Goal: Register for event/course: Register for event/course

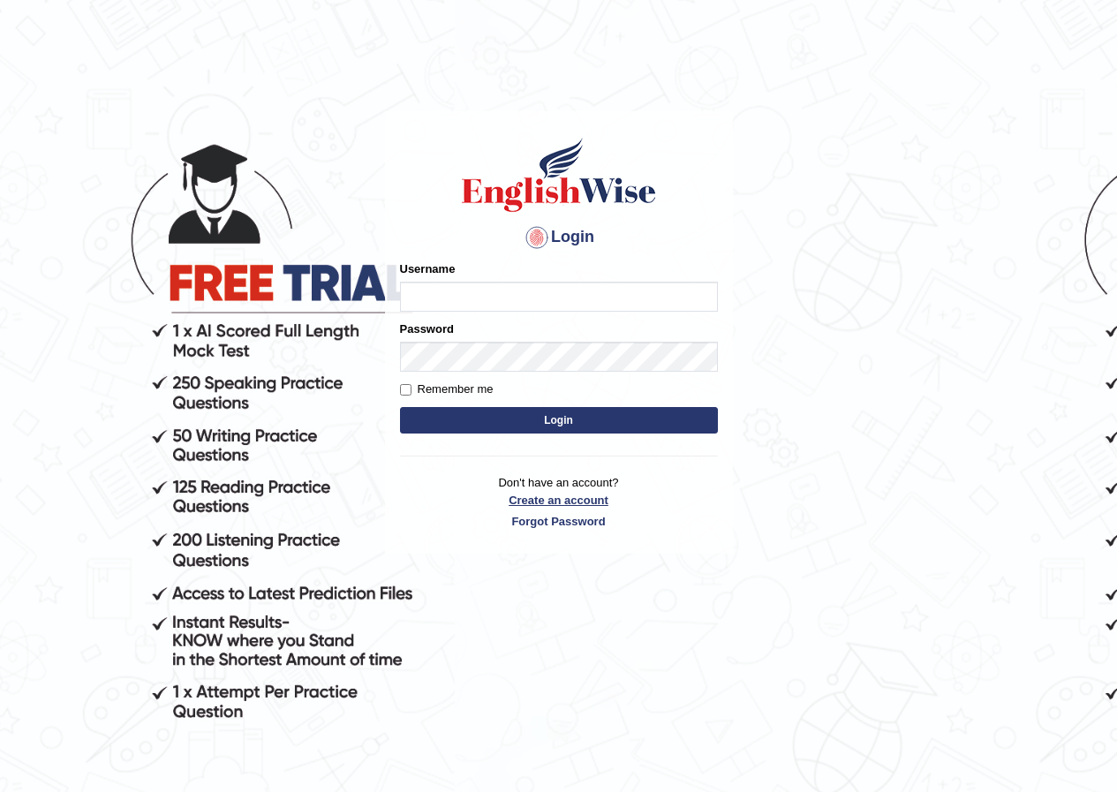
click at [555, 503] on link "Create an account" at bounding box center [559, 500] width 318 height 17
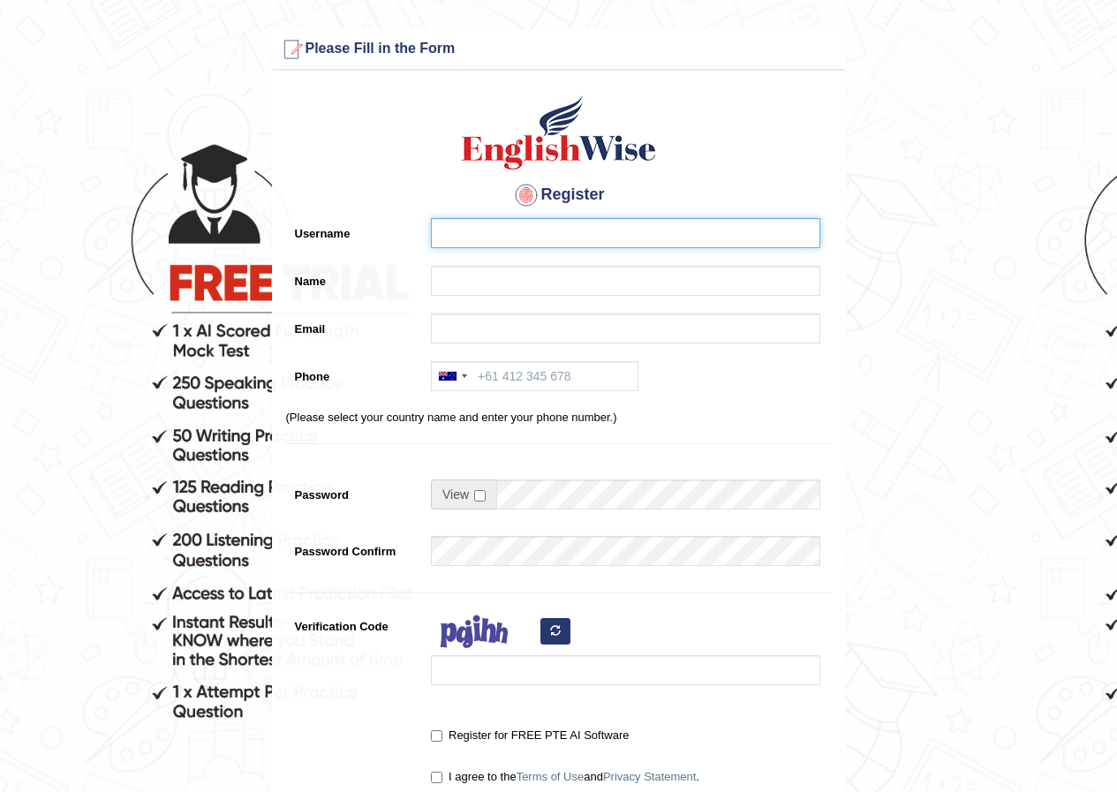
click at [523, 239] on input "Username" at bounding box center [625, 233] width 389 height 30
type input "t"
click at [507, 232] on input "Tannu" at bounding box center [625, 233] width 389 height 30
type input "T"
click at [450, 232] on input "tannuboora" at bounding box center [625, 233] width 389 height 30
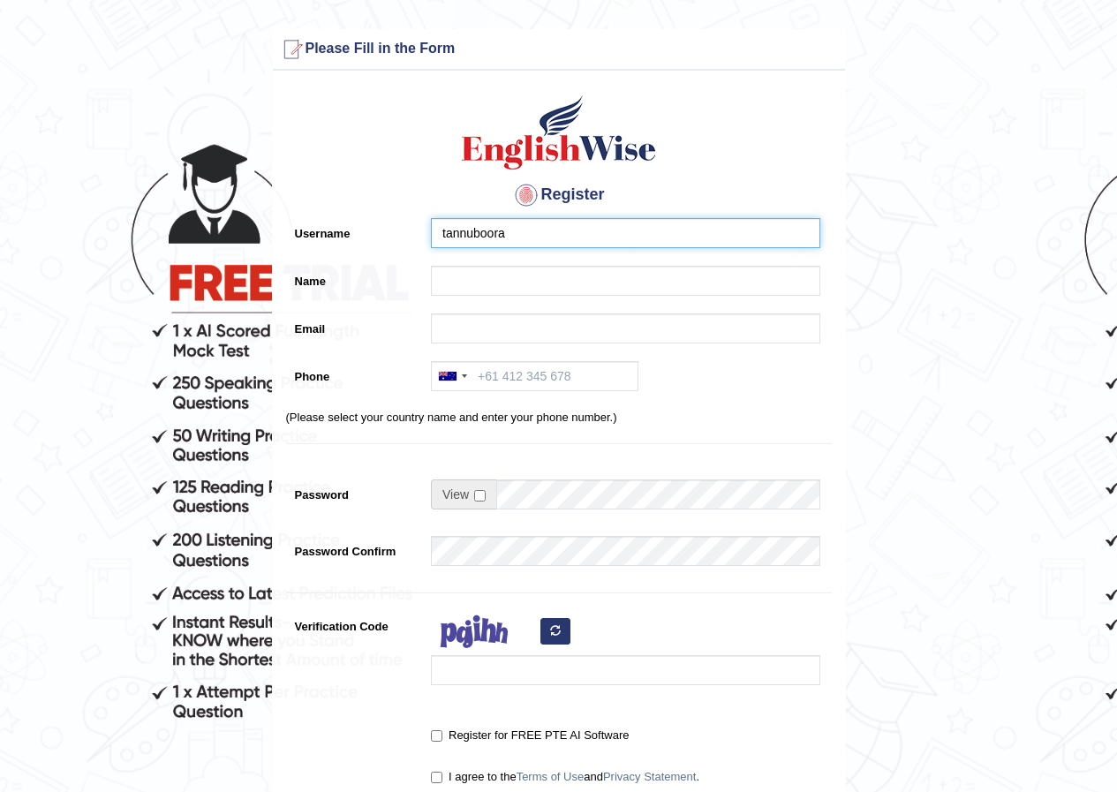
click at [445, 235] on input "tannuboora" at bounding box center [625, 233] width 389 height 30
type input "Tannuboora"
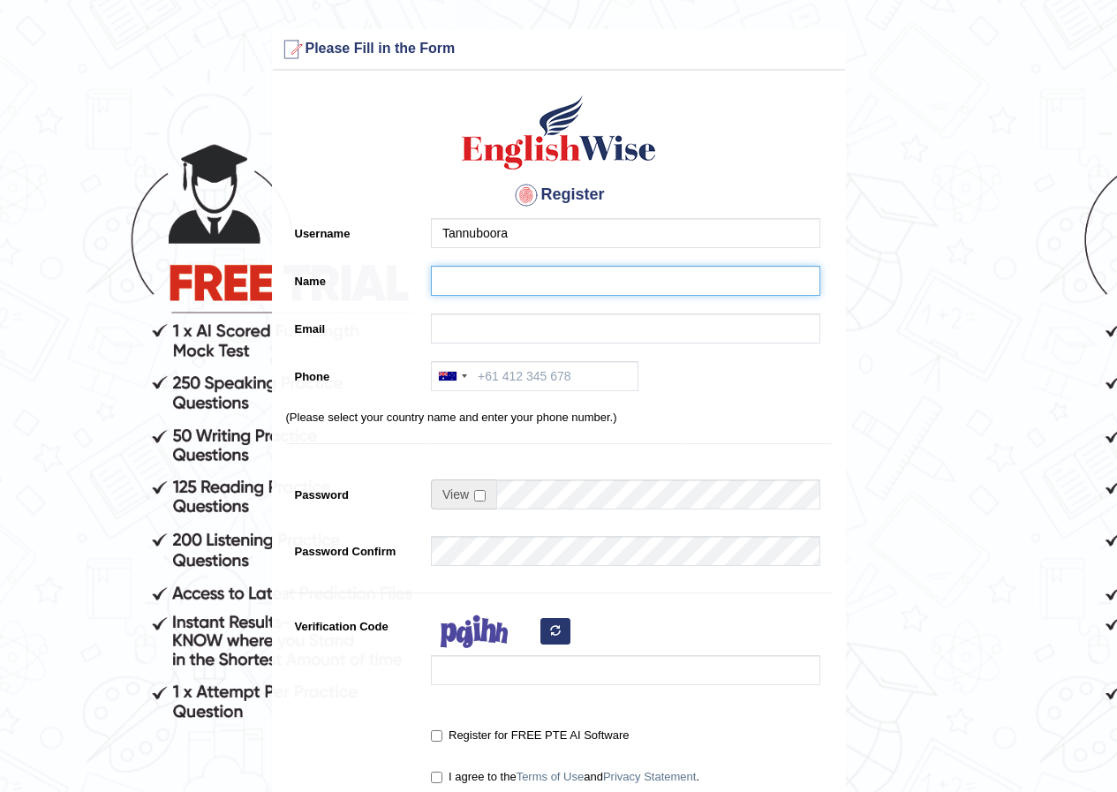
click at [475, 276] on input "Name" at bounding box center [625, 281] width 389 height 30
type input "t"
type input "tannu"
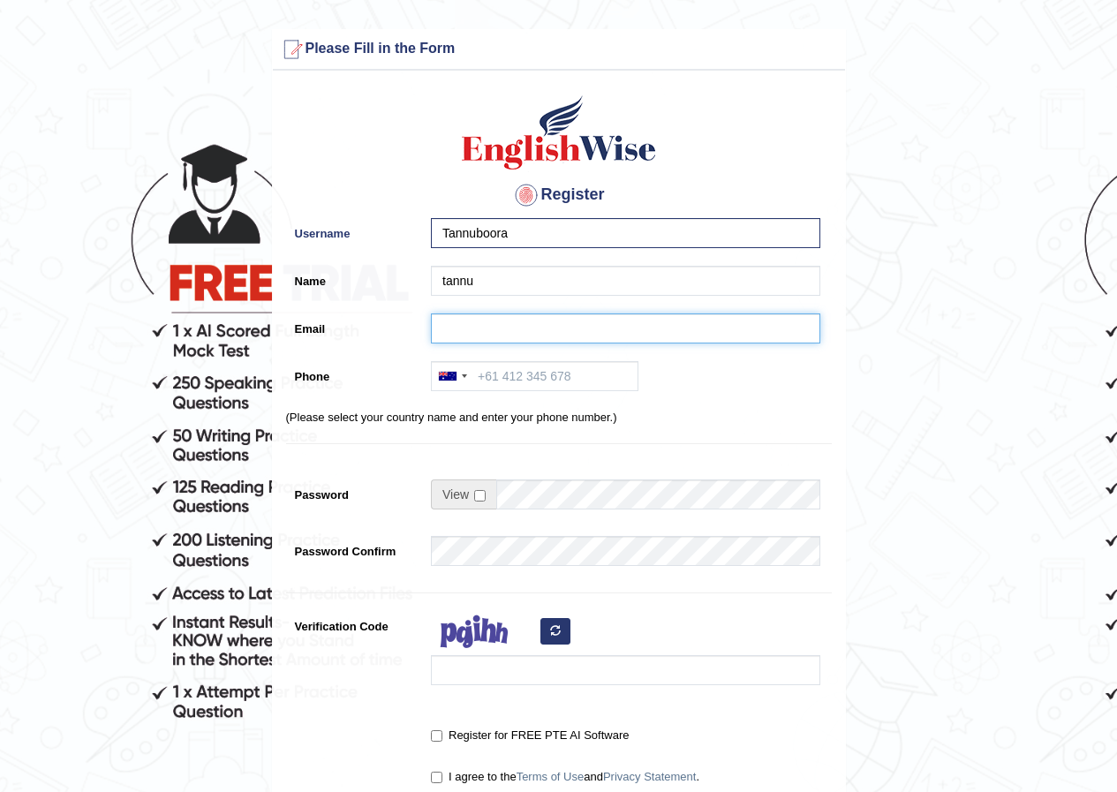
click at [499, 323] on input "Email" at bounding box center [625, 329] width 389 height 30
type input "poojaboora856@gamil.com"
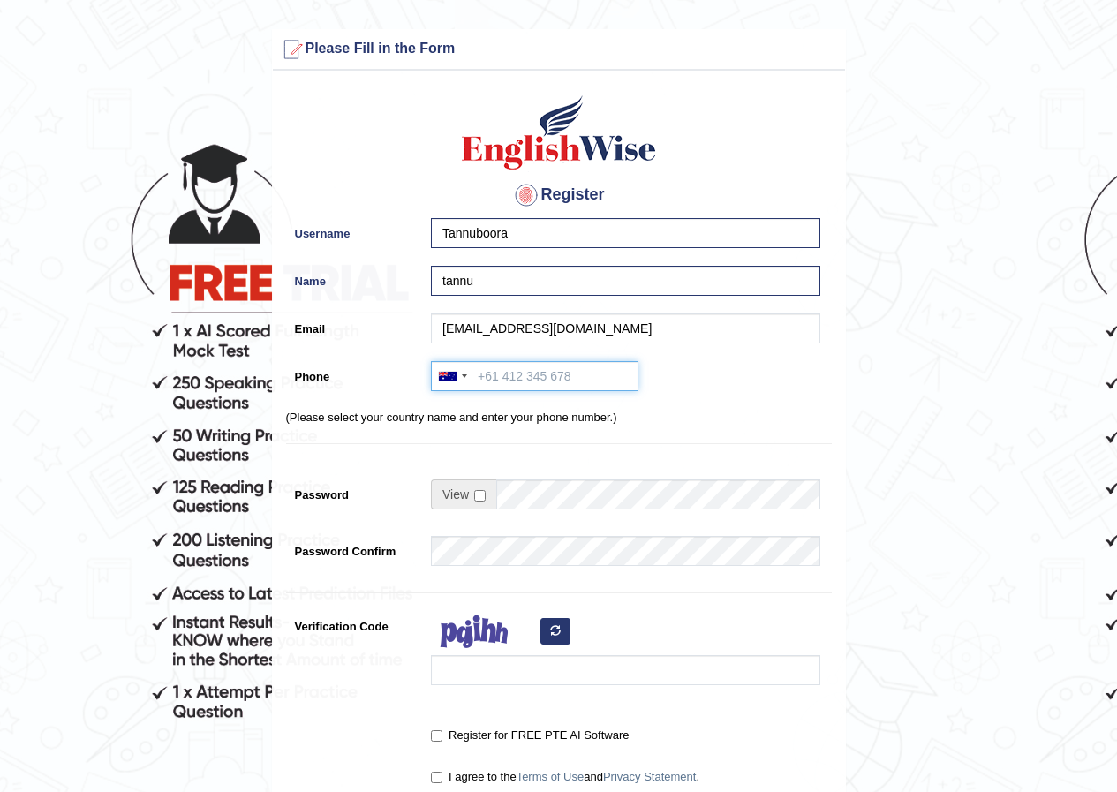
click at [513, 381] on input "Phone" at bounding box center [535, 376] width 208 height 30
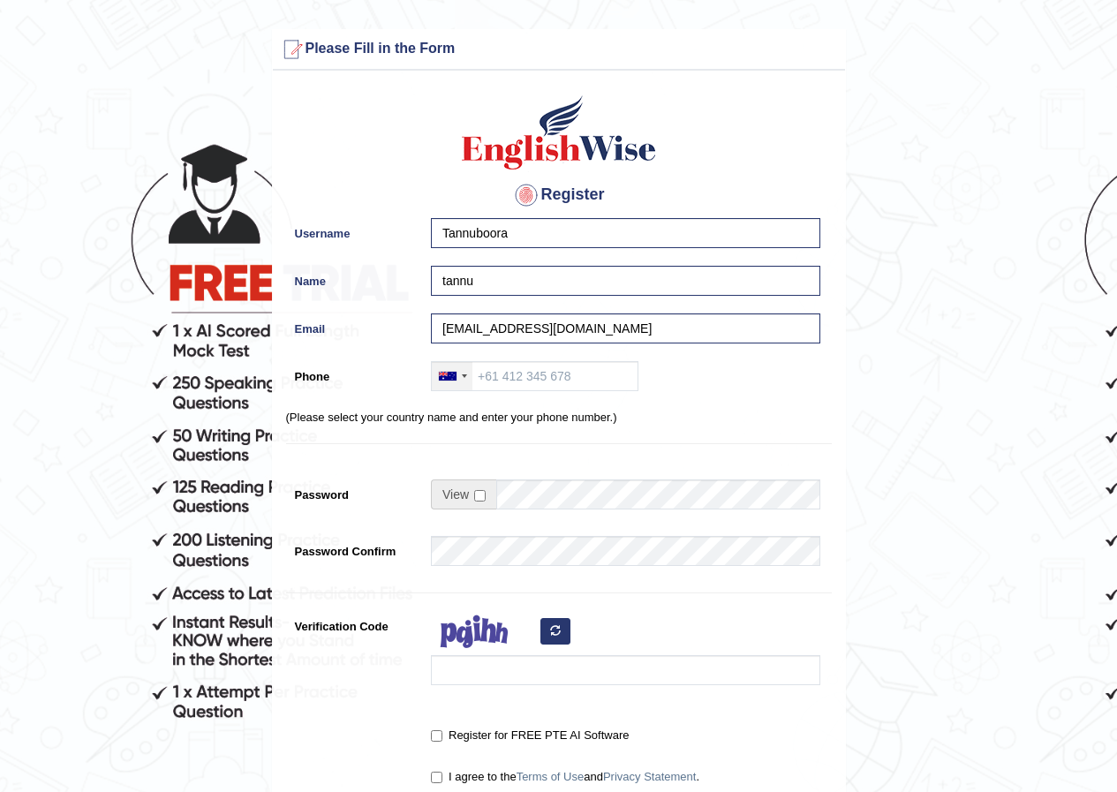
click at [447, 374] on div at bounding box center [448, 376] width 18 height 9
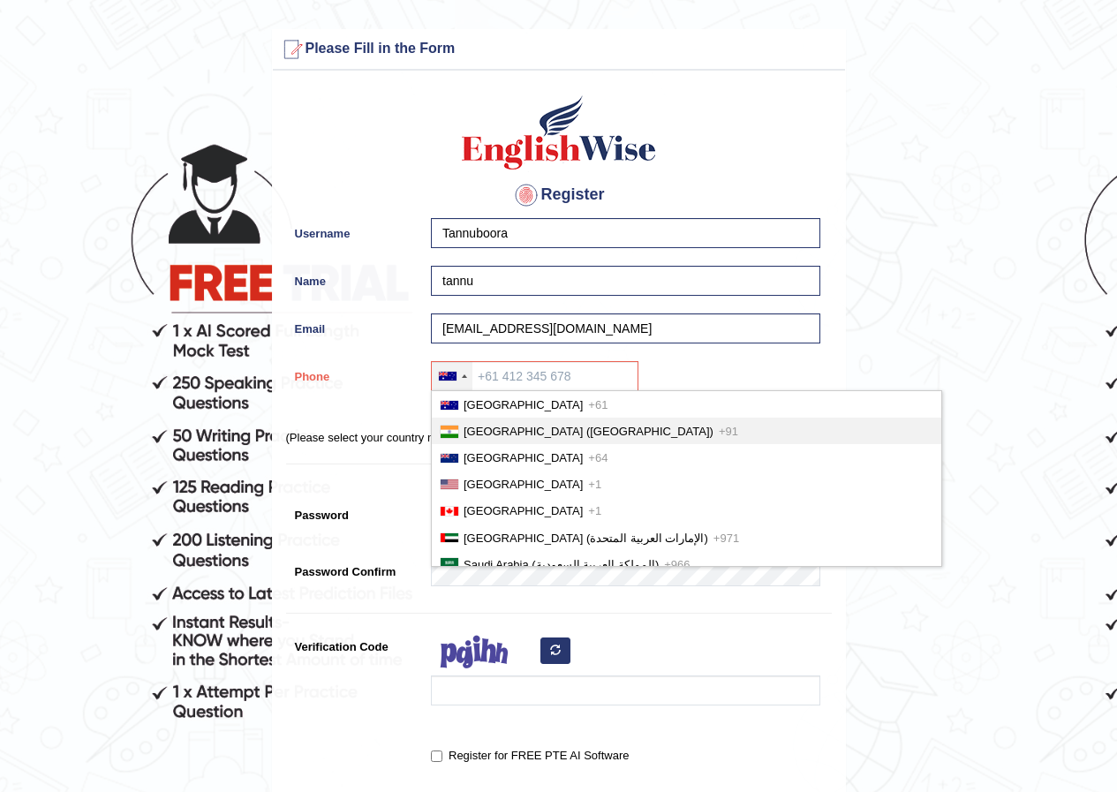
click at [473, 420] on li "India (भारत) +91" at bounding box center [687, 431] width 510 height 26
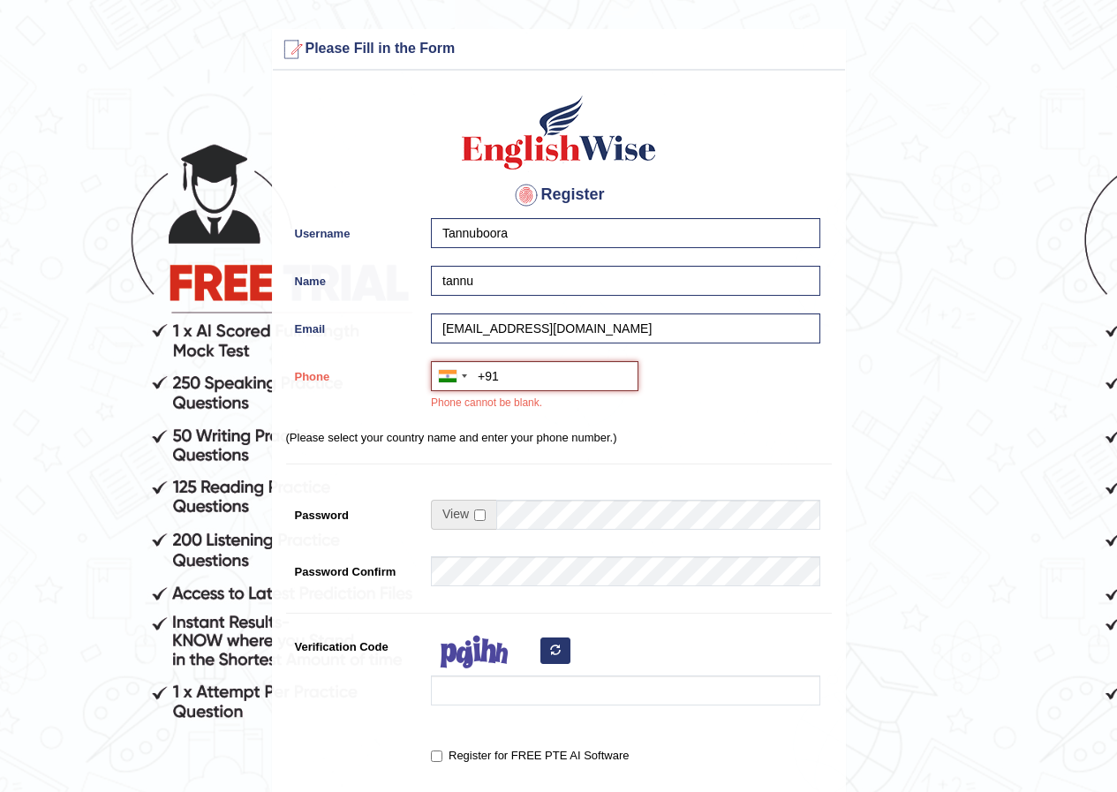
click at [500, 378] on input "+91" at bounding box center [535, 376] width 208 height 30
type input "+919350716152"
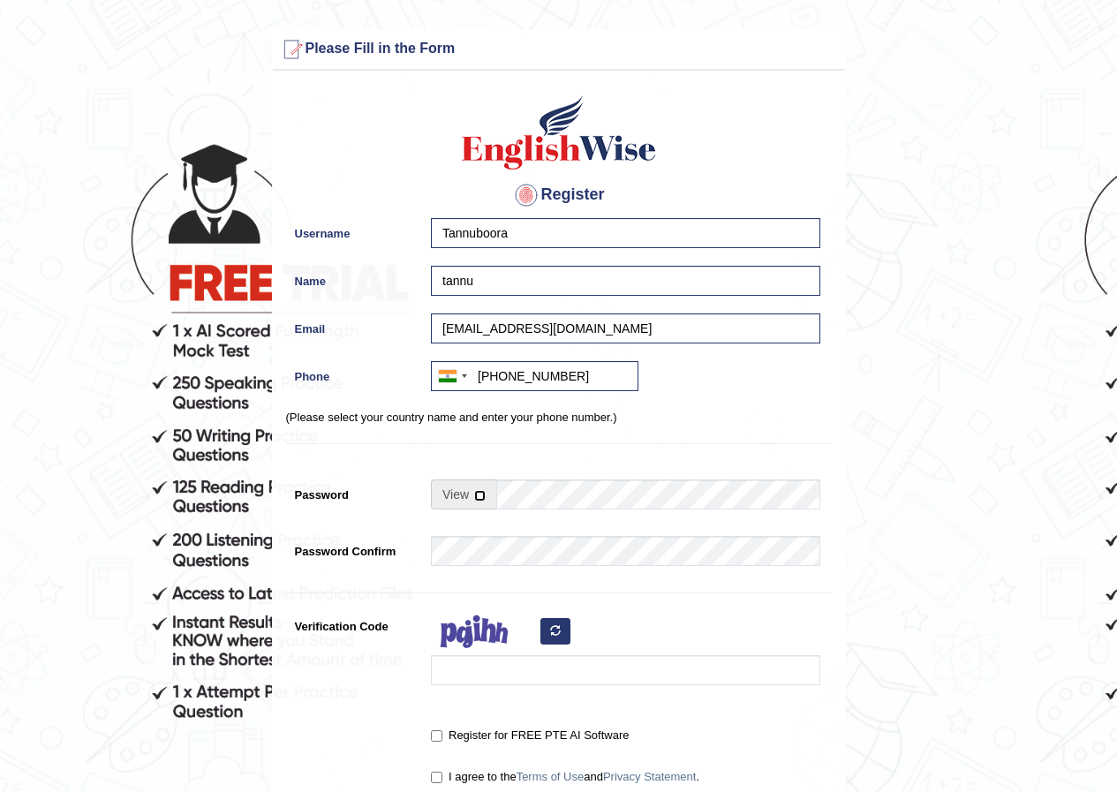
click at [477, 499] on input "checkbox" at bounding box center [479, 495] width 11 height 11
checkbox input "true"
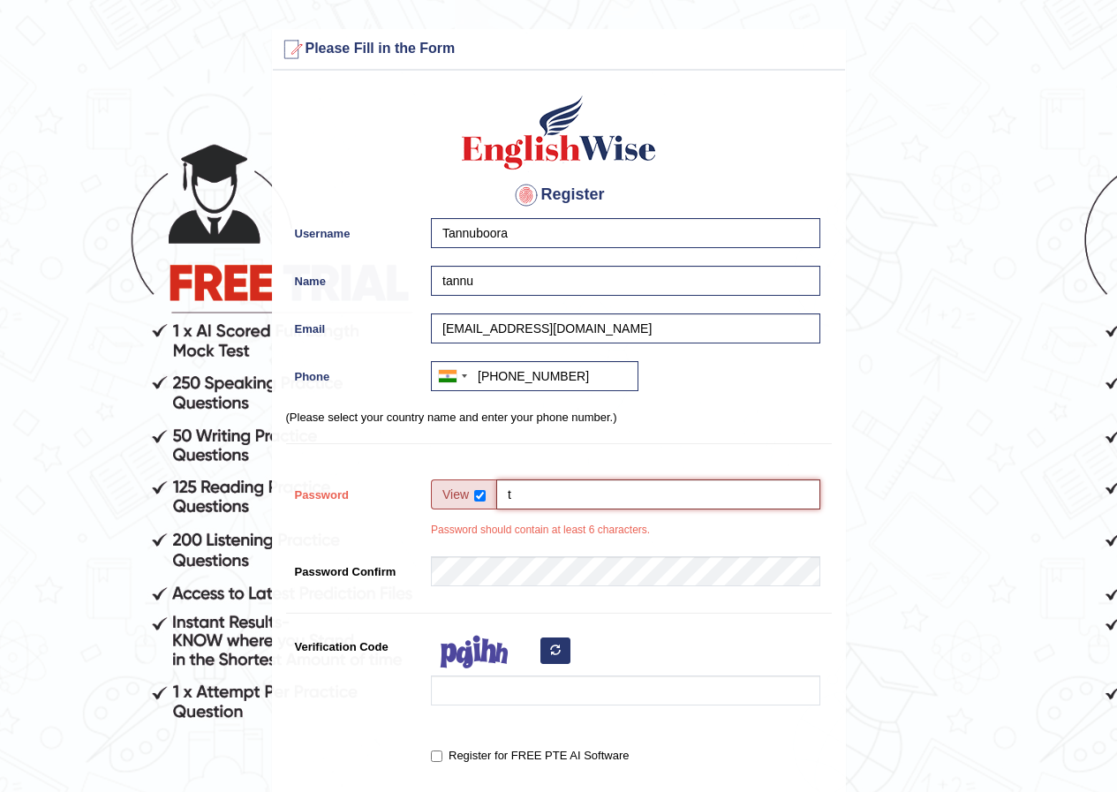
click at [534, 499] on input "t" at bounding box center [658, 495] width 324 height 30
type input "tannuboora123"
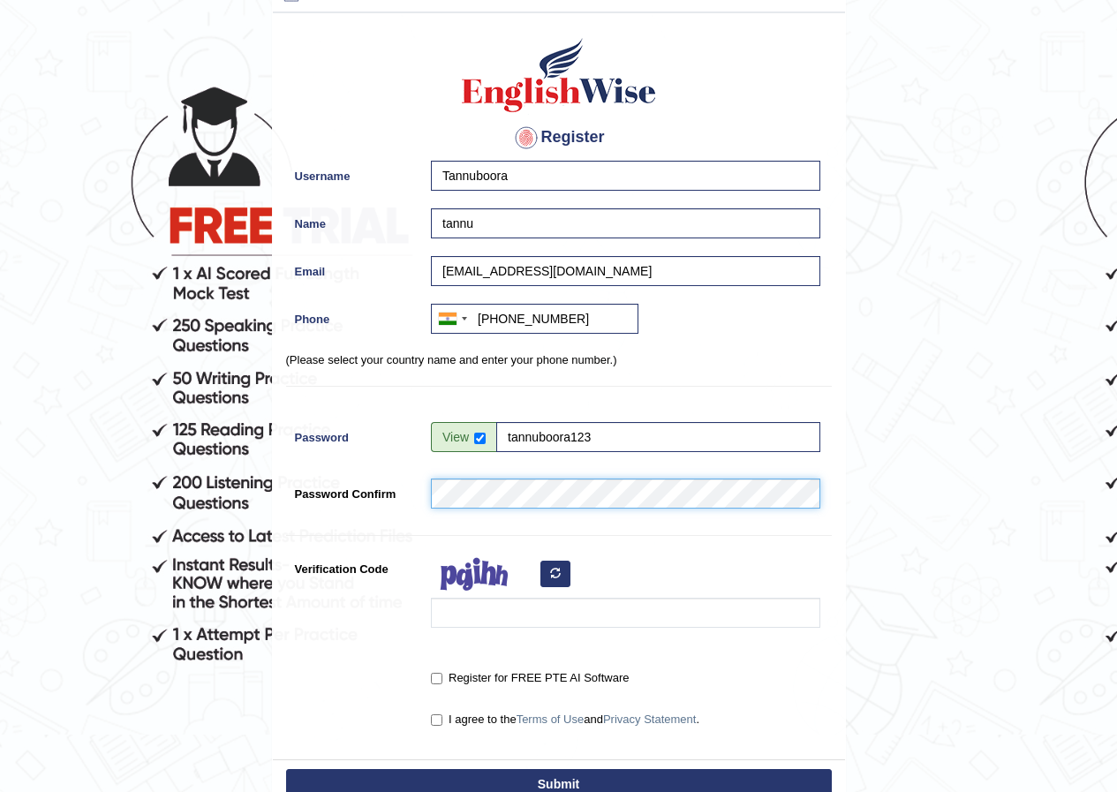
scroll to position [88, 0]
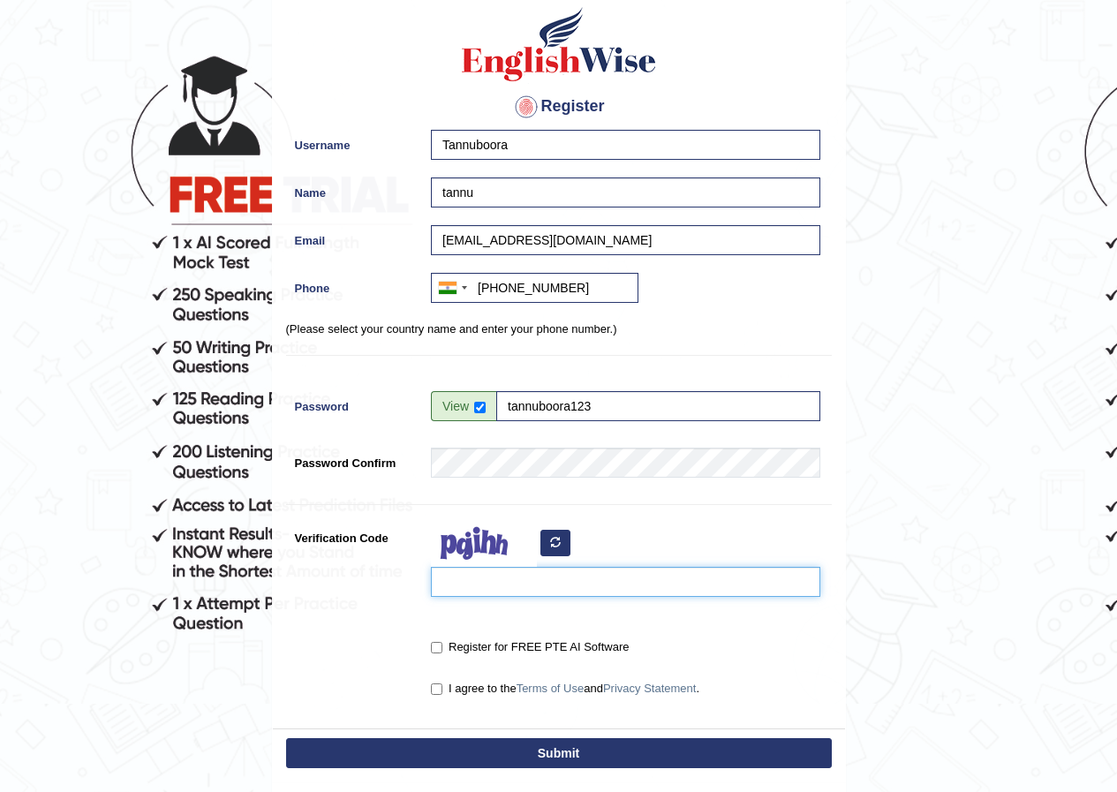
click at [508, 577] on input "Verification Code" at bounding box center [625, 582] width 389 height 30
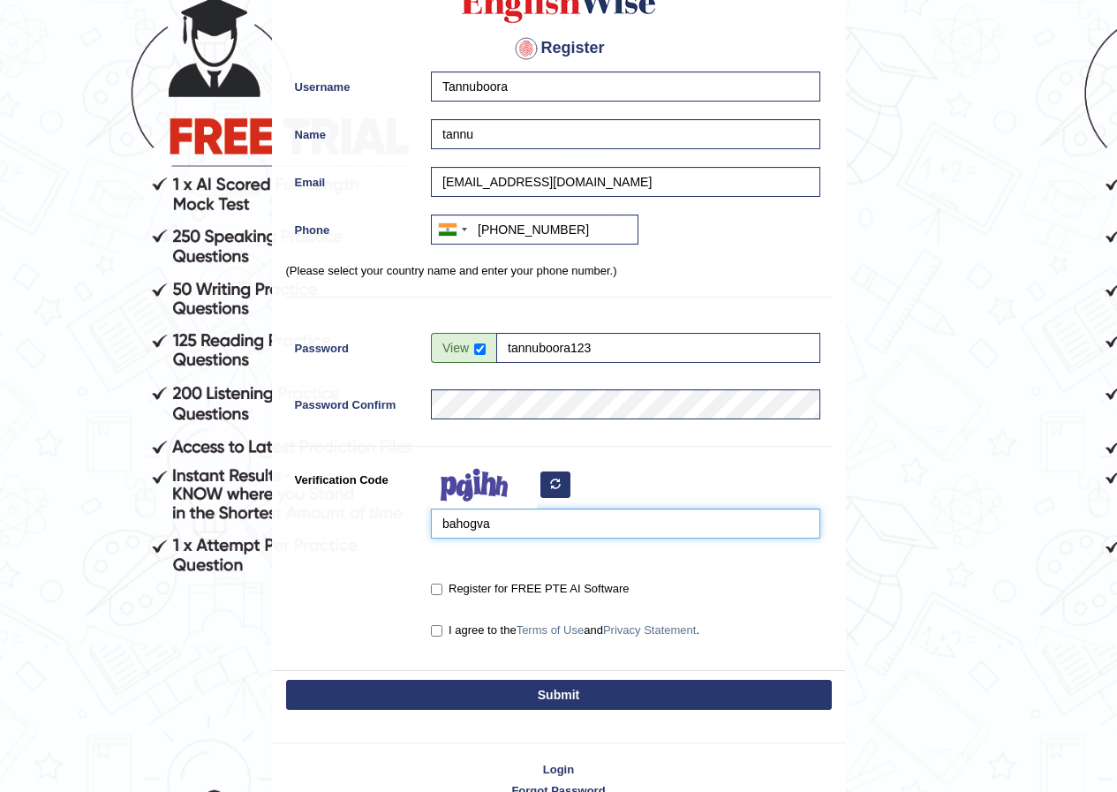
scroll to position [177, 0]
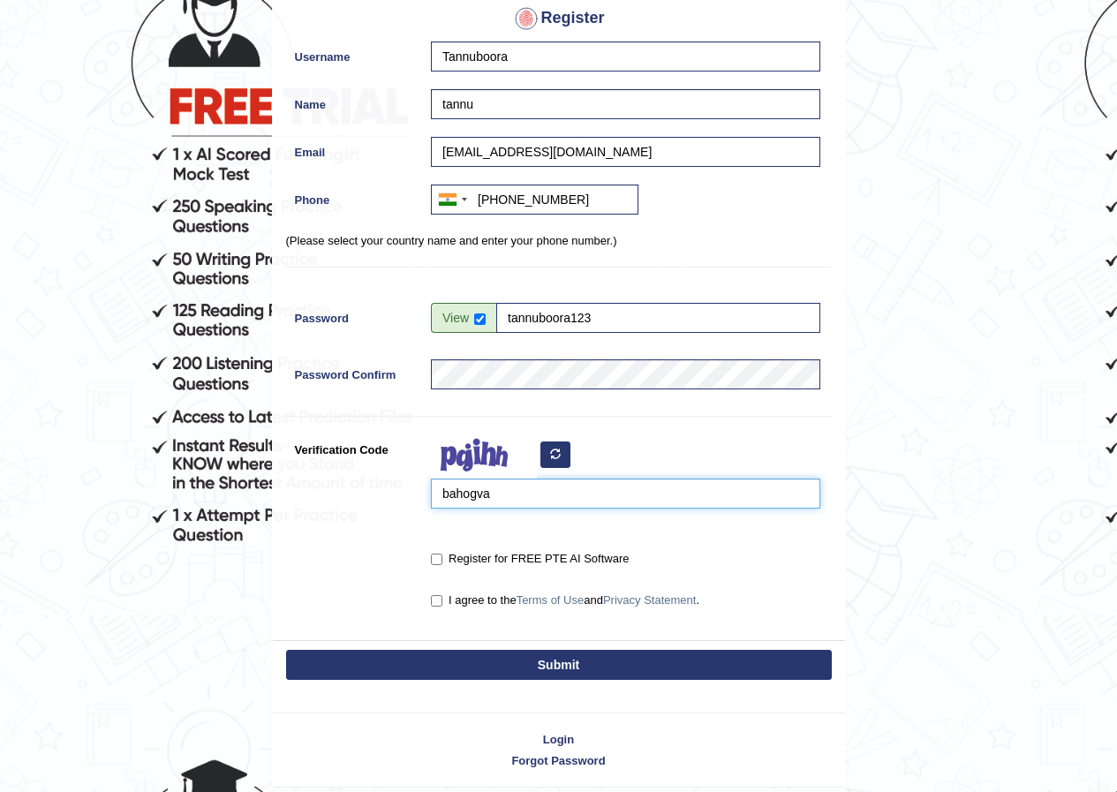
type input "bahogva"
click at [430, 563] on div "Register for FREE PTE AI Software" at bounding box center [621, 560] width 398 height 33
click at [437, 556] on input "Register for FREE PTE AI Software" at bounding box center [436, 559] width 11 height 11
checkbox input "true"
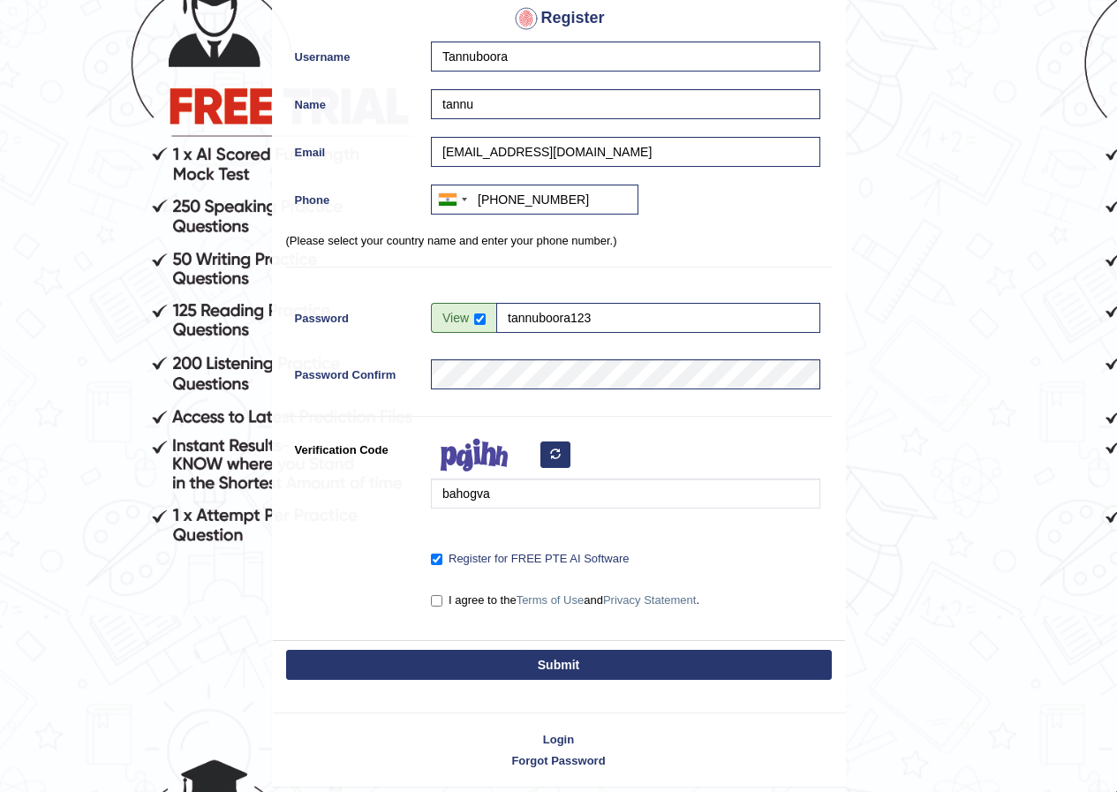
click at [519, 666] on button "Submit" at bounding box center [559, 665] width 546 height 30
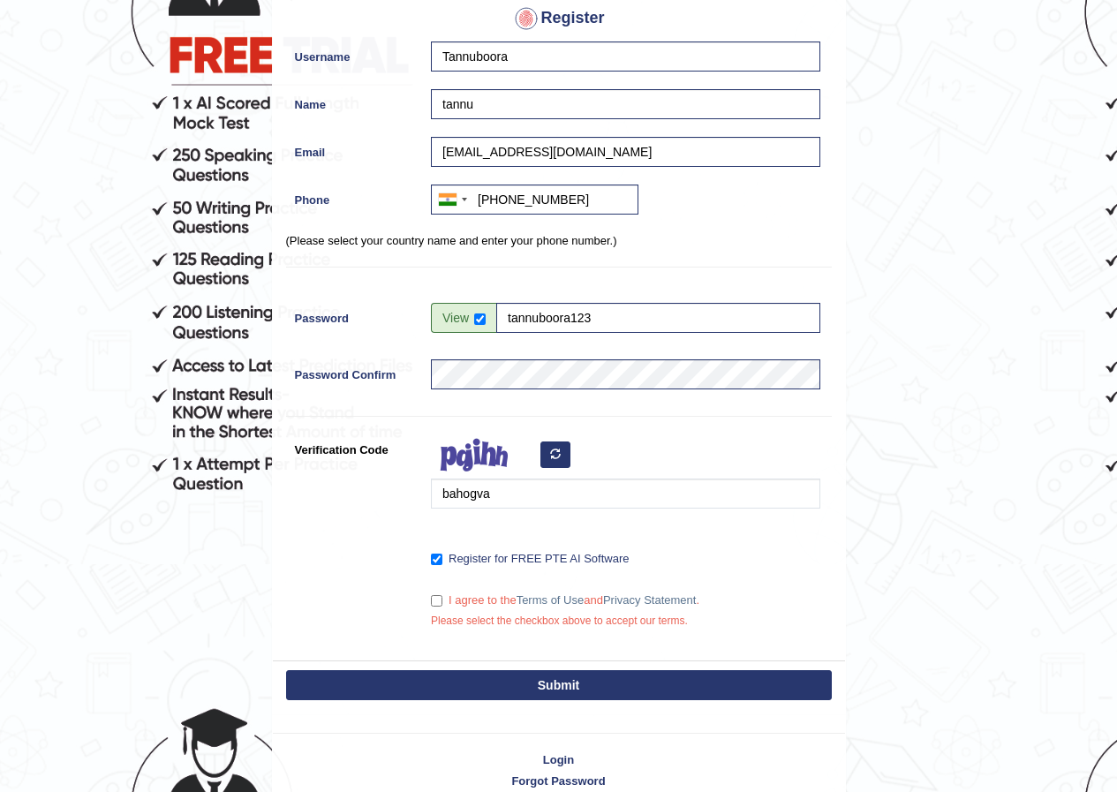
click at [552, 689] on button "Submit" at bounding box center [559, 685] width 546 height 30
click at [555, 689] on button "Submit" at bounding box center [559, 685] width 546 height 30
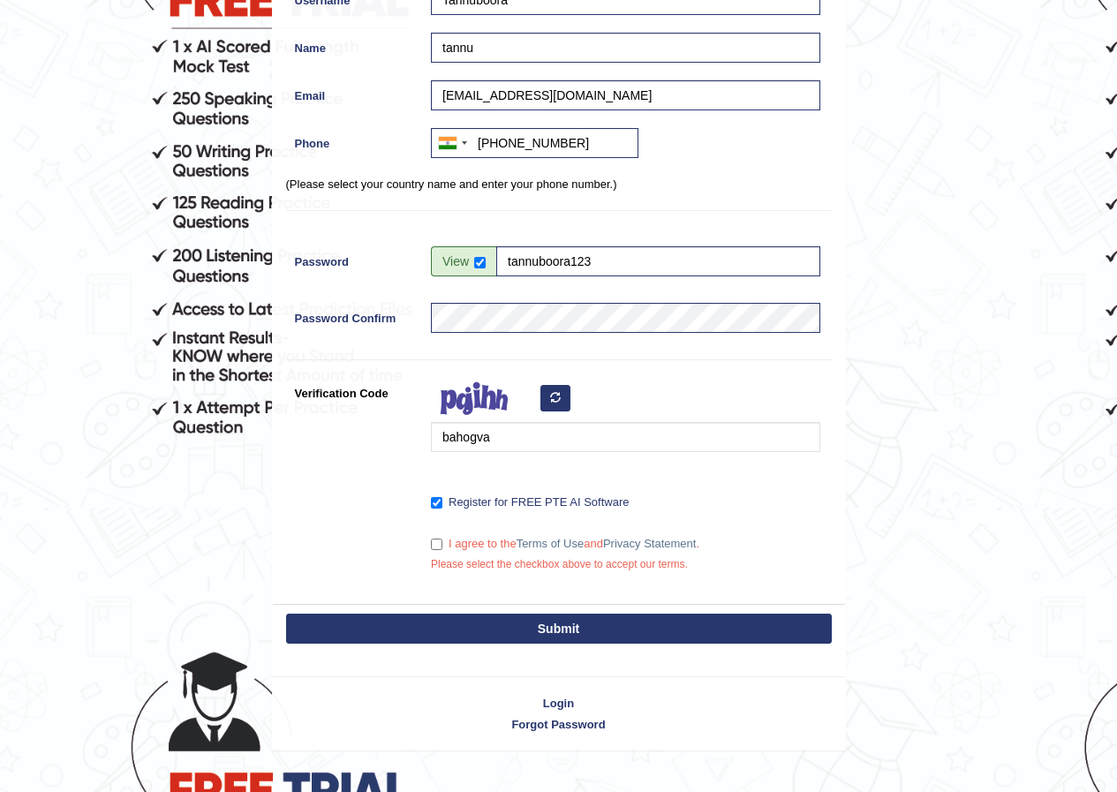
scroll to position [315, 0]
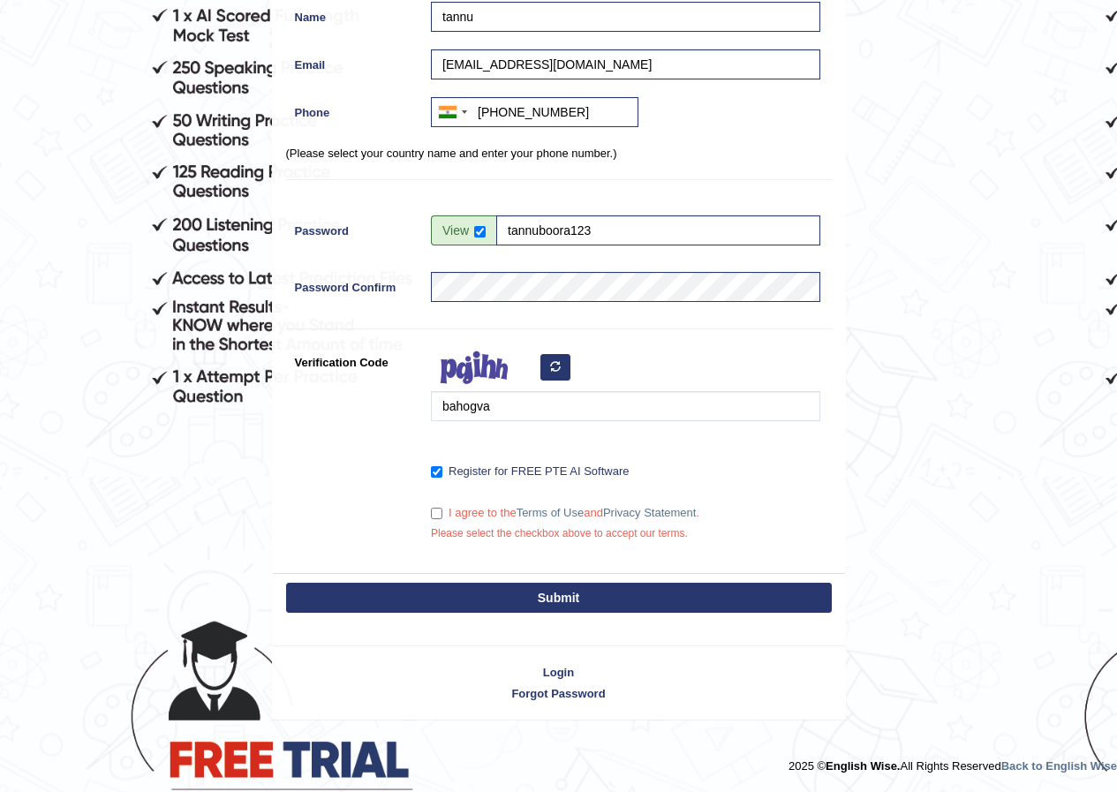
click at [548, 602] on button "Submit" at bounding box center [559, 598] width 546 height 30
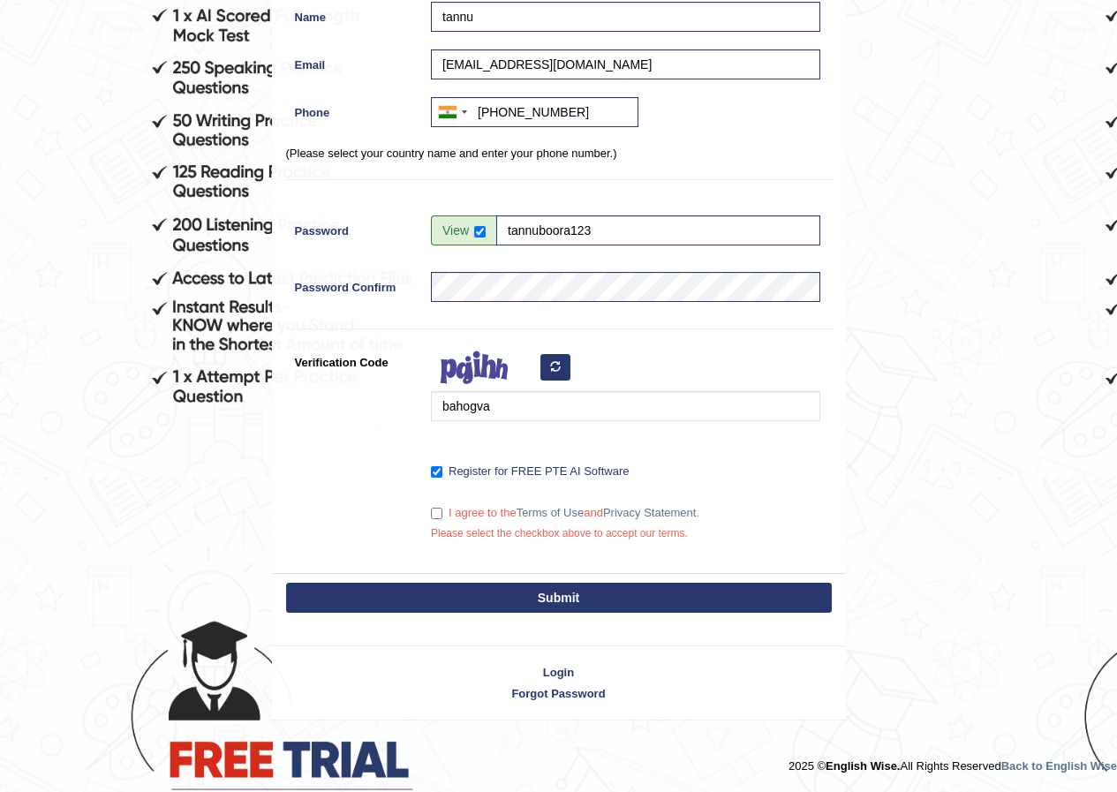
click at [548, 602] on button "Submit" at bounding box center [559, 598] width 546 height 30
click at [433, 520] on label "I agree to the Terms of Use and Privacy Statement ." at bounding box center [565, 513] width 268 height 18
click at [433, 519] on input "I agree to the Terms of Use and Privacy Statement ." at bounding box center [436, 513] width 11 height 11
checkbox input "true"
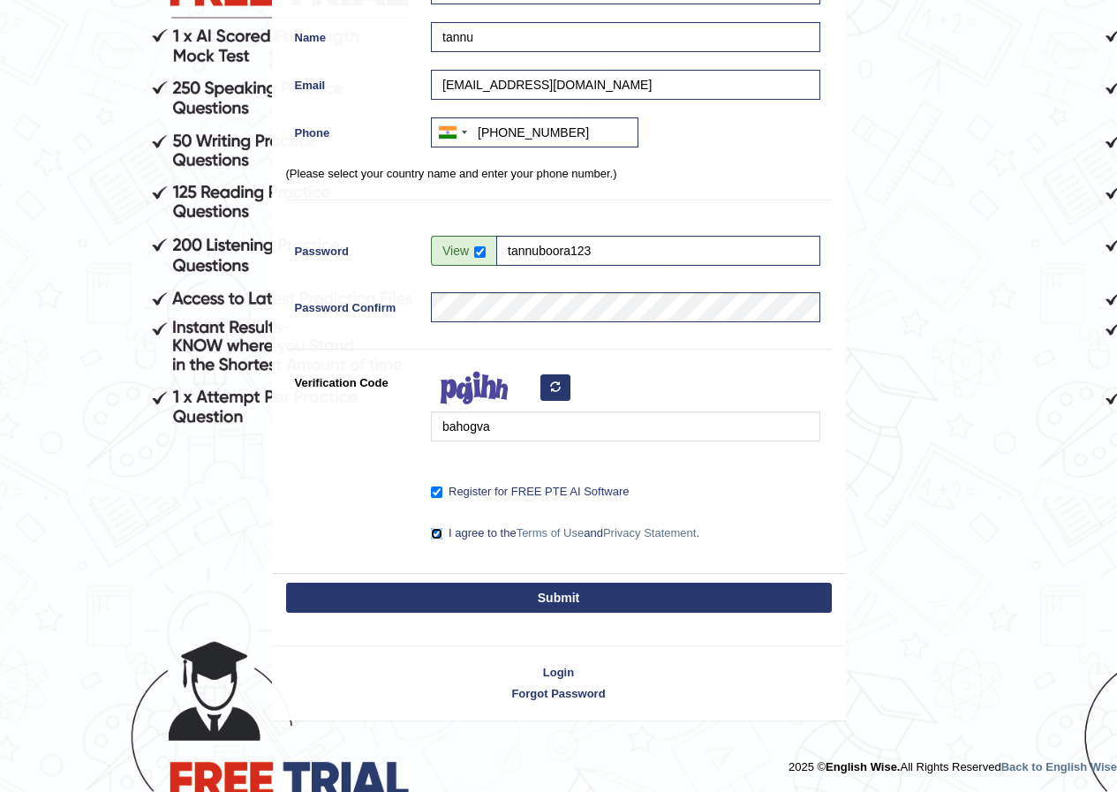
scroll to position [295, 0]
click at [469, 588] on button "Submit" at bounding box center [559, 598] width 546 height 30
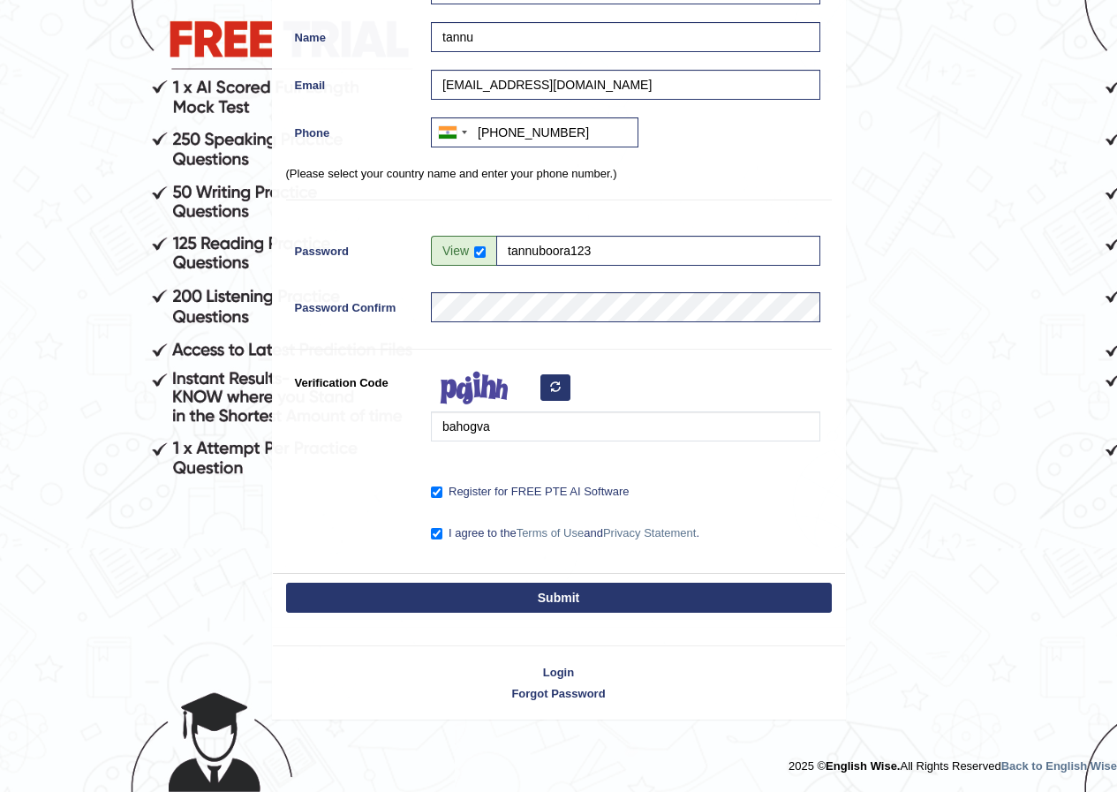
scroll to position [244, 0]
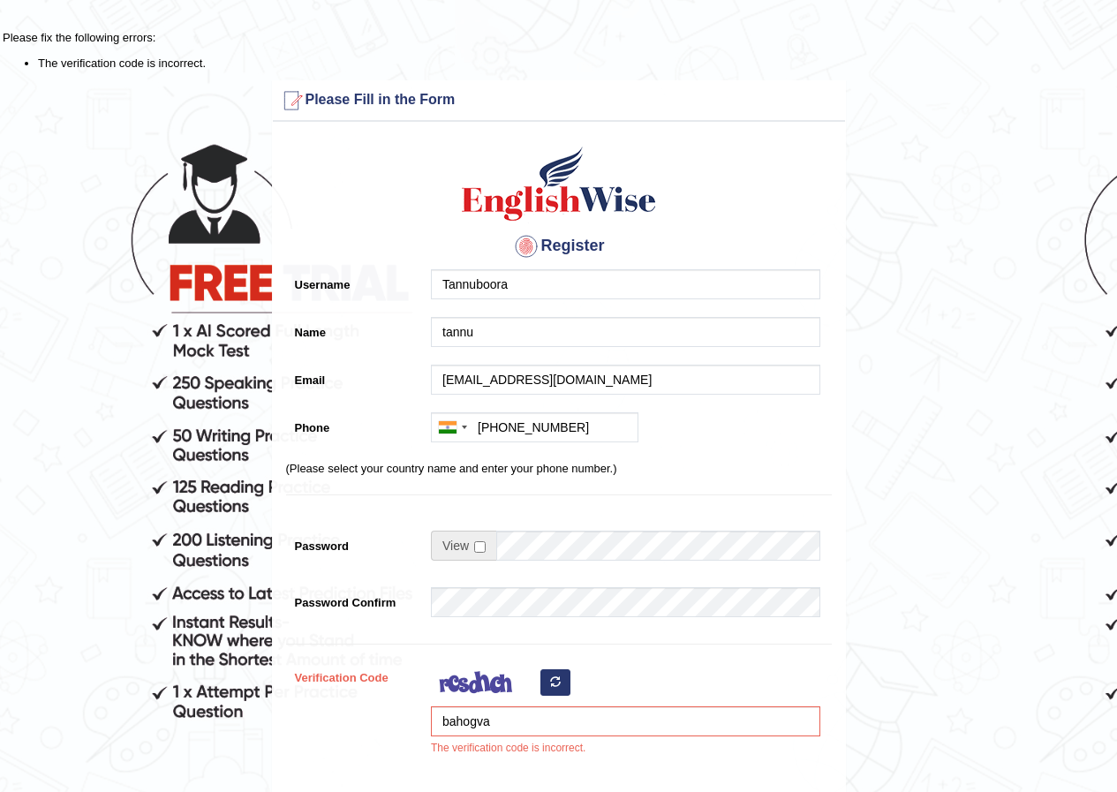
scroll to position [177, 0]
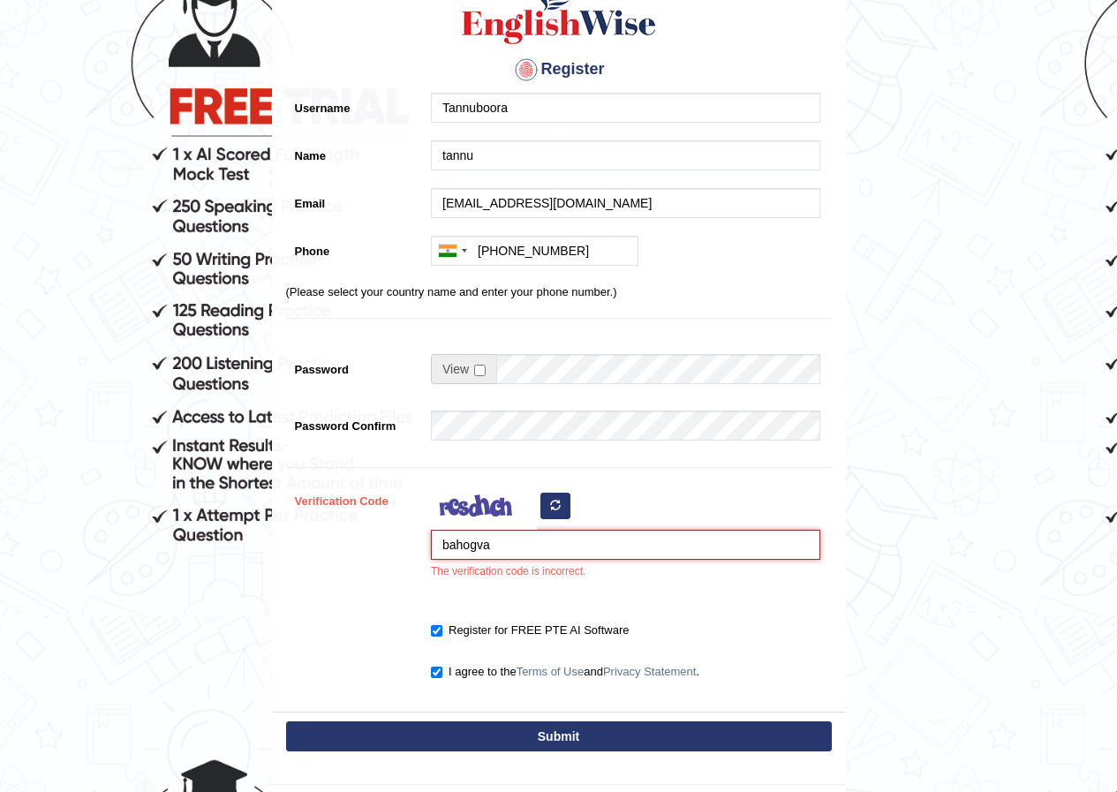
click at [504, 542] on input "bahogva" at bounding box center [625, 545] width 389 height 30
click at [483, 549] on input "bahogva" at bounding box center [625, 545] width 389 height 30
type input "bahogua"
click at [503, 705] on div "Register Username Tannuboora Name tannu Email poojaboora856@gamil.com Phone Aus…" at bounding box center [559, 333] width 572 height 758
click at [508, 717] on div "Submit" at bounding box center [559, 738] width 572 height 53
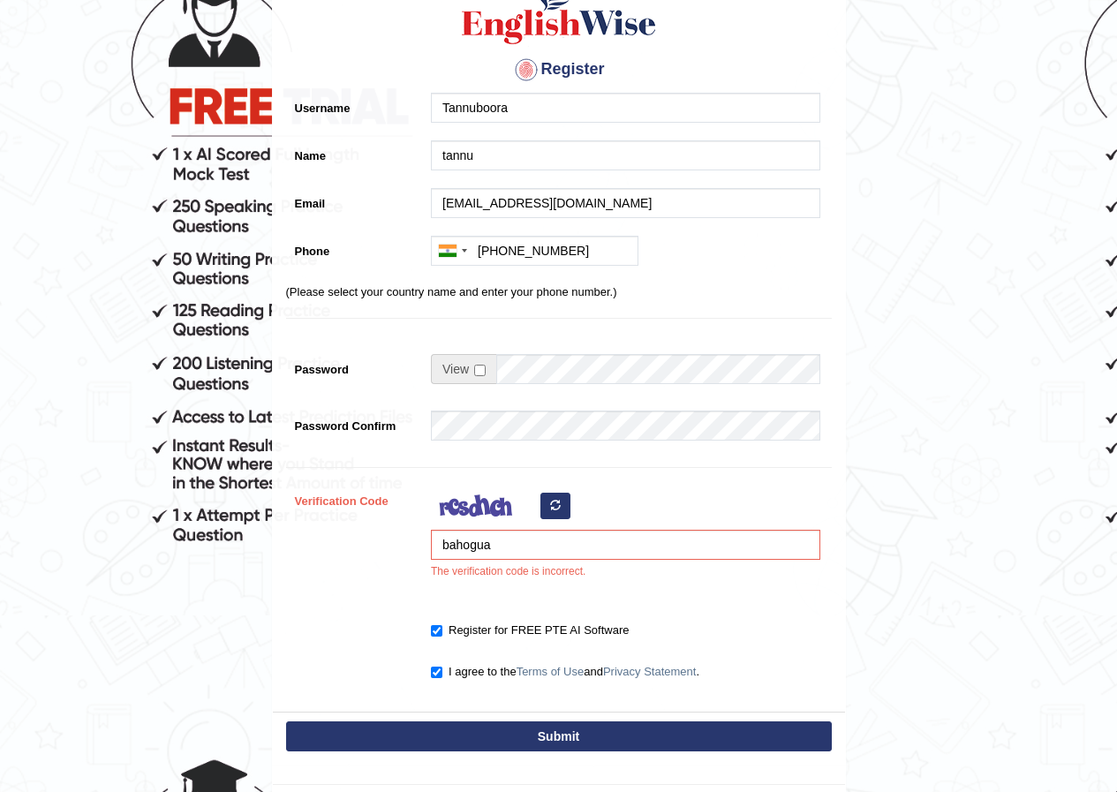
click at [514, 725] on button "Submit" at bounding box center [559, 737] width 546 height 30
type input "[PHONE_NUMBER]"
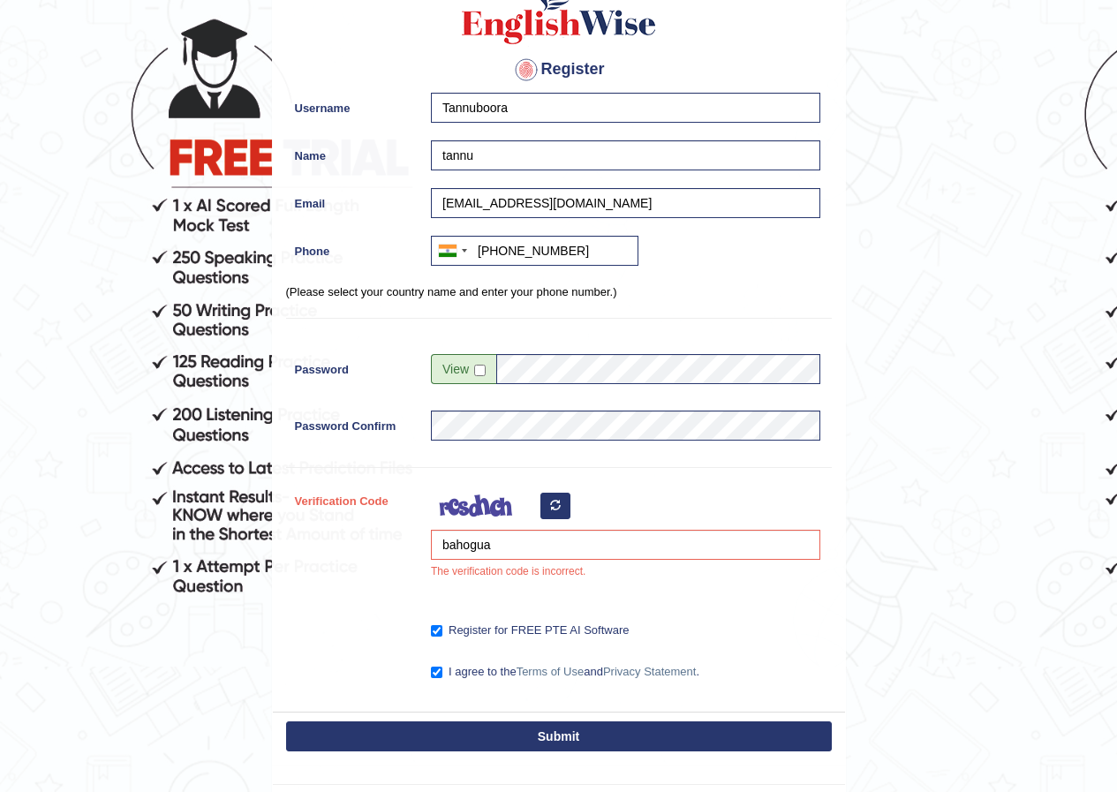
click at [518, 732] on button "Submit" at bounding box center [559, 737] width 546 height 30
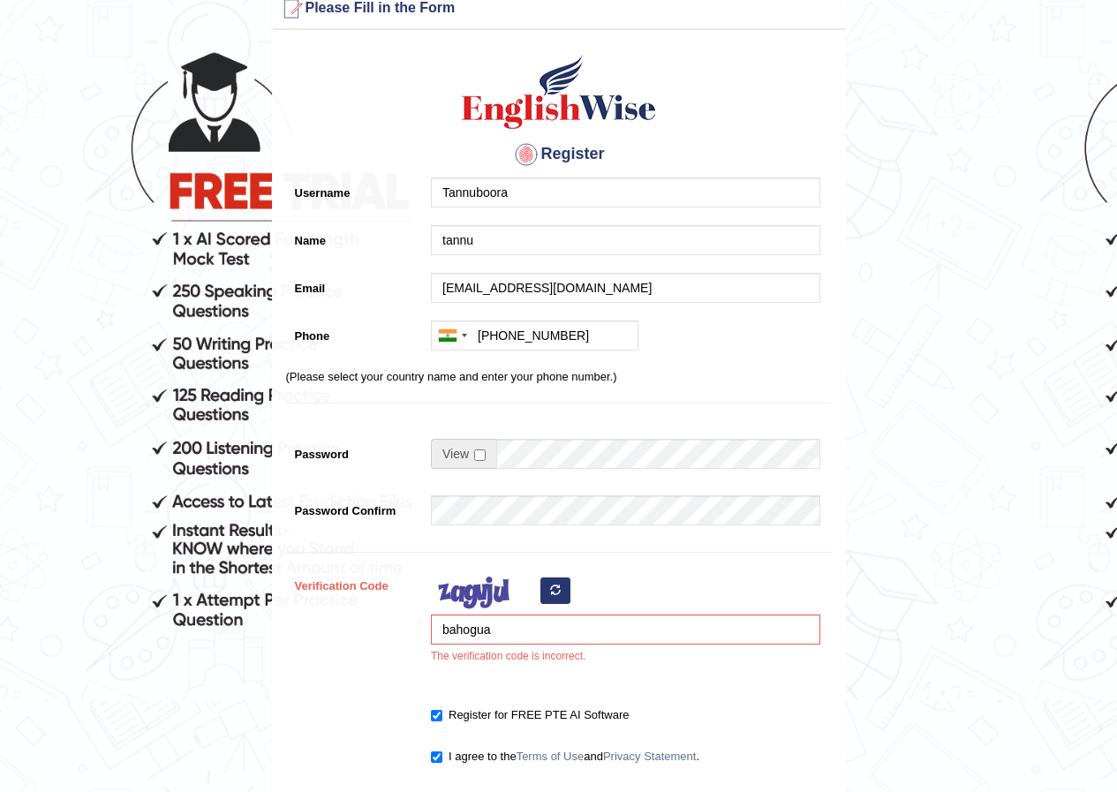
scroll to position [177, 0]
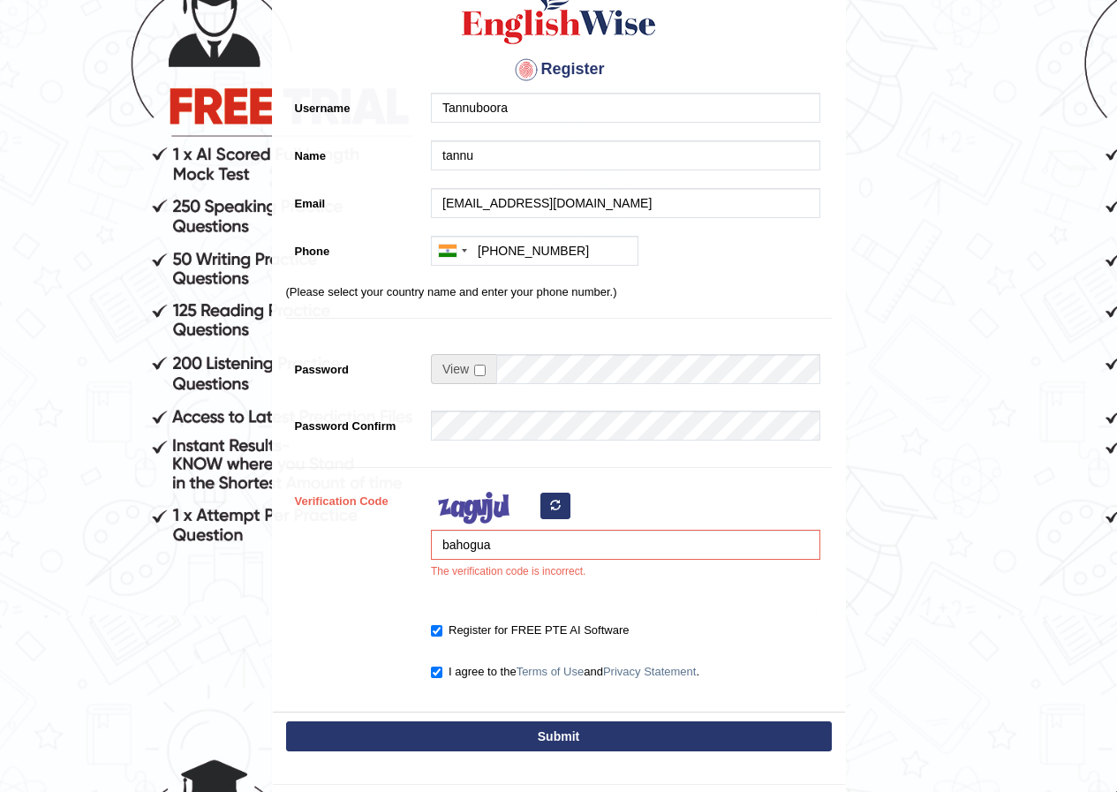
click at [551, 506] on icon "button" at bounding box center [555, 505] width 11 height 11
click at [514, 544] on input "bahogua" at bounding box center [625, 545] width 389 height 30
type input "b"
type input "vocica"
click at [544, 733] on button "Submit" at bounding box center [559, 737] width 546 height 30
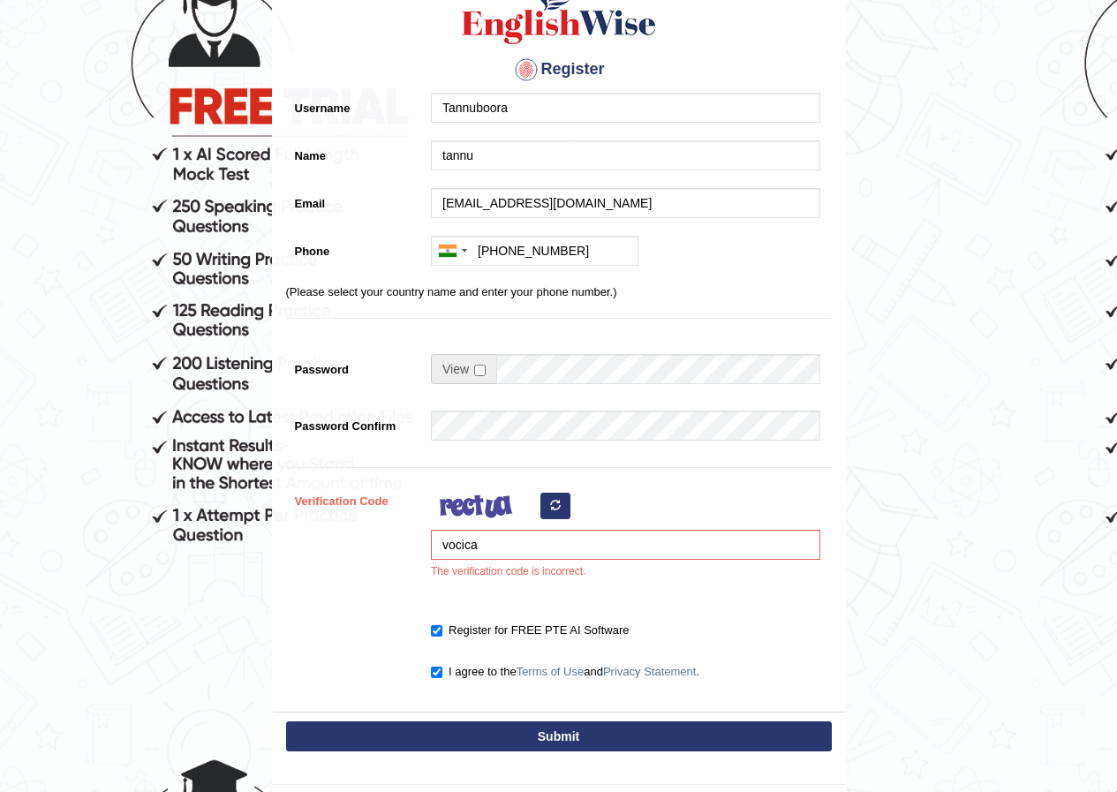
type input "[PHONE_NUMBER]"
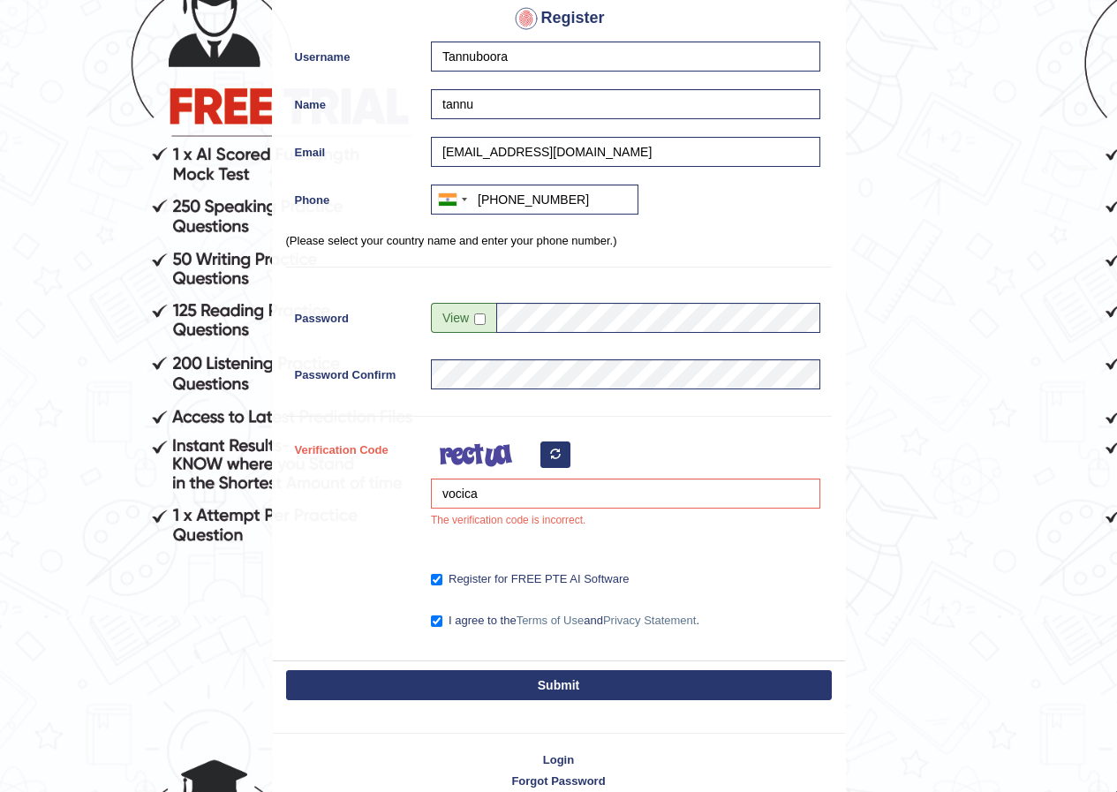
scroll to position [125, 0]
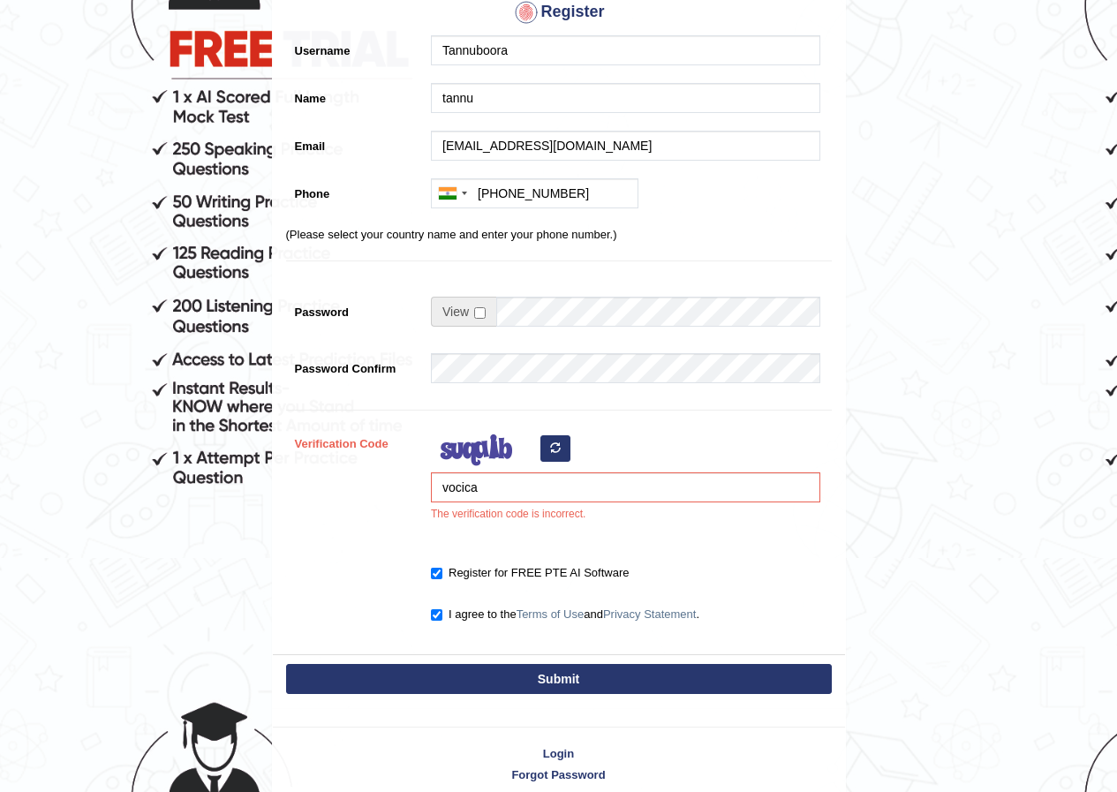
scroll to position [265, 0]
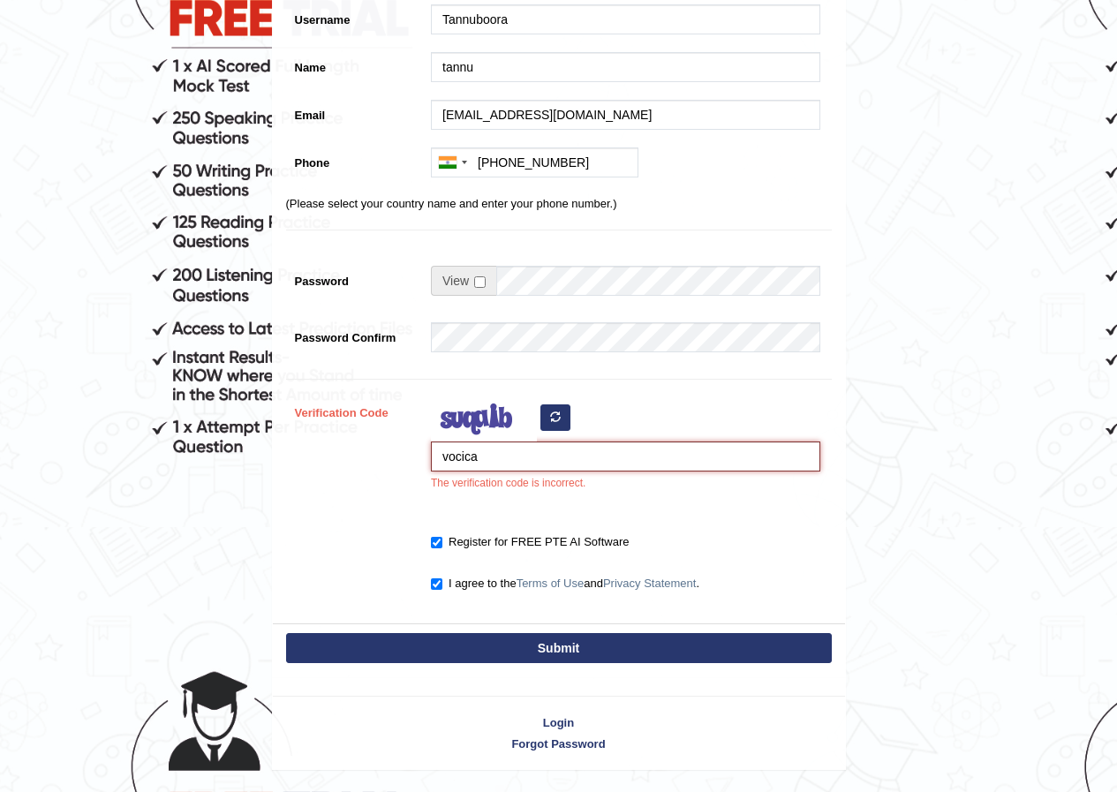
click at [483, 465] on input "vocica" at bounding box center [625, 457] width 389 height 30
click at [449, 453] on input "vocica" at bounding box center [625, 457] width 389 height 30
type input "uocica"
click at [448, 628] on div "Submit" at bounding box center [559, 650] width 572 height 53
drag, startPoint x: 482, startPoint y: 639, endPoint x: 497, endPoint y: 640, distance: 15.1
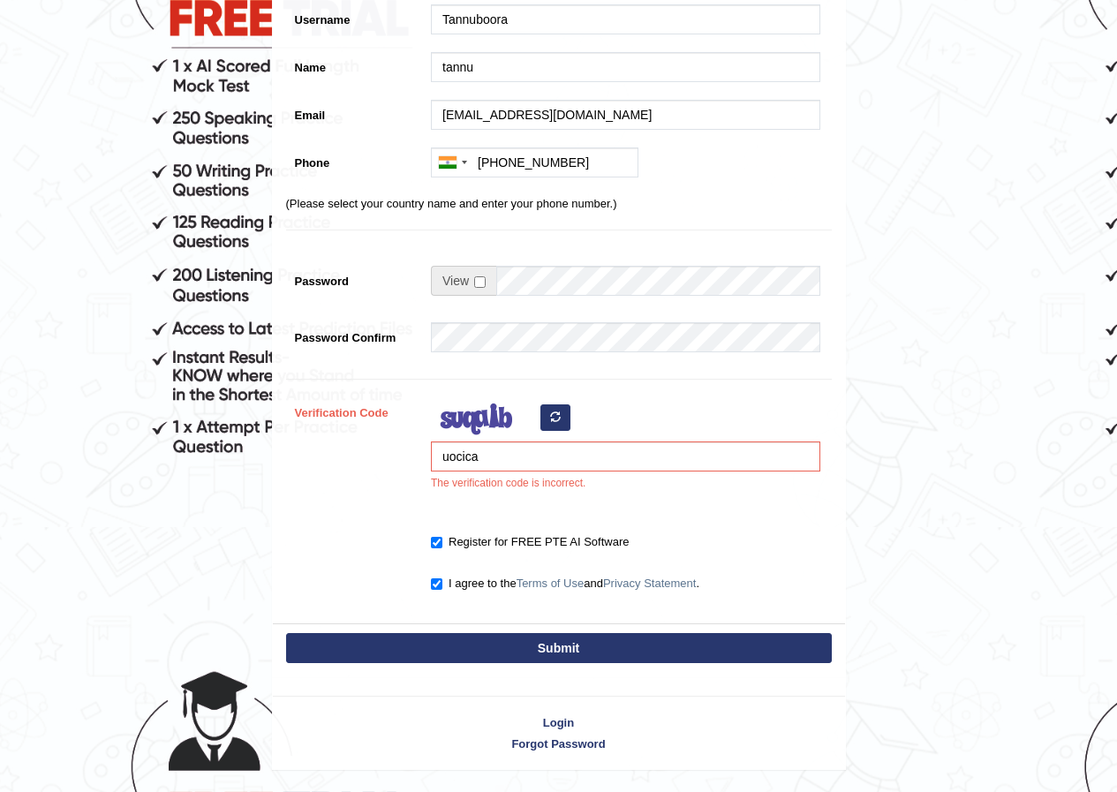
click at [493, 640] on button "Submit" at bounding box center [559, 648] width 546 height 30
type input "[PHONE_NUMBER]"
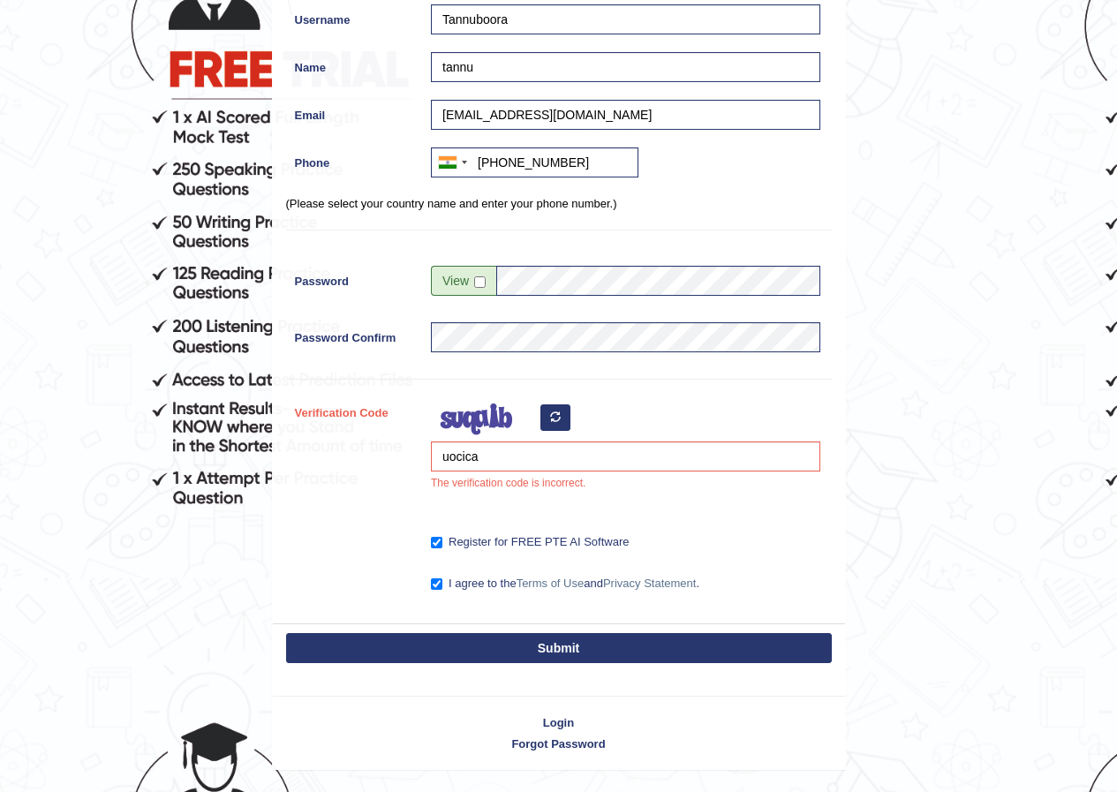
click at [497, 640] on button "Submit" at bounding box center [559, 648] width 546 height 30
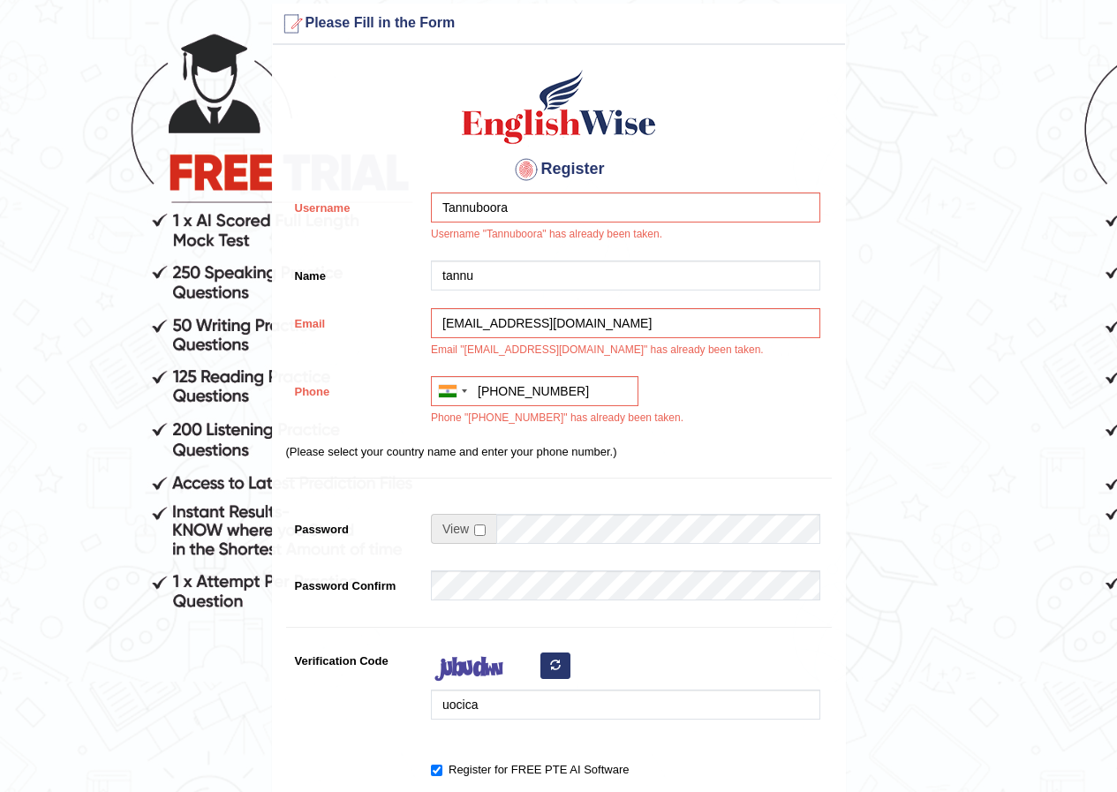
scroll to position [265, 0]
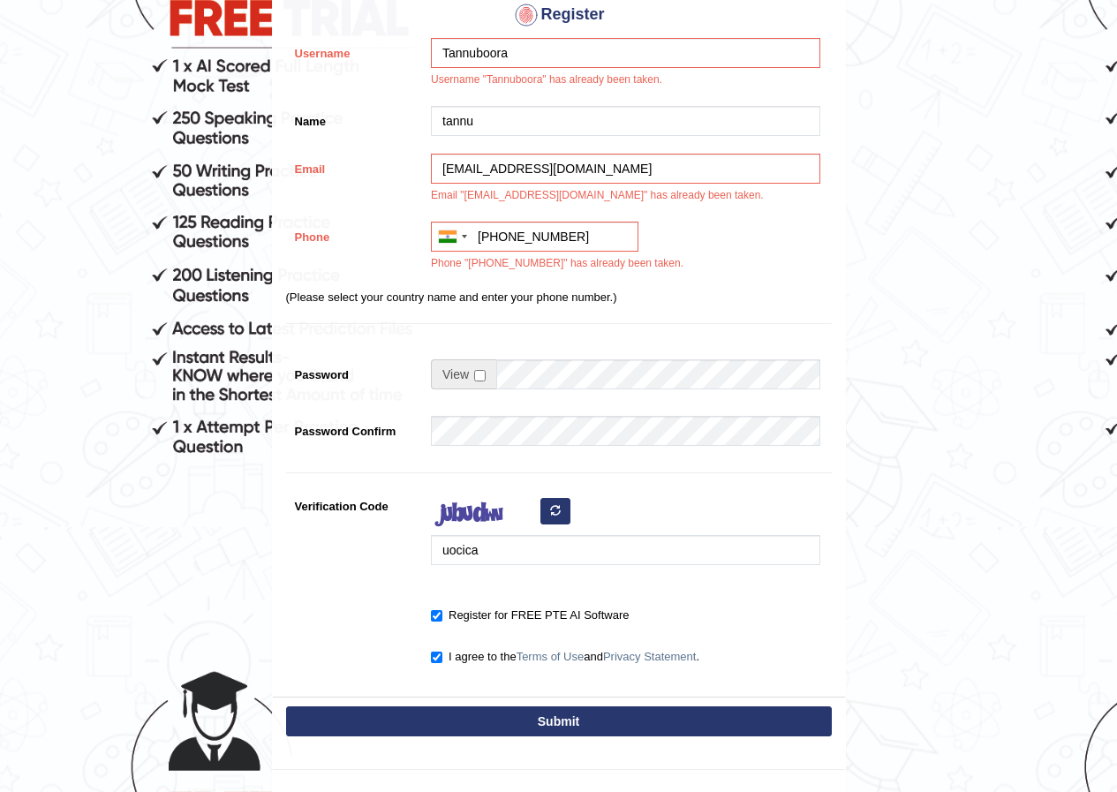
click at [554, 507] on icon "button" at bounding box center [555, 510] width 11 height 11
click at [552, 503] on button "button" at bounding box center [556, 511] width 30 height 26
click at [499, 549] on input "uocica" at bounding box center [625, 550] width 389 height 30
type input "u"
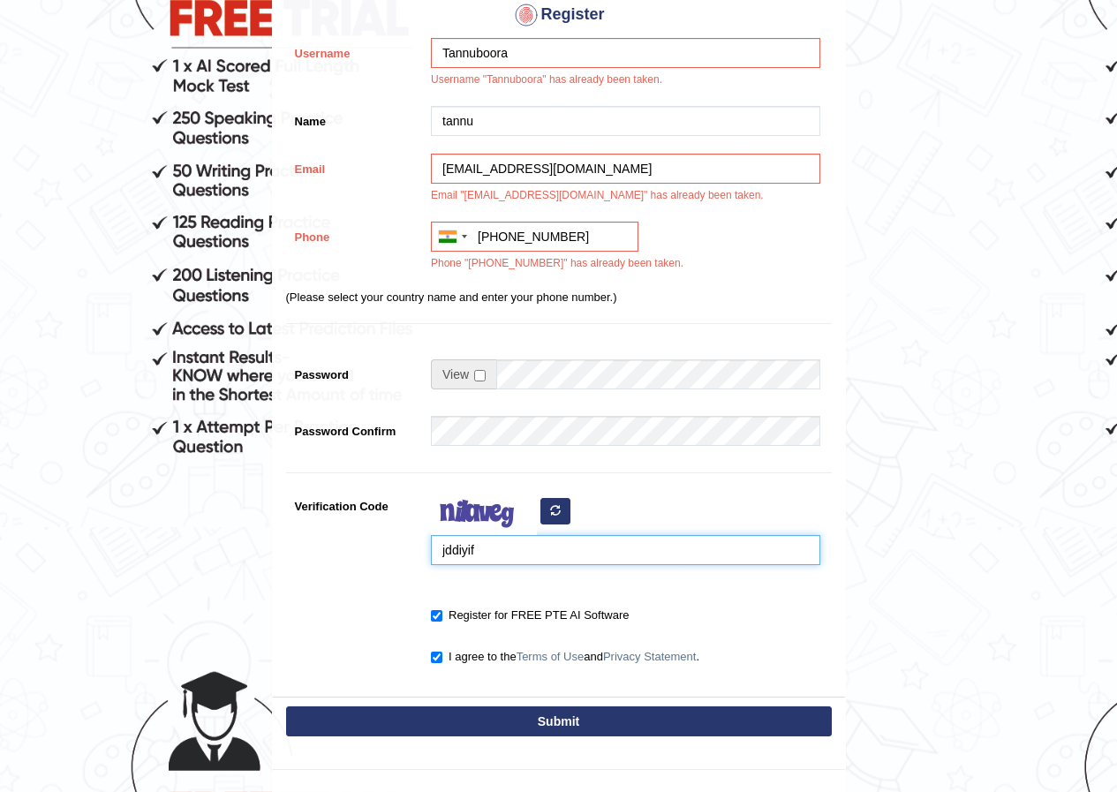
type input "jddiyif"
click at [510, 699] on div "Submit" at bounding box center [559, 723] width 572 height 53
click at [488, 727] on button "Submit" at bounding box center [559, 722] width 546 height 30
type input "+919350716152"
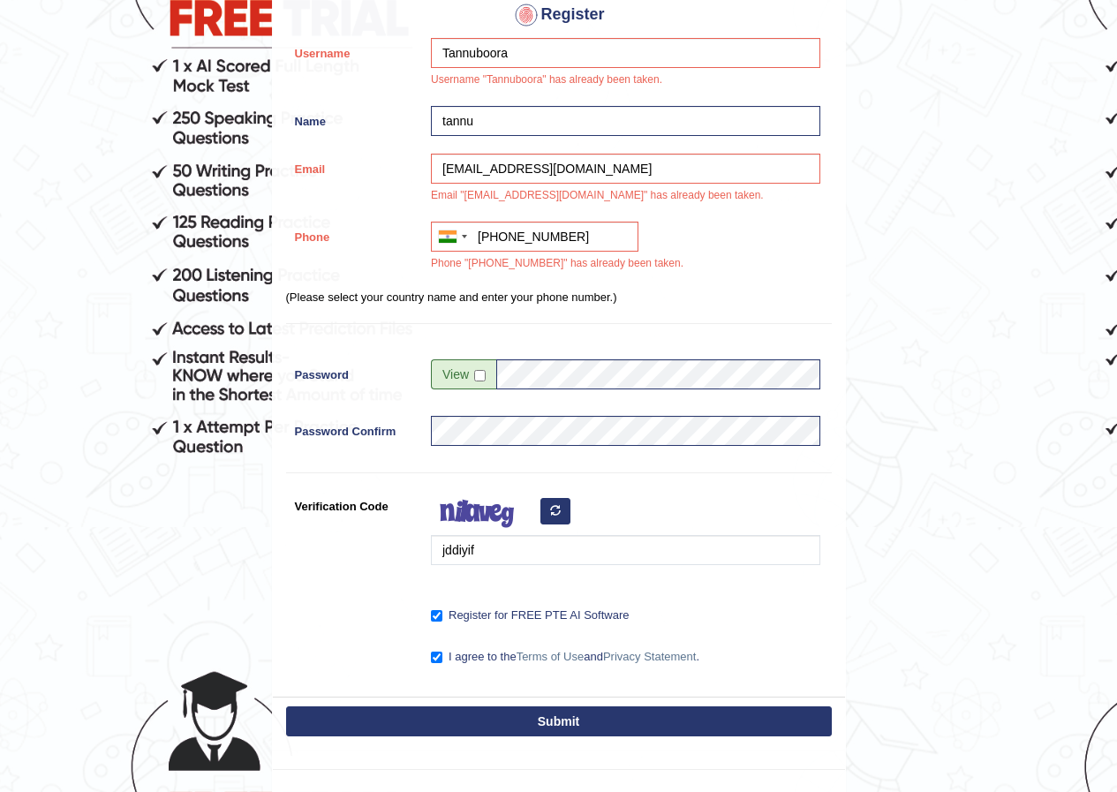
click at [487, 718] on button "Submit" at bounding box center [559, 722] width 546 height 30
click at [487, 719] on button "Submit" at bounding box center [559, 722] width 546 height 30
click at [485, 722] on button "Submit" at bounding box center [559, 722] width 546 height 30
click at [481, 724] on button "Submit" at bounding box center [559, 722] width 546 height 30
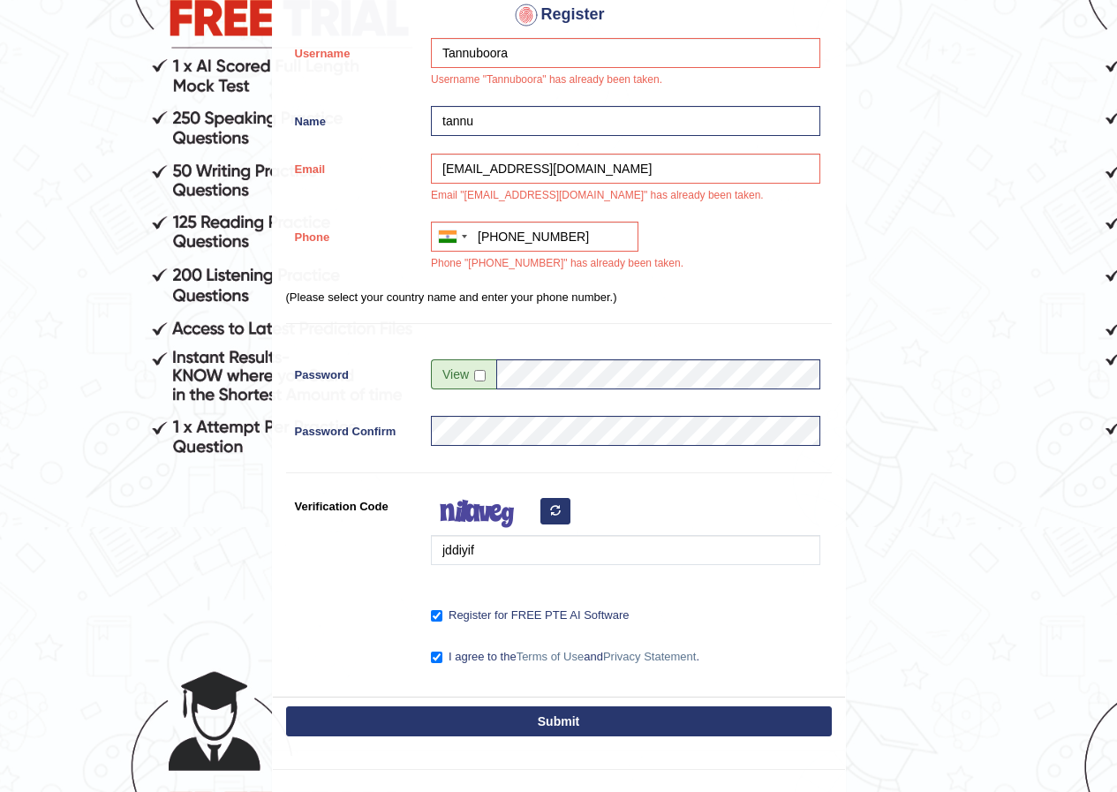
click at [481, 724] on button "Submit" at bounding box center [559, 722] width 546 height 30
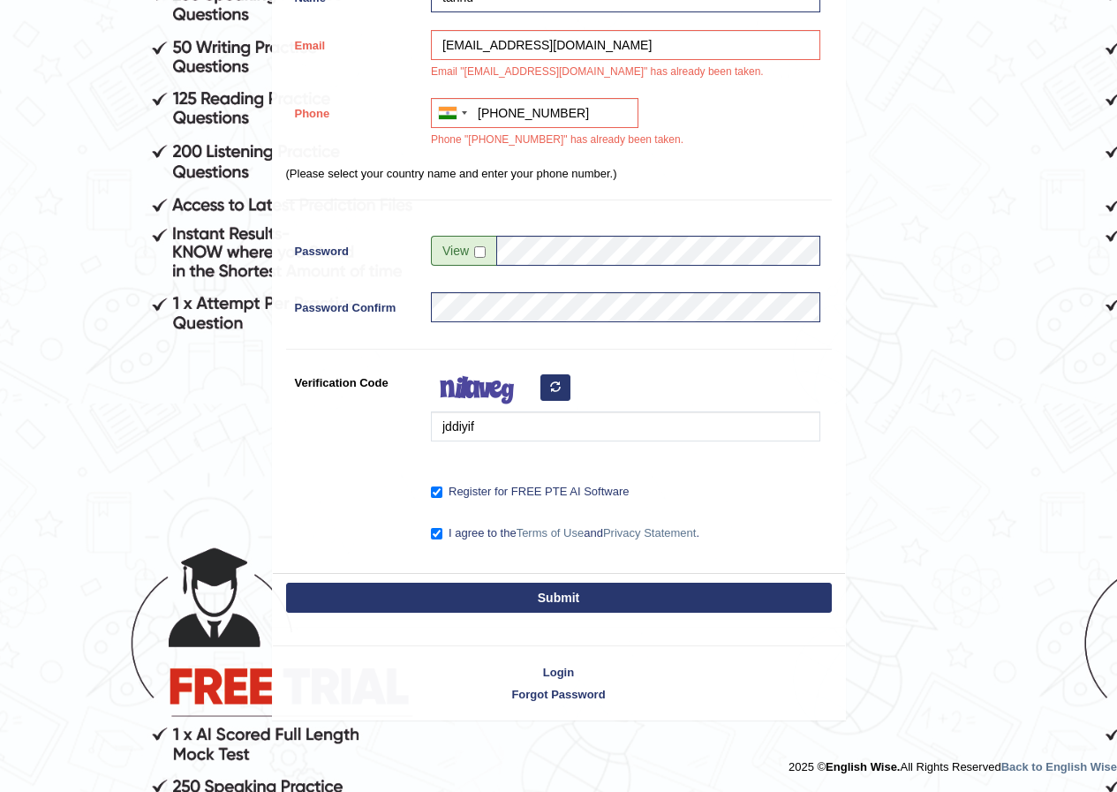
scroll to position [212, 0]
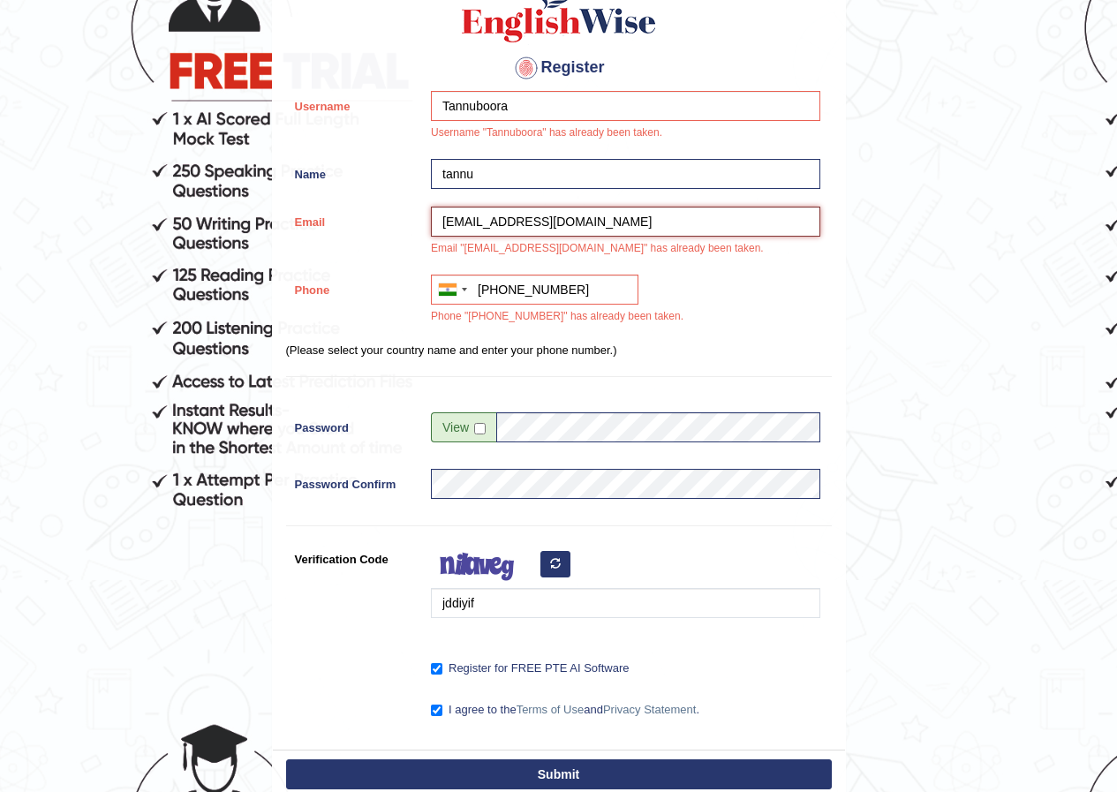
click at [519, 225] on input "poojaboora856@gamil.com" at bounding box center [625, 222] width 389 height 30
click at [524, 215] on input "poojaboora856@gamil.com" at bounding box center [625, 222] width 389 height 30
click at [567, 218] on input "poojaboora856@gamil.com" at bounding box center [625, 222] width 389 height 30
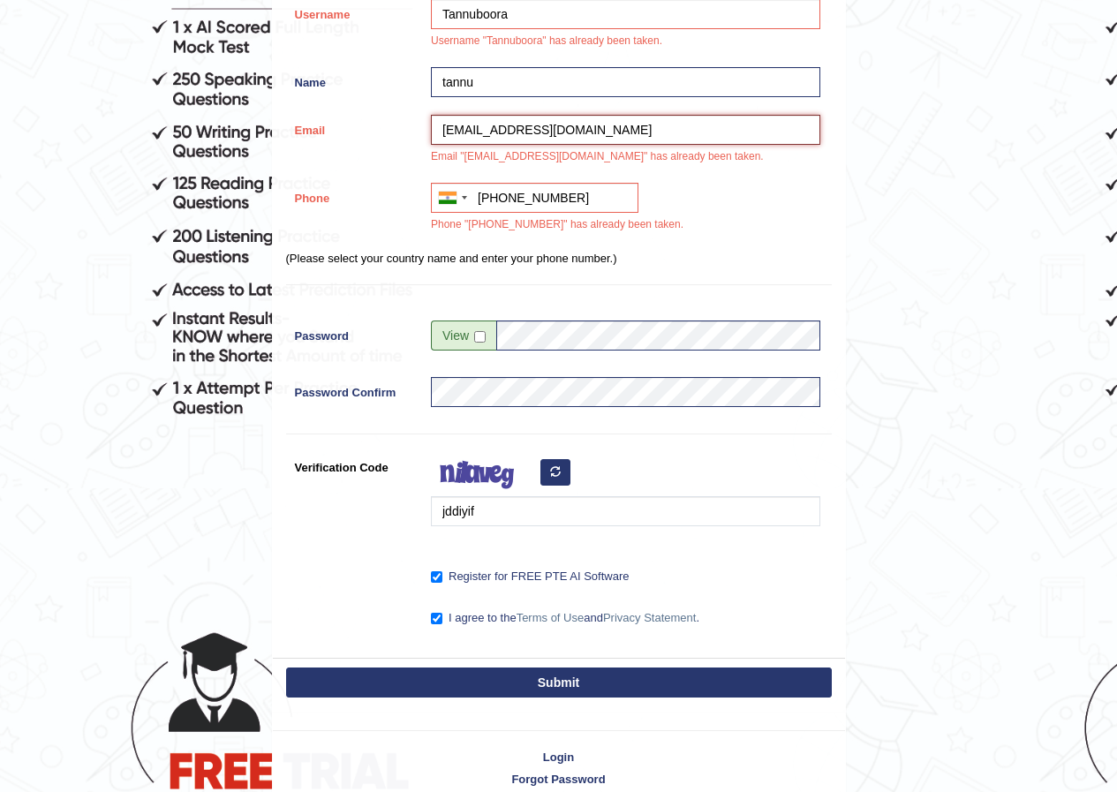
scroll to position [389, 0]
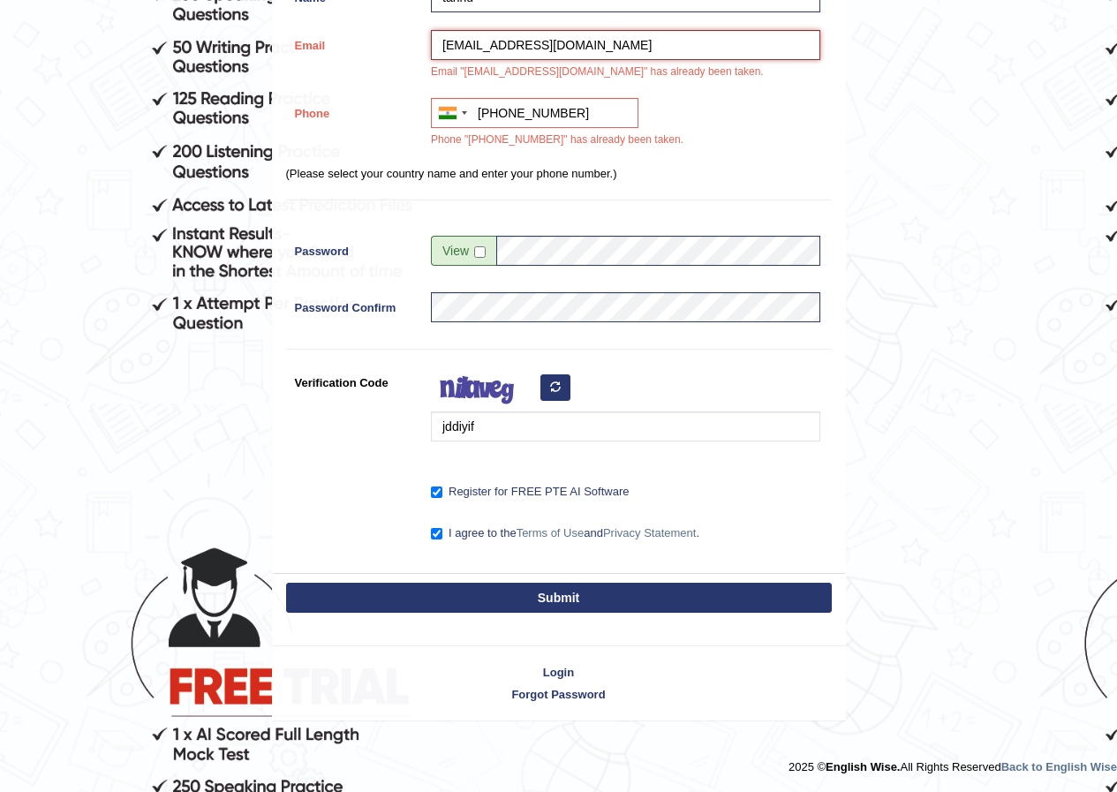
type input "poojaboora856@gmail.com"
drag, startPoint x: 545, startPoint y: 607, endPoint x: 542, endPoint y: 594, distance: 12.6
click at [545, 602] on button "Submit" at bounding box center [559, 598] width 546 height 30
click at [542, 594] on button "Submit" at bounding box center [559, 598] width 546 height 30
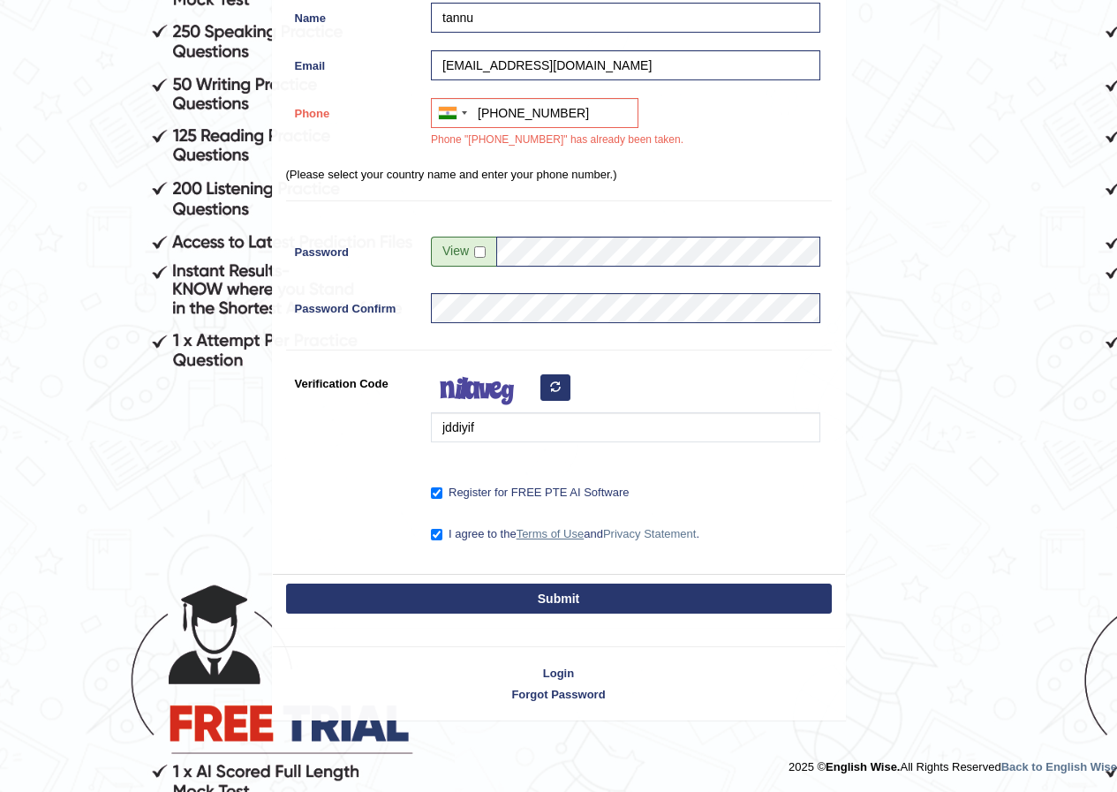
scroll to position [286, 0]
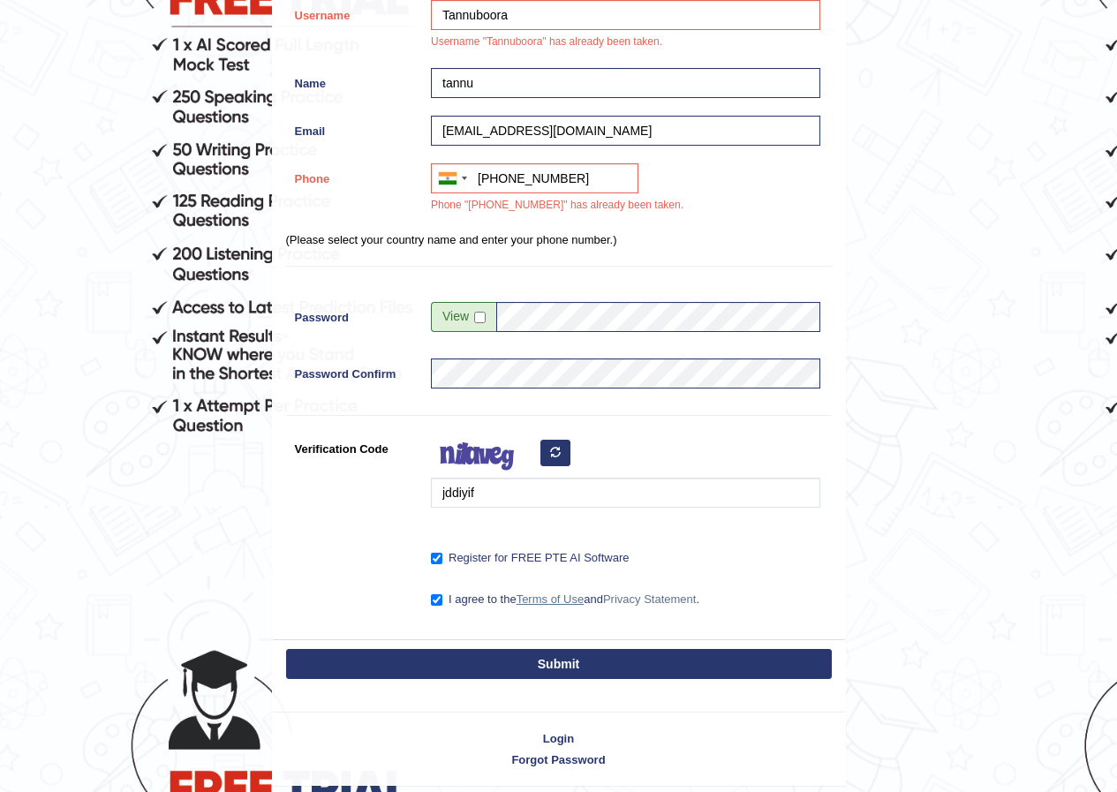
click at [542, 594] on div "Please Fill in the Form Register Username Tannuboora Username "Tannuboora" has …" at bounding box center [559, 251] width 574 height 881
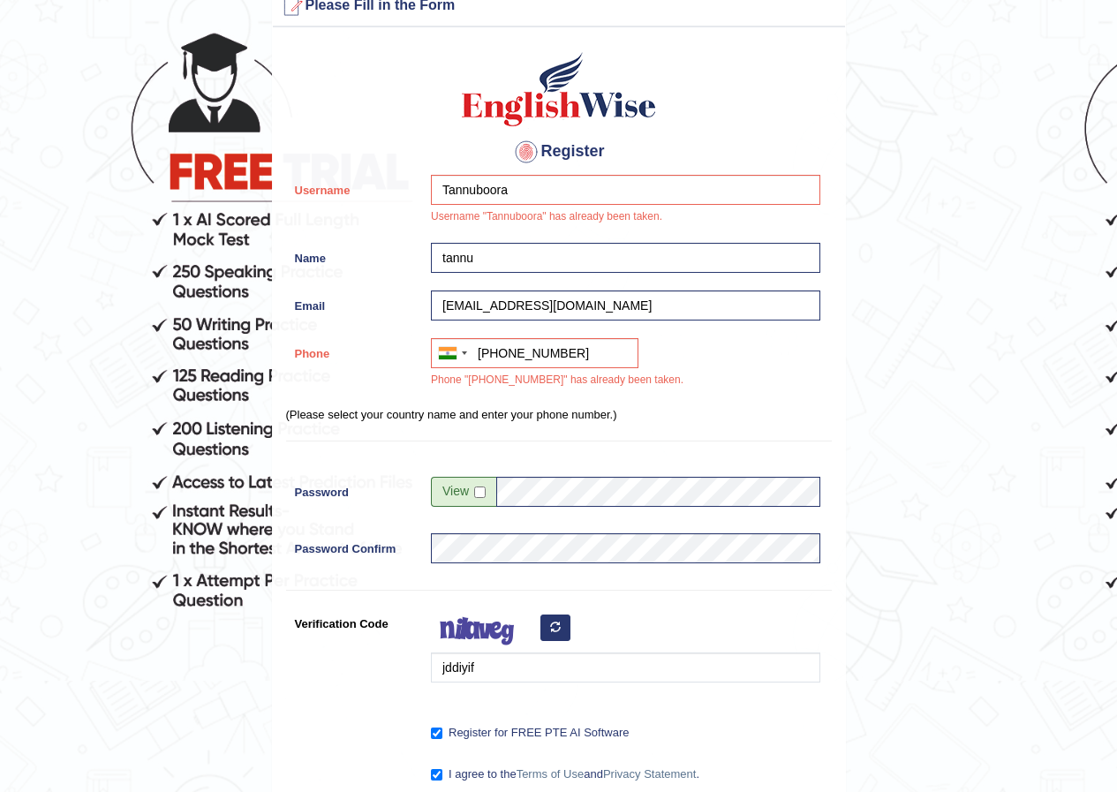
scroll to position [110, 0]
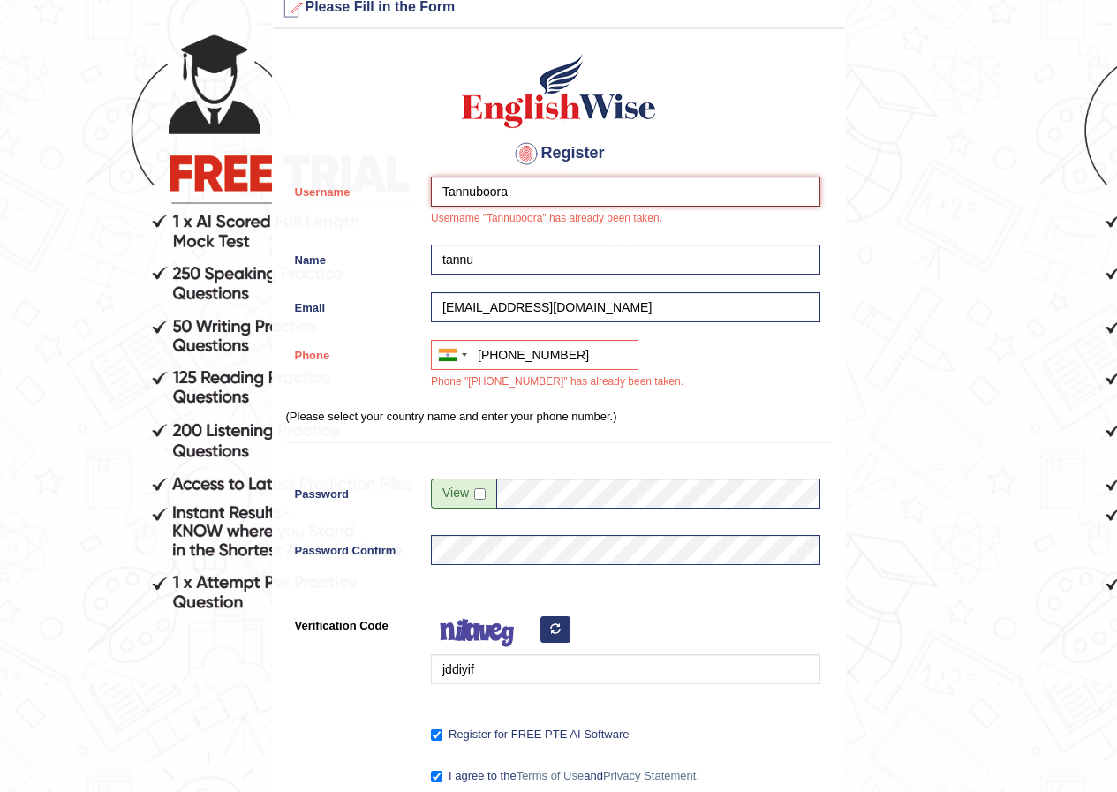
click at [533, 181] on input "Tannuboora" at bounding box center [625, 192] width 389 height 30
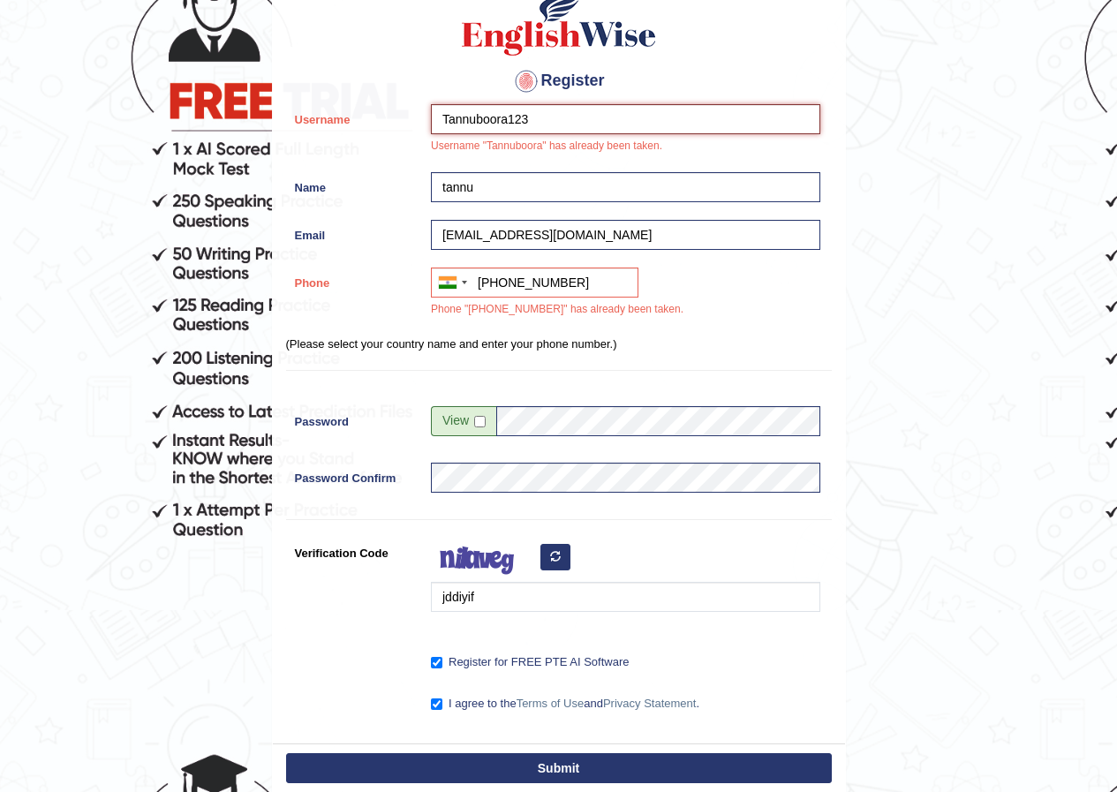
scroll to position [286, 0]
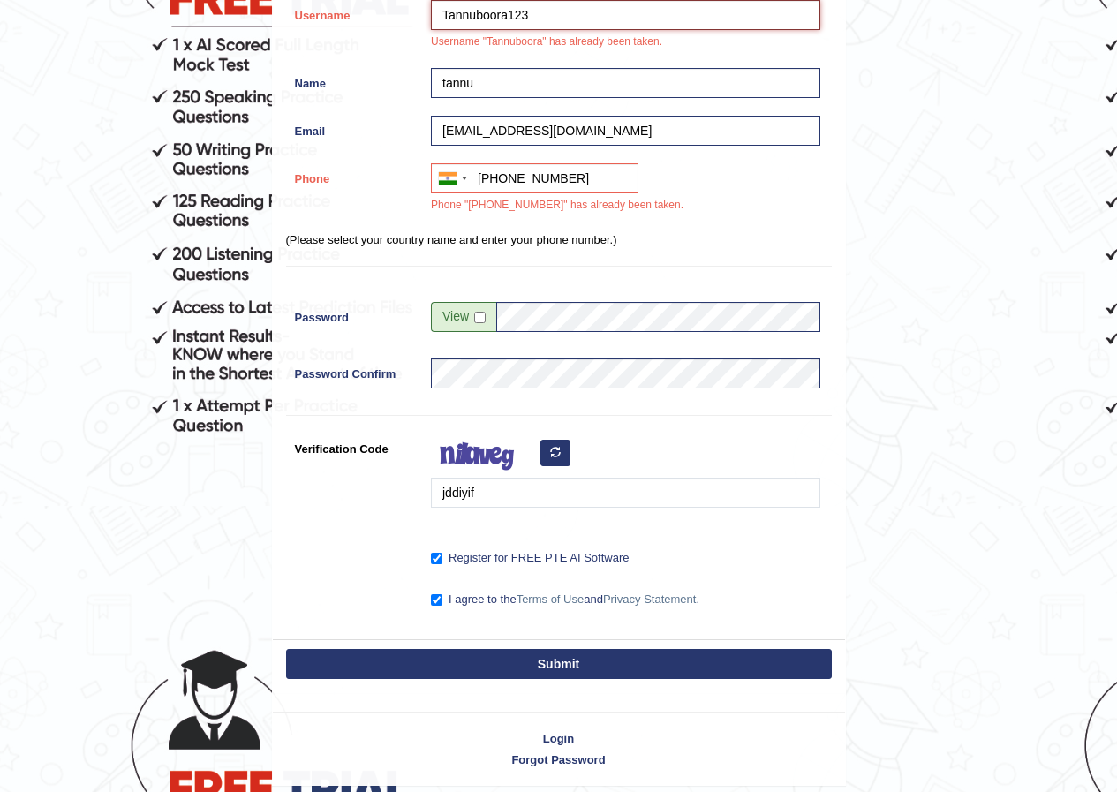
type input "Tannuboora123"
click at [534, 663] on button "Submit" at bounding box center [559, 664] width 546 height 30
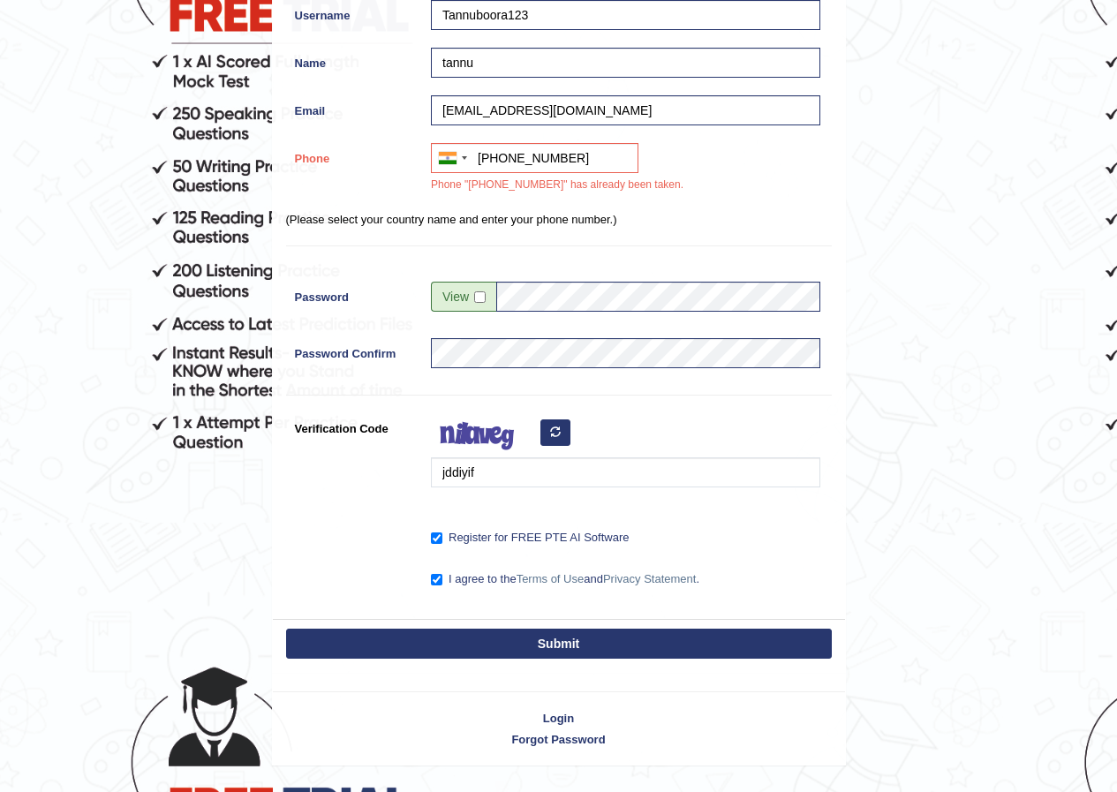
click at [534, 663] on div "Submit" at bounding box center [559, 645] width 572 height 53
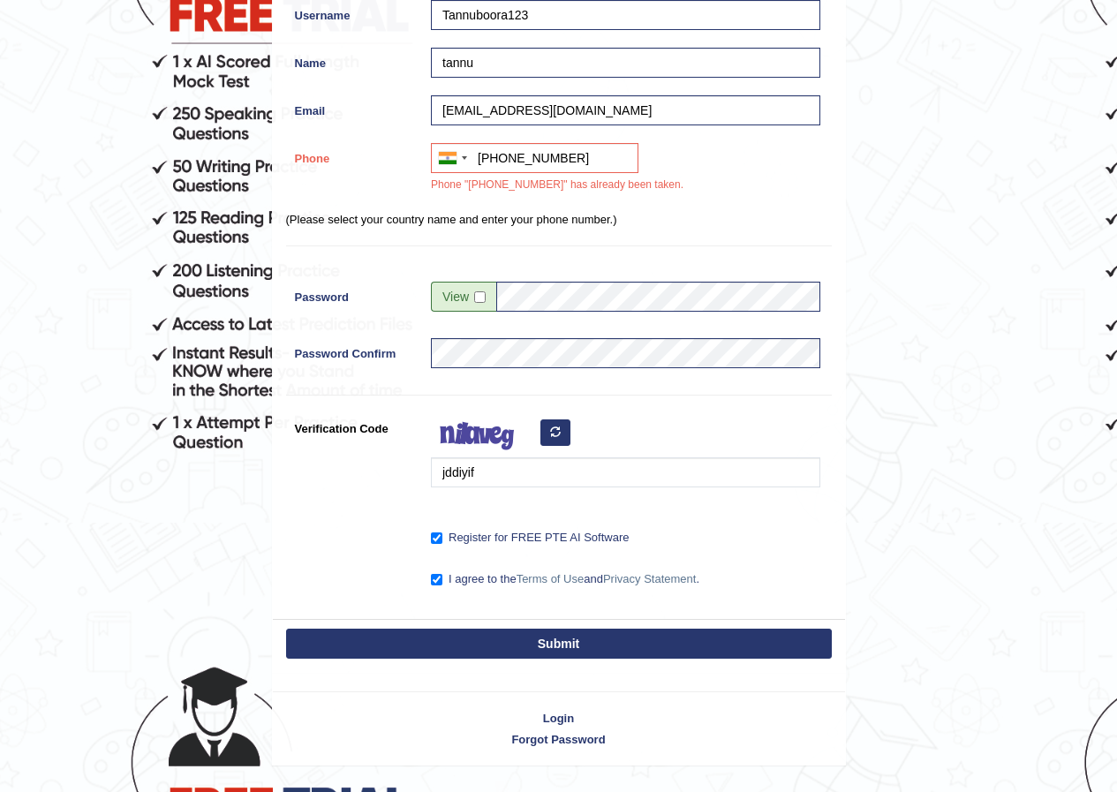
click at [536, 650] on button "Submit" at bounding box center [559, 644] width 546 height 30
click at [536, 648] on button "Submit" at bounding box center [559, 644] width 546 height 30
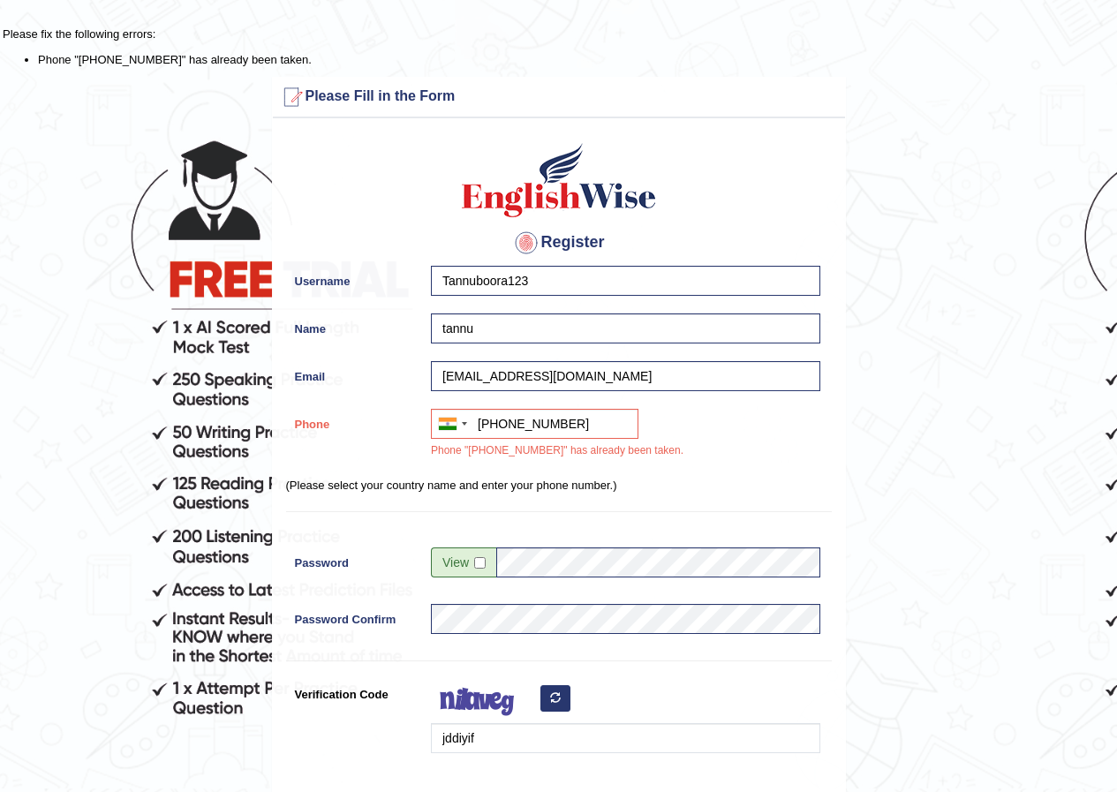
scroll to position [0, 0]
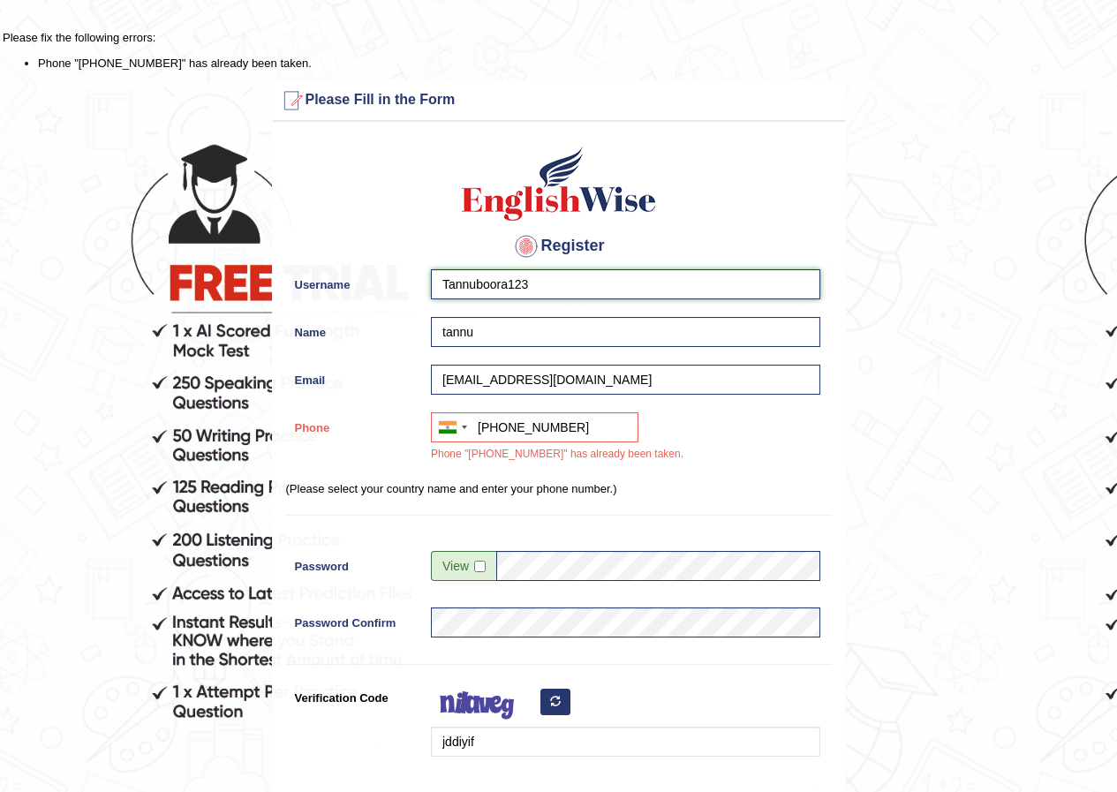
click at [559, 283] on input "Tannuboora123" at bounding box center [625, 284] width 389 height 30
click at [508, 335] on input "tannu" at bounding box center [625, 332] width 389 height 30
click at [522, 431] on input "+919350716152" at bounding box center [535, 427] width 208 height 30
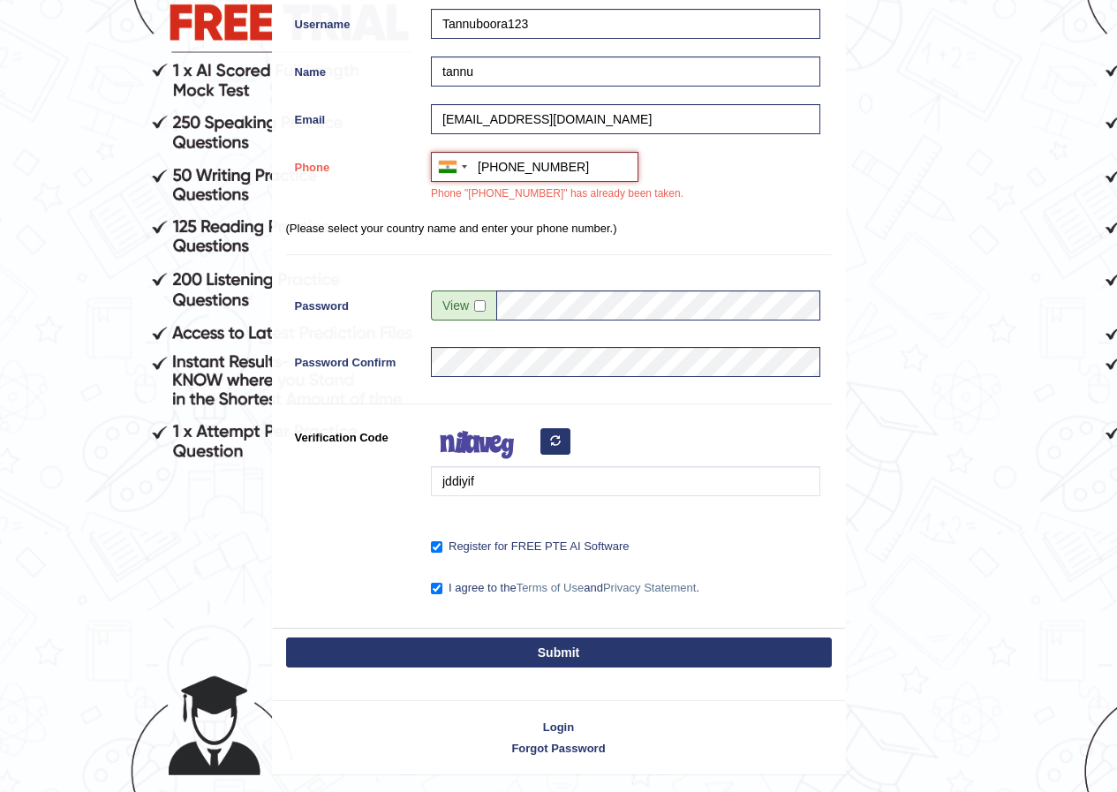
scroll to position [265, 0]
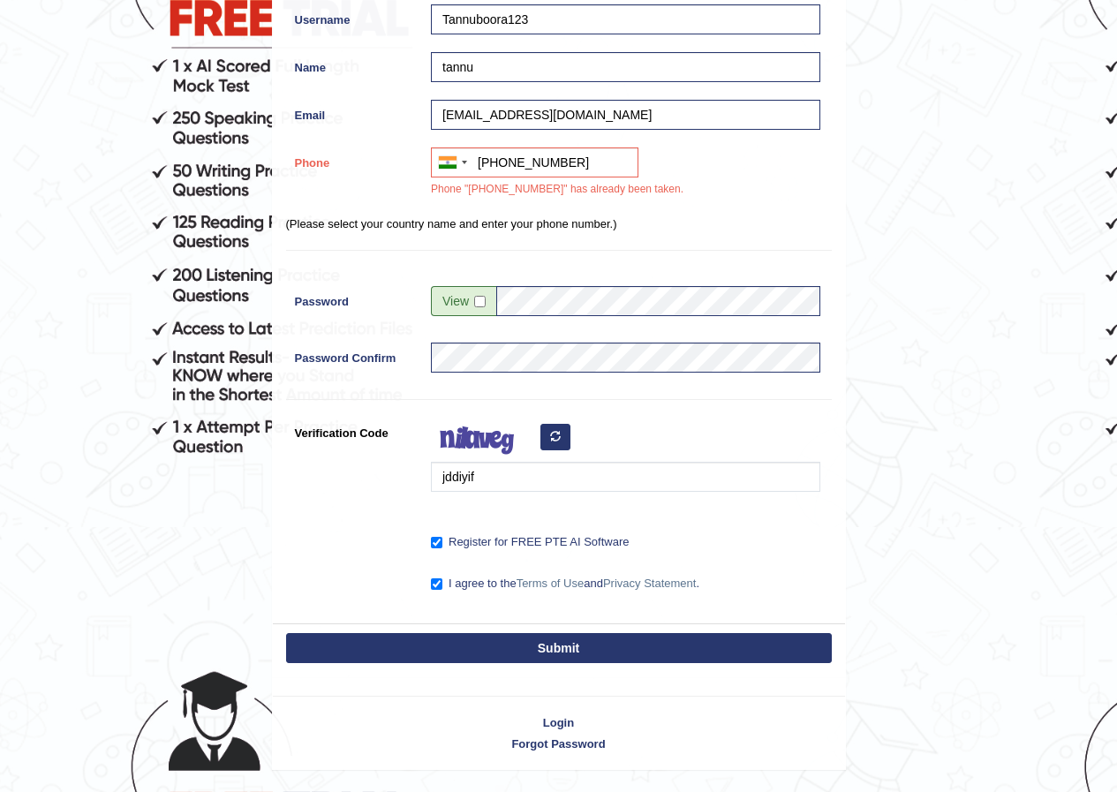
click at [557, 639] on button "Submit" at bounding box center [559, 648] width 546 height 30
click at [439, 533] on label "Register for FREE PTE AI Software" at bounding box center [530, 542] width 198 height 18
click at [439, 537] on input "Register for FREE PTE AI Software" at bounding box center [436, 542] width 11 height 11
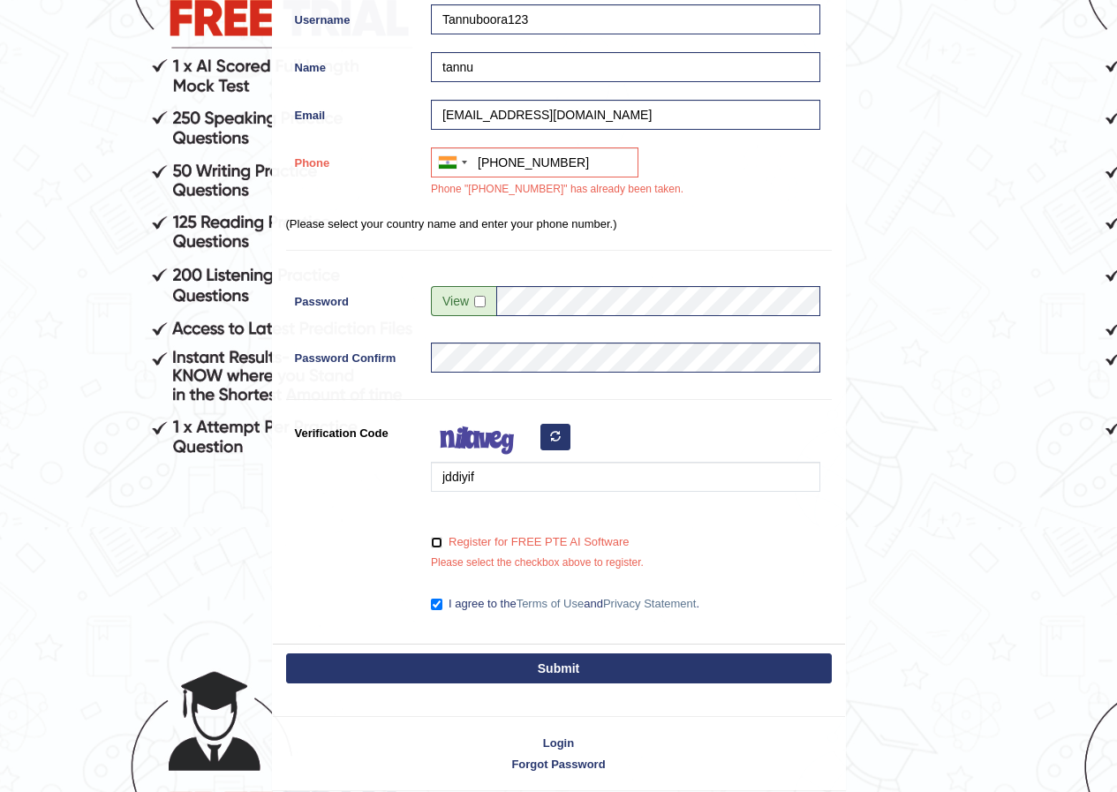
click at [439, 545] on input "Register for FREE PTE AI Software" at bounding box center [436, 542] width 11 height 11
checkbox input "true"
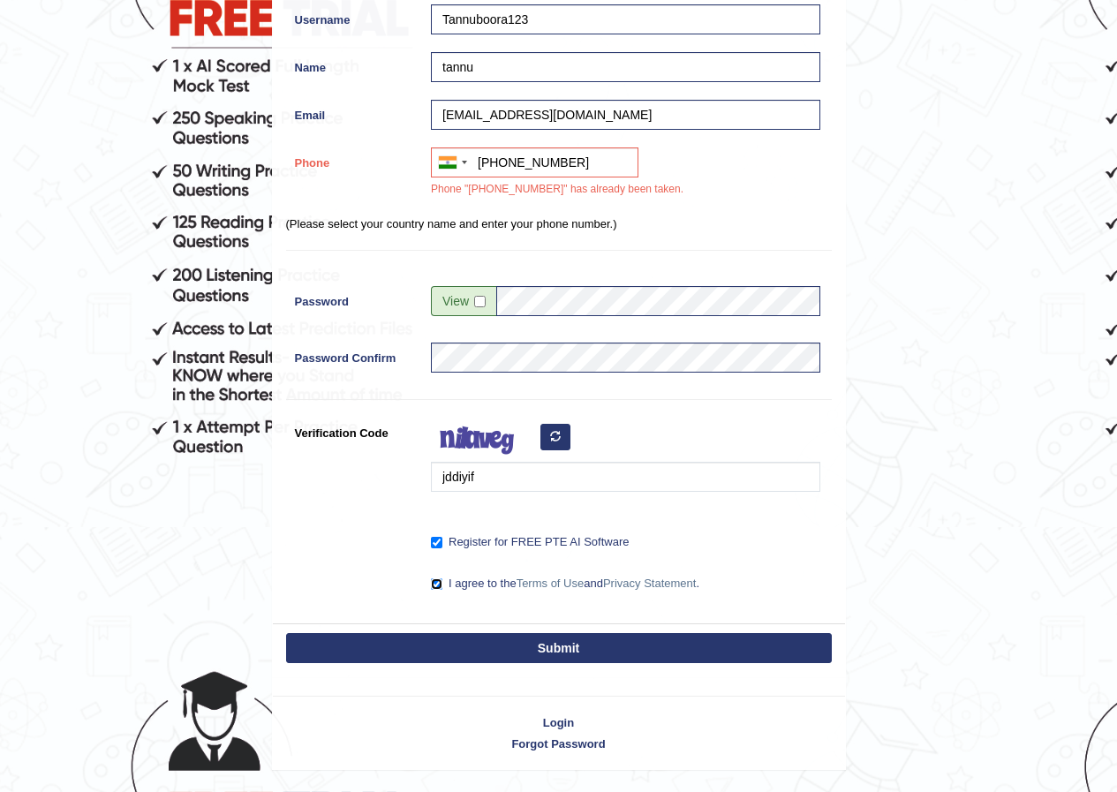
click at [435, 580] on input "I agree to the Terms of Use and Privacy Statement ." at bounding box center [436, 583] width 11 height 11
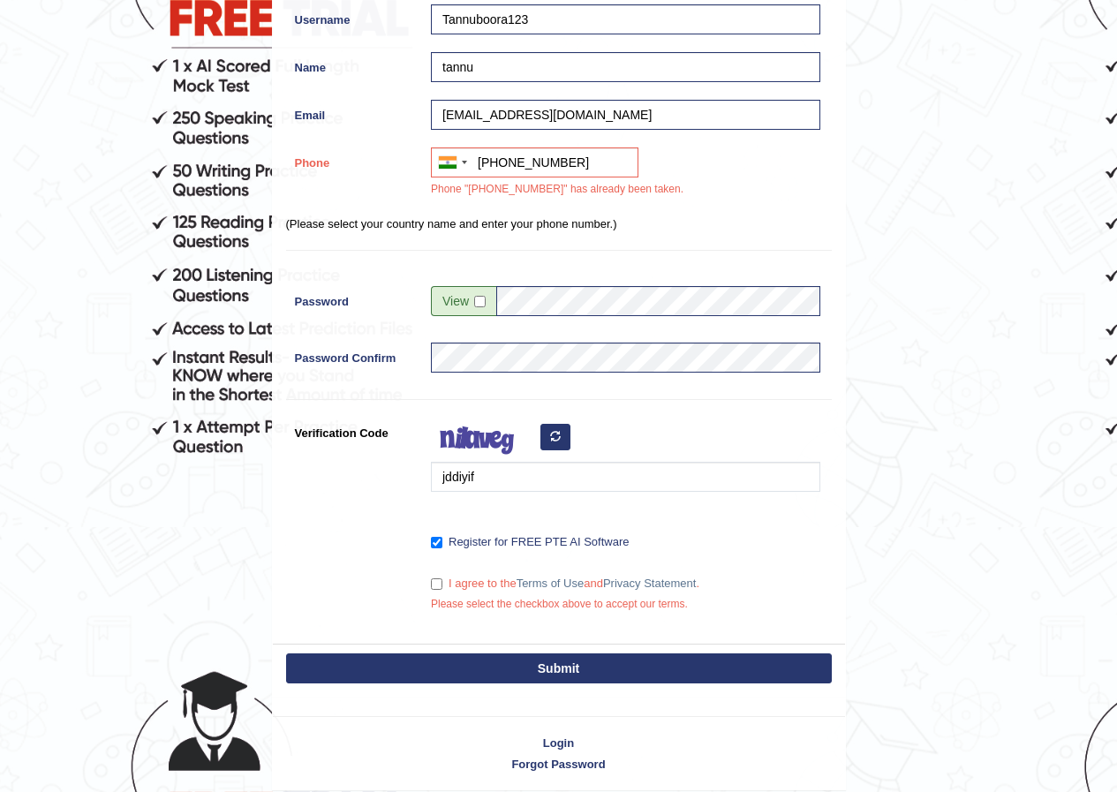
click at [446, 634] on div "Register Username Tannuboora123 Name tannu Email poojaboora856@gmail.com Phone …" at bounding box center [559, 254] width 572 height 777
click at [441, 580] on input "I agree to the Terms of Use and Privacy Statement ." at bounding box center [436, 583] width 11 height 11
checkbox input "true"
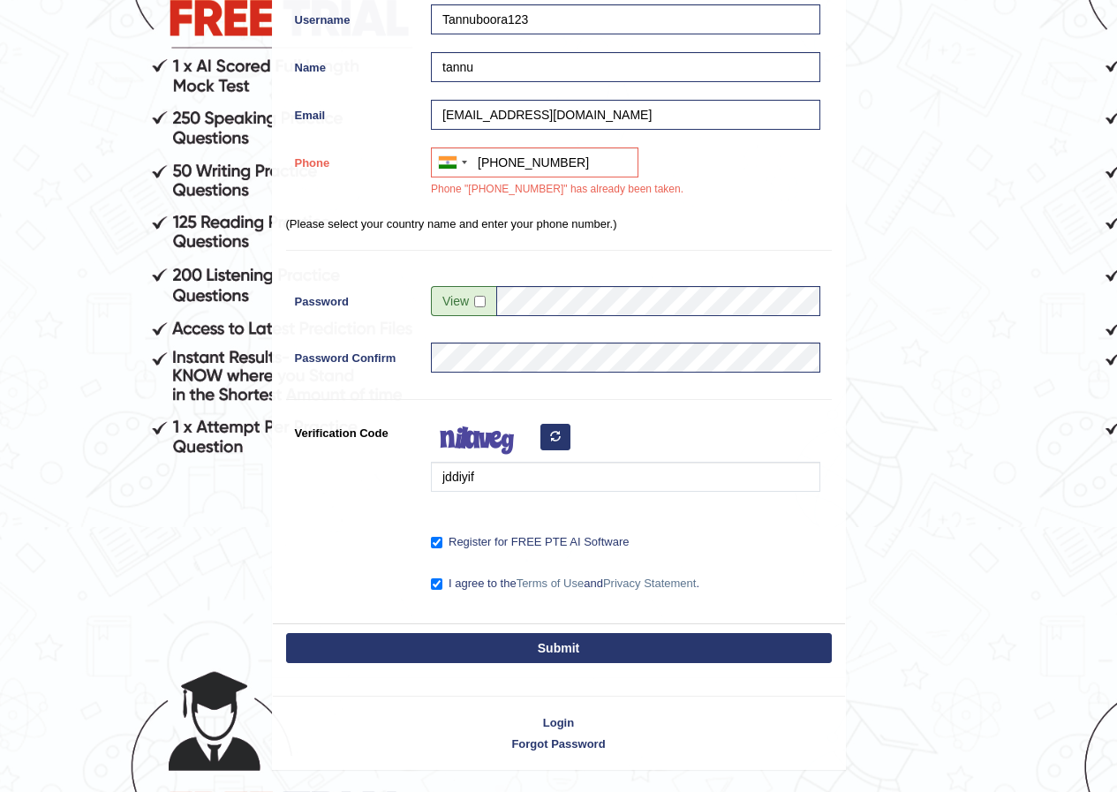
click at [438, 668] on div "Submit" at bounding box center [559, 650] width 572 height 53
click at [450, 645] on button "Submit" at bounding box center [559, 648] width 546 height 30
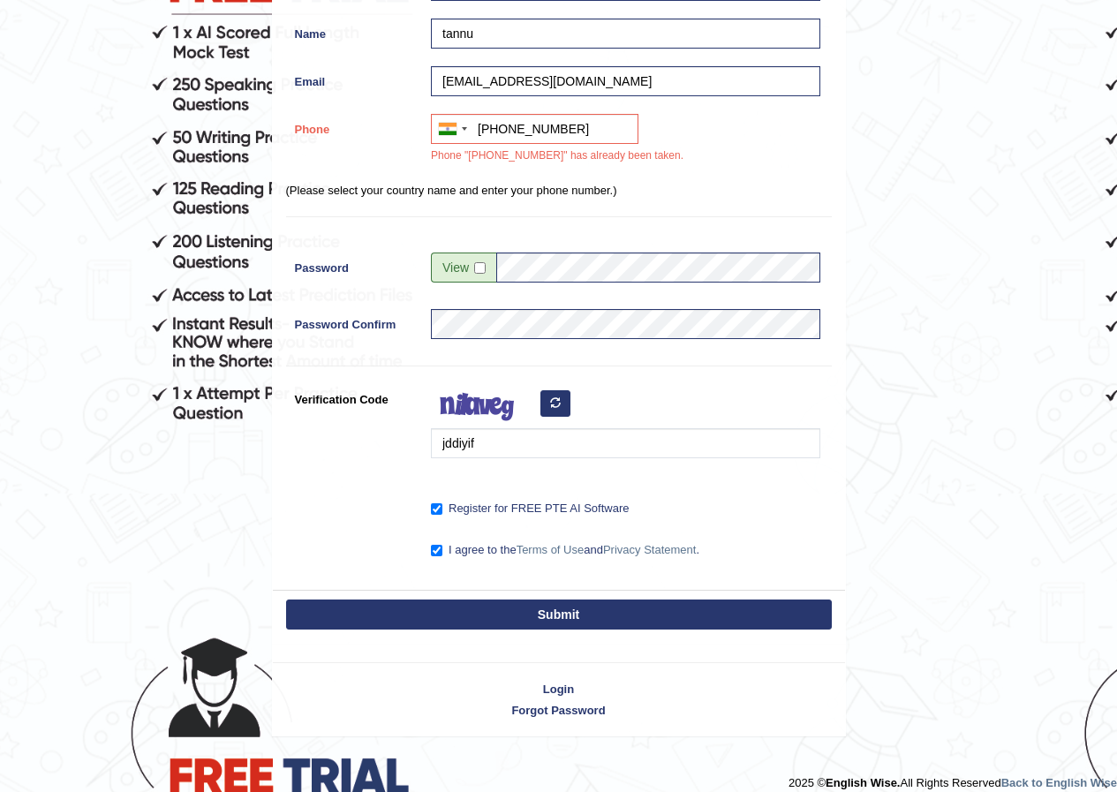
scroll to position [315, 0]
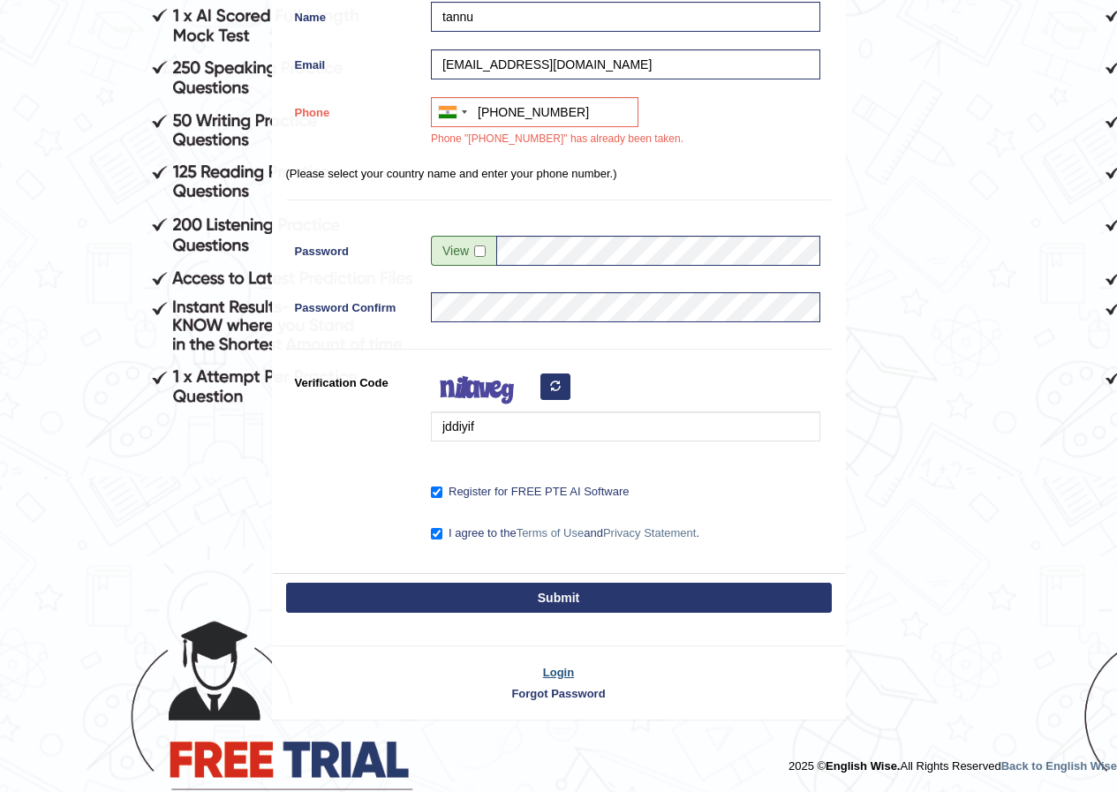
click at [562, 668] on link "Login" at bounding box center [559, 672] width 572 height 17
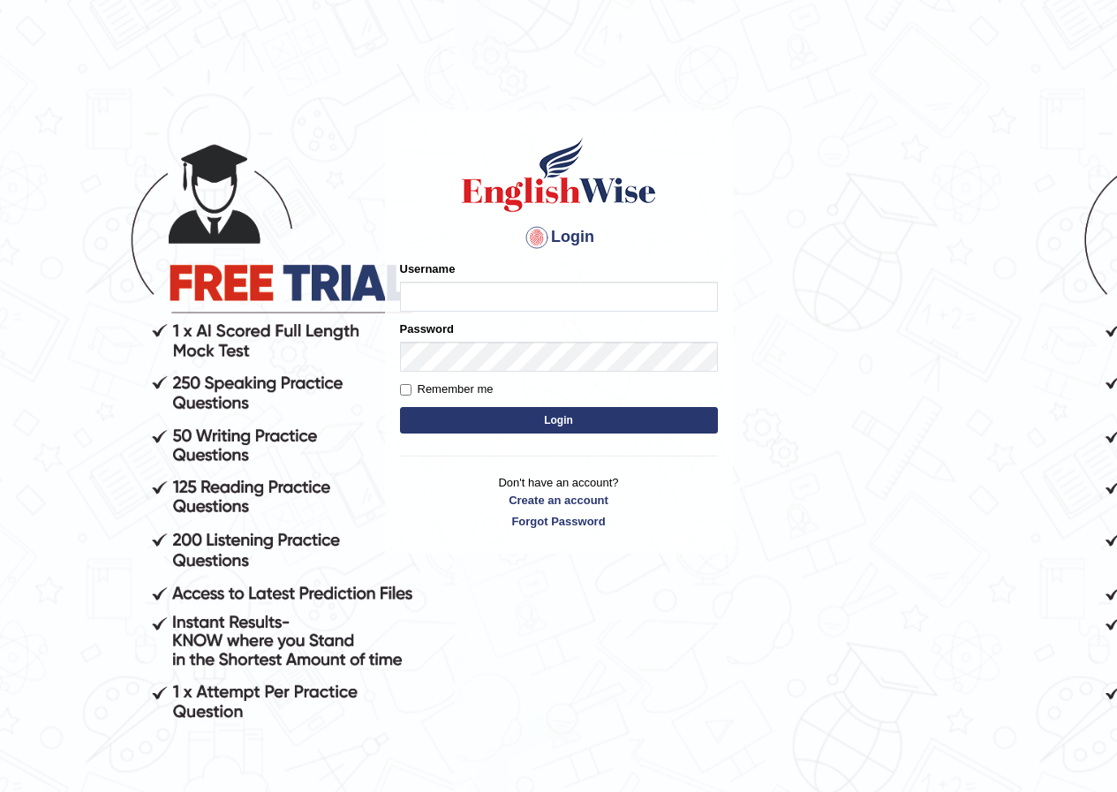
click at [558, 480] on p "Don't have an account? Create an account Forgot Password" at bounding box center [559, 501] width 318 height 55
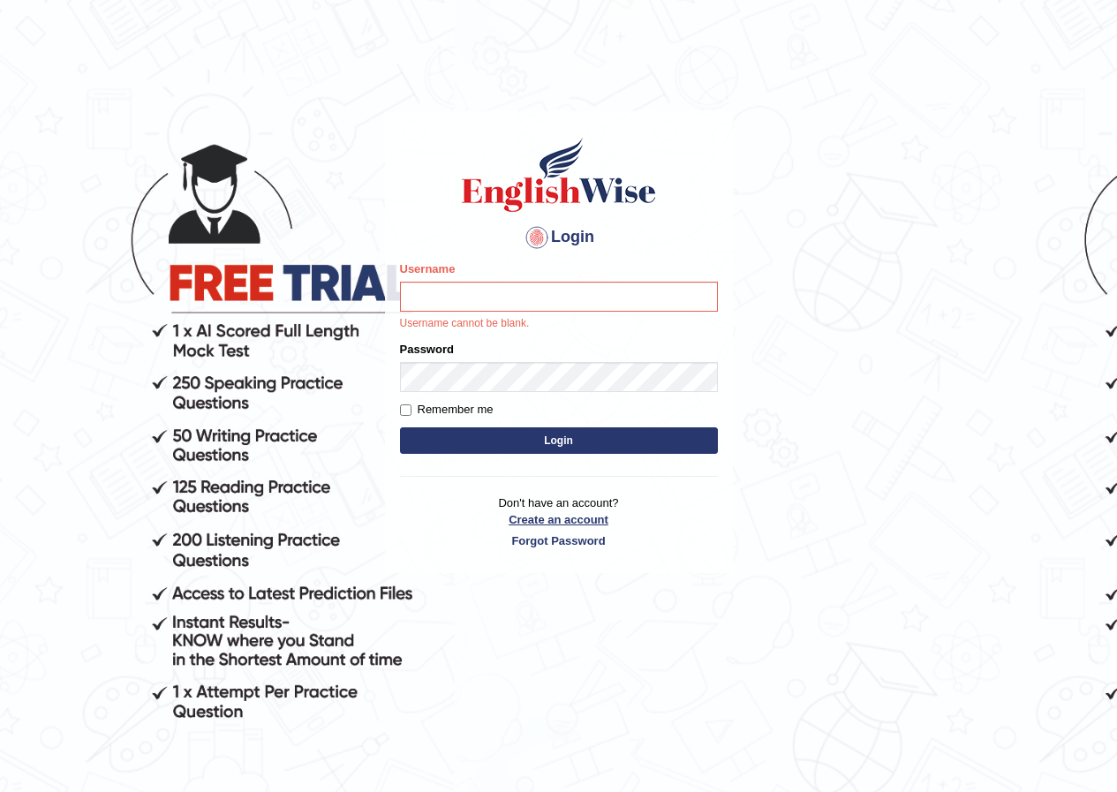
click at [564, 512] on link "Create an account" at bounding box center [559, 519] width 318 height 17
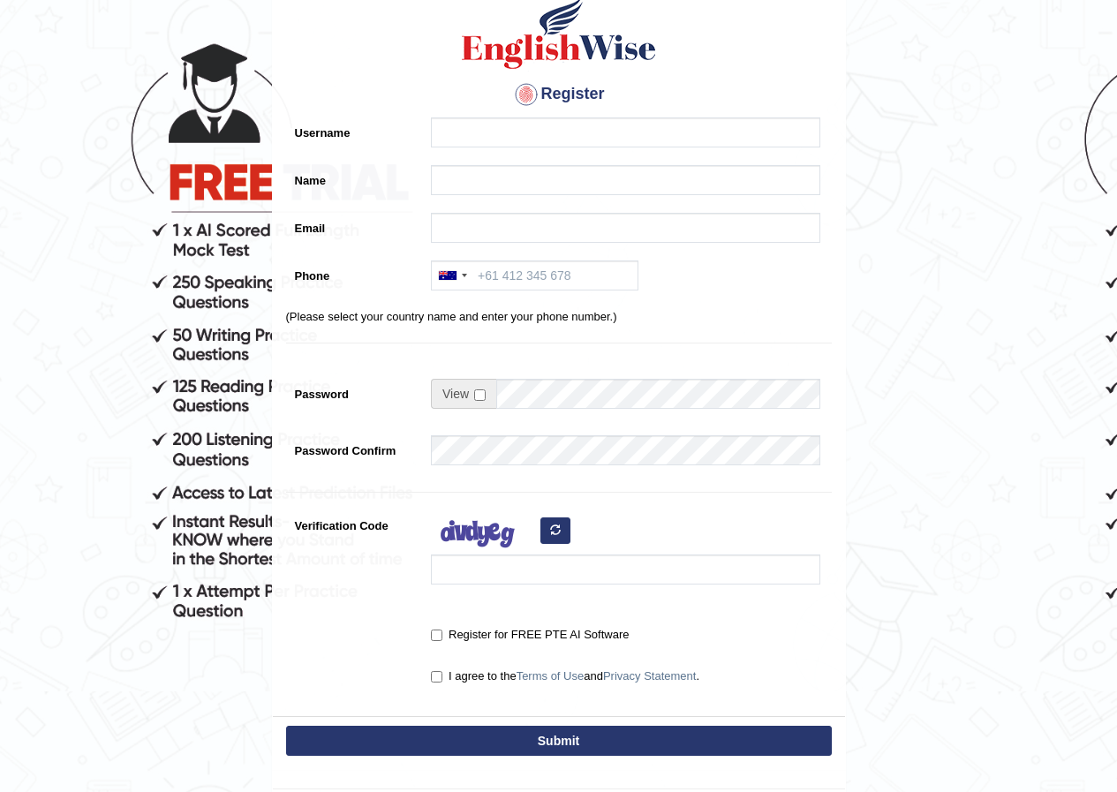
scroll to position [244, 0]
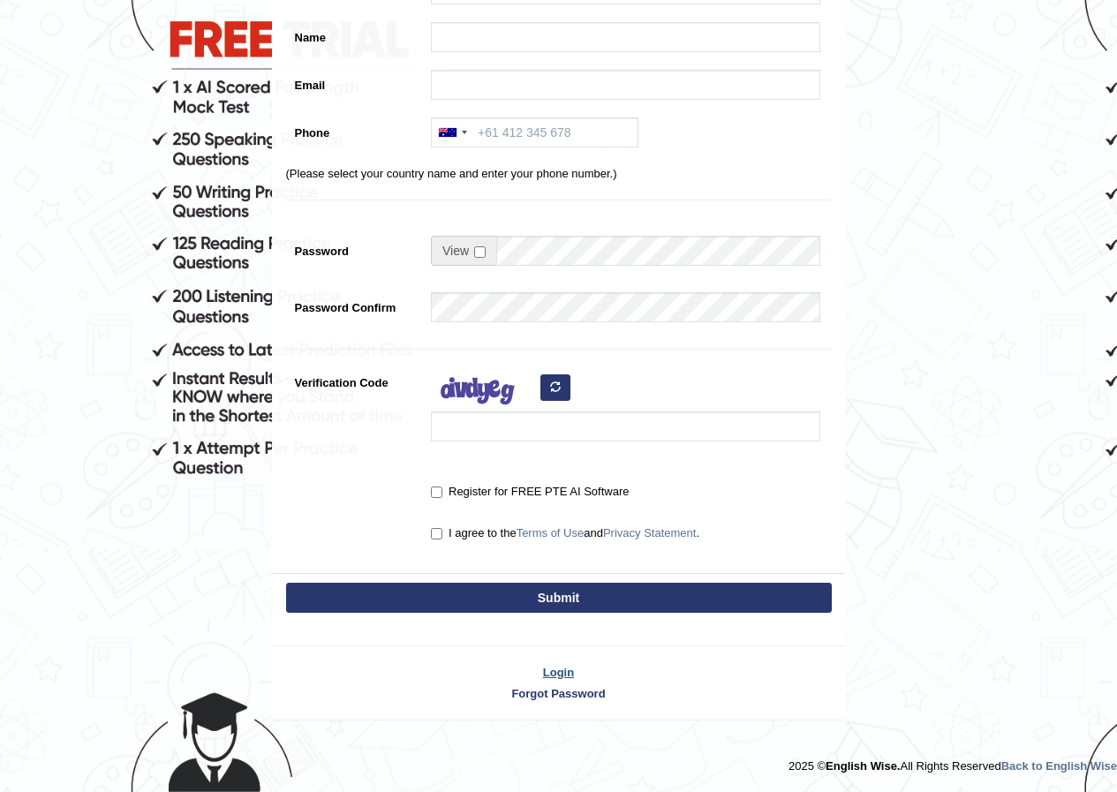
click at [552, 670] on link "Login" at bounding box center [559, 672] width 572 height 17
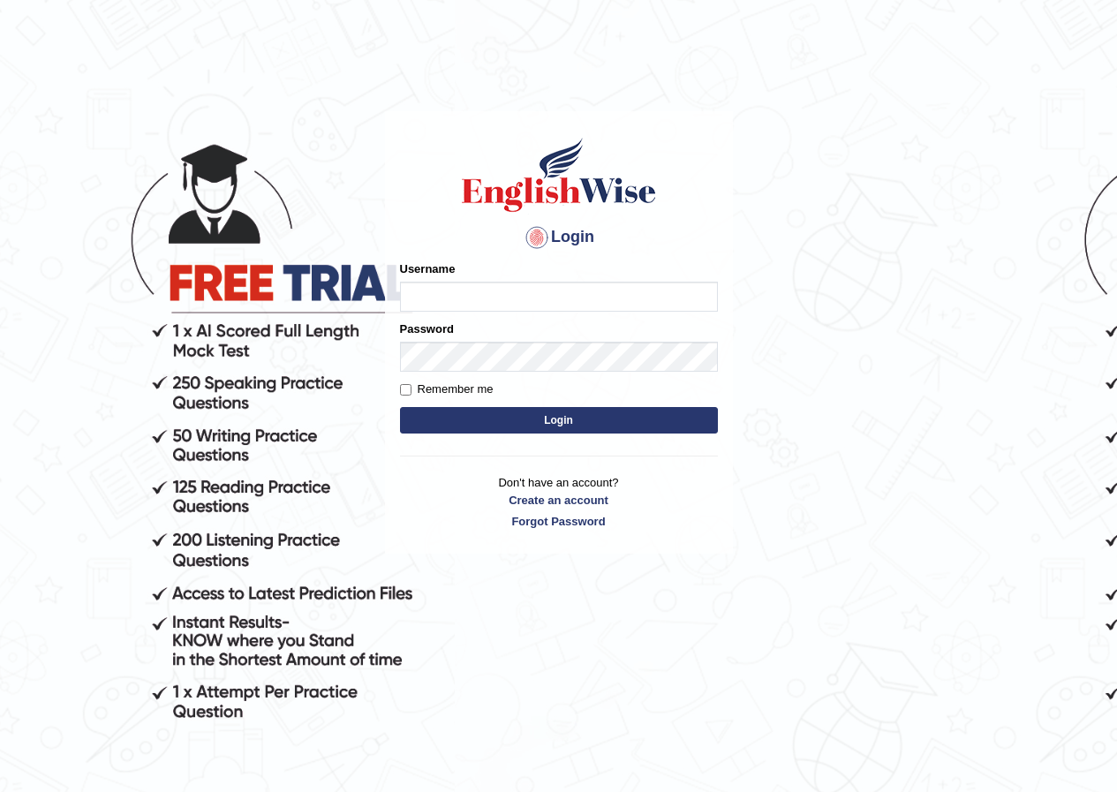
click at [501, 299] on input "Username" at bounding box center [559, 297] width 318 height 30
type input "n"
type input "[EMAIL_ADDRESS][DOMAIN_NAME]"
click at [412, 381] on label "Remember me" at bounding box center [447, 390] width 94 height 18
click at [412, 384] on input "Remember me" at bounding box center [405, 389] width 11 height 11
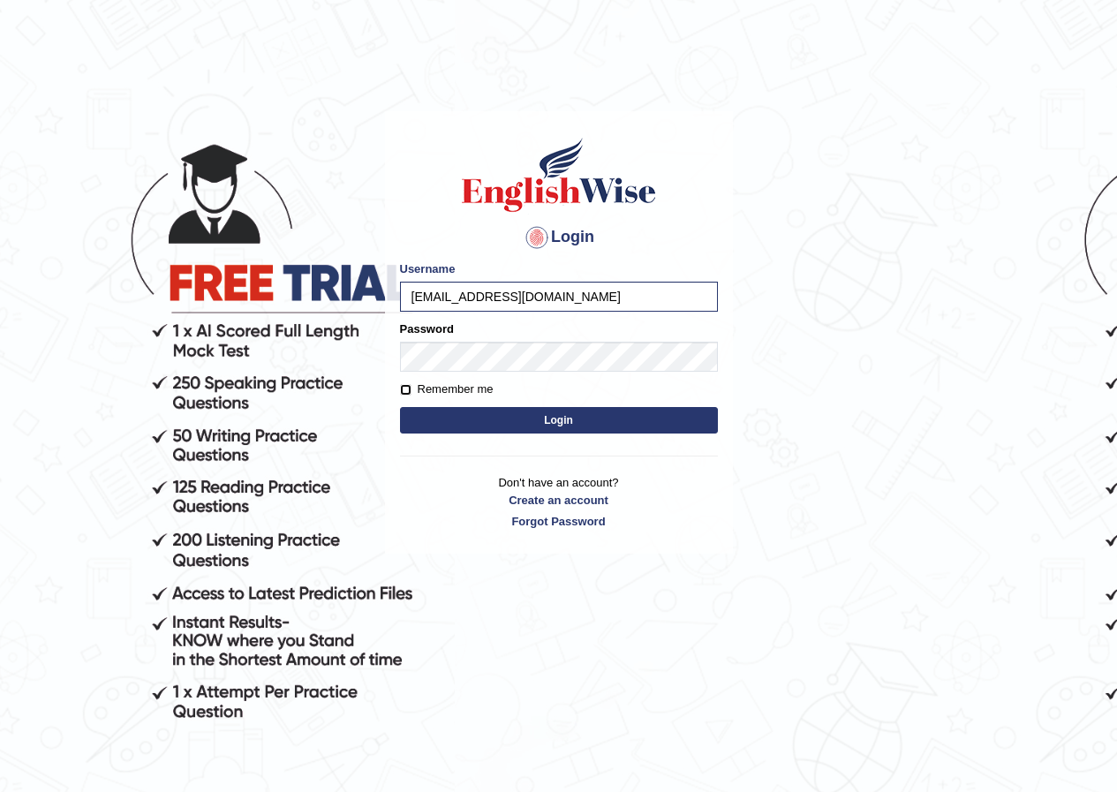
checkbox input "true"
click at [451, 420] on button "Login" at bounding box center [559, 420] width 318 height 26
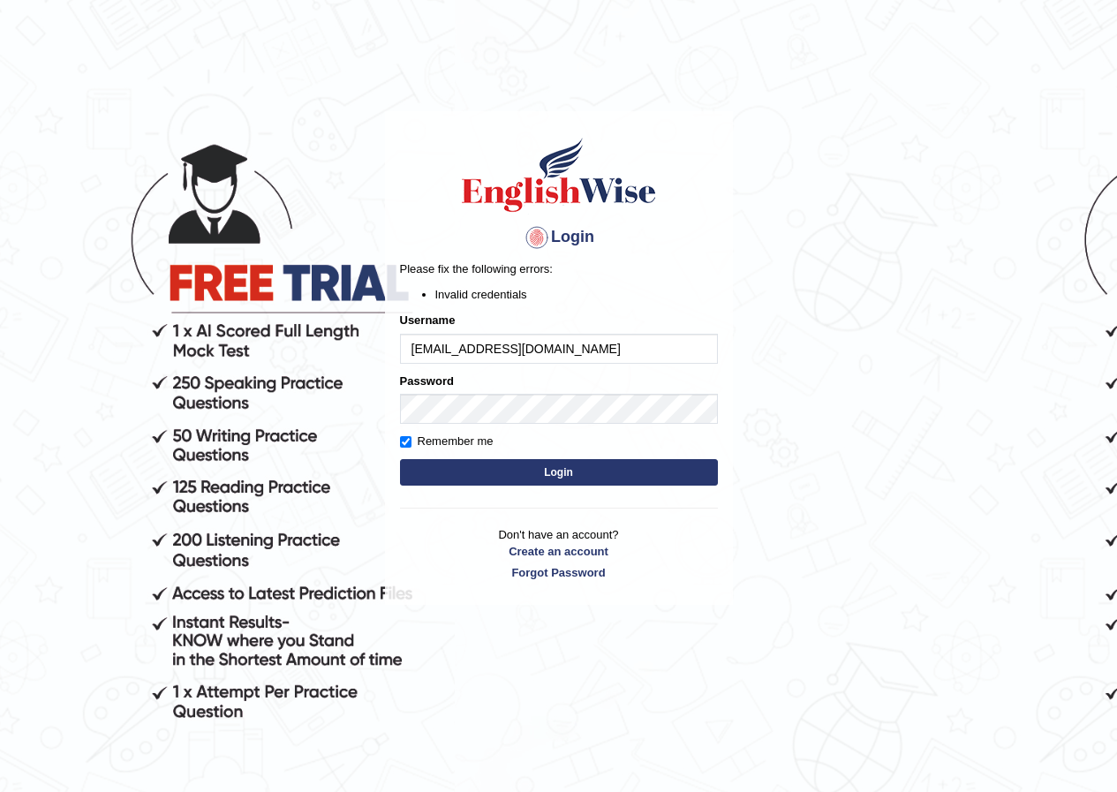
click at [471, 479] on button "Login" at bounding box center [559, 472] width 318 height 26
click at [474, 479] on button "Login" at bounding box center [559, 472] width 318 height 26
click at [473, 465] on button "Login" at bounding box center [559, 472] width 318 height 26
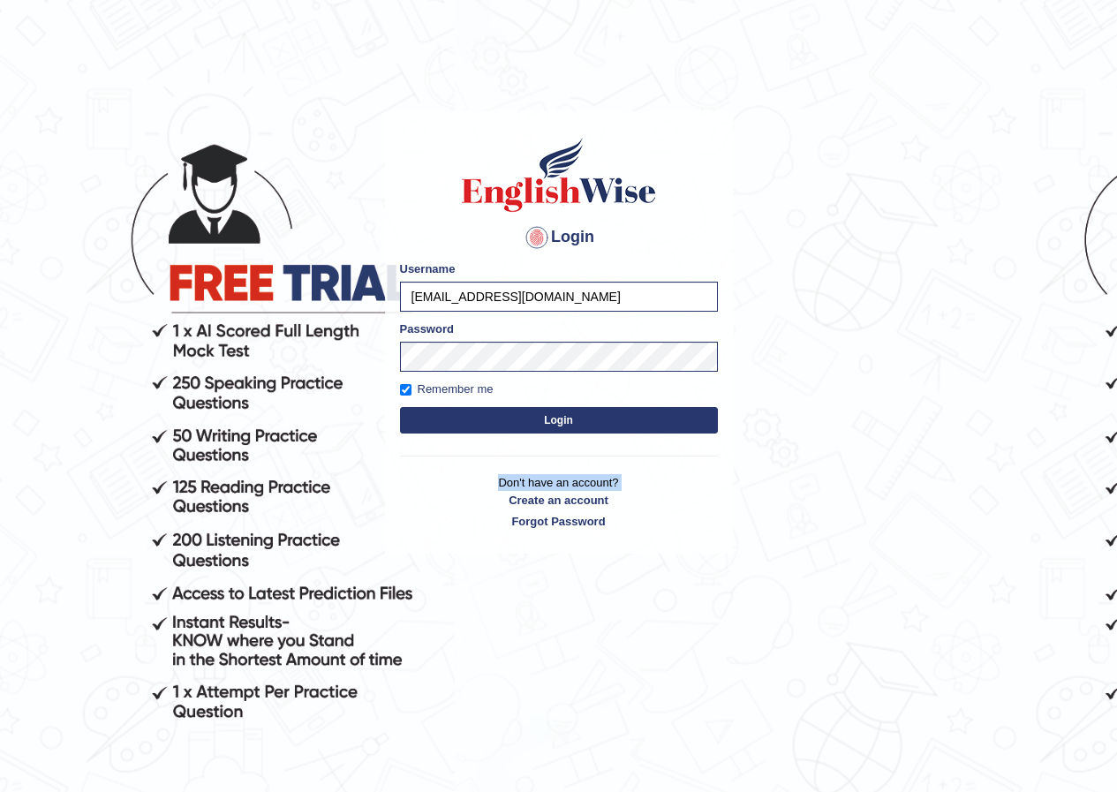
click at [473, 465] on div "Login Please fix the following errors: Username [EMAIL_ADDRESS][DOMAIN_NAME] Pa…" at bounding box center [559, 332] width 348 height 442
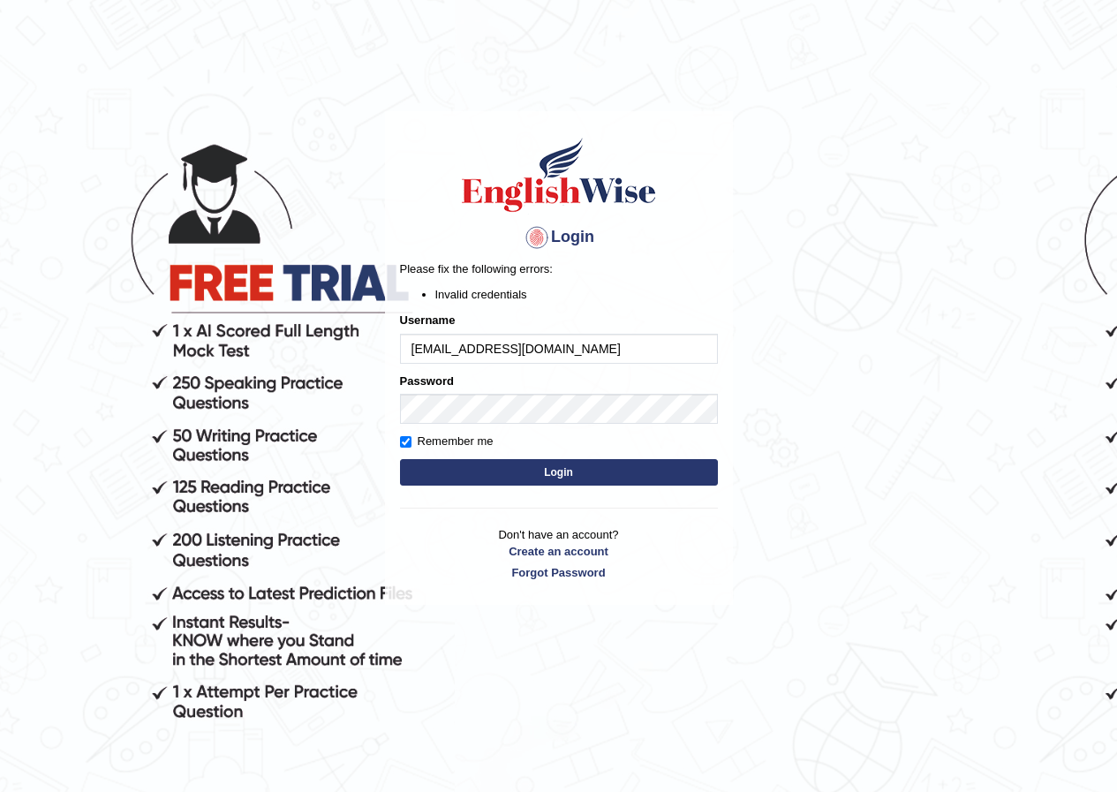
click at [454, 460] on button "Login" at bounding box center [559, 472] width 318 height 26
click at [493, 461] on button "Login" at bounding box center [559, 472] width 318 height 26
click at [546, 464] on button "Login" at bounding box center [559, 472] width 318 height 26
click at [554, 578] on link "Forgot Password" at bounding box center [559, 572] width 318 height 17
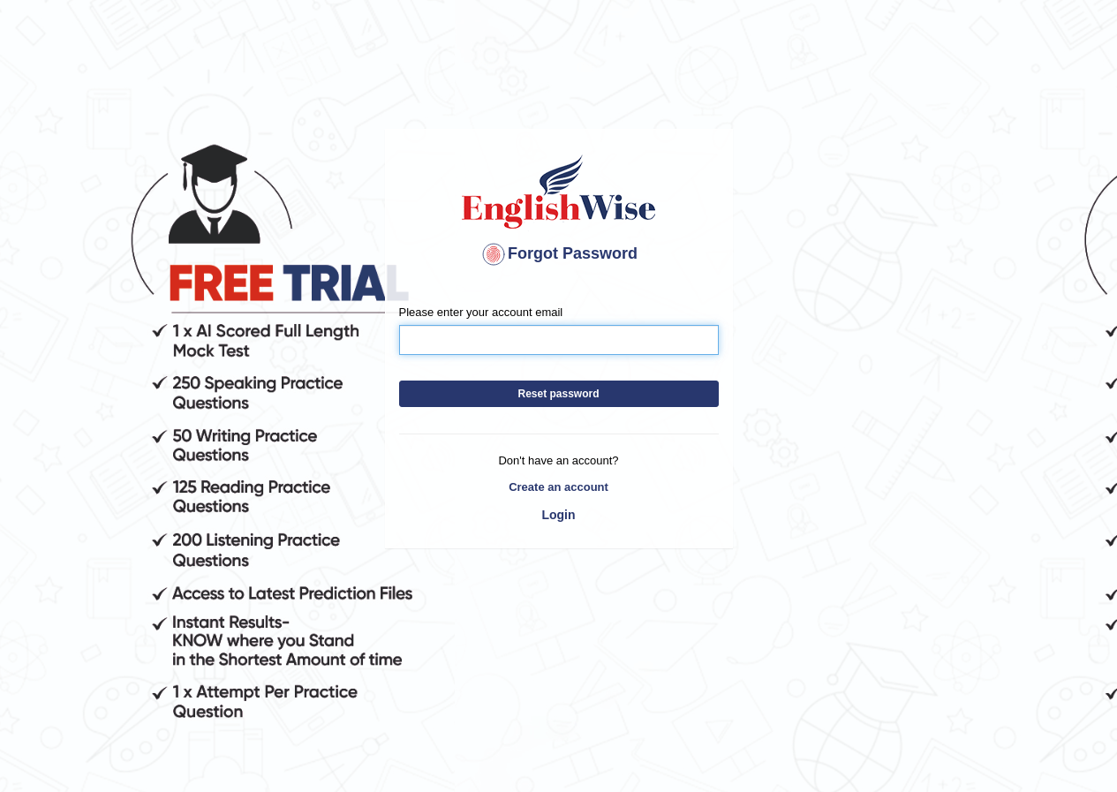
click at [461, 344] on input "Please enter your account email" at bounding box center [559, 340] width 320 height 30
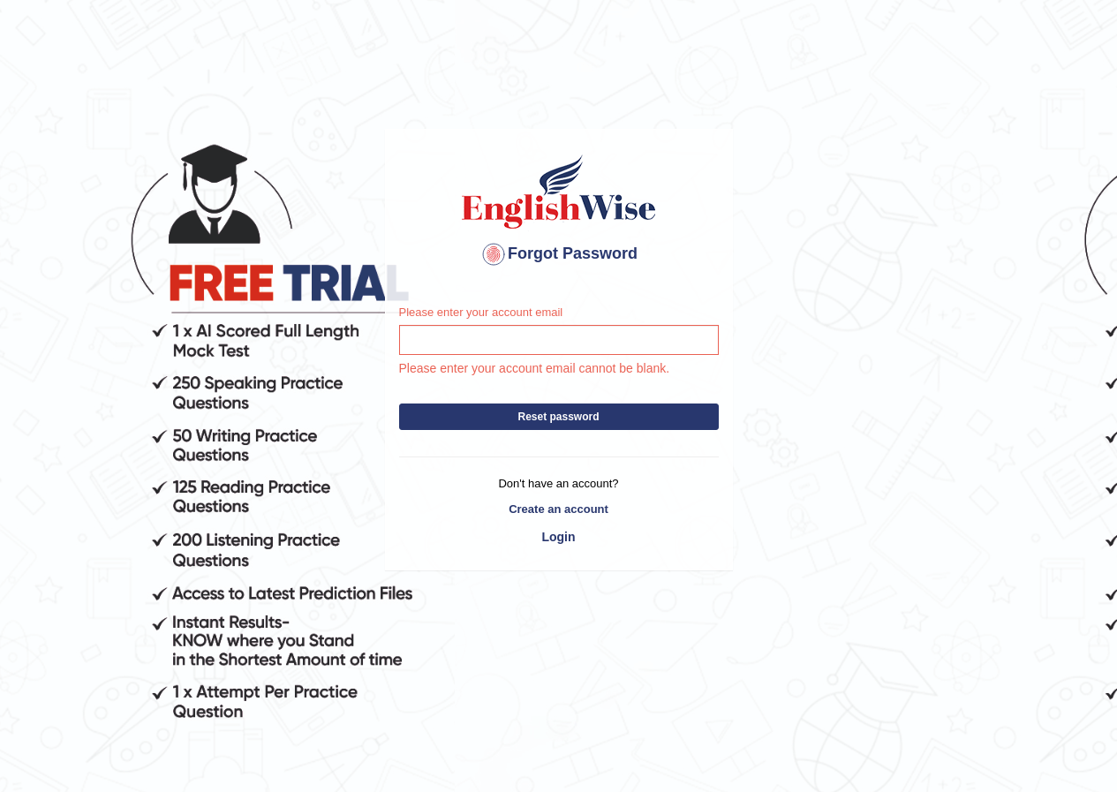
click at [557, 321] on div "Please enter your account email Please enter your account email cannot be blank." at bounding box center [559, 341] width 320 height 74
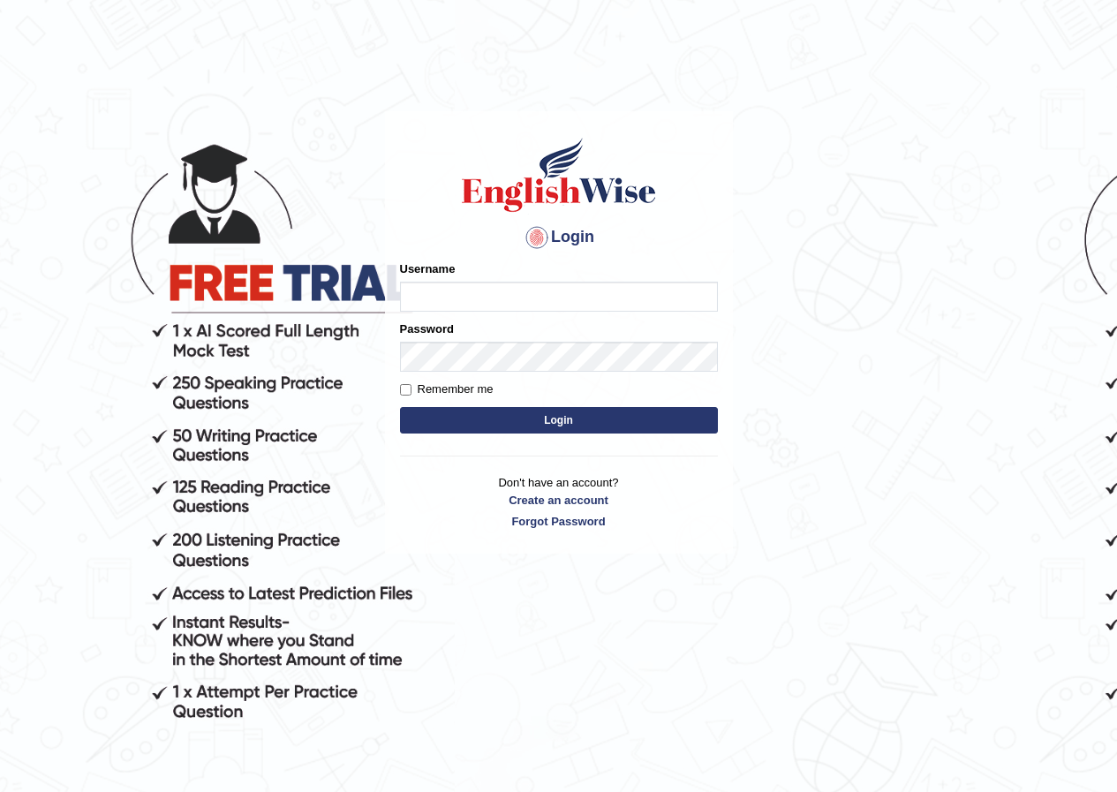
click at [546, 295] on input "Username" at bounding box center [559, 297] width 318 height 30
type input "[EMAIL_ADDRESS][DOMAIN_NAME]"
click at [562, 503] on link "Create an account" at bounding box center [559, 500] width 318 height 17
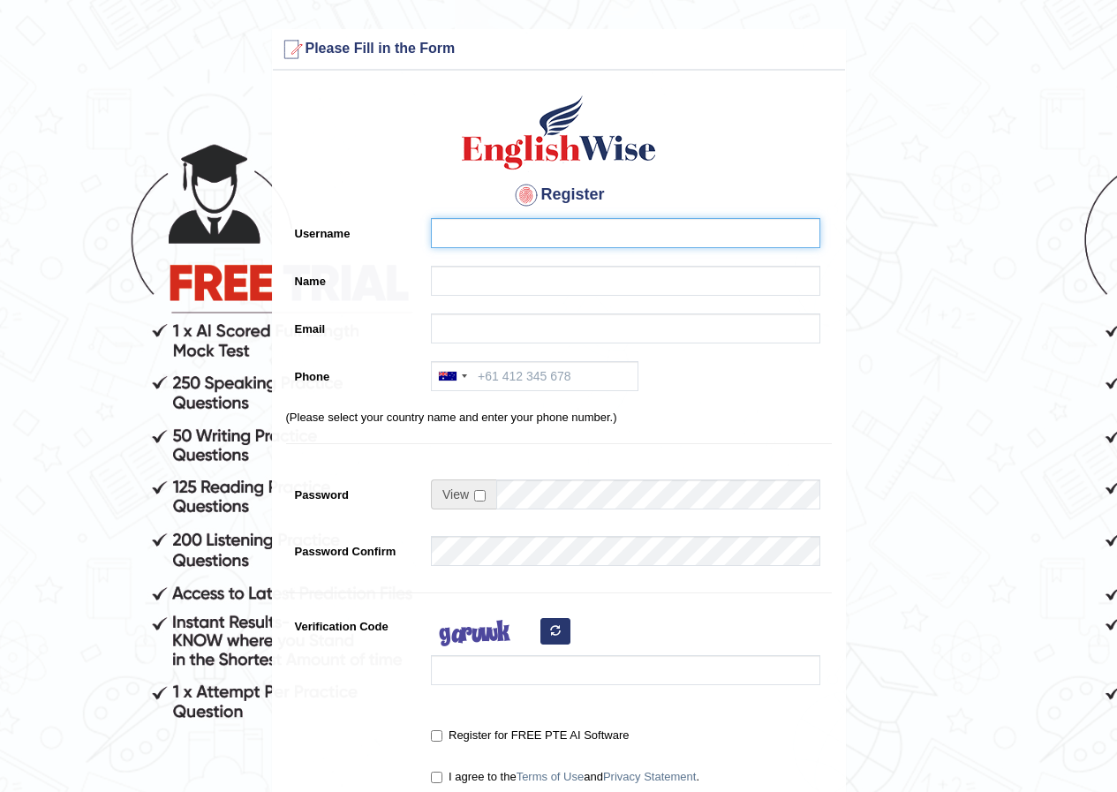
click at [484, 239] on input "Username" at bounding box center [625, 233] width 389 height 30
click at [491, 246] on input "Username" at bounding box center [625, 233] width 389 height 30
type input "poojaboora856"
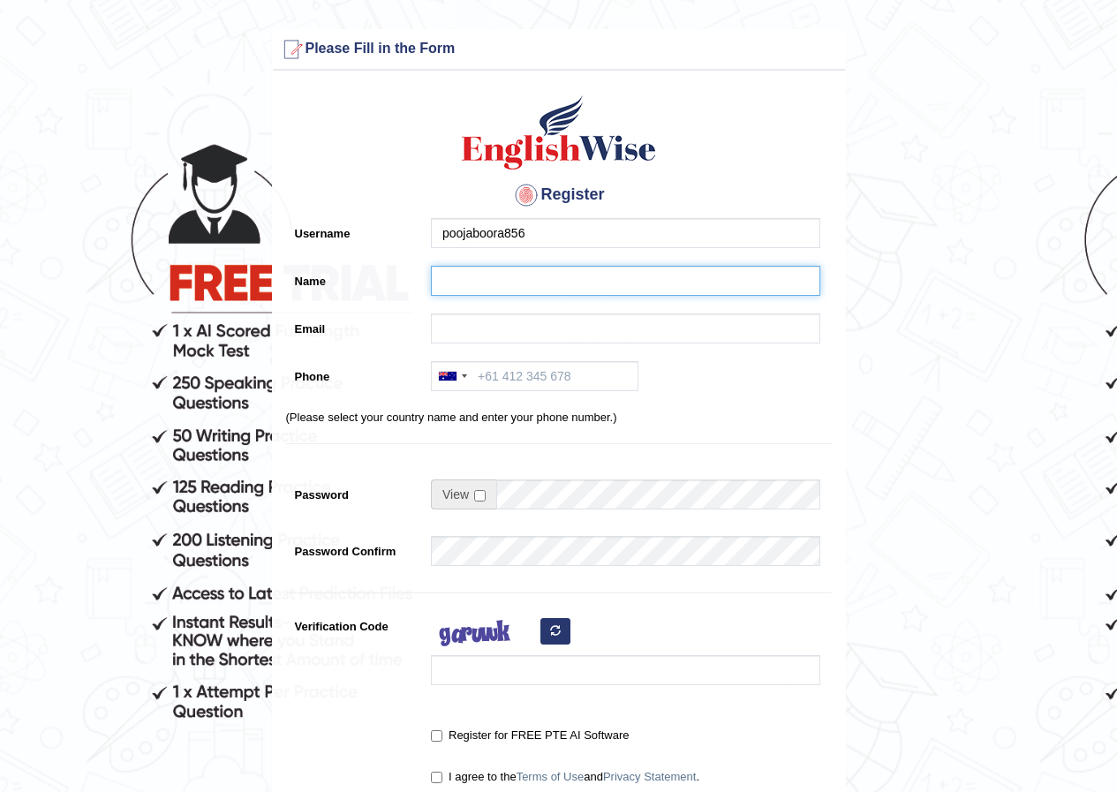
click at [510, 285] on input "Name" at bounding box center [625, 281] width 389 height 30
type input "t"
type input "Tannu"
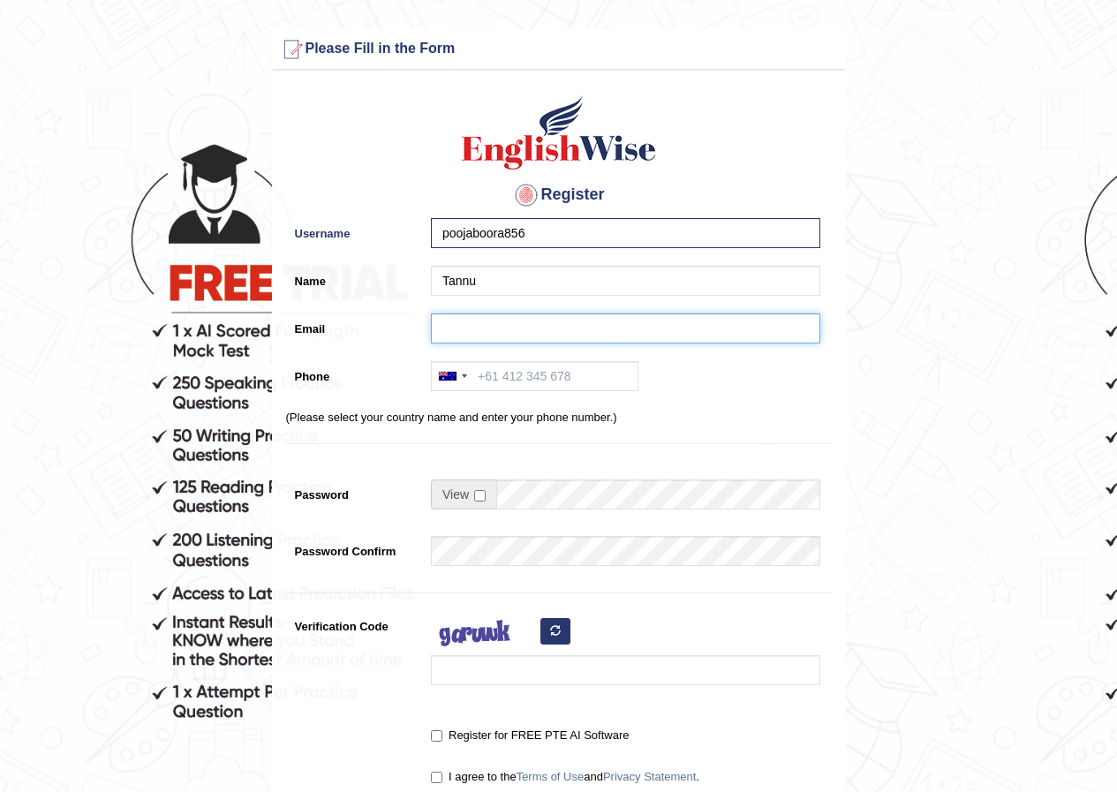
click at [461, 333] on input "Email" at bounding box center [625, 329] width 389 height 30
type input "poojaboora856@gmail.com"
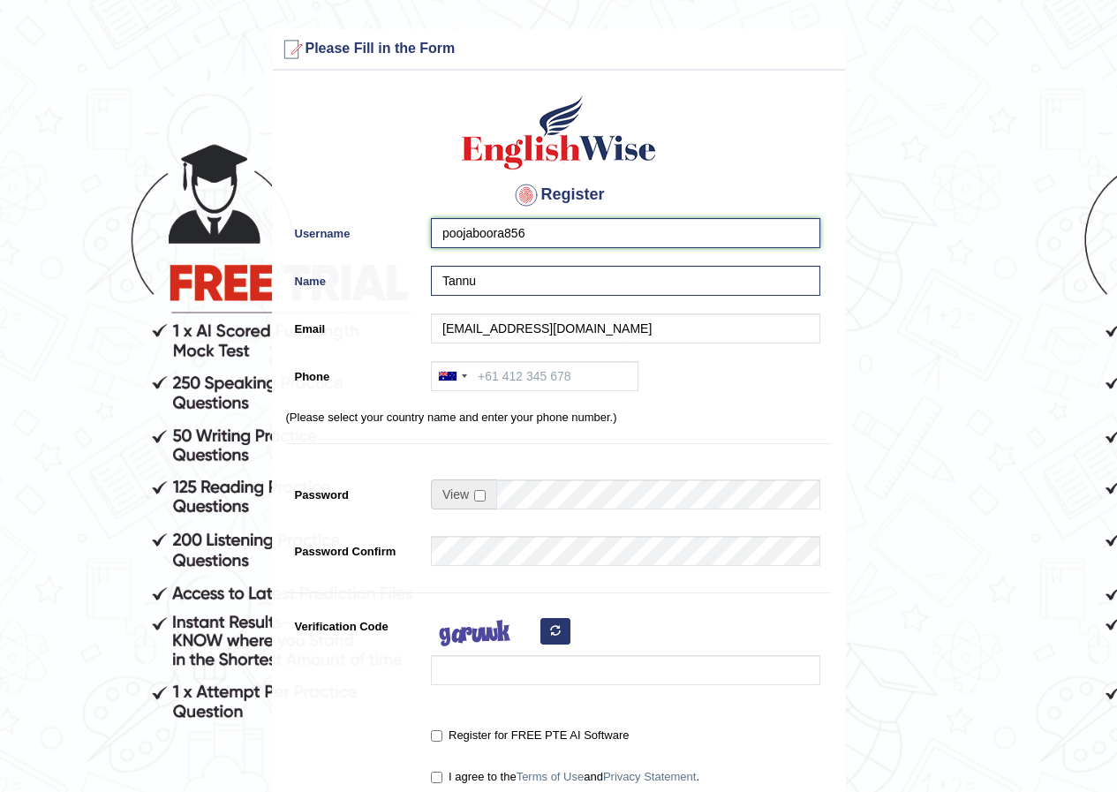
click at [568, 244] on input "poojaboora856" at bounding box center [625, 233] width 389 height 30
type input "poojaboora856@gmail.com"
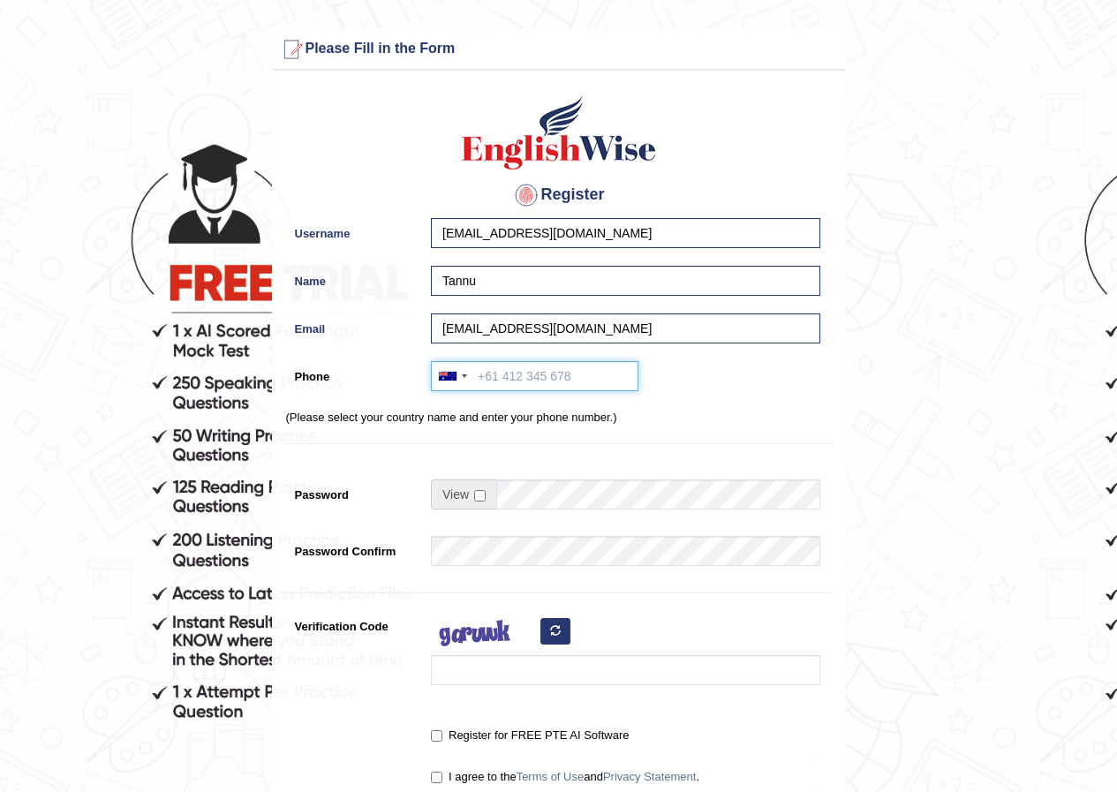
click at [545, 370] on input "Phone" at bounding box center [535, 376] width 208 height 30
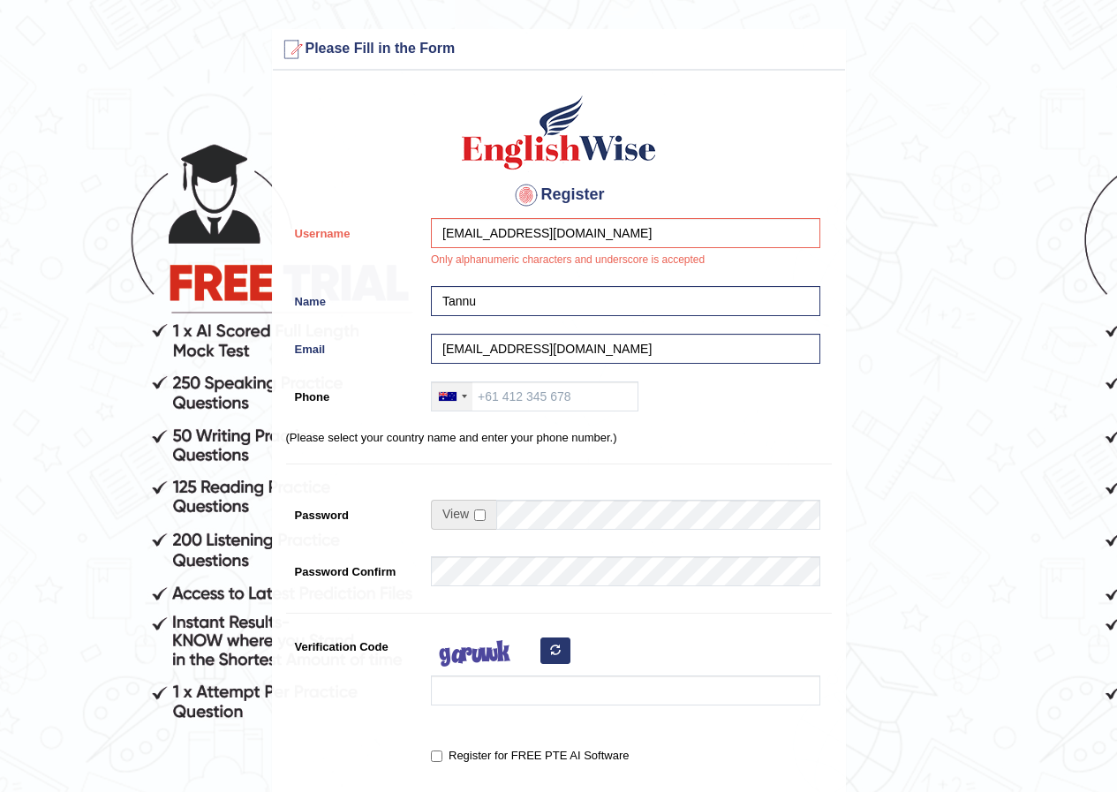
click at [444, 397] on div at bounding box center [448, 396] width 18 height 9
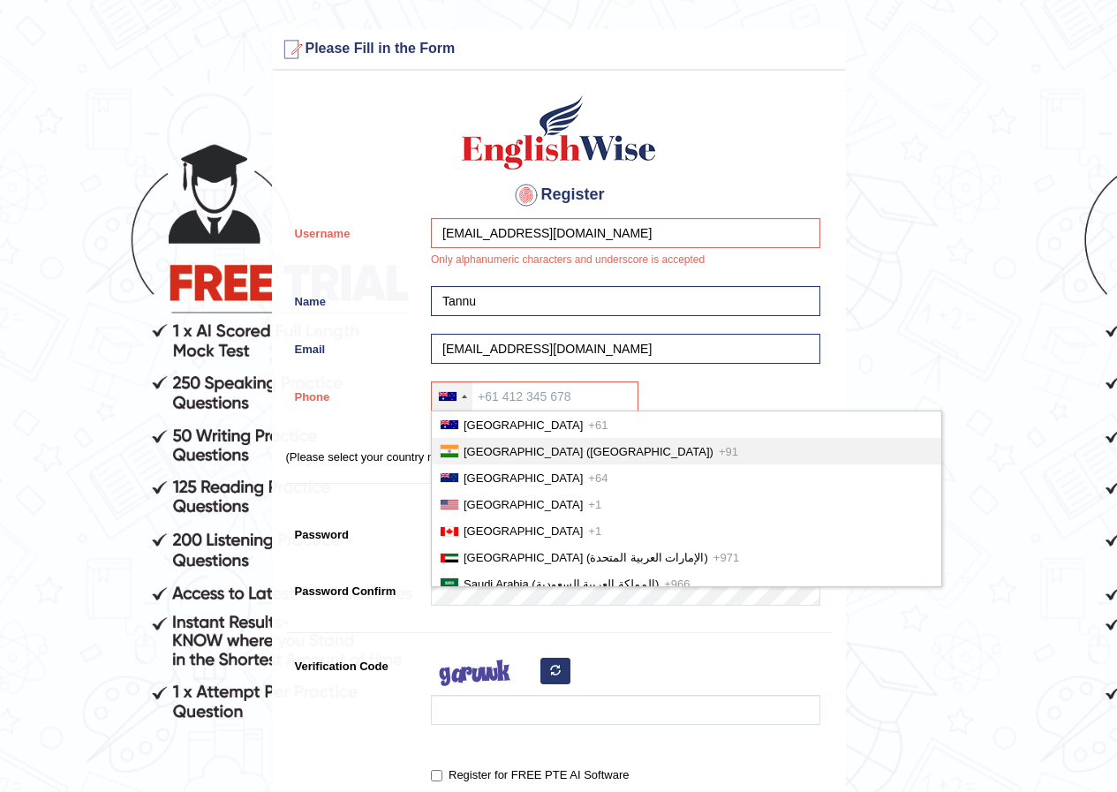
click at [485, 443] on li "India (भारत) +91" at bounding box center [687, 451] width 510 height 26
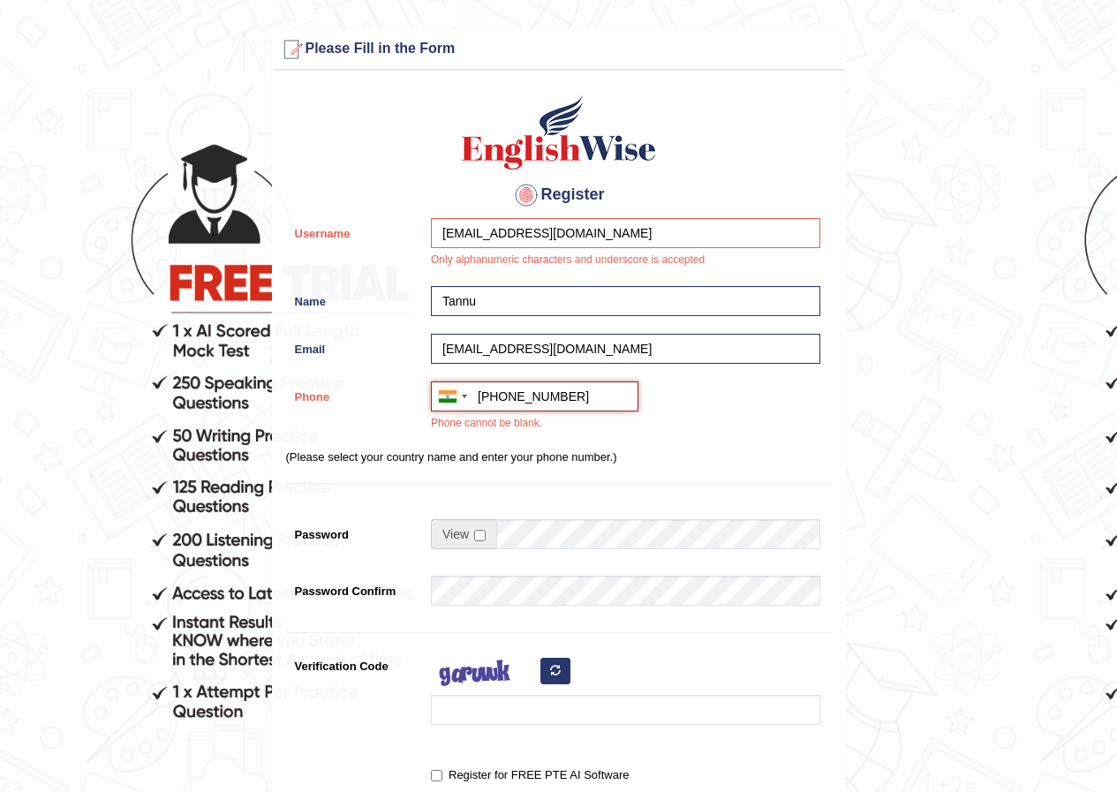
type input "+919350716152"
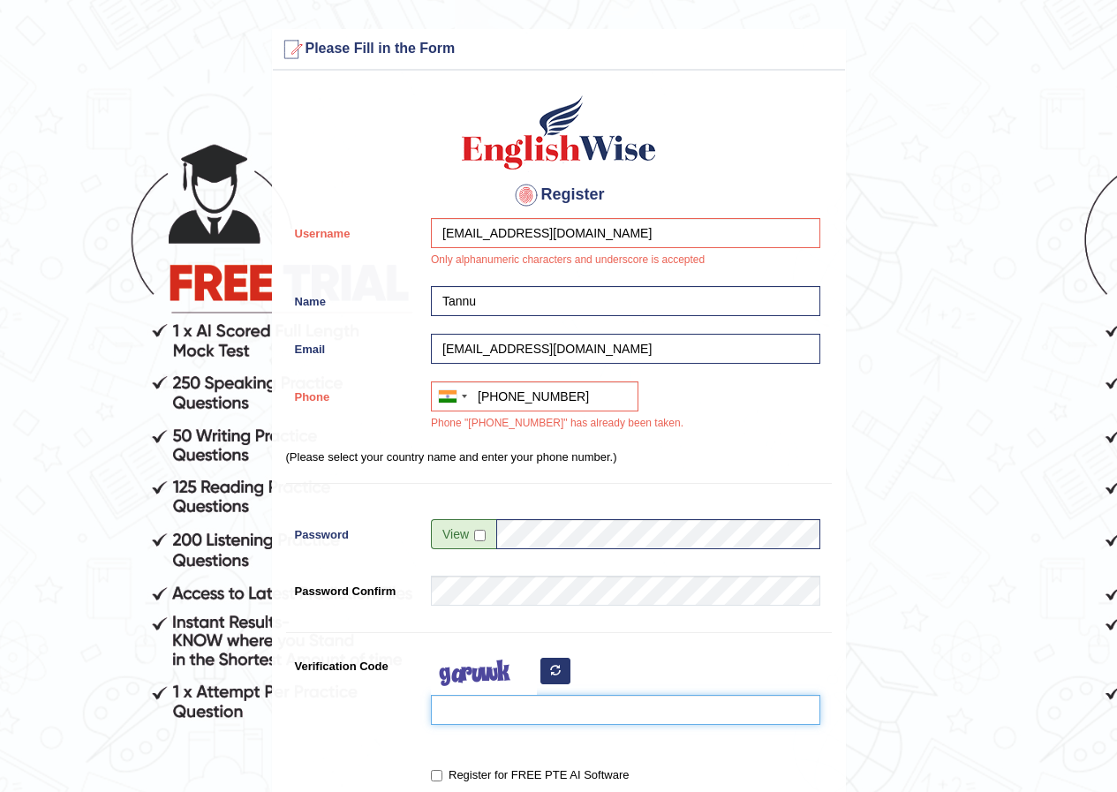
click at [492, 712] on input "Verification Code" at bounding box center [625, 710] width 389 height 30
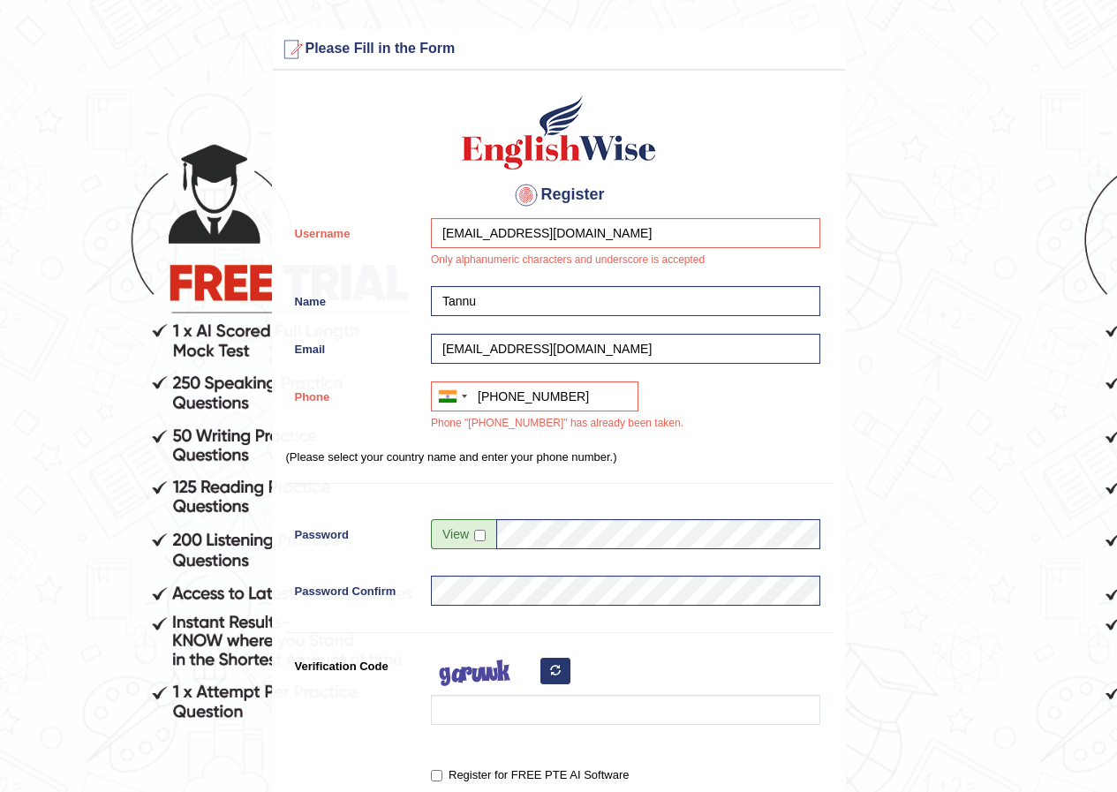
click at [553, 671] on icon "button" at bounding box center [555, 670] width 11 height 11
click at [472, 726] on div at bounding box center [621, 692] width 398 height 83
click at [551, 676] on icon "button" at bounding box center [555, 670] width 11 height 11
click at [476, 722] on input "Verification Code" at bounding box center [625, 710] width 389 height 30
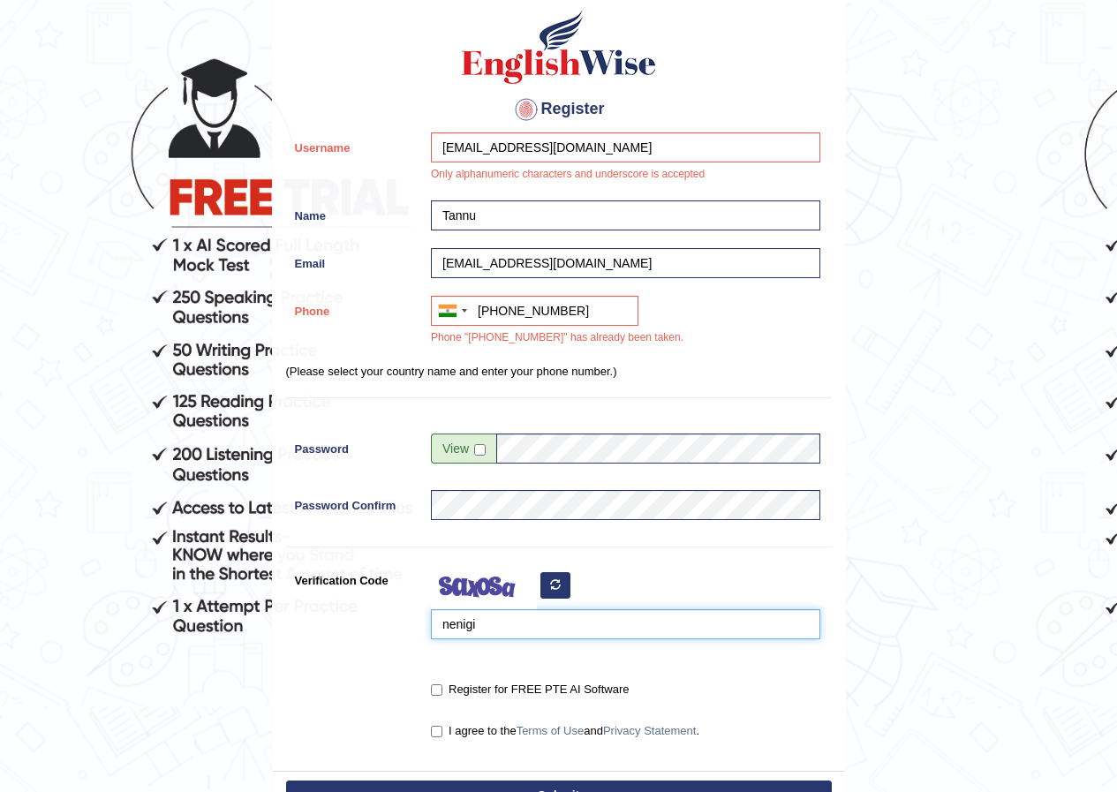
scroll to position [265, 0]
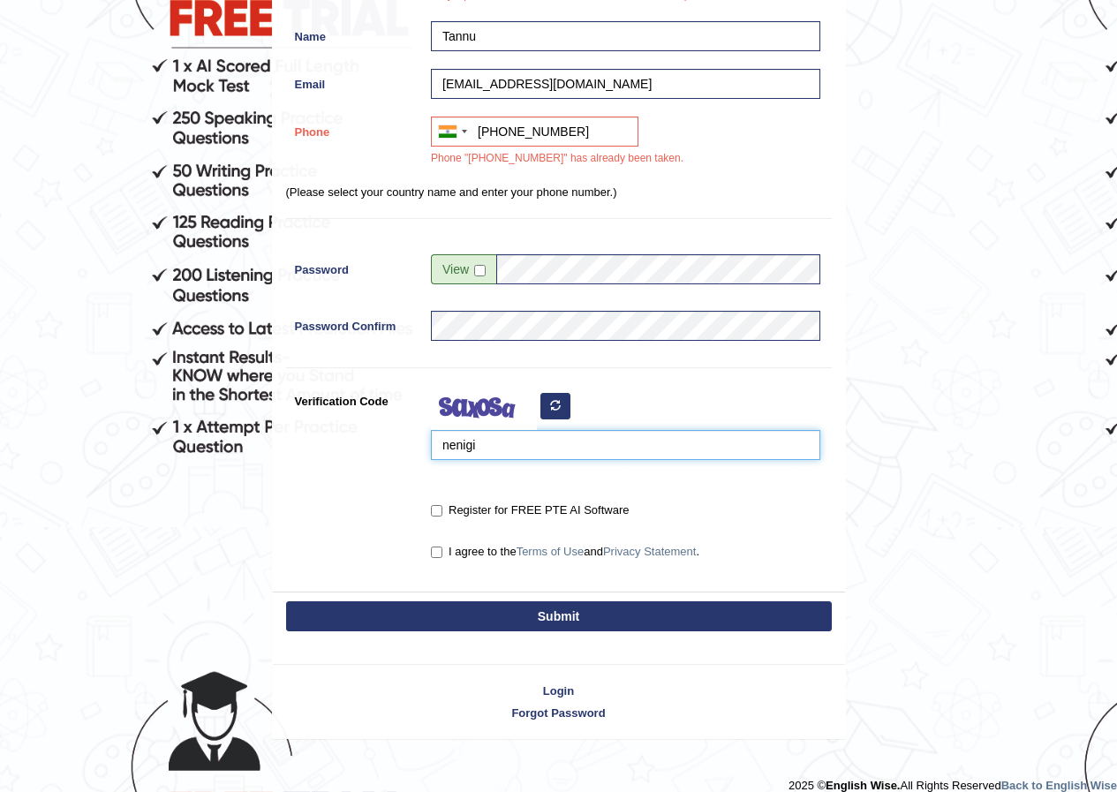
type input "nenigi"
click at [443, 518] on label "Register for FREE PTE AI Software" at bounding box center [530, 511] width 198 height 18
click at [442, 517] on input "Register for FREE PTE AI Software" at bounding box center [436, 510] width 11 height 11
checkbox input "true"
click at [440, 554] on input "I agree to the Terms of Use and Privacy Statement ." at bounding box center [436, 552] width 11 height 11
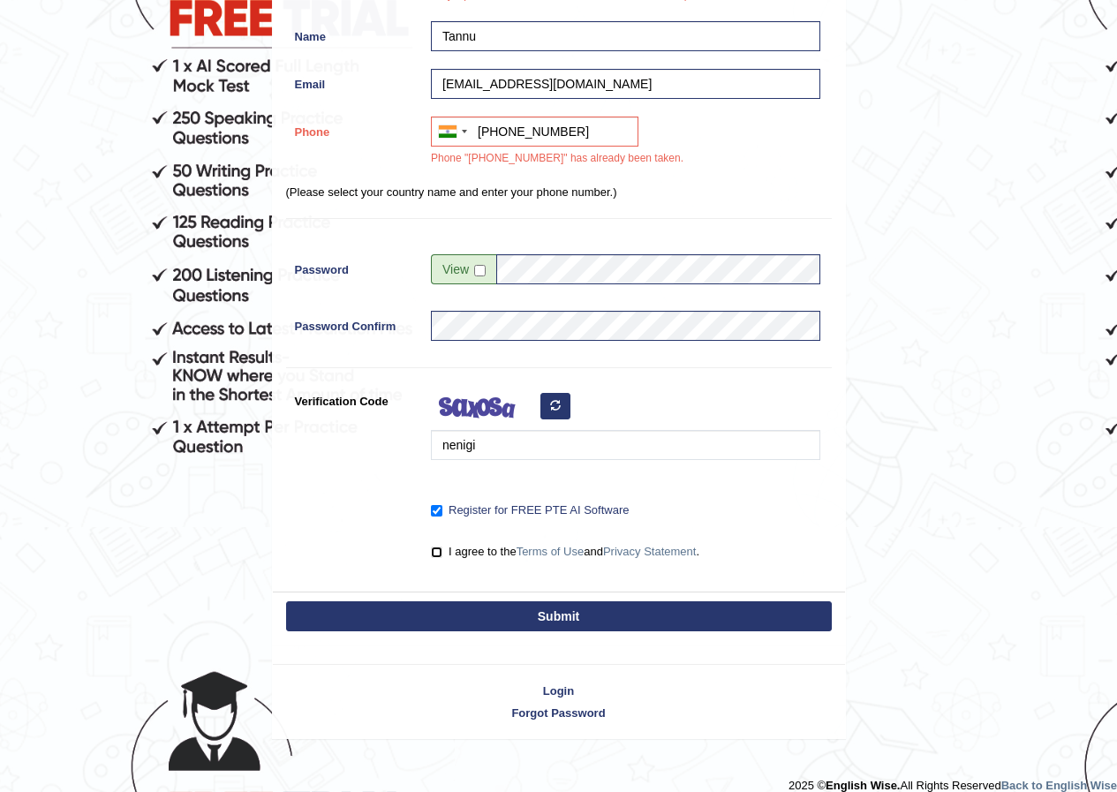
checkbox input "true"
click at [483, 602] on button "Submit" at bounding box center [559, 616] width 546 height 30
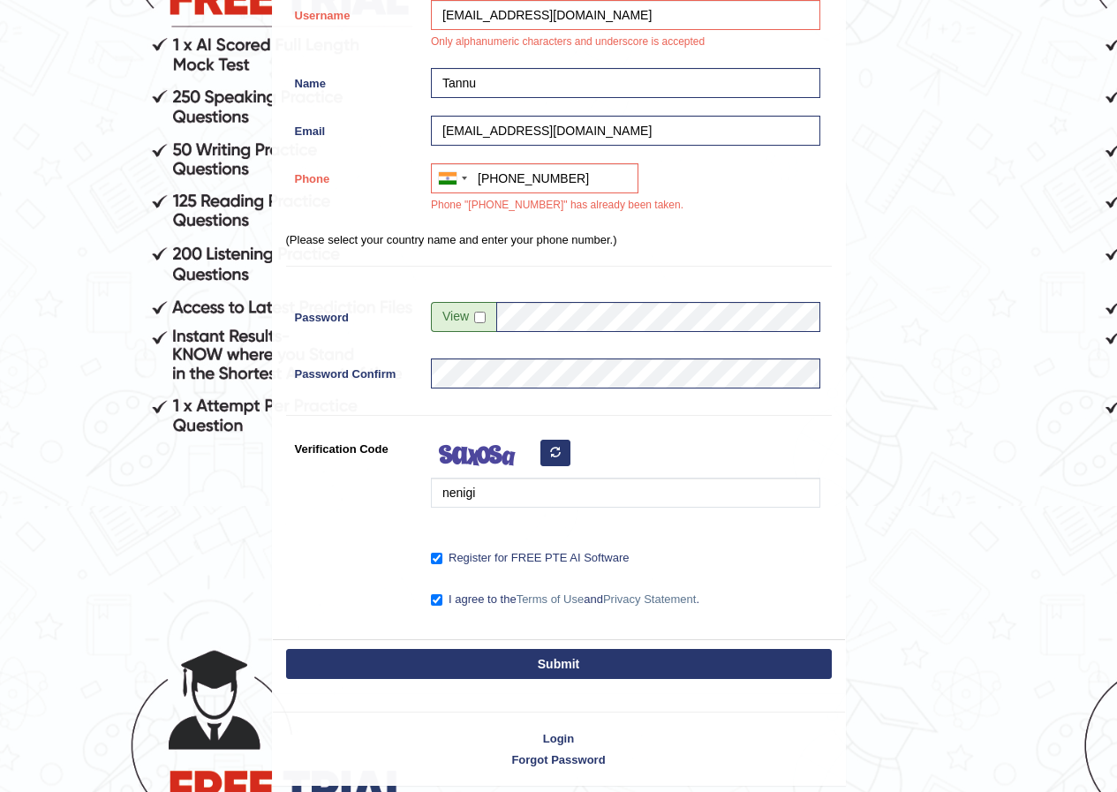
click at [490, 665] on button "Submit" at bounding box center [559, 664] width 546 height 30
click at [488, 665] on button "Submit" at bounding box center [559, 664] width 546 height 30
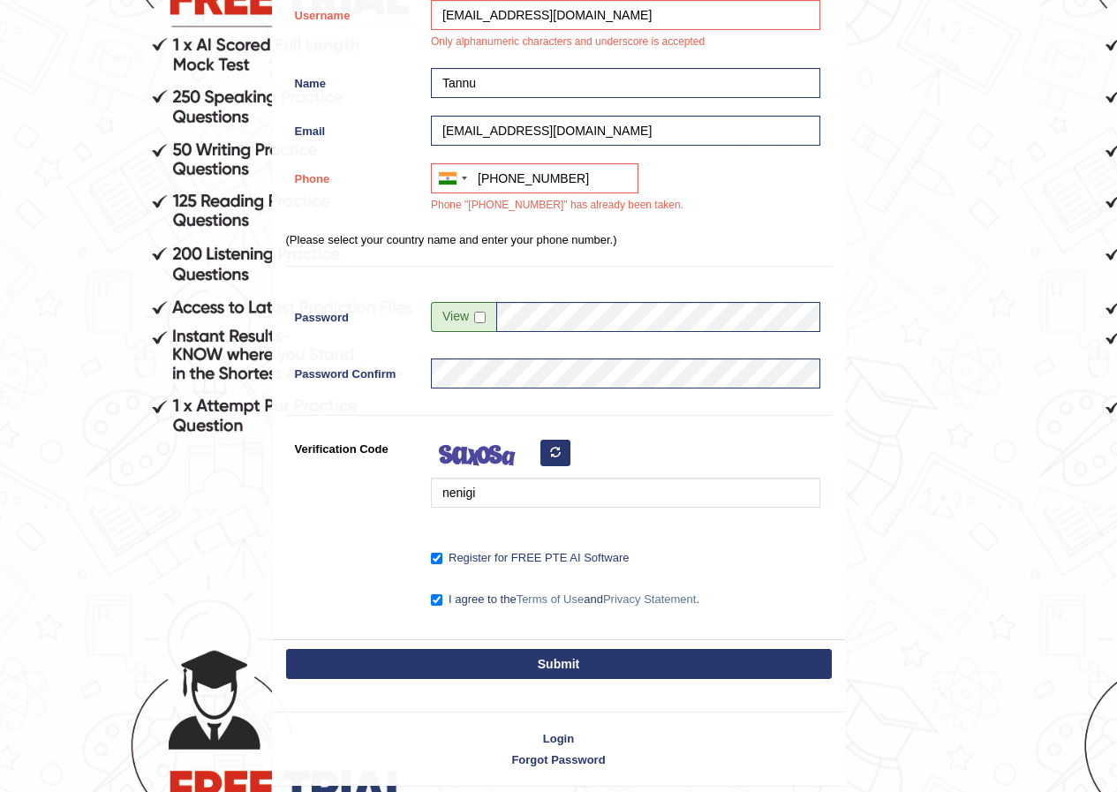
click at [488, 665] on button "Submit" at bounding box center [559, 664] width 546 height 30
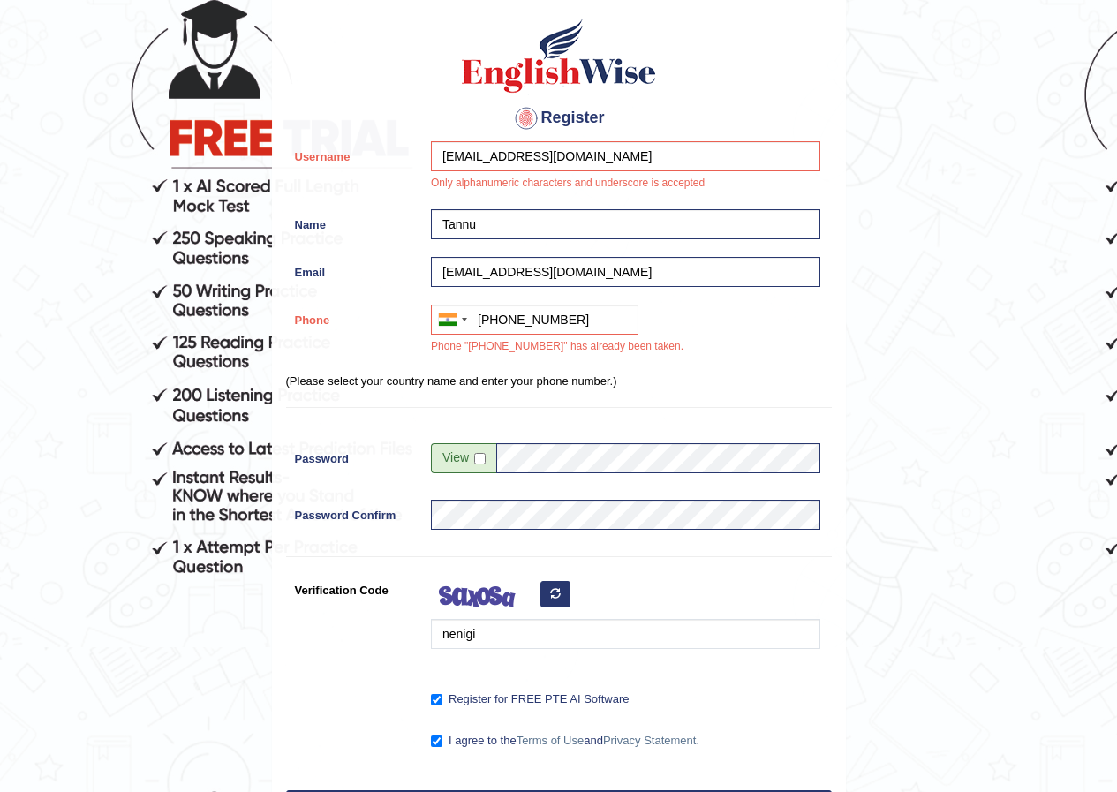
scroll to position [0, 0]
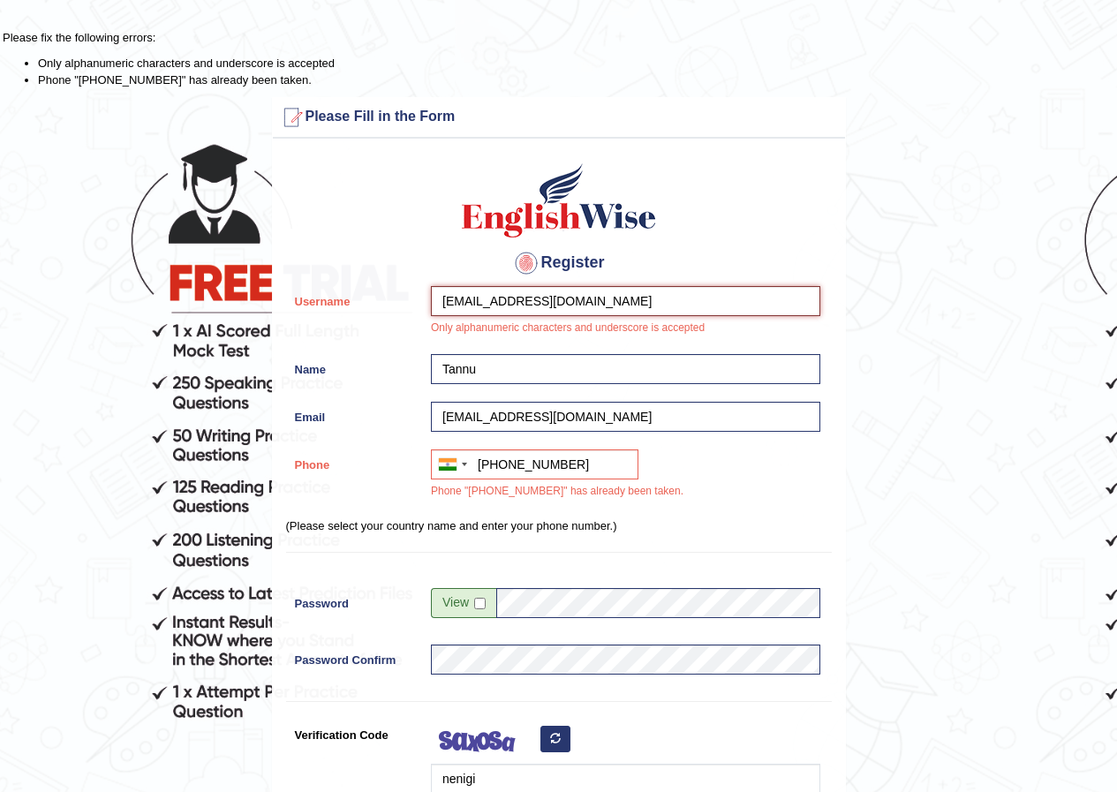
click at [646, 304] on input "poojaboora856@gmail.com" at bounding box center [625, 301] width 389 height 30
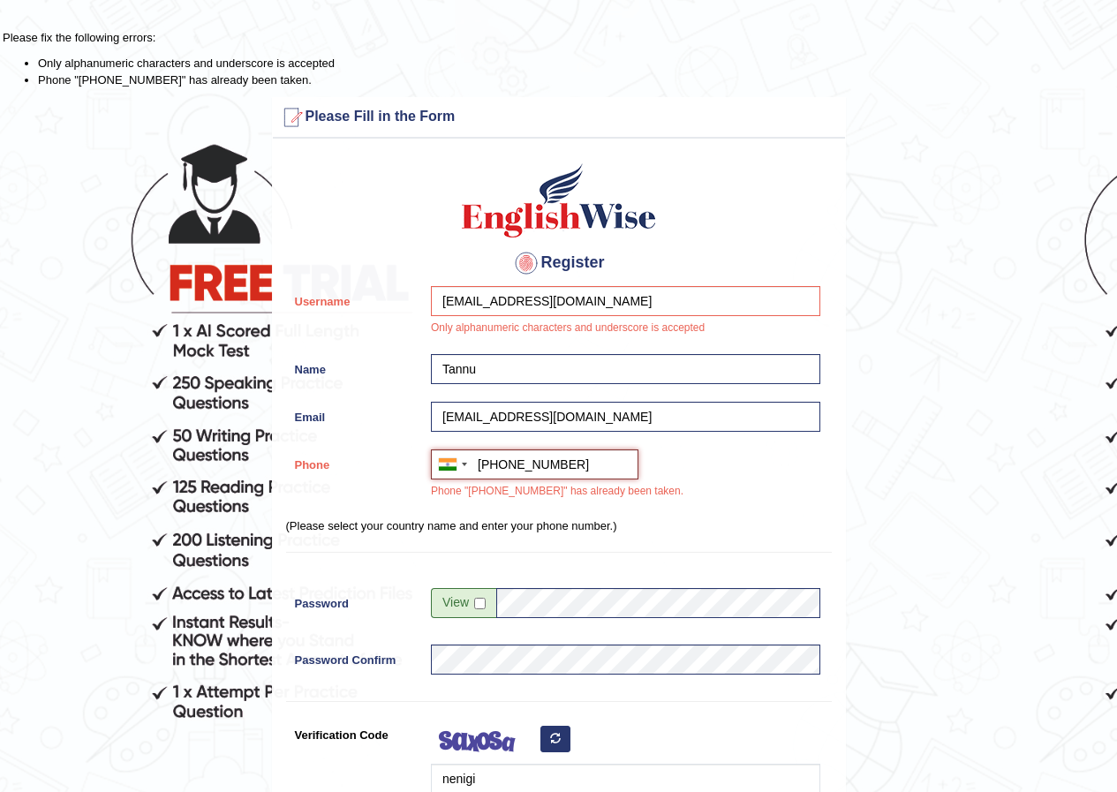
click at [562, 468] on input "+919350716152" at bounding box center [535, 465] width 208 height 30
click at [563, 468] on input "+919350716152" at bounding box center [535, 465] width 208 height 30
click at [565, 466] on input "+919350716152" at bounding box center [535, 465] width 208 height 30
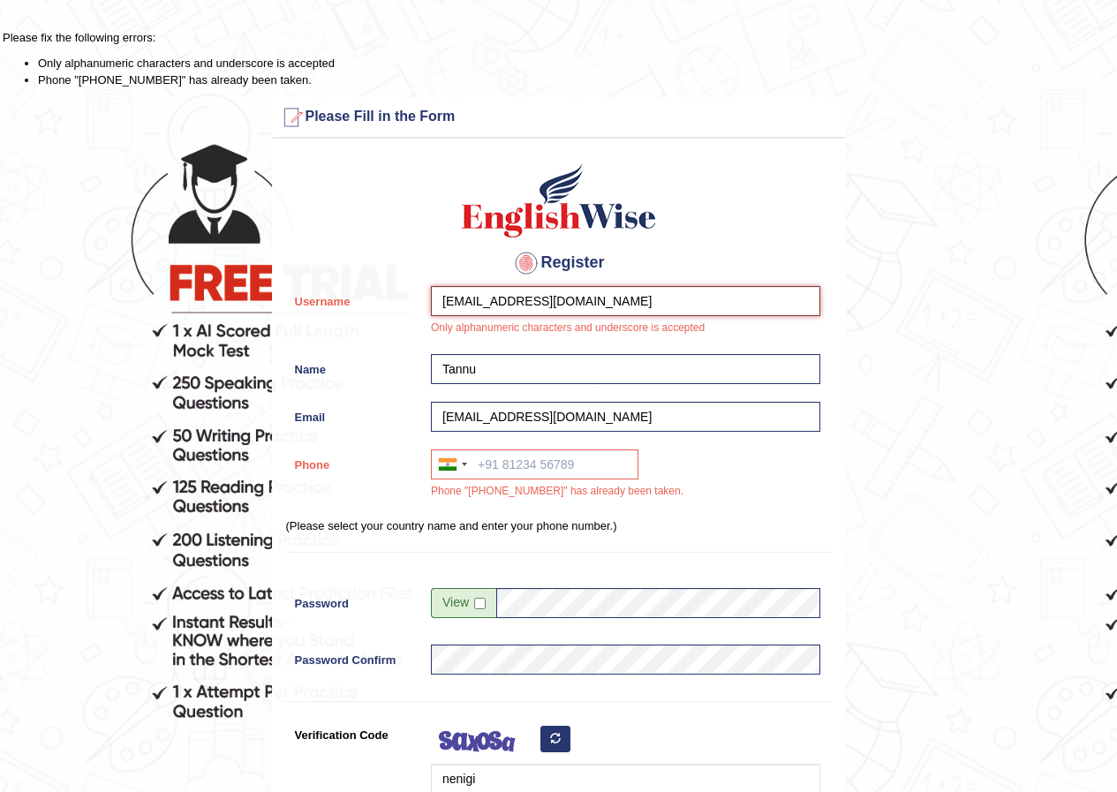
click at [603, 306] on input "poojaboora856@gmail.com" at bounding box center [625, 301] width 389 height 30
click at [602, 319] on div "poojaboora856@gmail.com Only alphanumeric characters and underscore is accepted" at bounding box center [621, 315] width 398 height 59
drag, startPoint x: 755, startPoint y: 398, endPoint x: 750, endPoint y: 407, distance: 10.3
click at [751, 407] on div "Register Username poojaboora856@gmail.com Only alphanumeric characters and unde…" at bounding box center [559, 535] width 572 height 777
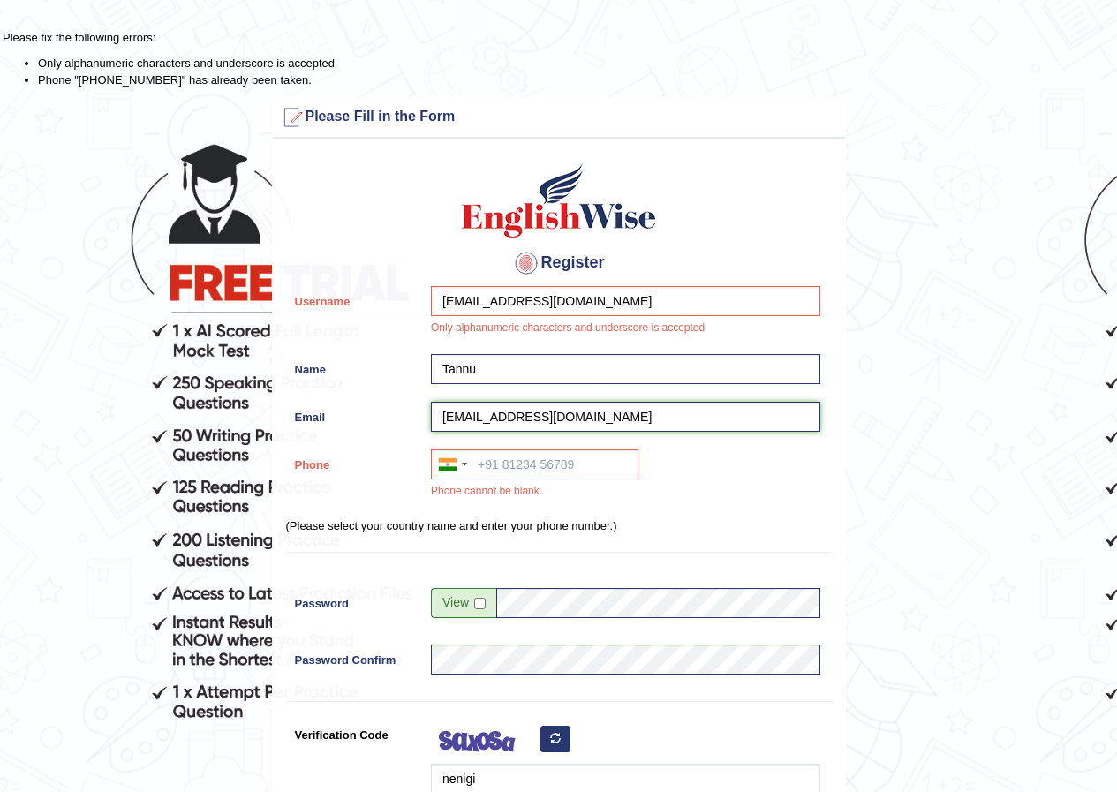
drag, startPoint x: 700, startPoint y: 430, endPoint x: 644, endPoint y: 428, distance: 56.6
click at [686, 431] on input "poojaboora856@gmail.com" at bounding box center [625, 417] width 389 height 30
drag, startPoint x: 624, startPoint y: 417, endPoint x: 863, endPoint y: 279, distance: 276.2
click at [863, 279] on form "Please fix the following errors: Only alphanumeric characters and underscore is…" at bounding box center [559, 550] width 1112 height 1043
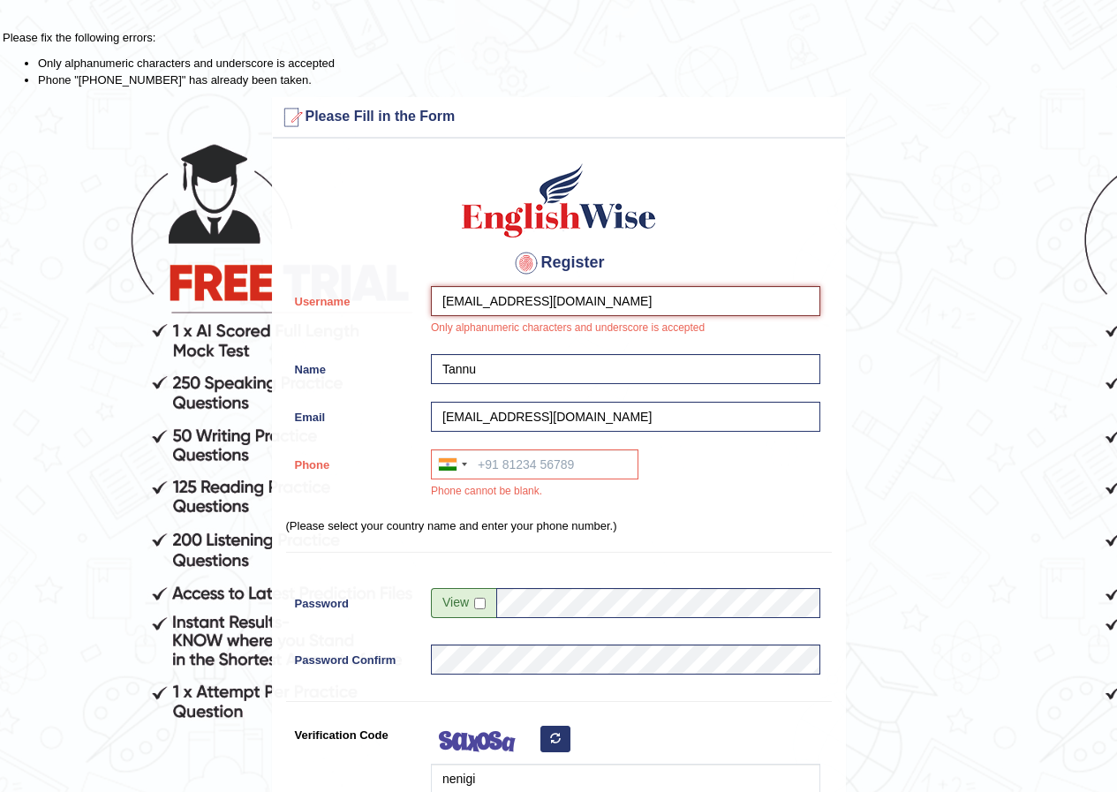
click at [636, 304] on input "poojaboora856@gmail.com" at bounding box center [625, 301] width 389 height 30
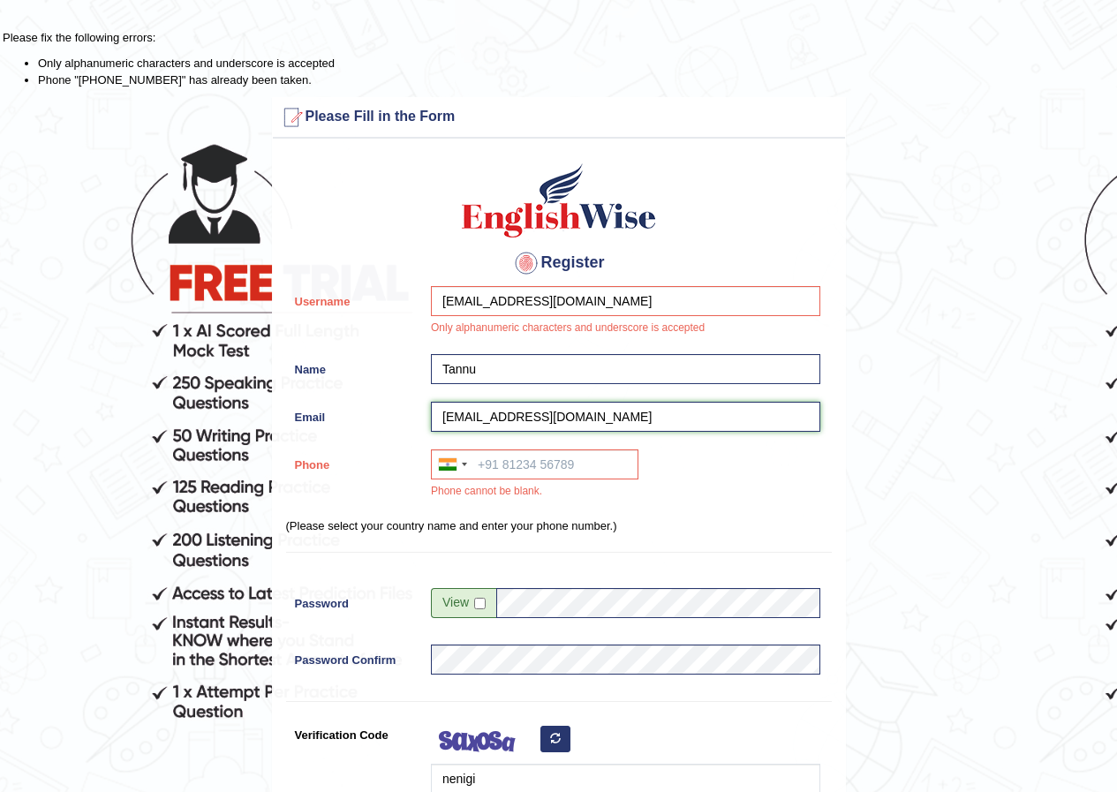
click at [652, 406] on input "poojaboora856@gmail.com" at bounding box center [625, 417] width 389 height 30
click at [524, 422] on input "poojaboora856@gmail.com" at bounding box center [625, 417] width 389 height 30
type input "pannulokesh012@gmail.com"
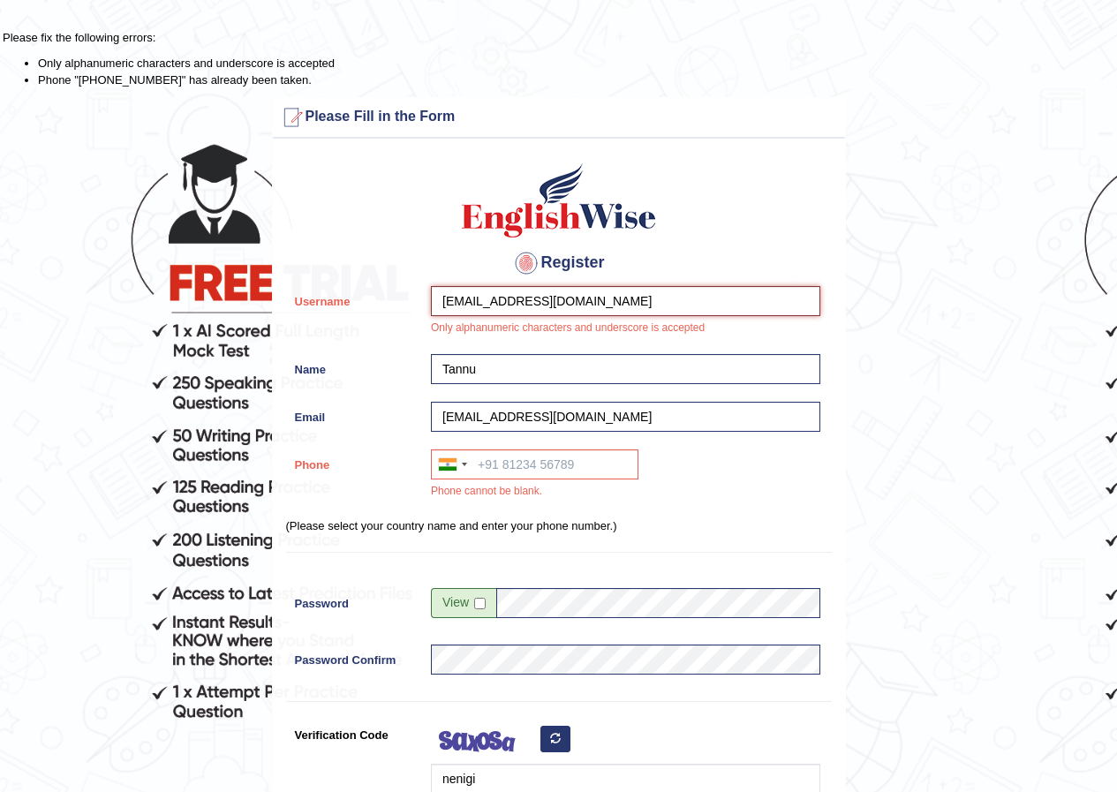
click at [610, 299] on input "poojaboora856@gmail.com" at bounding box center [625, 301] width 389 height 30
type input "p"
click at [587, 308] on input "Tannuboora123" at bounding box center [625, 301] width 389 height 30
type input "Tannuboora123"
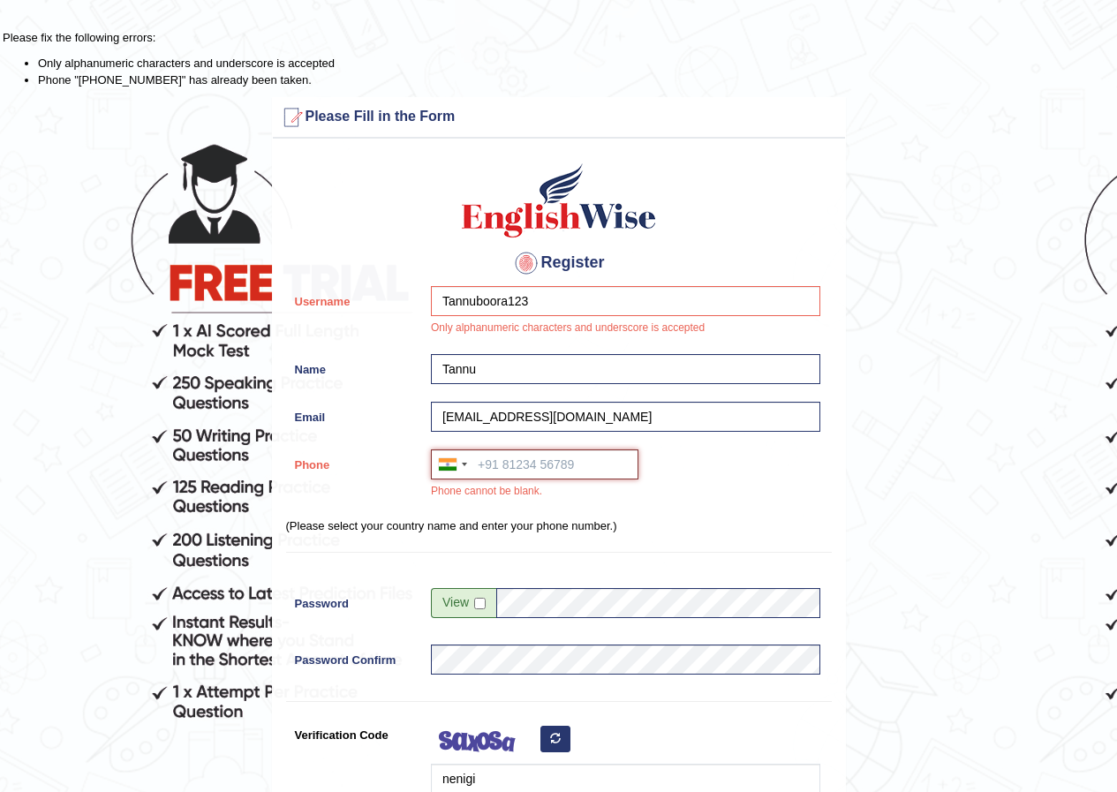
click at [534, 475] on input "Phone" at bounding box center [535, 465] width 208 height 30
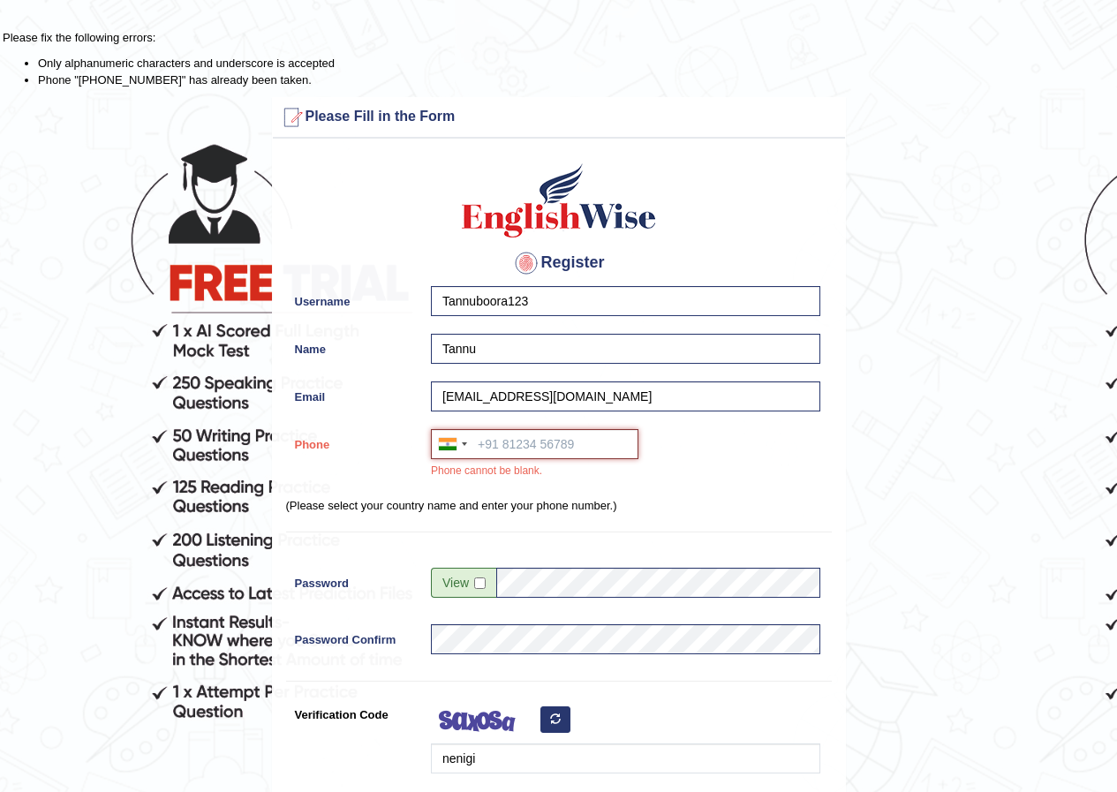
click at [583, 454] on input "Phone" at bounding box center [535, 444] width 208 height 30
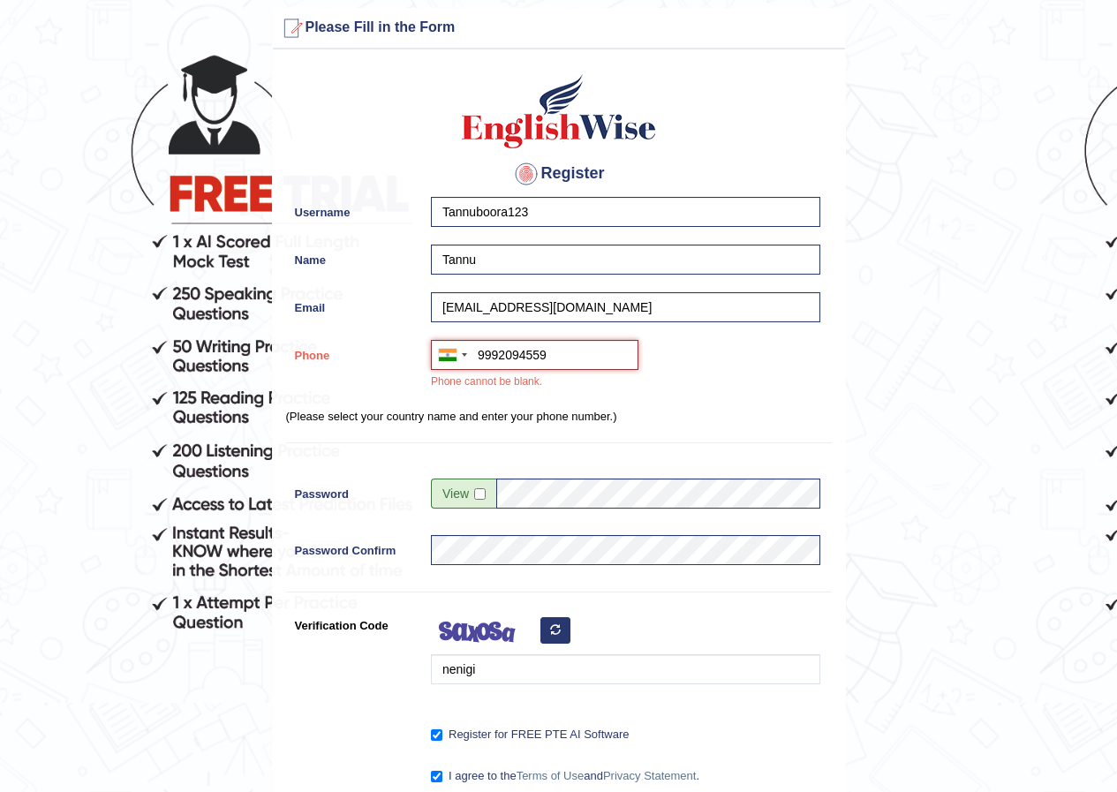
scroll to position [265, 0]
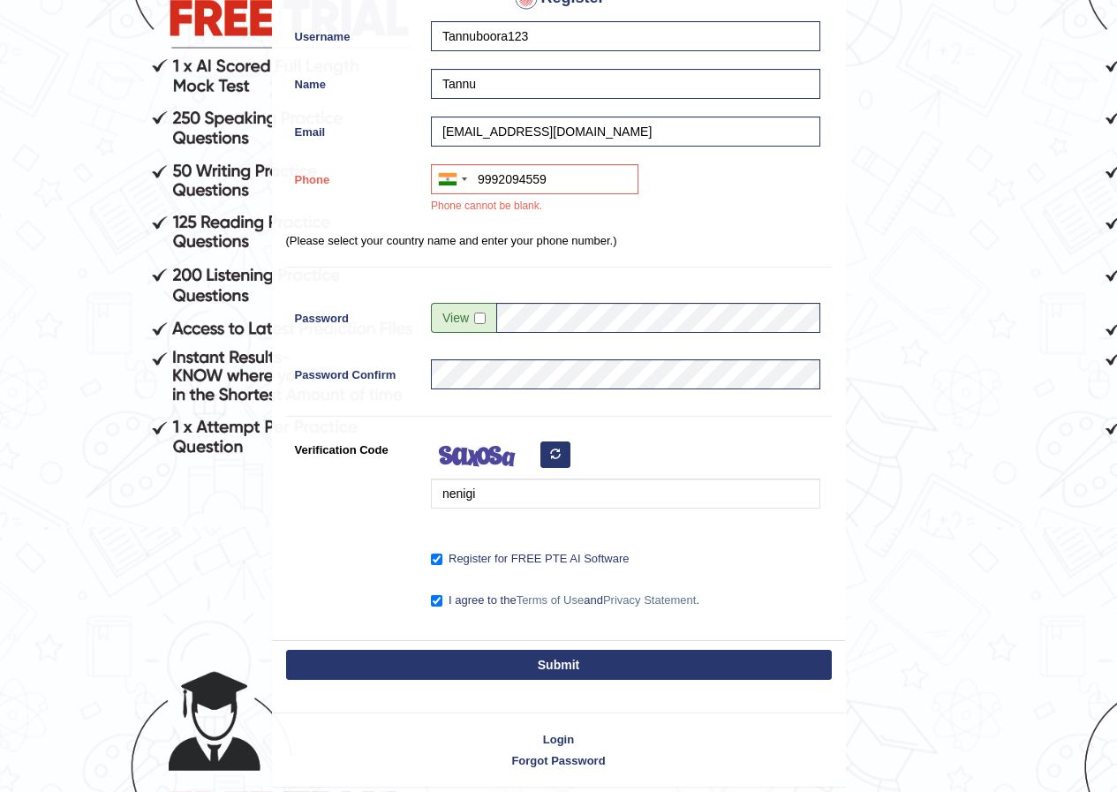
click at [496, 661] on button "Submit" at bounding box center [559, 665] width 546 height 30
type input "+919992094559"
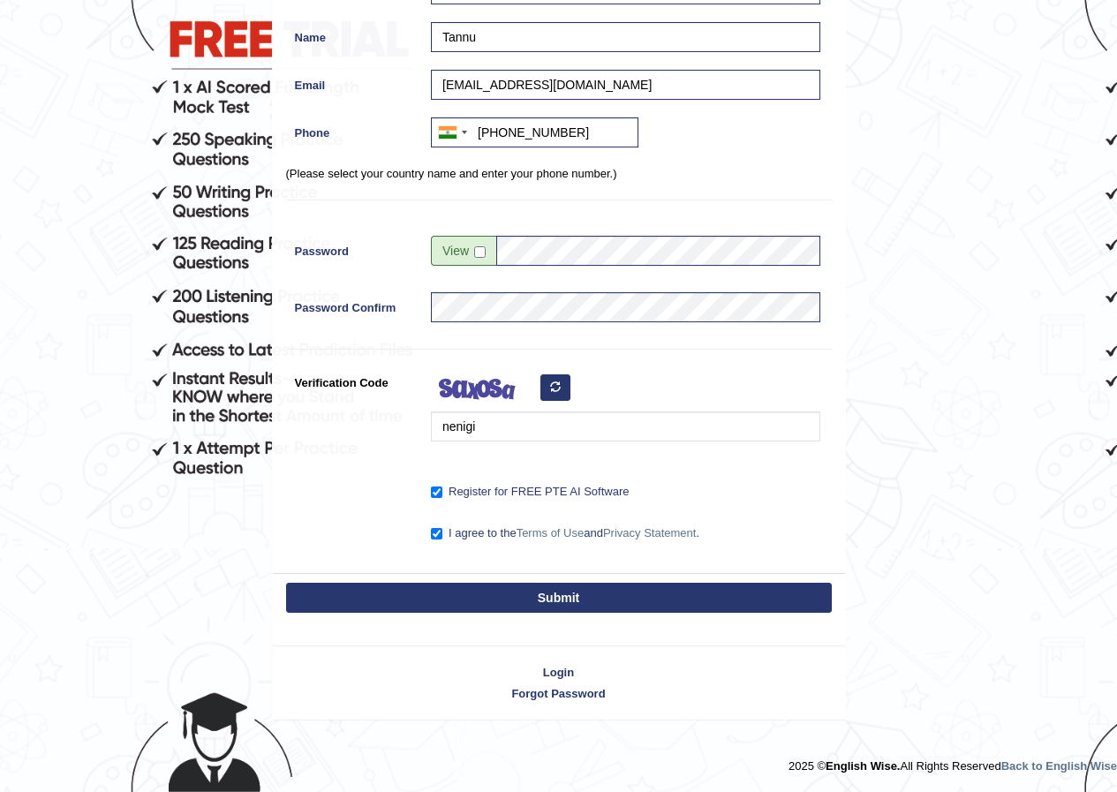
scroll to position [197, 0]
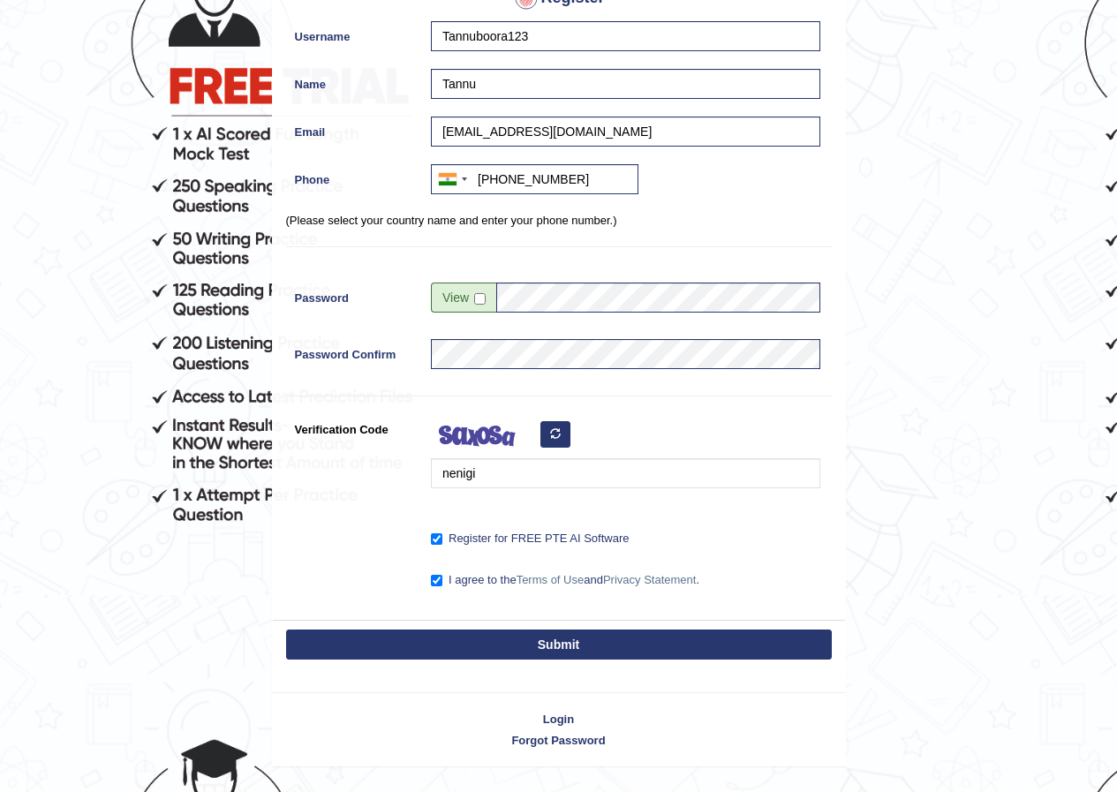
click at [499, 640] on button "Submit" at bounding box center [559, 645] width 546 height 30
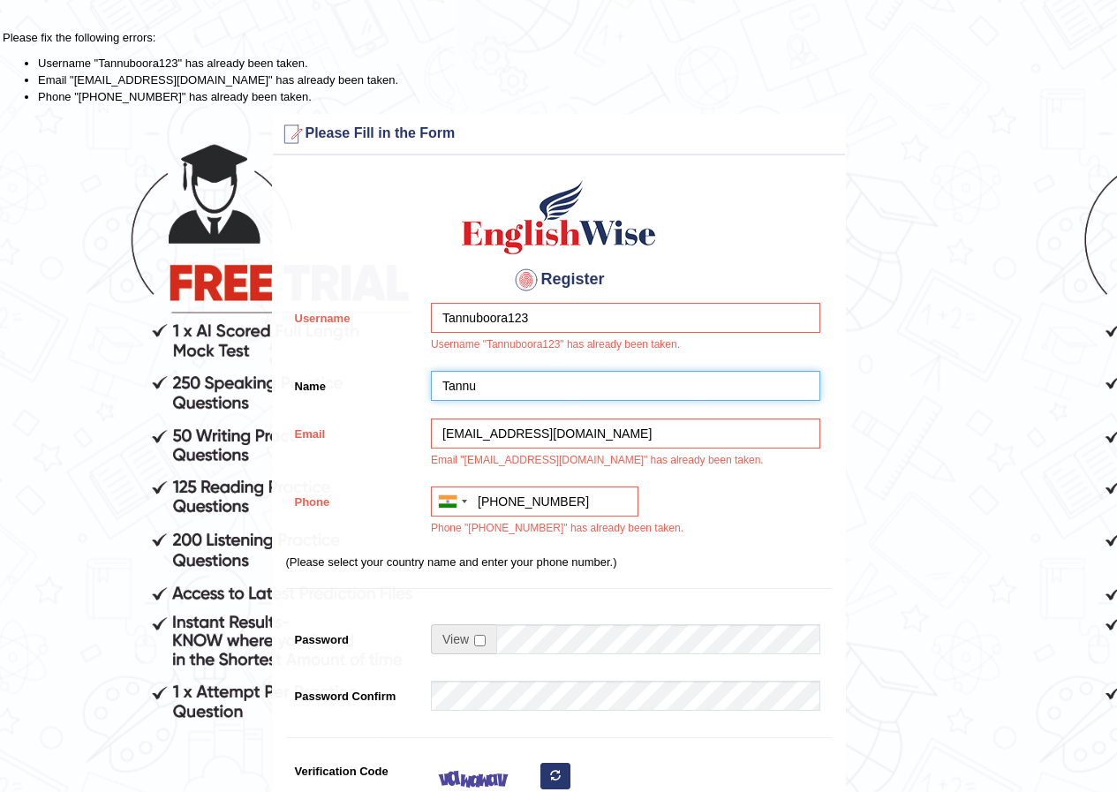
click at [498, 385] on input "Tannu" at bounding box center [625, 386] width 389 height 30
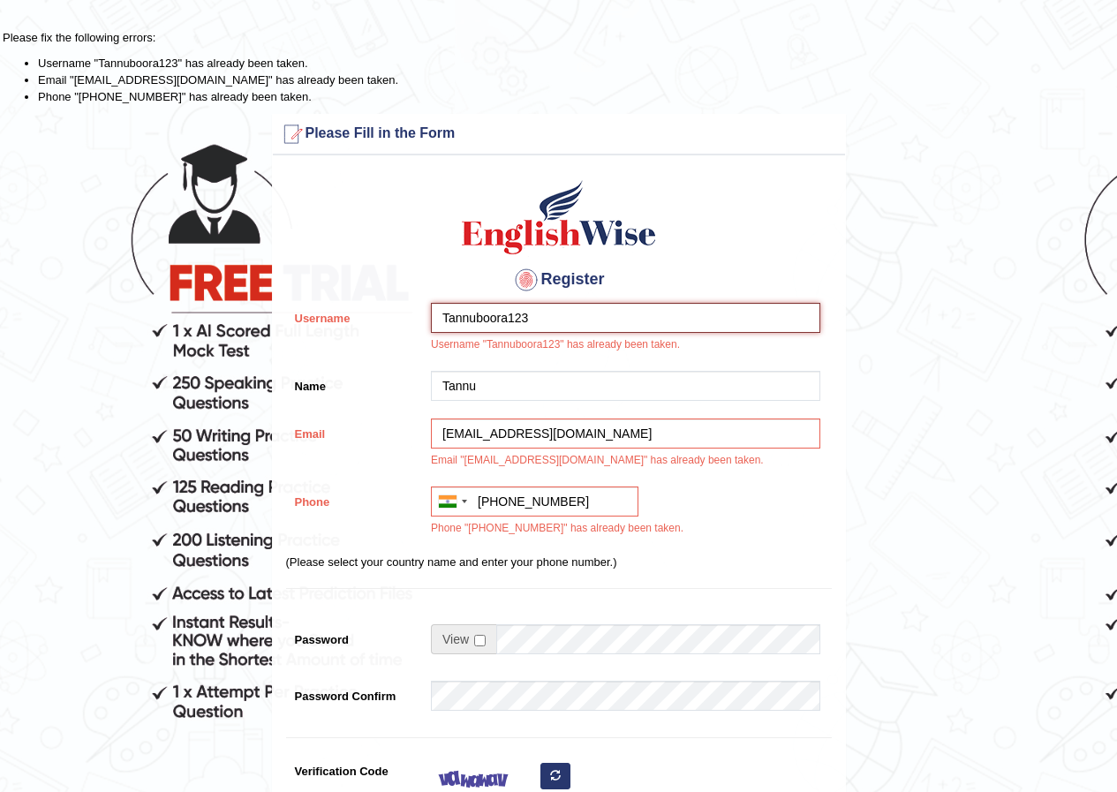
click at [563, 327] on input "Tannuboora123" at bounding box center [625, 318] width 389 height 30
type input "T"
click at [439, 325] on input "lokesh" at bounding box center [625, 318] width 389 height 30
click at [551, 323] on input "pannulokesh" at bounding box center [625, 318] width 389 height 30
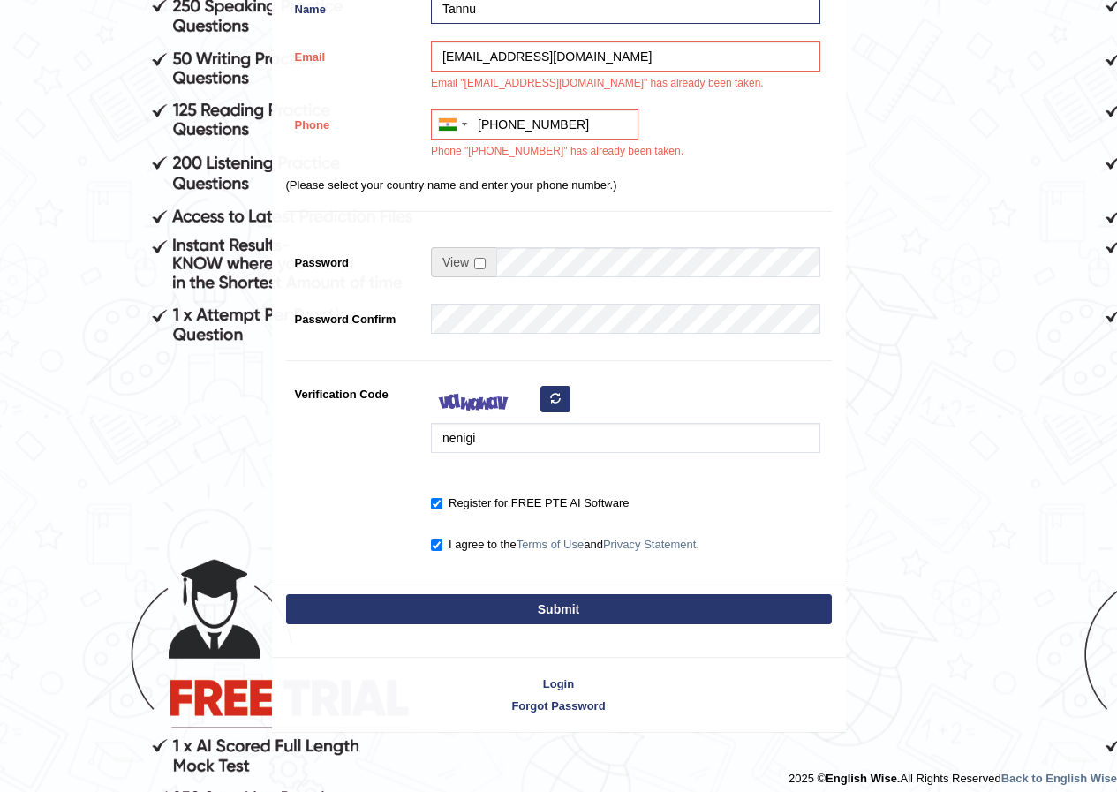
scroll to position [389, 0]
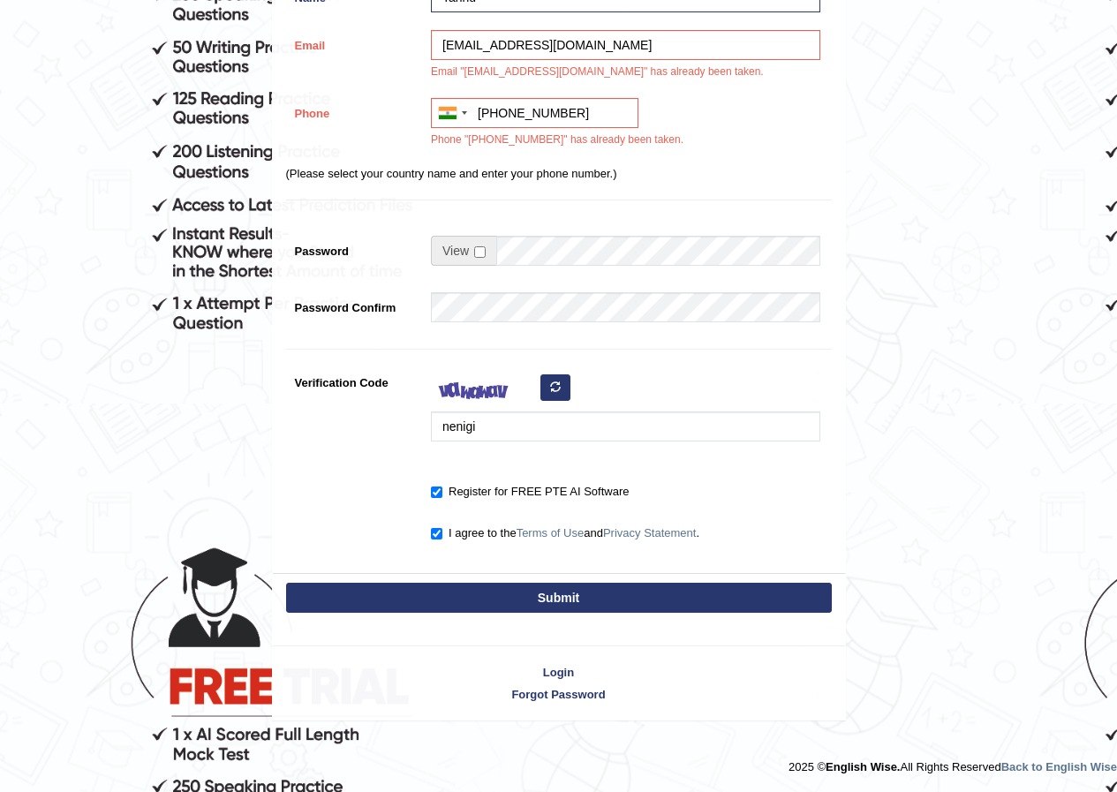
type input "pannulokesh012"
click at [541, 424] on input "nenigi" at bounding box center [625, 427] width 389 height 30
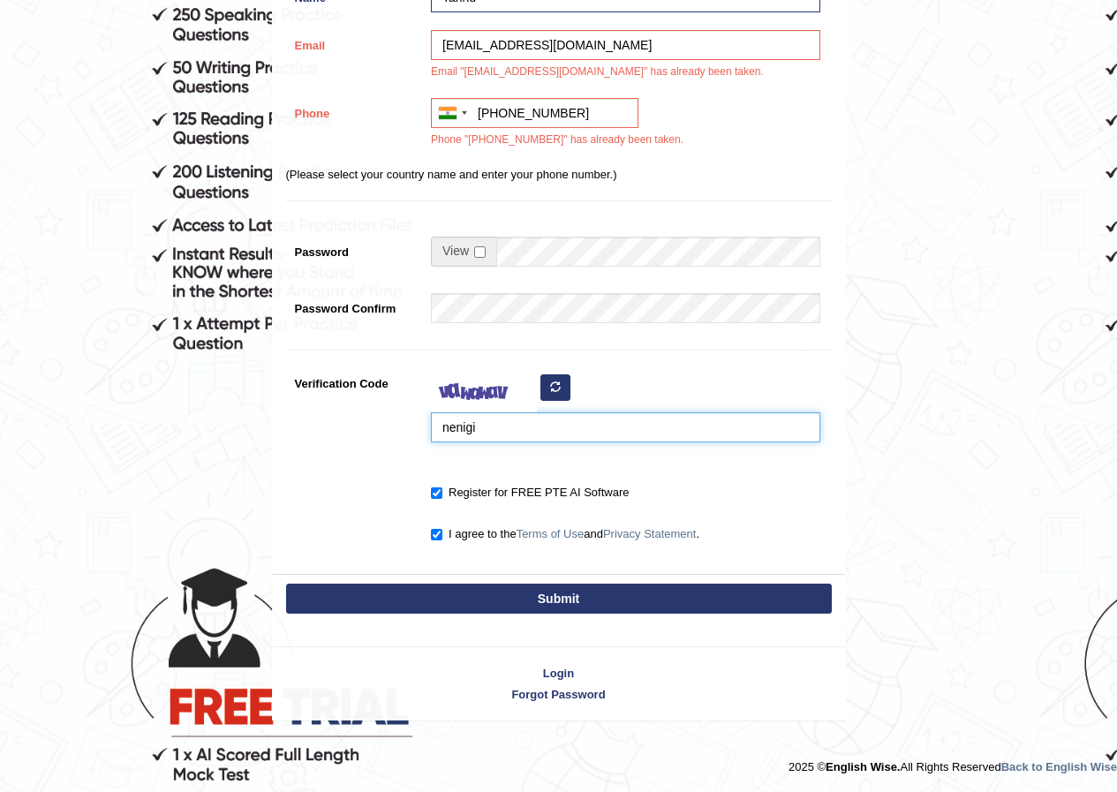
scroll to position [368, 0]
type input "n"
type input "ievale"
click at [421, 584] on button "Submit" at bounding box center [559, 599] width 546 height 30
type input "+919992094559"
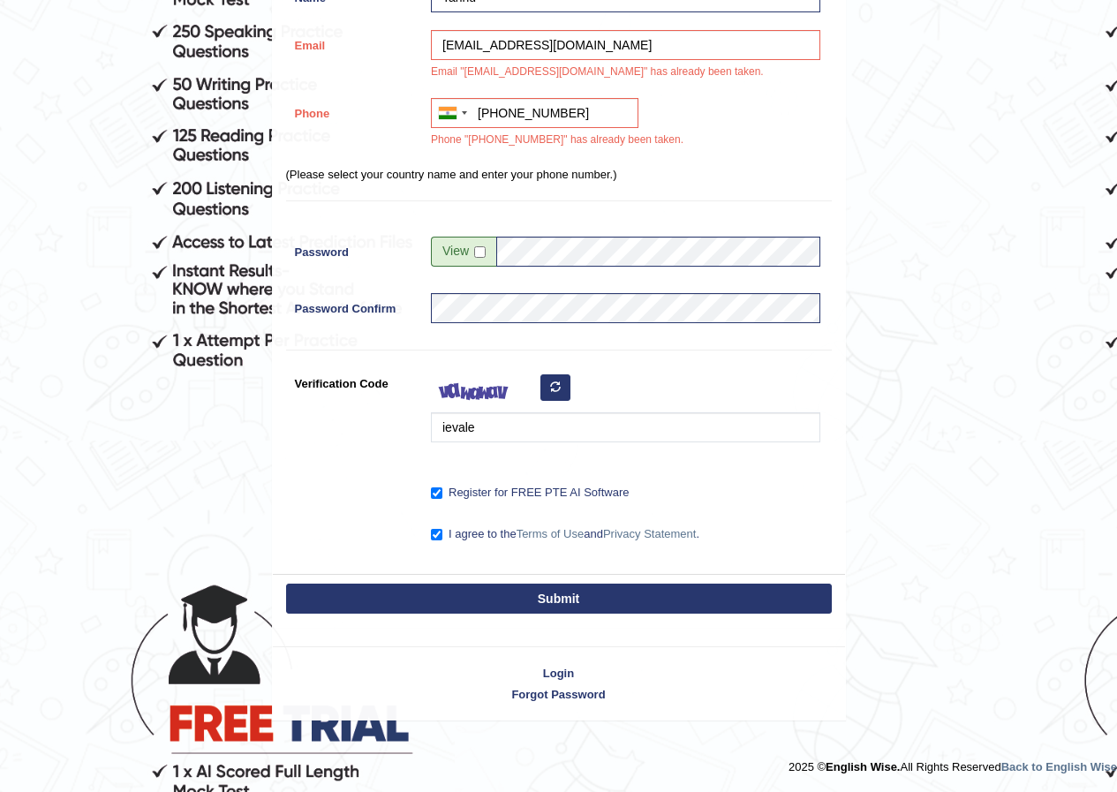
scroll to position [352, 0]
click at [428, 593] on button "Submit" at bounding box center [559, 599] width 546 height 30
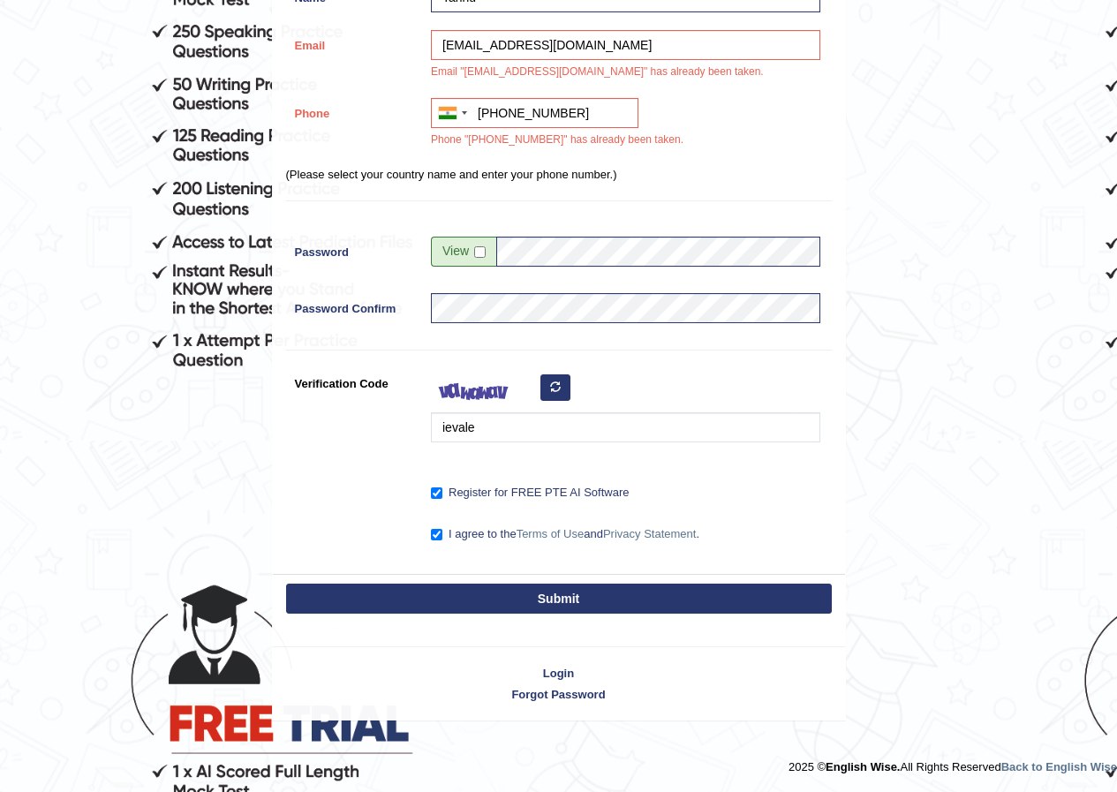
click at [428, 593] on button "Submit" at bounding box center [559, 599] width 546 height 30
click at [470, 591] on button "Submit" at bounding box center [559, 599] width 546 height 30
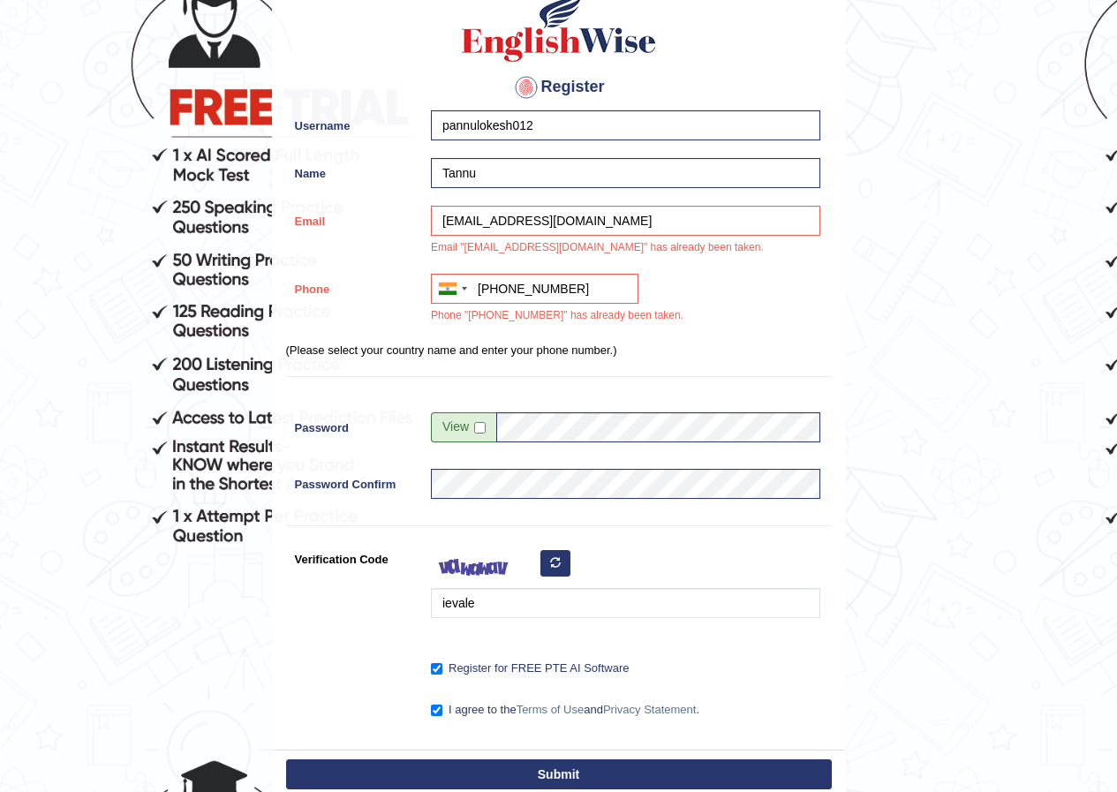
scroll to position [175, 0]
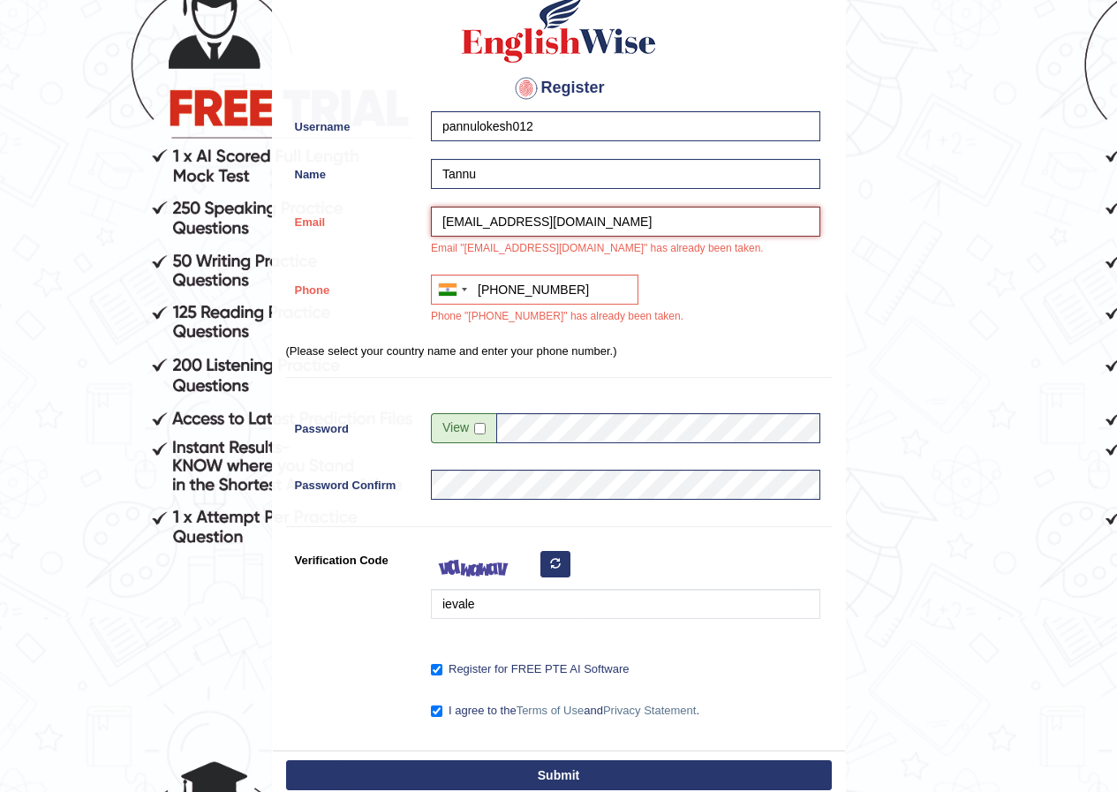
click at [613, 219] on input "pannulokesh012@gmail.com" at bounding box center [625, 222] width 389 height 30
click at [488, 435] on span at bounding box center [463, 428] width 65 height 30
click at [476, 428] on input "checkbox" at bounding box center [479, 428] width 11 height 11
checkbox input "true"
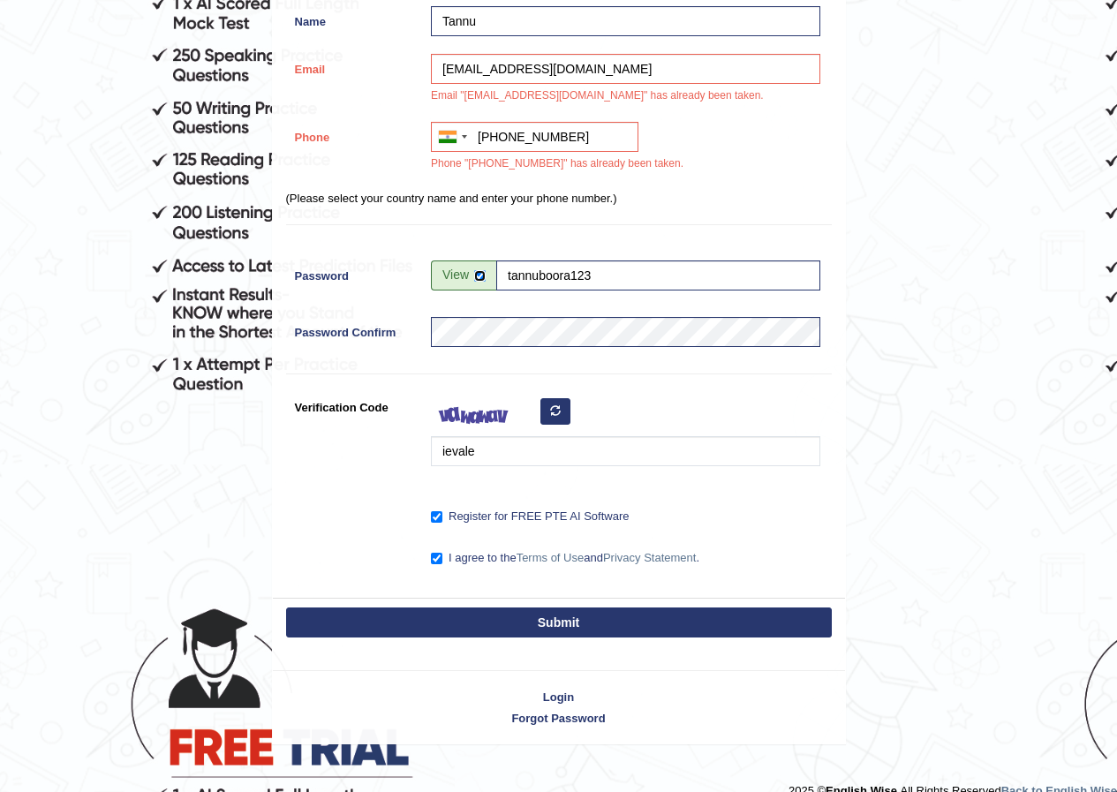
scroll to position [352, 0]
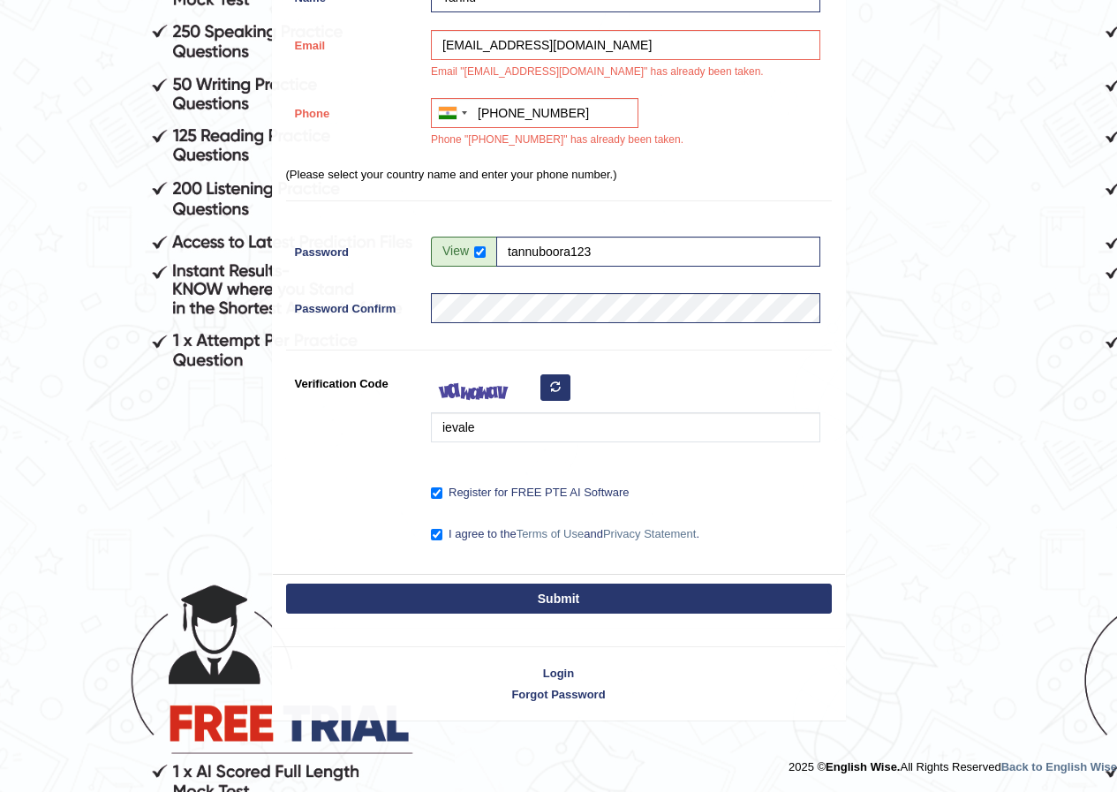
drag, startPoint x: 543, startPoint y: 604, endPoint x: 529, endPoint y: 609, distance: 14.8
click at [543, 605] on button "Submit" at bounding box center [559, 599] width 546 height 30
click at [442, 536] on label "I agree to the Terms of Use and Privacy Statement ." at bounding box center [565, 534] width 268 height 18
click at [442, 536] on input "I agree to the Terms of Use and Privacy Statement ." at bounding box center [436, 534] width 11 height 11
checkbox input "false"
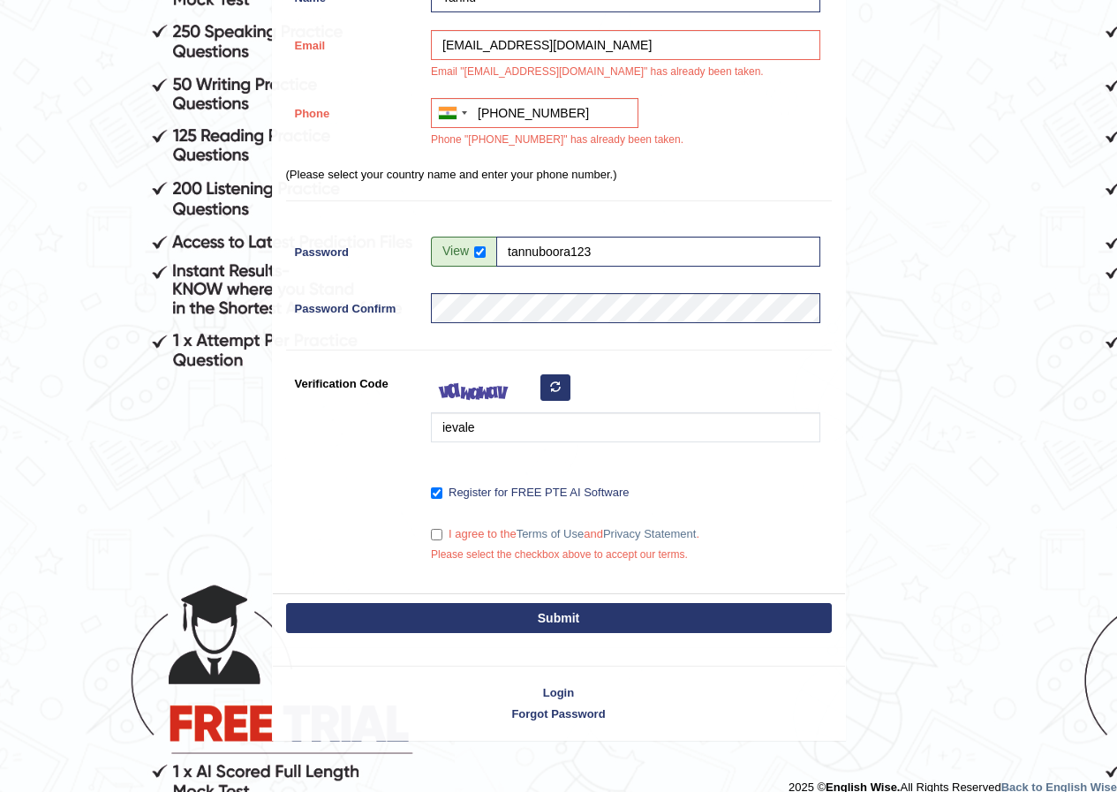
click at [492, 610] on button "Submit" at bounding box center [559, 618] width 546 height 30
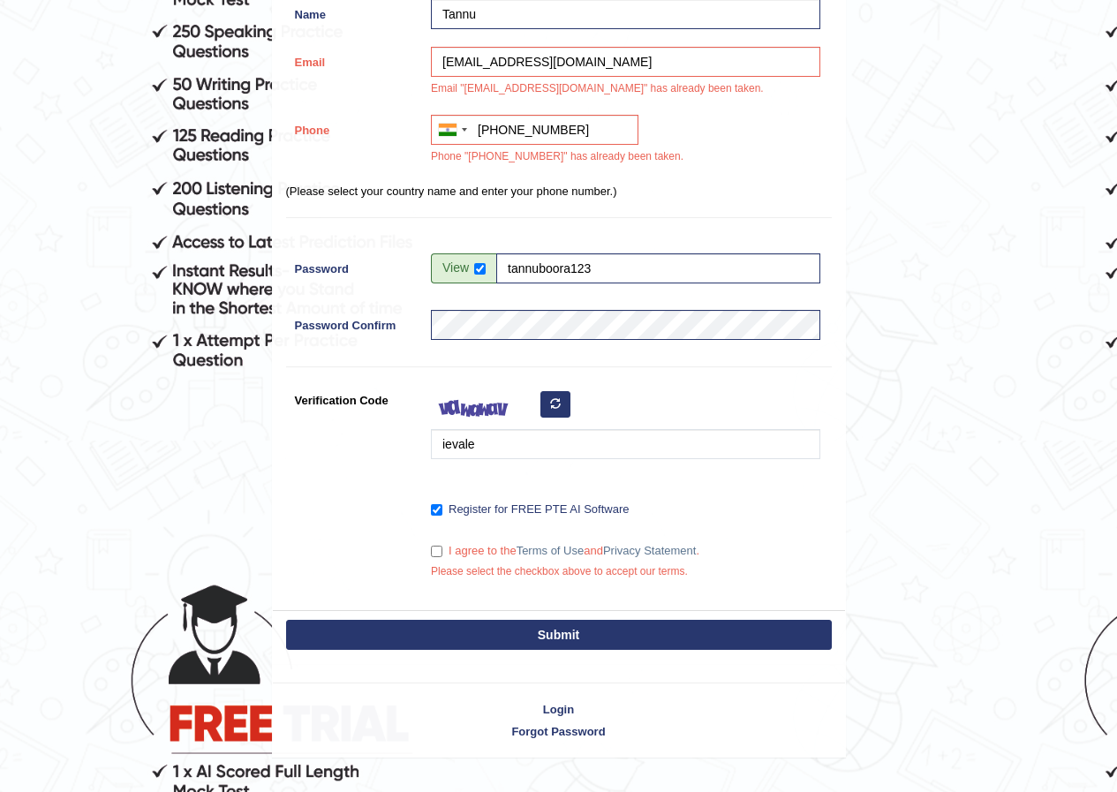
scroll to position [368, 0]
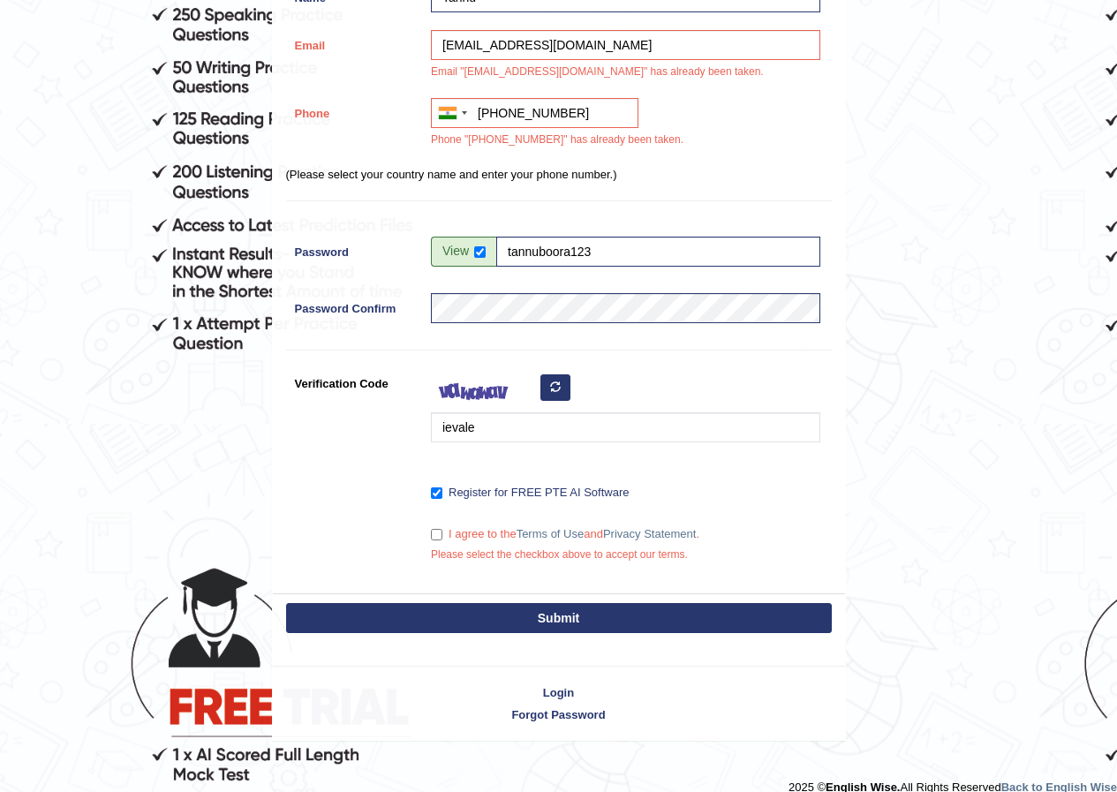
click at [506, 624] on button "Submit" at bounding box center [559, 618] width 546 height 30
click at [507, 624] on button "Submit" at bounding box center [559, 618] width 546 height 30
click at [506, 624] on button "Submit" at bounding box center [559, 618] width 546 height 30
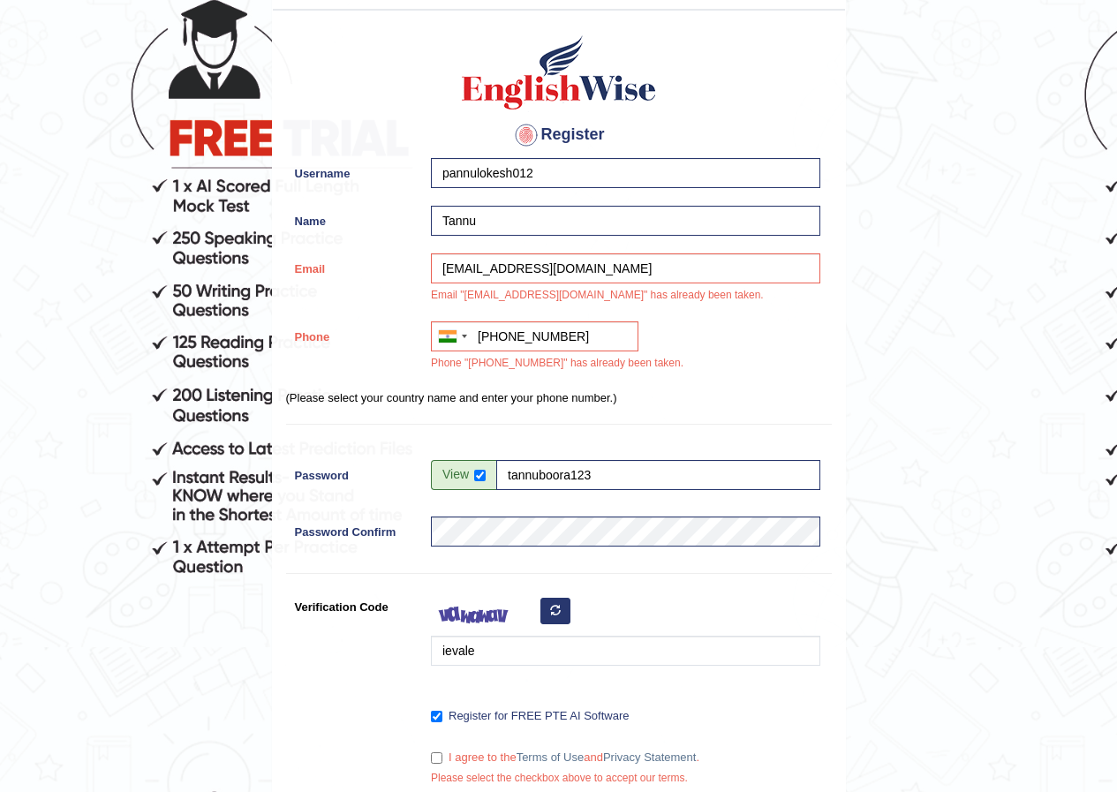
scroll to position [103, 0]
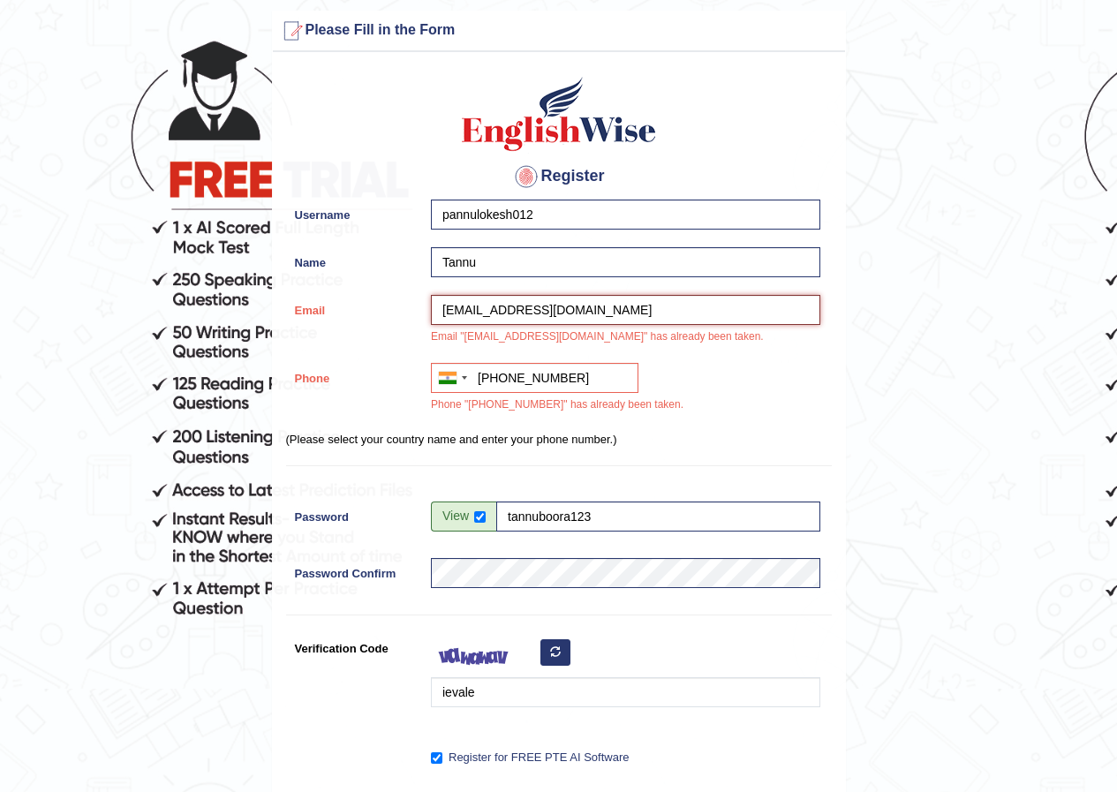
click at [609, 308] on input "pannulokesh012@gmail.com" at bounding box center [625, 310] width 389 height 30
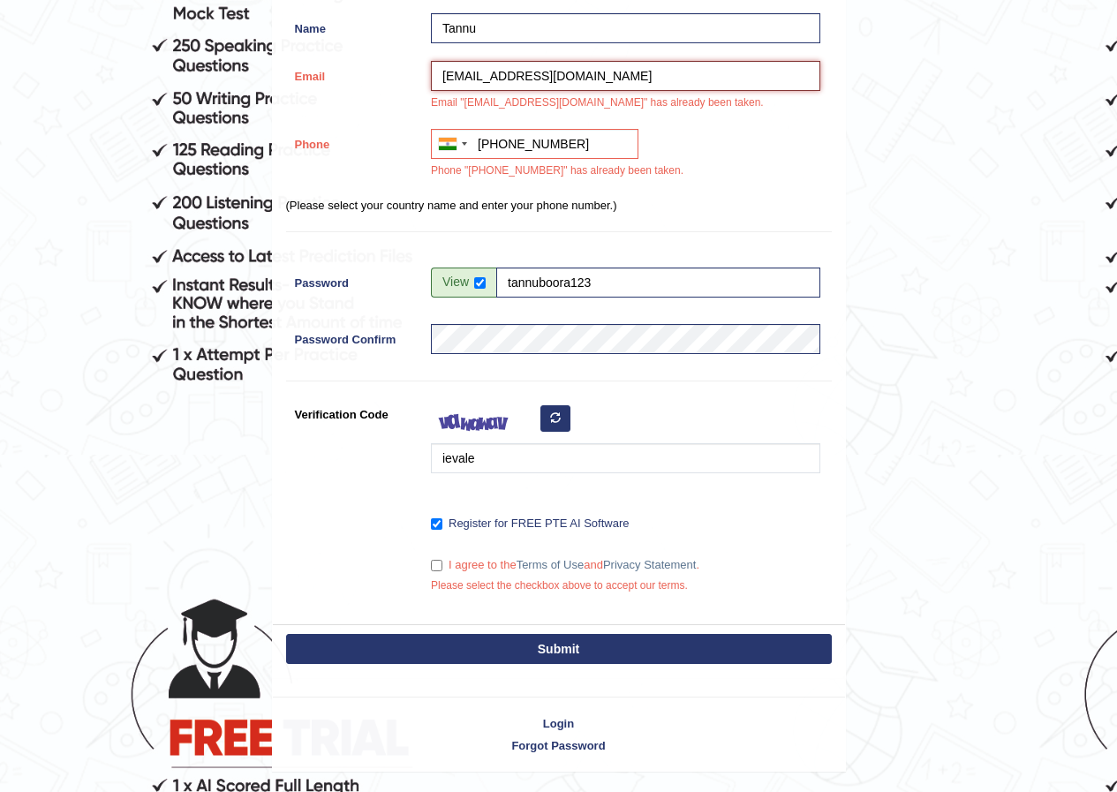
scroll to position [368, 0]
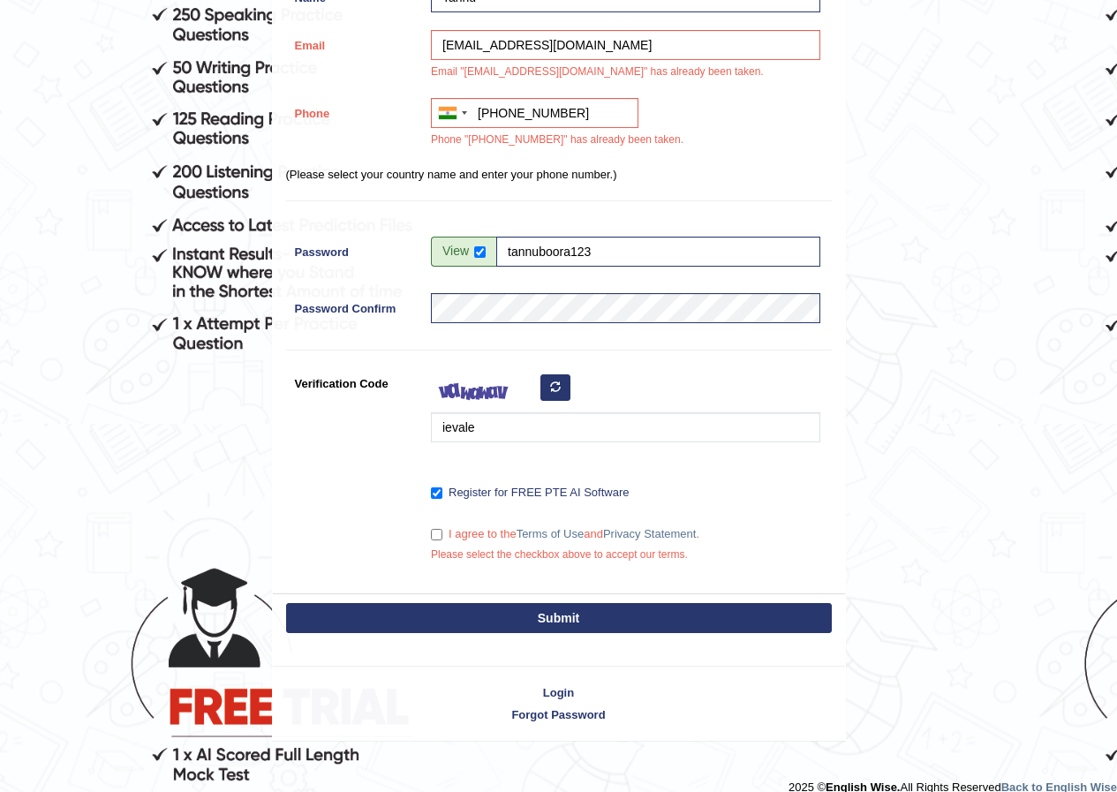
click at [460, 629] on button "Submit" at bounding box center [559, 618] width 546 height 30
click at [460, 627] on button "Submit" at bounding box center [559, 618] width 546 height 30
click at [461, 627] on button "Submit" at bounding box center [559, 618] width 546 height 30
click at [461, 626] on button "Submit" at bounding box center [559, 618] width 546 height 30
click at [461, 625] on button "Submit" at bounding box center [559, 618] width 546 height 30
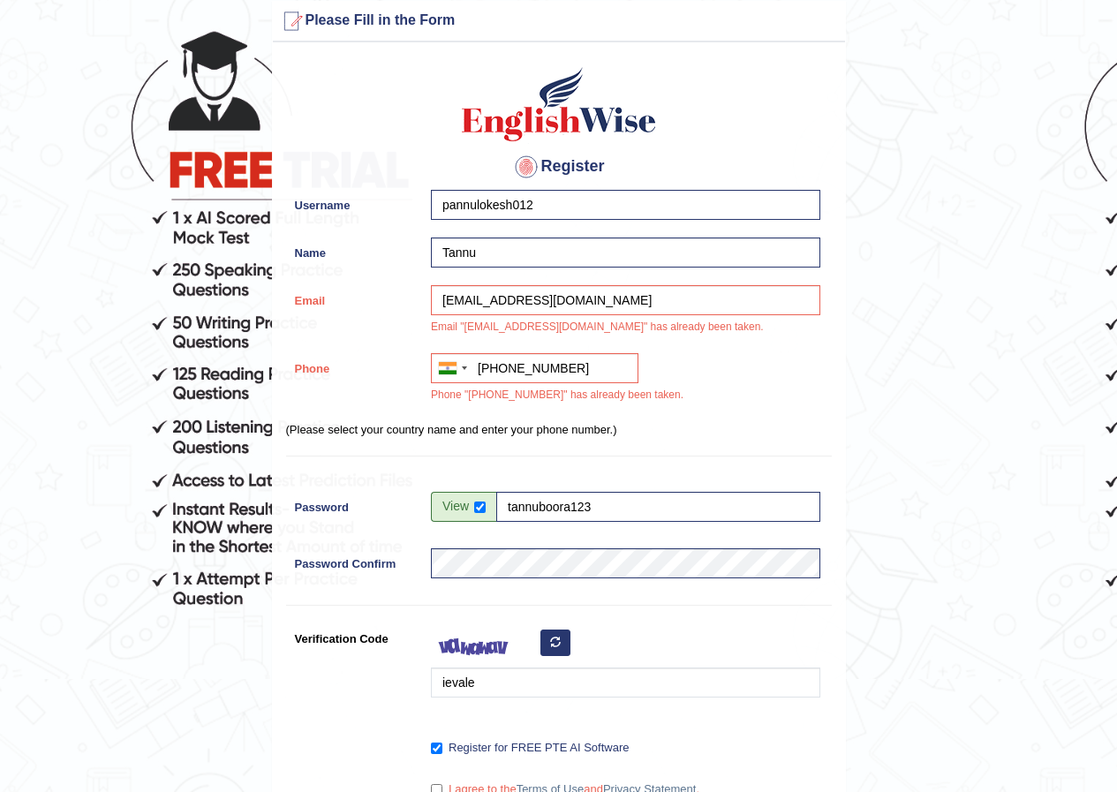
scroll to position [103, 0]
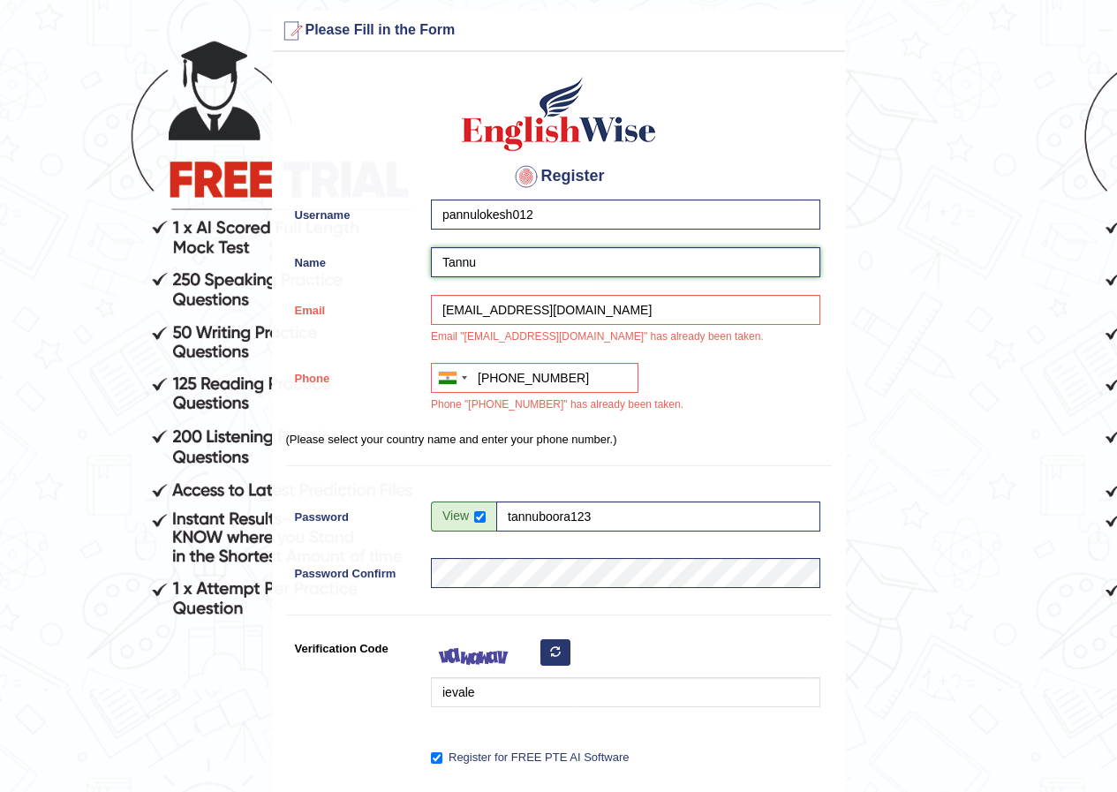
click at [501, 267] on input "Tannu" at bounding box center [625, 262] width 389 height 30
click at [501, 263] on input "Tannu" at bounding box center [625, 262] width 389 height 30
type input "T"
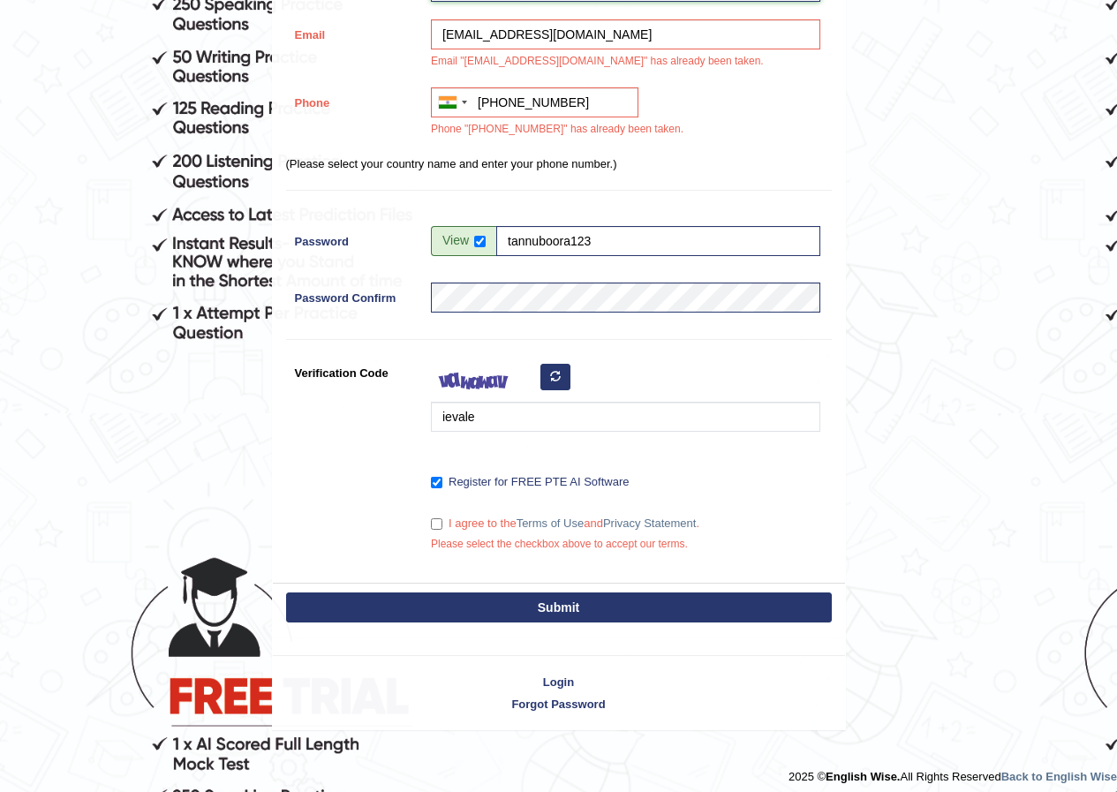
scroll to position [389, 0]
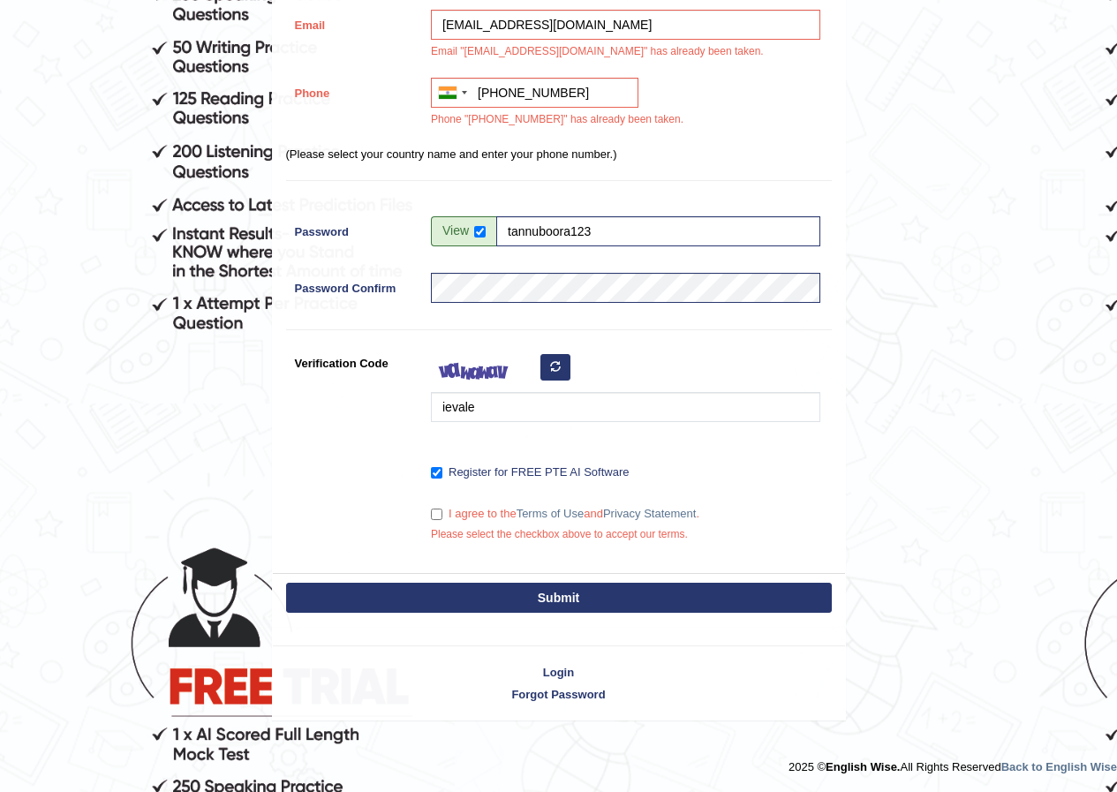
type input "lokeshpannu"
click at [466, 602] on button "Submit" at bounding box center [559, 598] width 546 height 30
click at [442, 512] on label "I agree to the Terms of Use and Privacy Statement ." at bounding box center [565, 514] width 268 height 18
click at [442, 512] on input "I agree to the Terms of Use and Privacy Statement ." at bounding box center [436, 514] width 11 height 11
checkbox input "true"
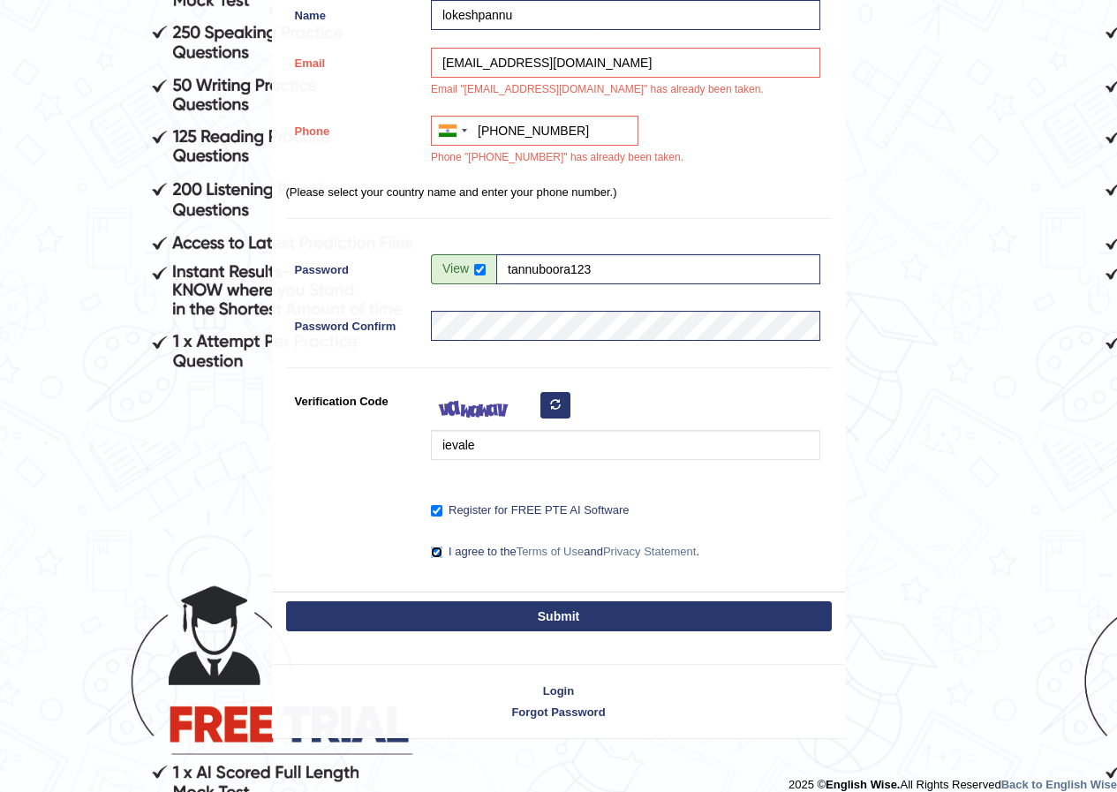
scroll to position [368, 0]
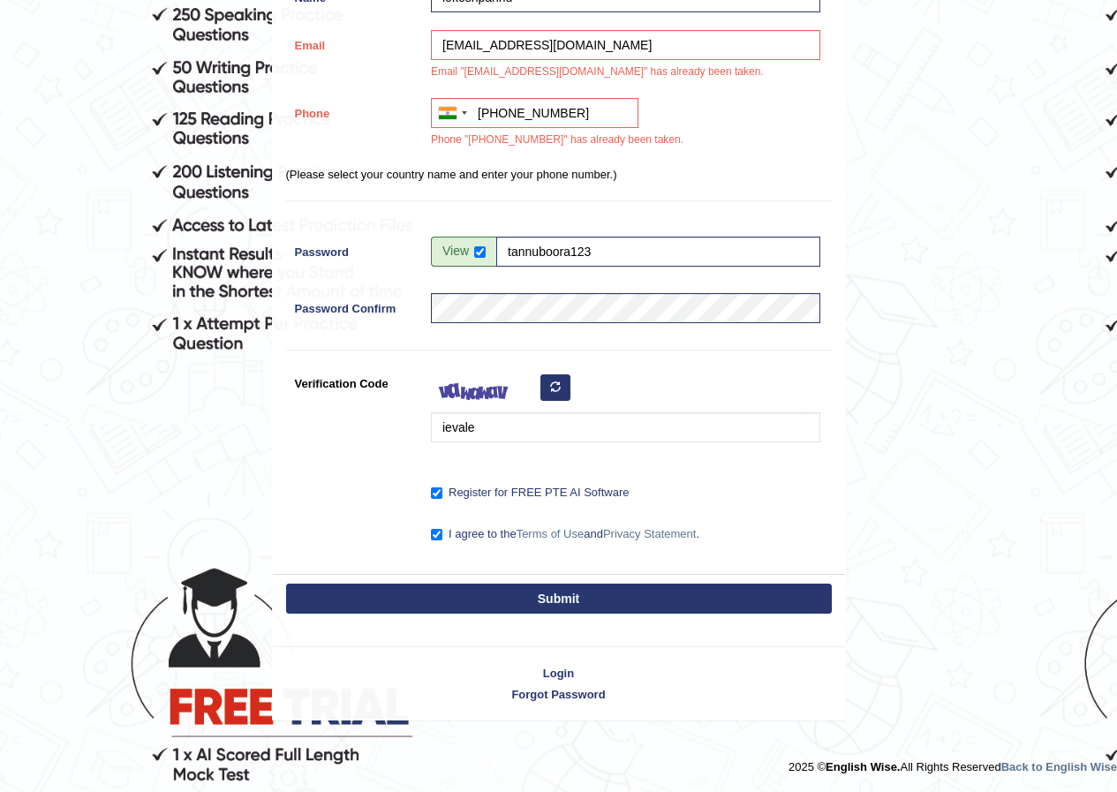
click at [435, 610] on button "Submit" at bounding box center [559, 599] width 546 height 30
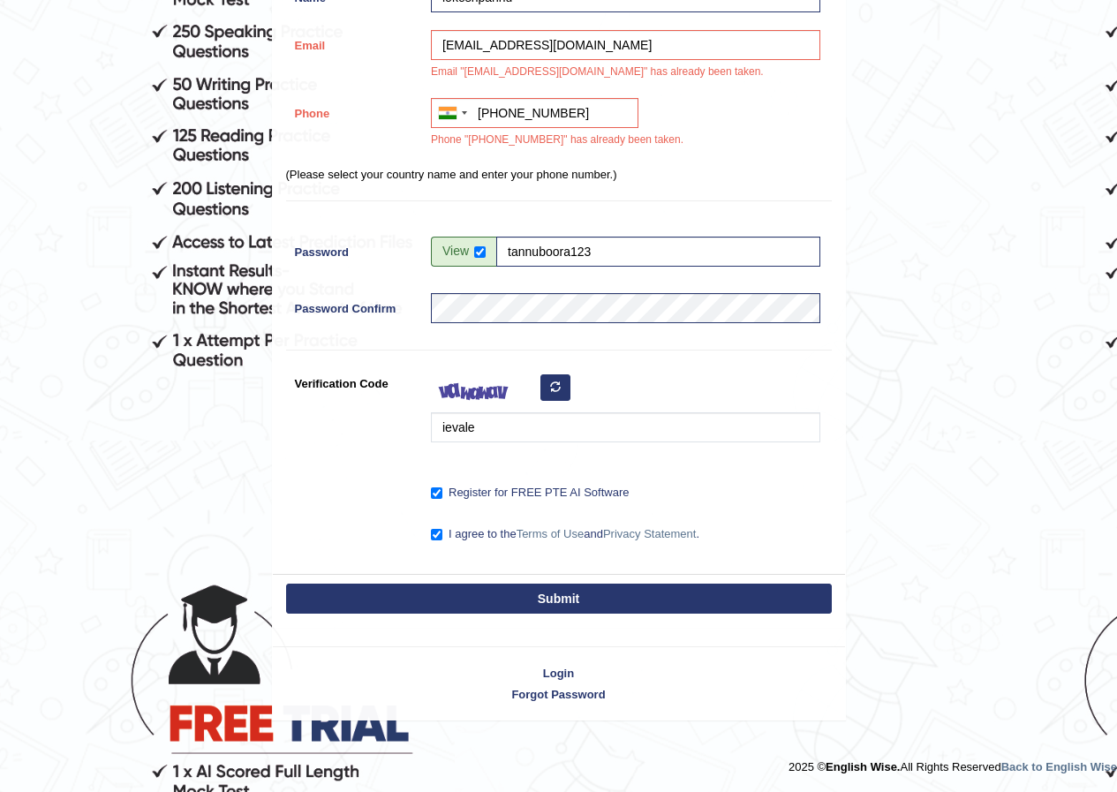
click at [440, 606] on button "Submit" at bounding box center [559, 599] width 546 height 30
click at [440, 605] on button "Submit" at bounding box center [559, 599] width 546 height 30
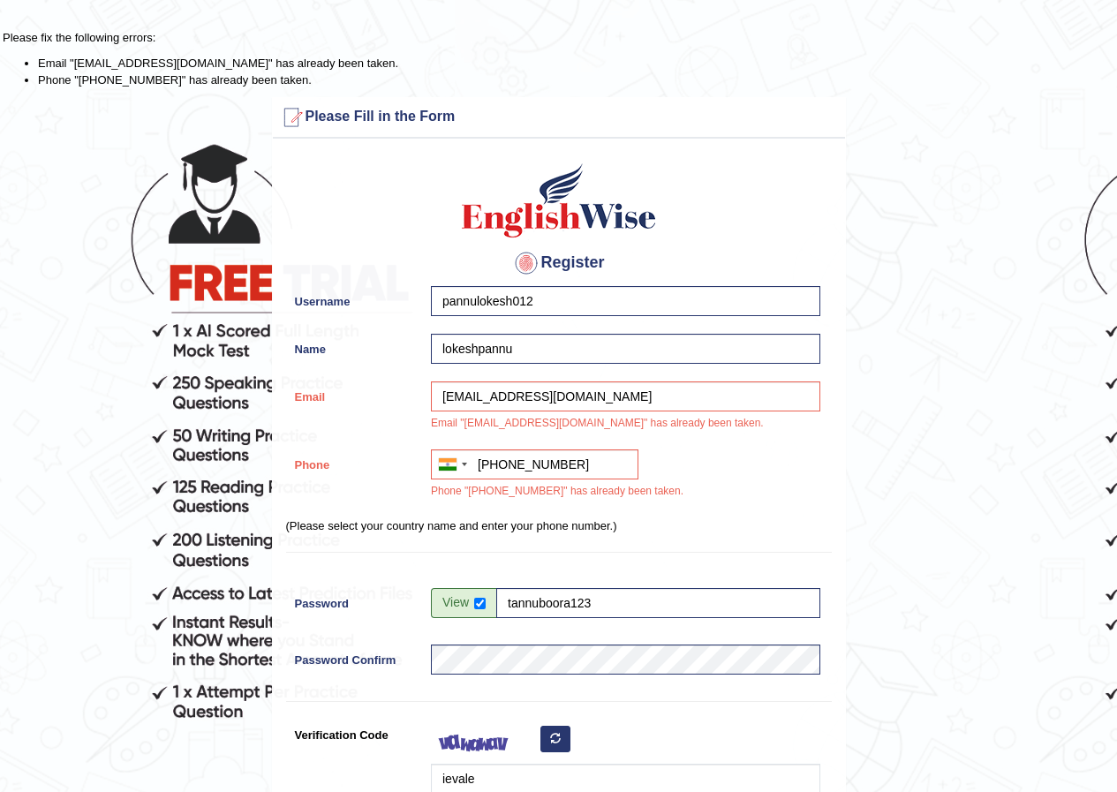
click at [316, 114] on h3 "Please Fill in the Form" at bounding box center [558, 117] width 563 height 28
click at [321, 114] on h3 "Please Fill in the Form" at bounding box center [558, 117] width 563 height 28
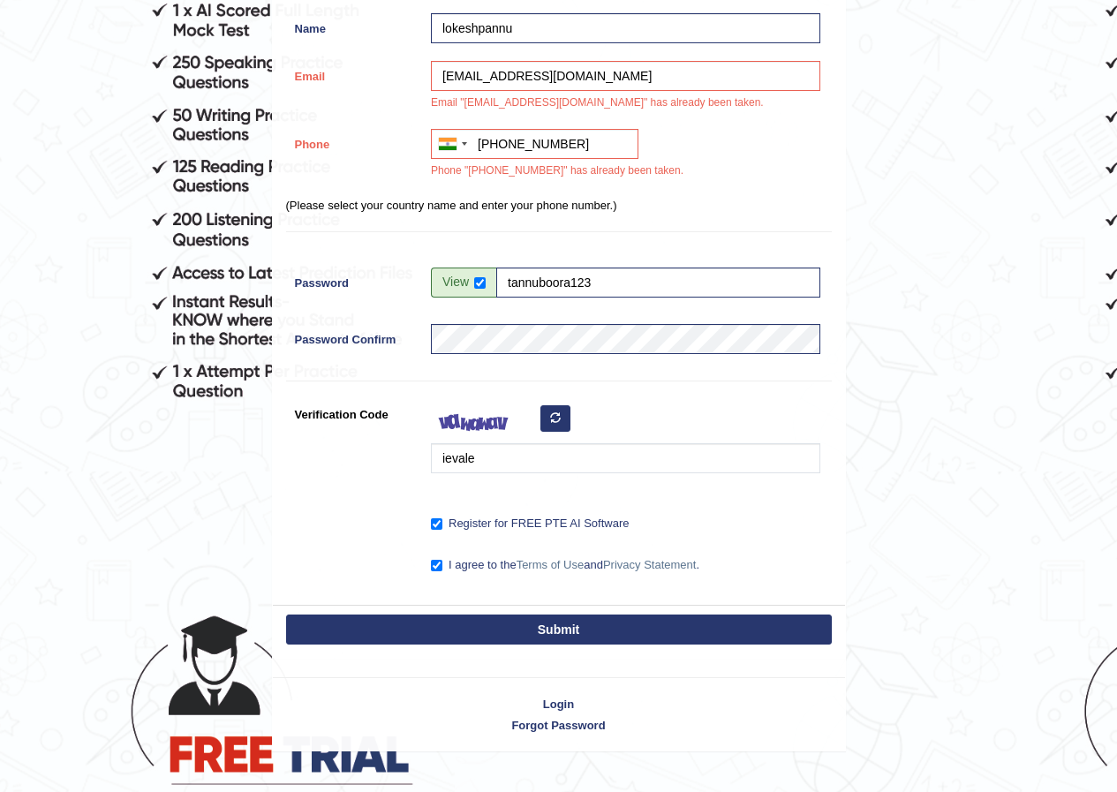
scroll to position [352, 0]
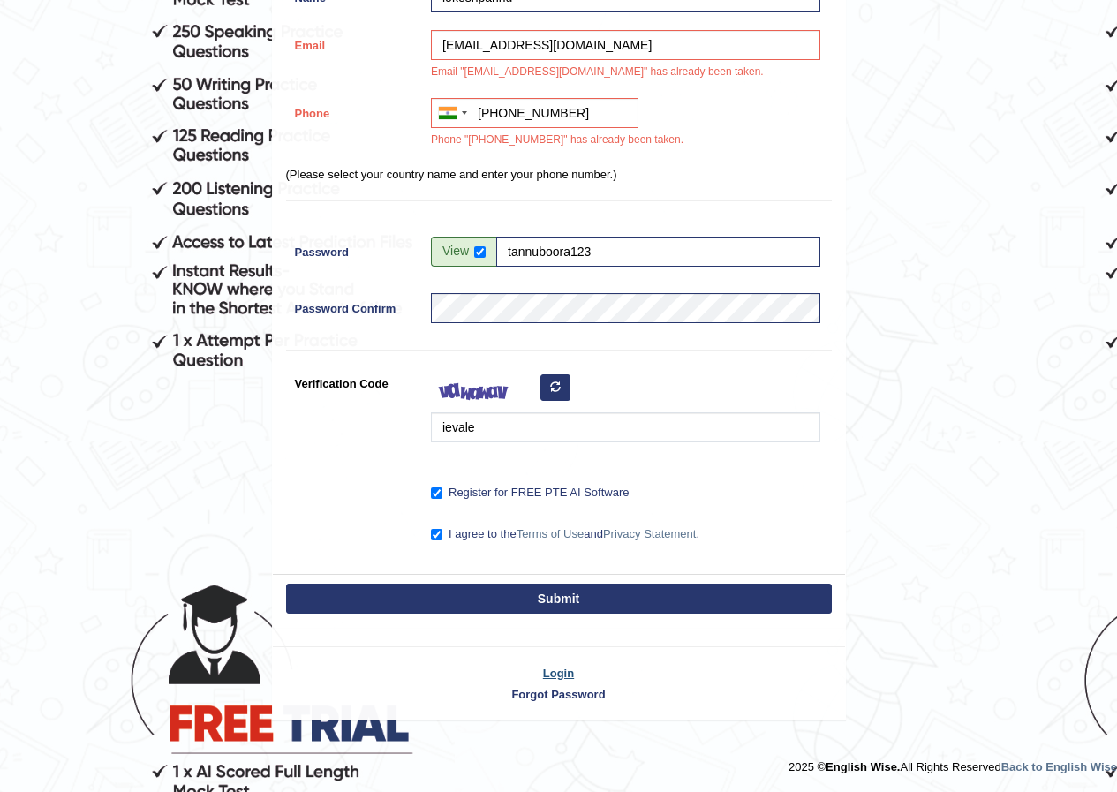
click at [544, 673] on link "Login" at bounding box center [559, 673] width 572 height 17
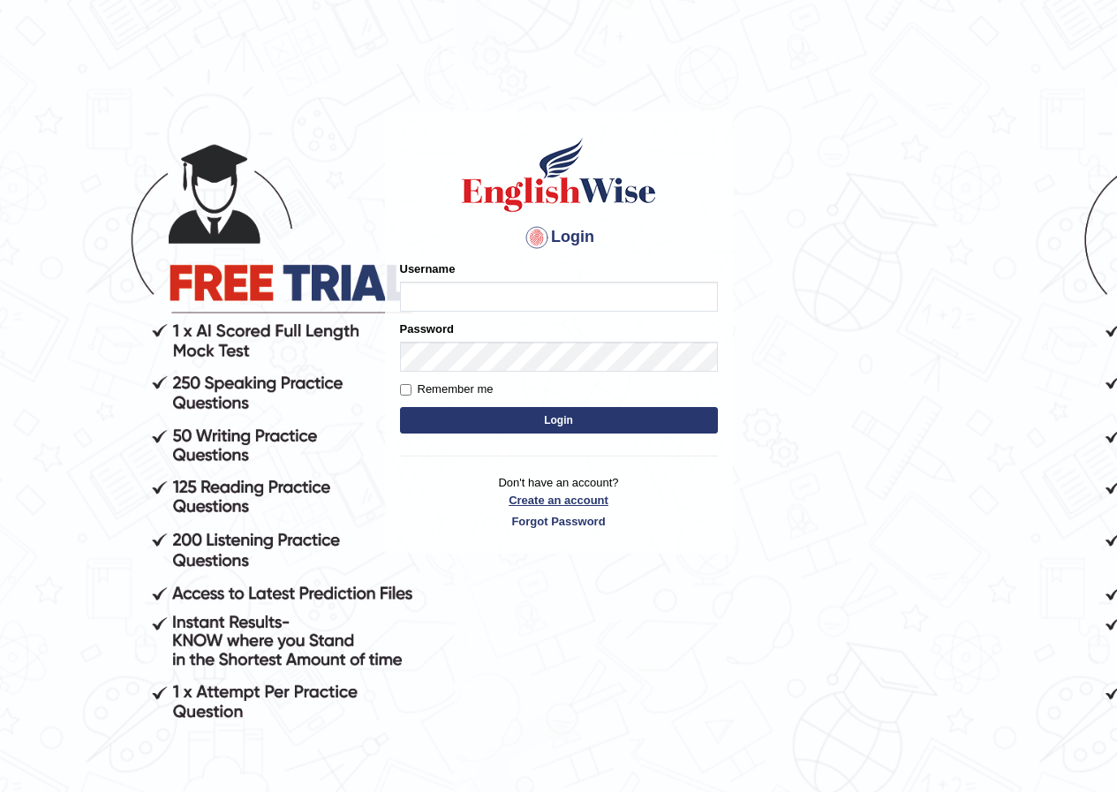
click at [555, 504] on link "Create an account" at bounding box center [559, 500] width 318 height 17
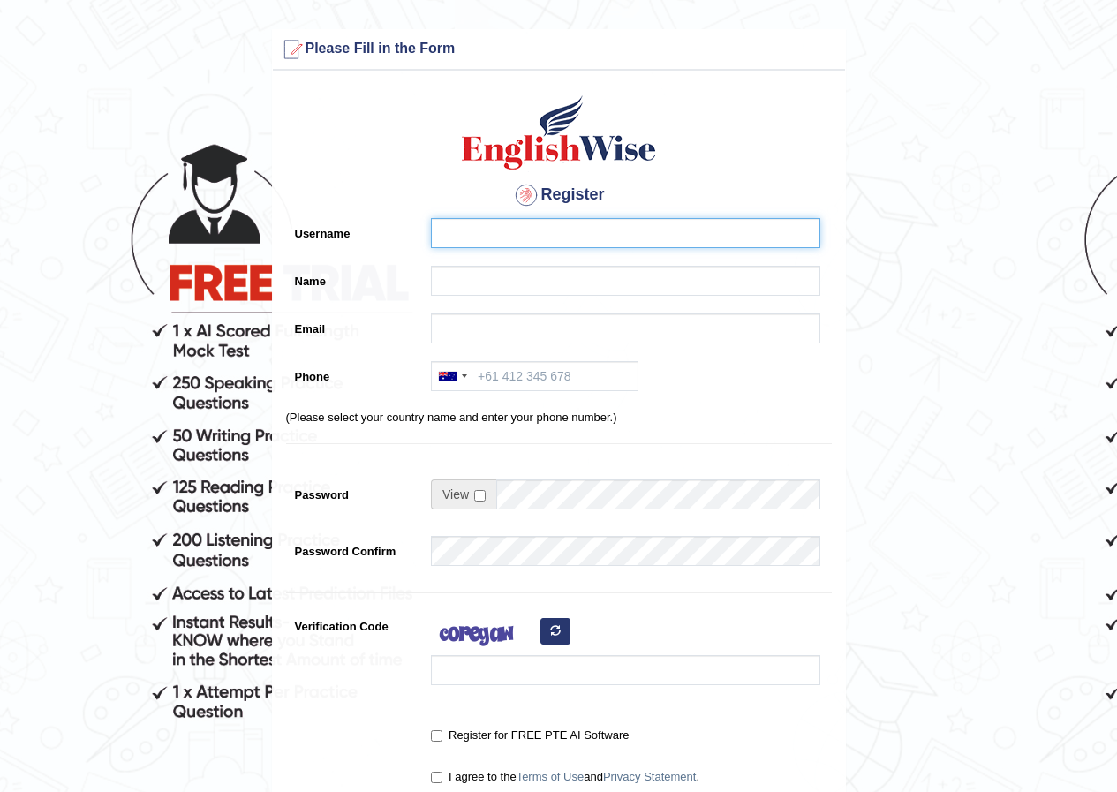
click at [518, 223] on input "Username" at bounding box center [625, 233] width 389 height 30
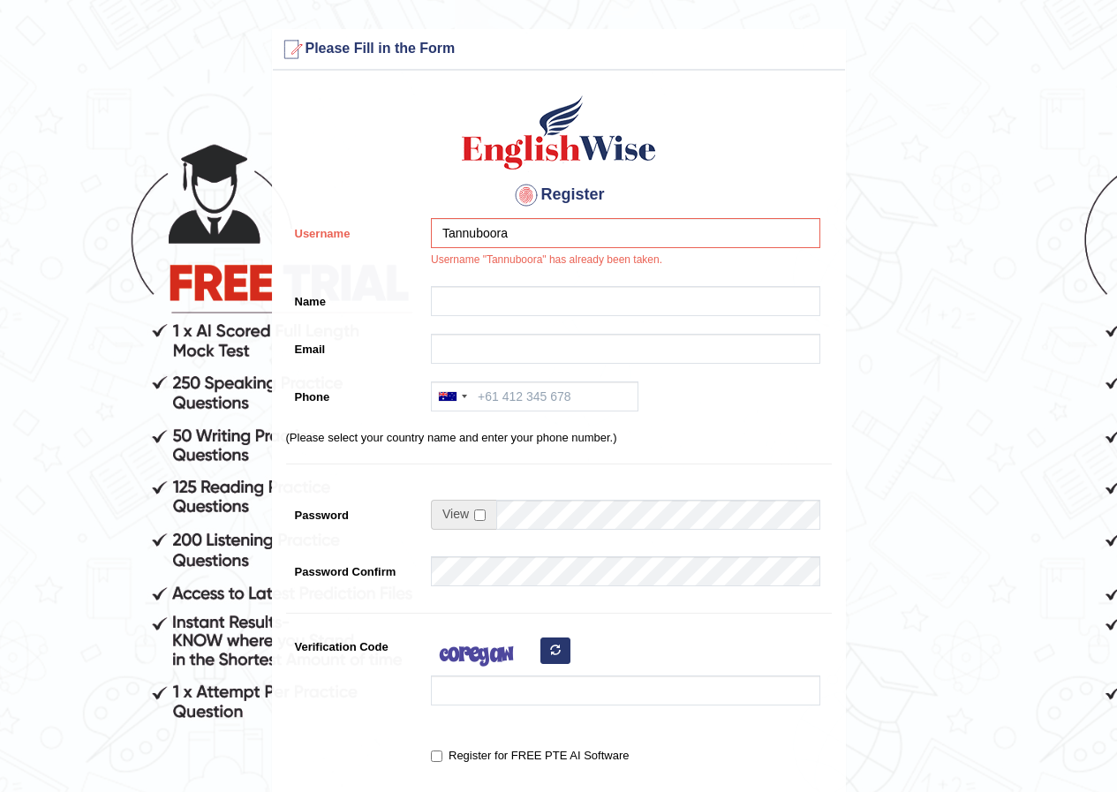
click at [645, 275] on div "Tannuboora Username "Tannuboora" has already been taken." at bounding box center [621, 247] width 398 height 59
click at [593, 238] on input "Tannuboora" at bounding box center [625, 233] width 389 height 30
click at [475, 231] on input "Tannuboora" at bounding box center [625, 233] width 389 height 30
click at [518, 289] on input "Name" at bounding box center [625, 301] width 389 height 30
click at [480, 234] on input "Tannu boora" at bounding box center [625, 233] width 389 height 30
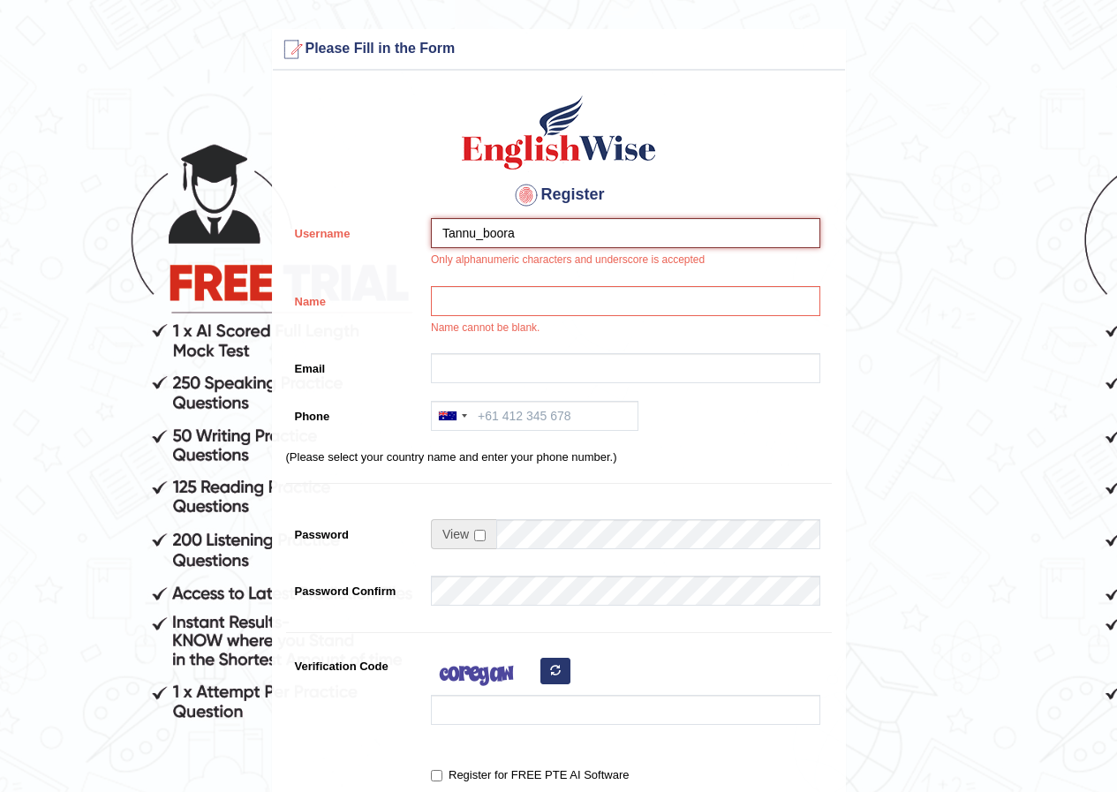
type input "Tannu_boora"
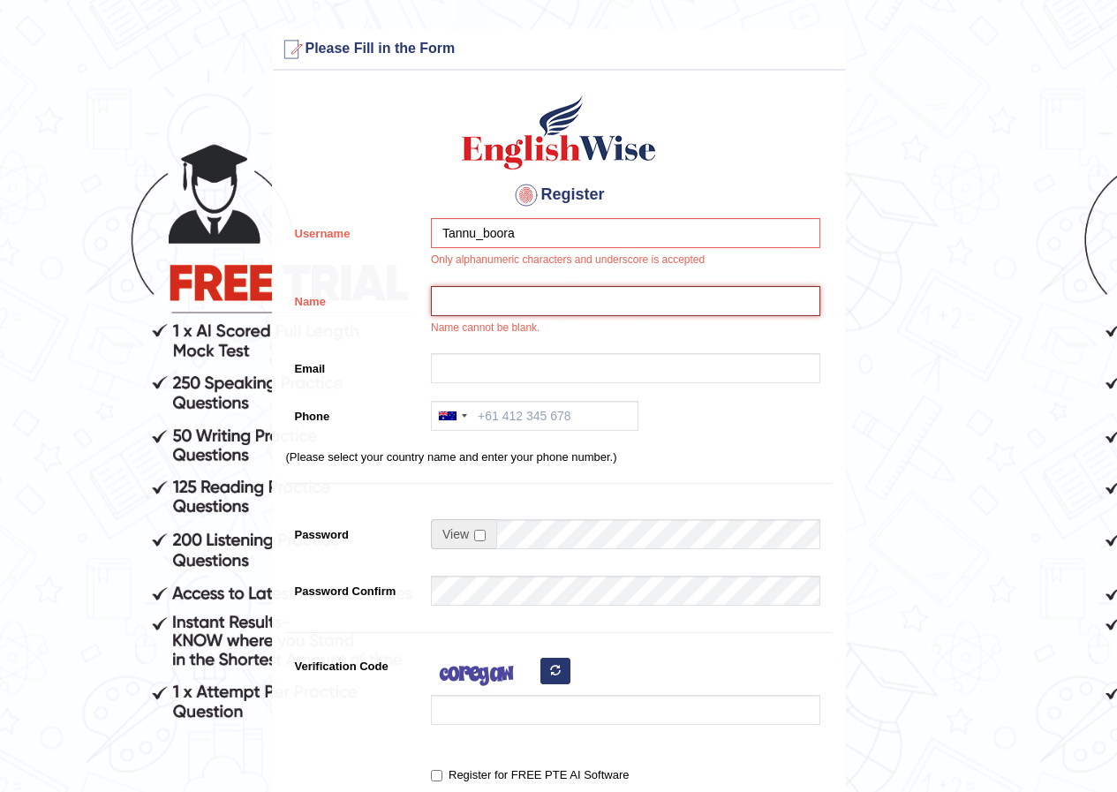
click at [556, 294] on input "Name" at bounding box center [625, 301] width 389 height 30
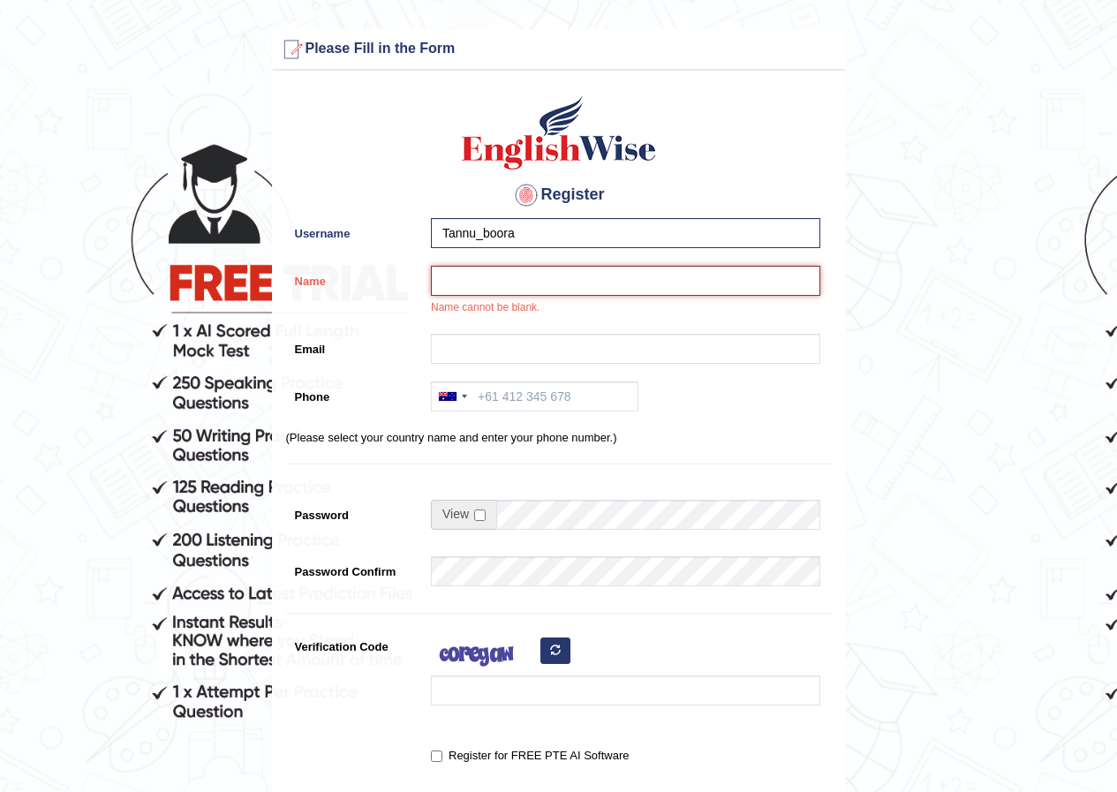
type input "Tannu"
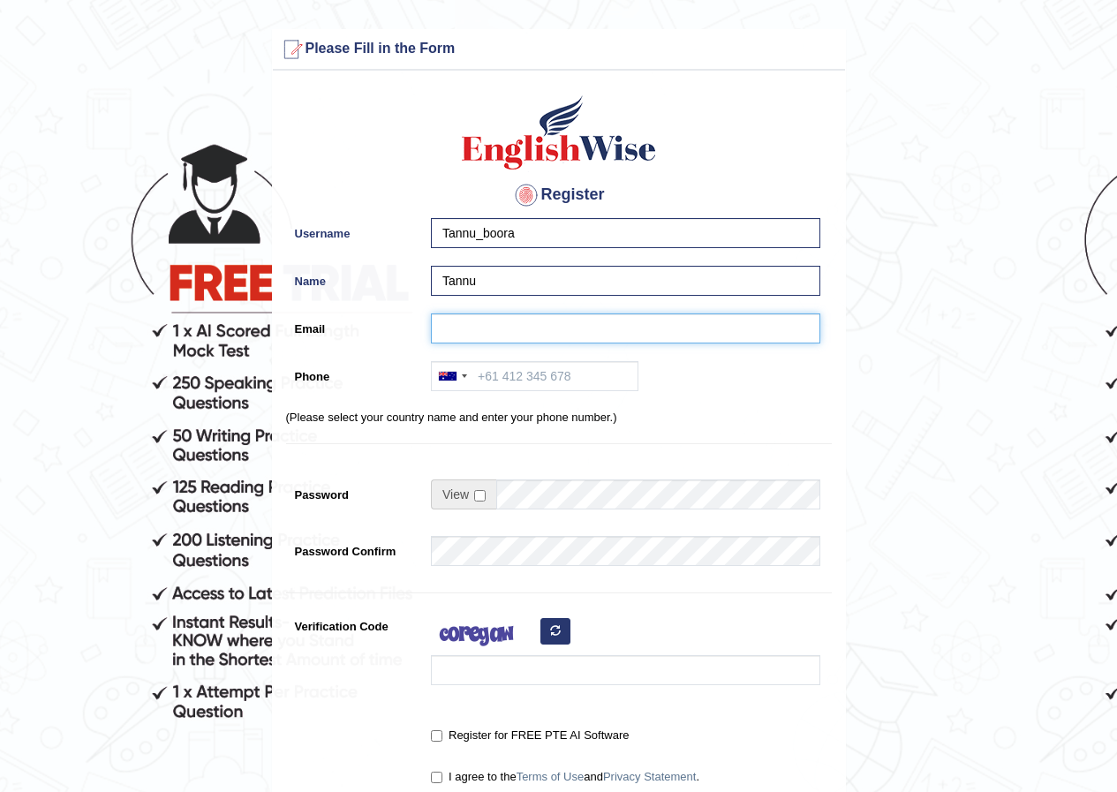
click at [541, 332] on input "Email" at bounding box center [625, 329] width 389 height 30
type input "poojaboora856@gamil.com"
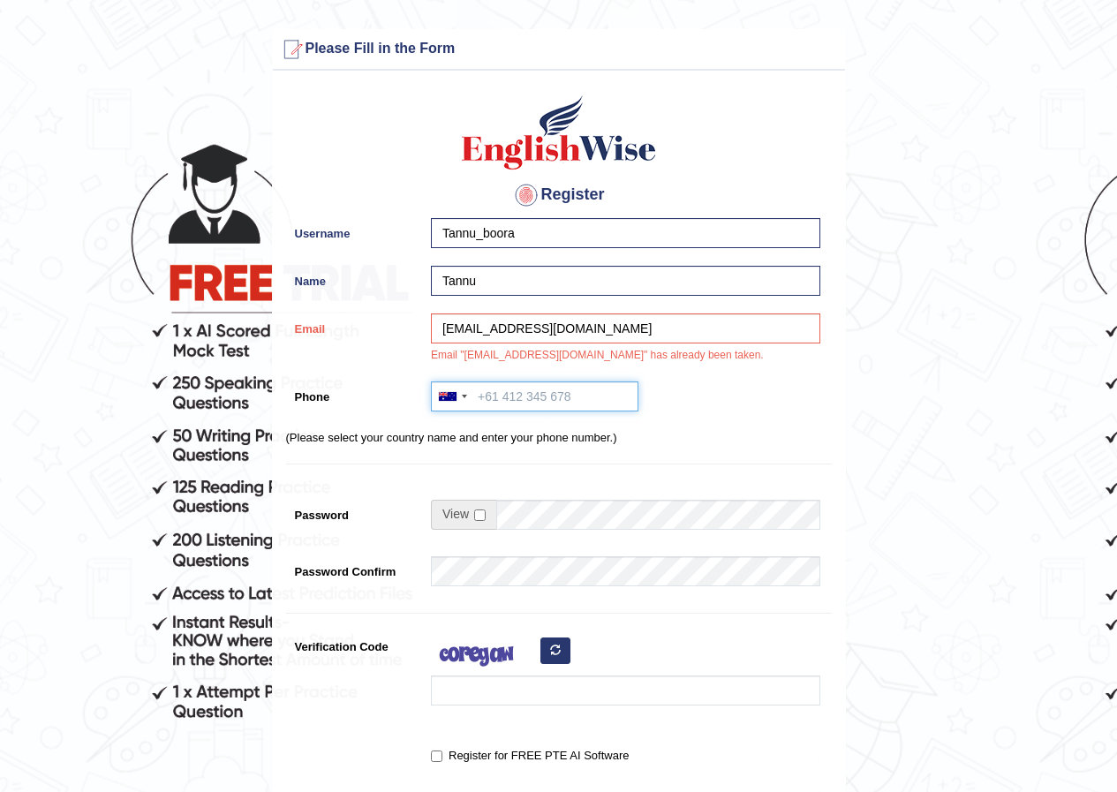
click at [559, 383] on input "Phone" at bounding box center [535, 397] width 208 height 30
click at [450, 397] on div at bounding box center [448, 396] width 18 height 9
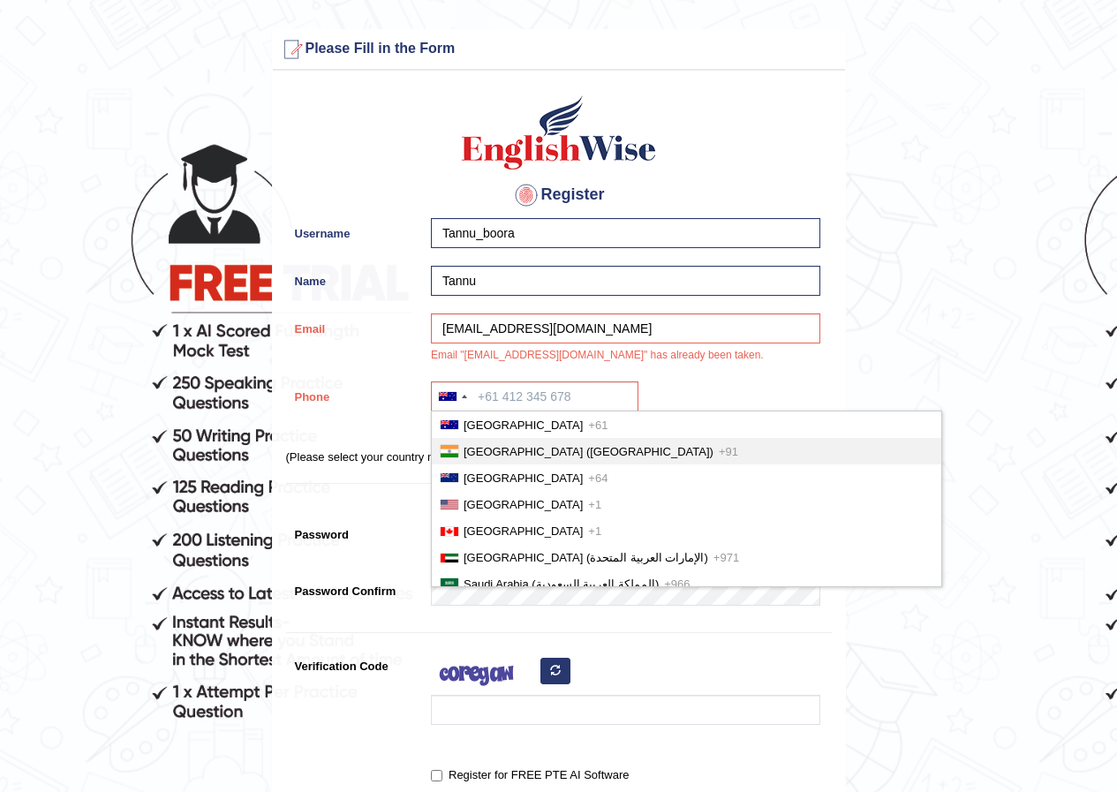
click at [480, 444] on li "India (भारत) +91" at bounding box center [687, 451] width 510 height 26
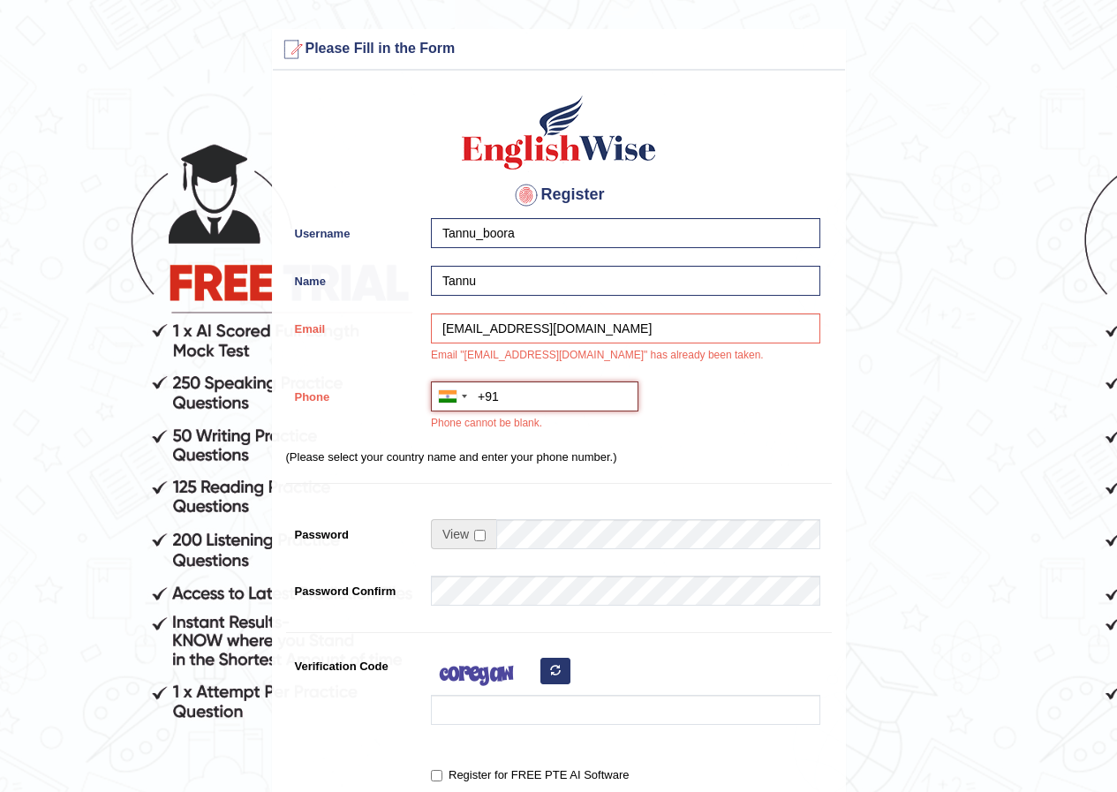
paste input "Newmaterialsandtechni"
click at [624, 401] on input "+91Newmaterialsandtechni" at bounding box center [535, 397] width 208 height 30
type input "i"
click at [627, 393] on input "i" at bounding box center [535, 397] width 208 height 30
type input "9"
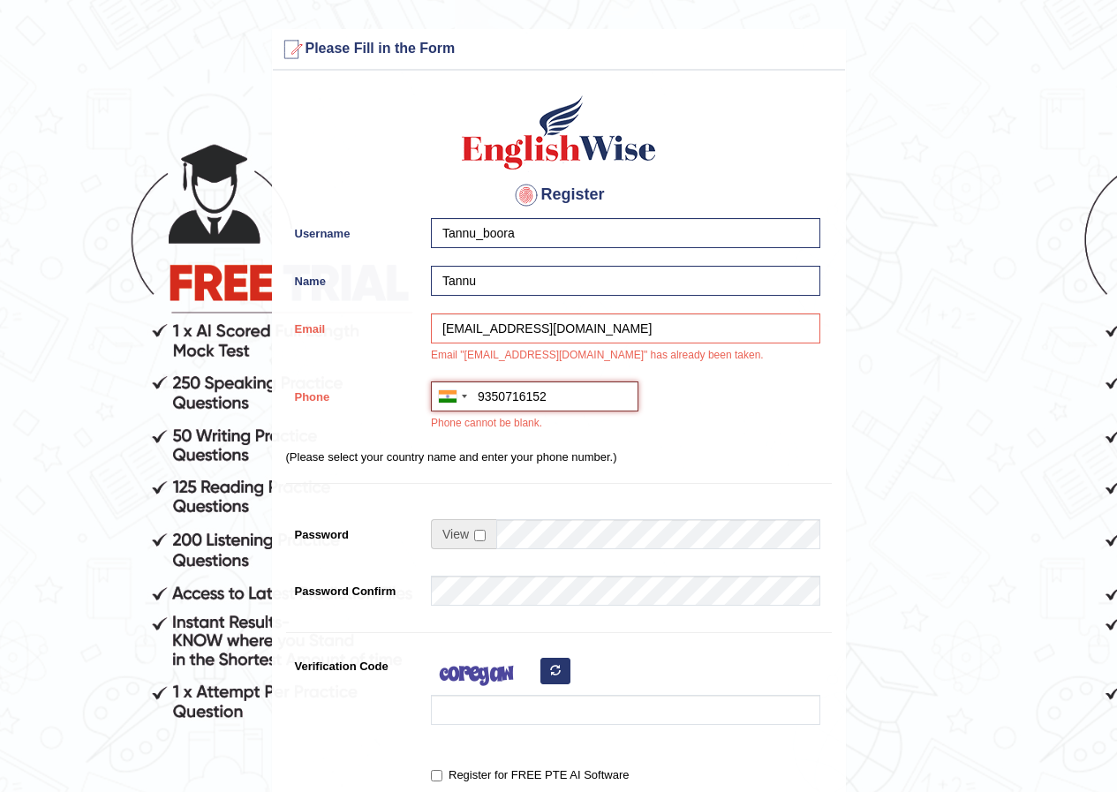
type input "9350716152"
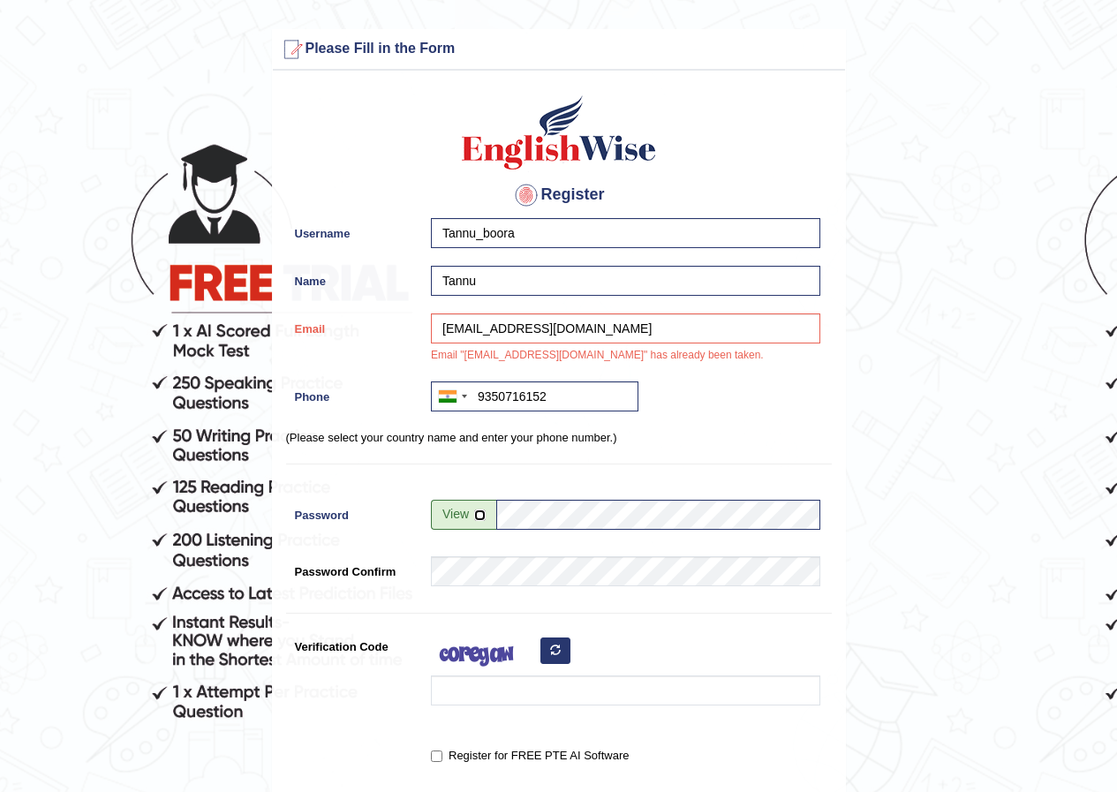
click at [482, 513] on input "checkbox" at bounding box center [479, 515] width 11 height 11
checkbox input "true"
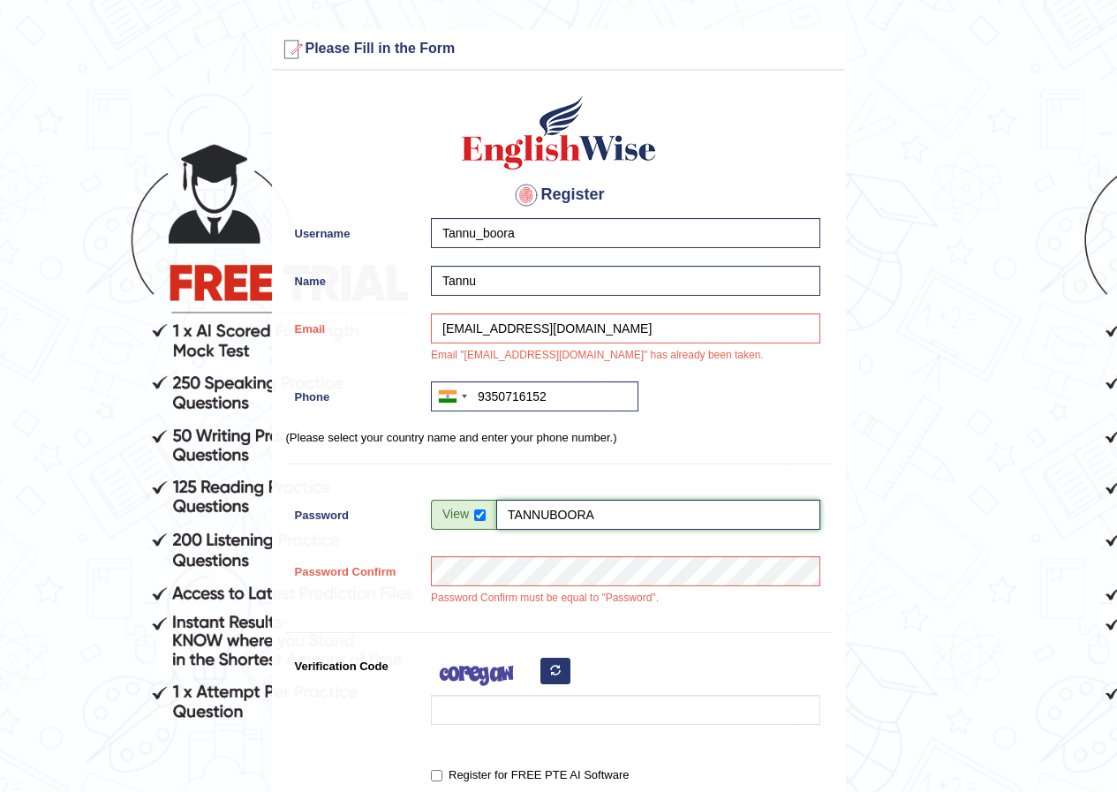
click at [606, 517] on input "TANNUBOORA" at bounding box center [658, 515] width 324 height 30
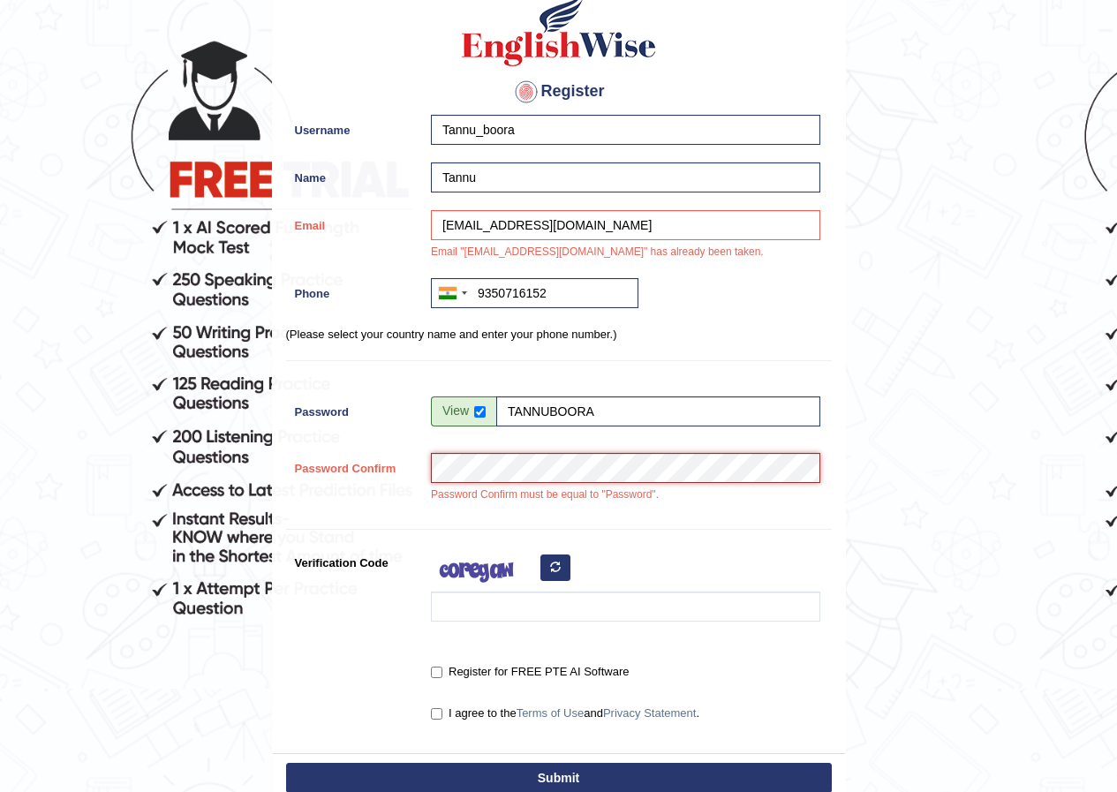
scroll to position [265, 0]
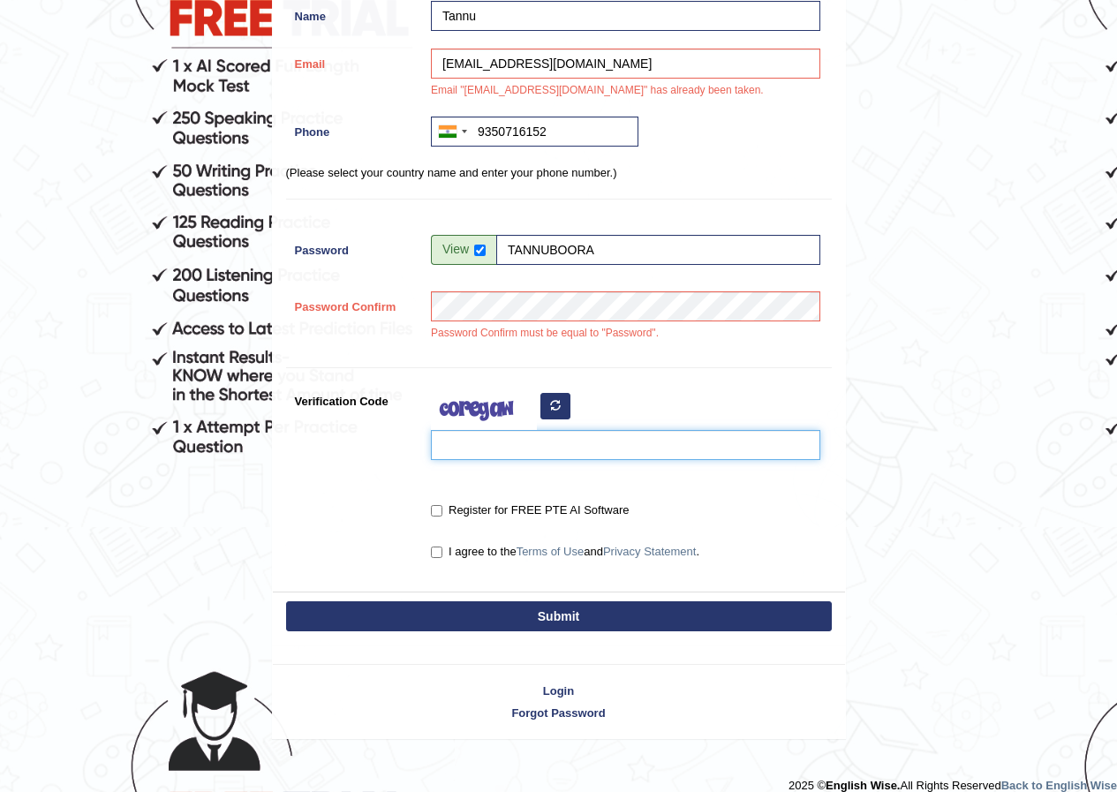
click at [593, 450] on input "Verification Code" at bounding box center [625, 445] width 389 height 30
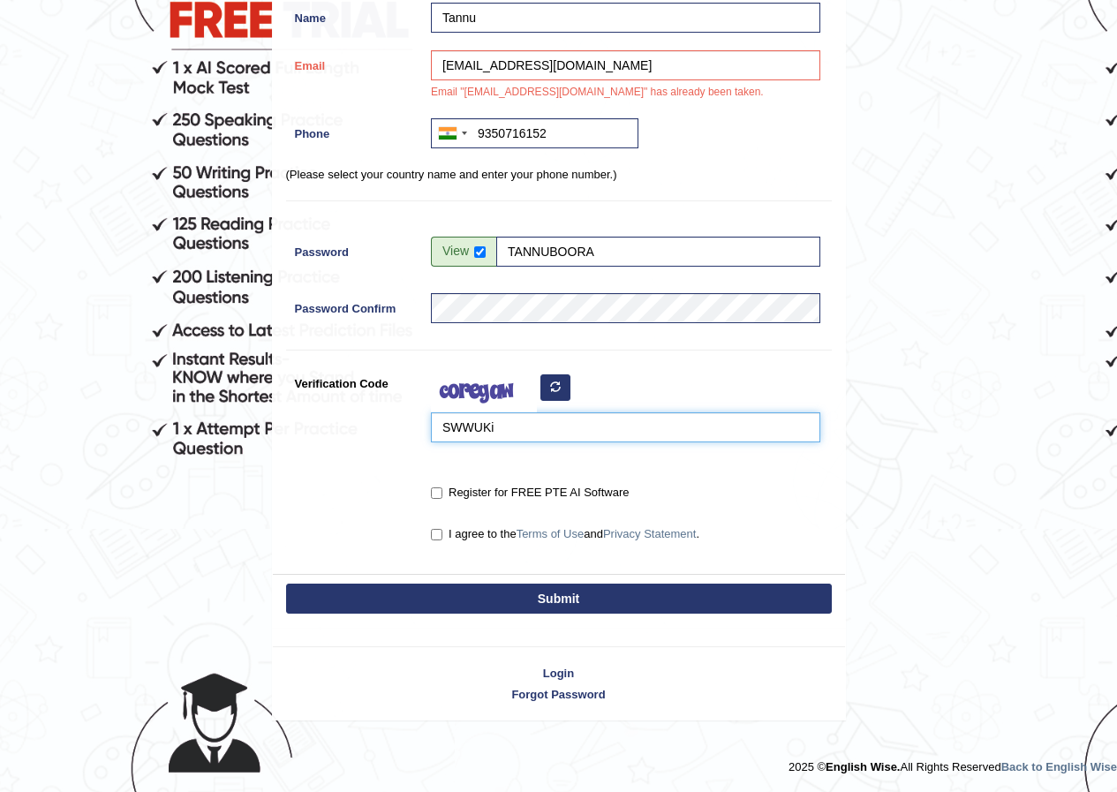
type input "SWWUKi"
click at [429, 493] on div "Register for FREE PTE AI Software" at bounding box center [621, 494] width 398 height 33
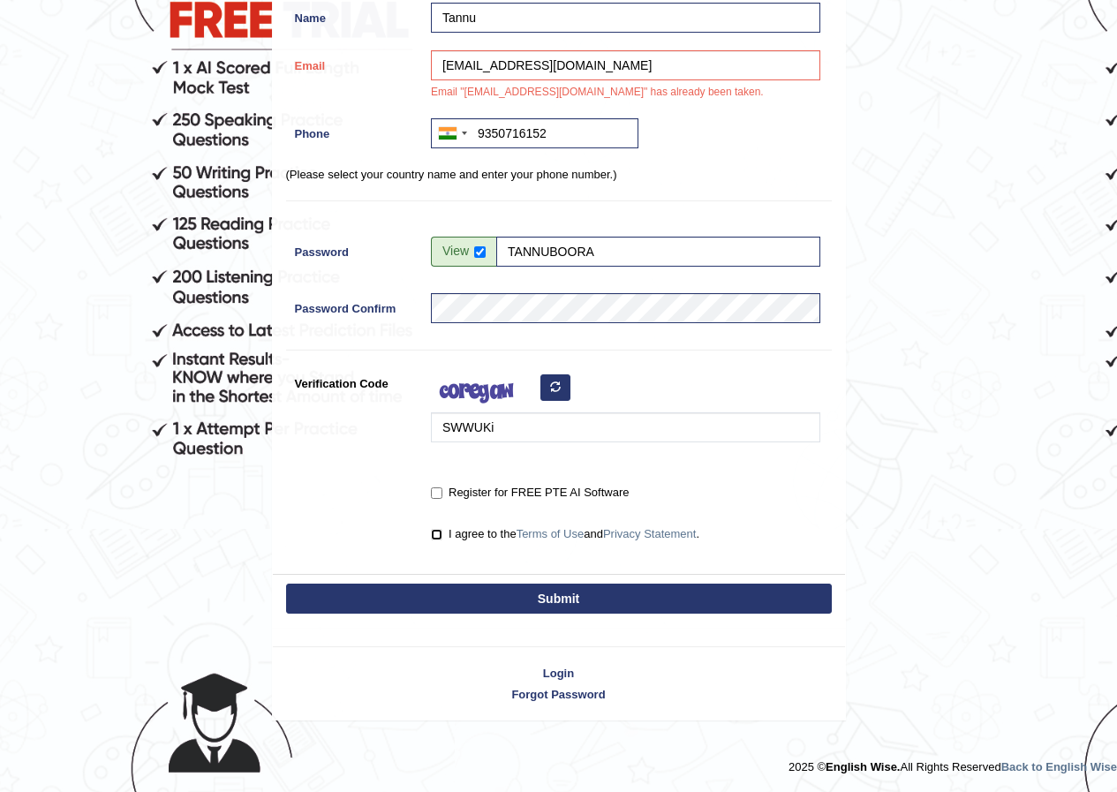
click at [432, 530] on input "I agree to the Terms of Use and Privacy Statement ." at bounding box center [436, 534] width 11 height 11
checkbox input "true"
click at [434, 492] on input "Register for FREE PTE AI Software" at bounding box center [436, 493] width 11 height 11
checkbox input "true"
click at [502, 591] on button "Submit" at bounding box center [559, 599] width 546 height 30
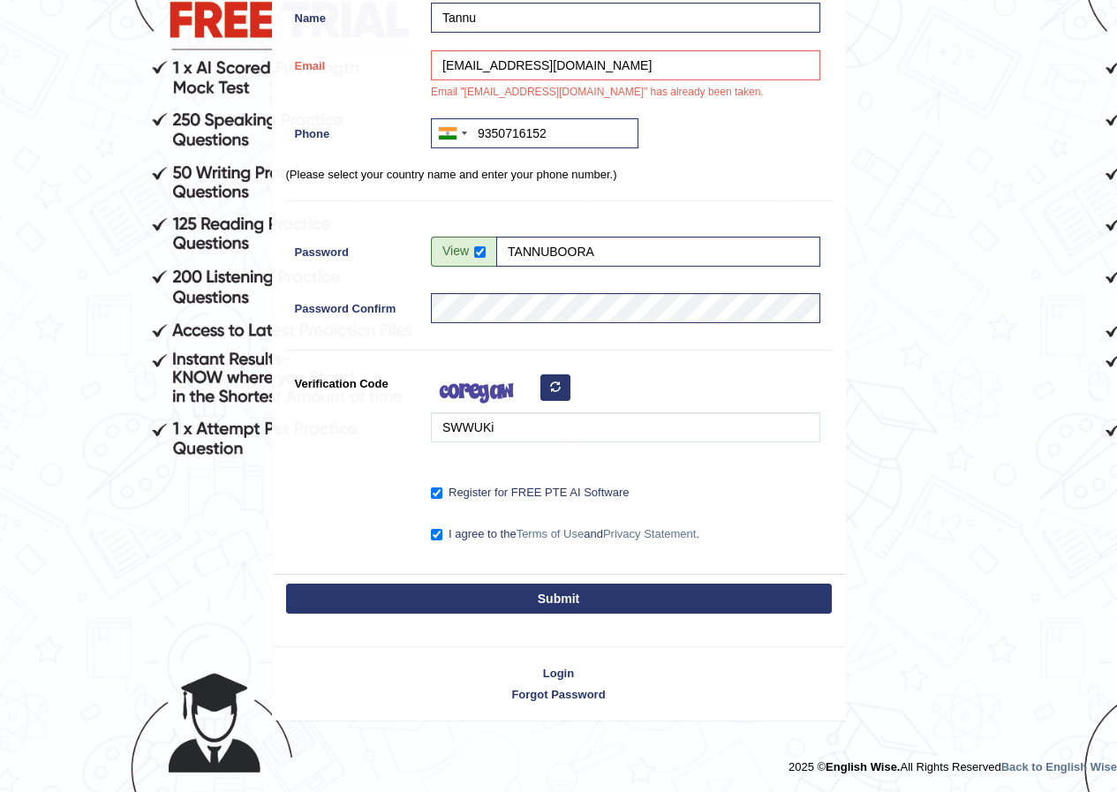
type input "+919350716152"
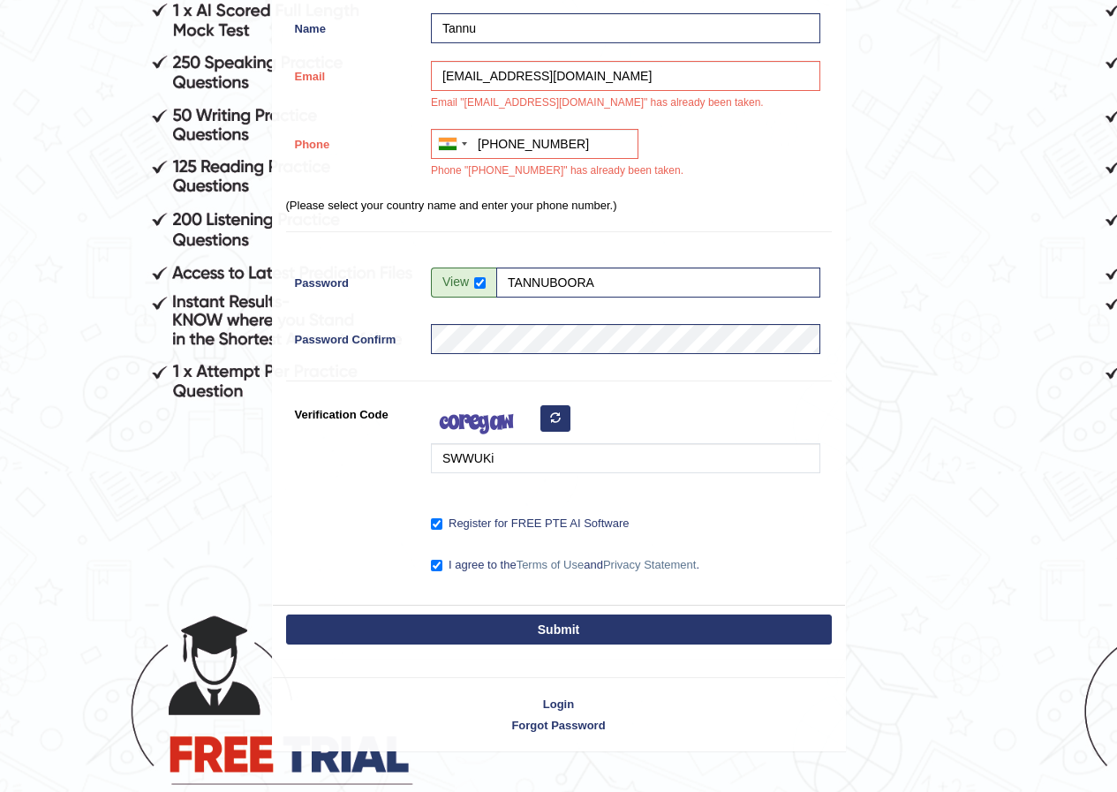
scroll to position [352, 0]
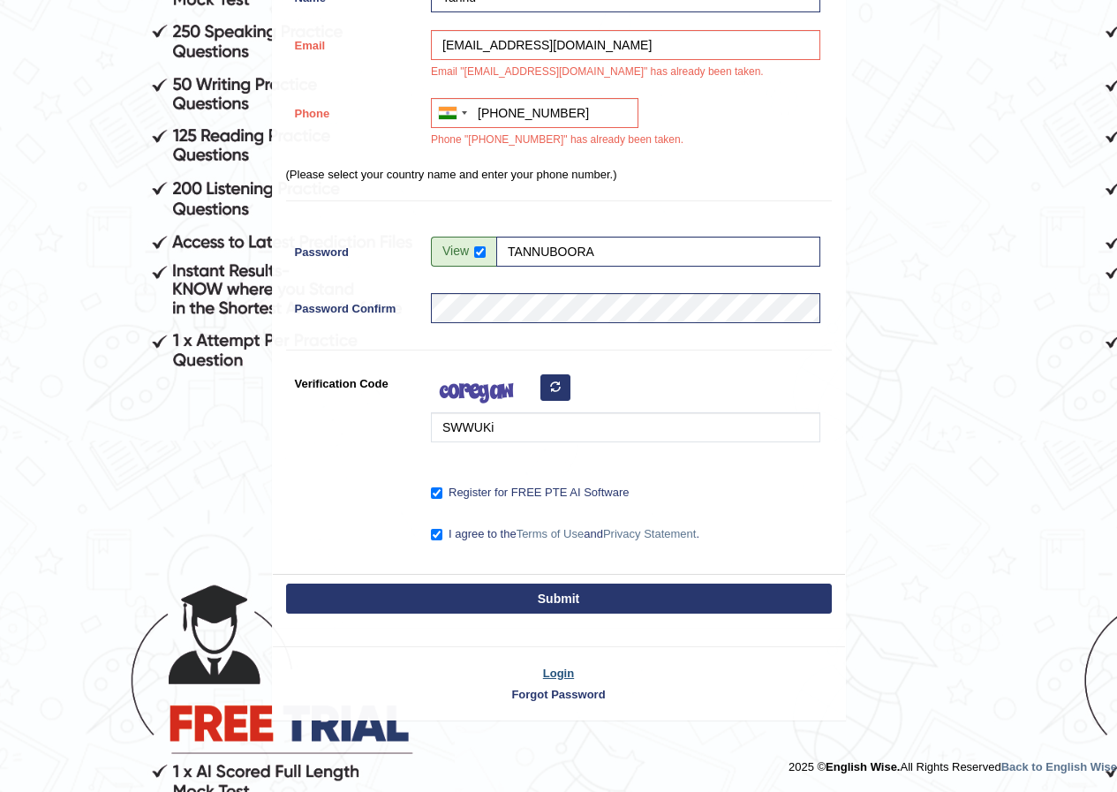
click at [556, 673] on link "Login" at bounding box center [559, 673] width 572 height 17
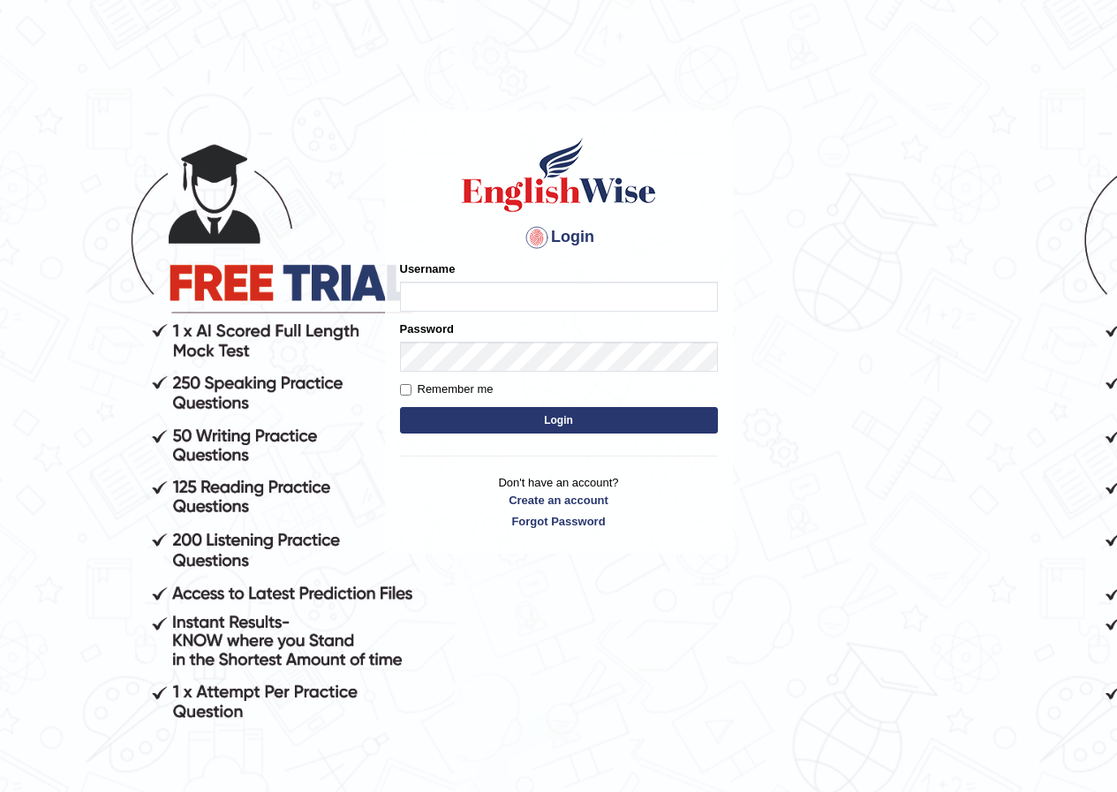
click at [588, 292] on input "Username" at bounding box center [559, 297] width 318 height 30
type input "[EMAIL_ADDRESS][DOMAIN_NAME]"
click at [535, 521] on p "Don't have an account? Create an account Forgot Password" at bounding box center [559, 501] width 318 height 55
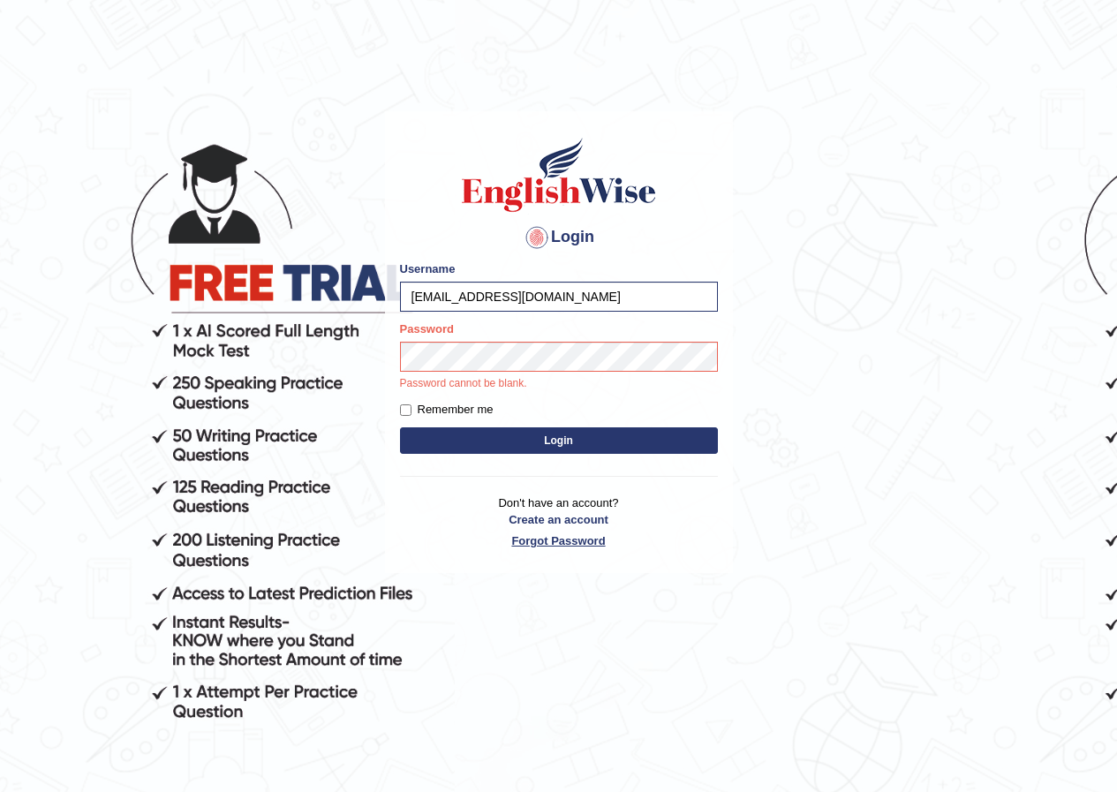
click at [533, 538] on link "Forgot Password" at bounding box center [559, 541] width 318 height 17
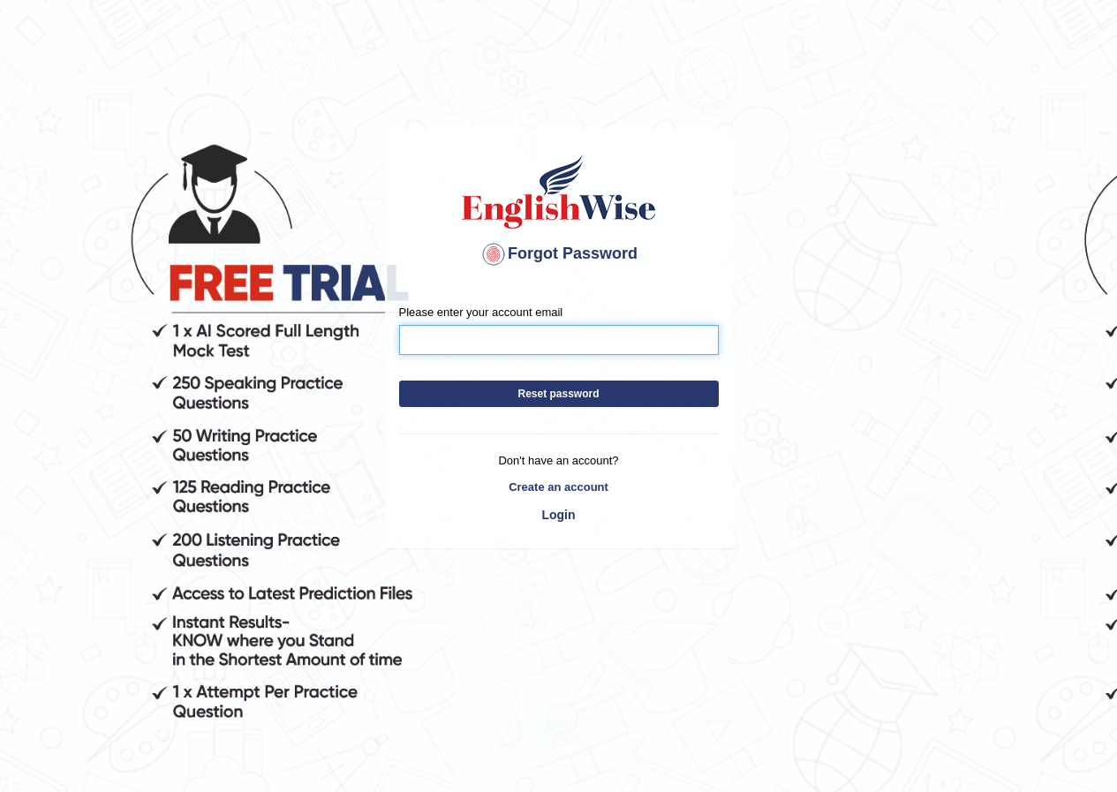
click at [587, 348] on input "Please enter your account email" at bounding box center [559, 340] width 320 height 30
type input "p"
type input "[EMAIL_ADDRESS][DOMAIN_NAME]"
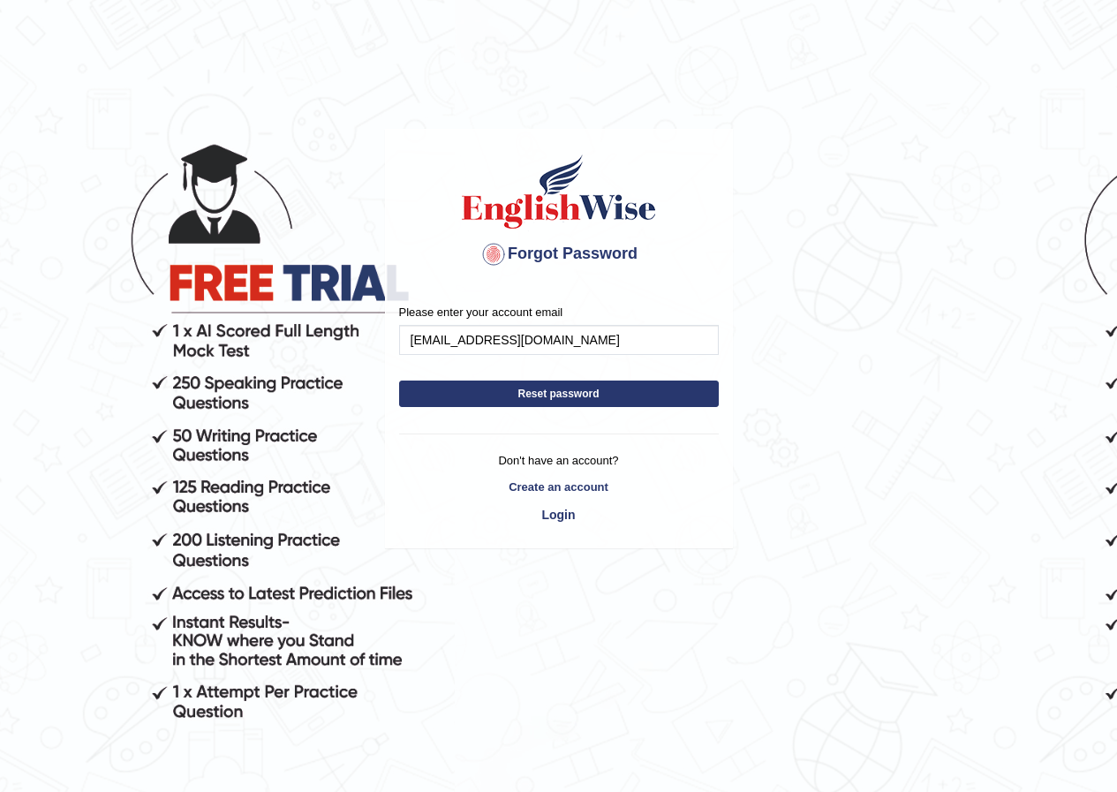
click at [647, 393] on button "Reset password" at bounding box center [559, 394] width 320 height 26
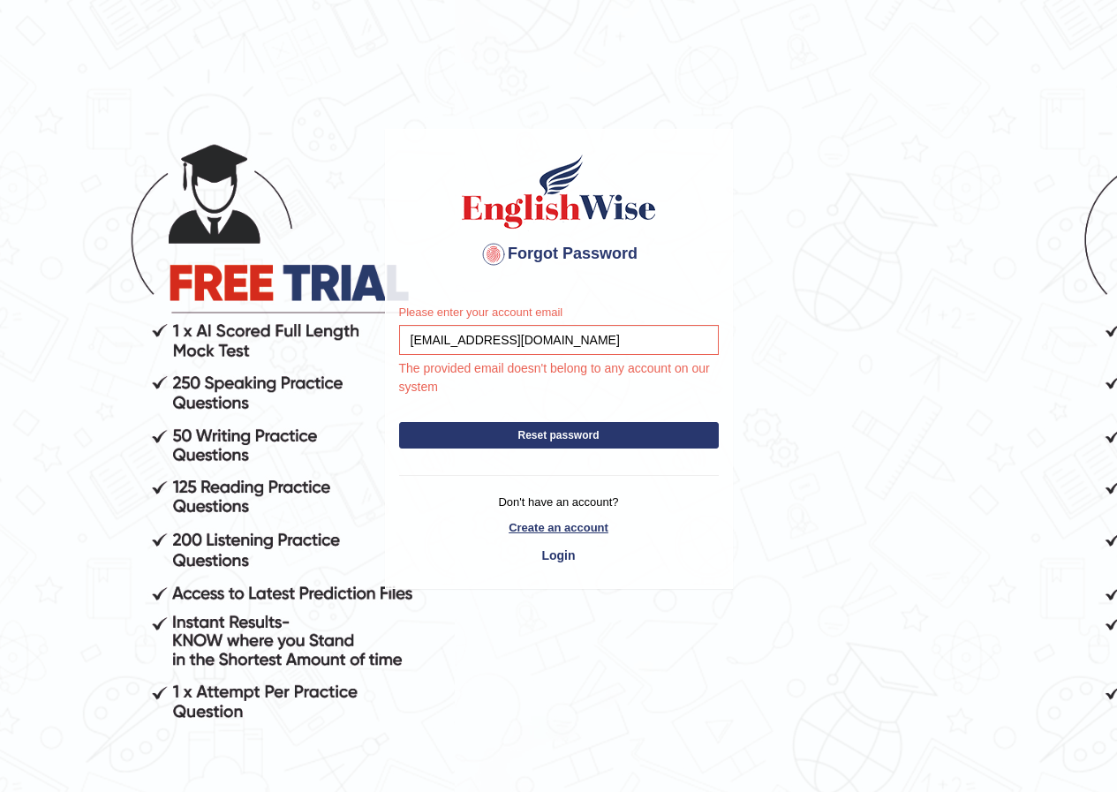
click at [565, 530] on link "Create an account" at bounding box center [559, 527] width 320 height 17
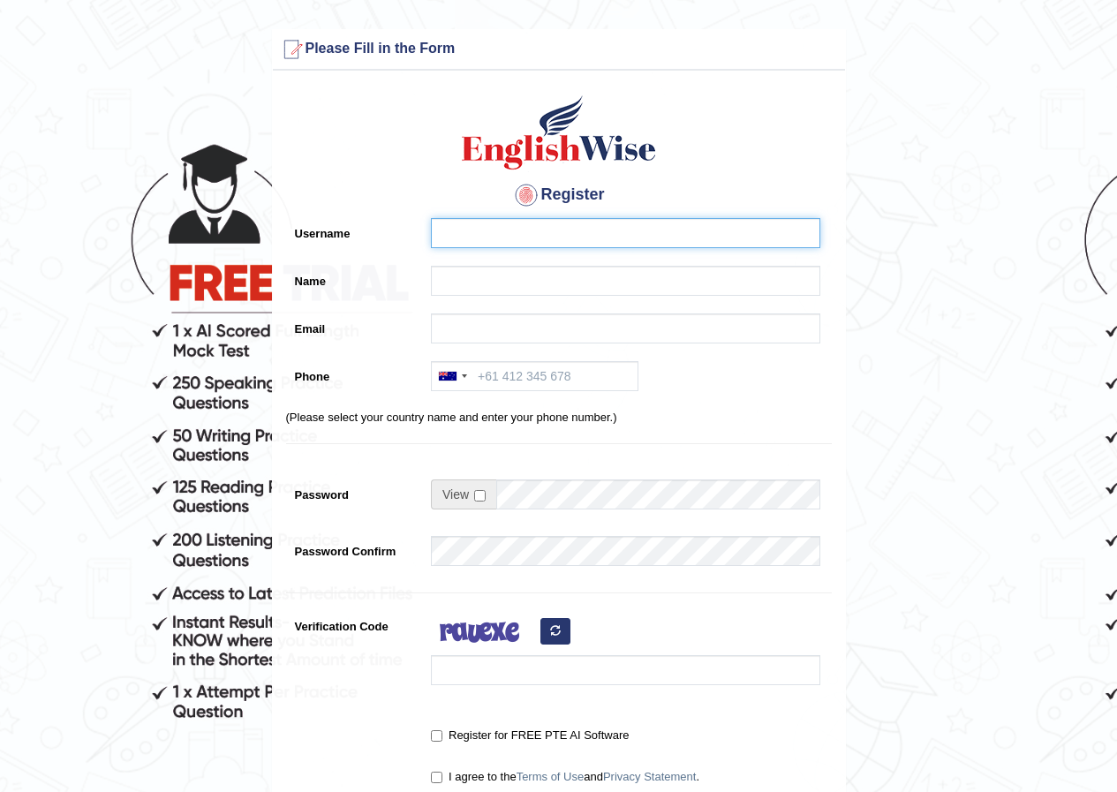
click at [616, 224] on input "Username" at bounding box center [625, 233] width 389 height 30
type input "k"
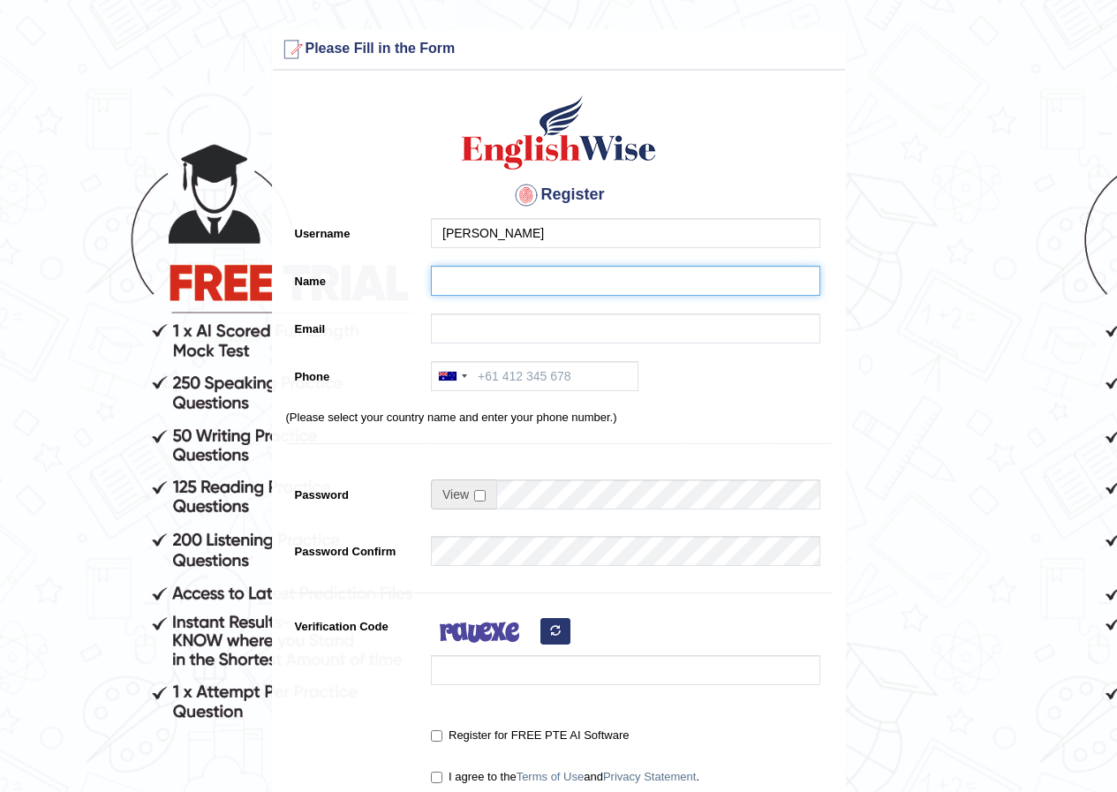
click at [580, 282] on input "Name" at bounding box center [625, 281] width 389 height 30
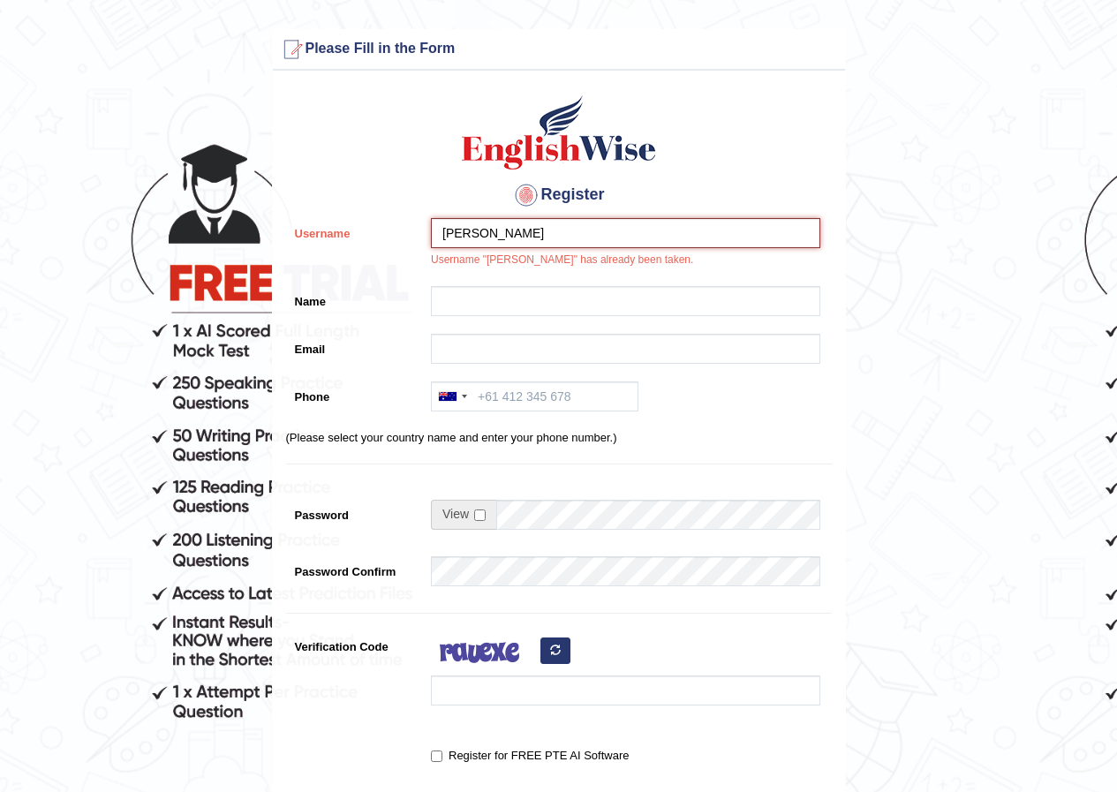
click at [521, 229] on input "[PERSON_NAME]" at bounding box center [625, 233] width 389 height 30
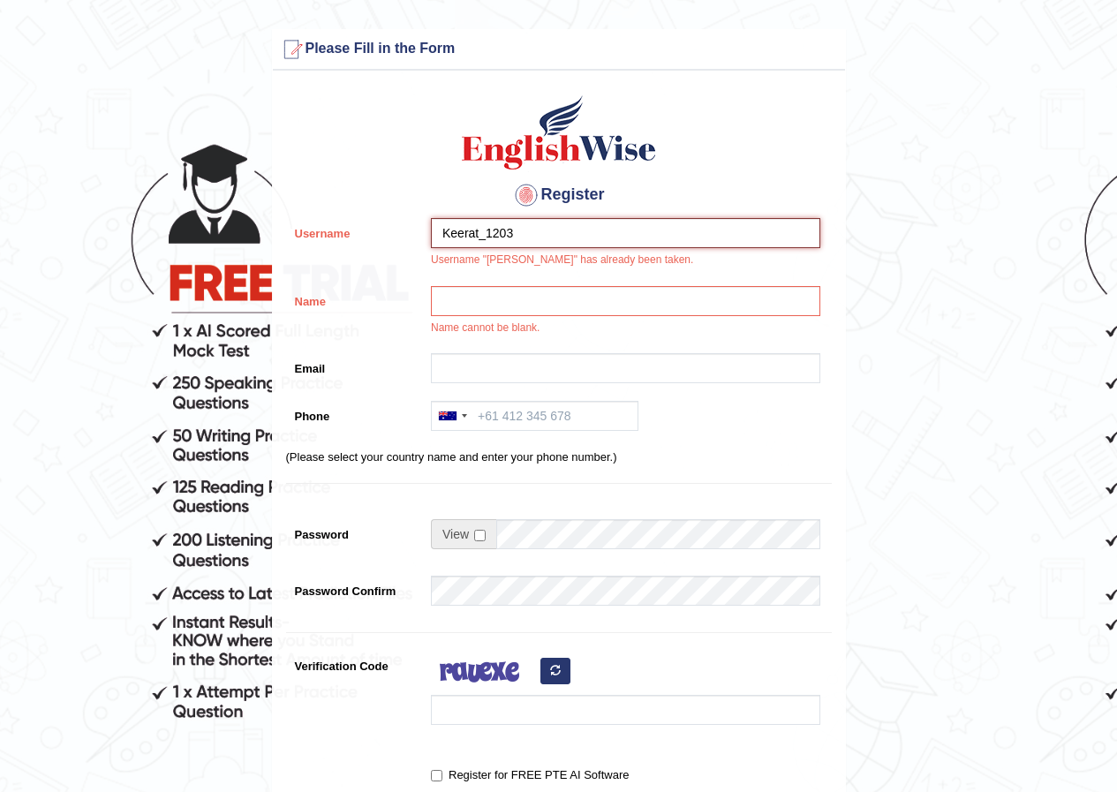
type input "Keerat_1203"
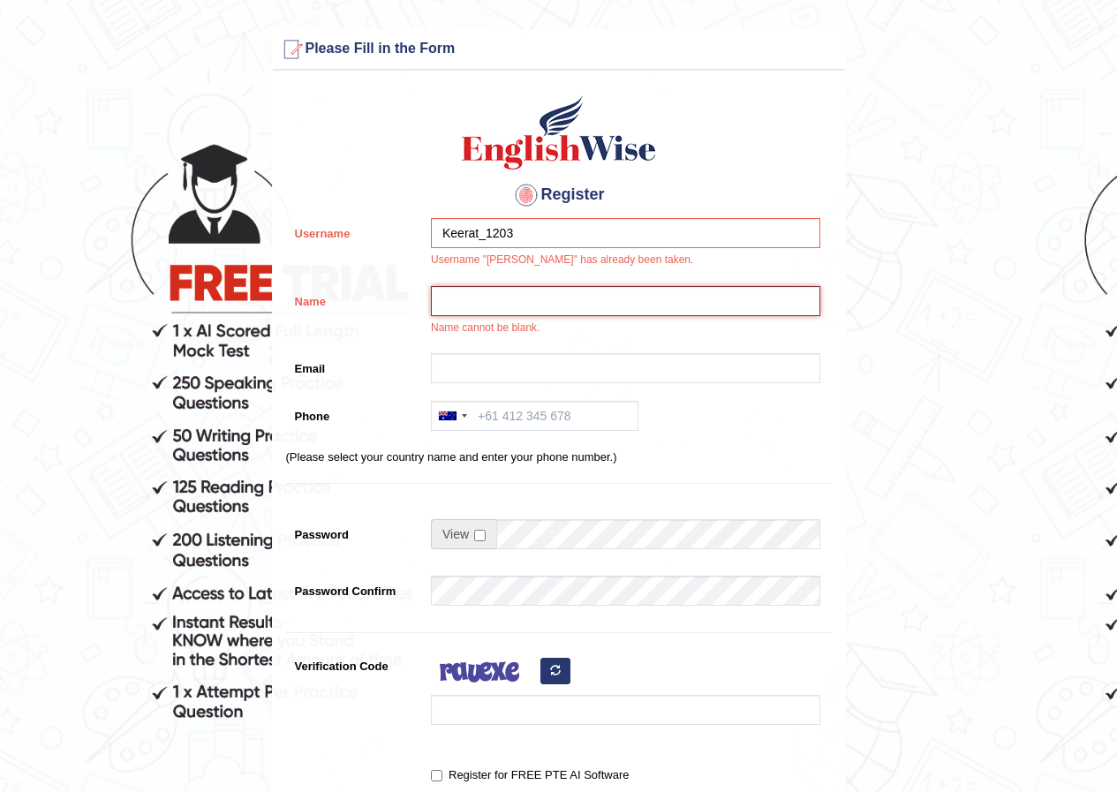
click at [515, 296] on input "Name" at bounding box center [625, 301] width 389 height 30
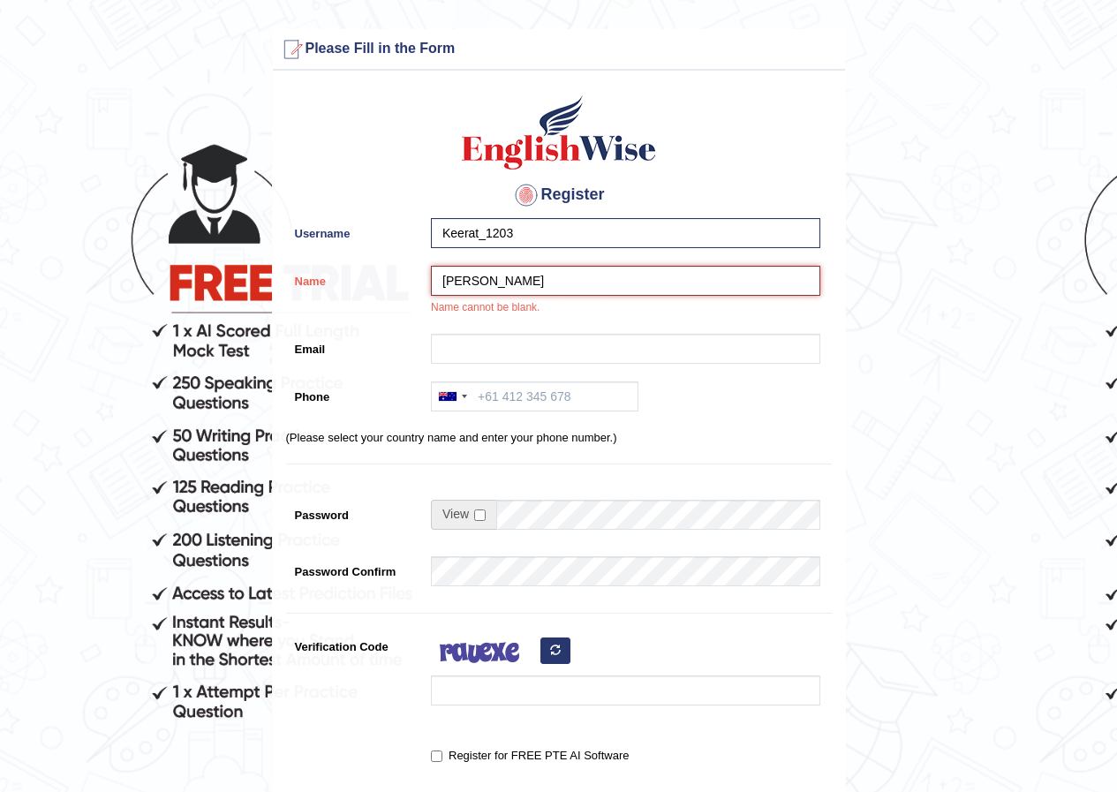
type input "[PERSON_NAME]"
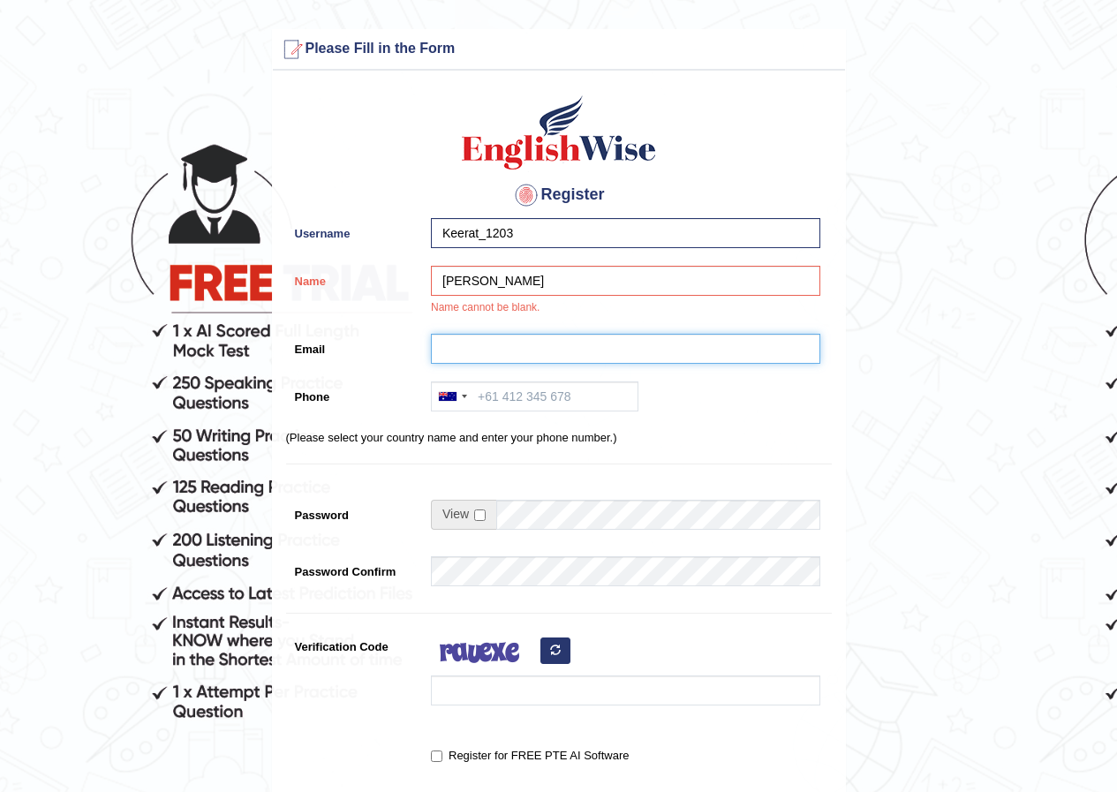
click at [518, 336] on input "Email" at bounding box center [625, 349] width 389 height 30
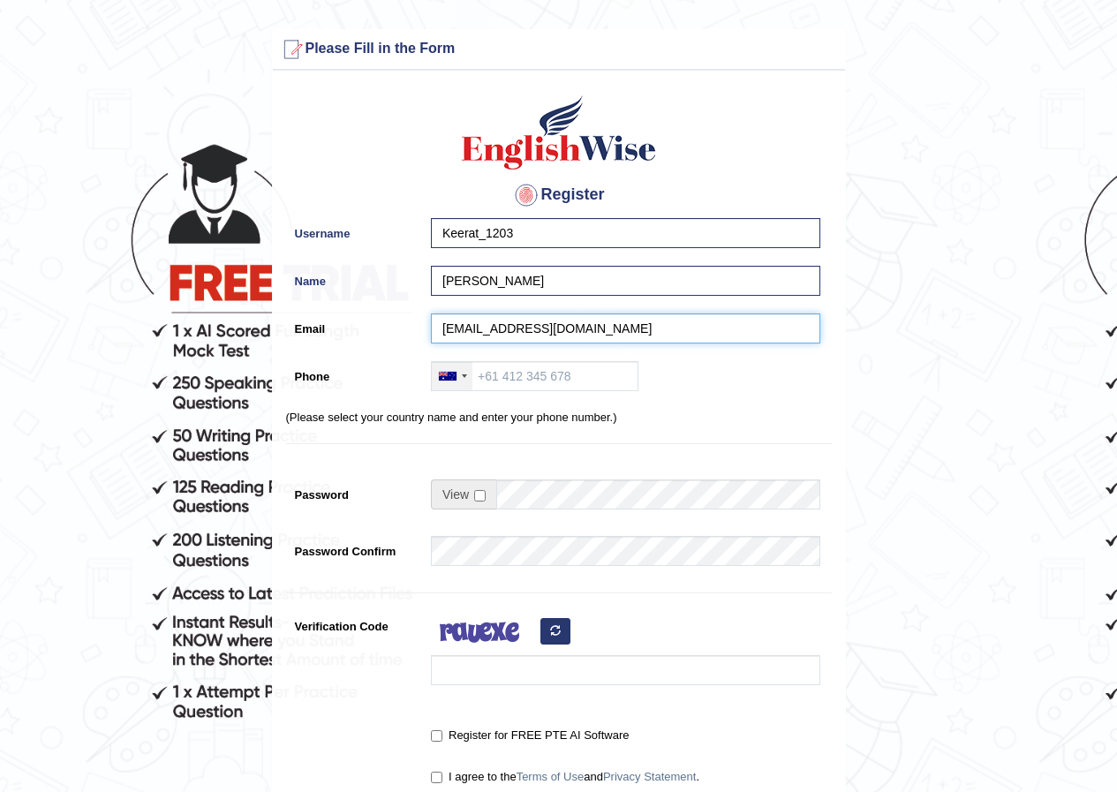
type input "[EMAIL_ADDRESS][DOMAIN_NAME]"
click at [465, 378] on div at bounding box center [452, 376] width 41 height 28
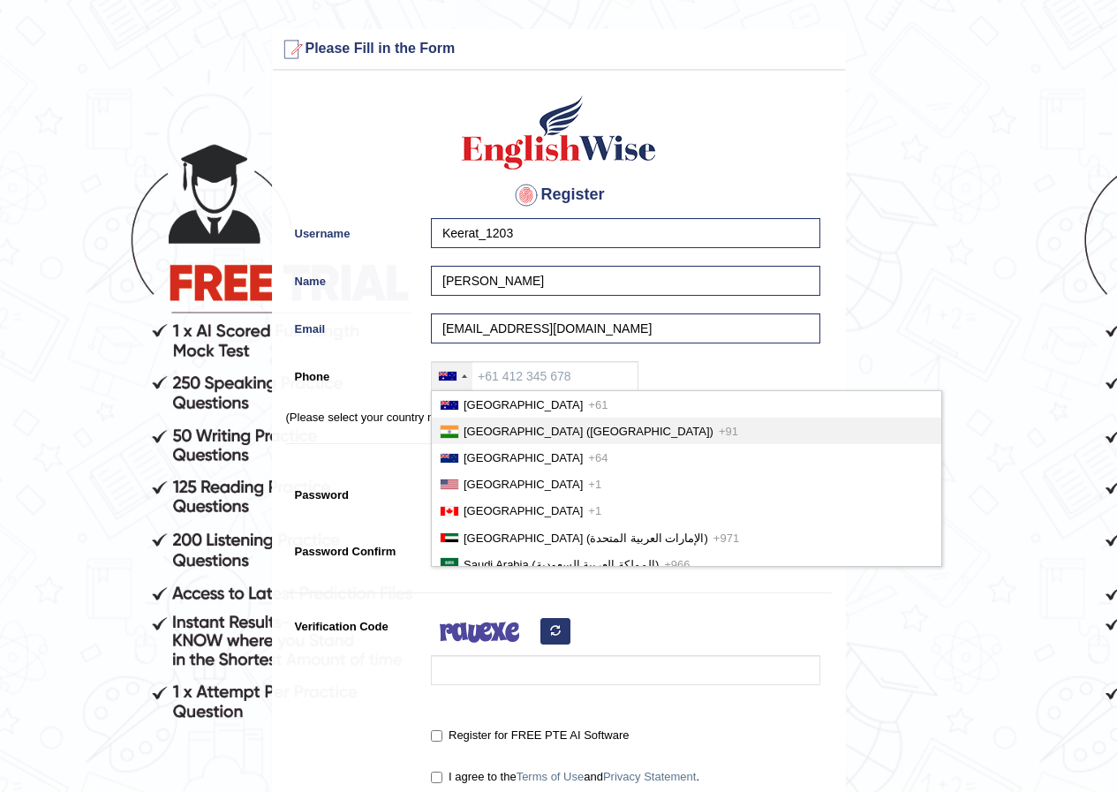
click at [474, 431] on span "[GEOGRAPHIC_DATA] ([GEOGRAPHIC_DATA])" at bounding box center [589, 431] width 250 height 13
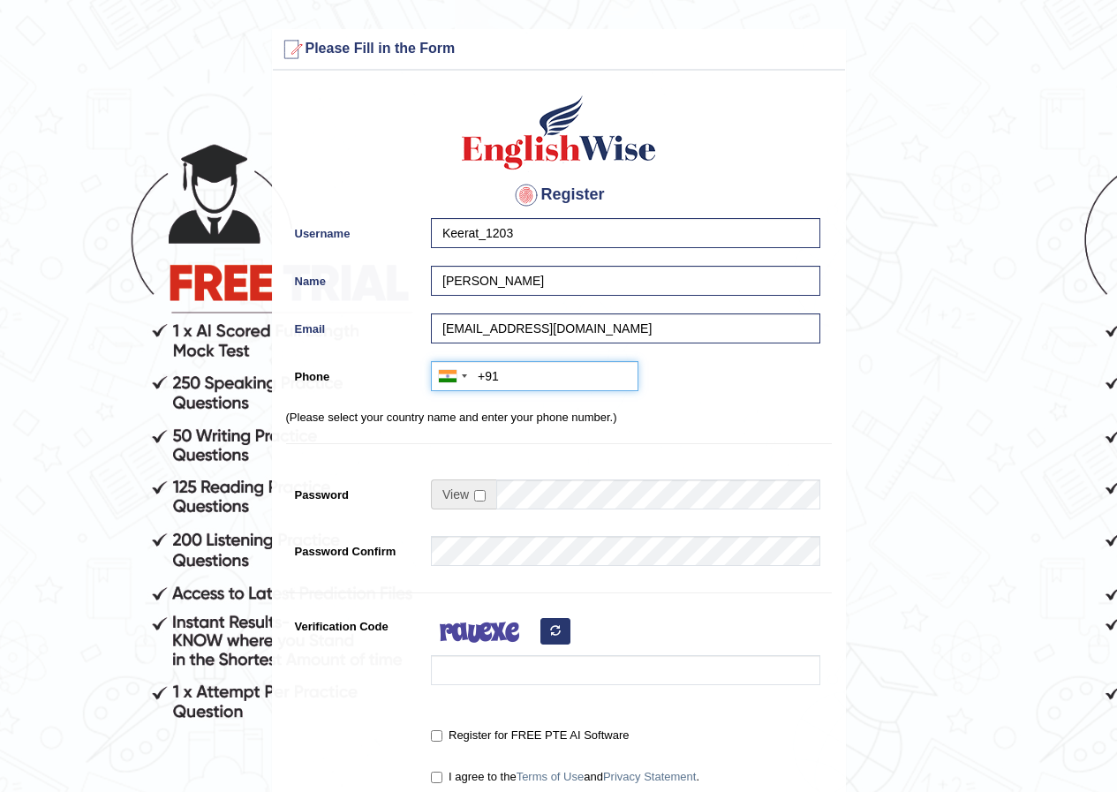
click at [518, 383] on input "+91" at bounding box center [535, 376] width 208 height 30
type input "+917494984626"
click at [481, 499] on input "checkbox" at bounding box center [479, 495] width 11 height 11
checkbox input "true"
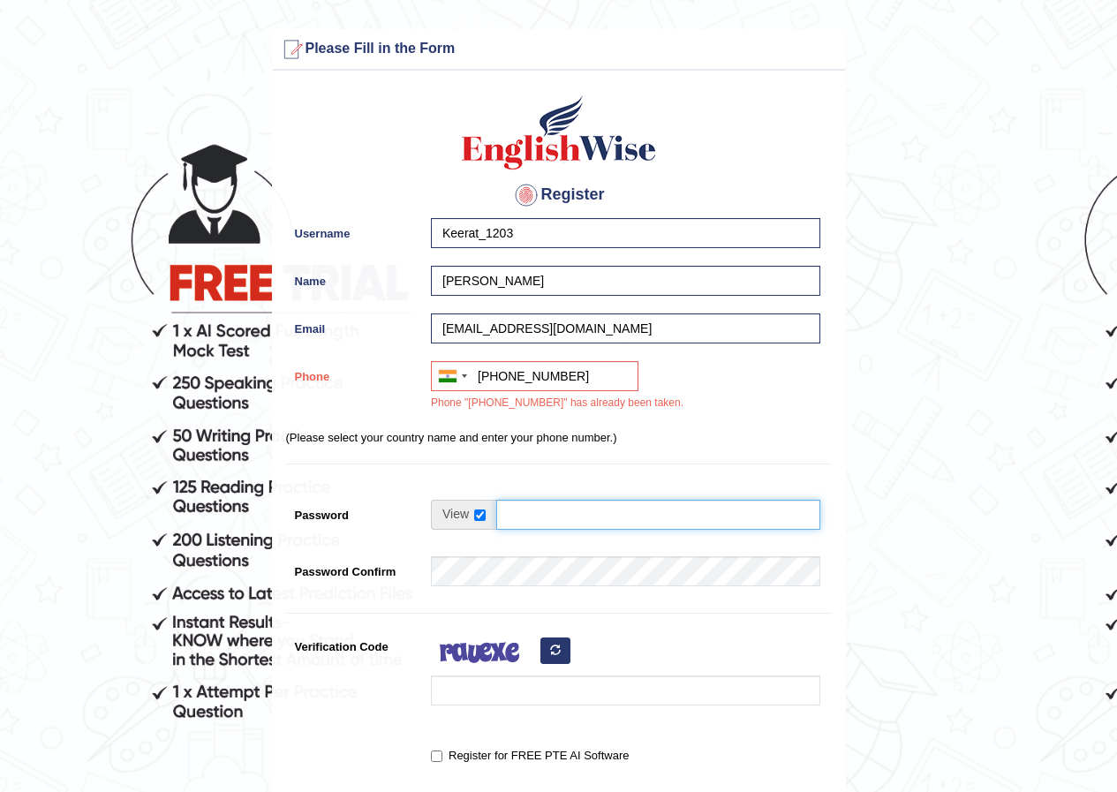
click at [515, 500] on input "Password" at bounding box center [658, 515] width 324 height 30
click at [571, 376] on input "+917494984626" at bounding box center [535, 376] width 208 height 30
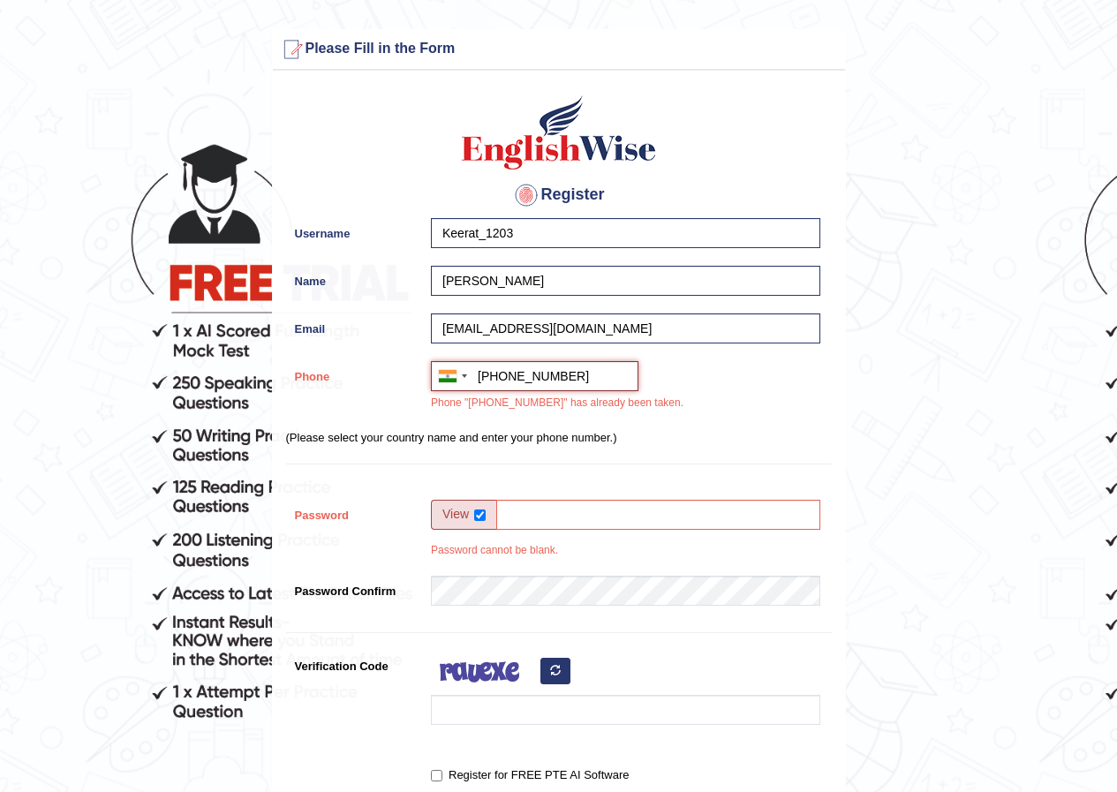
type input "+917082584626"
click at [561, 511] on input "Password" at bounding box center [658, 515] width 324 height 30
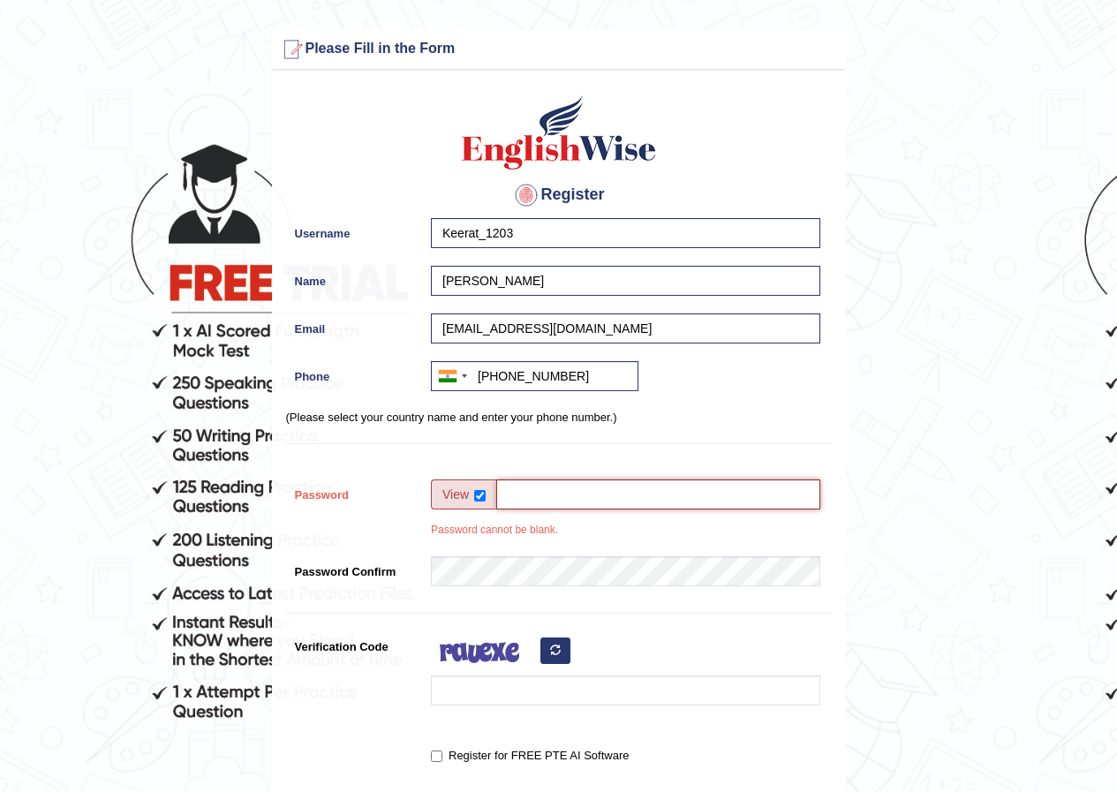
type input "k"
type input "Kirt@1203"
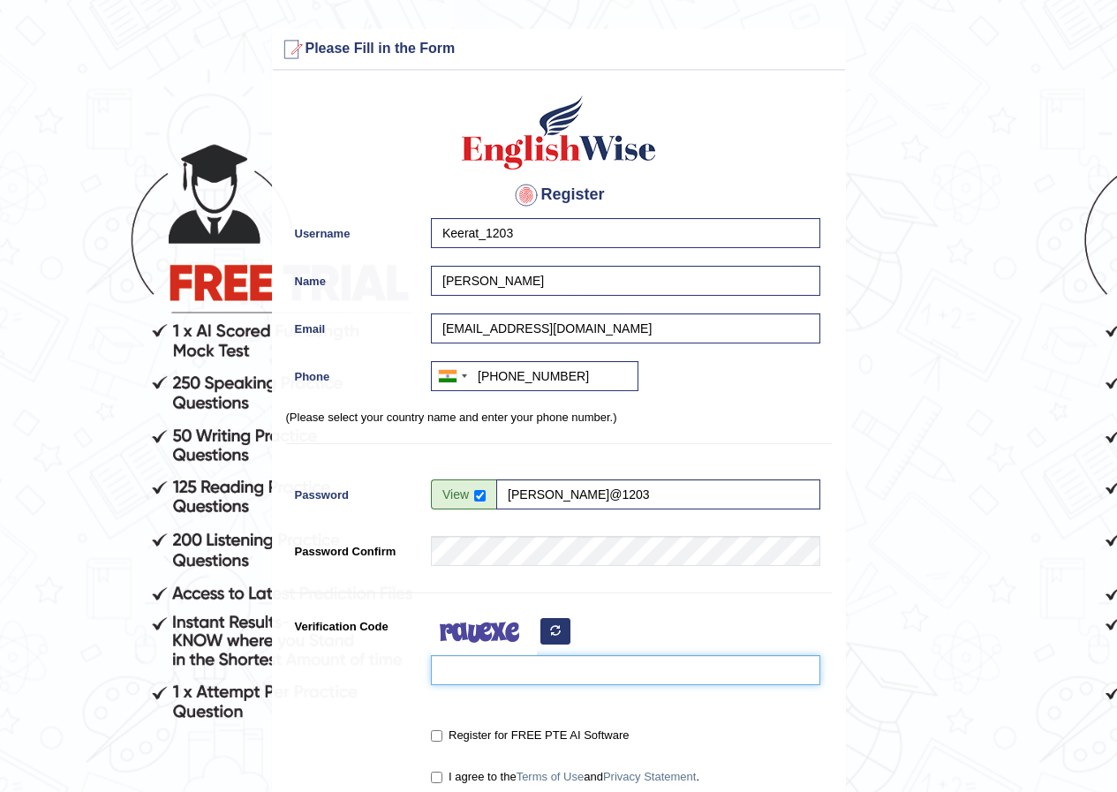
click at [561, 669] on input "Verification Code" at bounding box center [625, 670] width 389 height 30
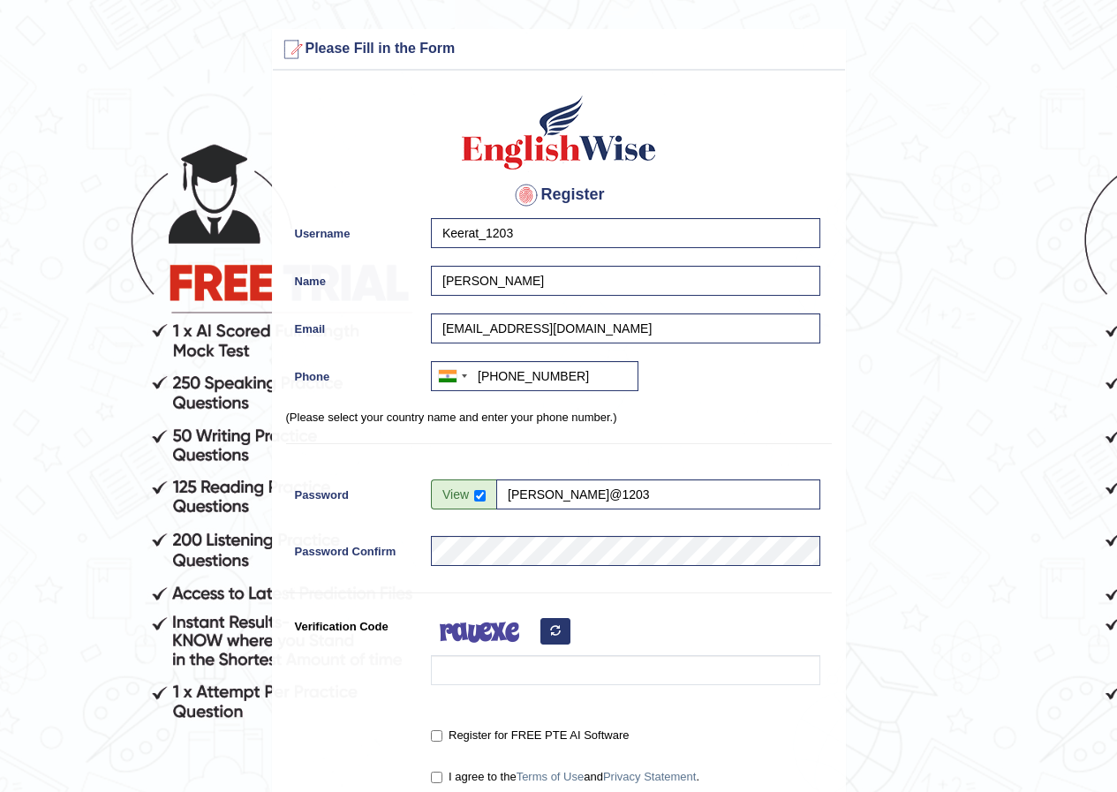
click at [562, 634] on button "button" at bounding box center [556, 631] width 30 height 26
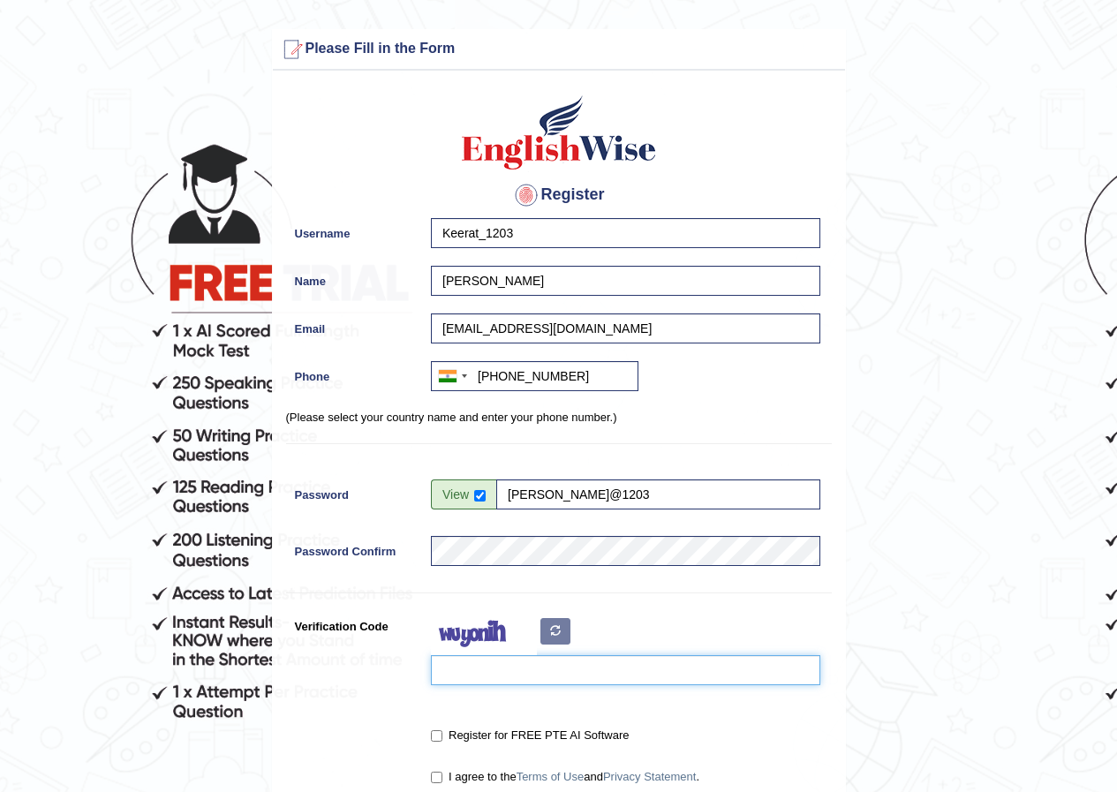
click at [537, 657] on input "Verification Code" at bounding box center [625, 670] width 389 height 30
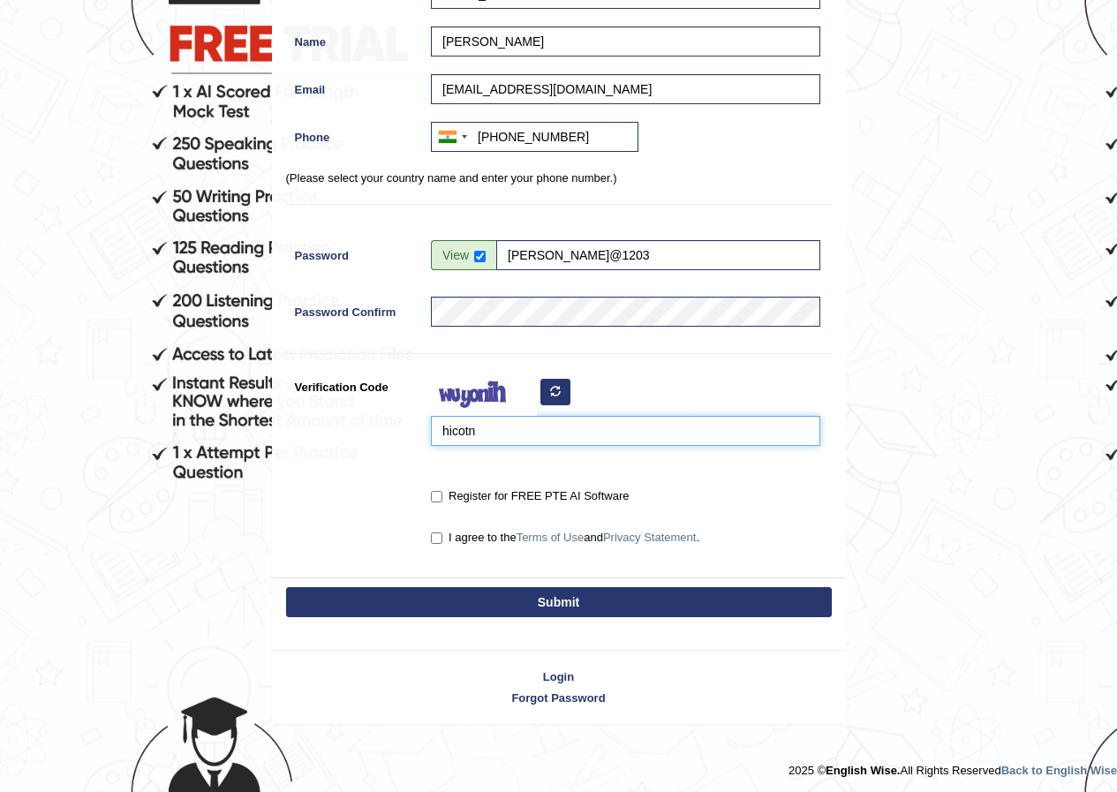
scroll to position [244, 0]
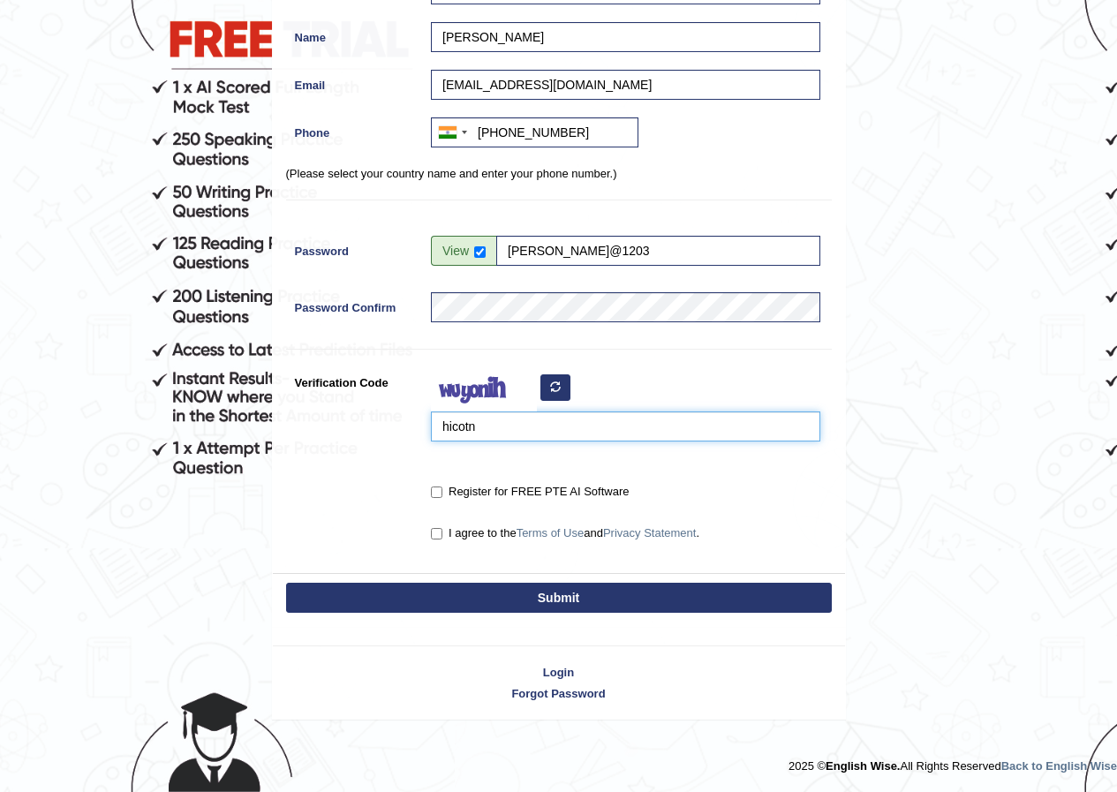
type input "hicotn"
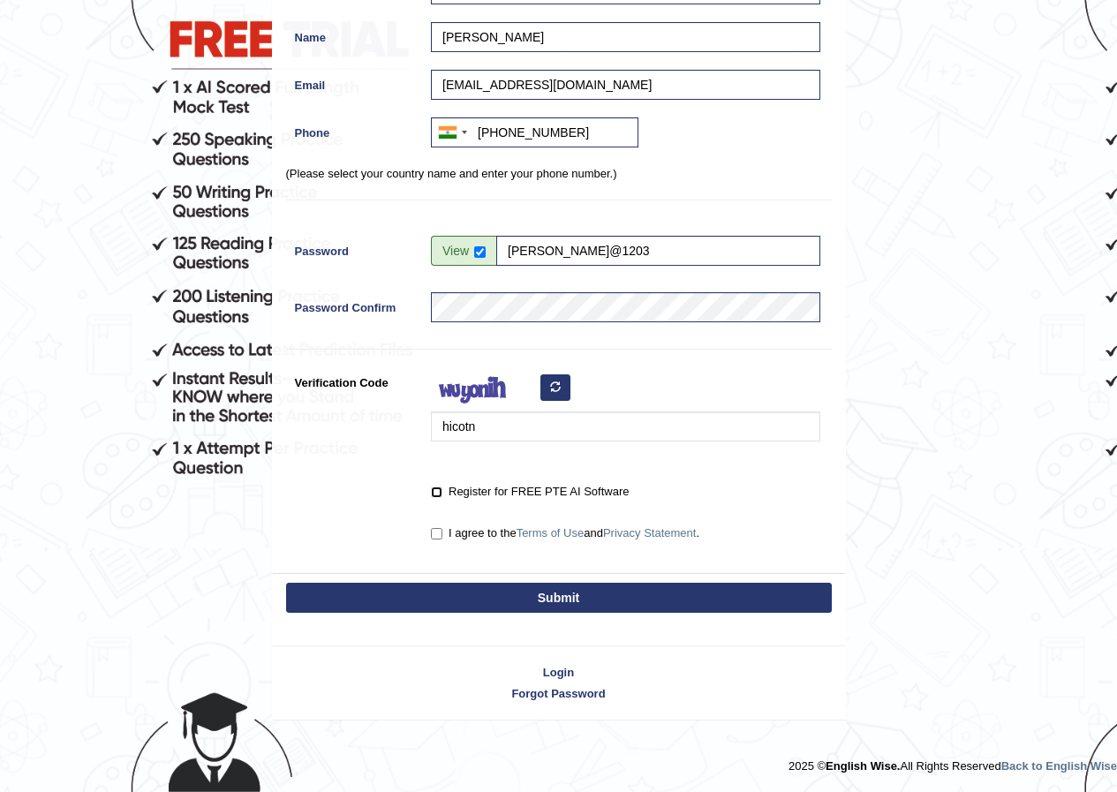
click at [431, 490] on input "Register for FREE PTE AI Software" at bounding box center [436, 492] width 11 height 11
checkbox input "true"
click at [435, 527] on label "I agree to the Terms of Use and Privacy Statement ." at bounding box center [565, 534] width 268 height 18
click at [435, 528] on input "I agree to the Terms of Use and Privacy Statement ." at bounding box center [436, 533] width 11 height 11
checkbox input "true"
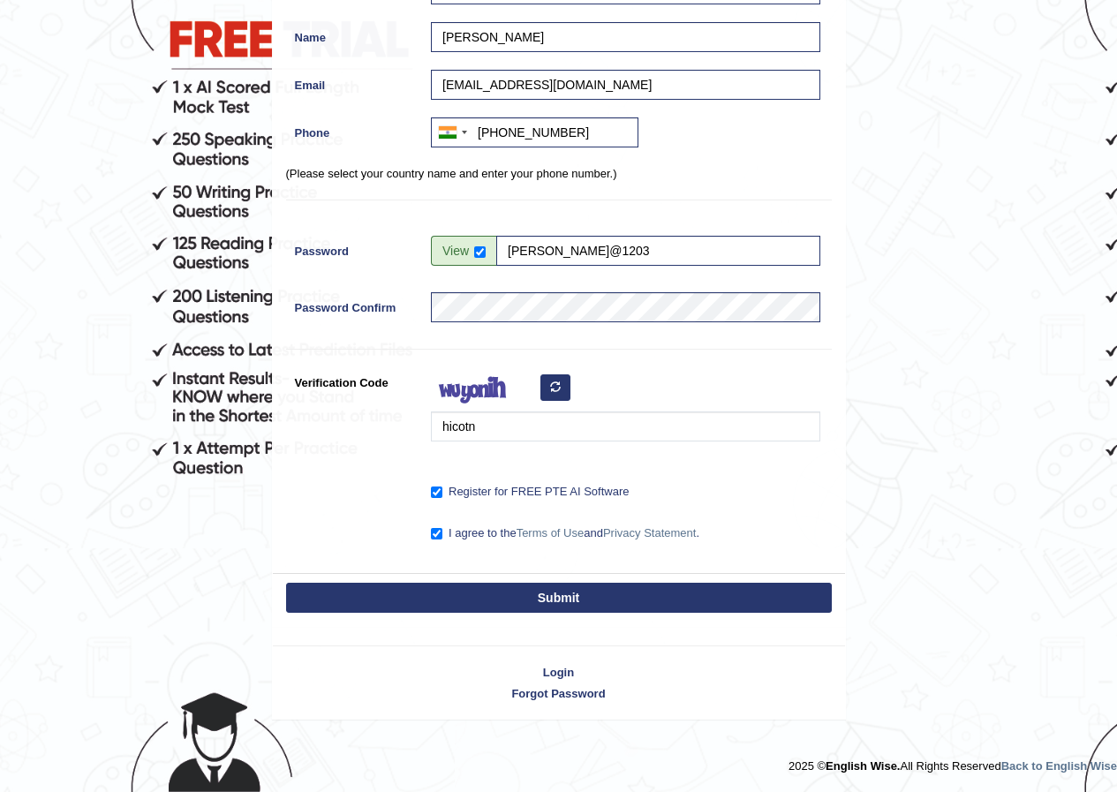
click at [427, 601] on button "Submit" at bounding box center [559, 598] width 546 height 30
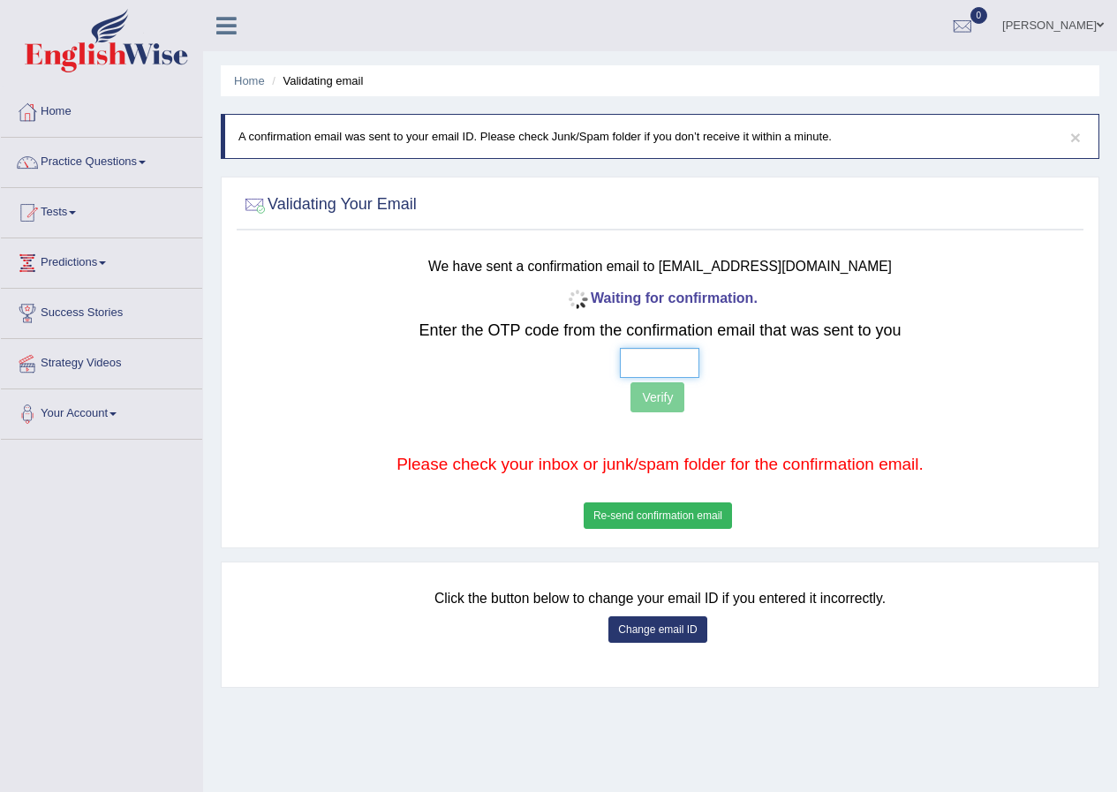
click at [662, 360] on input "text" at bounding box center [659, 363] width 79 height 30
type input "5 7 7 9"
click at [668, 395] on button "Verify" at bounding box center [658, 397] width 54 height 30
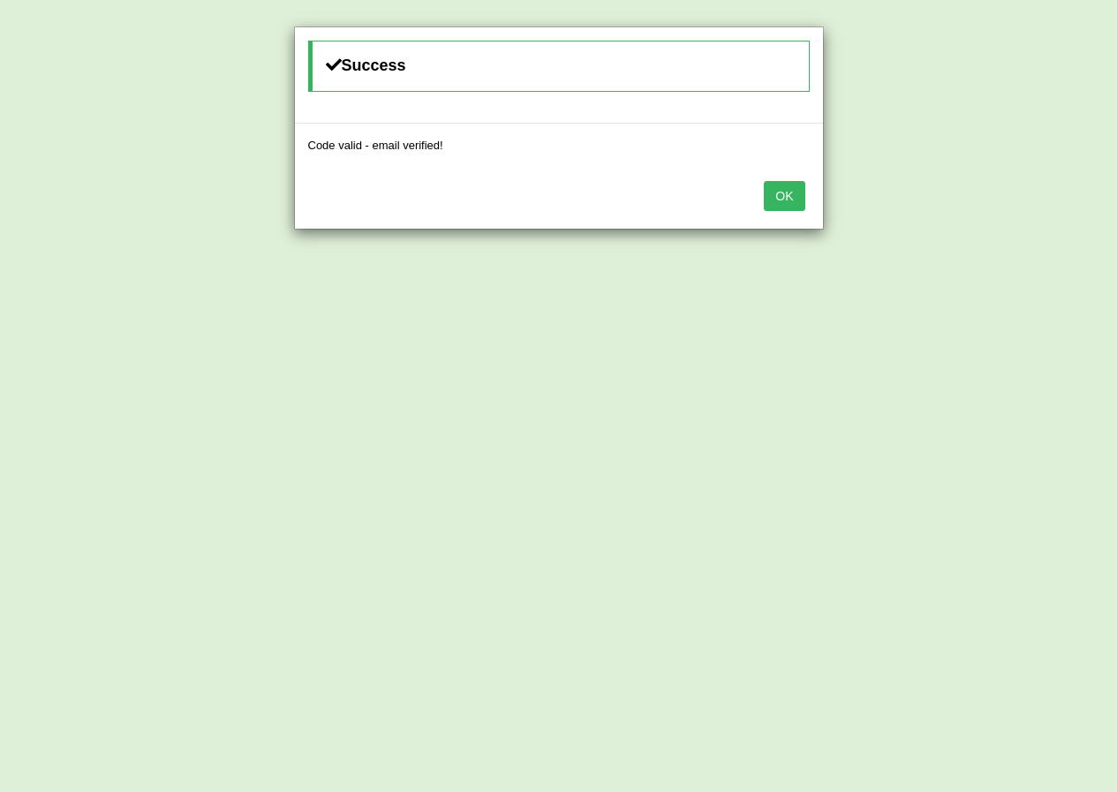
click at [783, 191] on button "OK" at bounding box center [784, 196] width 41 height 30
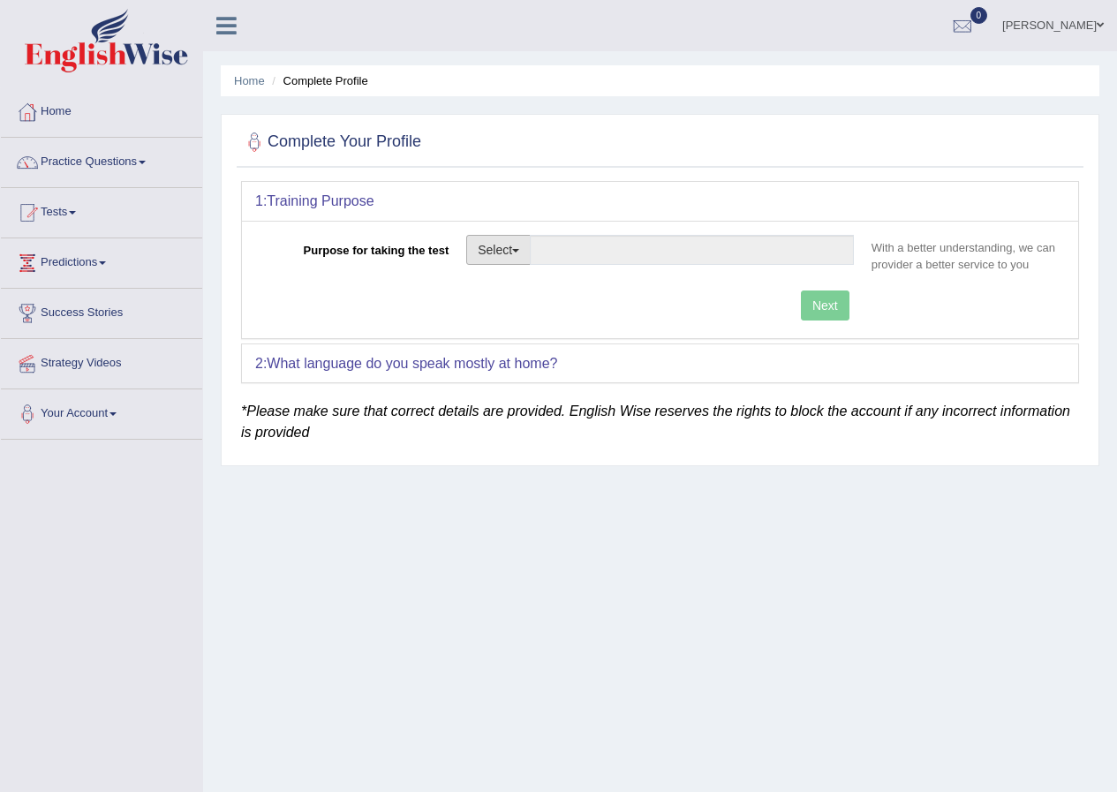
click at [524, 248] on button "Select" at bounding box center [498, 250] width 64 height 30
click at [540, 282] on link "Student Visa" at bounding box center [545, 287] width 157 height 23
type input "Student Visa"
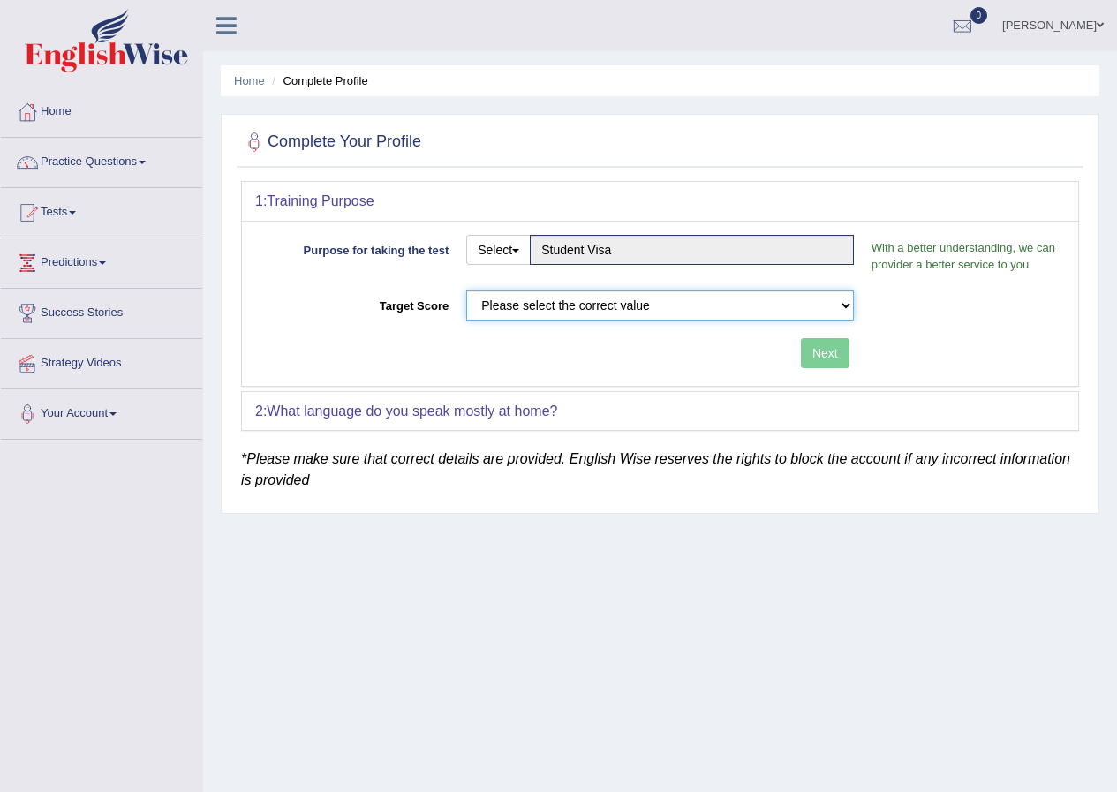
click at [672, 307] on select "Please select the correct value 50 (6 bands) 58 (6.5 bands) 65 (7 bands) 79 (8 …" at bounding box center [660, 306] width 388 height 30
select select "65"
click at [466, 291] on select "Please select the correct value 50 (6 bands) 58 (6.5 bands) 65 (7 bands) 79 (8 …" at bounding box center [660, 306] width 388 height 30
click at [833, 350] on button "Next" at bounding box center [825, 353] width 49 height 30
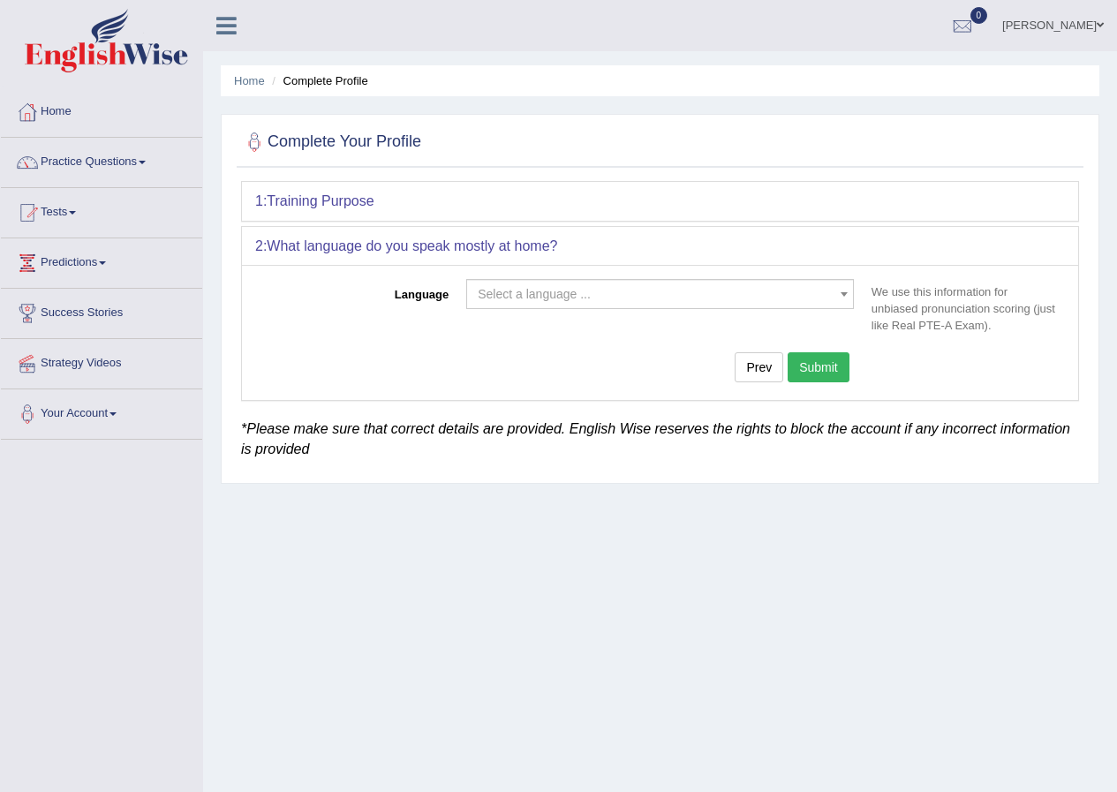
click at [788, 301] on span "Select a language ..." at bounding box center [655, 294] width 354 height 18
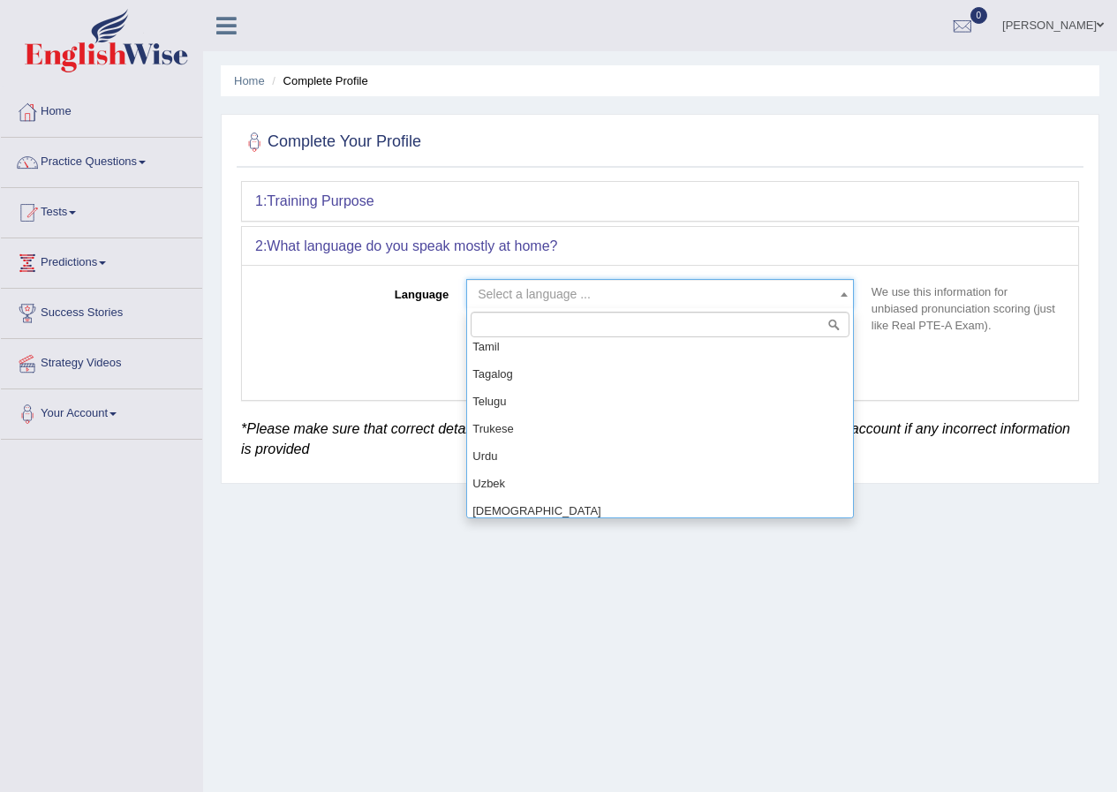
scroll to position [1500, 0]
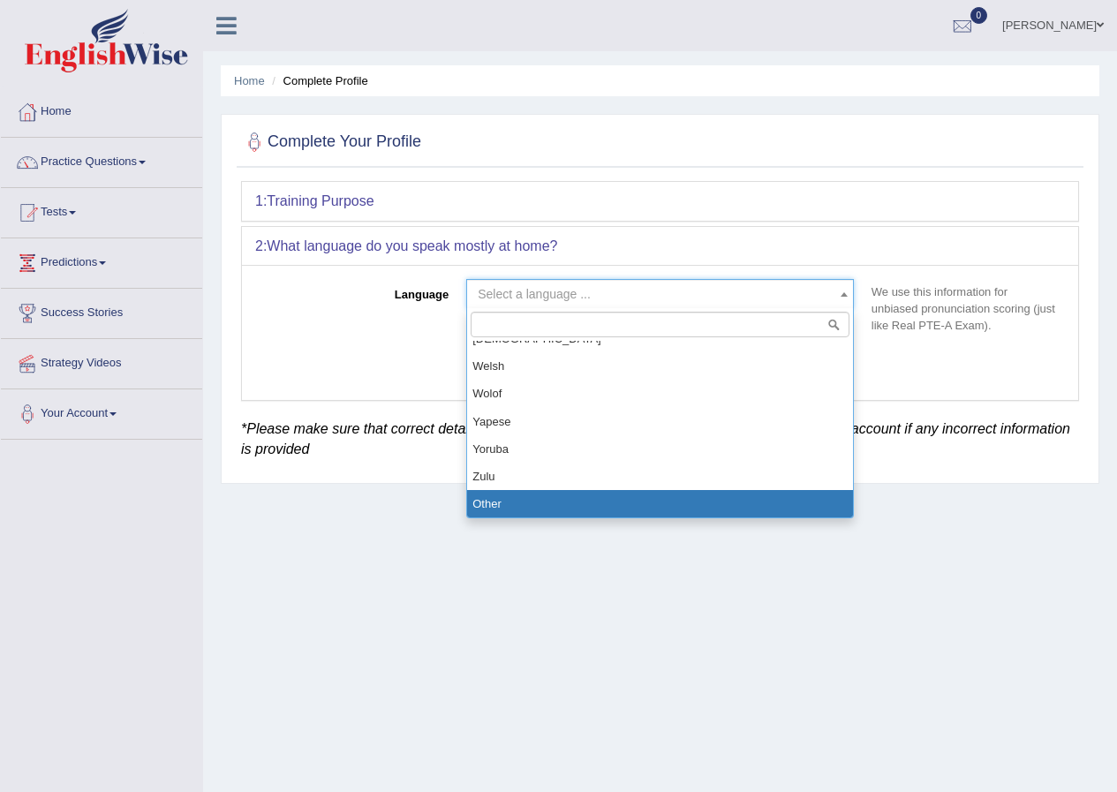
select select "Other"
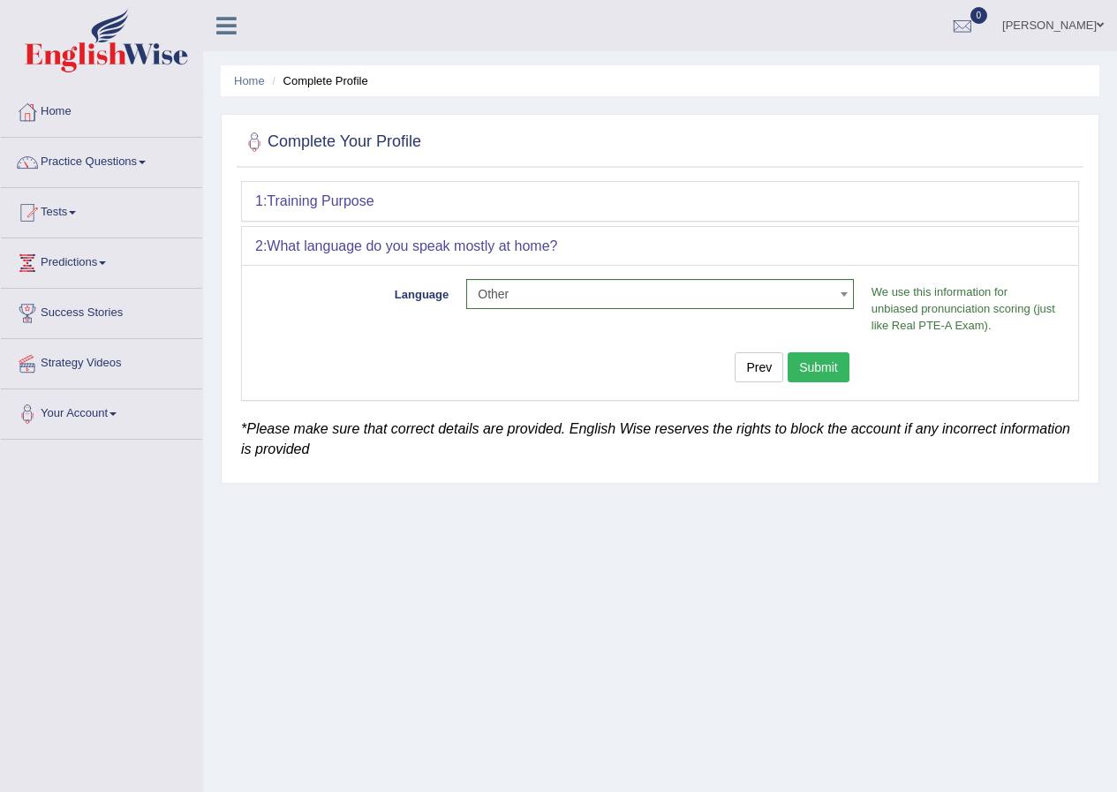
click at [804, 366] on button "Submit" at bounding box center [819, 367] width 62 height 30
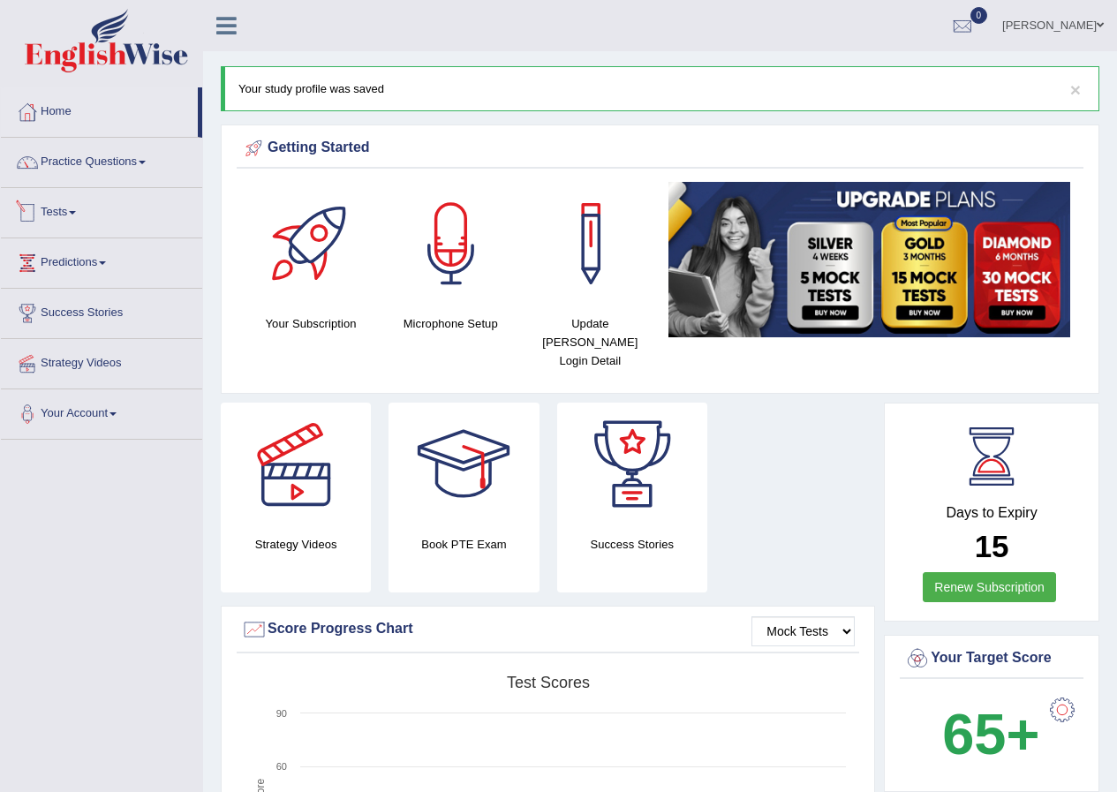
click at [76, 212] on span at bounding box center [72, 213] width 7 height 4
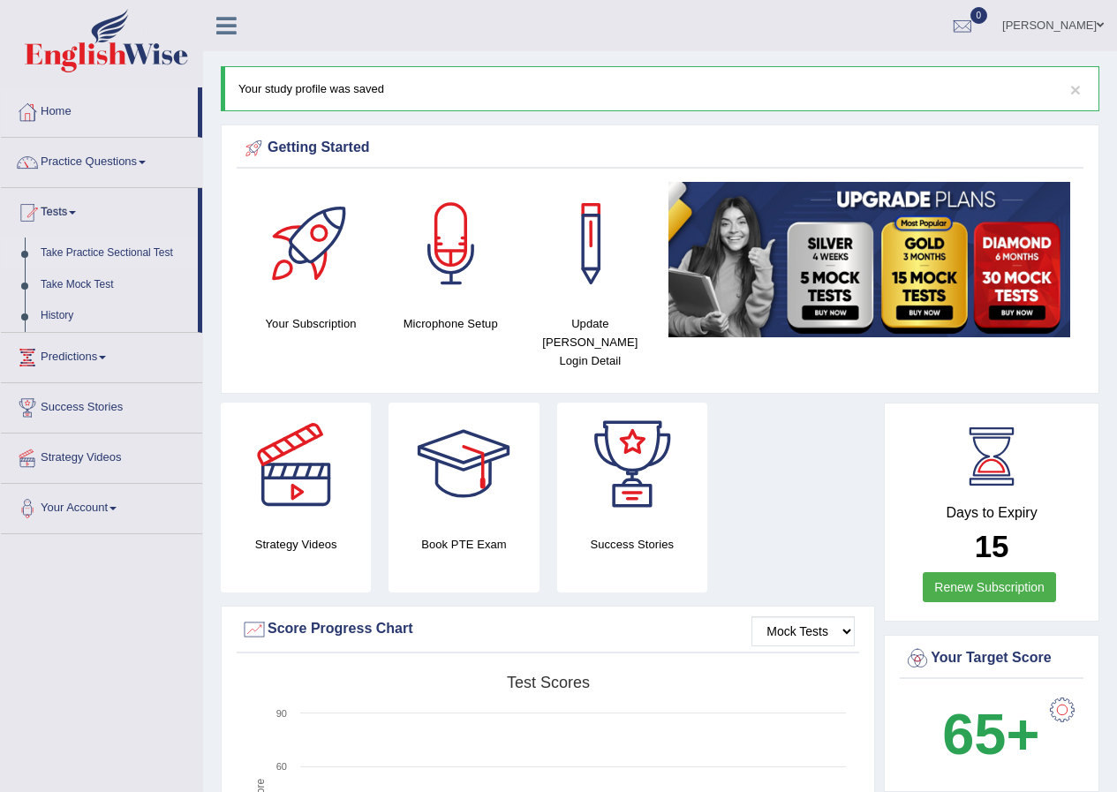
click at [123, 249] on link "Take Practice Sectional Test" at bounding box center [115, 254] width 165 height 32
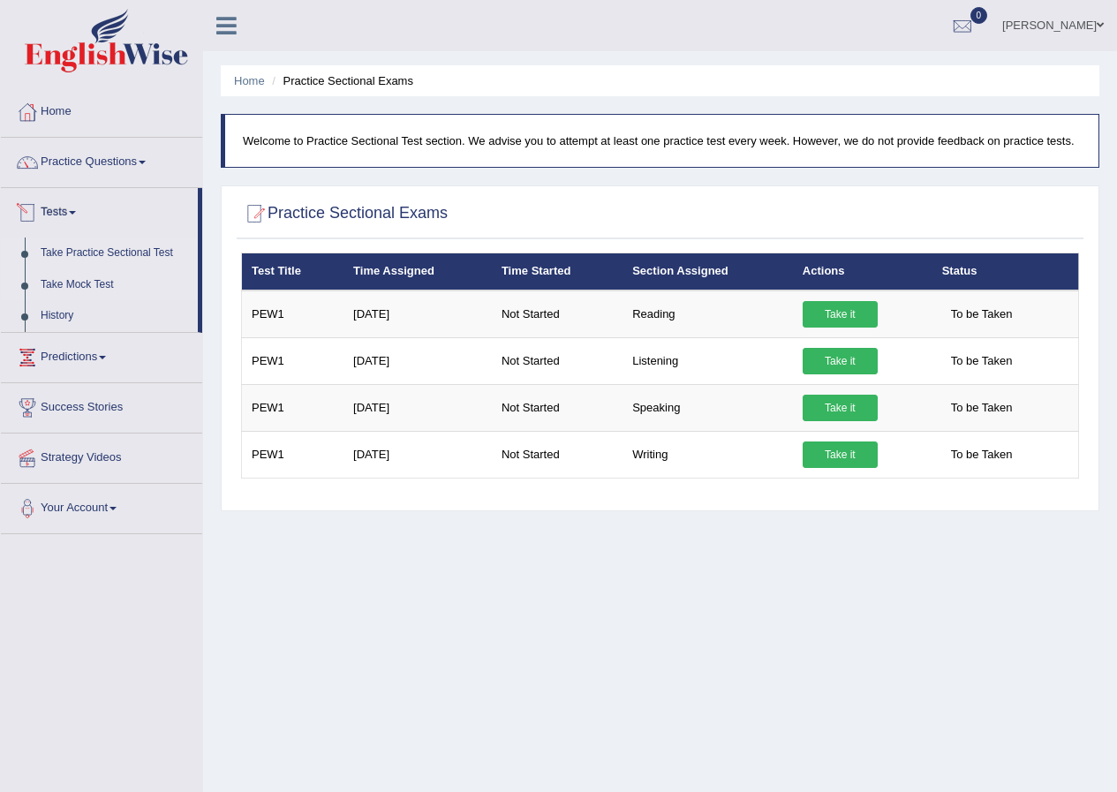
click at [87, 283] on link "Take Mock Test" at bounding box center [115, 285] width 165 height 32
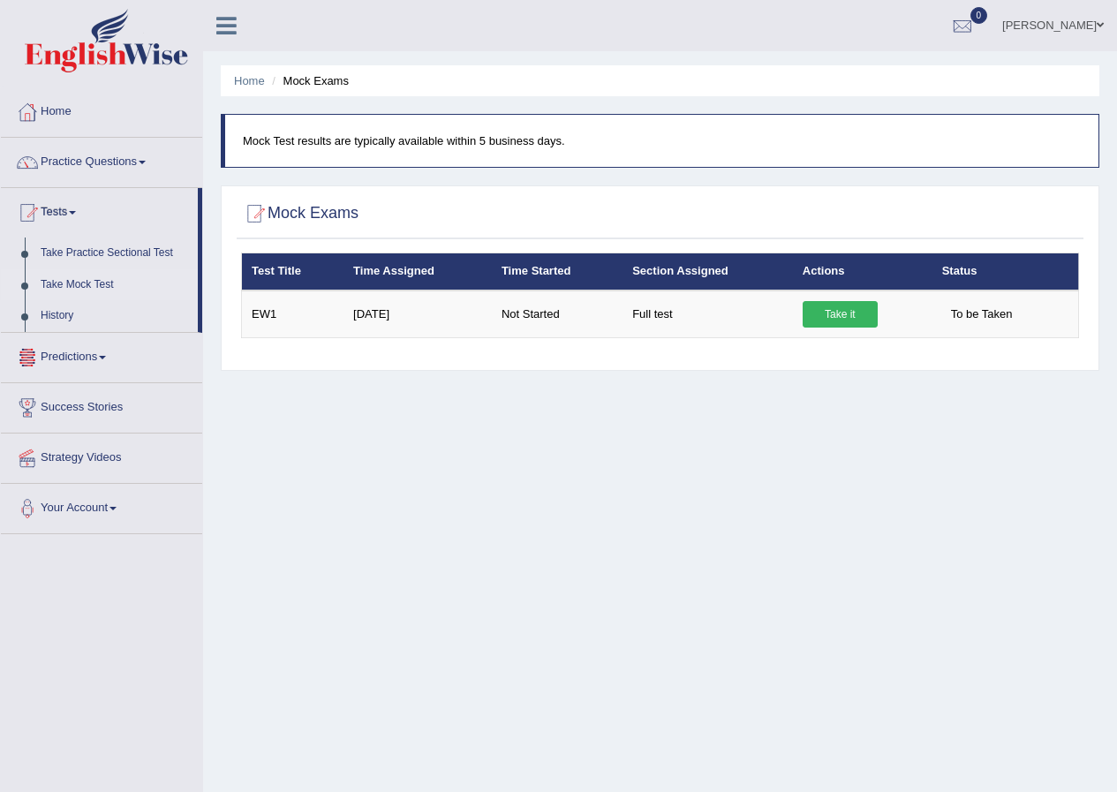
click at [50, 290] on link "Take Mock Test" at bounding box center [115, 285] width 165 height 32
click at [146, 161] on span at bounding box center [142, 163] width 7 height 4
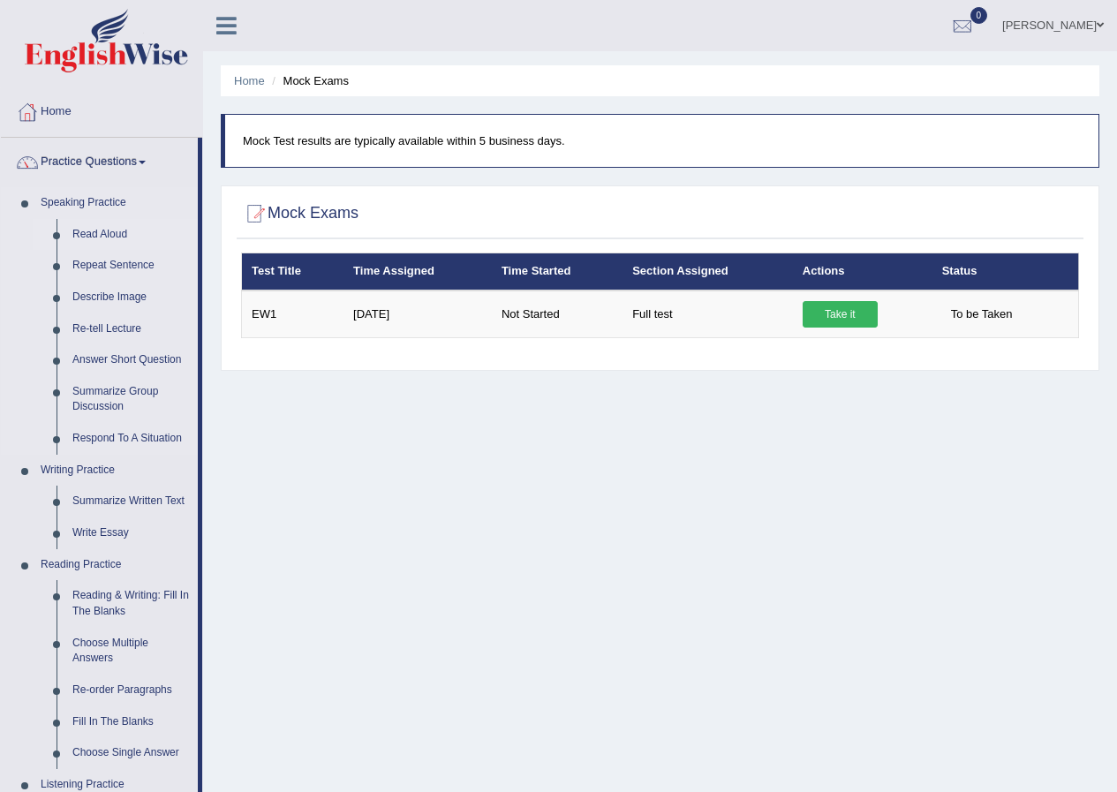
click at [132, 228] on link "Read Aloud" at bounding box center [130, 235] width 133 height 32
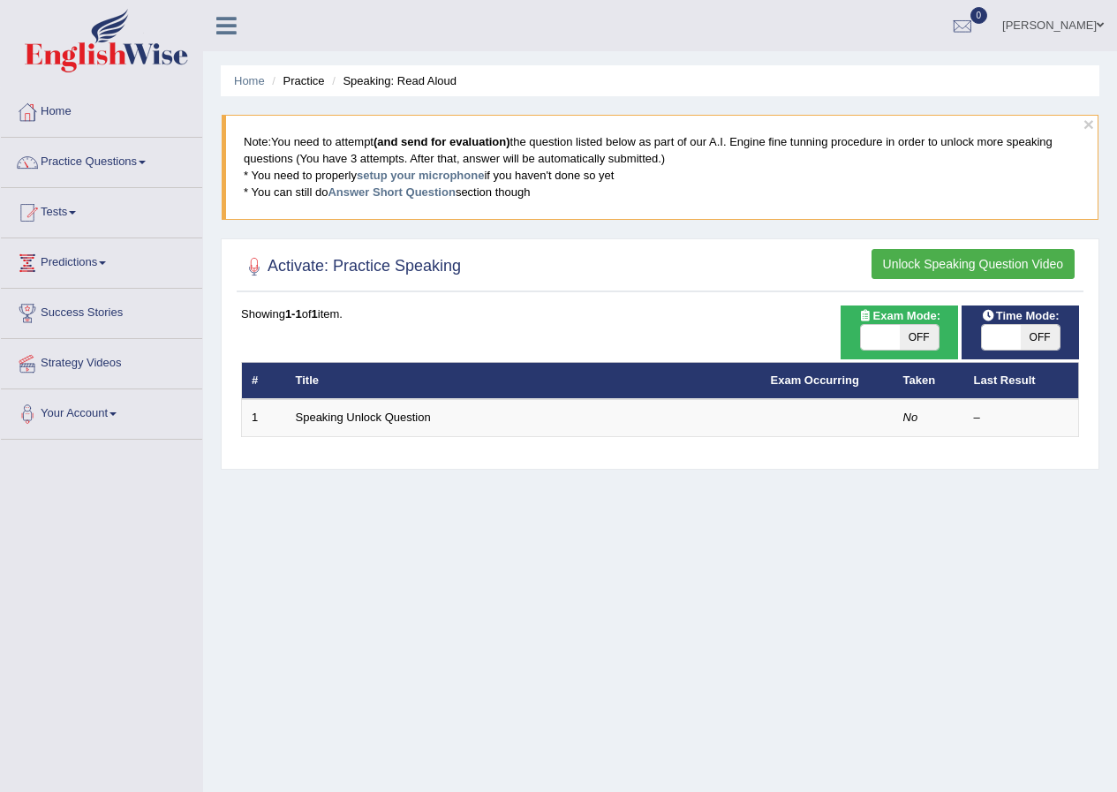
click at [949, 255] on button "Unlock Speaking Question Video" at bounding box center [973, 264] width 203 height 30
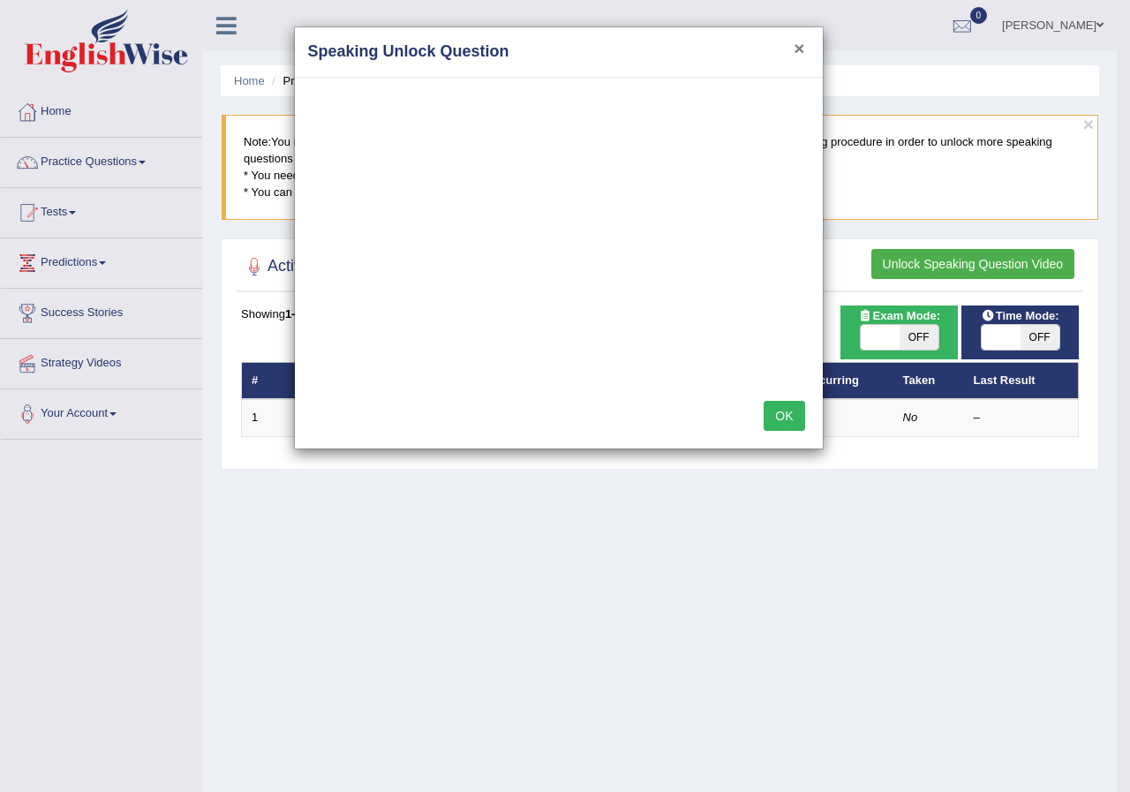
click at [795, 41] on button "×" at bounding box center [799, 48] width 11 height 19
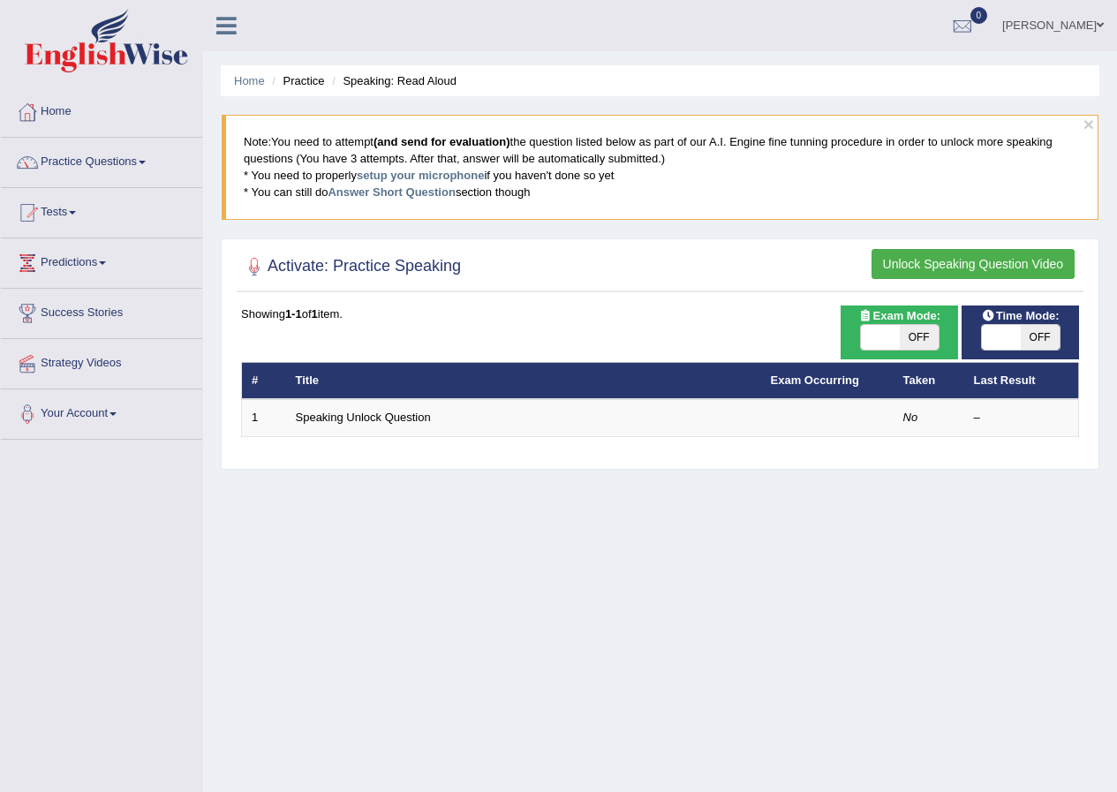
click at [87, 172] on link "Practice Questions" at bounding box center [101, 160] width 201 height 44
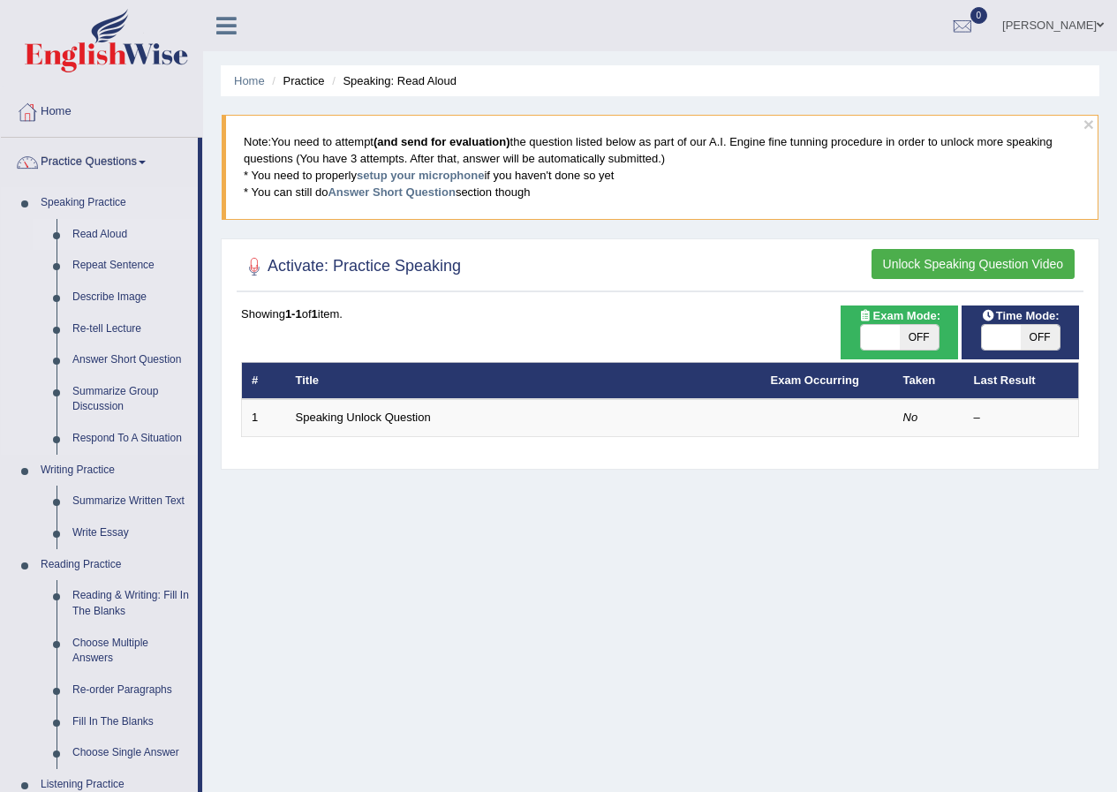
click at [91, 232] on link "Read Aloud" at bounding box center [130, 235] width 133 height 32
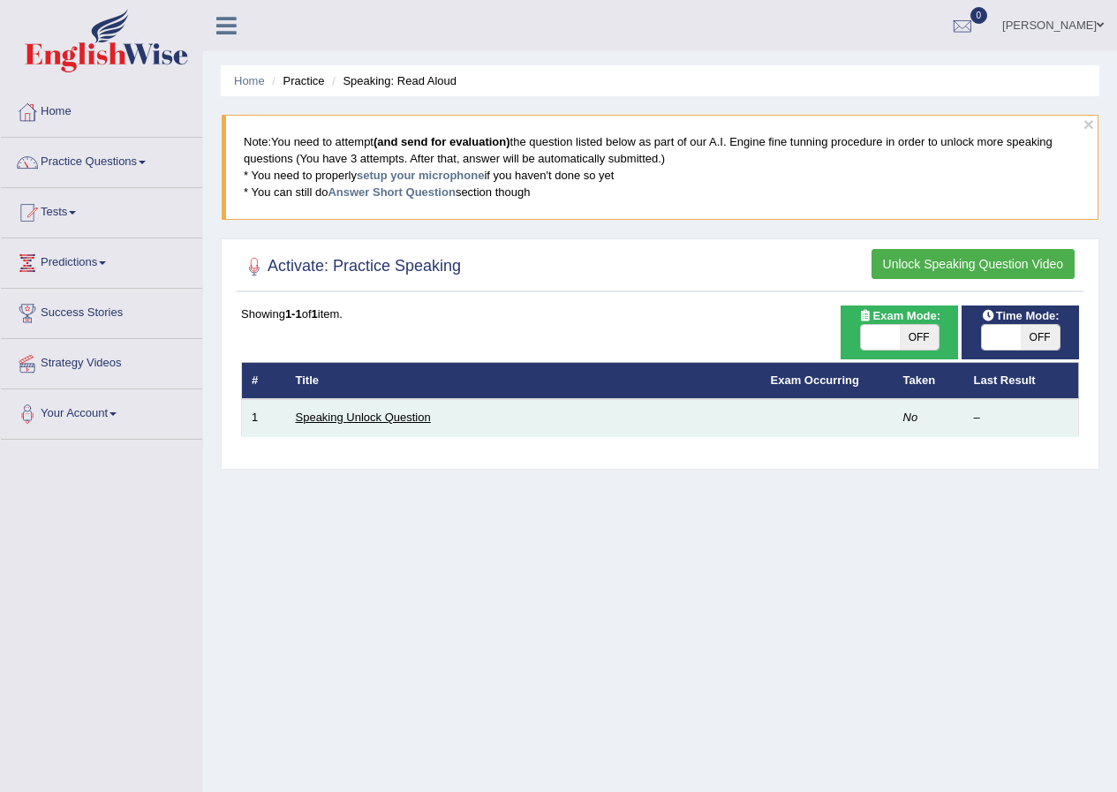
click at [393, 412] on link "Speaking Unlock Question" at bounding box center [363, 417] width 135 height 13
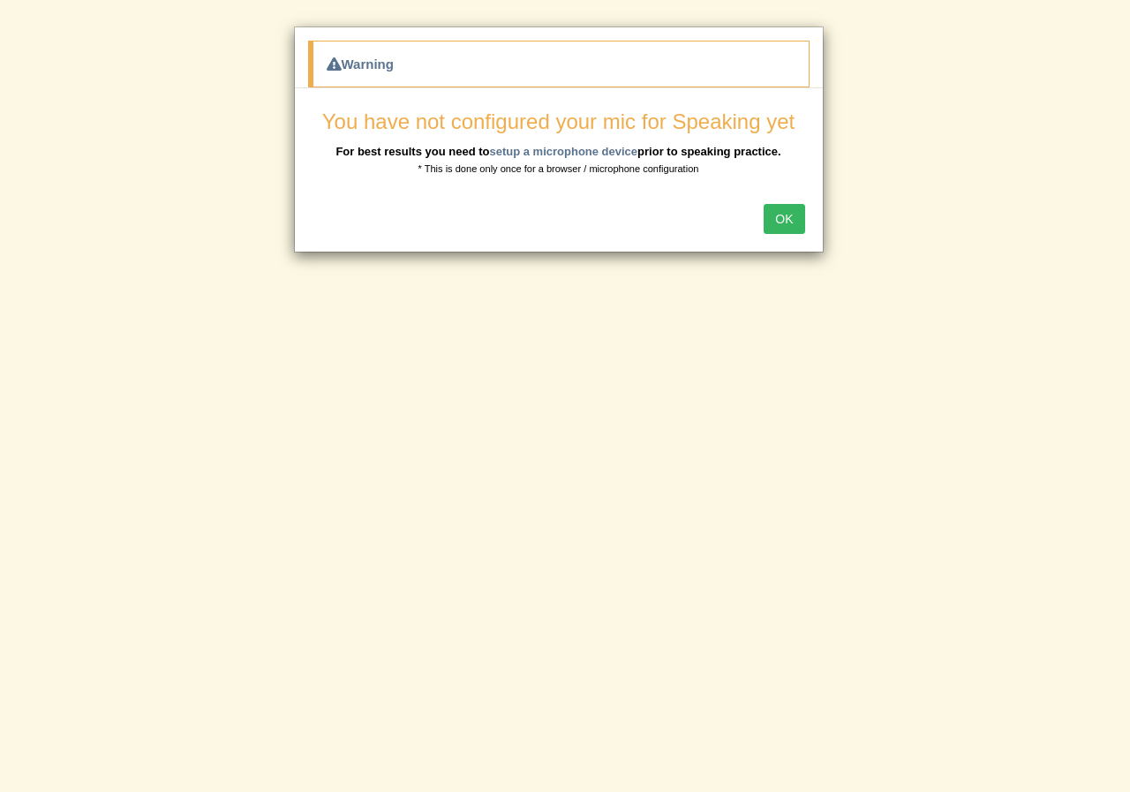
click at [789, 210] on button "OK" at bounding box center [784, 219] width 41 height 30
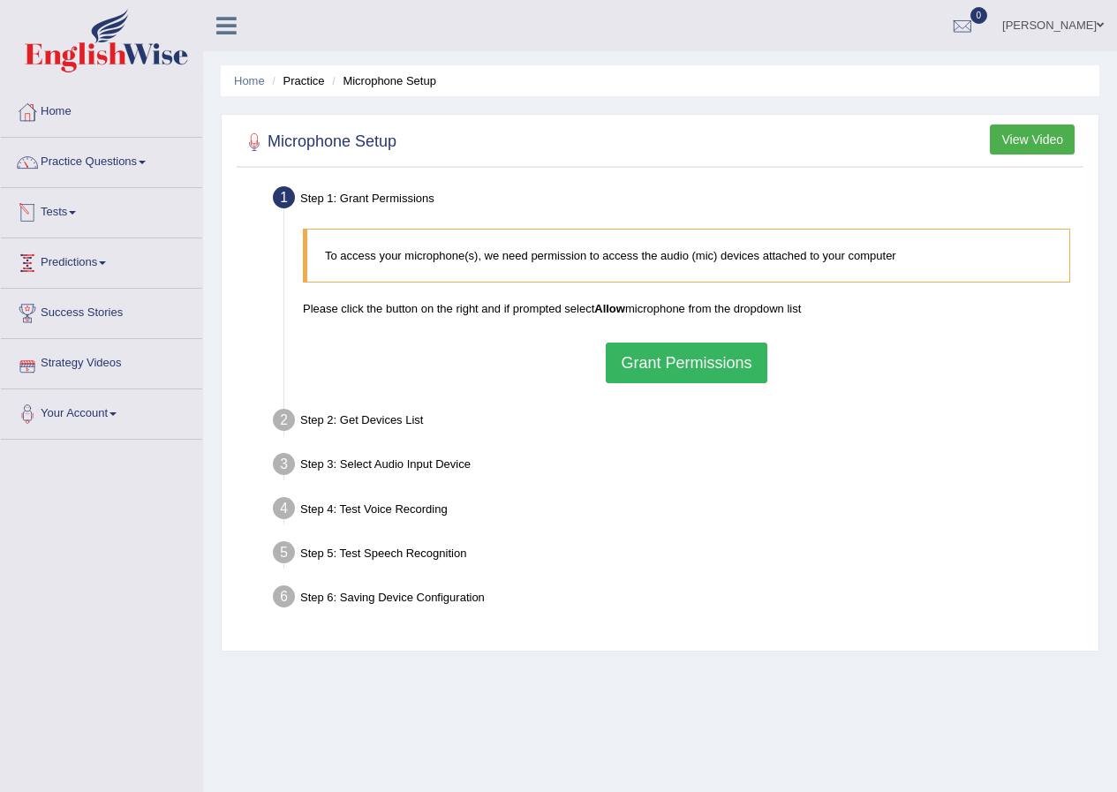
click at [91, 229] on link "Tests" at bounding box center [101, 210] width 201 height 44
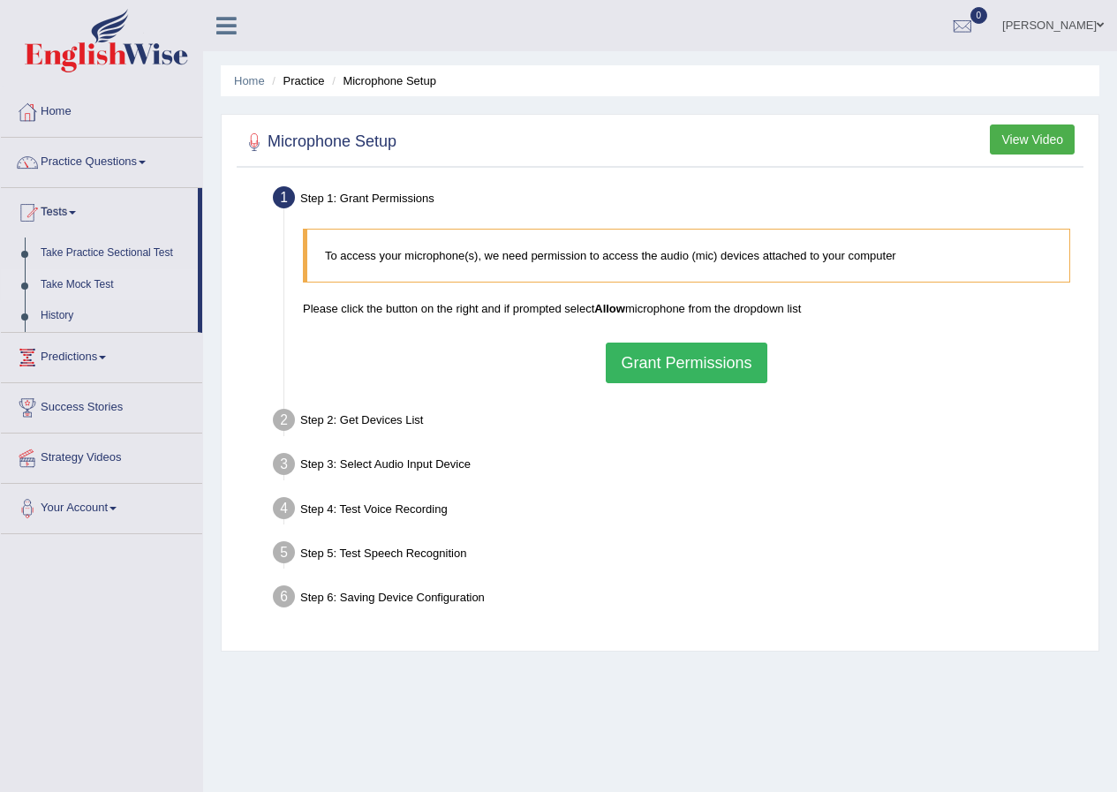
click at [104, 287] on link "Take Mock Test" at bounding box center [115, 285] width 165 height 32
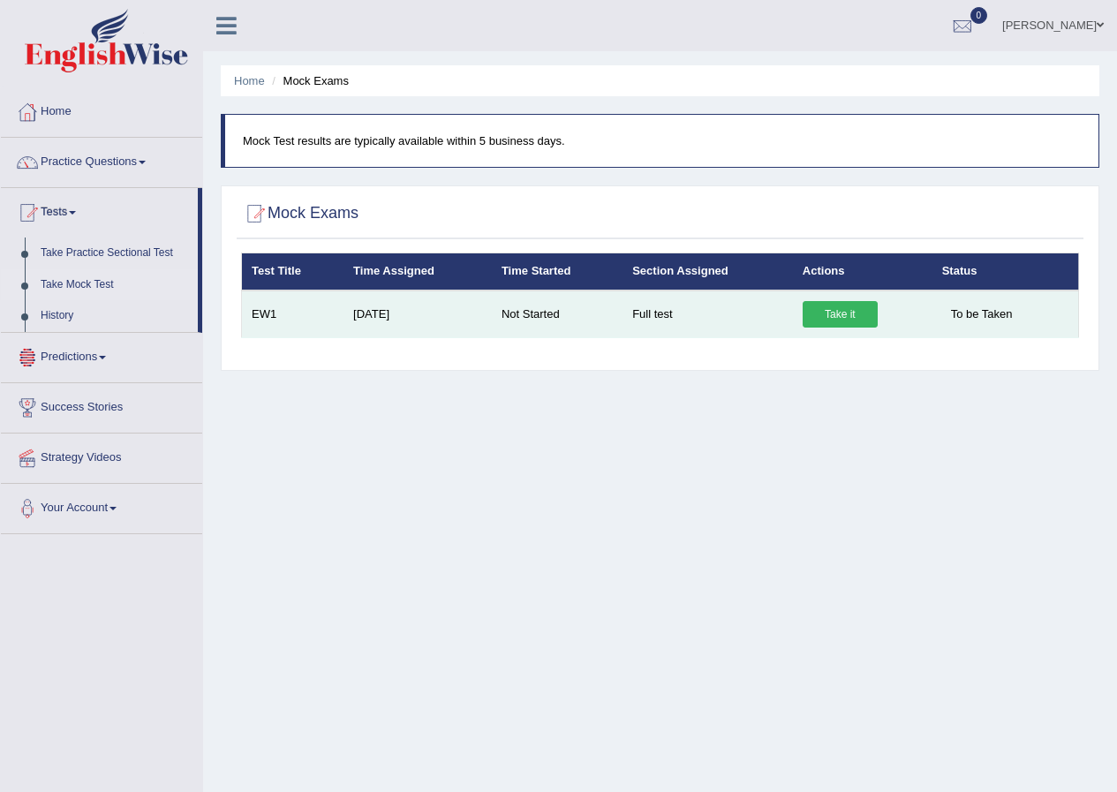
click at [849, 313] on link "Take it" at bounding box center [840, 314] width 75 height 26
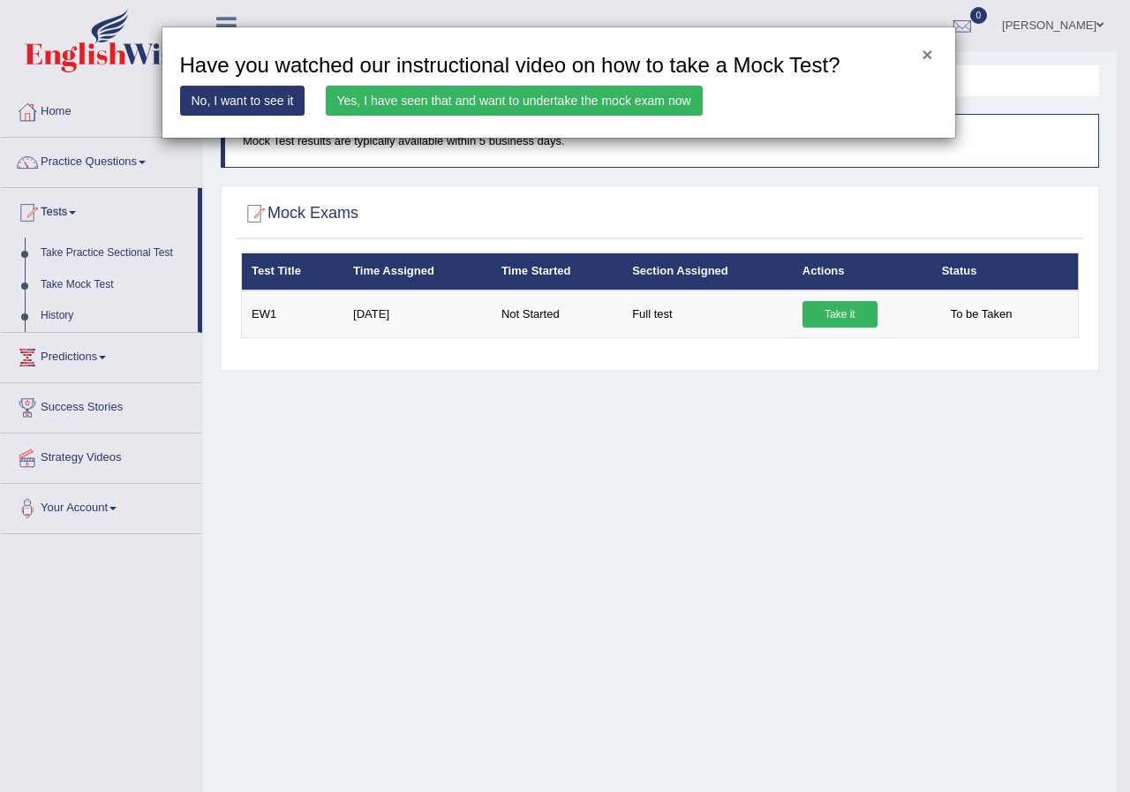
click at [928, 56] on button "×" at bounding box center [927, 54] width 11 height 19
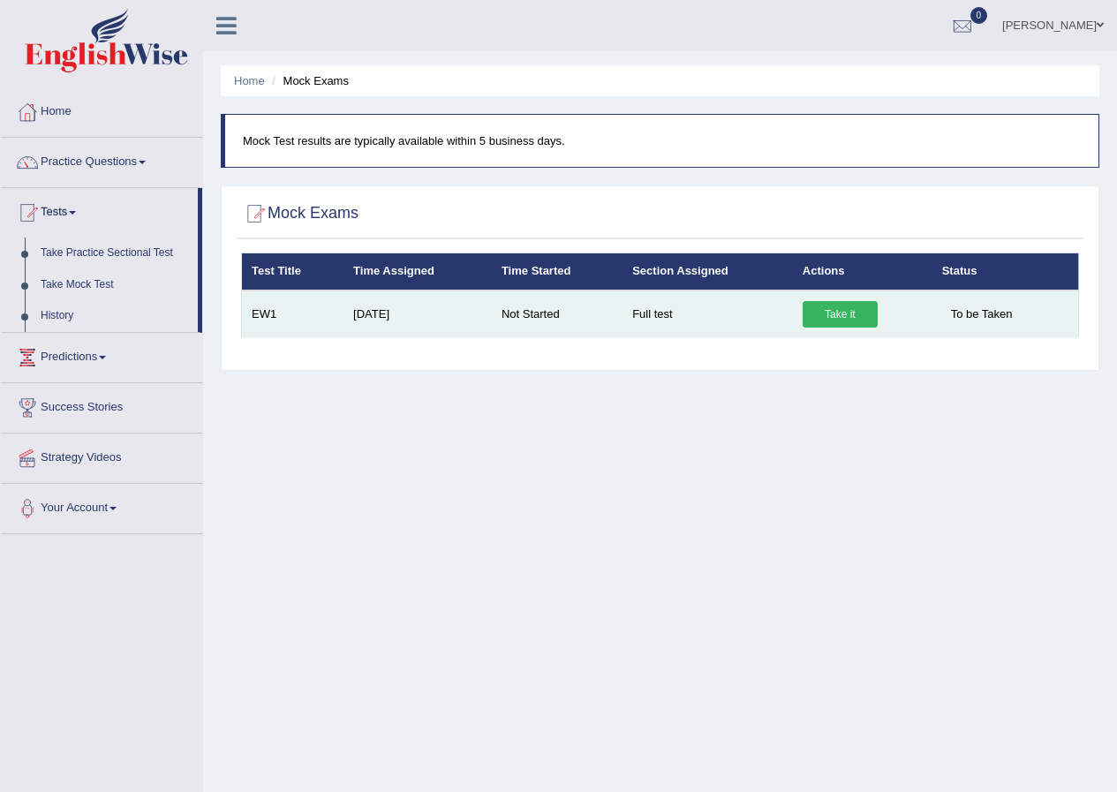
click at [995, 312] on span "To be Taken" at bounding box center [981, 314] width 79 height 26
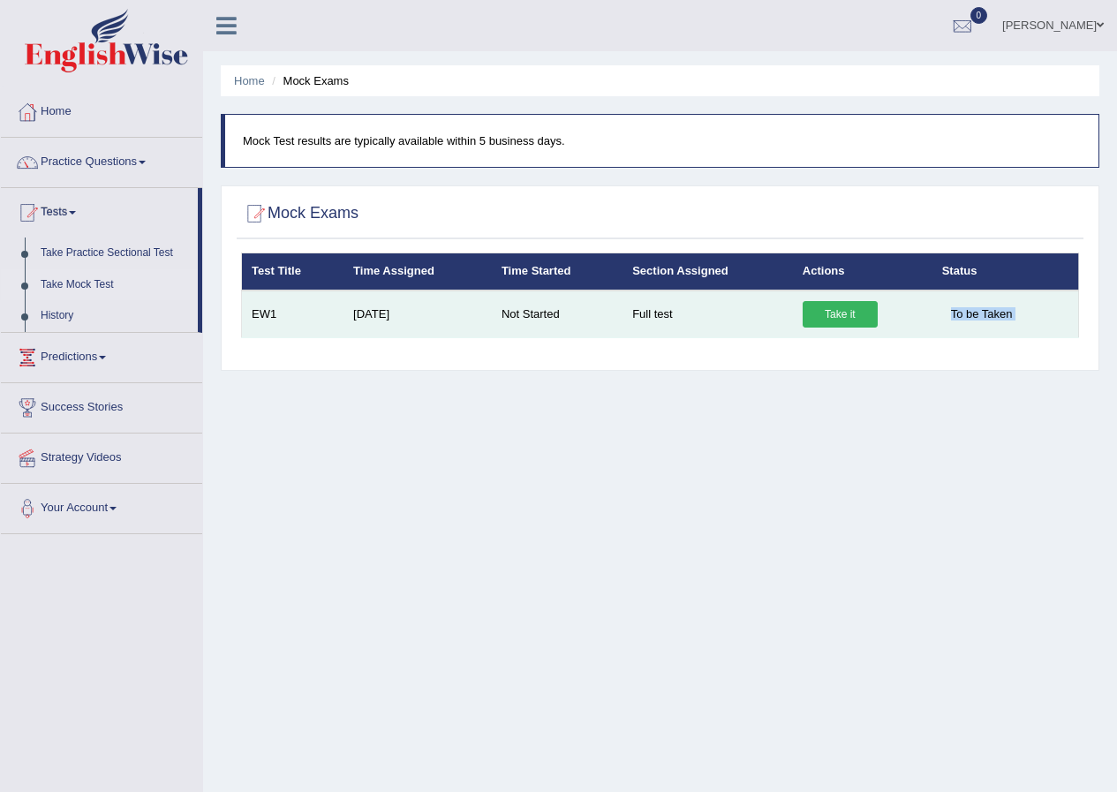
click at [995, 312] on span "To be Taken" at bounding box center [981, 314] width 79 height 26
click at [994, 313] on span "To be Taken" at bounding box center [981, 314] width 79 height 26
click at [993, 314] on span "To be Taken" at bounding box center [981, 314] width 79 height 26
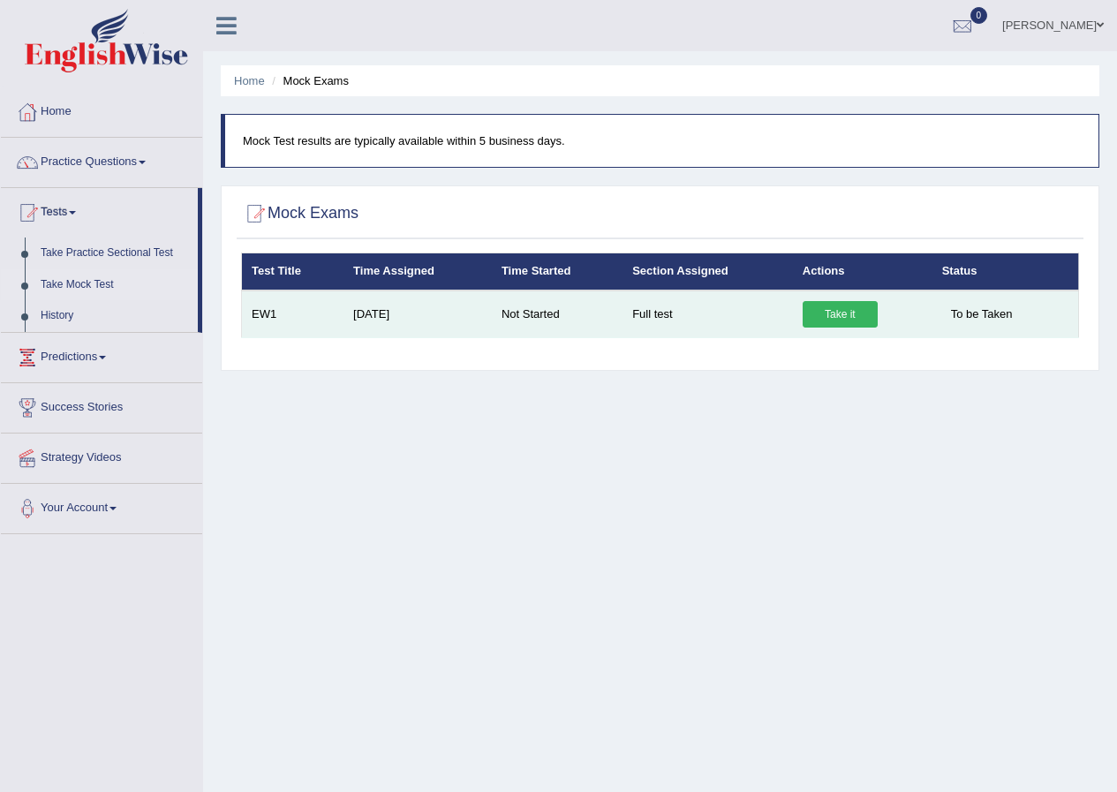
click at [658, 314] on td "Full test" at bounding box center [708, 315] width 170 height 48
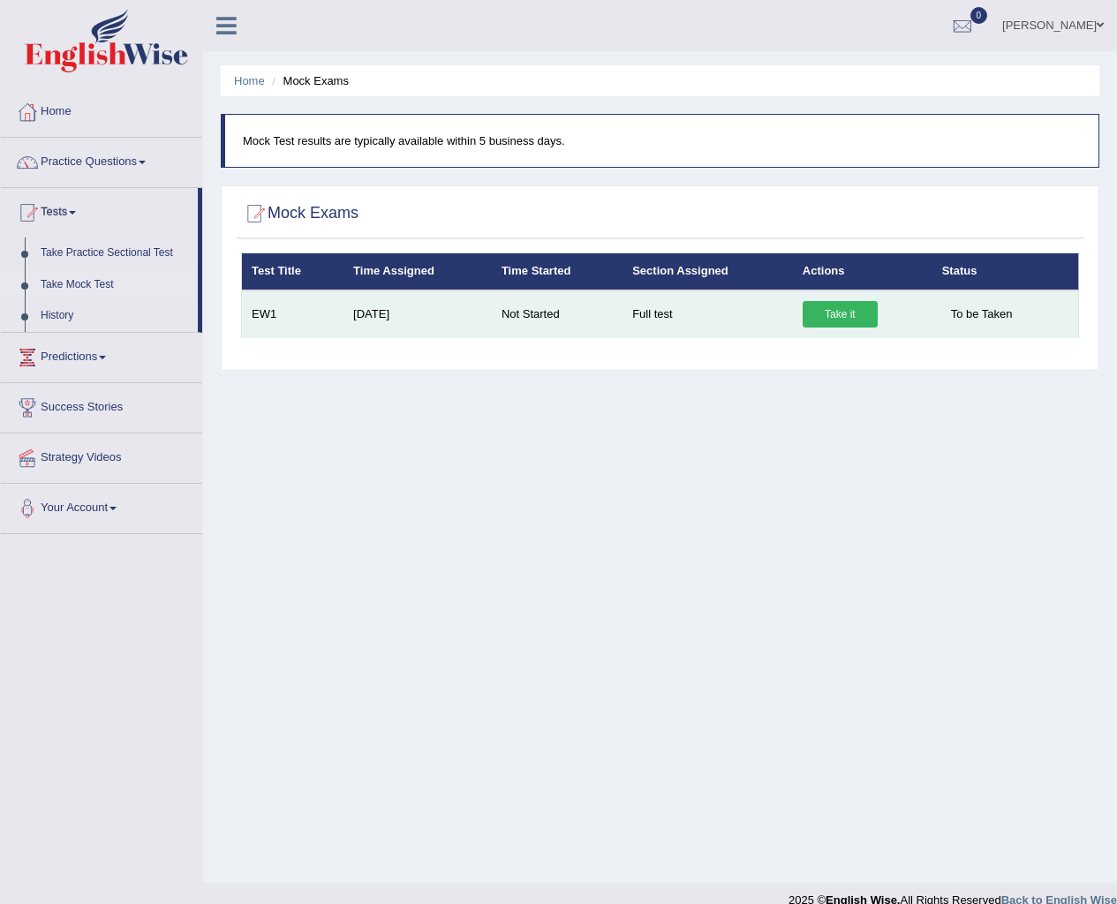
click at [821, 309] on link "Take it" at bounding box center [840, 314] width 75 height 26
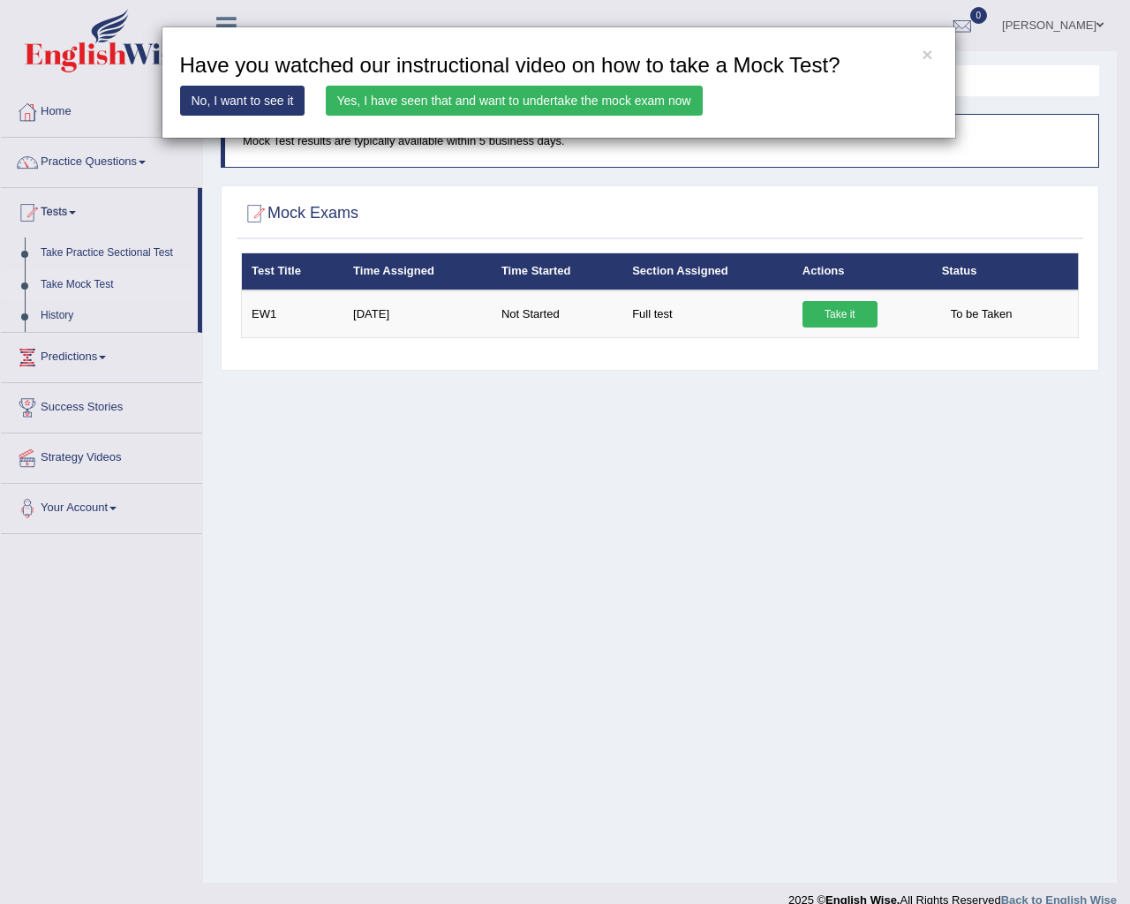
click at [268, 99] on link "No, I want to see it" at bounding box center [242, 101] width 125 height 30
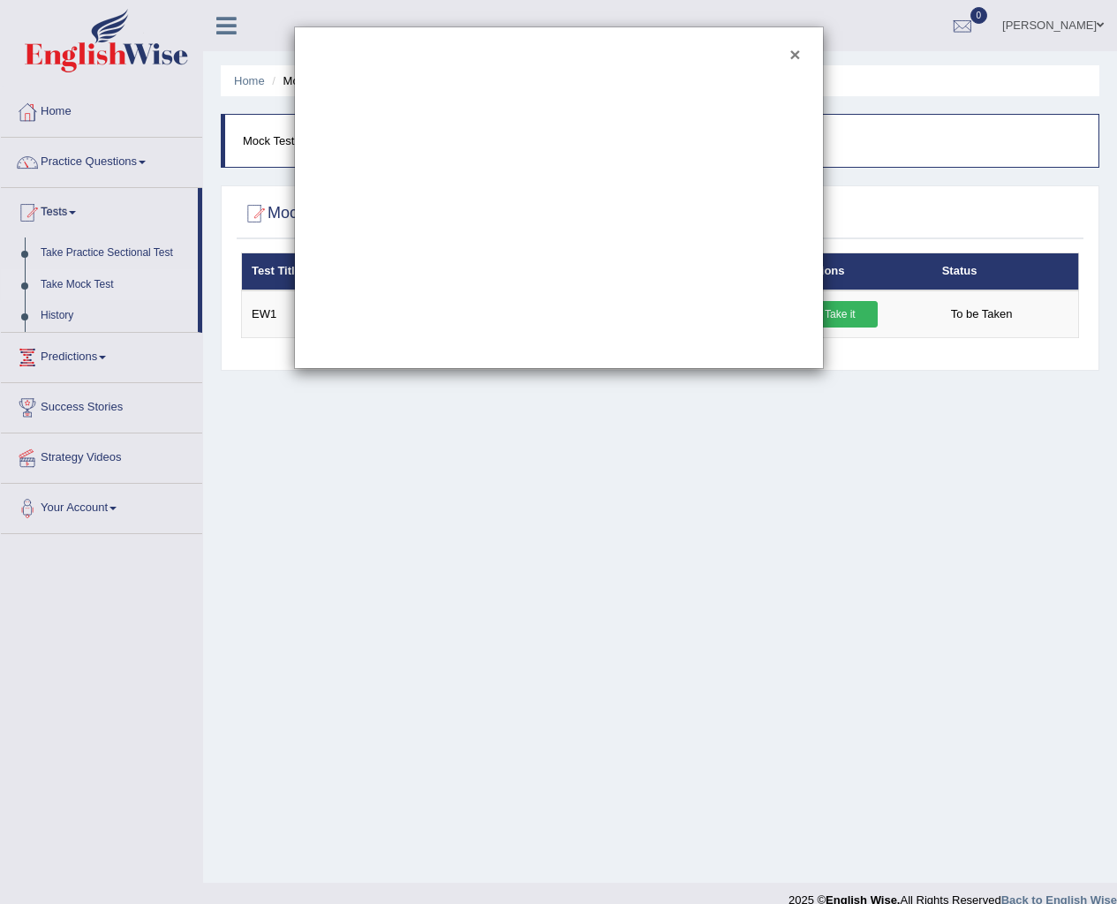
click at [791, 49] on button "×" at bounding box center [795, 54] width 11 height 19
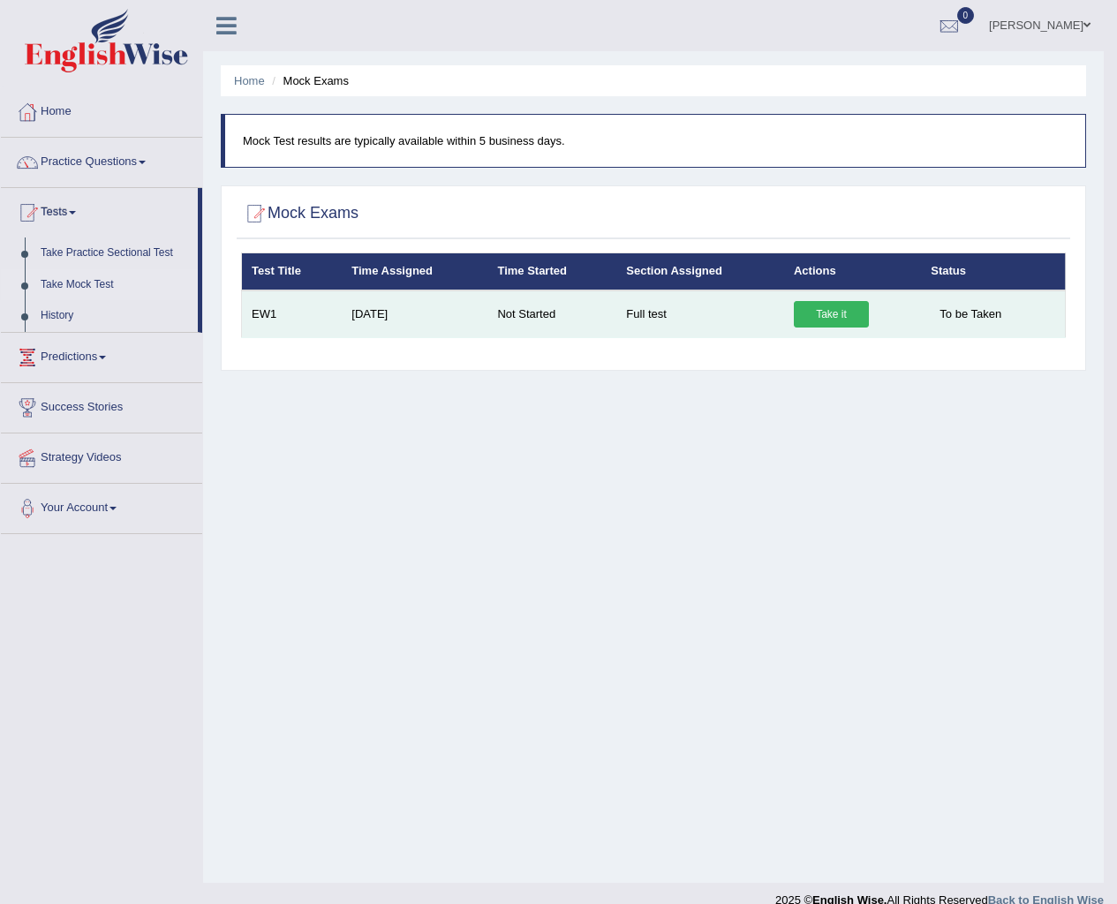
click at [827, 315] on link "Take it" at bounding box center [831, 314] width 75 height 26
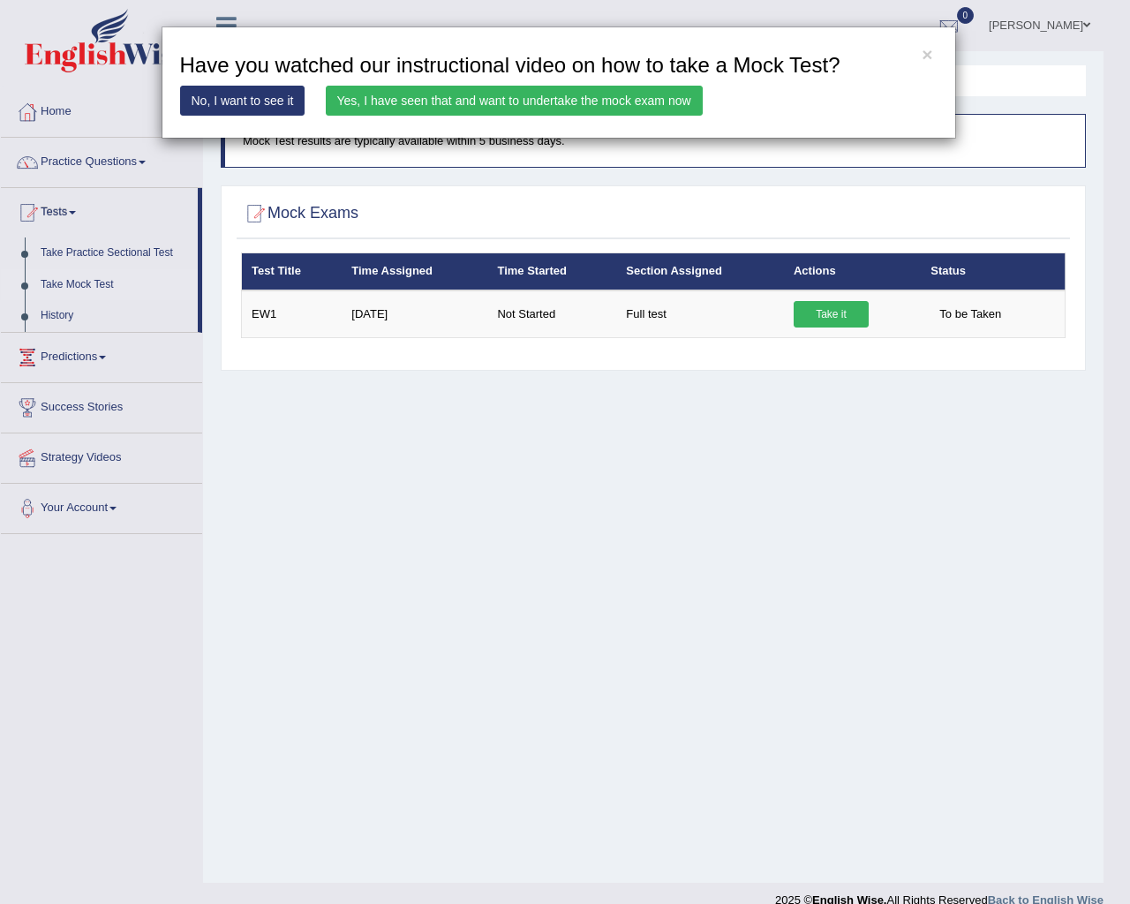
click at [486, 97] on link "Yes, I have seen that and want to undertake the mock exam now" at bounding box center [514, 101] width 377 height 30
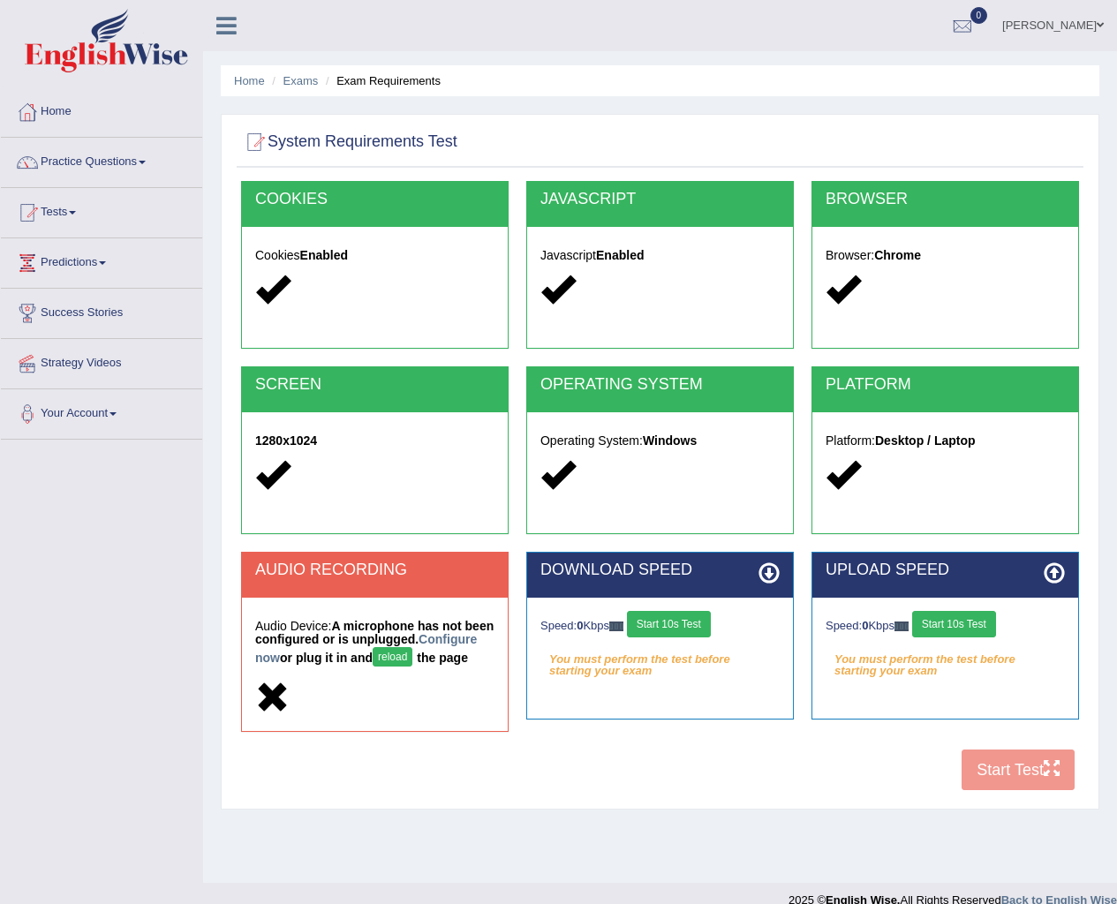
click at [412, 663] on button "reload" at bounding box center [393, 656] width 40 height 19
click at [1051, 791] on div "COOKIES Cookies Enabled JAVASCRIPT Javascript Enabled BROWSER Browser: Chrome S…" at bounding box center [660, 490] width 847 height 619
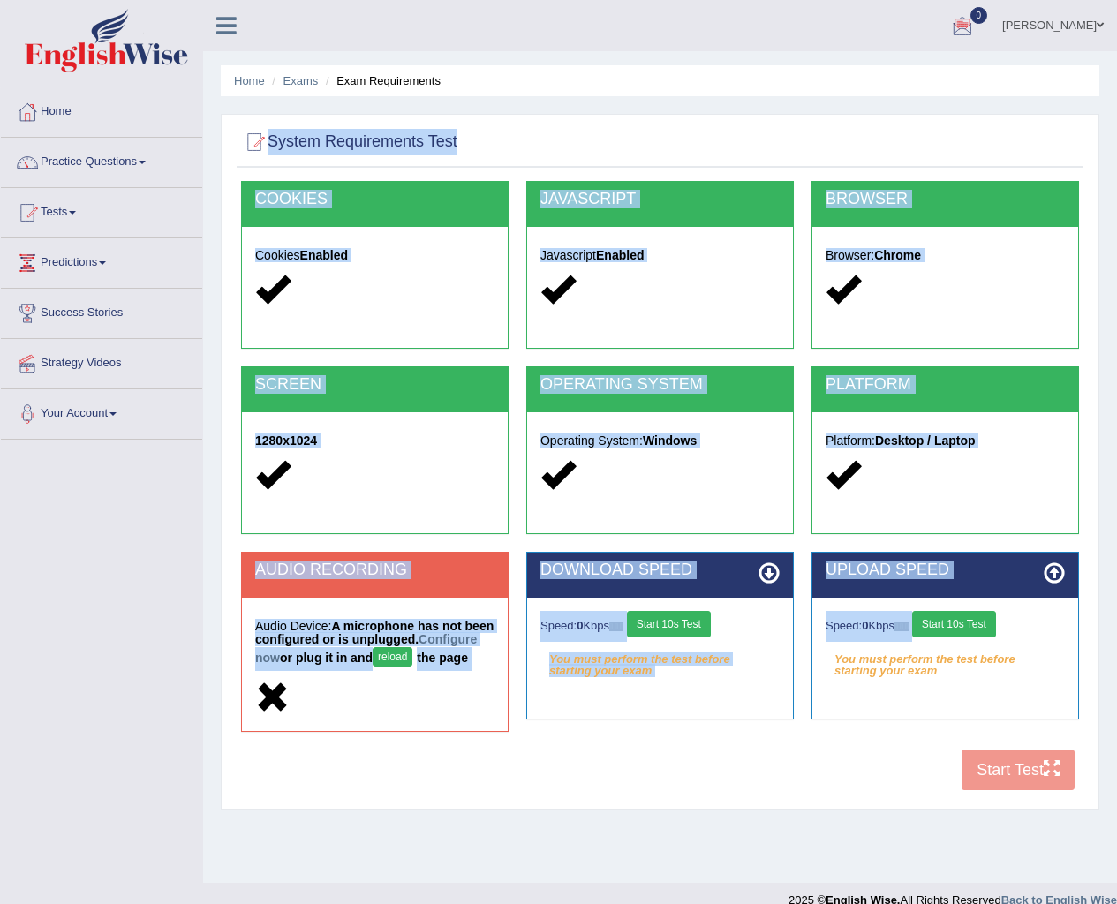
drag, startPoint x: 1049, startPoint y: 774, endPoint x: 0, endPoint y: 715, distance: 1050.8
click at [0, 715] on div "Toggle navigation Home Practice Questions Speaking Practice Read Aloud Repeat S…" at bounding box center [558, 459] width 1117 height 919
click at [0, 713] on div "Toggle navigation Home Practice Questions Speaking Practice Read Aloud Repeat S…" at bounding box center [558, 459] width 1117 height 919
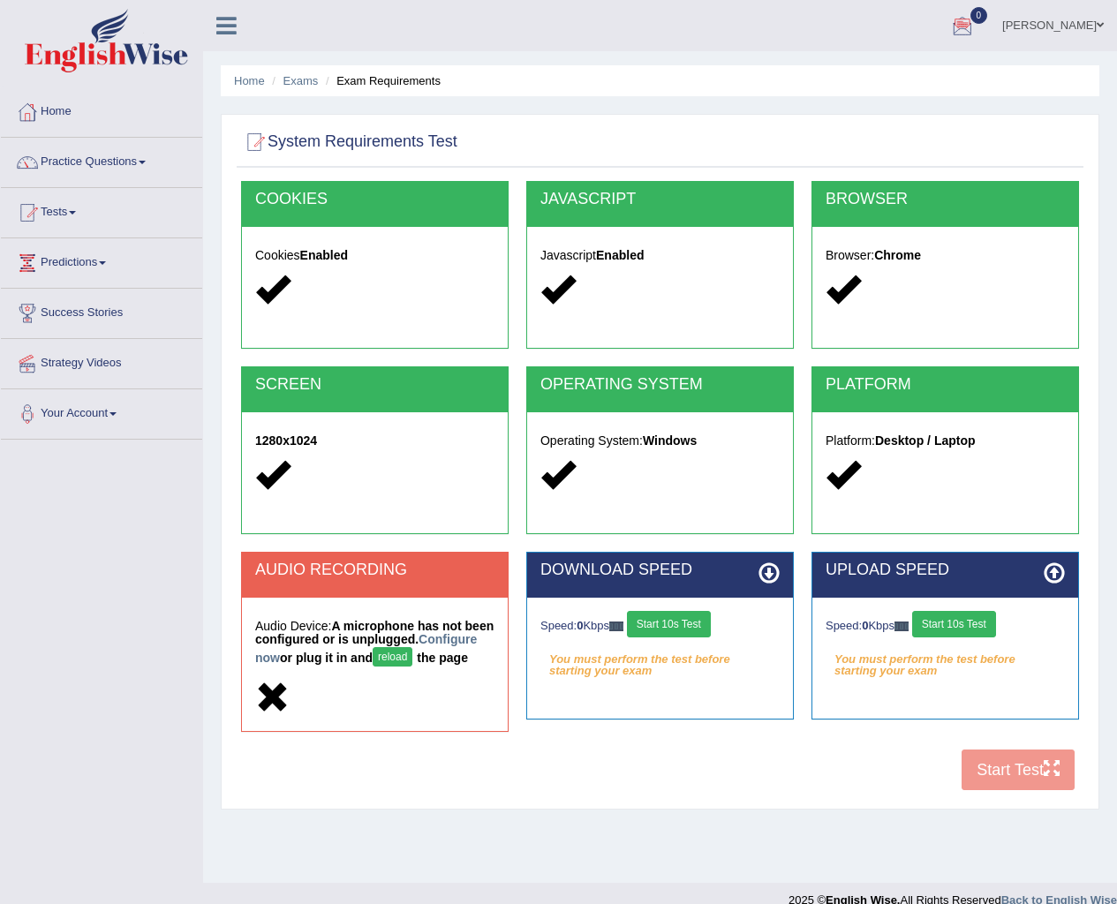
click at [0, 713] on div "Toggle navigation Home Practice Questions Speaking Practice Read Aloud Repeat S…" at bounding box center [558, 459] width 1117 height 919
click at [448, 671] on h5 "Audio Device: A microphone has not been configured or is unplugged. Configure n…" at bounding box center [374, 645] width 239 height 51
click at [7, 678] on div "Toggle navigation Home Practice Questions Speaking Practice Read Aloud Repeat S…" at bounding box center [558, 459] width 1117 height 919
click at [14, 680] on div "Toggle navigation Home Practice Questions Speaking Practice Read Aloud Repeat S…" at bounding box center [558, 459] width 1117 height 919
click at [19, 682] on div "Toggle navigation Home Practice Questions Speaking Practice Read Aloud Repeat S…" at bounding box center [558, 459] width 1117 height 919
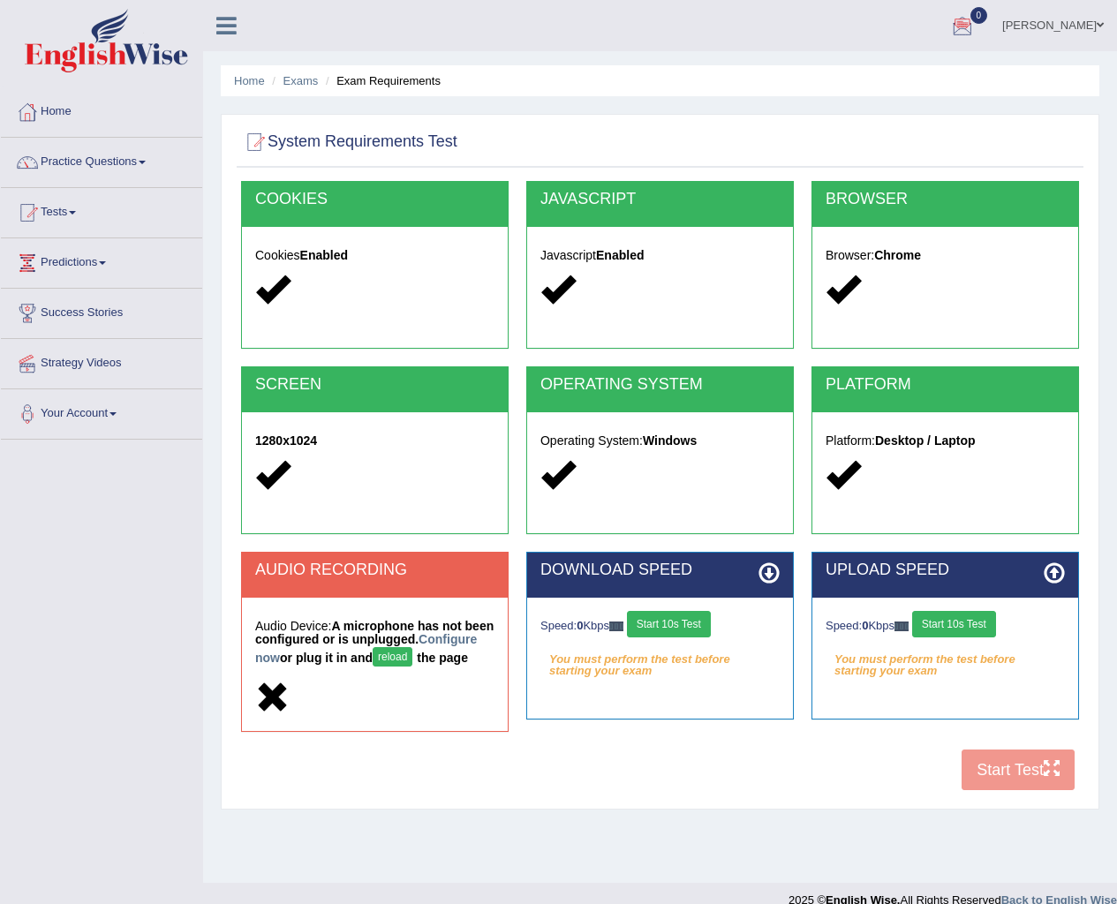
click at [19, 682] on div "Toggle navigation Home Practice Questions Speaking Practice Read Aloud Repeat S…" at bounding box center [558, 459] width 1117 height 919
drag, startPoint x: 19, startPoint y: 682, endPoint x: 473, endPoint y: 835, distance: 479.0
click at [453, 835] on div "Toggle navigation Home Practice Questions Speaking Practice Read Aloud Repeat S…" at bounding box center [558, 459] width 1117 height 919
click at [658, 854] on div "Home Exams Exam Requirements System Requirements Test [GEOGRAPHIC_DATA] Cookies…" at bounding box center [660, 441] width 914 height 883
click at [660, 853] on div "Home Exams Exam Requirements System Requirements Test [GEOGRAPHIC_DATA] Cookies…" at bounding box center [660, 441] width 914 height 883
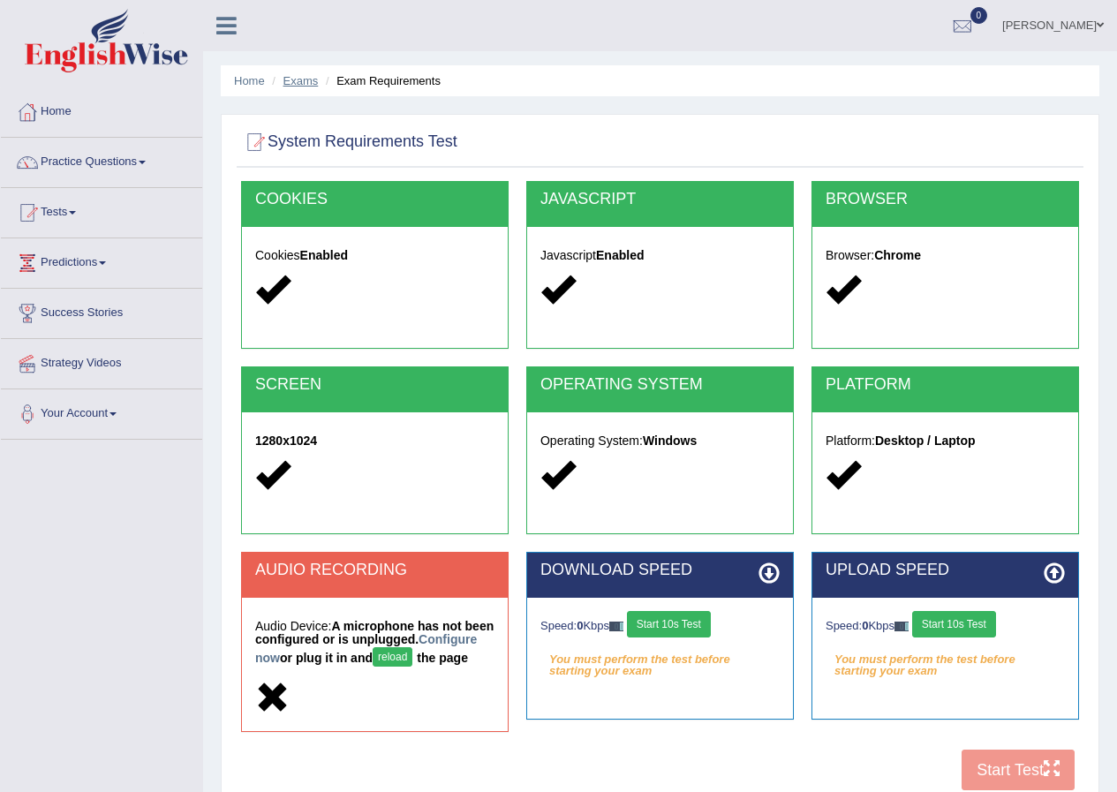
click at [299, 83] on link "Exams" at bounding box center [301, 80] width 35 height 13
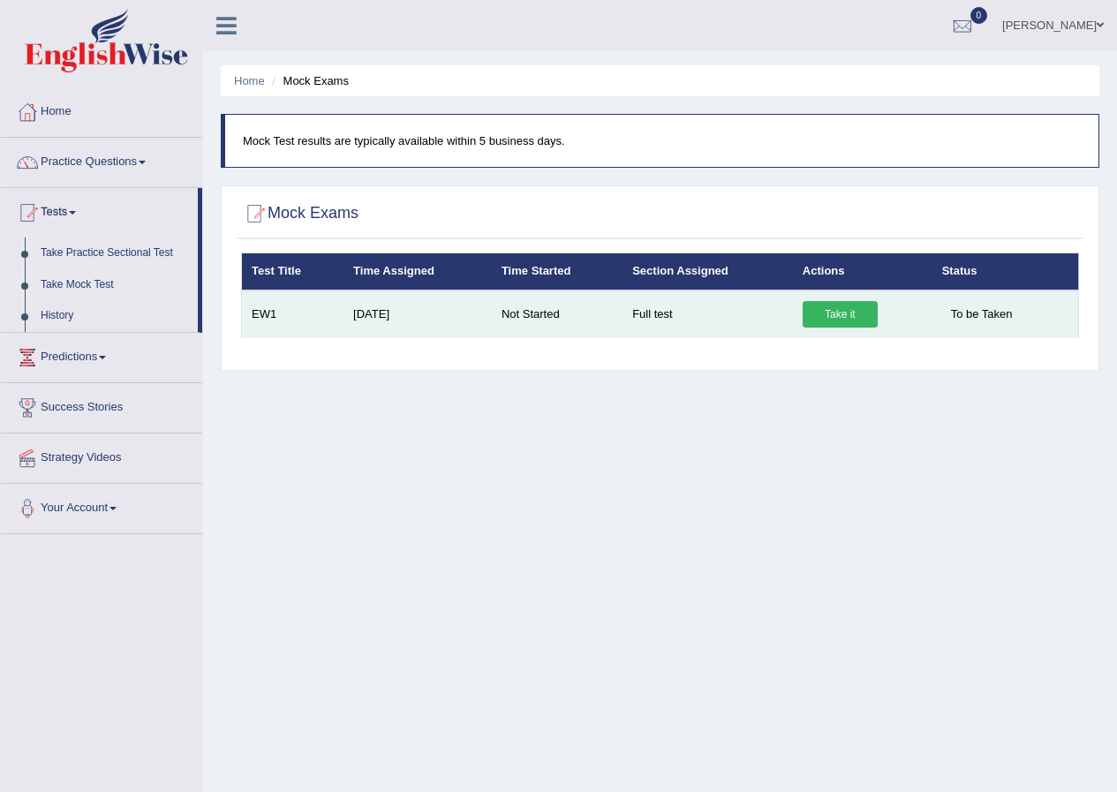
click at [977, 312] on span "To be Taken" at bounding box center [981, 314] width 79 height 26
click at [975, 319] on span "To be Taken" at bounding box center [981, 314] width 79 height 26
click at [974, 321] on span "To be Taken" at bounding box center [981, 314] width 79 height 26
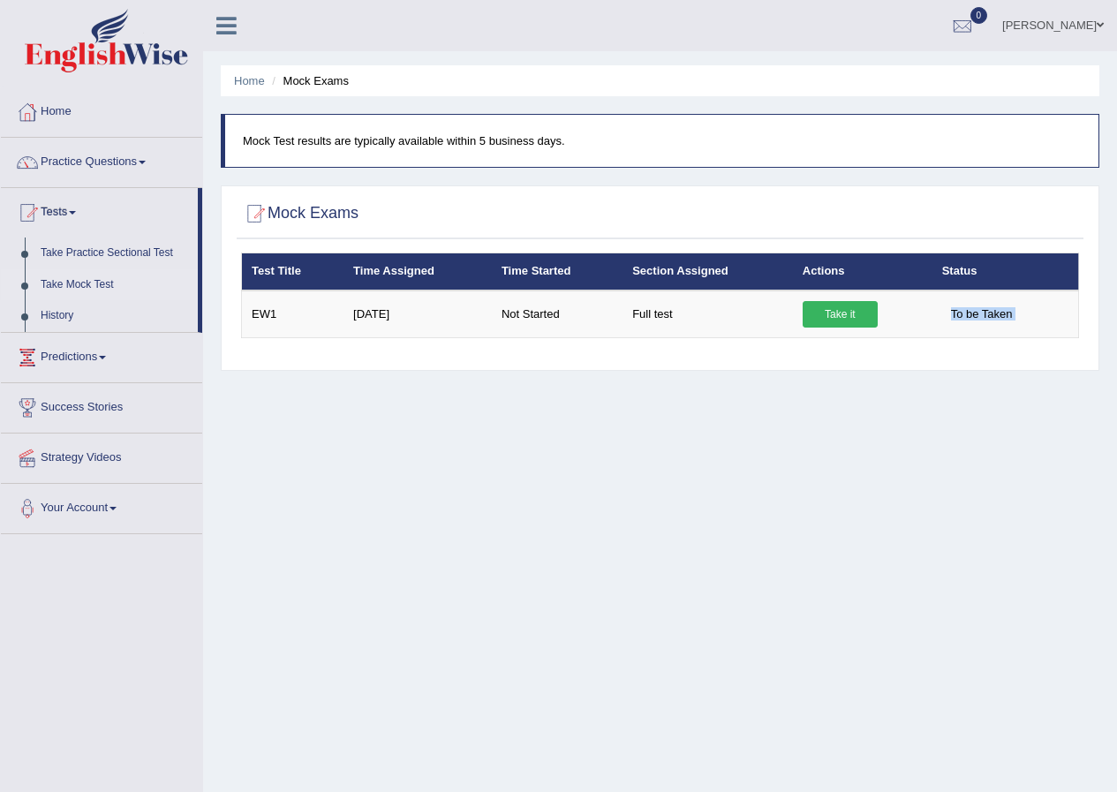
click at [89, 283] on link "Take Mock Test" at bounding box center [115, 285] width 165 height 32
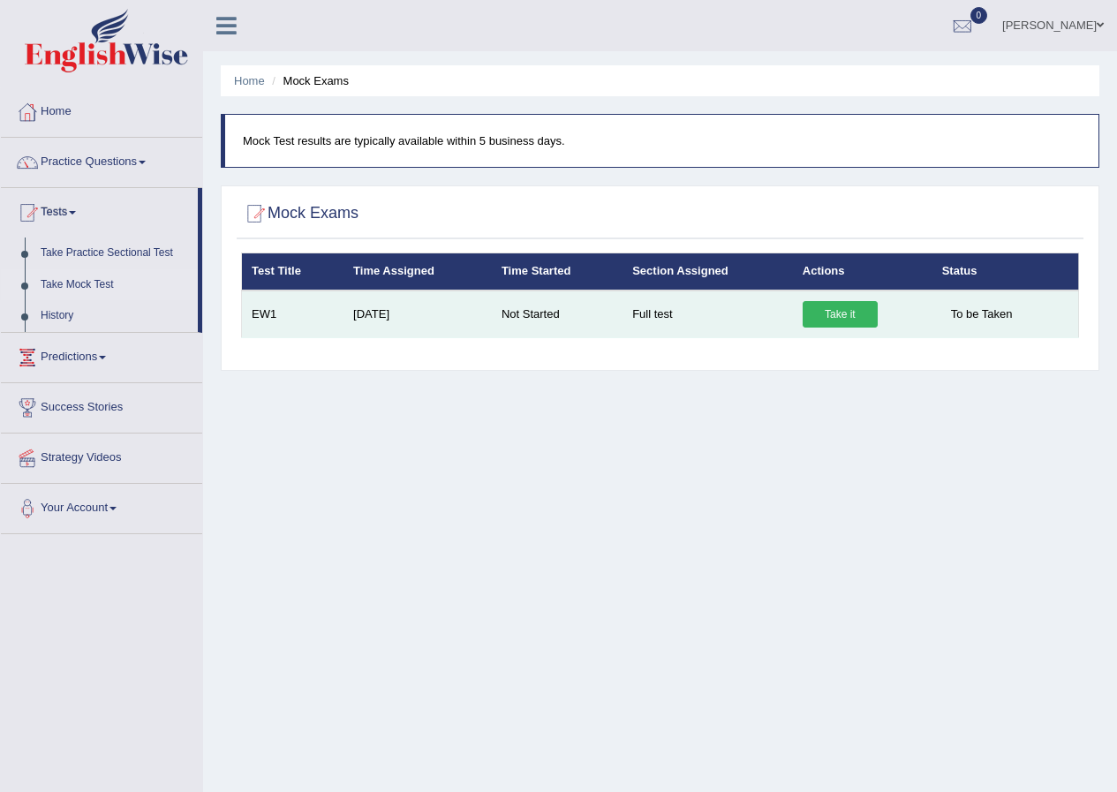
click at [654, 314] on td "Full test" at bounding box center [708, 315] width 170 height 48
click at [828, 318] on link "Take it" at bounding box center [840, 314] width 75 height 26
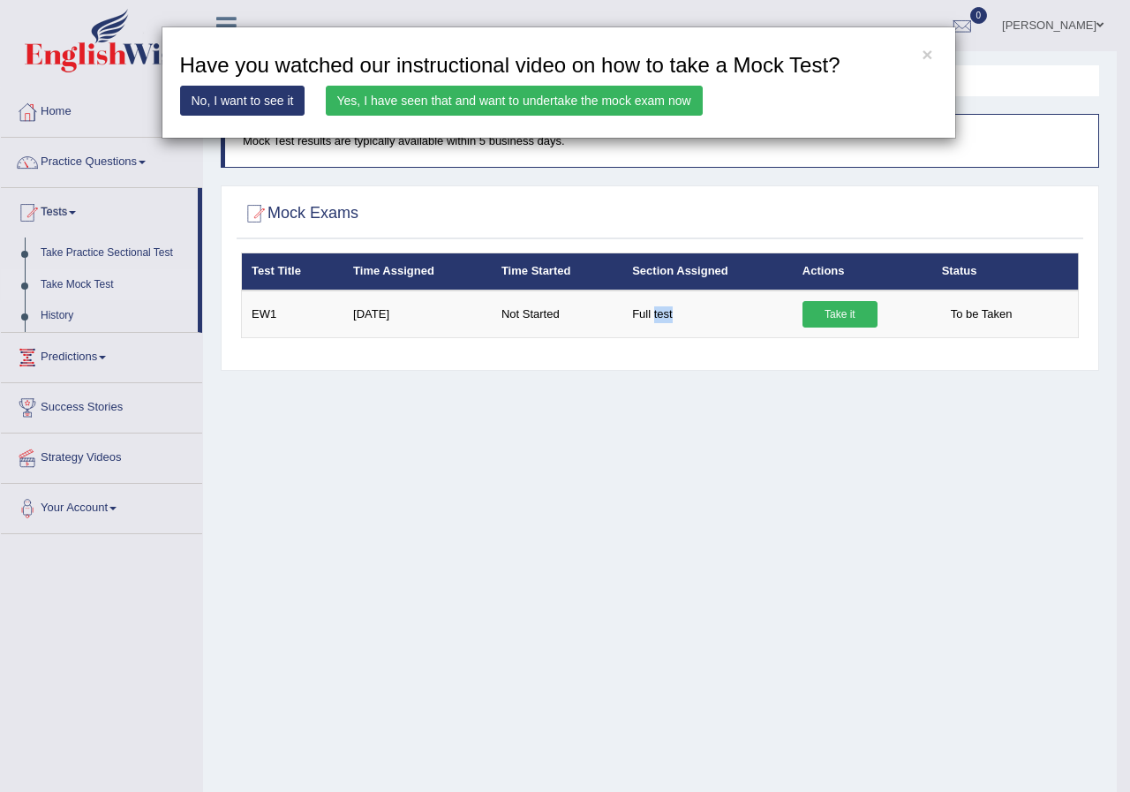
click at [466, 110] on link "Yes, I have seen that and want to undertake the mock exam now" at bounding box center [514, 101] width 377 height 30
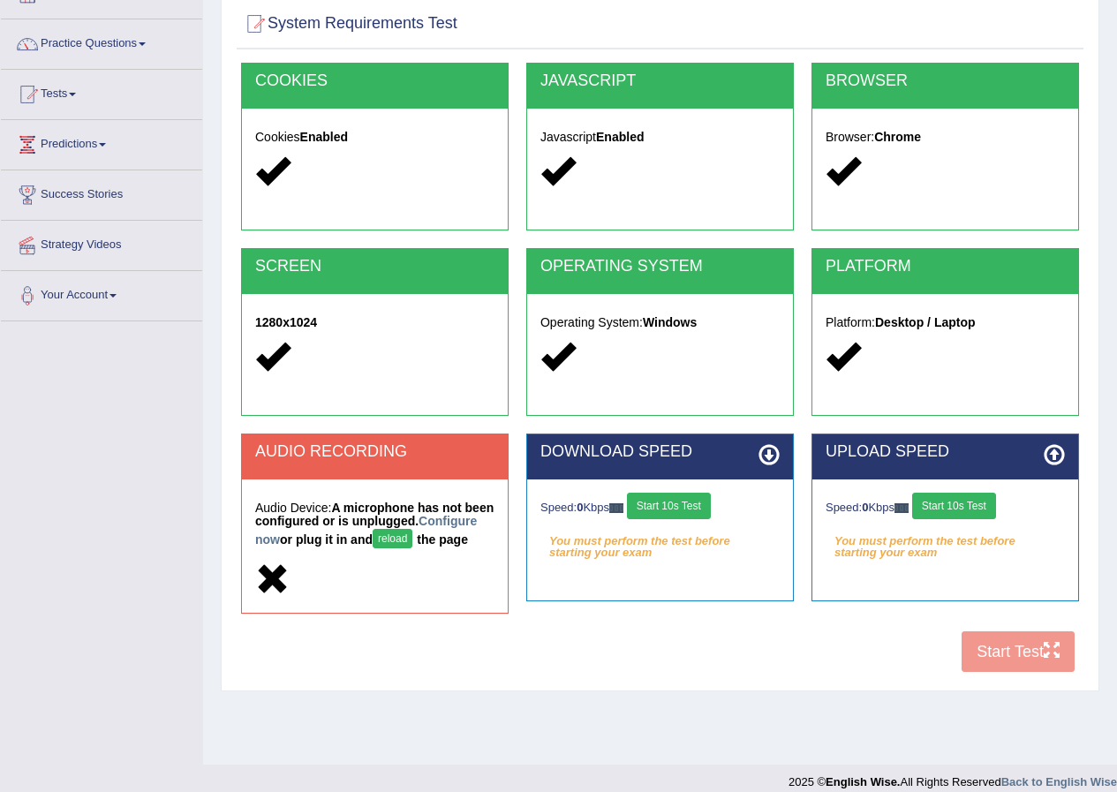
scroll to position [135, 0]
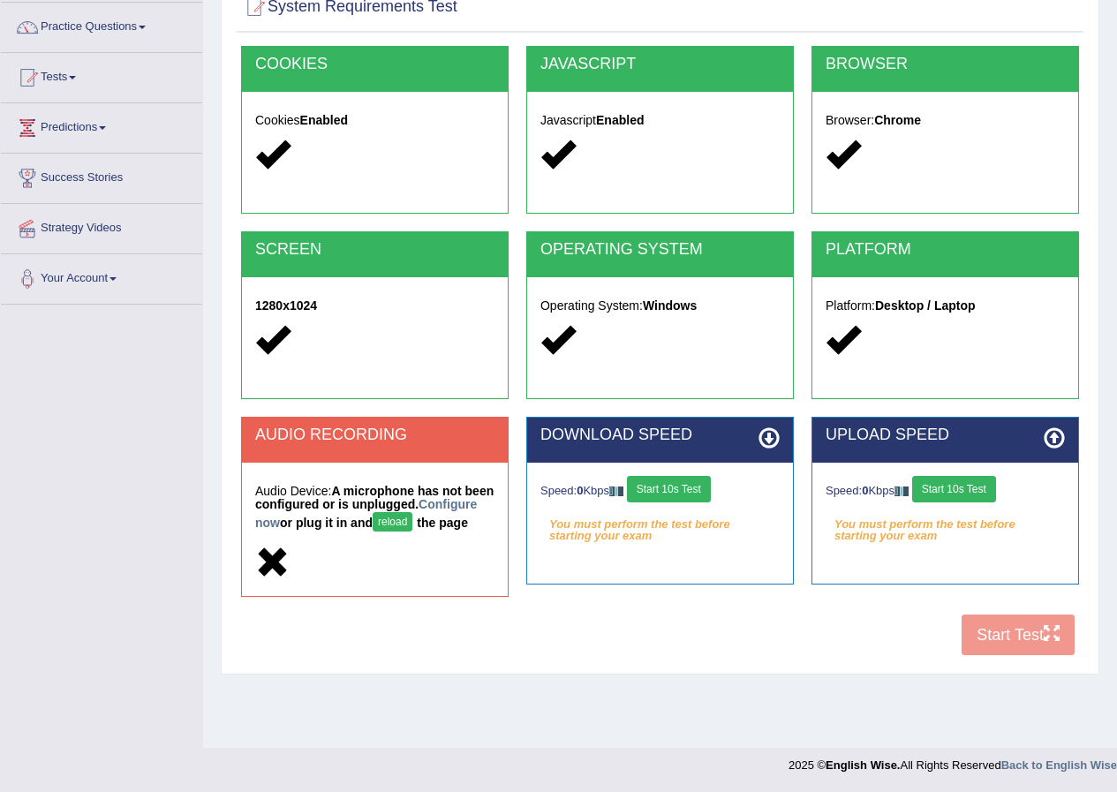
click at [672, 494] on button "Start 10s Test" at bounding box center [669, 489] width 84 height 26
click at [949, 495] on div "Speed: 0 Kbps Start 10s Test" at bounding box center [945, 491] width 239 height 31
click at [412, 526] on button "reload" at bounding box center [393, 521] width 40 height 19
click at [979, 502] on button "Start 10s Test" at bounding box center [954, 489] width 84 height 26
click at [412, 524] on button "reload" at bounding box center [393, 521] width 40 height 19
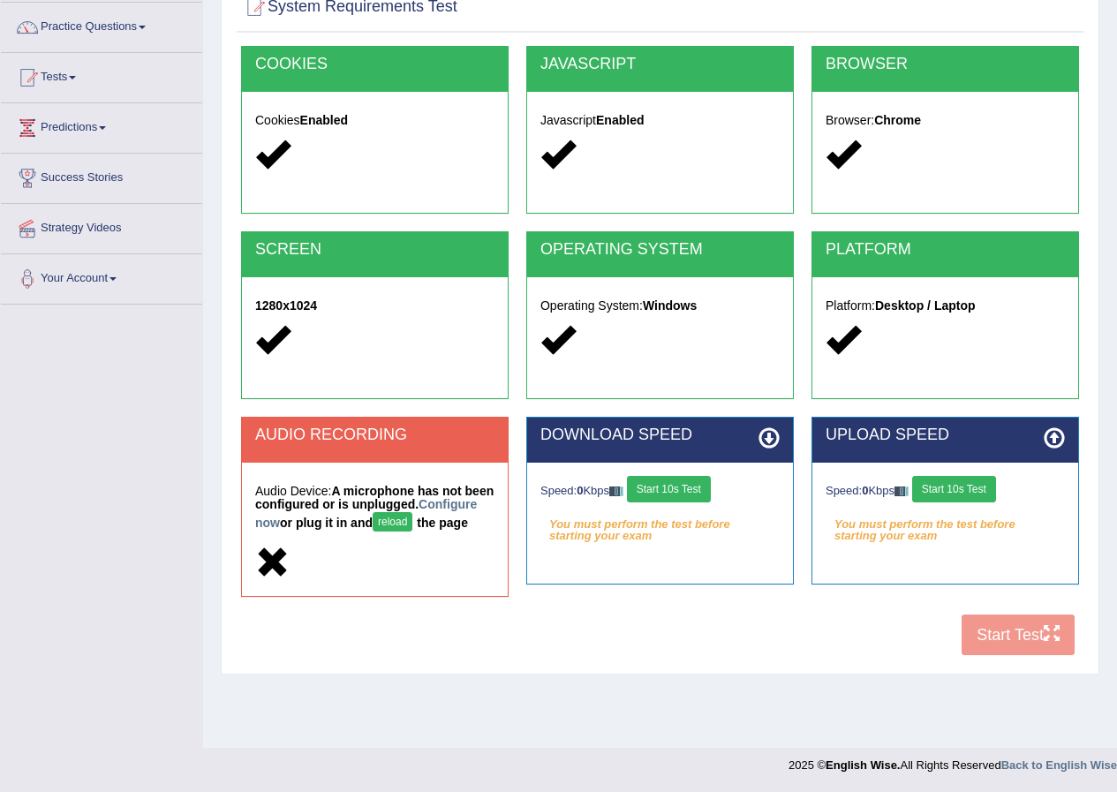
click at [412, 524] on button "reload" at bounding box center [393, 521] width 40 height 19
click at [306, 493] on h5 "Audio Device: A microphone has not been configured or is unplugged. Configure n…" at bounding box center [374, 510] width 239 height 51
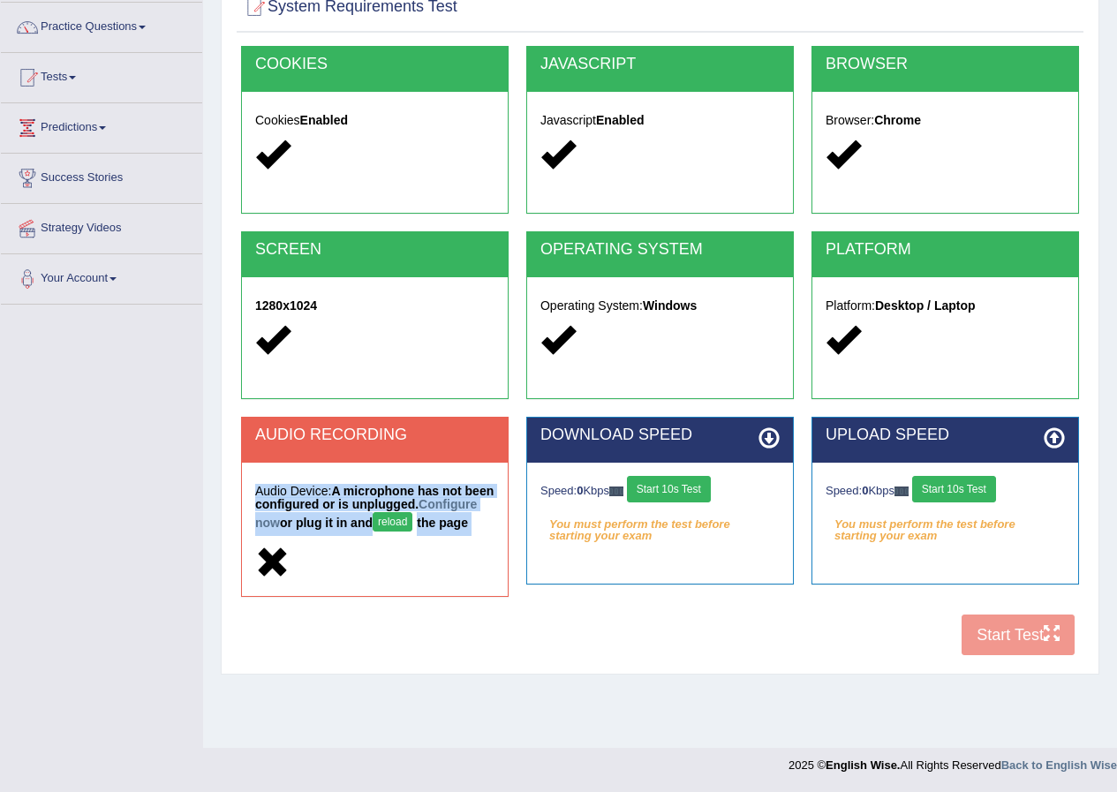
drag, startPoint x: 311, startPoint y: 503, endPoint x: 360, endPoint y: 602, distance: 111.4
click at [360, 596] on div "Audio Device: A microphone has not been configured or is unplugged. Configure n…" at bounding box center [375, 529] width 266 height 133
click at [378, 583] on div at bounding box center [374, 564] width 239 height 38
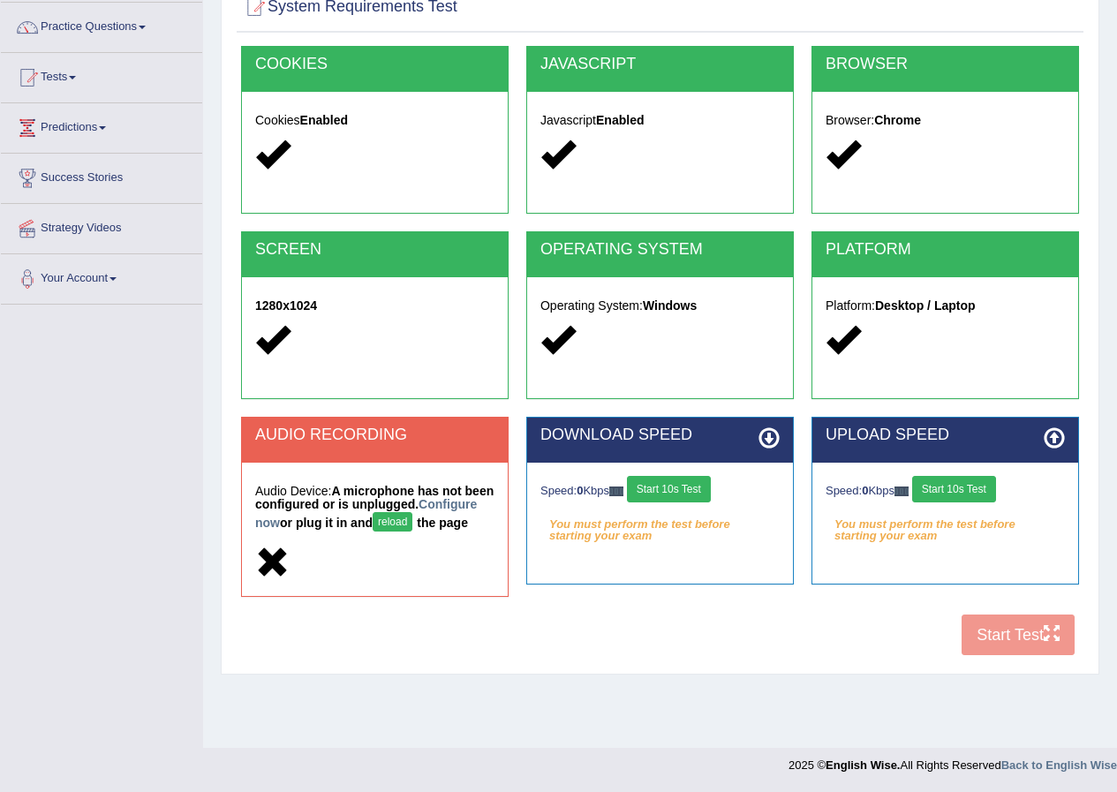
click at [1024, 653] on div "COOKIES Cookies Enabled JAVASCRIPT Javascript Enabled BROWSER Browser: Chrome S…" at bounding box center [660, 355] width 847 height 619
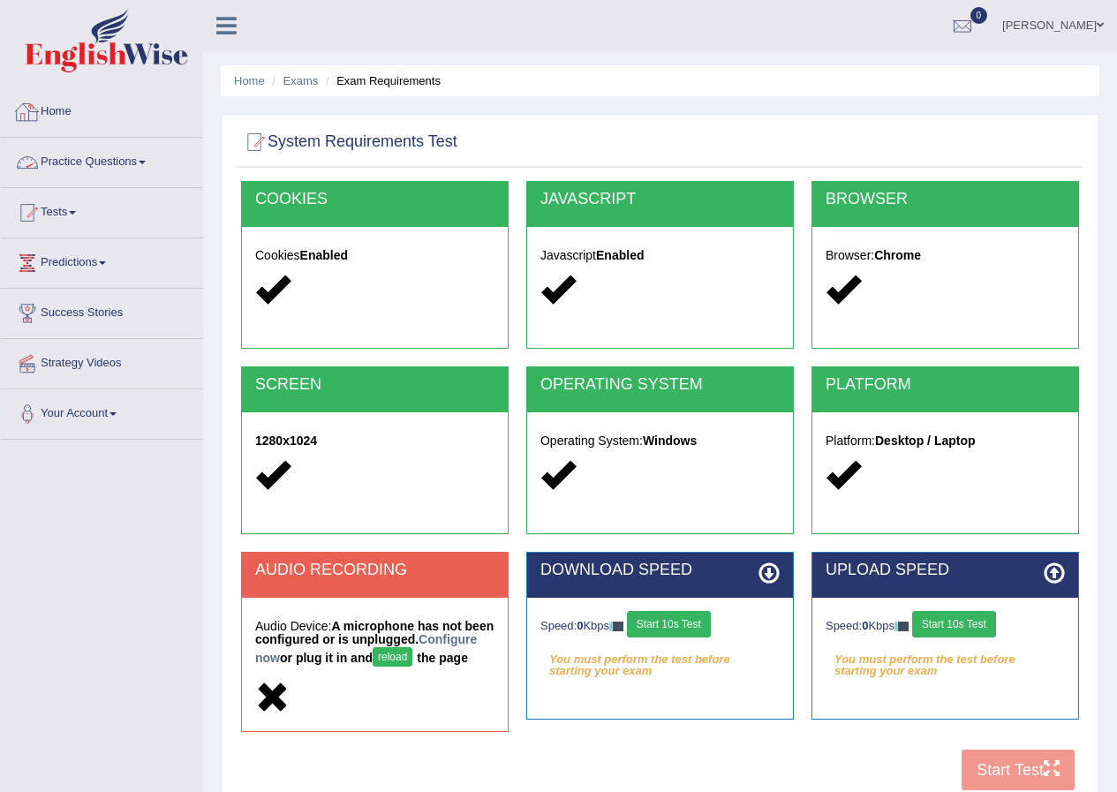
click at [330, 140] on h2 "System Requirements Test" at bounding box center [349, 142] width 216 height 26
click at [332, 142] on h2 "System Requirements Test" at bounding box center [349, 142] width 216 height 26
click at [235, 79] on link "Home" at bounding box center [249, 80] width 31 height 13
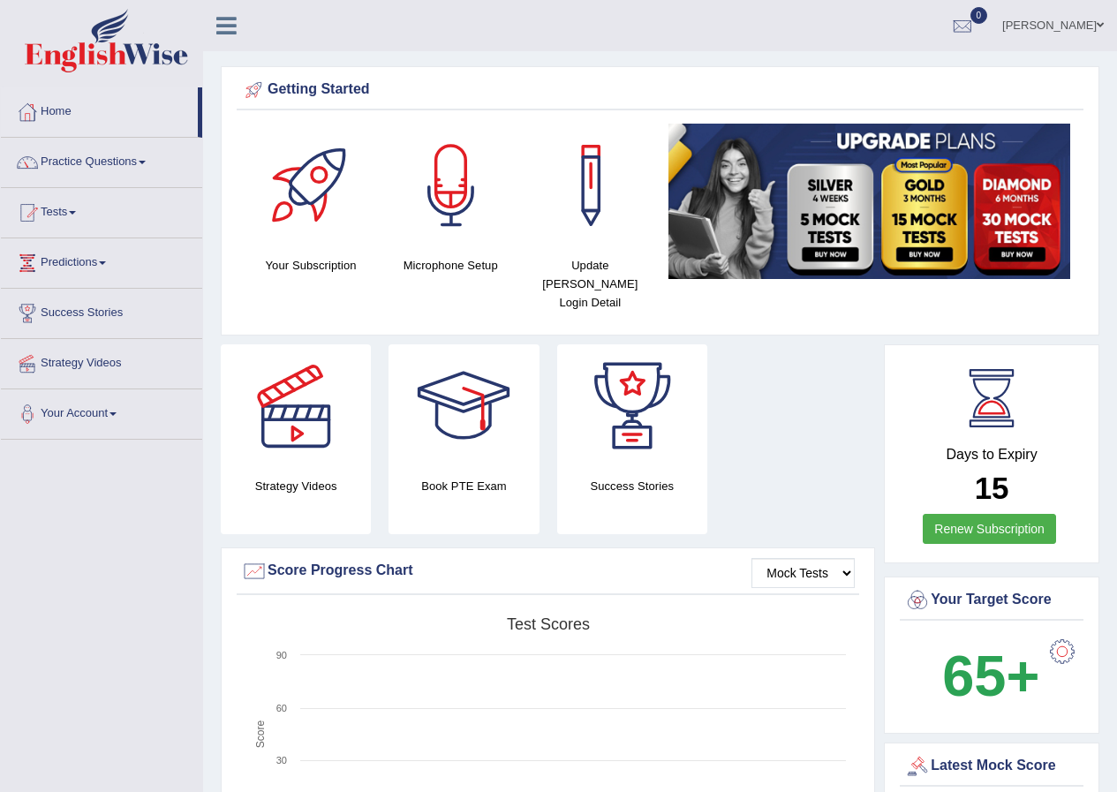
click at [91, 214] on link "Tests" at bounding box center [101, 210] width 201 height 44
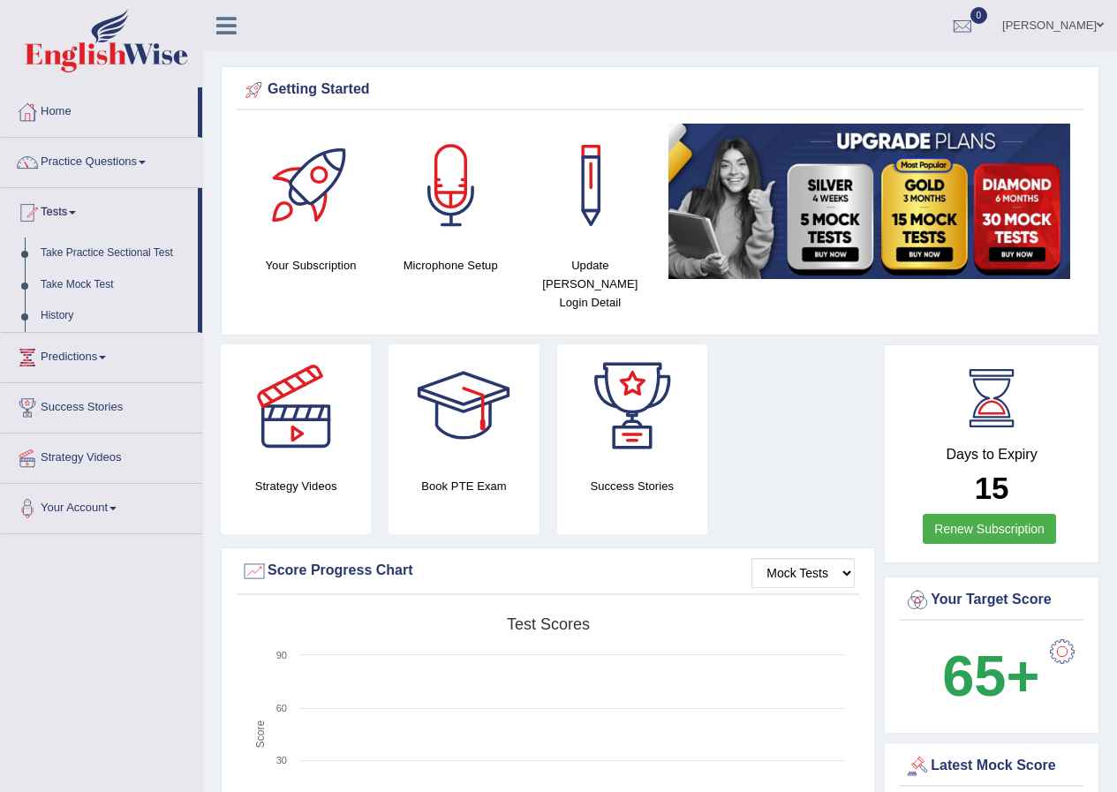
click at [90, 280] on link "Take Mock Test" at bounding box center [115, 285] width 165 height 32
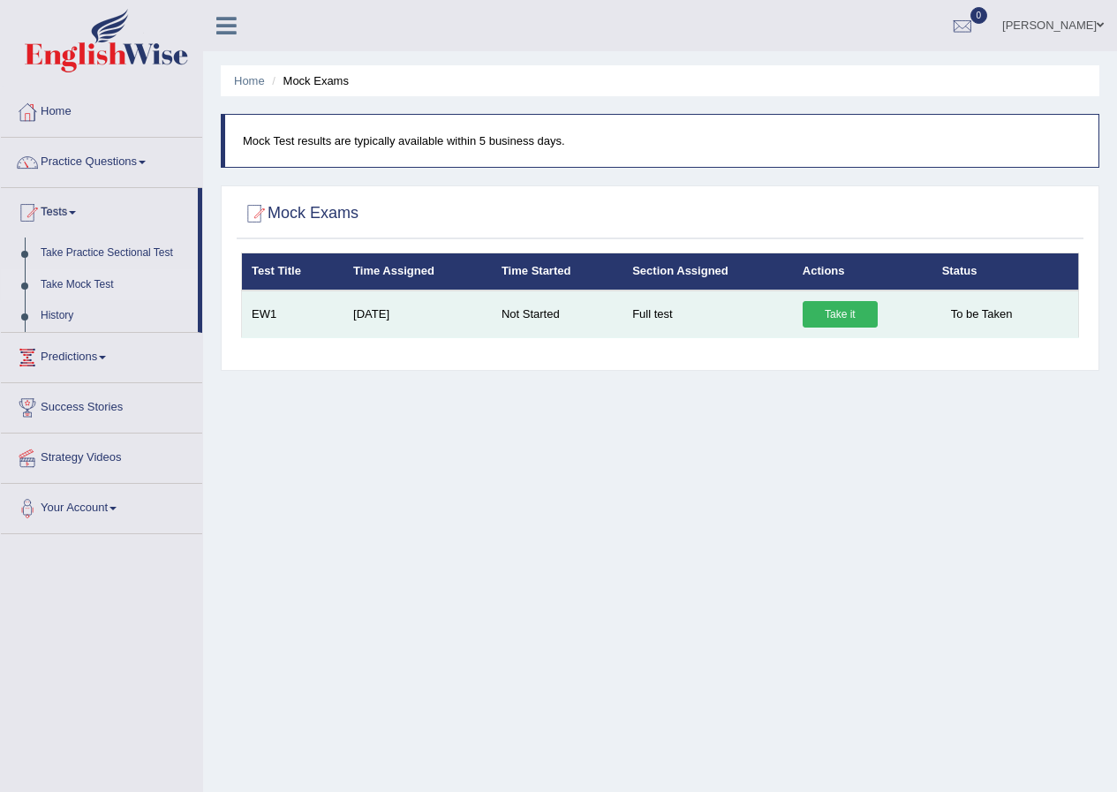
click at [817, 316] on link "Take it" at bounding box center [840, 314] width 75 height 26
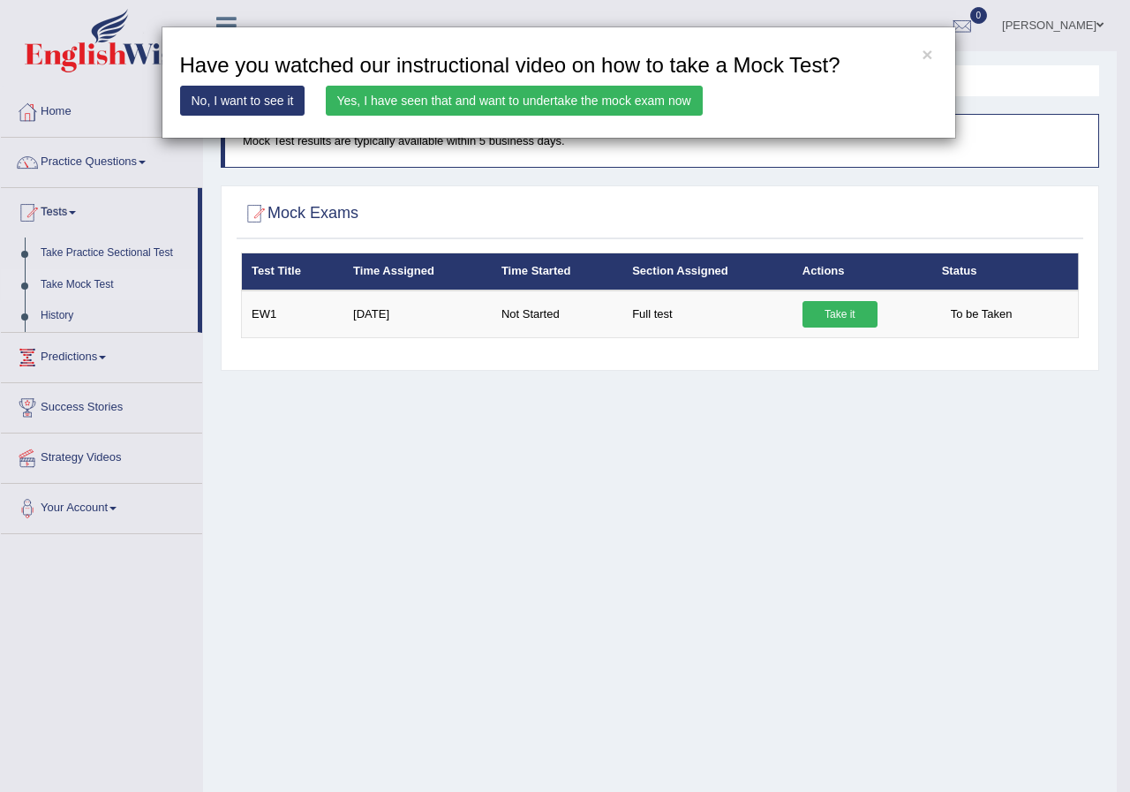
click at [447, 102] on link "Yes, I have seen that and want to undertake the mock exam now" at bounding box center [514, 101] width 377 height 30
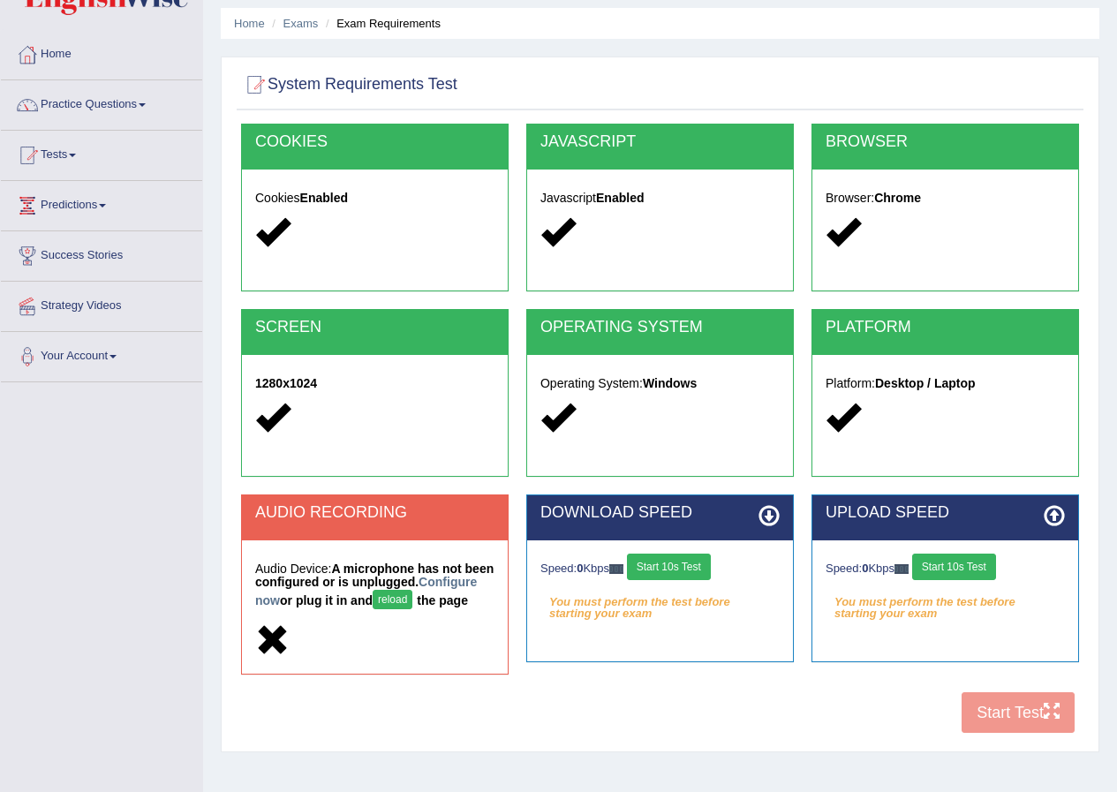
scroll to position [88, 0]
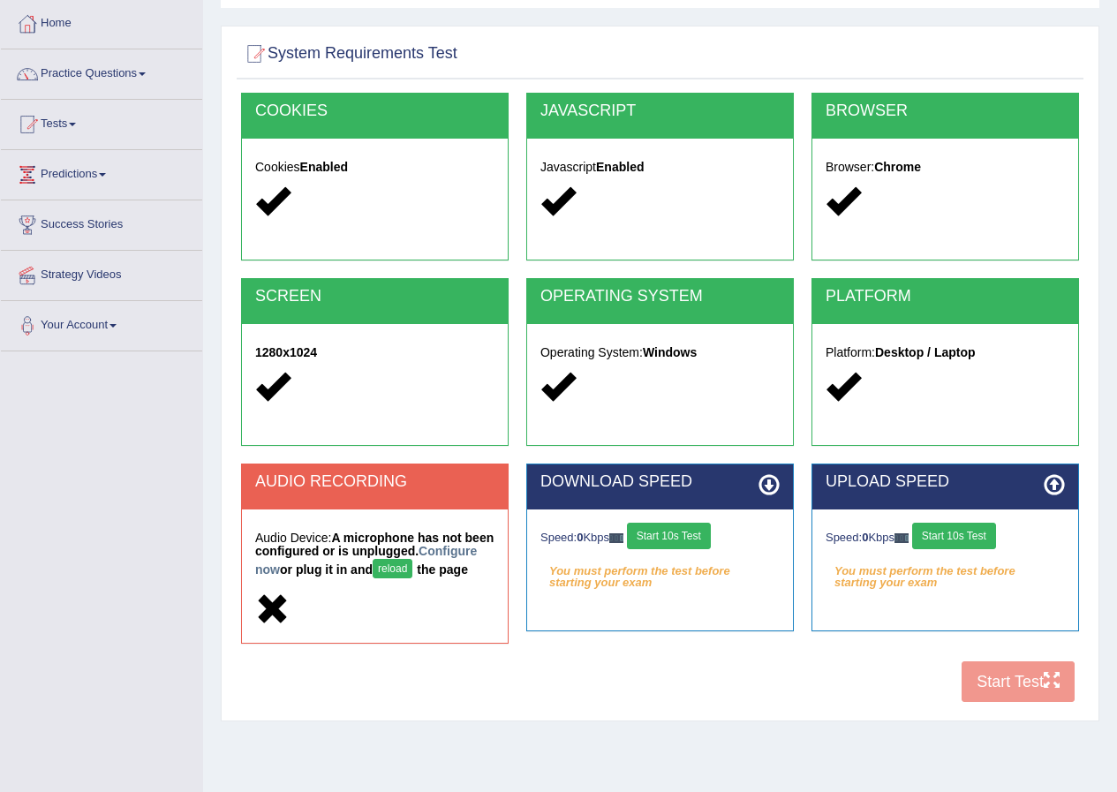
click at [412, 573] on button "reload" at bounding box center [393, 568] width 40 height 19
drag, startPoint x: 0, startPoint y: 0, endPoint x: 462, endPoint y: 571, distance: 734.8
click at [412, 571] on button "reload" at bounding box center [393, 568] width 40 height 19
click at [143, 74] on link "Practice Questions" at bounding box center [101, 71] width 201 height 44
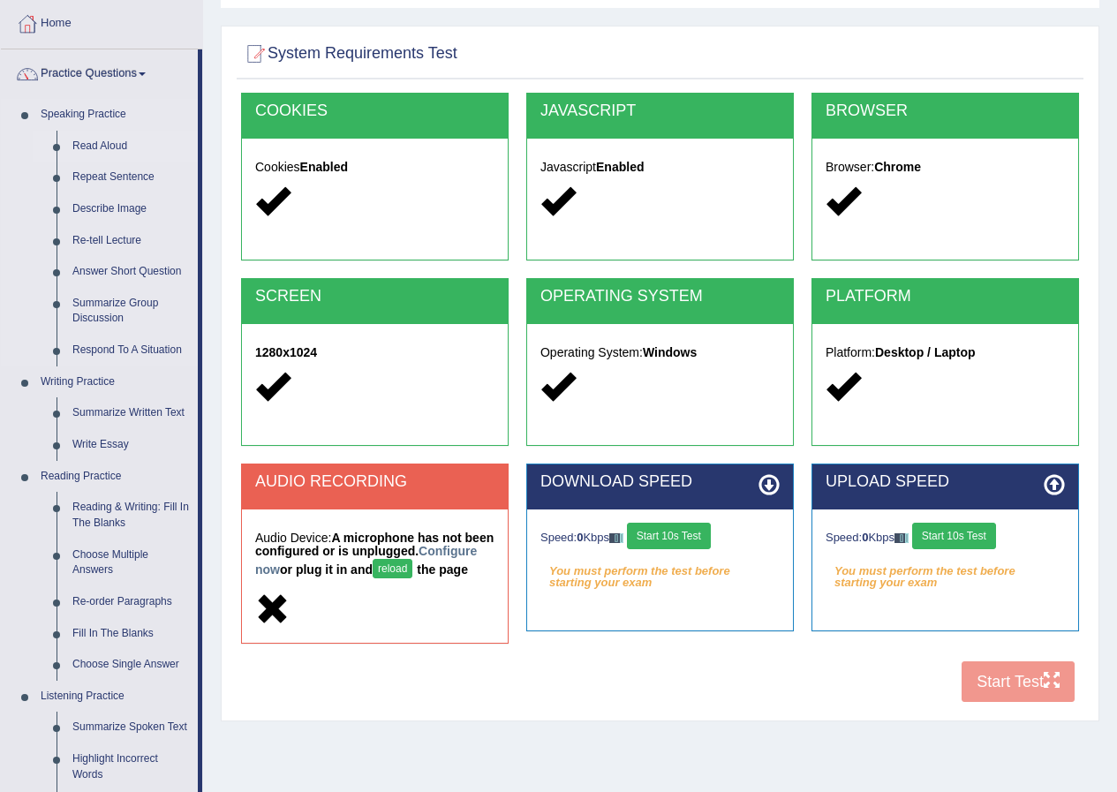
click at [85, 149] on link "Read Aloud" at bounding box center [130, 147] width 133 height 32
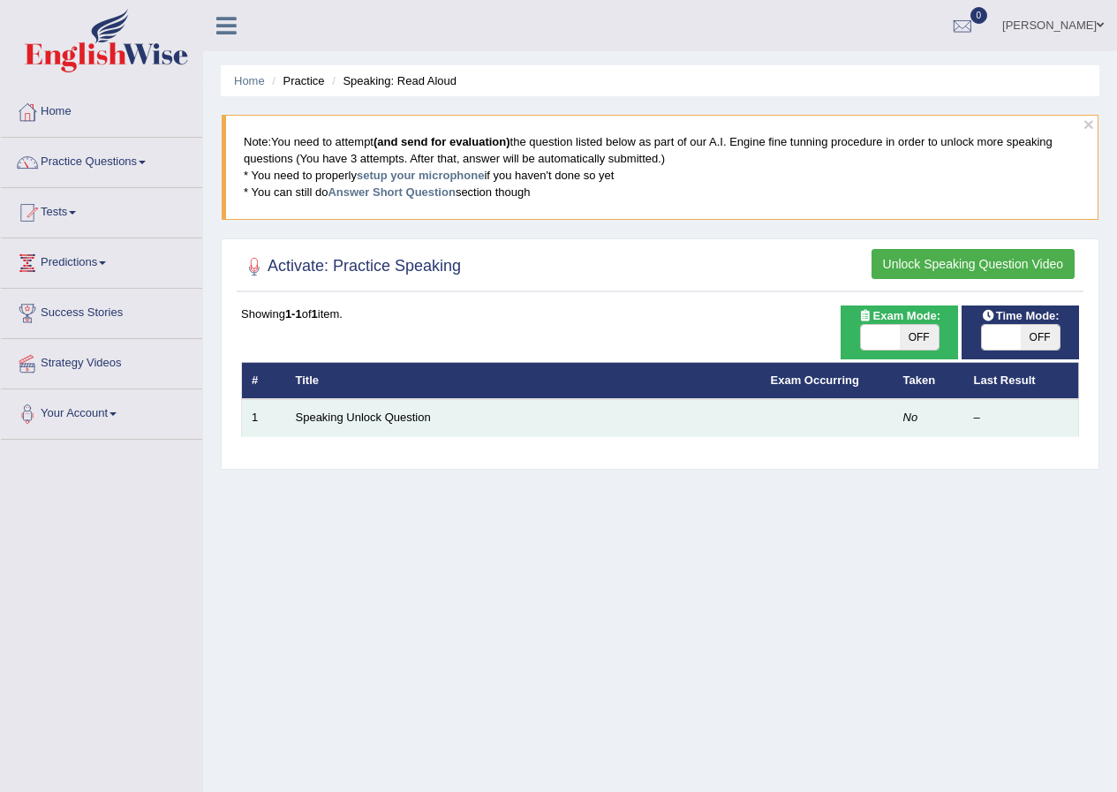
drag, startPoint x: 961, startPoint y: 417, endPoint x: 991, endPoint y: 419, distance: 30.1
click at [962, 417] on td "No" at bounding box center [929, 417] width 71 height 37
click at [998, 419] on div "–" at bounding box center [1021, 418] width 95 height 17
click at [999, 404] on td "–" at bounding box center [1021, 417] width 115 height 37
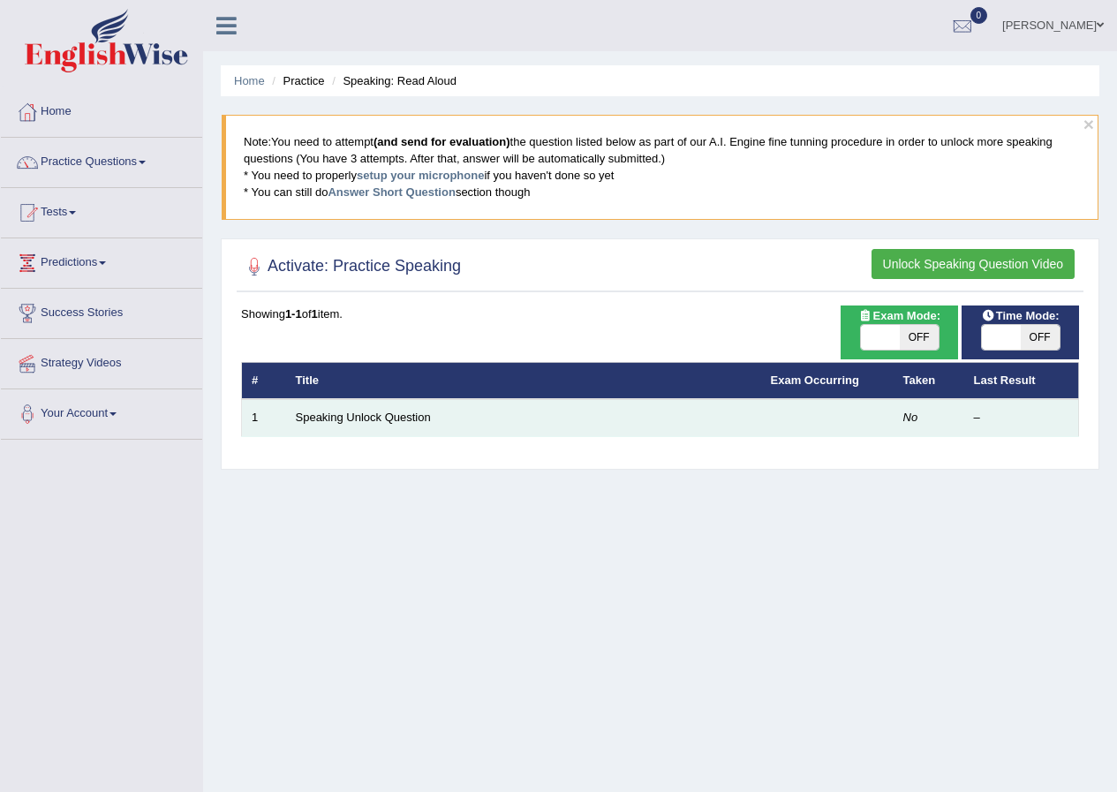
click at [999, 404] on td "–" at bounding box center [1021, 417] width 115 height 37
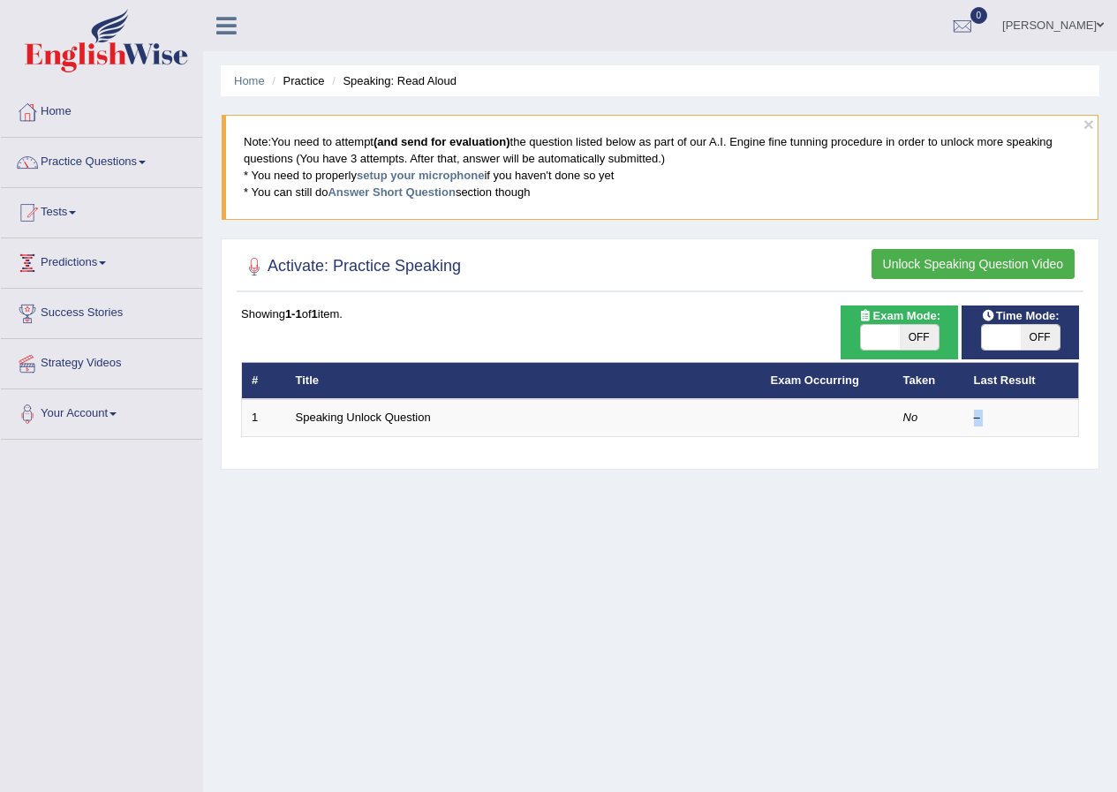
click at [127, 261] on link "Predictions" at bounding box center [101, 260] width 201 height 44
click at [70, 205] on link "Tests" at bounding box center [101, 210] width 201 height 44
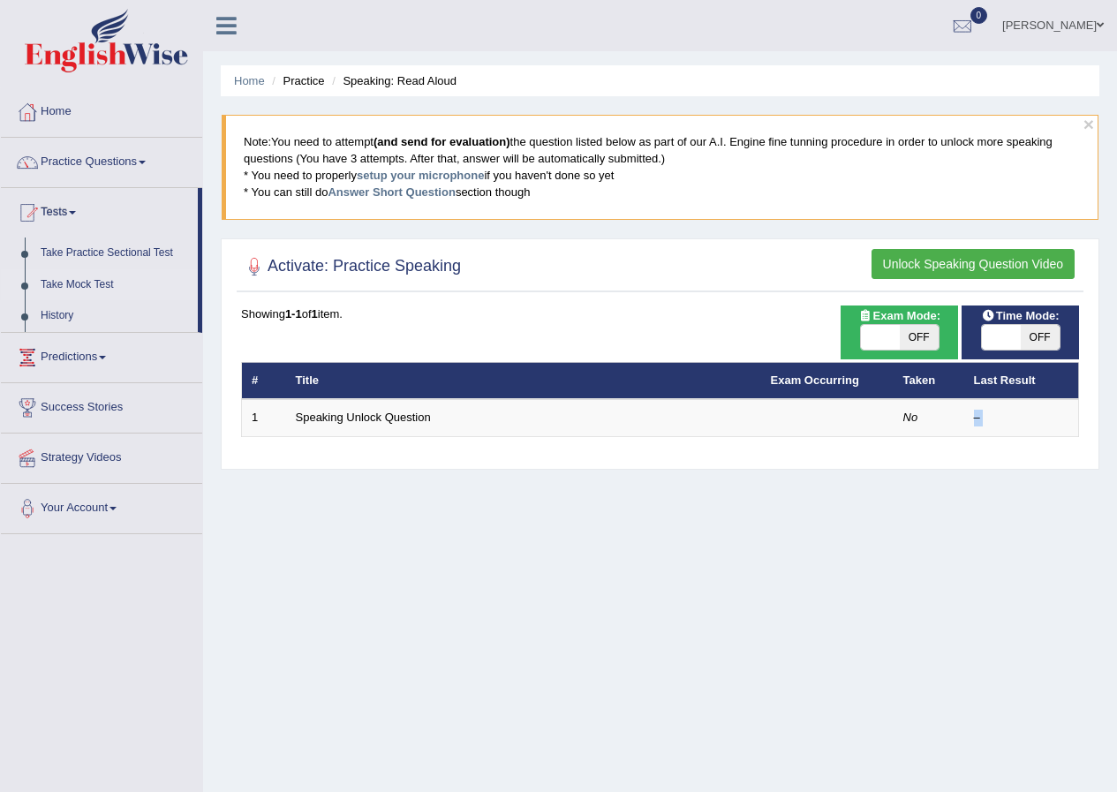
click at [87, 286] on link "Take Mock Test" at bounding box center [115, 285] width 165 height 32
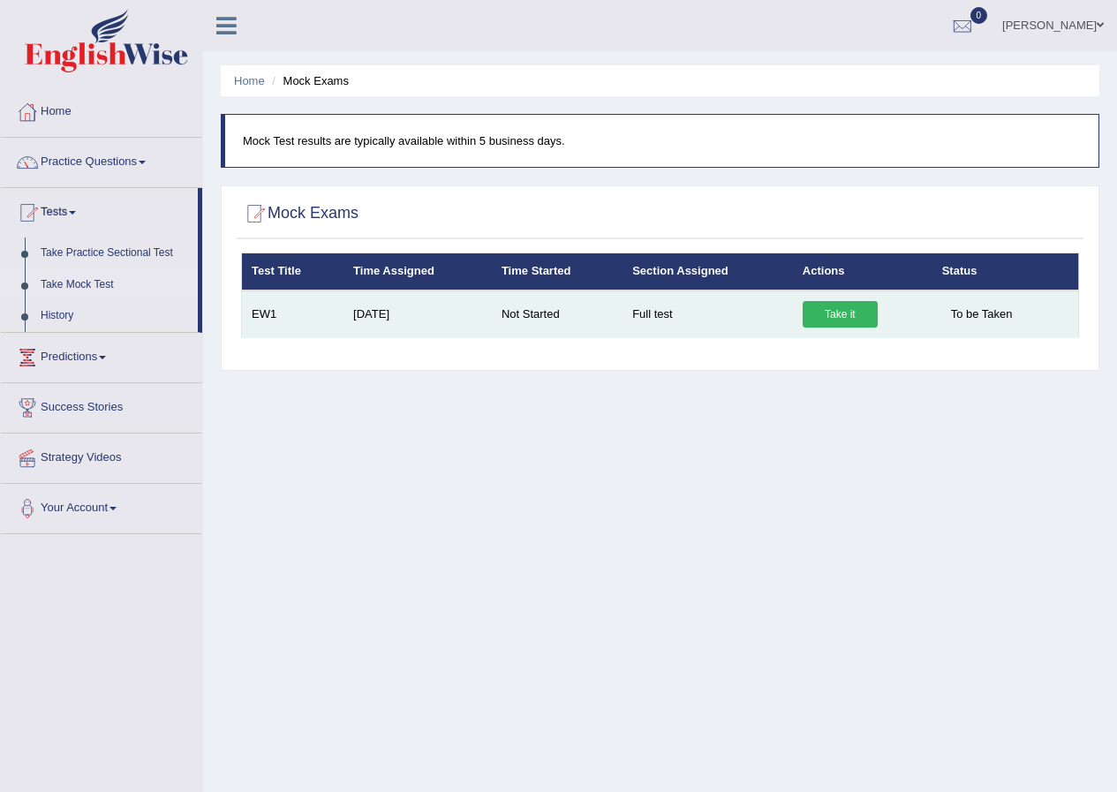
click at [816, 317] on link "Take it" at bounding box center [840, 314] width 75 height 26
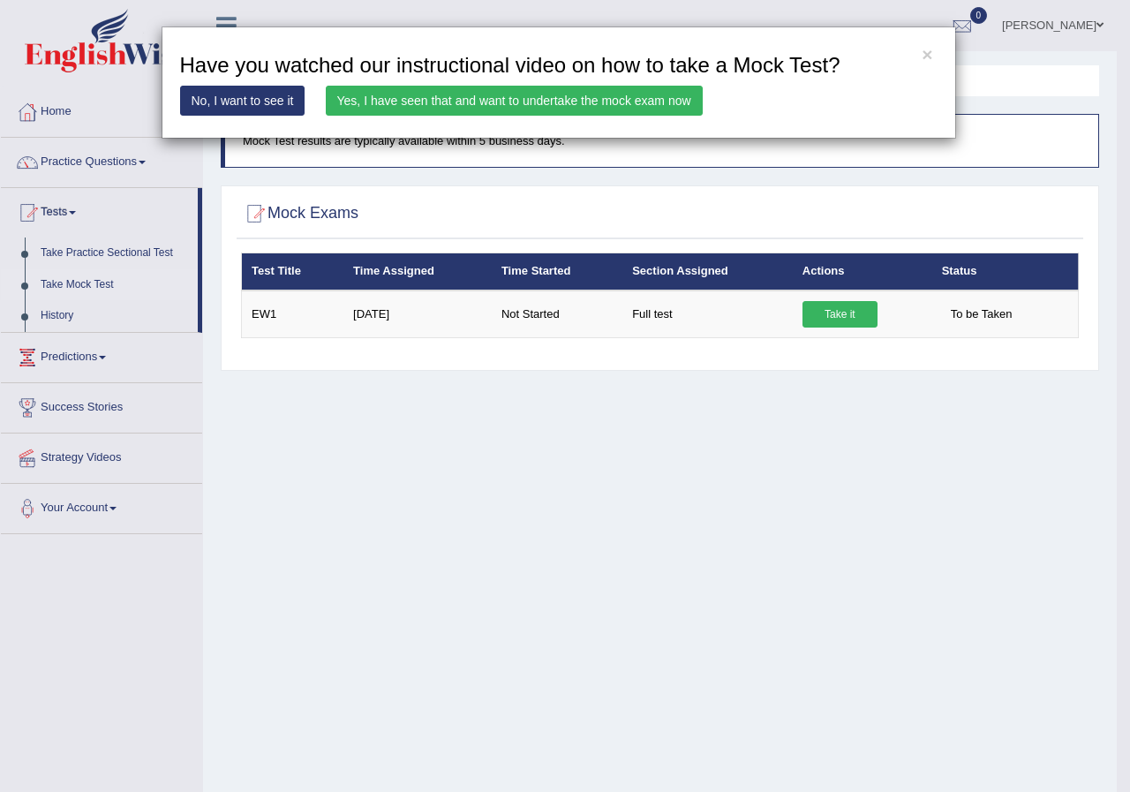
click at [495, 97] on link "Yes, I have seen that and want to undertake the mock exam now" at bounding box center [514, 101] width 377 height 30
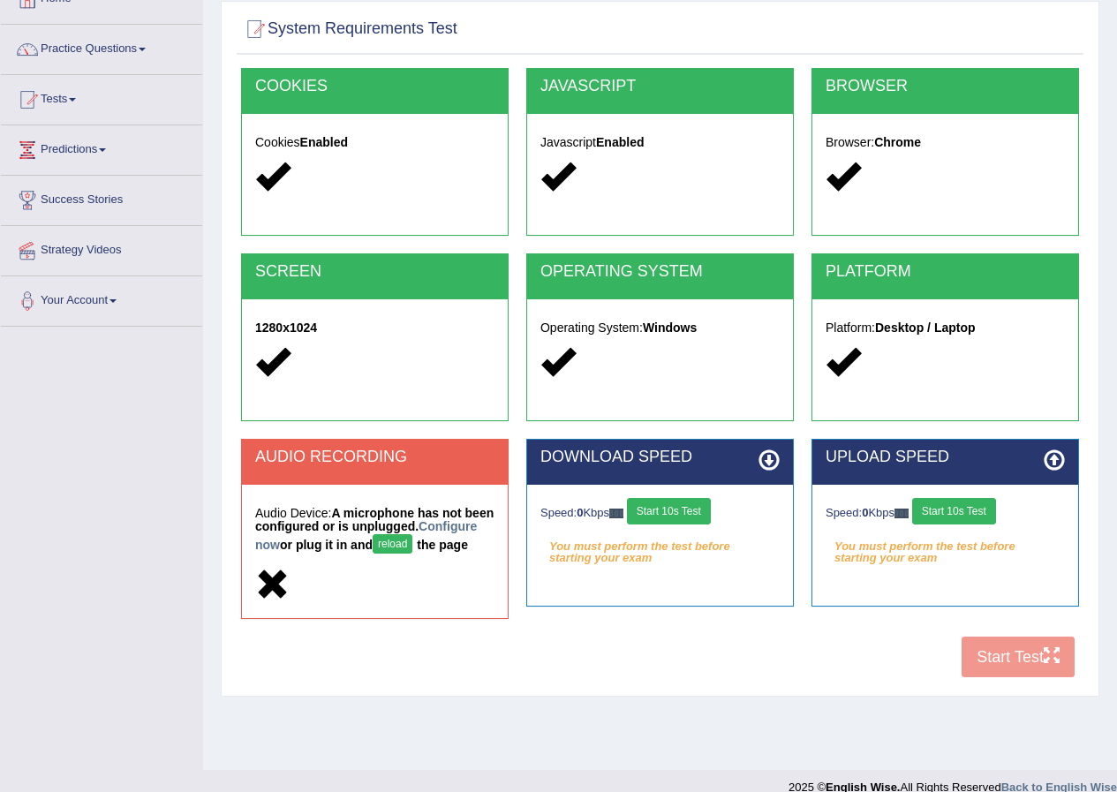
scroll to position [135, 0]
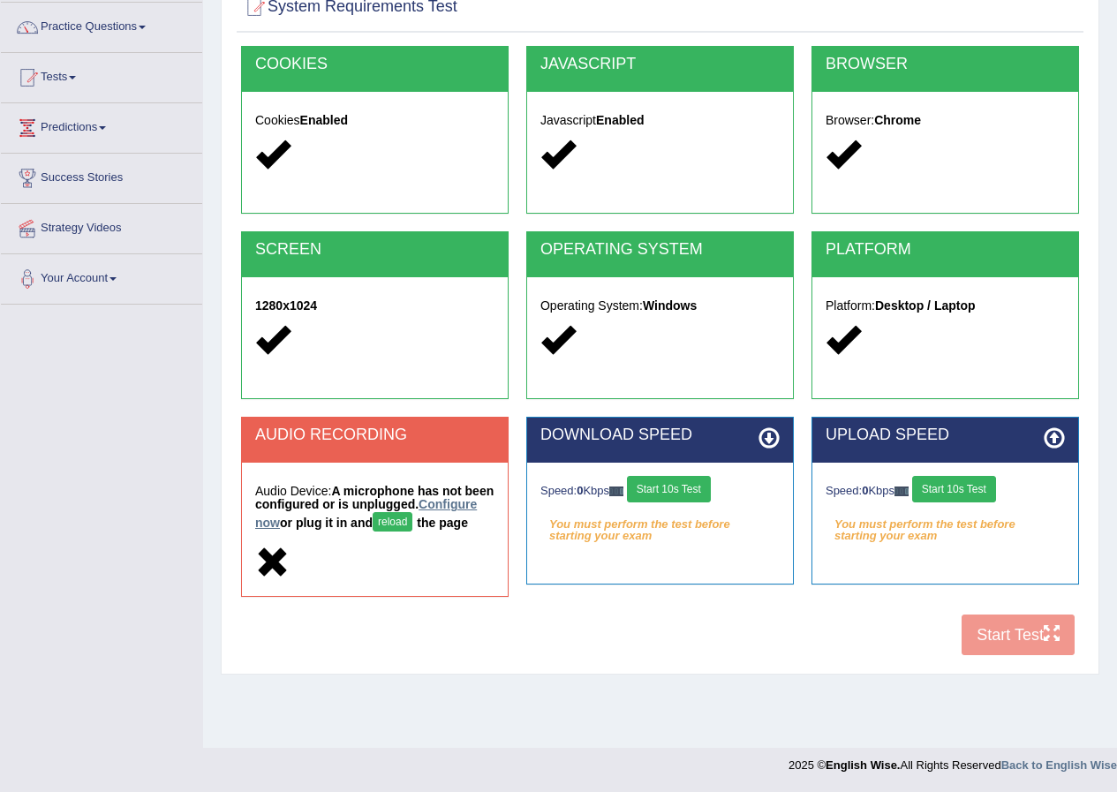
click at [310, 522] on link "Configure now" at bounding box center [366, 513] width 222 height 33
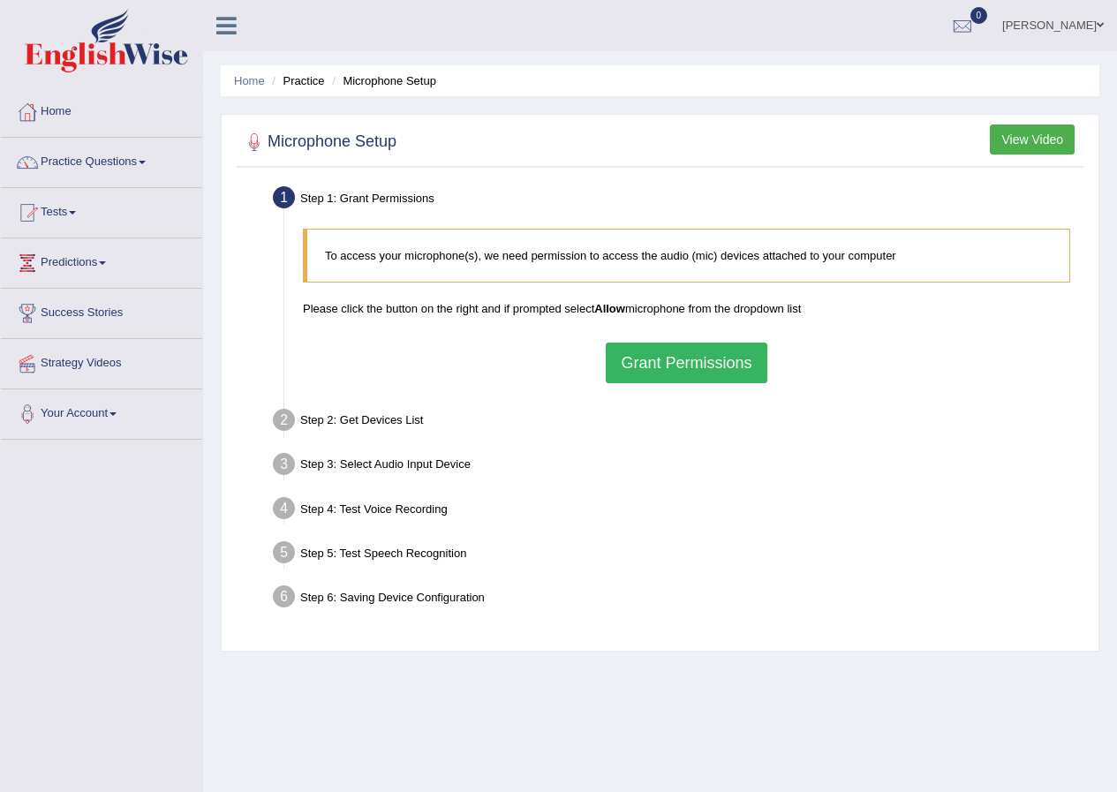
click at [677, 363] on button "Grant Permissions" at bounding box center [686, 363] width 161 height 41
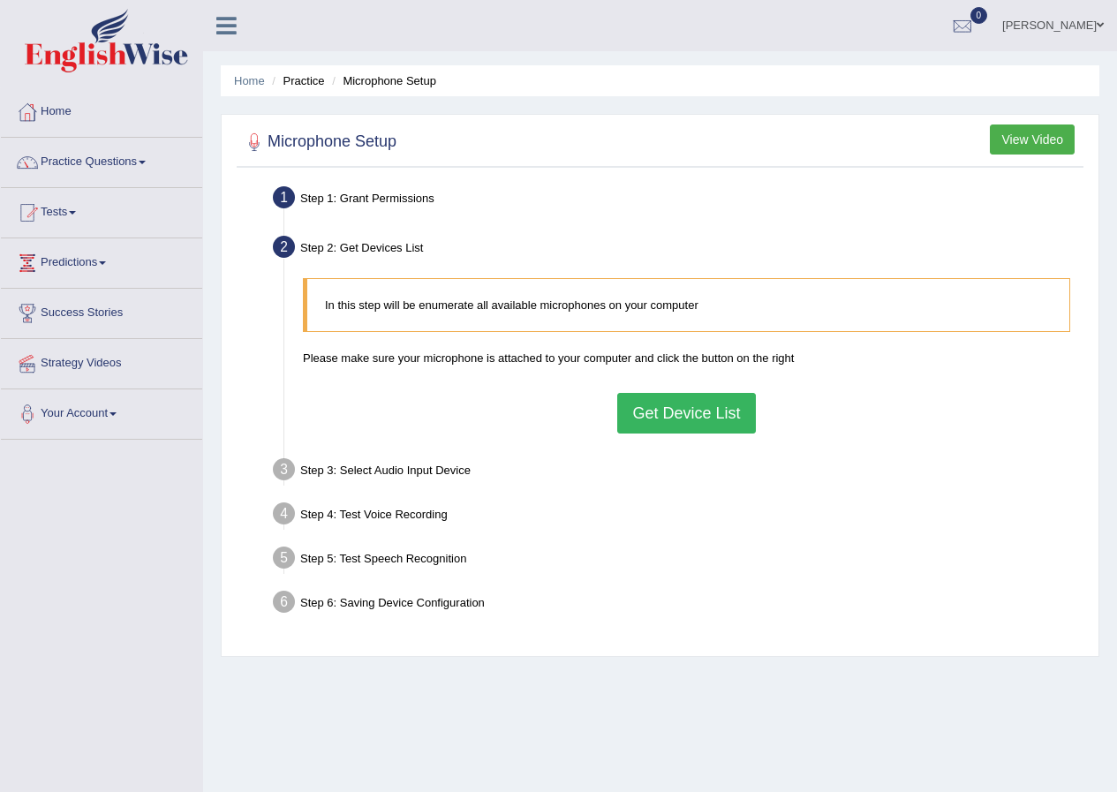
click at [645, 419] on button "Get Device List" at bounding box center [686, 413] width 138 height 41
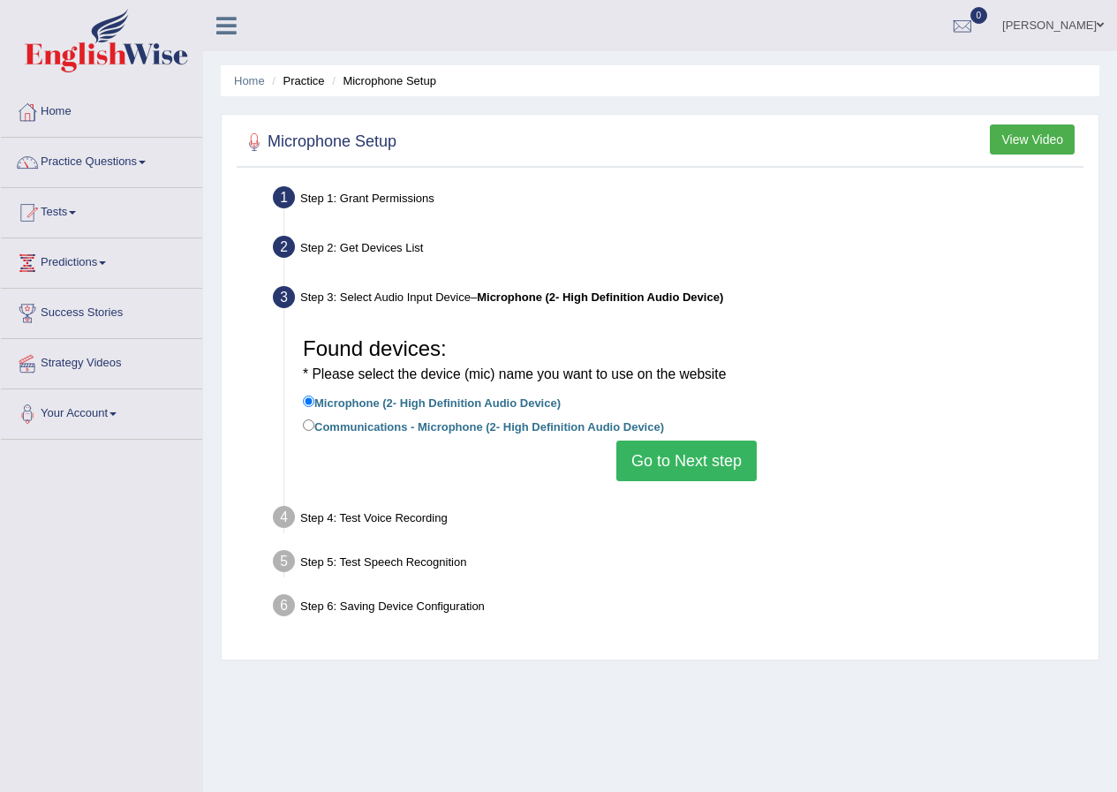
click at [662, 457] on button "Go to Next step" at bounding box center [686, 461] width 140 height 41
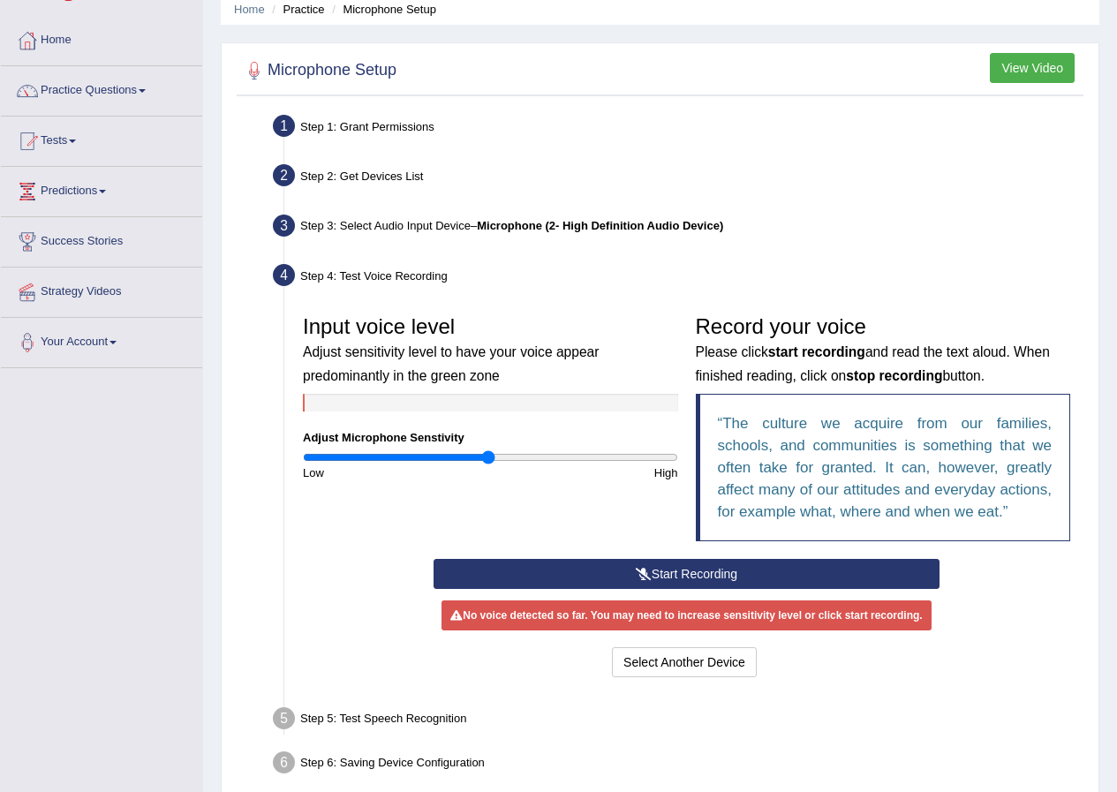
scroll to position [155, 0]
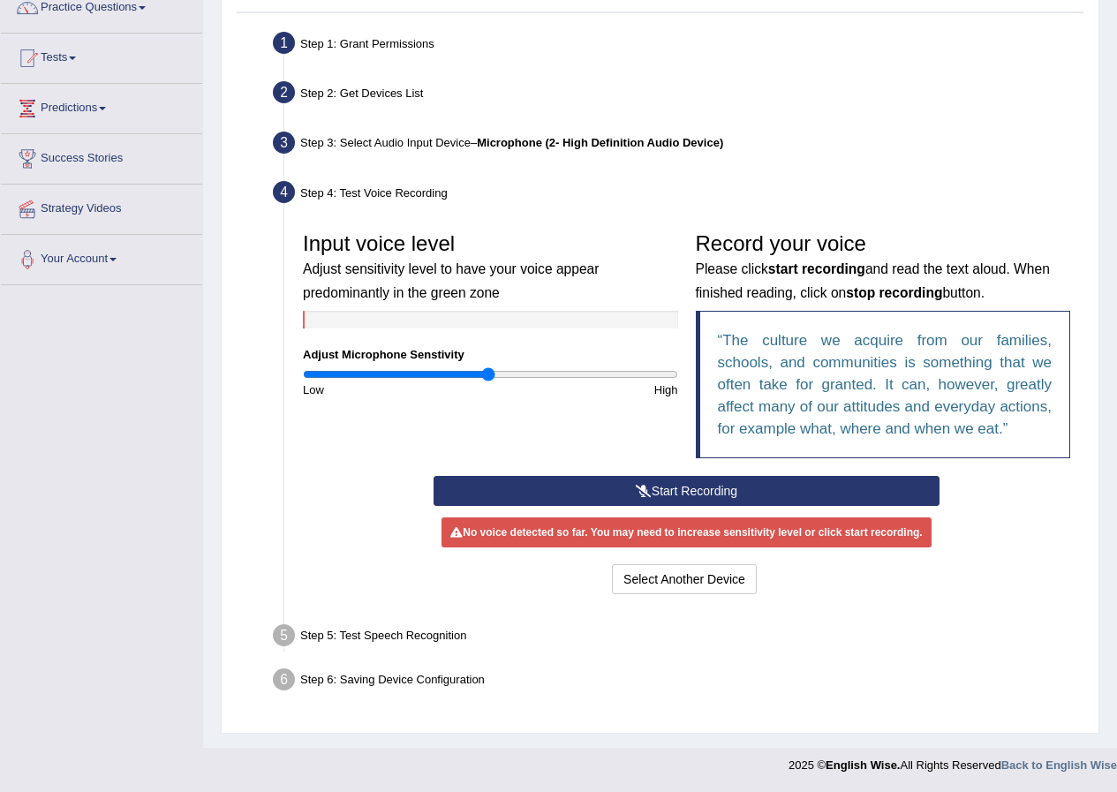
click at [693, 488] on button "Start Recording" at bounding box center [687, 491] width 506 height 30
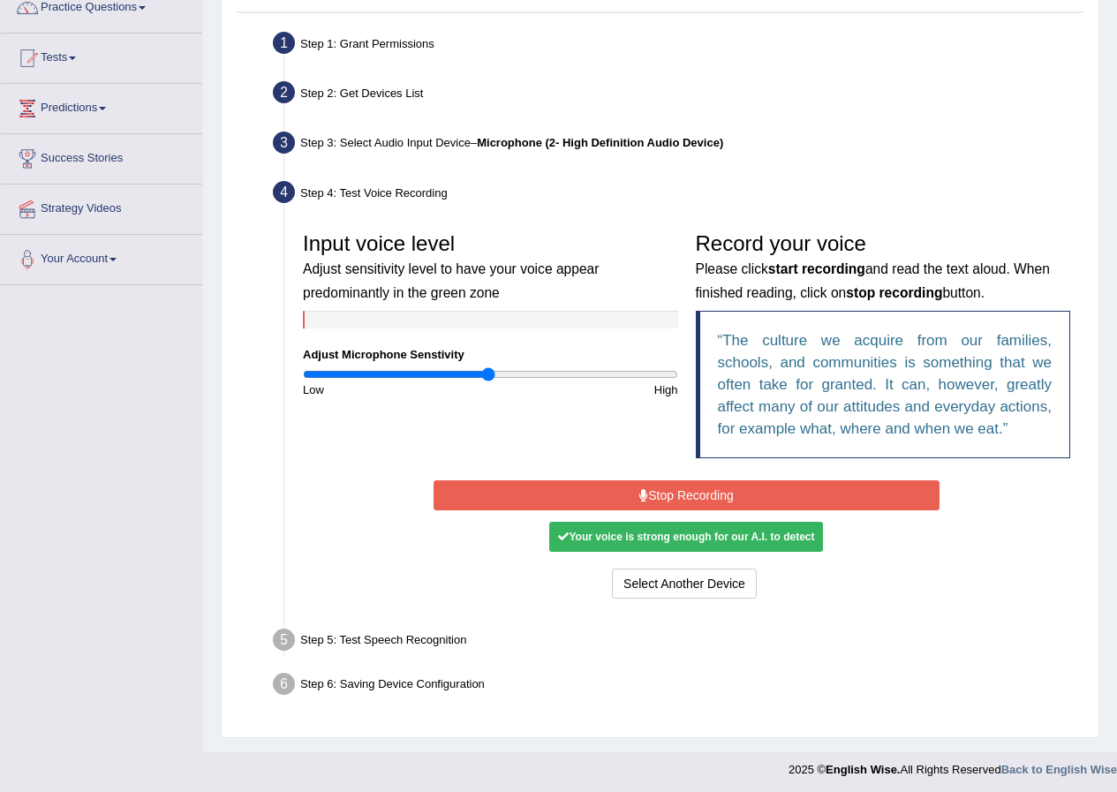
click at [693, 488] on button "Stop Recording" at bounding box center [687, 495] width 506 height 30
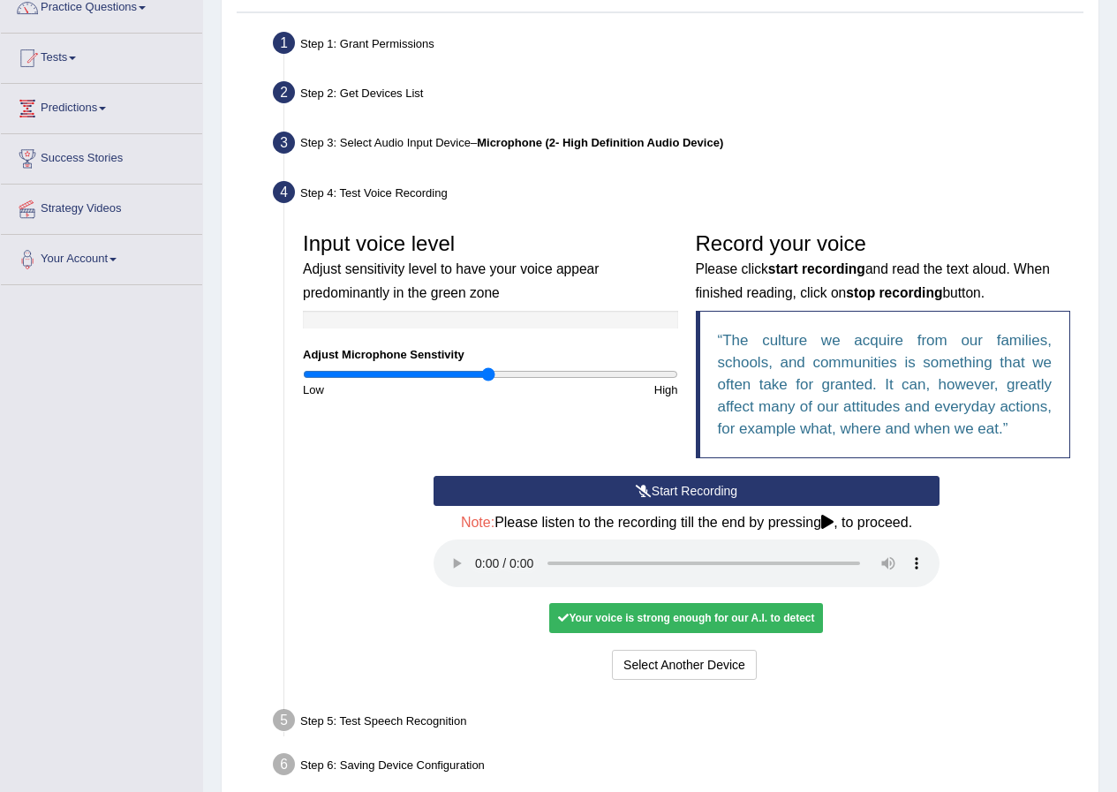
click at [650, 630] on div "Your voice is strong enough for our A.I. to detect" at bounding box center [686, 618] width 274 height 30
click at [667, 623] on div "Your voice is strong enough for our A.I. to detect" at bounding box center [686, 618] width 274 height 30
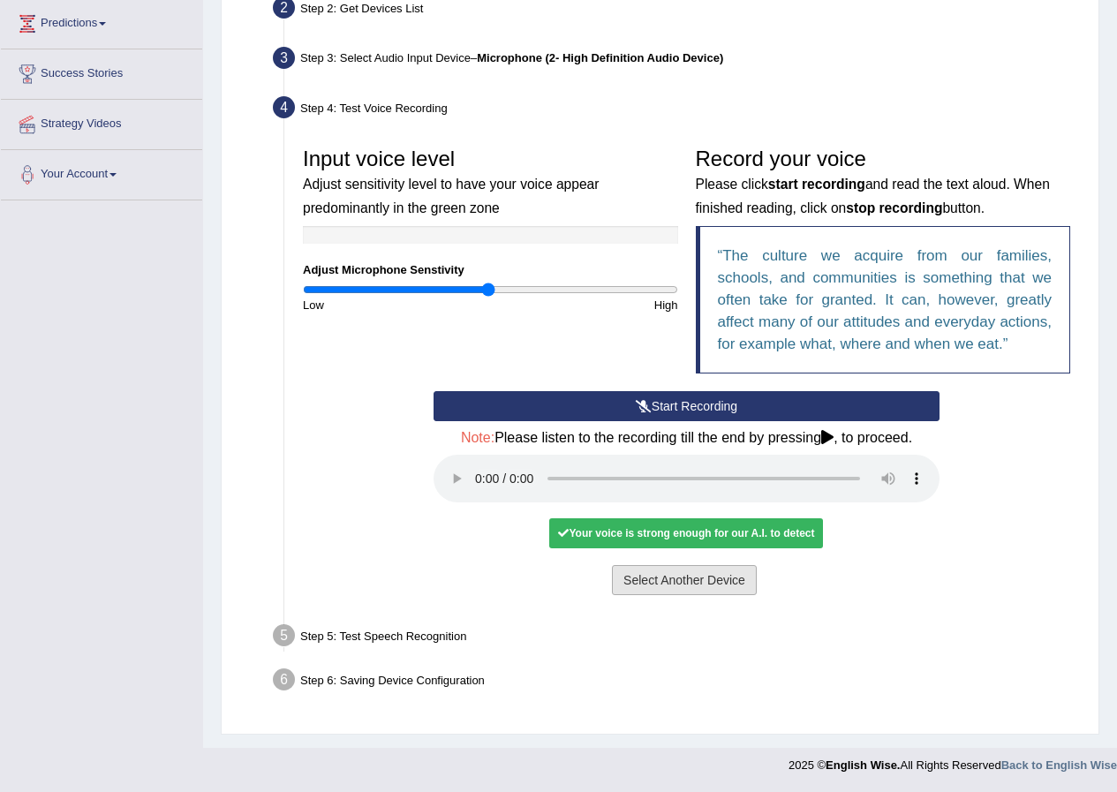
click at [671, 584] on button "Select Another Device" at bounding box center [684, 580] width 145 height 30
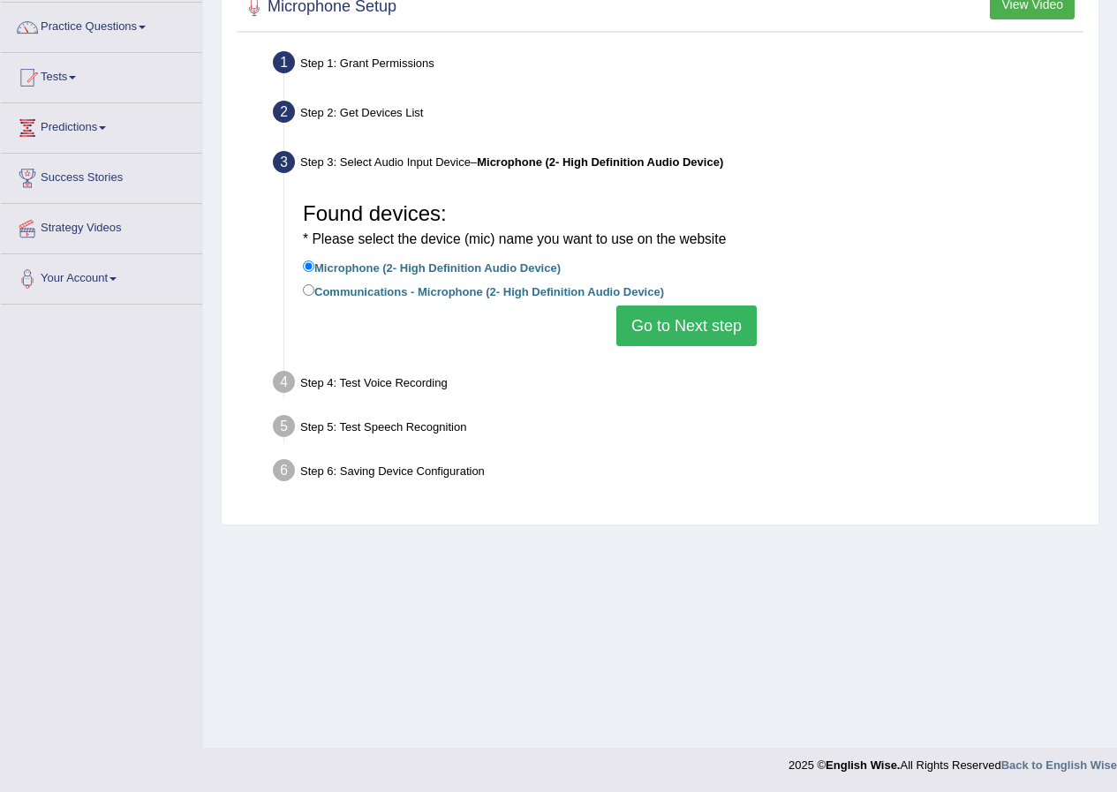
drag, startPoint x: 617, startPoint y: 315, endPoint x: 607, endPoint y: 326, distance: 15.0
click at [616, 315] on button "Go to Next step" at bounding box center [686, 326] width 140 height 41
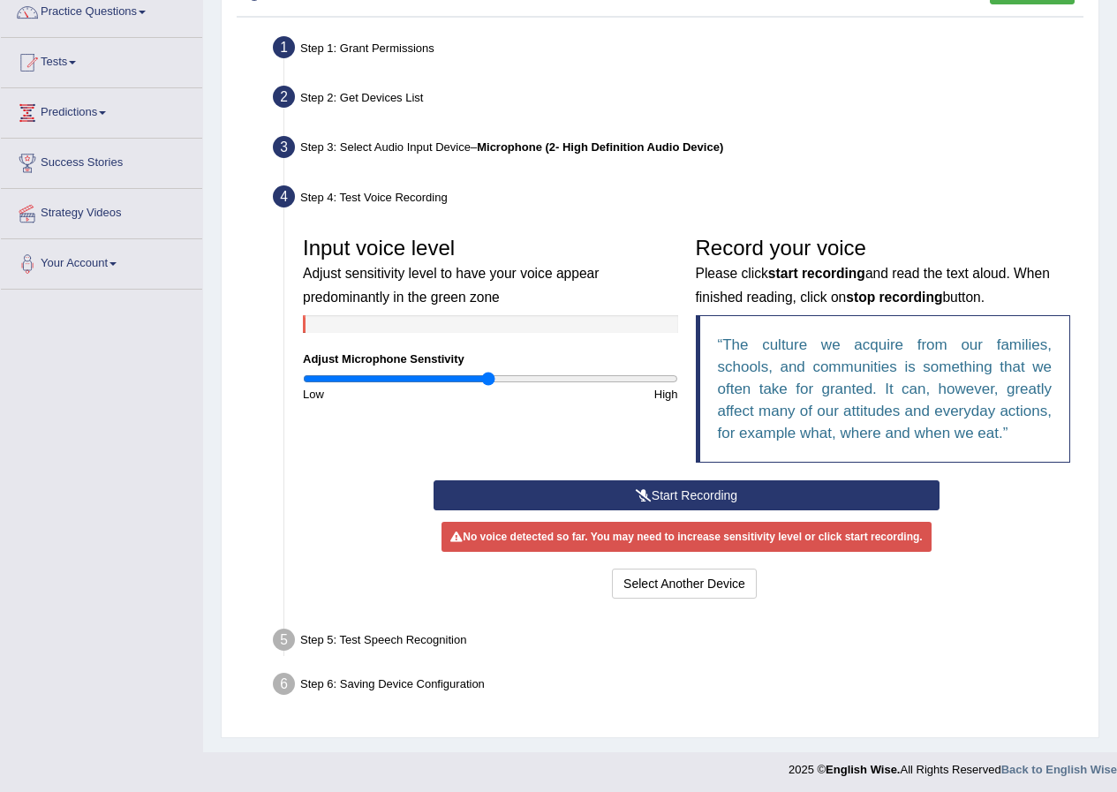
scroll to position [155, 0]
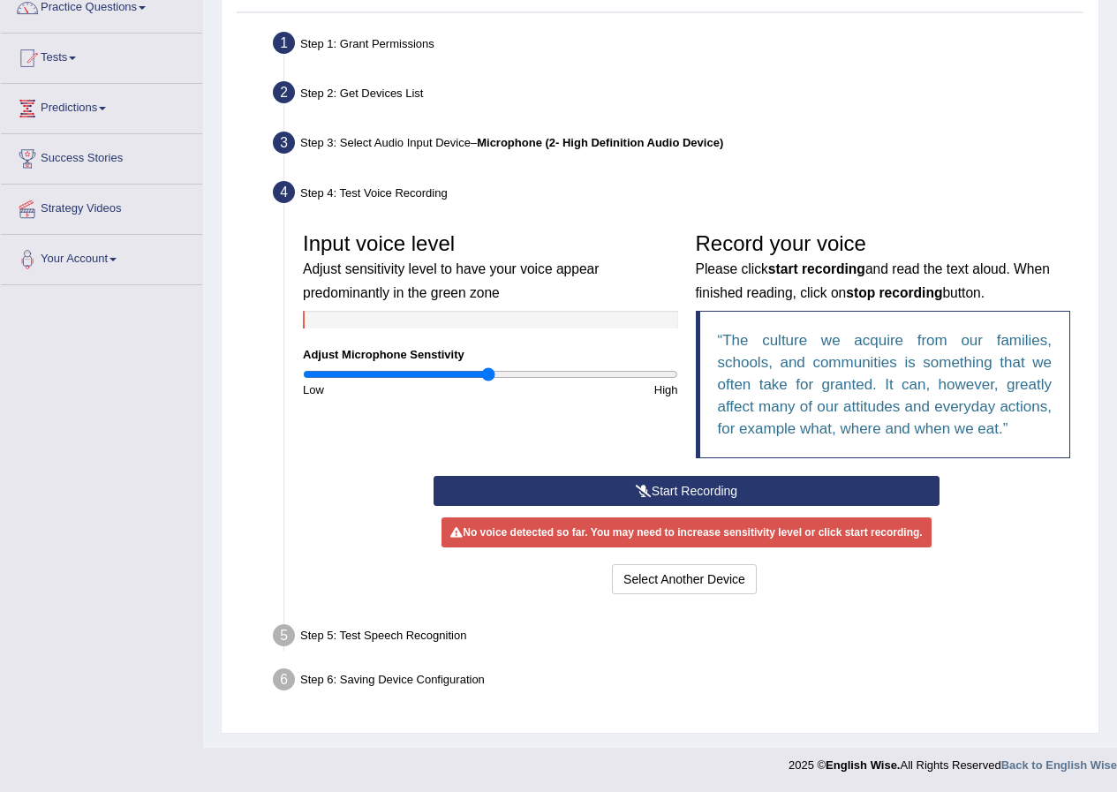
click at [302, 631] on div "Step 5: Test Speech Recognition" at bounding box center [678, 638] width 826 height 39
drag, startPoint x: 578, startPoint y: 373, endPoint x: 669, endPoint y: 373, distance: 91.9
type input "2"
click at [669, 373] on input "range" at bounding box center [490, 374] width 375 height 14
click at [685, 482] on button "Start Recording" at bounding box center [687, 491] width 506 height 30
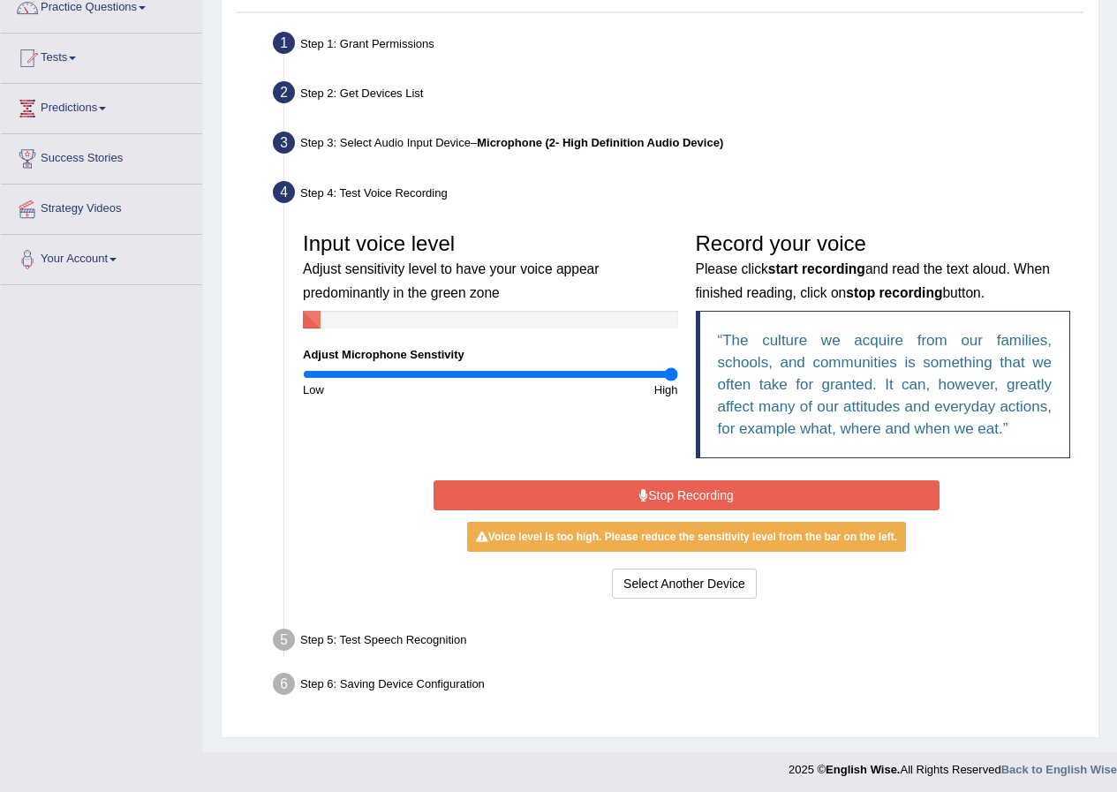
click at [687, 491] on button "Stop Recording" at bounding box center [687, 495] width 506 height 30
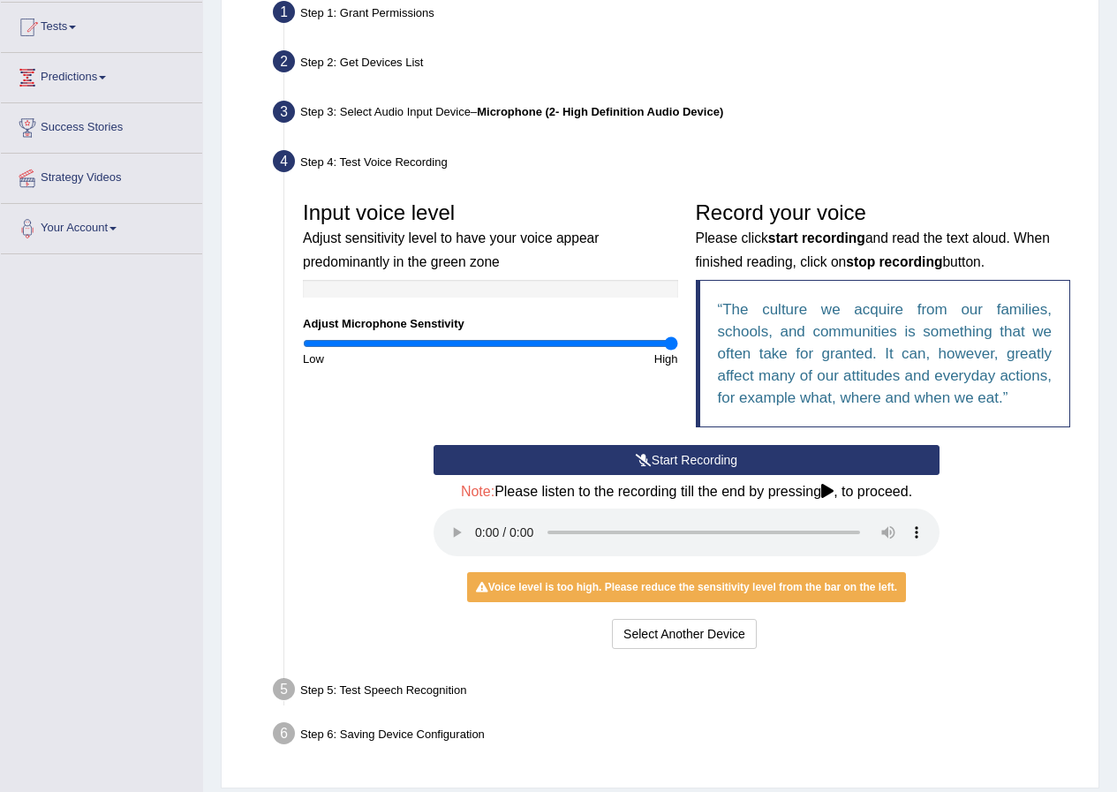
scroll to position [239, 0]
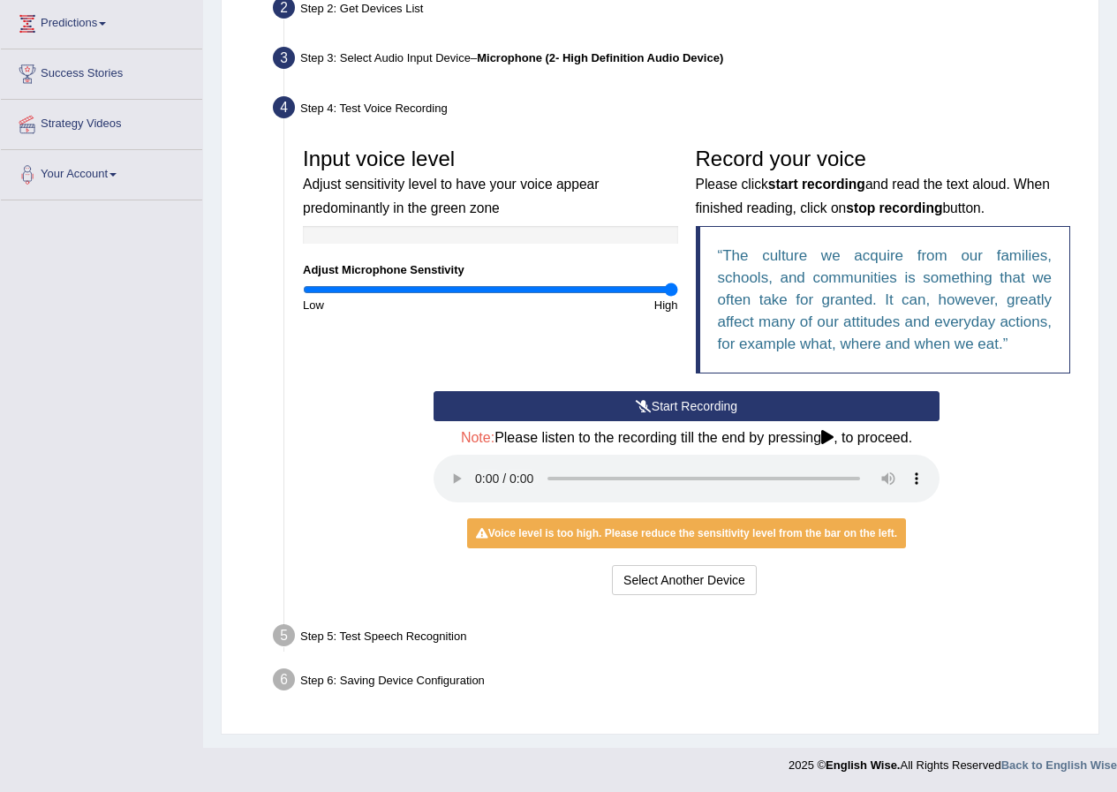
click at [803, 538] on div "Voice level is too high. Please reduce the sensitivity level from the bar on th…" at bounding box center [686, 533] width 439 height 30
click at [381, 685] on div "Step 6: Saving Device Configuration" at bounding box center [678, 682] width 826 height 39
click at [405, 641] on div "Step 5: Test Speech Recognition" at bounding box center [678, 638] width 826 height 39
drag, startPoint x: 405, startPoint y: 641, endPoint x: 393, endPoint y: 582, distance: 60.5
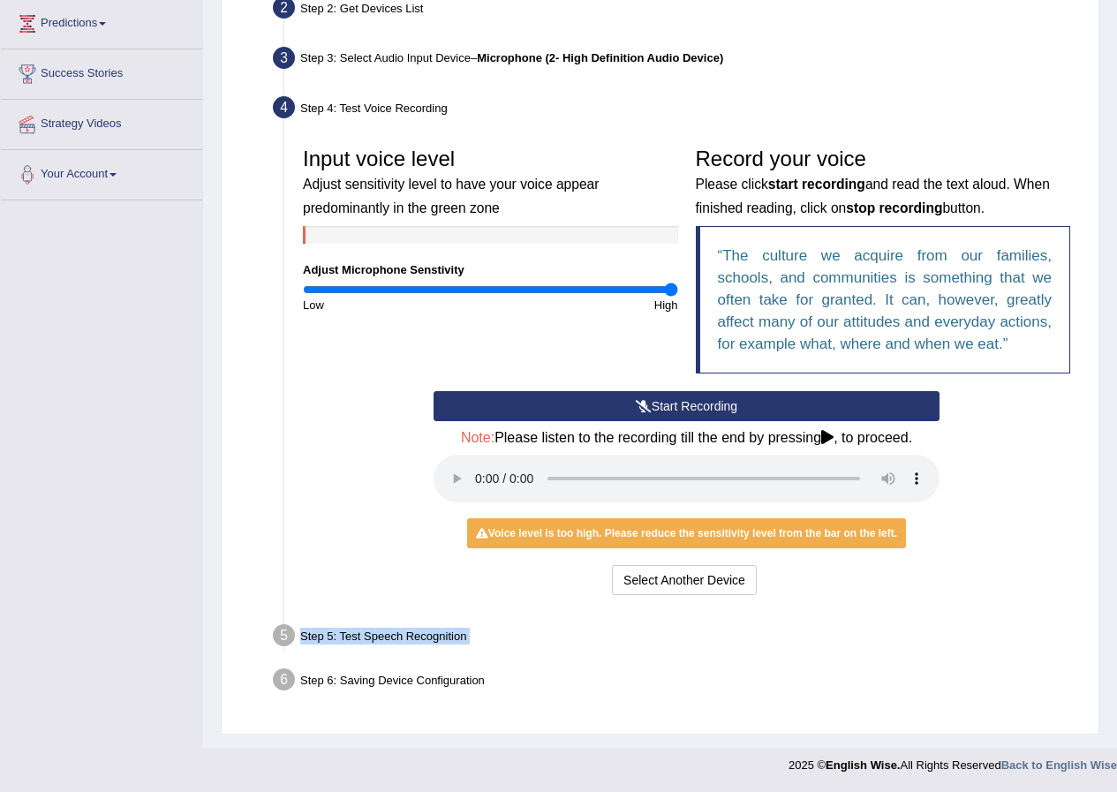
click at [405, 640] on div "Step 5: Test Speech Recognition" at bounding box center [678, 638] width 826 height 39
click at [703, 408] on button "Start Recording" at bounding box center [687, 406] width 506 height 30
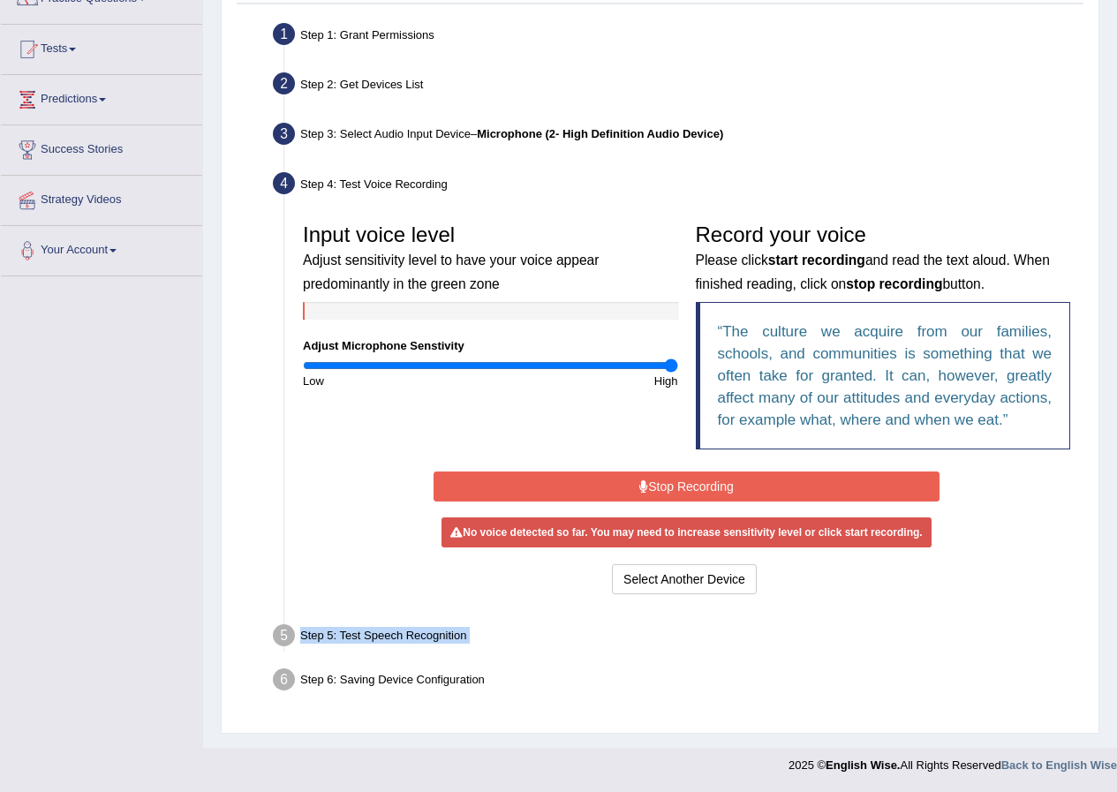
scroll to position [159, 0]
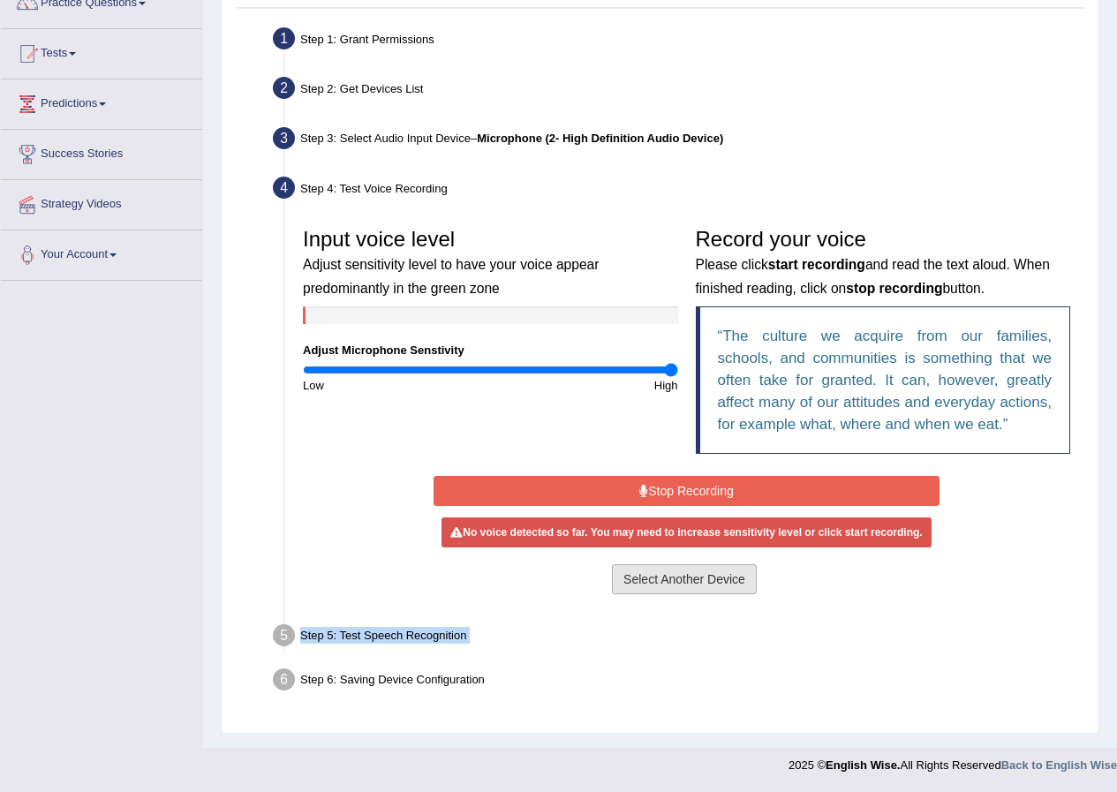
click at [670, 586] on button "Select Another Device" at bounding box center [684, 579] width 145 height 30
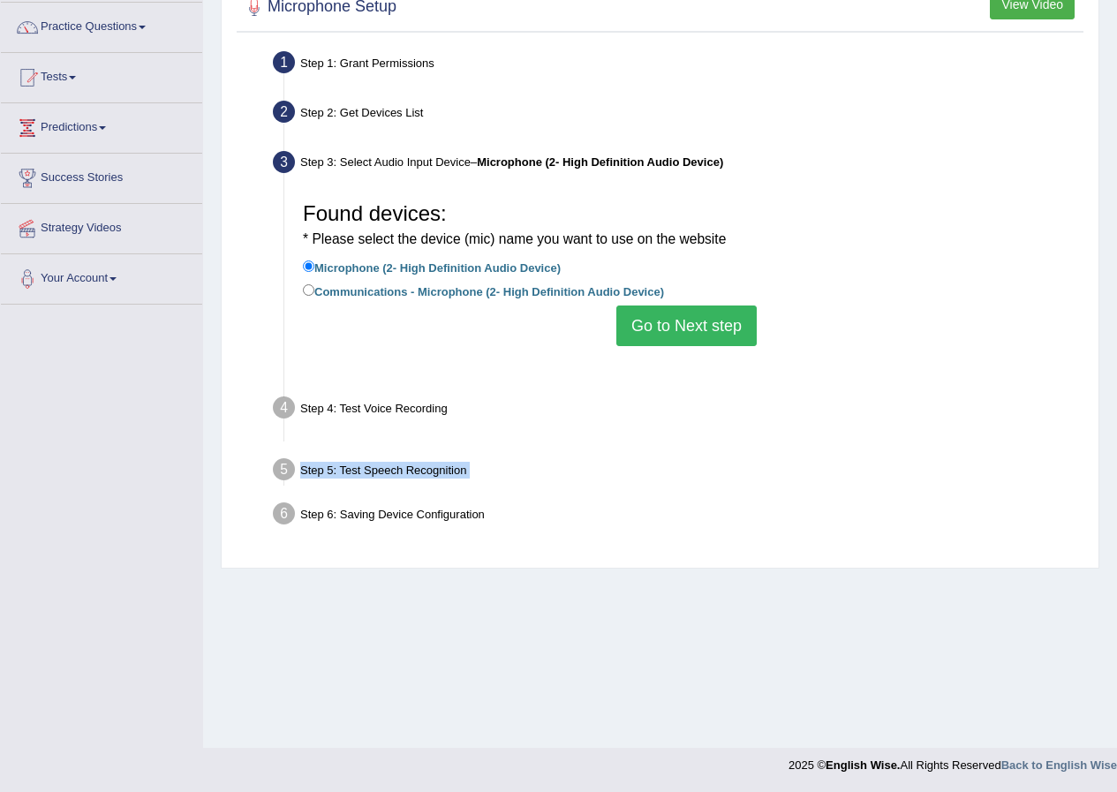
scroll to position [135, 0]
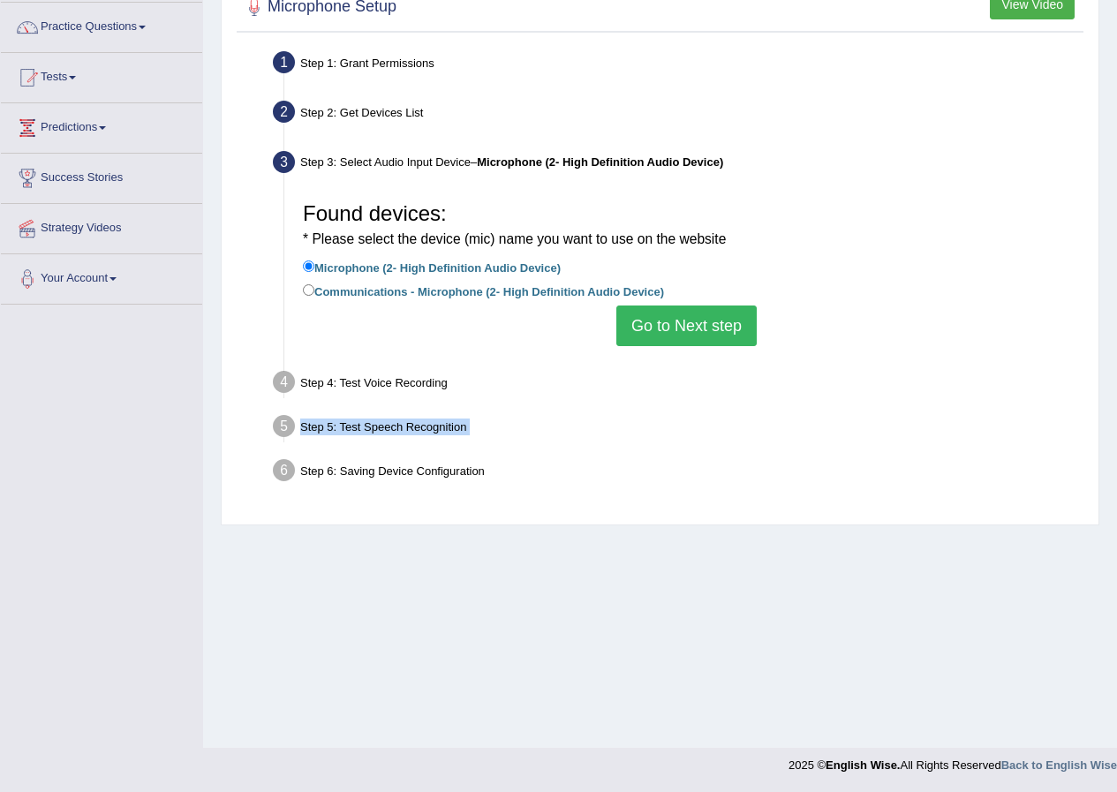
click at [672, 331] on button "Go to Next step" at bounding box center [686, 326] width 140 height 41
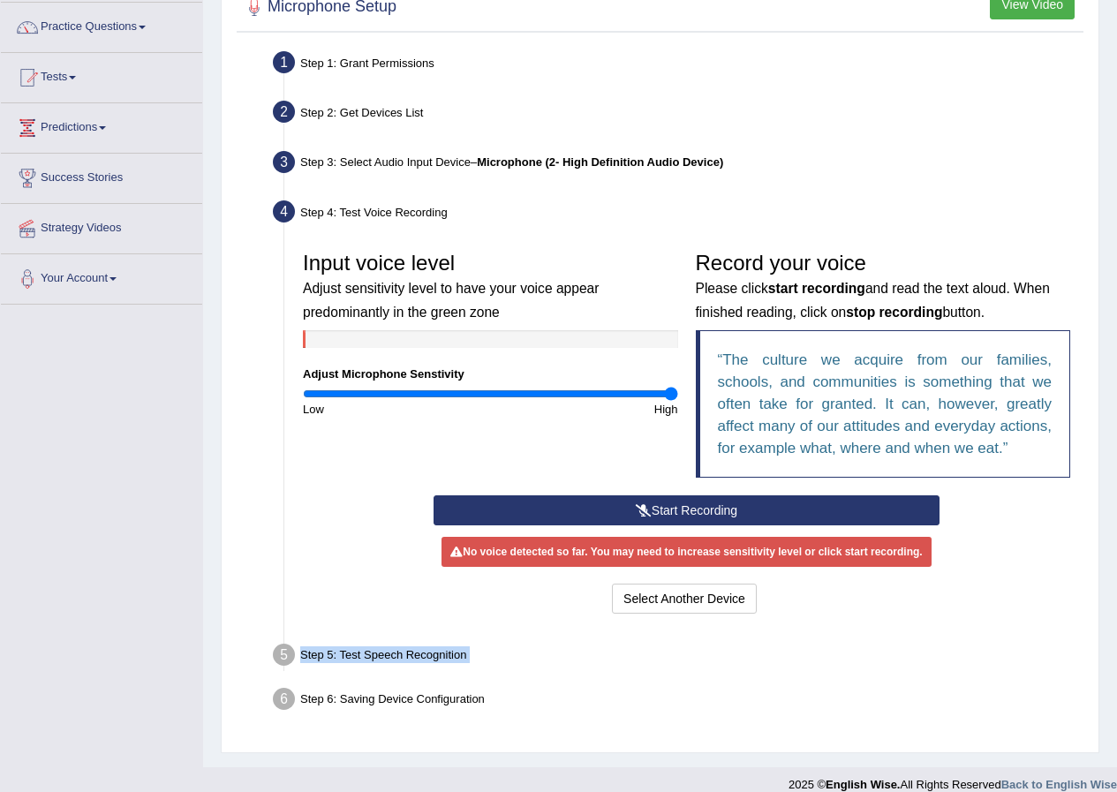
click at [666, 399] on input "range" at bounding box center [490, 394] width 375 height 14
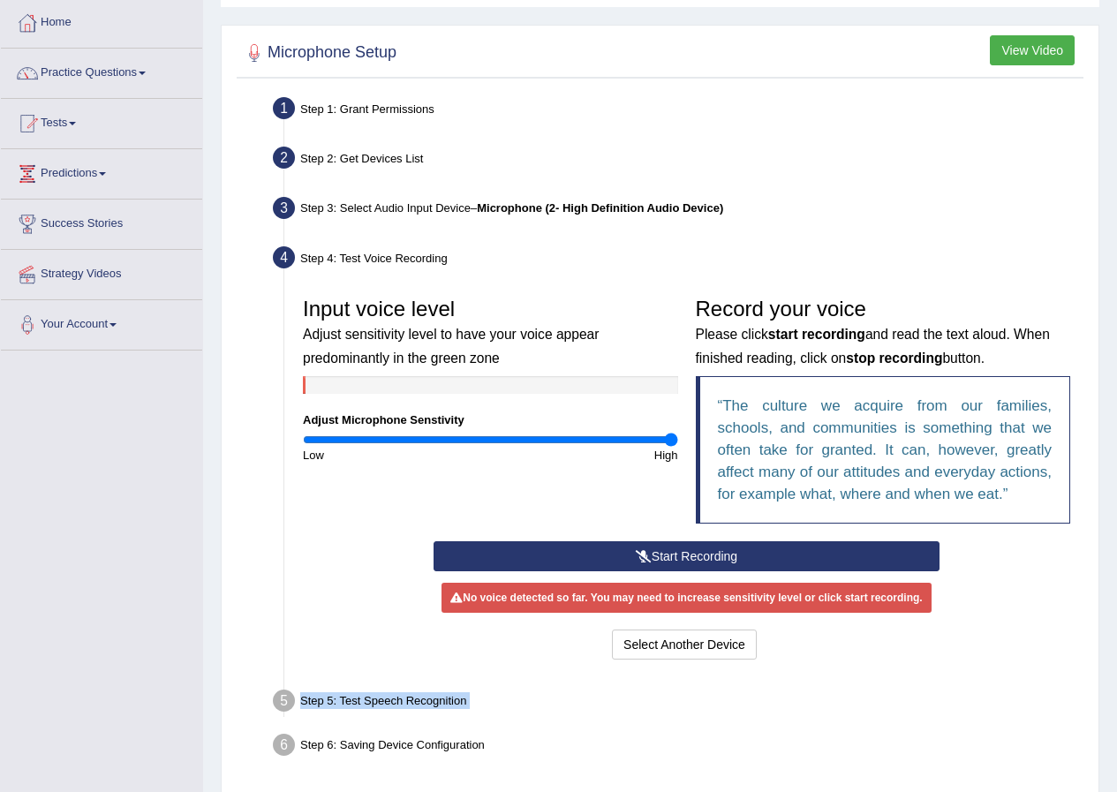
scroll to position [0, 0]
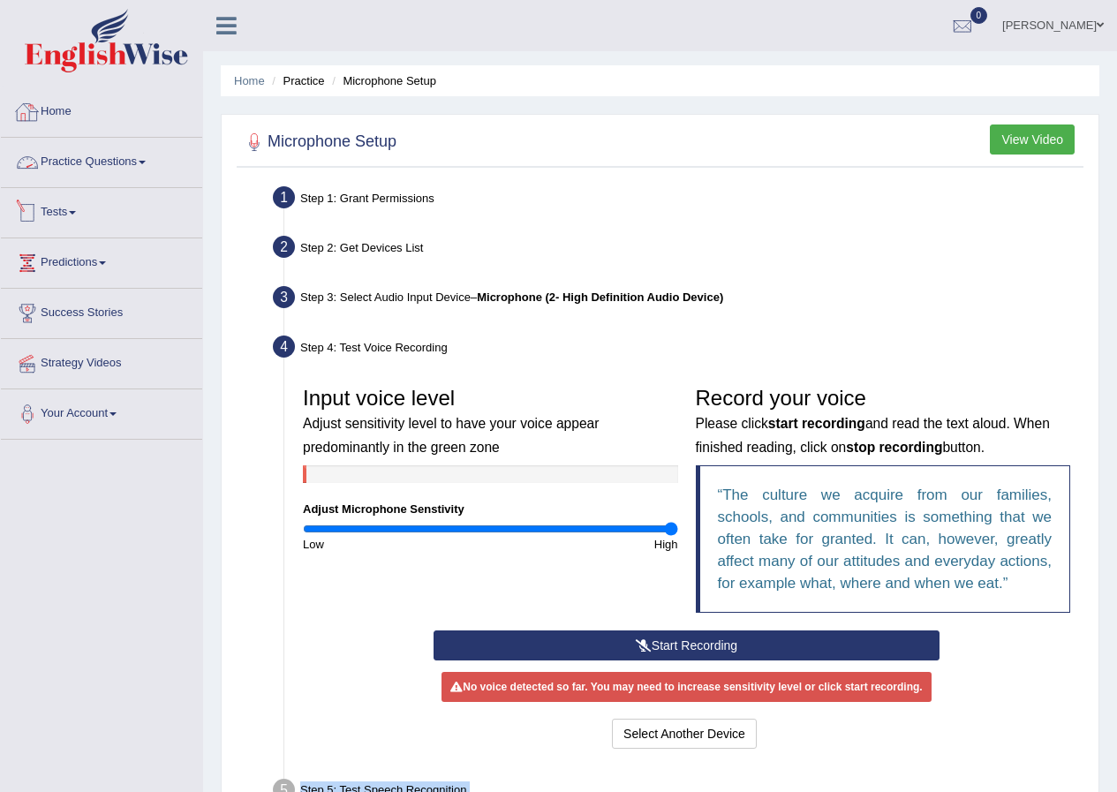
click at [77, 215] on link "Tests" at bounding box center [101, 210] width 201 height 44
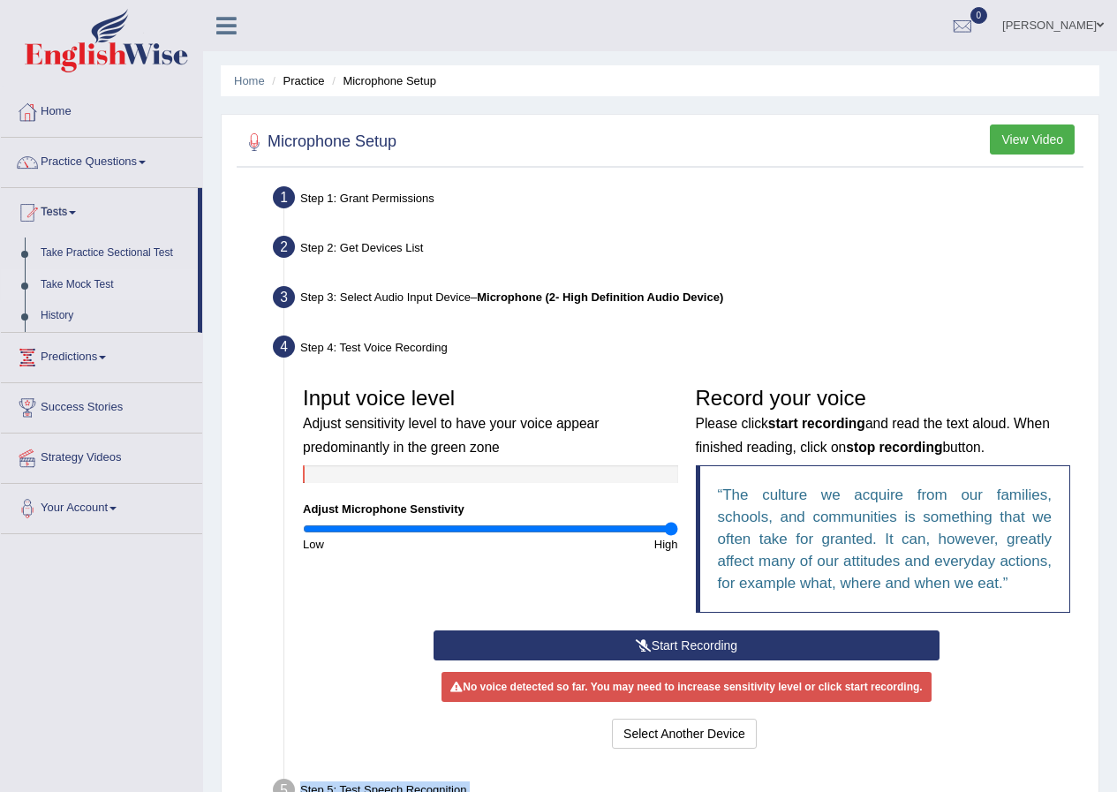
click at [82, 276] on link "Take Mock Test" at bounding box center [115, 285] width 165 height 32
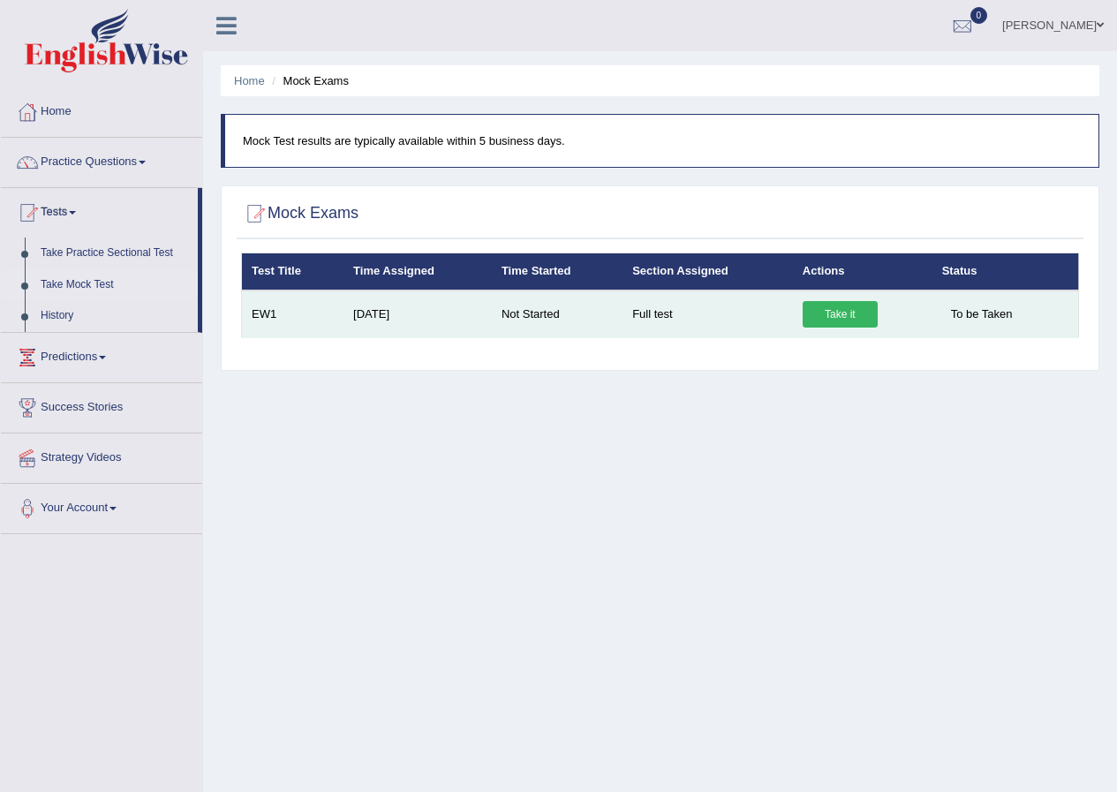
click at [841, 310] on link "Take it" at bounding box center [840, 314] width 75 height 26
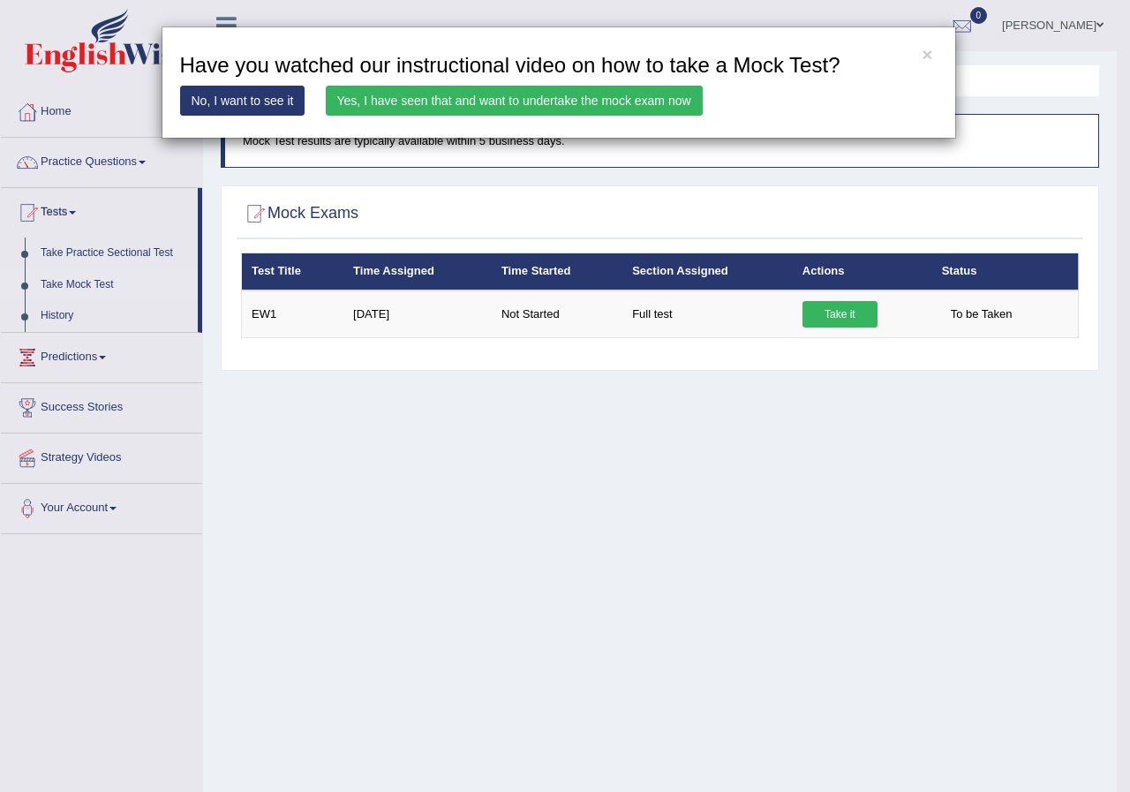
click at [558, 103] on link "Yes, I have seen that and want to undertake the mock exam now" at bounding box center [514, 101] width 377 height 30
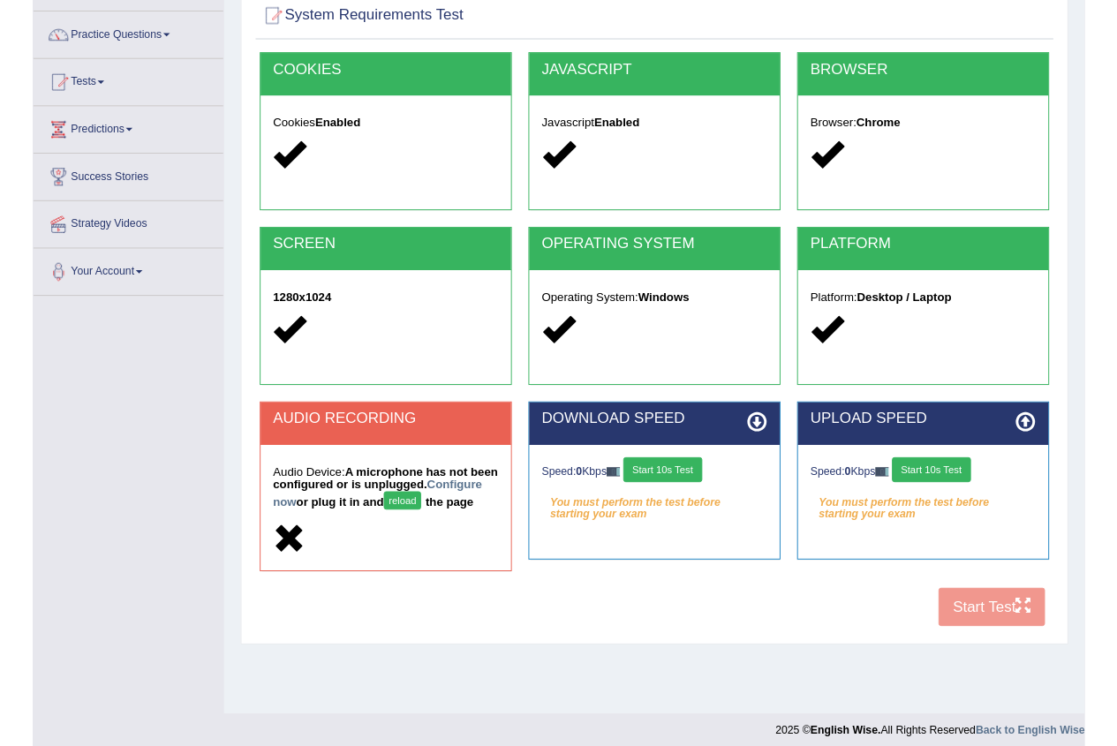
scroll to position [135, 0]
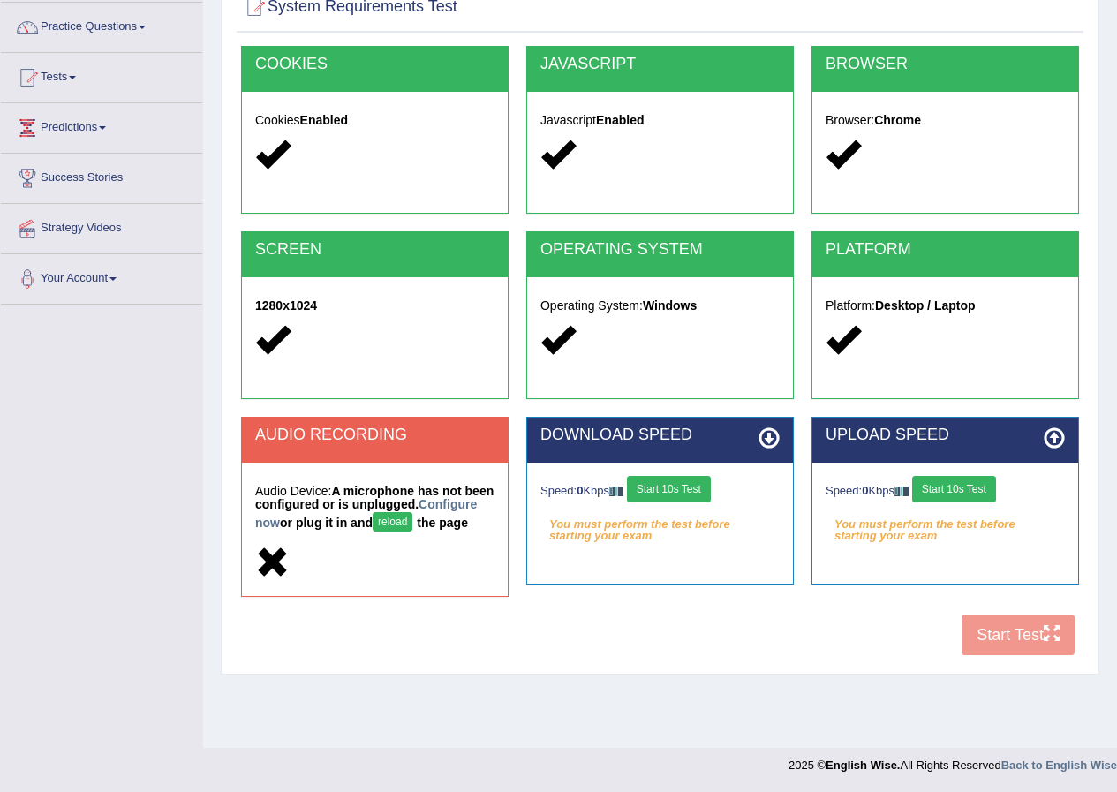
click at [174, 387] on div "Toggle navigation Home Practice Questions Speaking Practice Read Aloud Repeat S…" at bounding box center [558, 324] width 1117 height 919
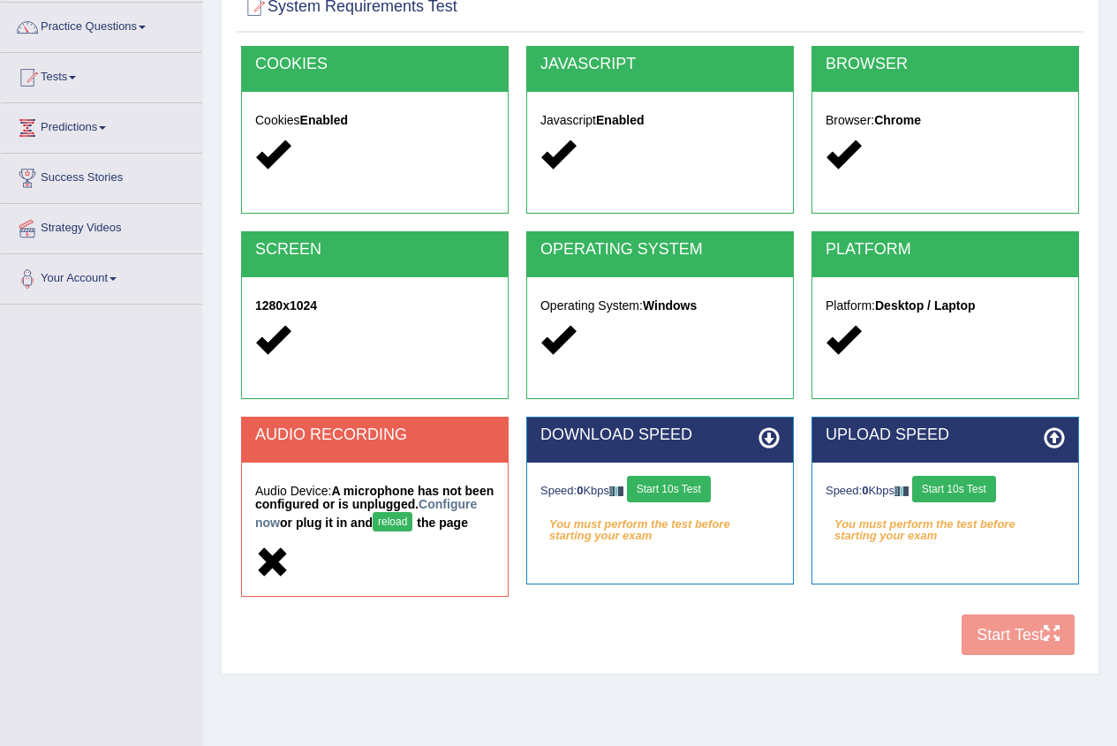
click at [412, 518] on button "reload" at bounding box center [393, 521] width 40 height 19
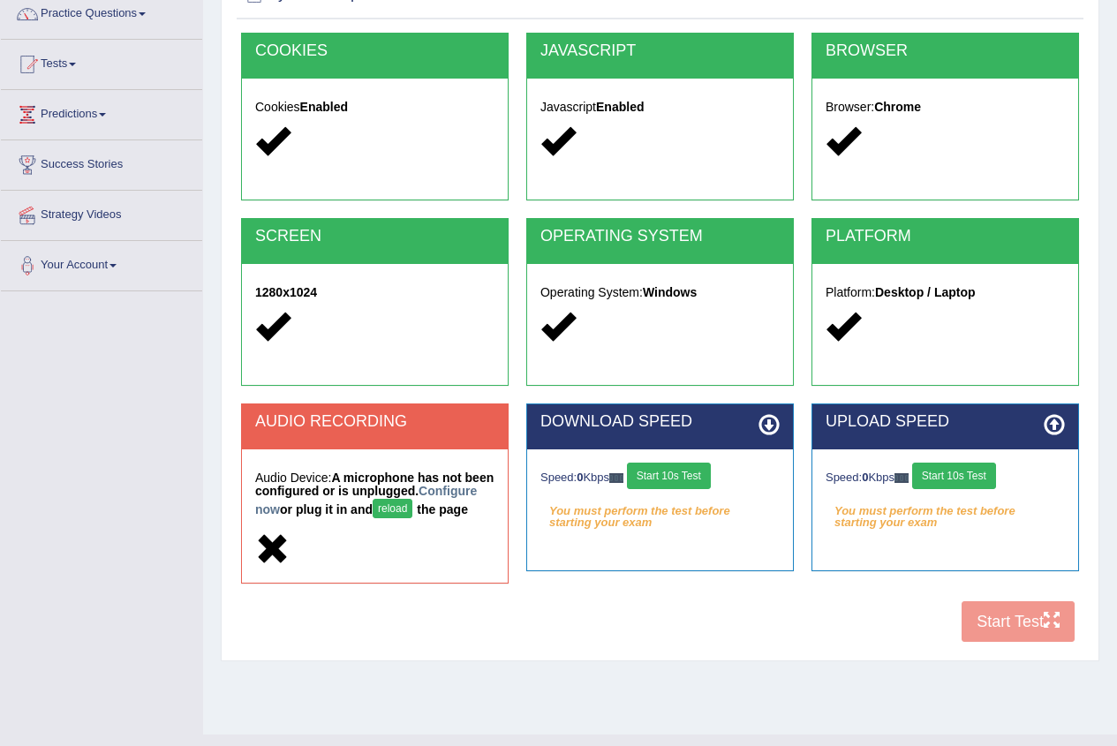
click at [412, 510] on button "reload" at bounding box center [393, 508] width 40 height 19
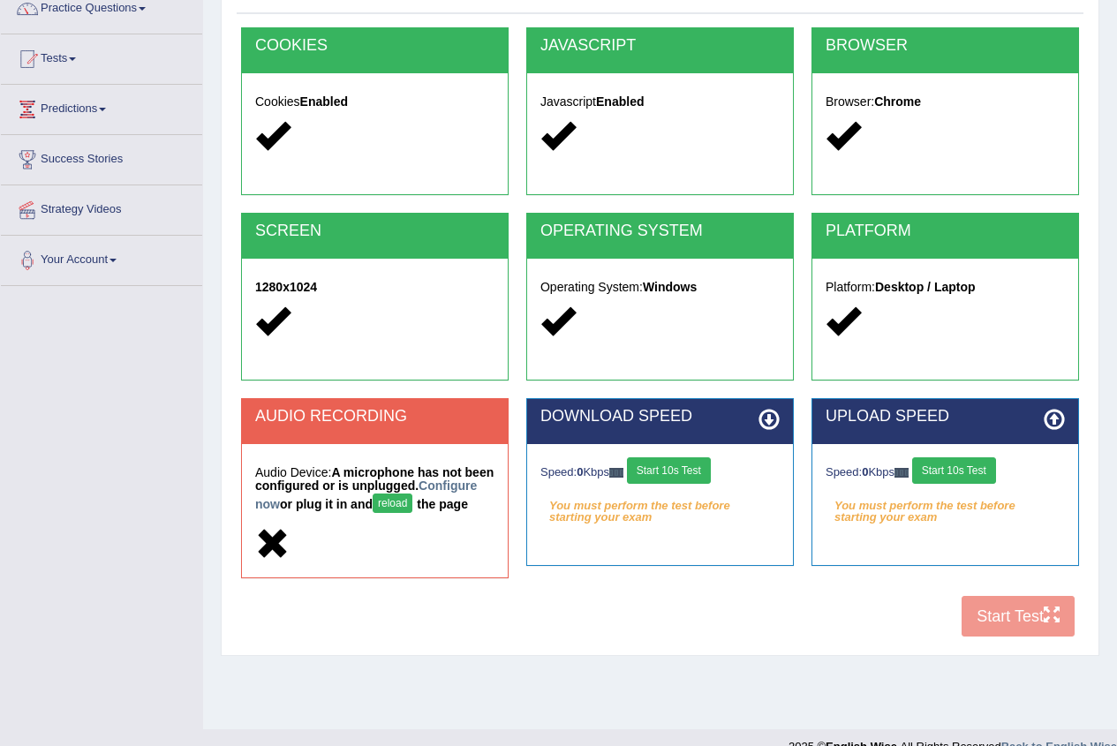
click at [415, 417] on h2 "AUDIO RECORDING" at bounding box center [374, 417] width 239 height 18
click at [374, 481] on strong "A microphone has not been configured or is unplugged. Configure now or plug it …" at bounding box center [374, 488] width 238 height 46
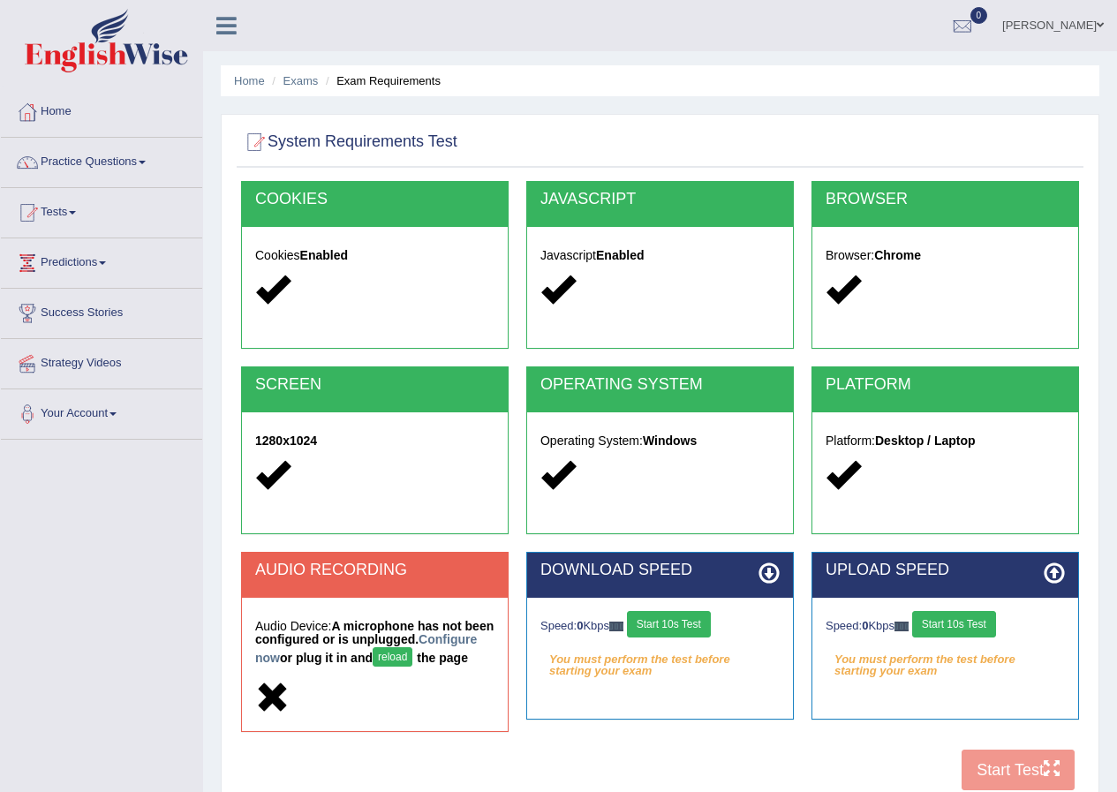
click at [412, 652] on button "reload" at bounding box center [393, 656] width 40 height 19
click at [412, 654] on button "reload" at bounding box center [393, 656] width 40 height 19
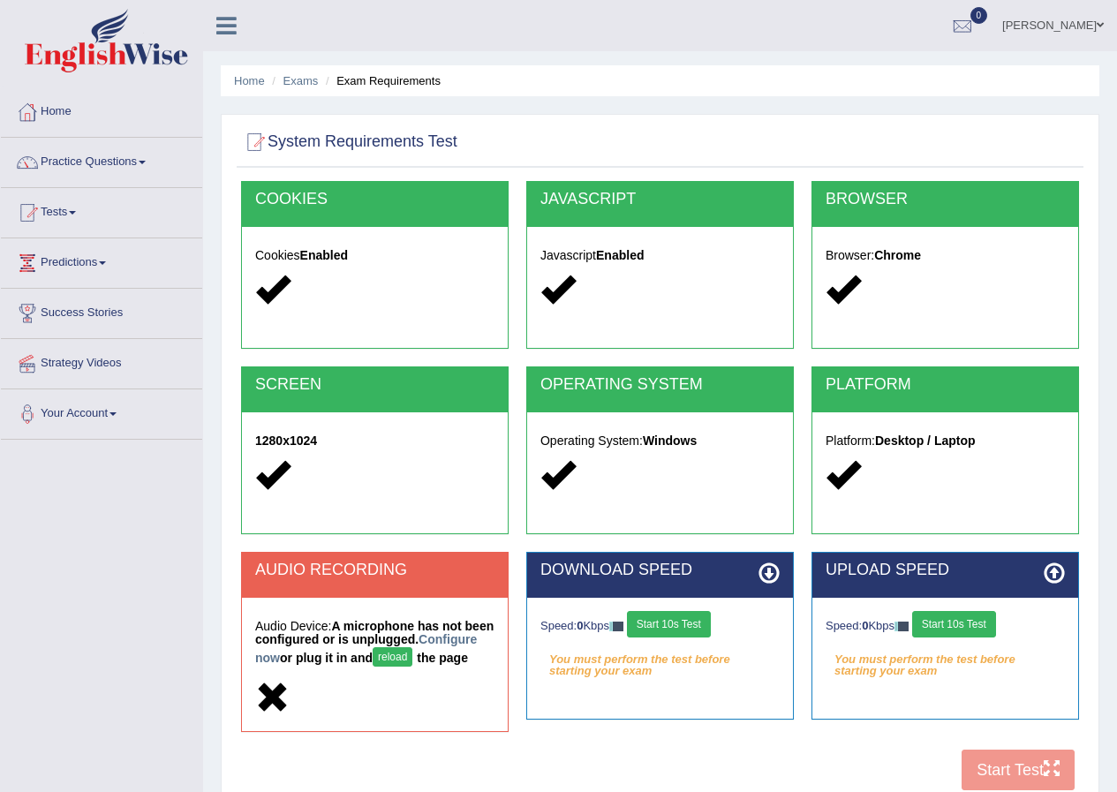
click at [412, 654] on button "reload" at bounding box center [393, 656] width 40 height 19
click at [414, 661] on strong "A microphone has not been configured or is unplugged. Configure now or plug it …" at bounding box center [374, 642] width 238 height 46
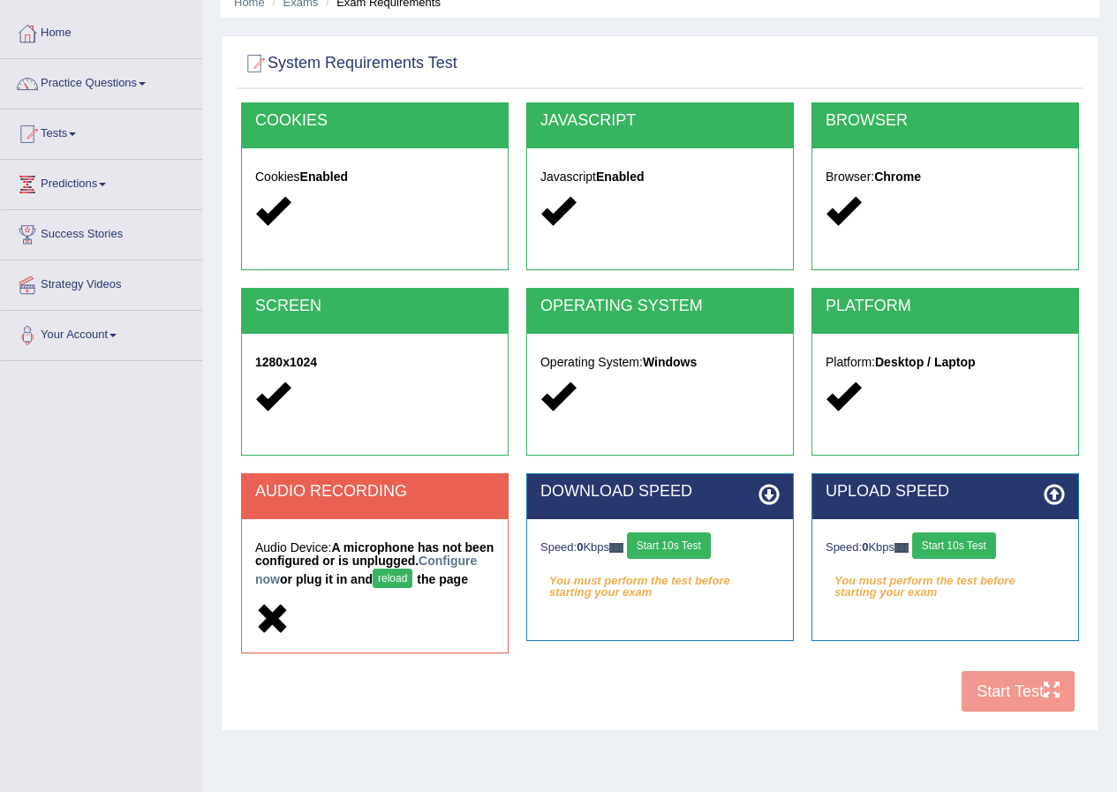
scroll to position [47, 0]
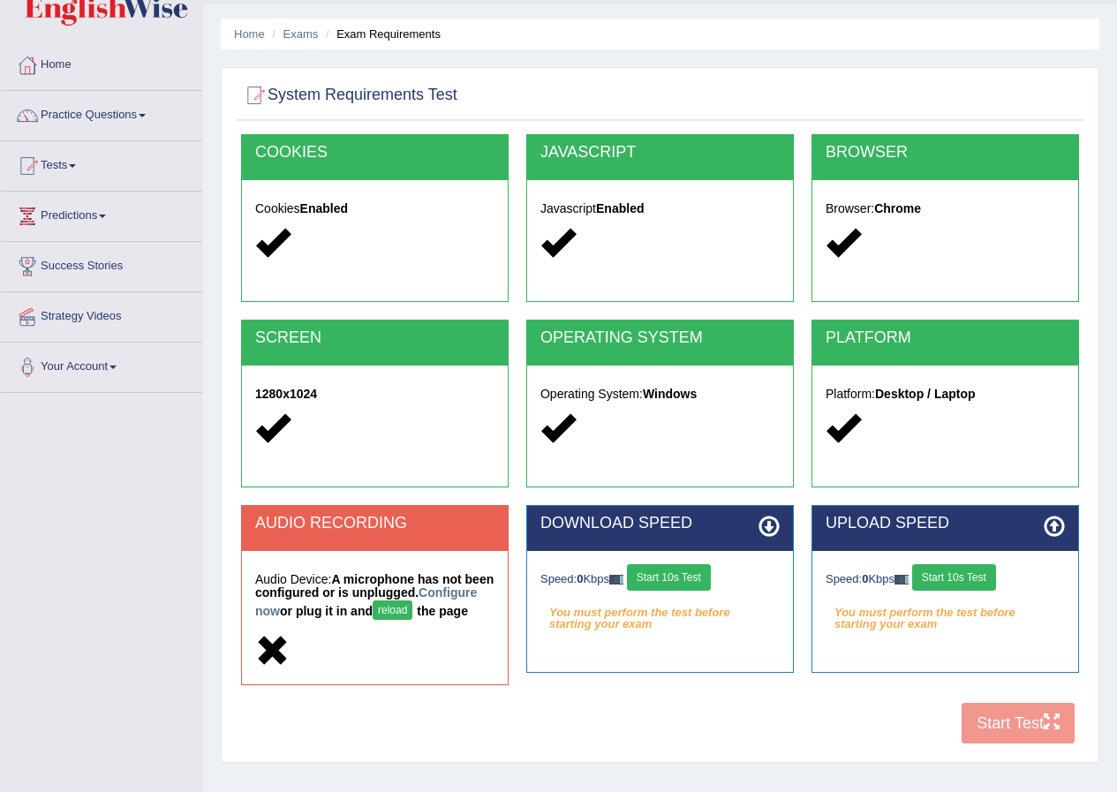
click at [412, 613] on button "reload" at bounding box center [393, 610] width 40 height 19
click at [50, 64] on link "Home" at bounding box center [101, 63] width 201 height 44
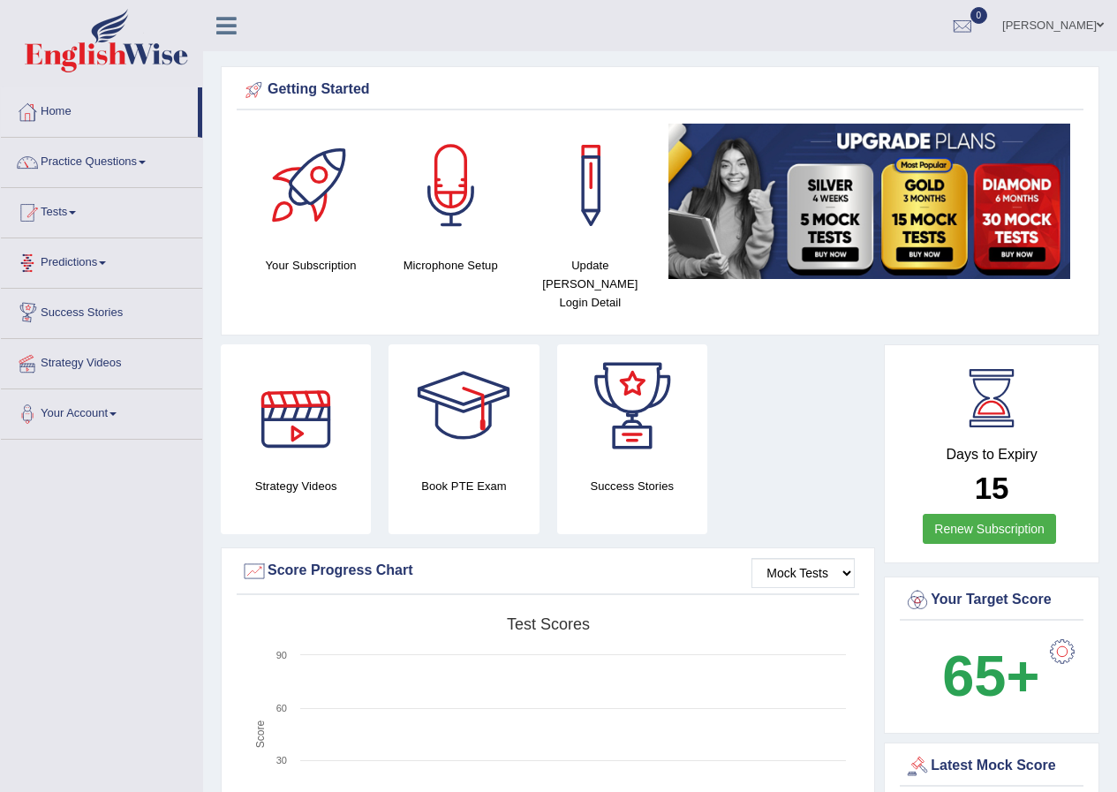
click at [454, 263] on h4 "Microphone Setup" at bounding box center [450, 265] width 122 height 19
click at [443, 196] on div at bounding box center [451, 186] width 124 height 124
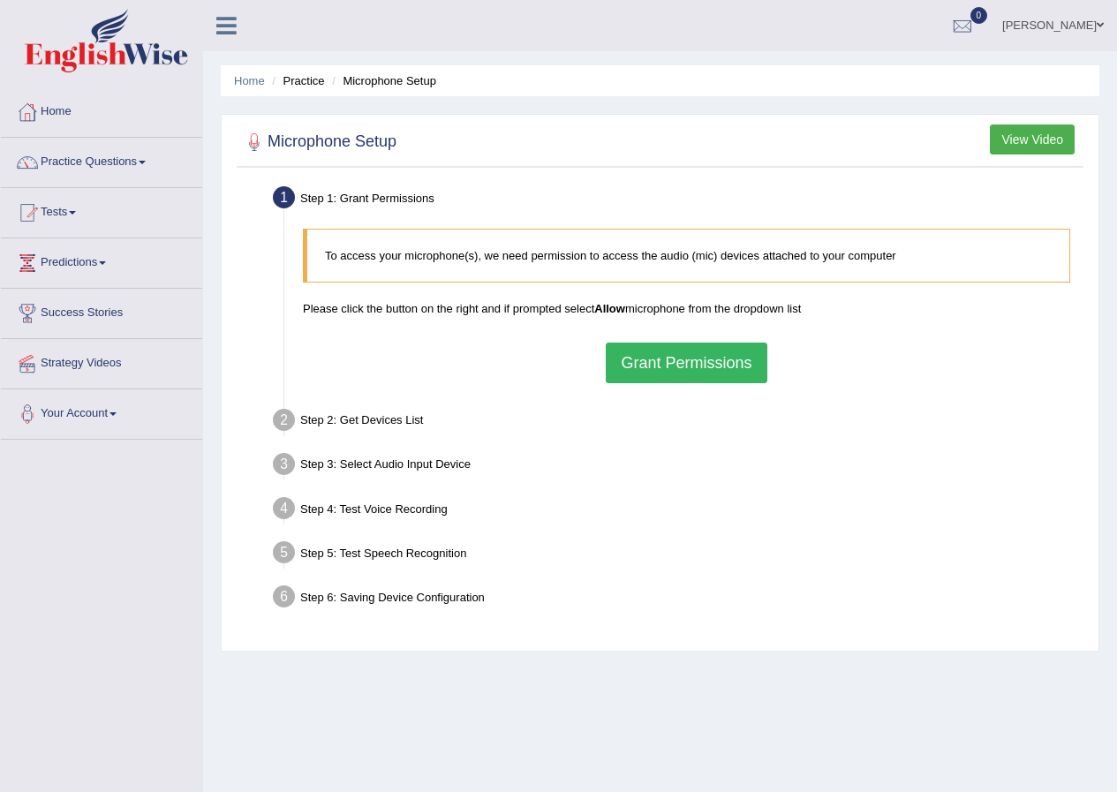
click at [665, 357] on button "Grant Permissions" at bounding box center [686, 363] width 161 height 41
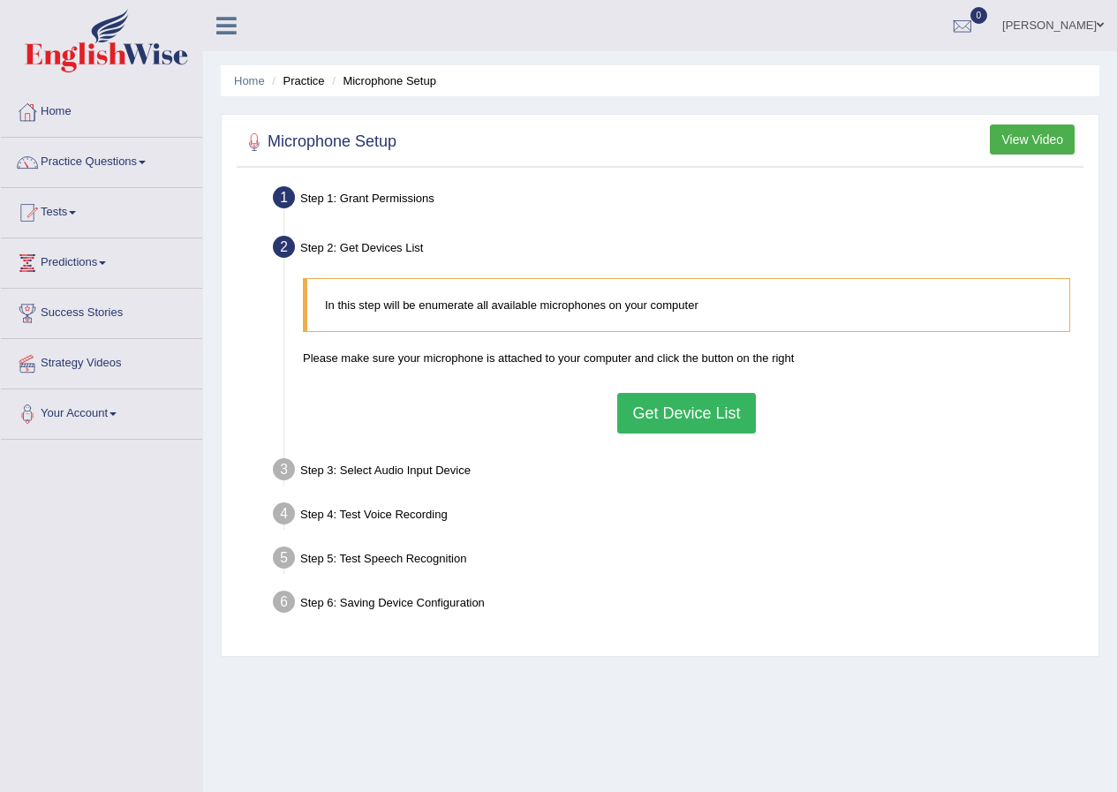
click at [655, 412] on button "Get Device List" at bounding box center [686, 413] width 138 height 41
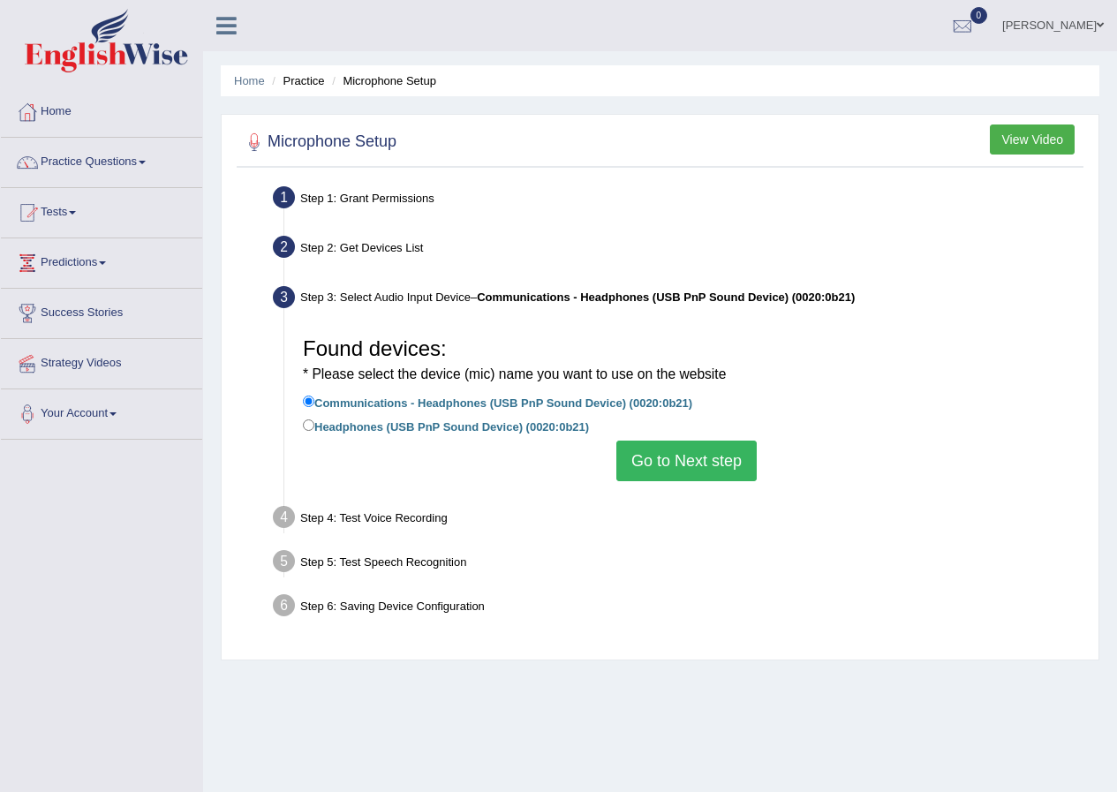
click at [646, 456] on button "Go to Next step" at bounding box center [686, 461] width 140 height 41
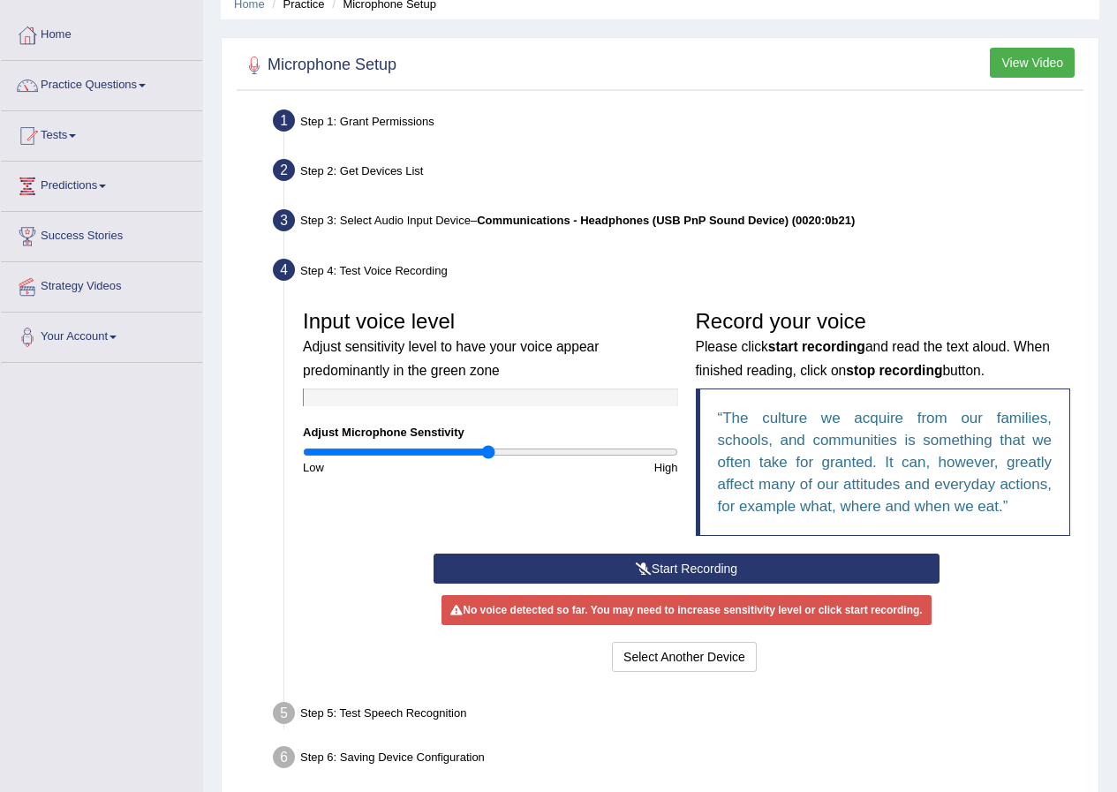
scroll to position [155, 0]
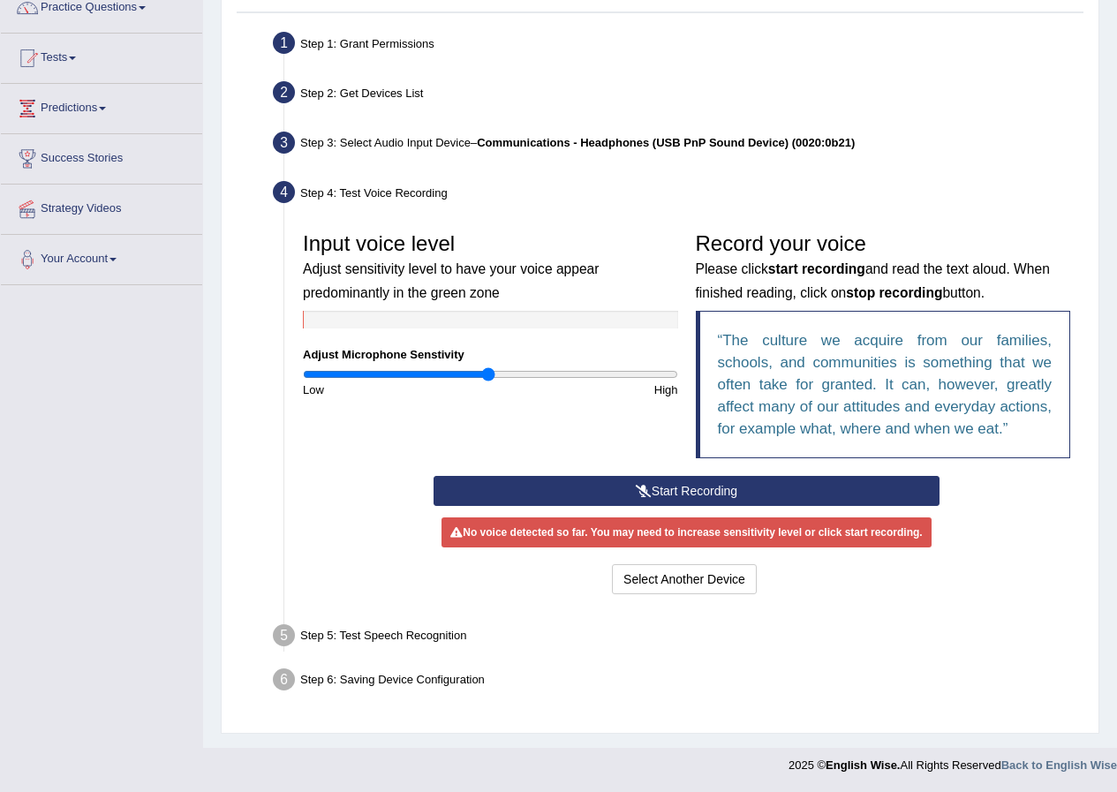
click at [776, 493] on button "Start Recording" at bounding box center [687, 491] width 506 height 30
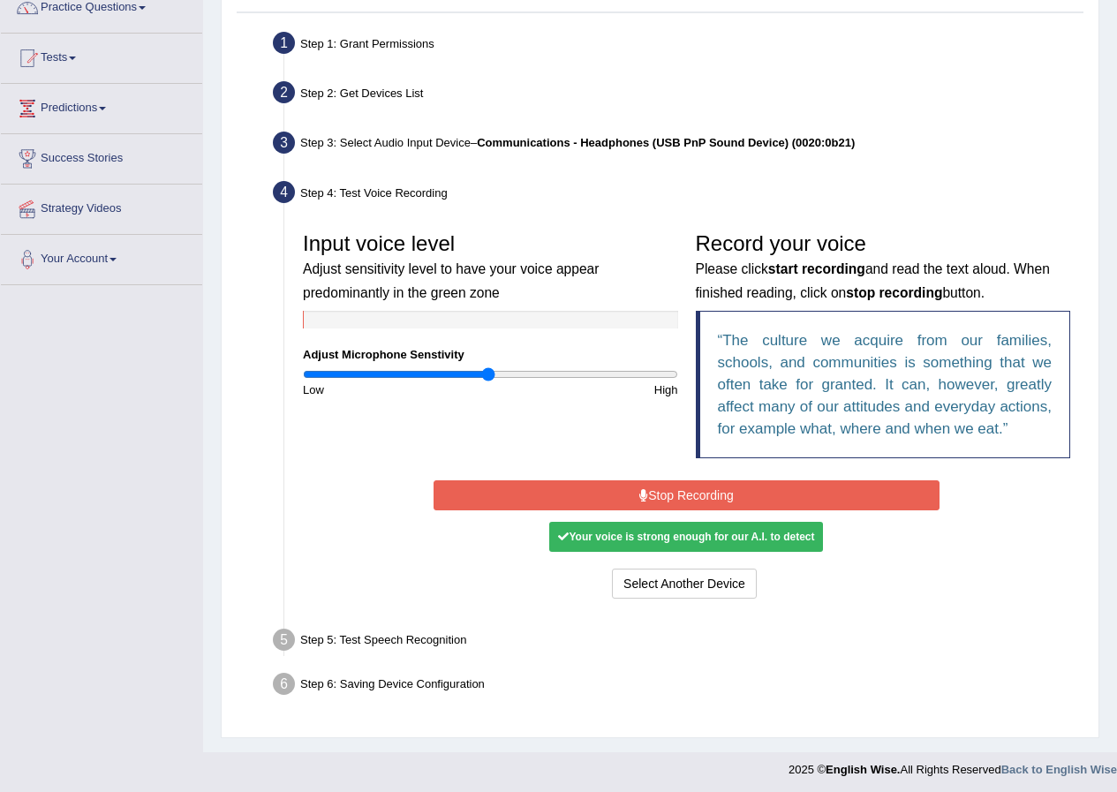
click at [734, 489] on button "Stop Recording" at bounding box center [687, 495] width 506 height 30
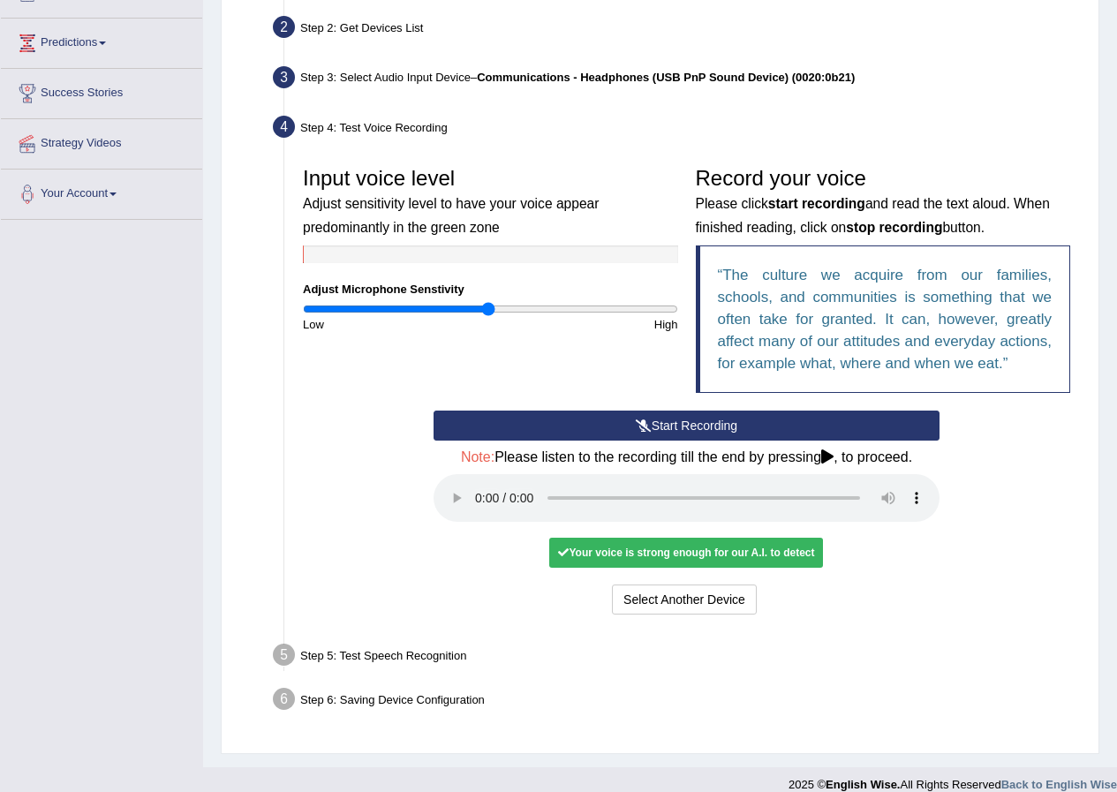
scroll to position [239, 0]
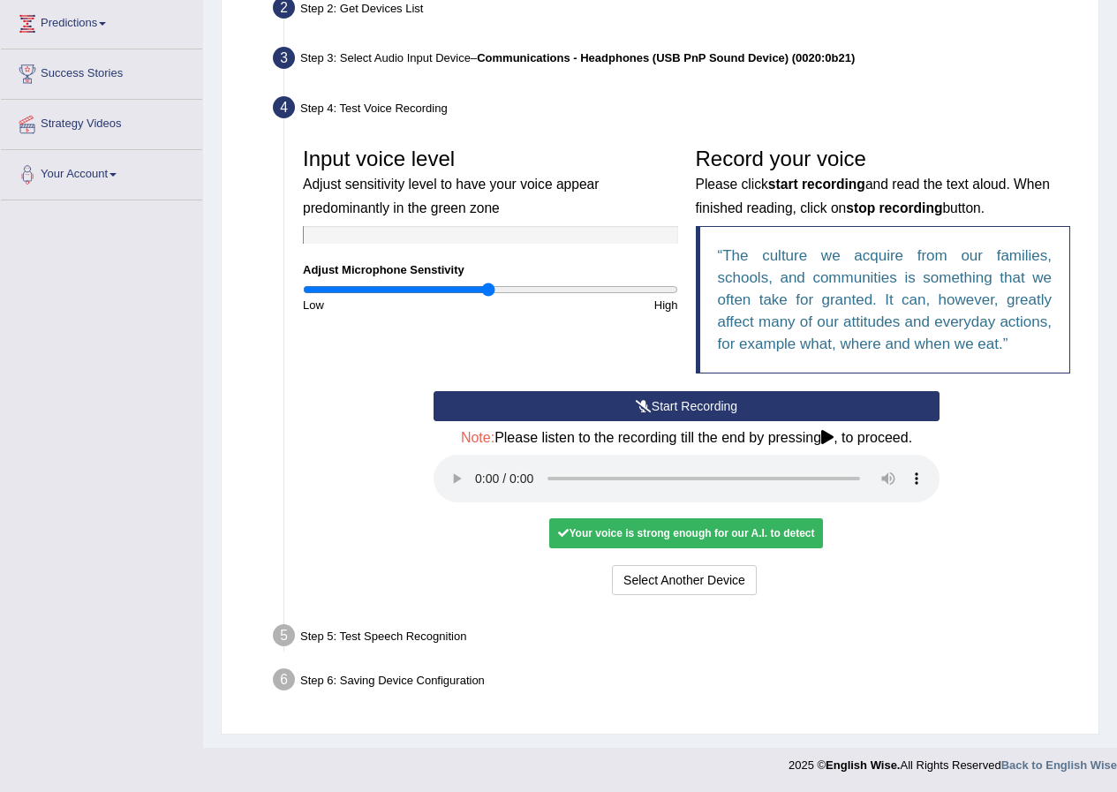
click at [944, 578] on div "Start Recording Stop Recording Note: Please listen to the recording till the en…" at bounding box center [687, 495] width 524 height 208
click at [381, 636] on div "Step 5: Test Speech Recognition" at bounding box center [678, 638] width 826 height 39
click at [393, 641] on div "Step 5: Test Speech Recognition" at bounding box center [678, 638] width 826 height 39
click at [396, 639] on div "Step 5: Test Speech Recognition" at bounding box center [678, 638] width 826 height 39
click at [399, 679] on div "Step 6: Saving Device Configuration" at bounding box center [678, 682] width 826 height 39
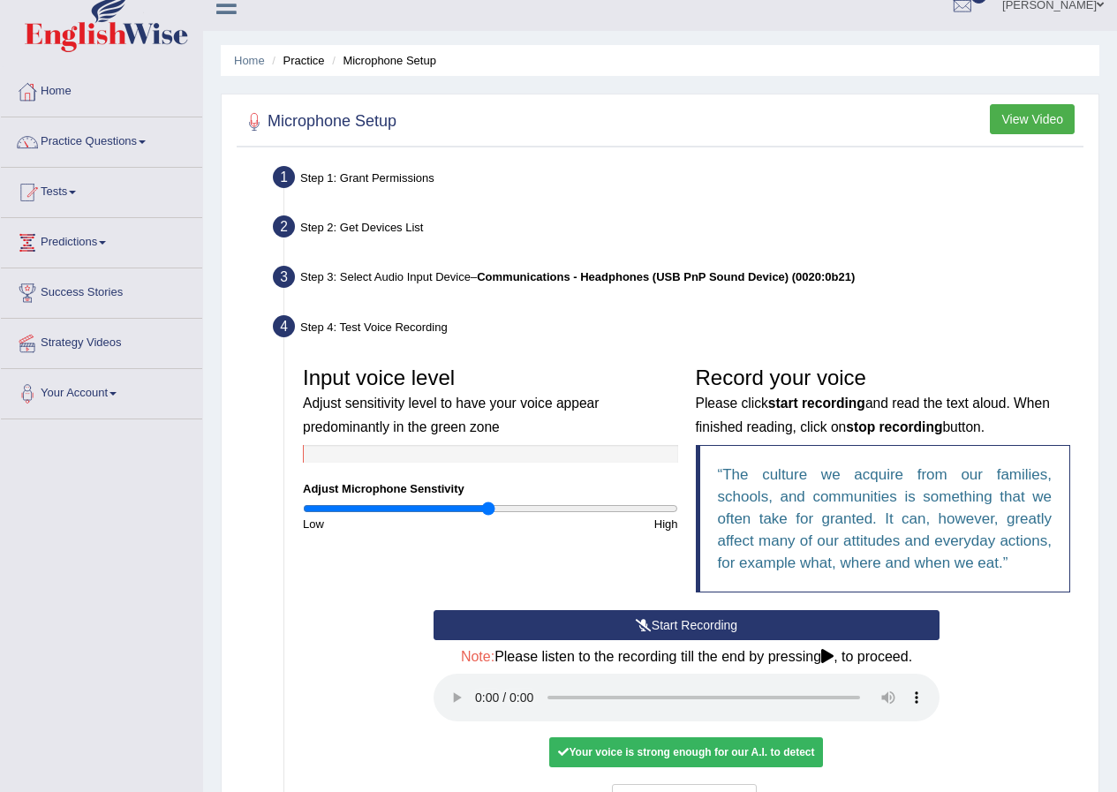
scroll to position [0, 0]
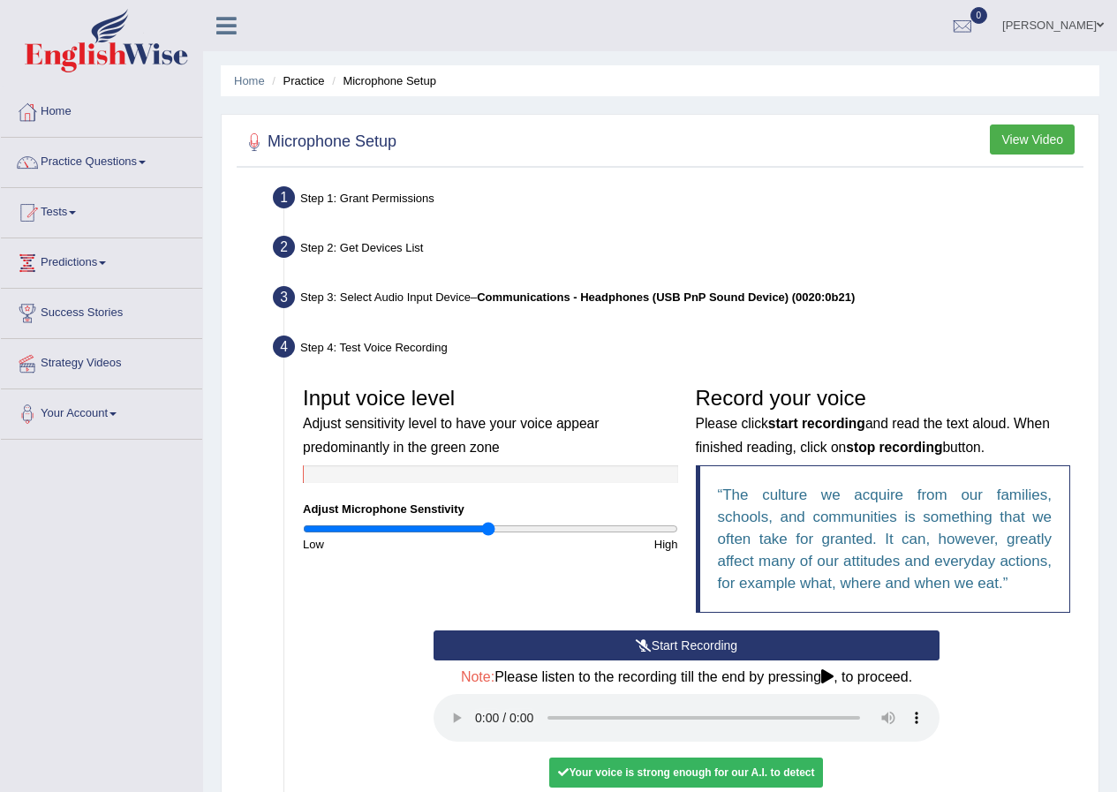
click at [1034, 143] on button "View Video" at bounding box center [1032, 140] width 85 height 30
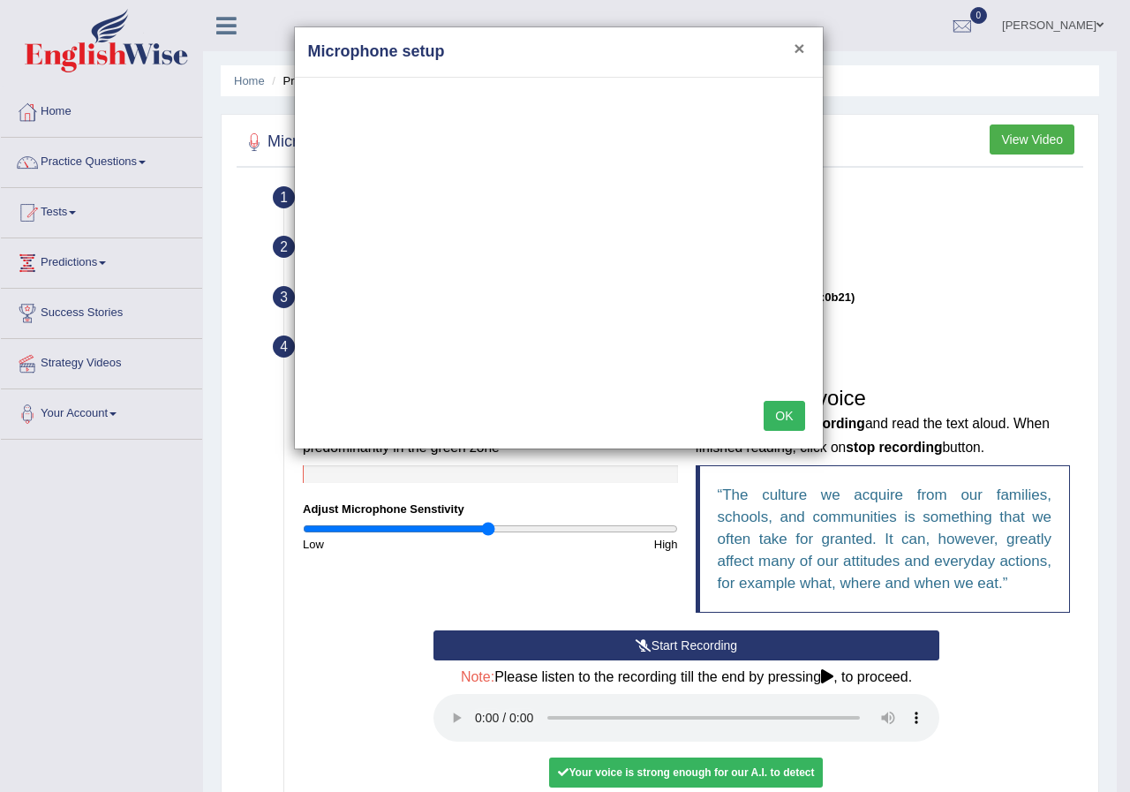
click at [798, 54] on button "×" at bounding box center [799, 48] width 11 height 19
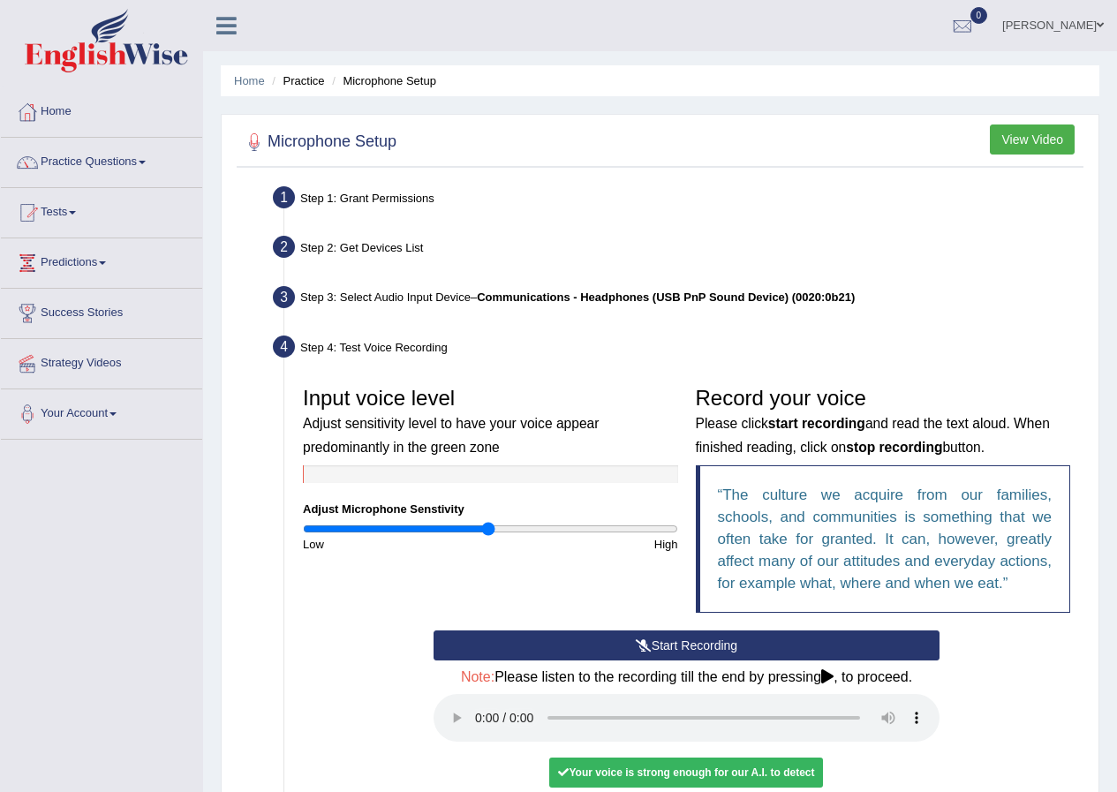
click at [357, 190] on div "Step 1: Grant Permissions" at bounding box center [678, 200] width 826 height 39
click at [356, 200] on div "Step 1: Grant Permissions" at bounding box center [678, 200] width 826 height 39
click at [342, 240] on div "Step 2: Get Devices List" at bounding box center [678, 250] width 826 height 39
click at [283, 244] on li "Step 2: Get Devices List In this step will be enumerate all available microphon…" at bounding box center [677, 250] width 803 height 39
click at [300, 292] on div "Step 3: Select Audio Input Device – Communications - Headphones (USB PnP Sound …" at bounding box center [678, 300] width 826 height 39
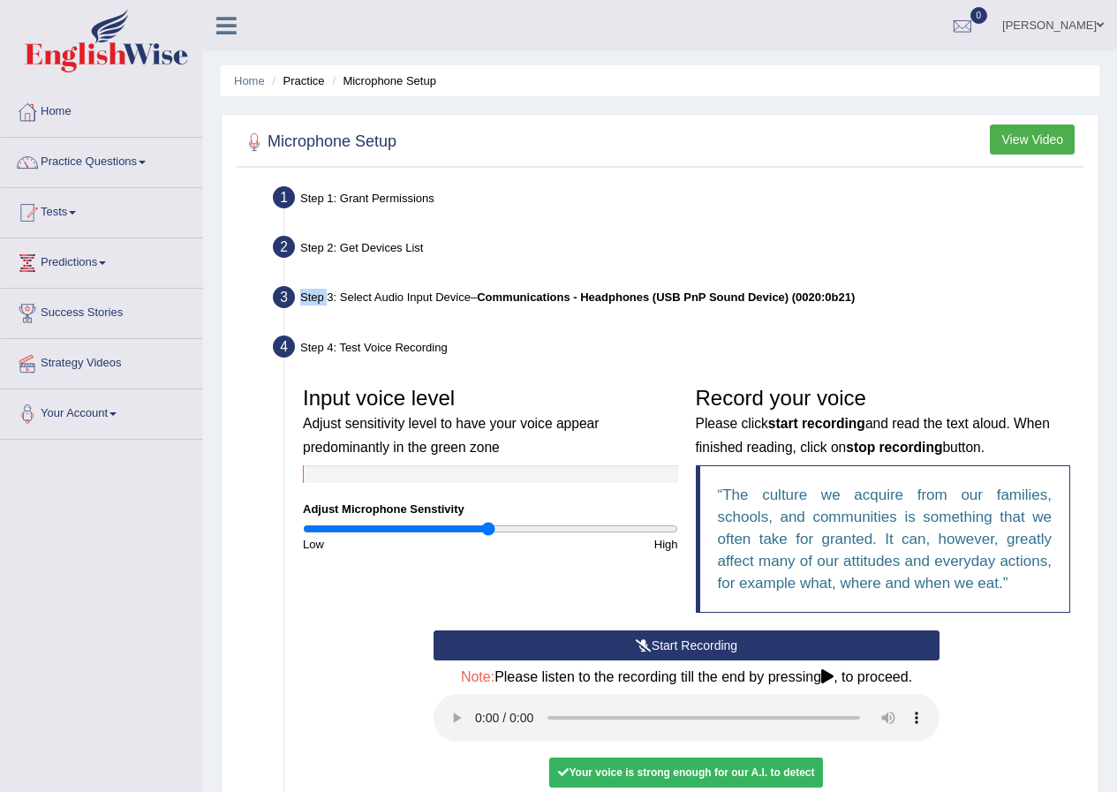
click at [300, 292] on div "Step 3: Select Audio Input Device – Communications - Headphones (USB PnP Sound …" at bounding box center [678, 300] width 826 height 39
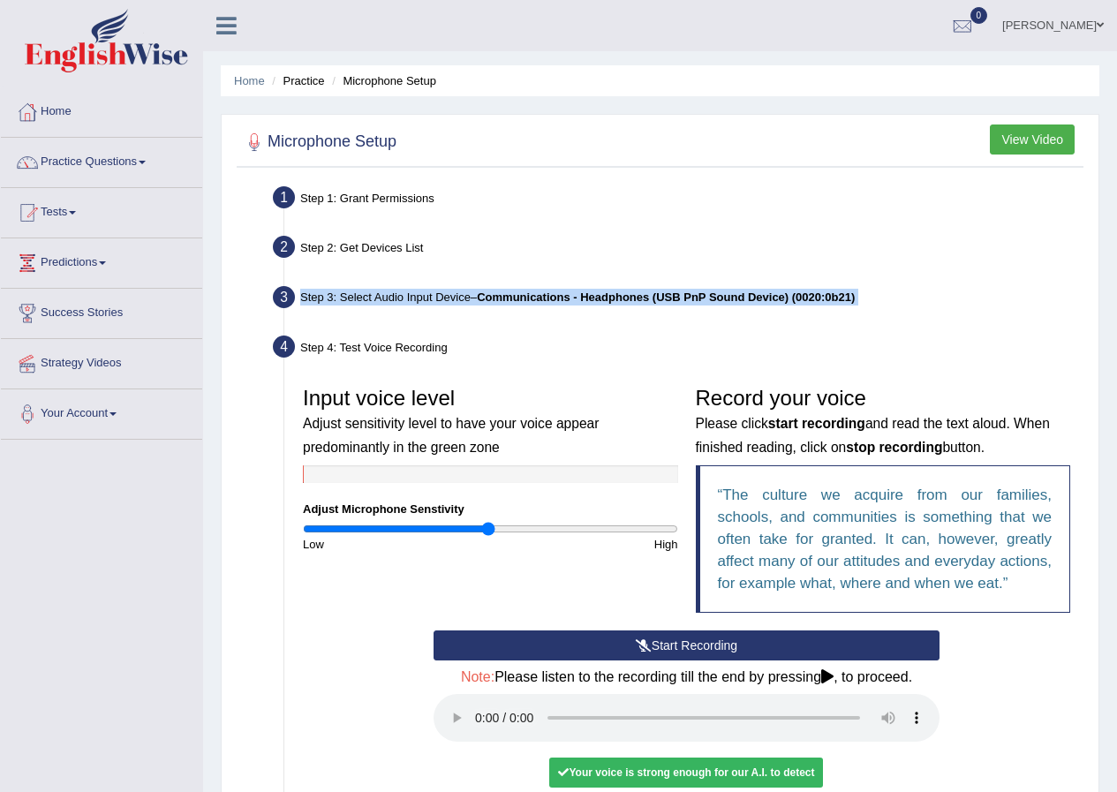
click at [300, 292] on div "Step 3: Select Audio Input Device – Communications - Headphones (USB PnP Sound …" at bounding box center [678, 300] width 826 height 39
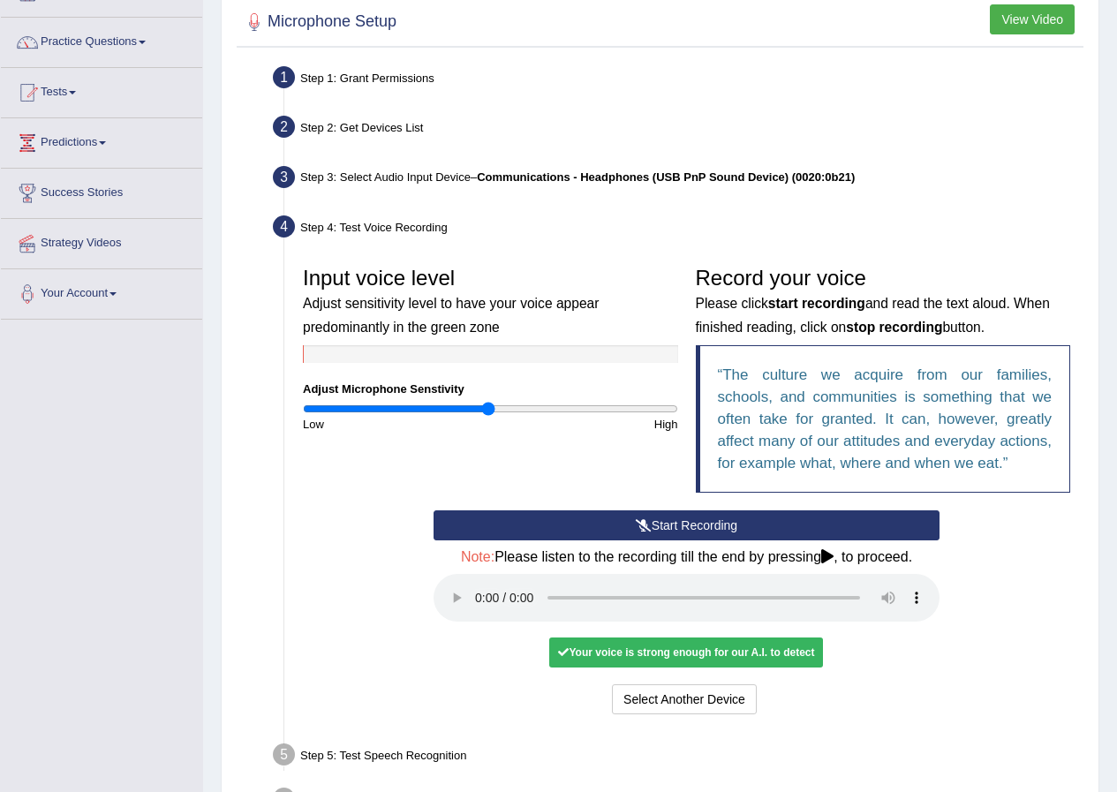
scroll to position [239, 0]
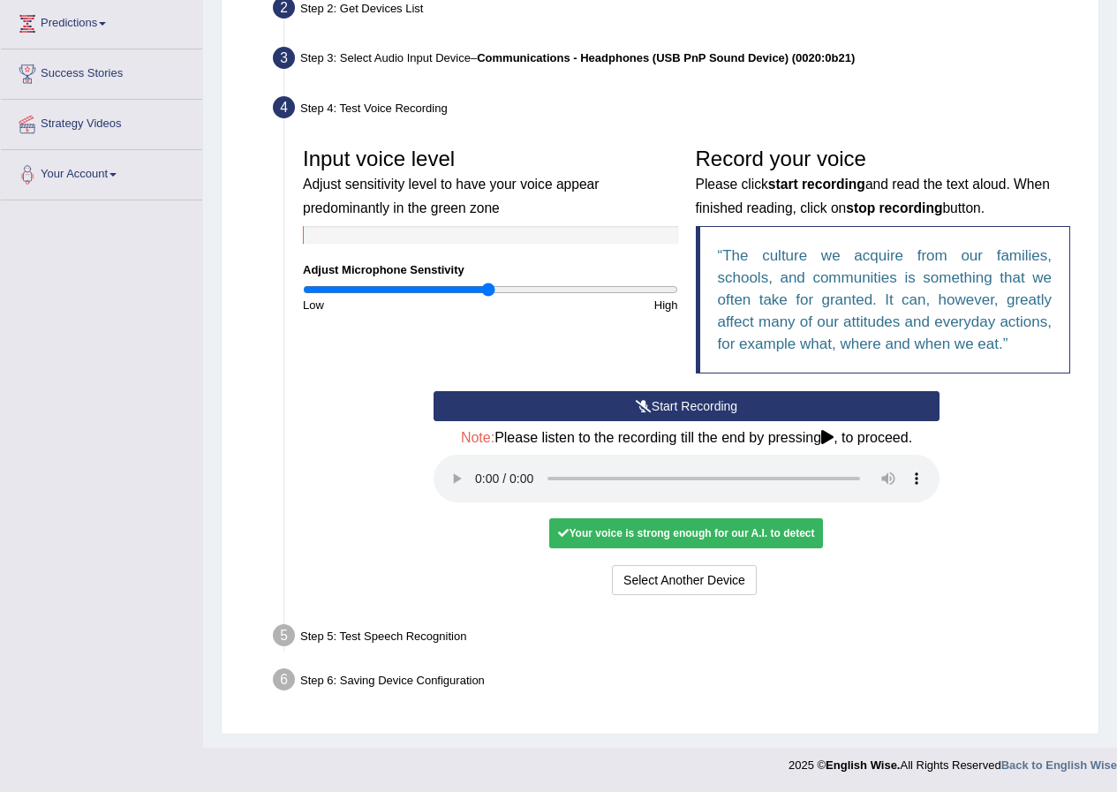
click at [288, 638] on li "Step 5: Test Speech Recognition Text to read The culture we acquire from our fa…" at bounding box center [677, 638] width 803 height 39
click at [288, 635] on li "Step 5: Test Speech Recognition Text to read The culture we acquire from our fa…" at bounding box center [677, 638] width 803 height 39
click at [828, 436] on icon at bounding box center [827, 437] width 12 height 14
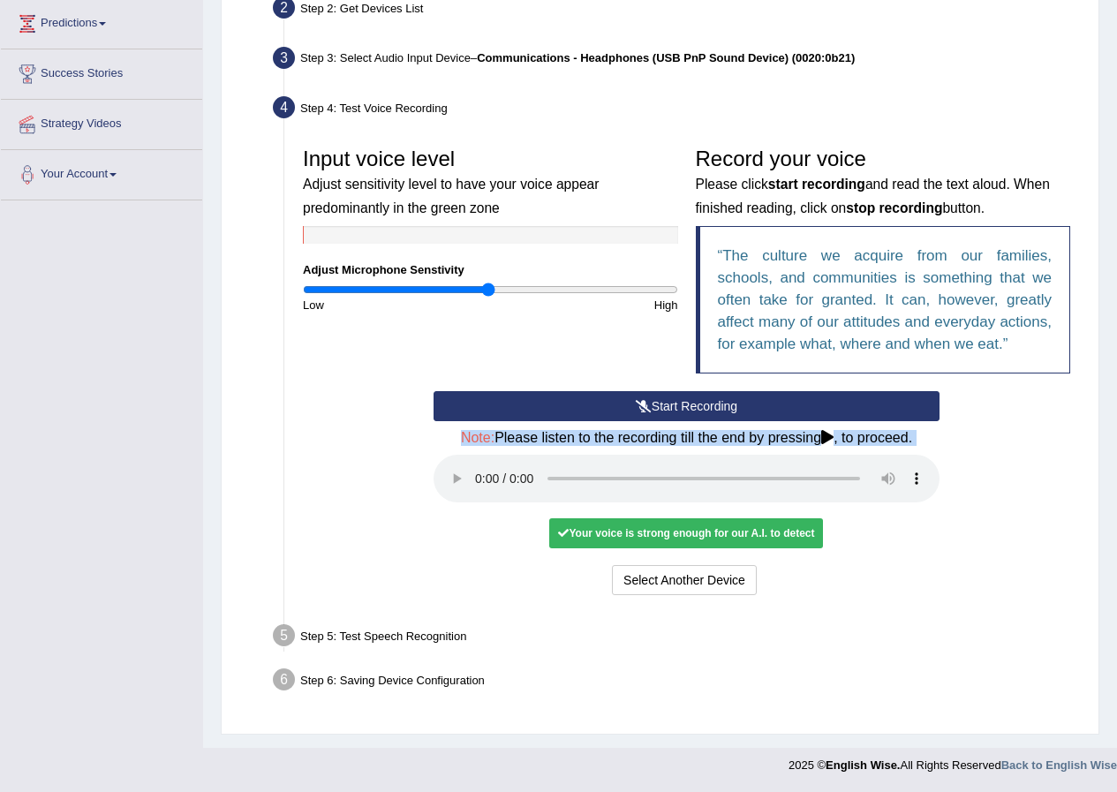
click at [828, 436] on icon at bounding box center [827, 437] width 12 height 14
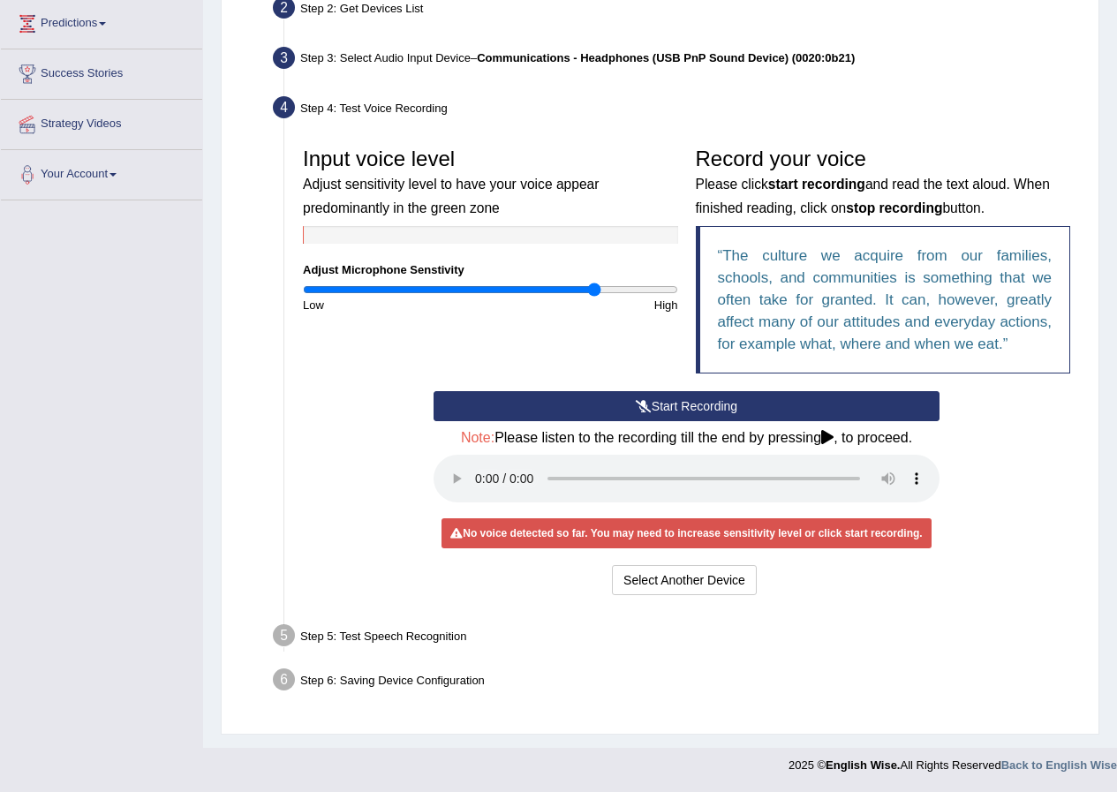
drag, startPoint x: 486, startPoint y: 291, endPoint x: 602, endPoint y: 432, distance: 182.5
type input "1.6"
click at [598, 297] on input "range" at bounding box center [490, 290] width 375 height 14
click at [684, 408] on button "Start Recording" at bounding box center [687, 406] width 506 height 30
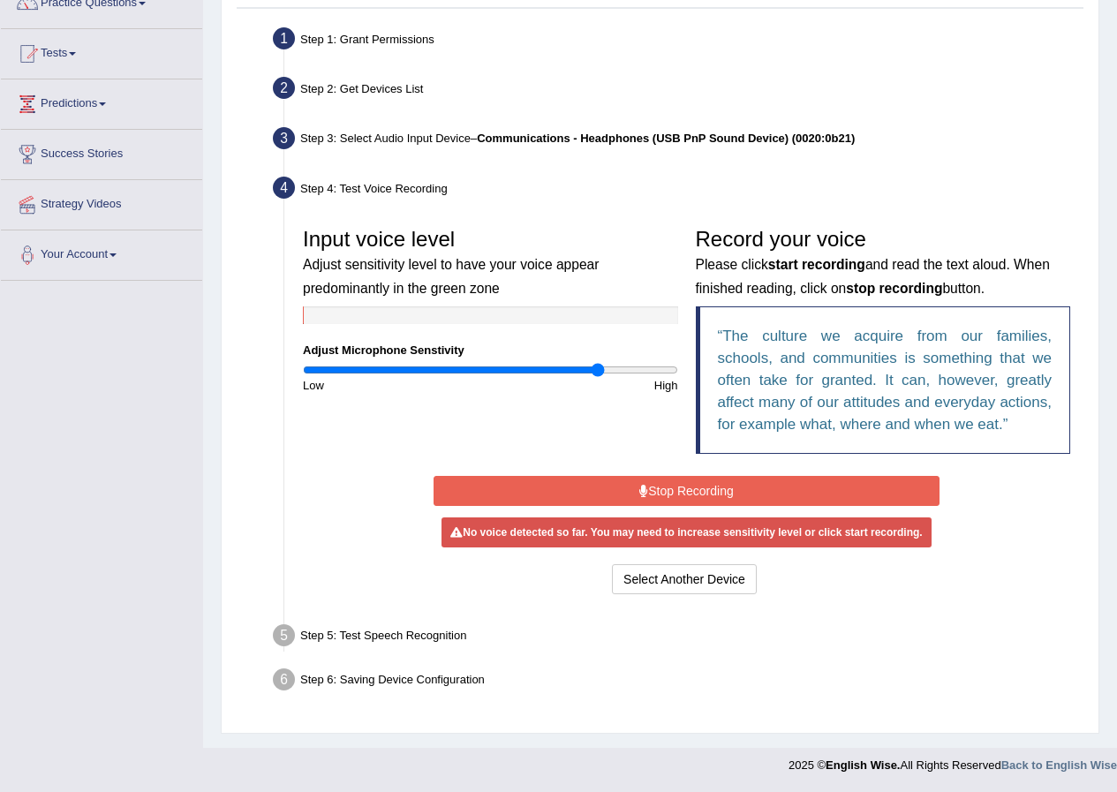
scroll to position [159, 0]
click at [671, 578] on button "Select Another Device" at bounding box center [684, 579] width 145 height 30
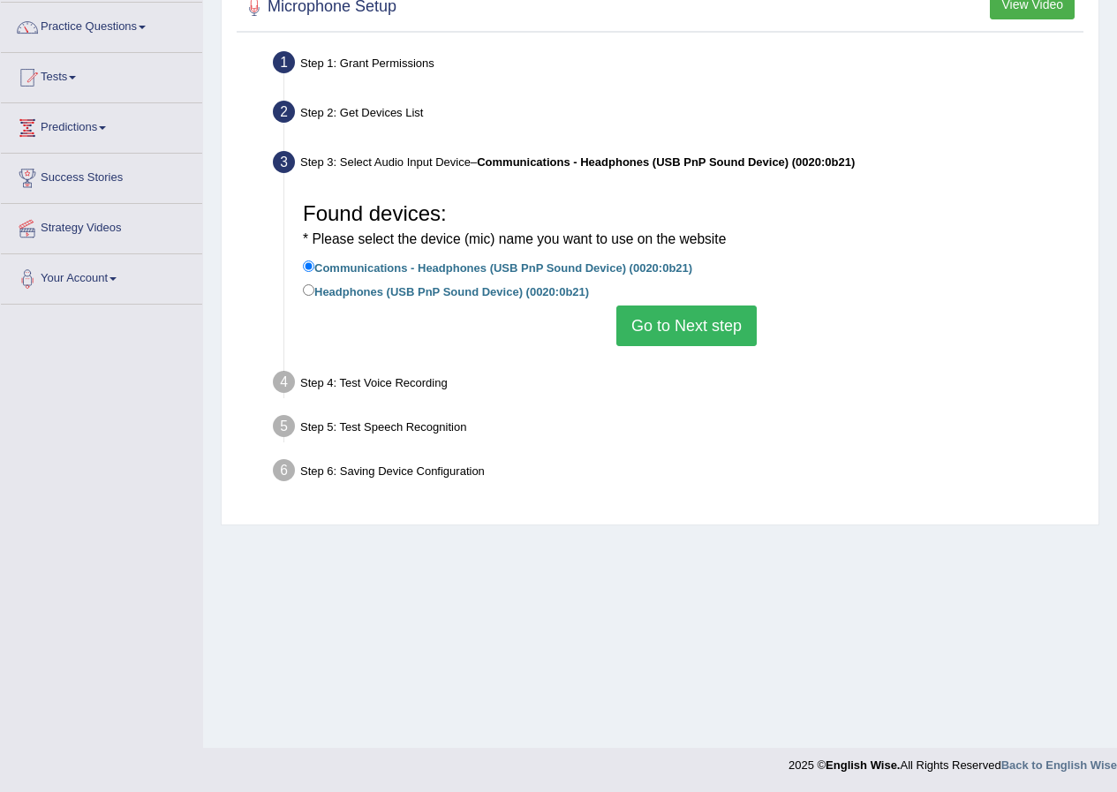
click at [515, 289] on label "Headphones (USB PnP Sound Device) (0020:0b21)" at bounding box center [446, 290] width 286 height 19
click at [314, 289] on input "Headphones (USB PnP Sound Device) (0020:0b21)" at bounding box center [308, 289] width 11 height 11
radio input "true"
click at [684, 336] on button "Go to Next step" at bounding box center [686, 326] width 140 height 41
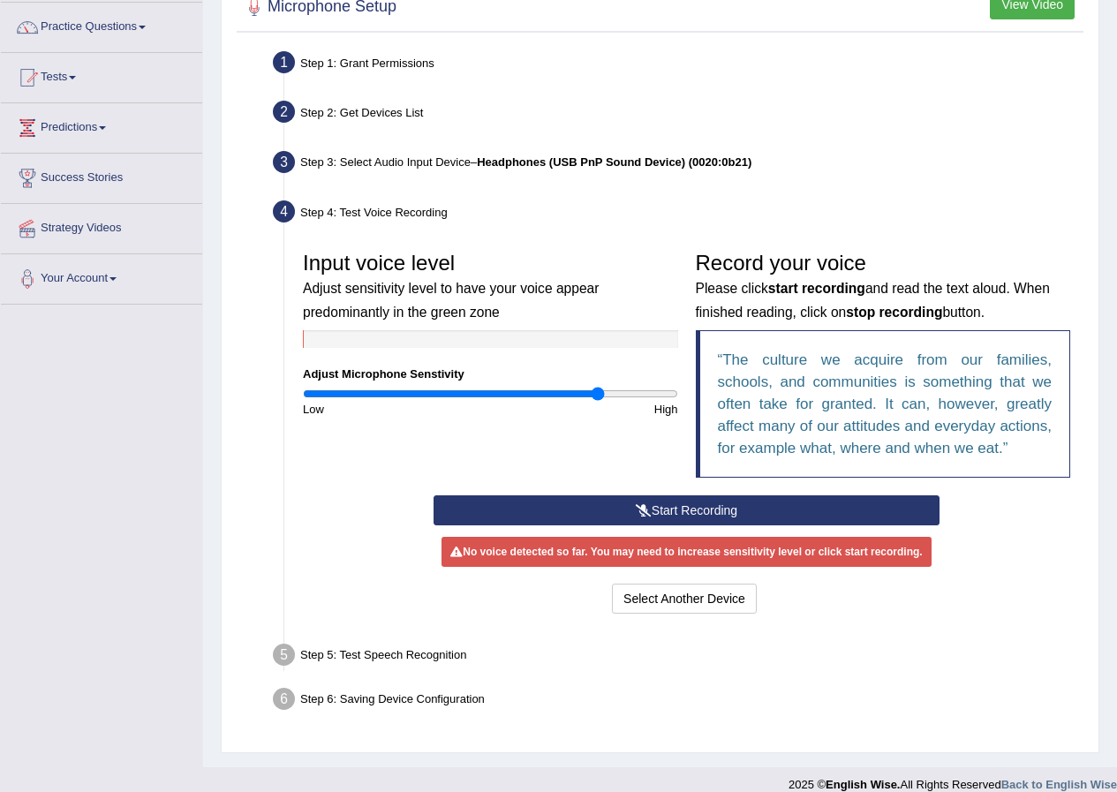
click at [725, 510] on button "Start Recording" at bounding box center [687, 510] width 506 height 30
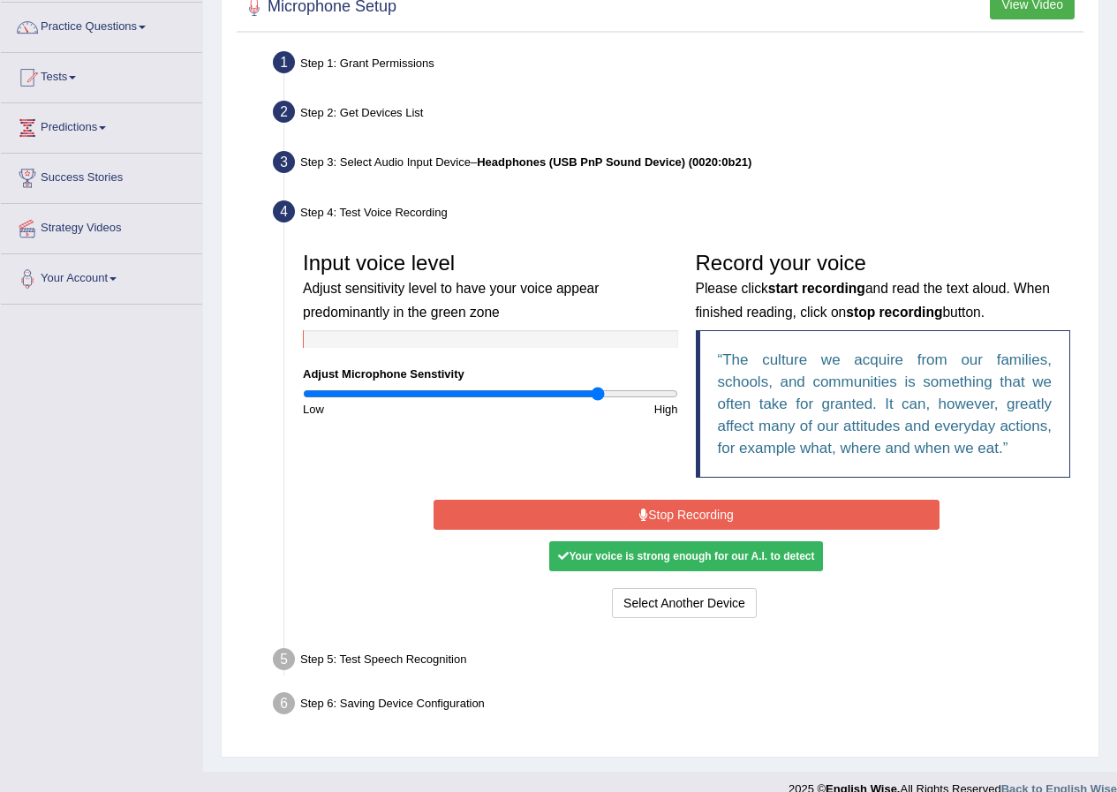
click at [701, 552] on div "Your voice is strong enough for our A.I. to detect" at bounding box center [686, 556] width 274 height 30
click at [682, 553] on div "Your voice is strong enough for our A.I. to detect" at bounding box center [686, 556] width 274 height 30
click at [798, 547] on div "Your voice is strong enough for our A.I. to detect" at bounding box center [686, 556] width 274 height 30
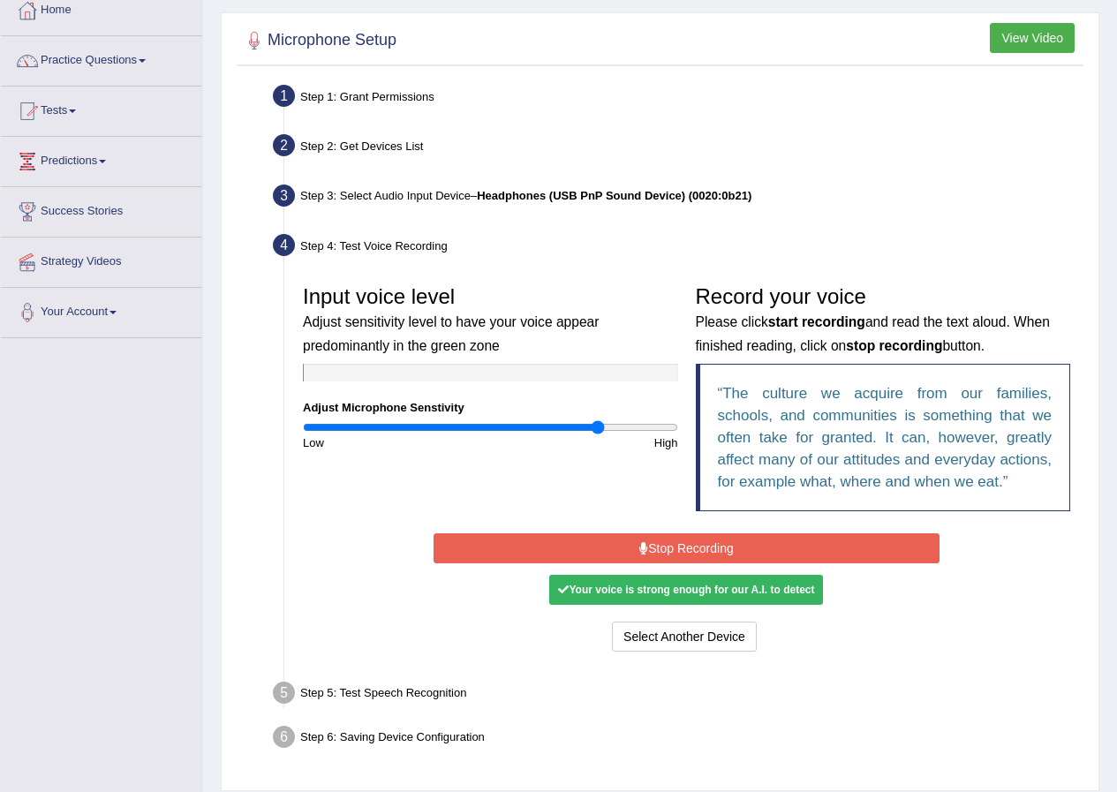
scroll to position [159, 0]
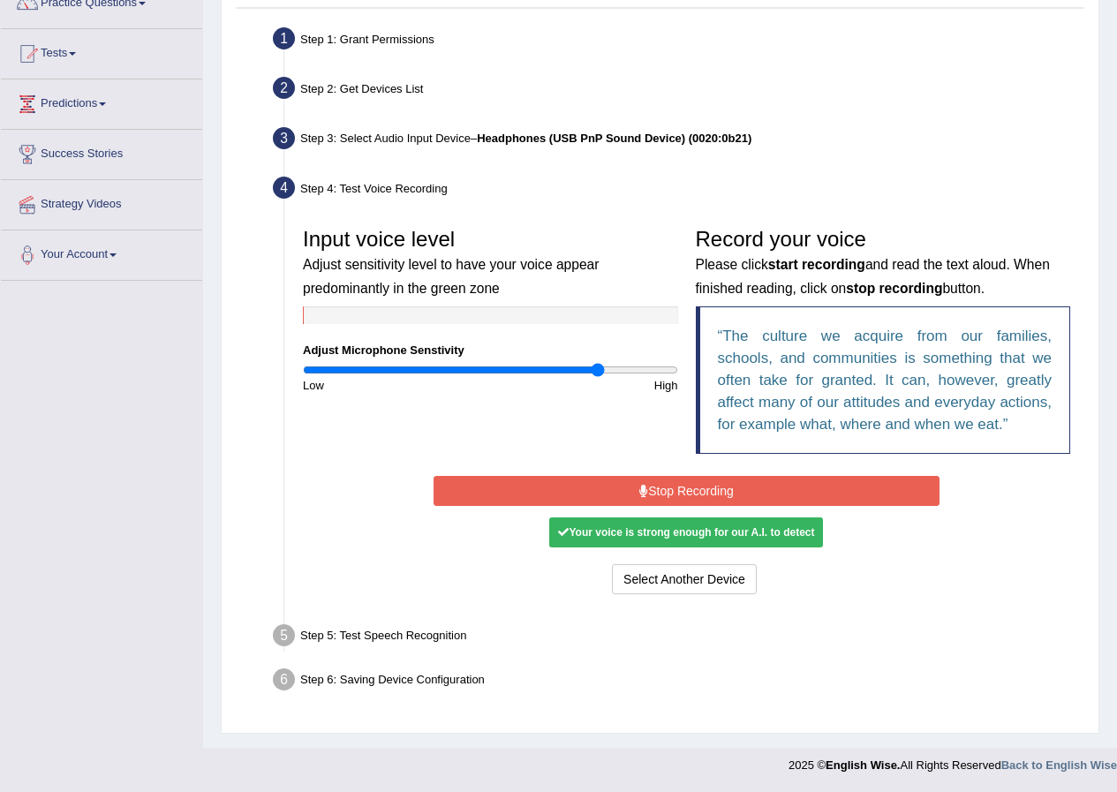
click at [276, 631] on li "Step 5: Test Speech Recognition Text to read The culture we acquire from our fa…" at bounding box center [677, 638] width 803 height 39
click at [279, 629] on li "Step 5: Test Speech Recognition Text to read The culture we acquire from our fa…" at bounding box center [677, 638] width 803 height 39
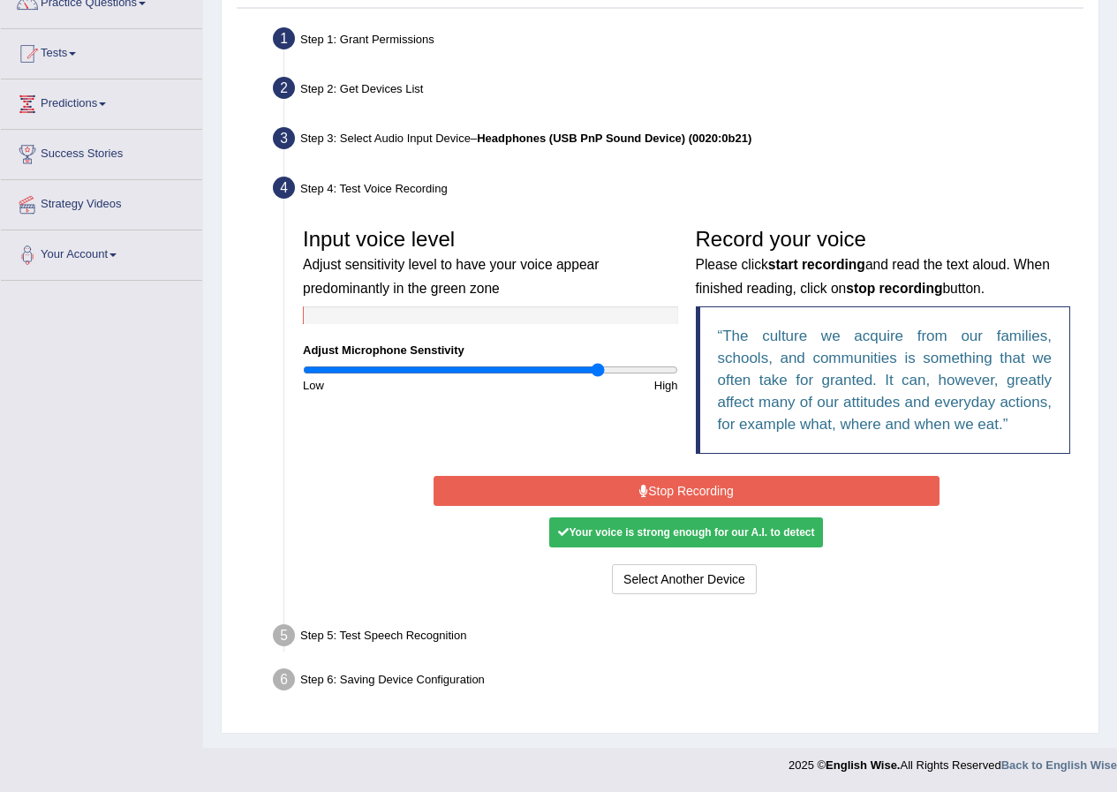
click at [279, 628] on li "Step 5: Test Speech Recognition Text to read The culture we acquire from our fa…" at bounding box center [677, 638] width 803 height 39
click at [374, 628] on div "Step 5: Test Speech Recognition" at bounding box center [678, 638] width 826 height 39
click at [665, 489] on div "Start Recording Stop Recording Note: Please listen to the recording till the en…" at bounding box center [687, 535] width 524 height 127
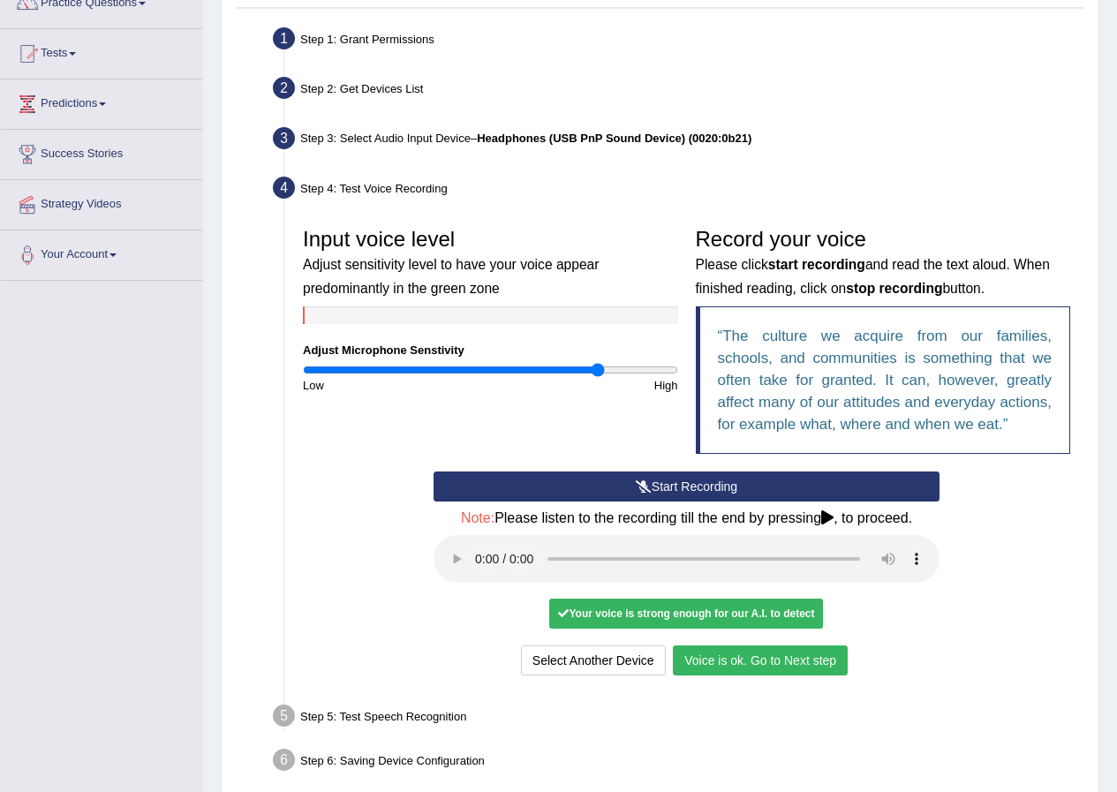
click at [764, 661] on button "Voice is ok. Go to Next step" at bounding box center [760, 661] width 175 height 30
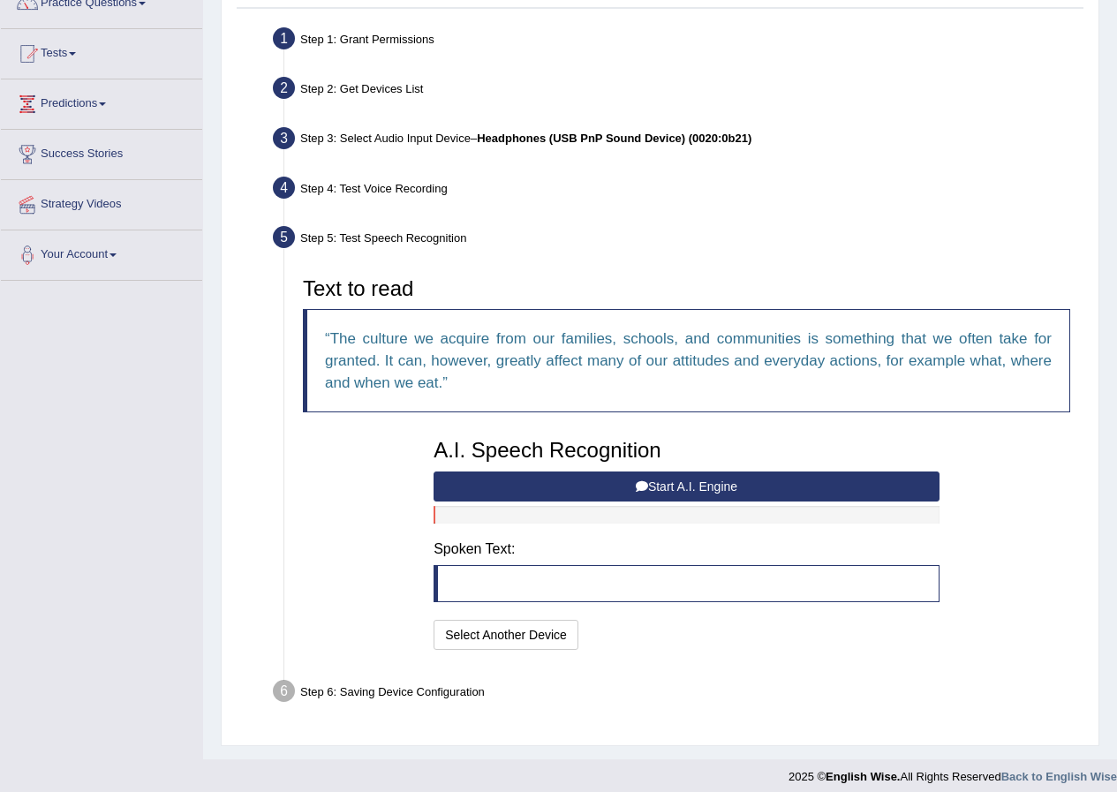
click at [775, 477] on button "Start A.I. Engine" at bounding box center [687, 487] width 506 height 30
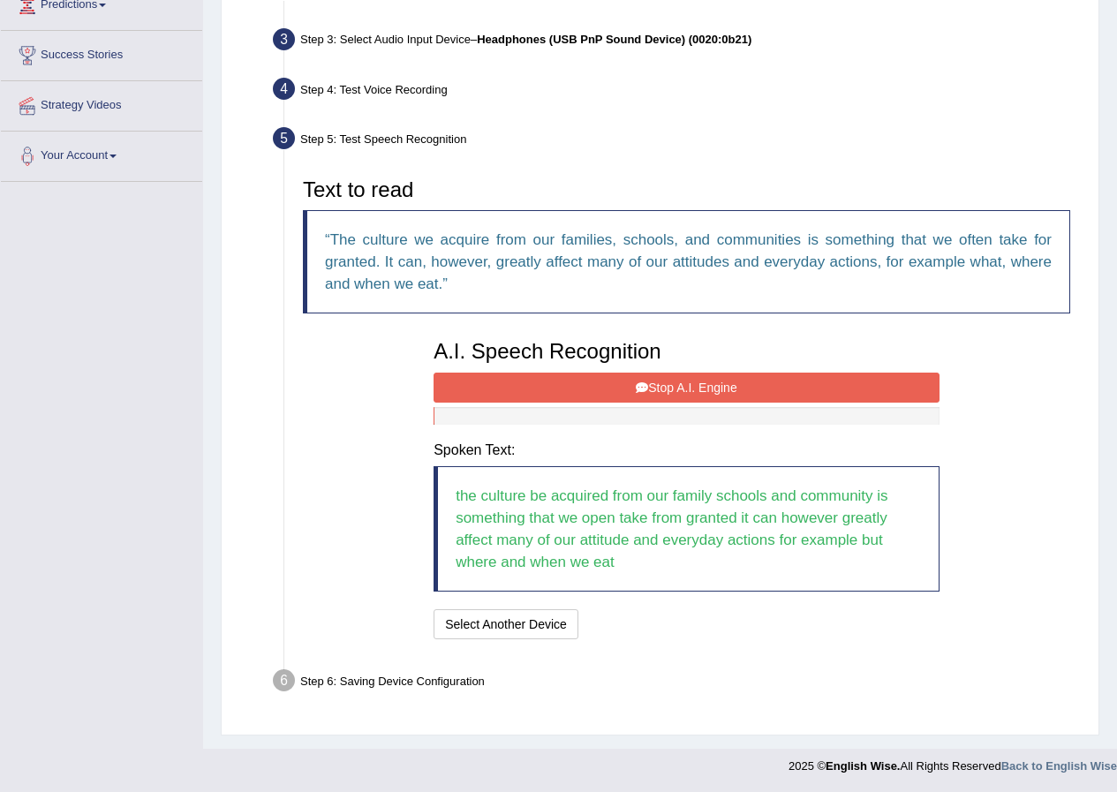
scroll to position [259, 0]
click at [752, 383] on button "Stop A.I. Engine" at bounding box center [687, 387] width 506 height 30
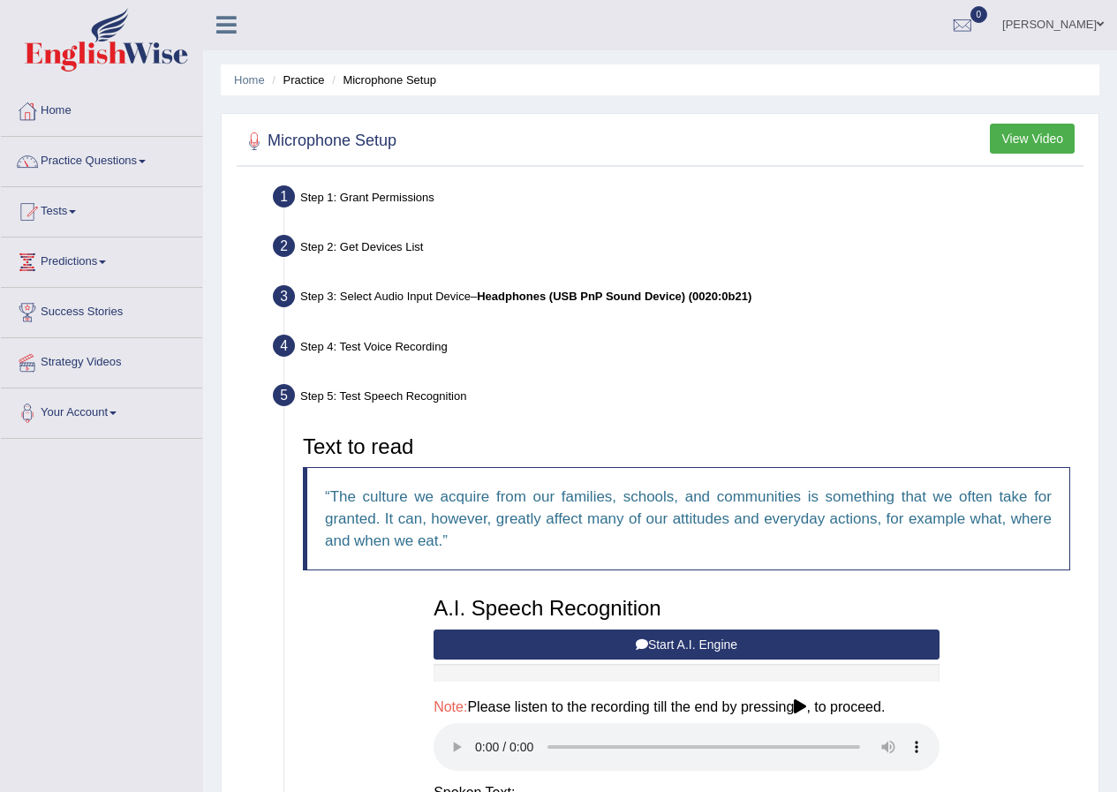
scroll to position [0, 0]
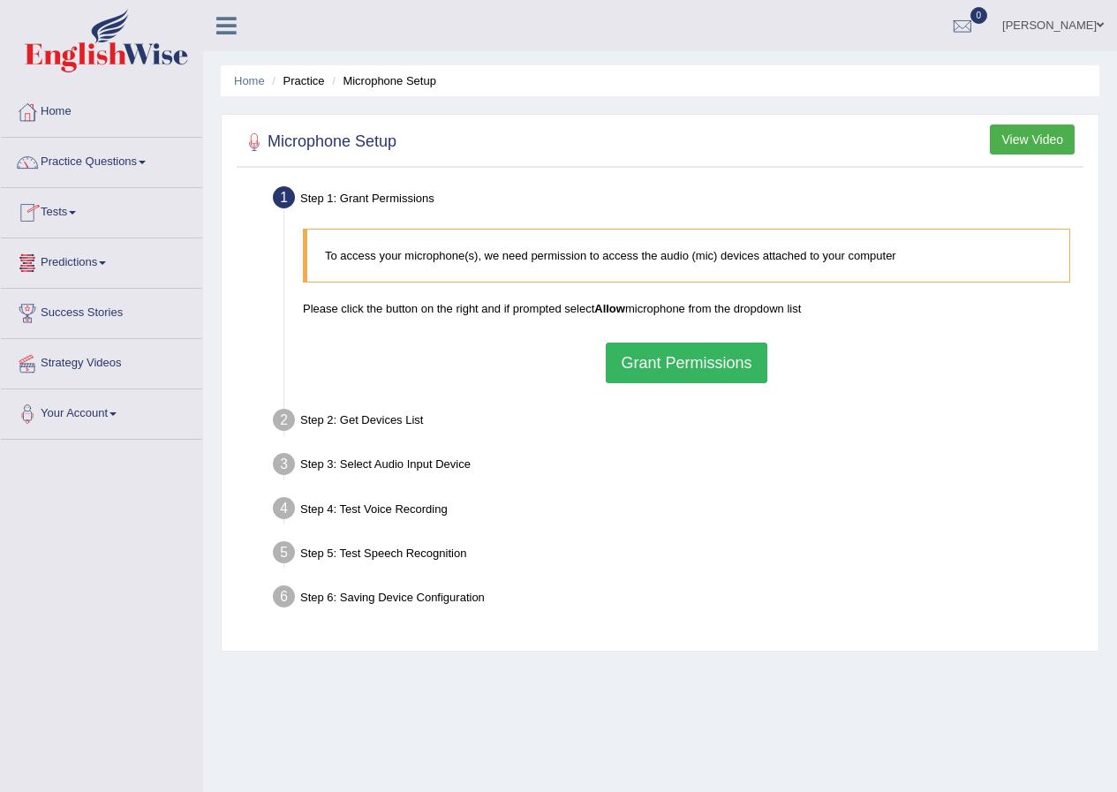
click at [654, 368] on button "Grant Permissions" at bounding box center [686, 363] width 161 height 41
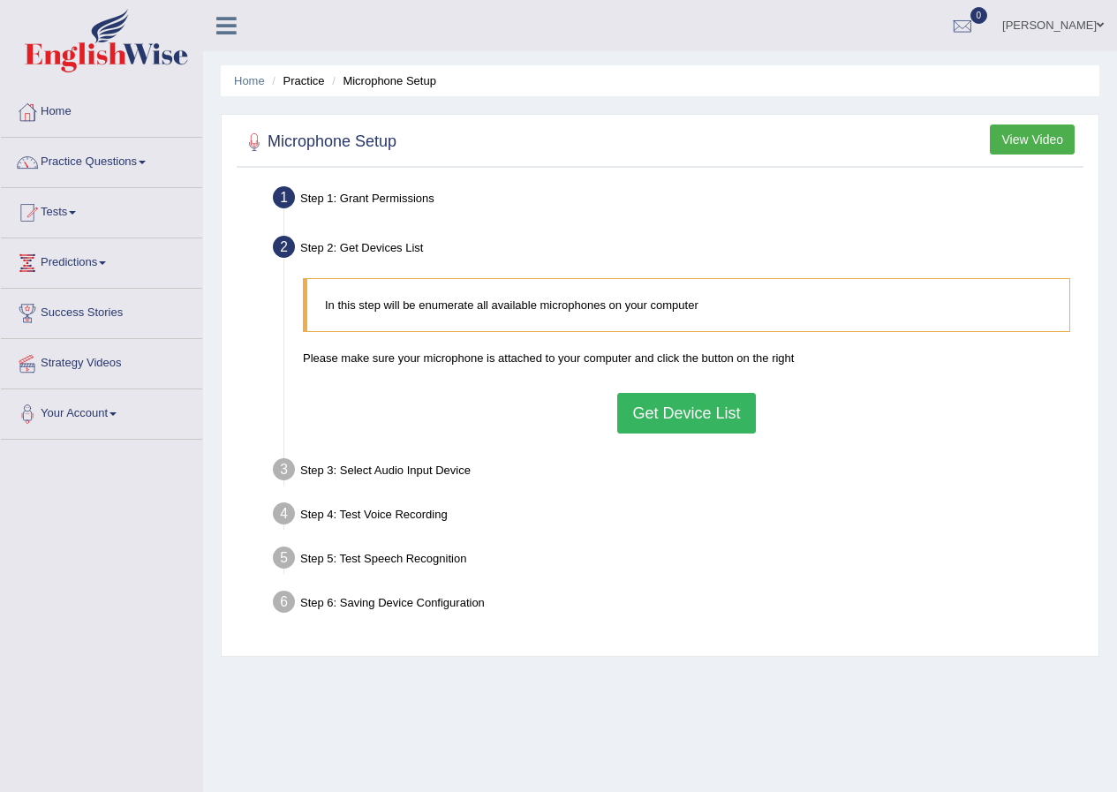
click at [640, 415] on button "Get Device List" at bounding box center [686, 413] width 138 height 41
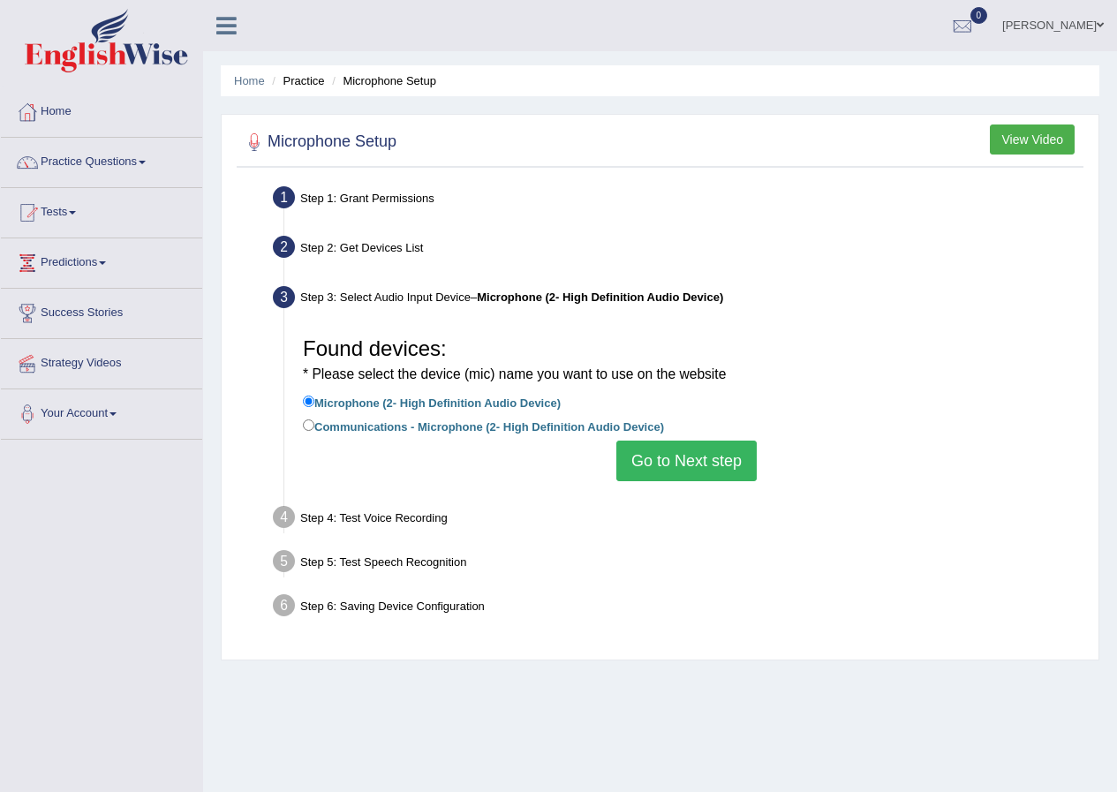
click at [688, 469] on button "Go to Next step" at bounding box center [686, 461] width 140 height 41
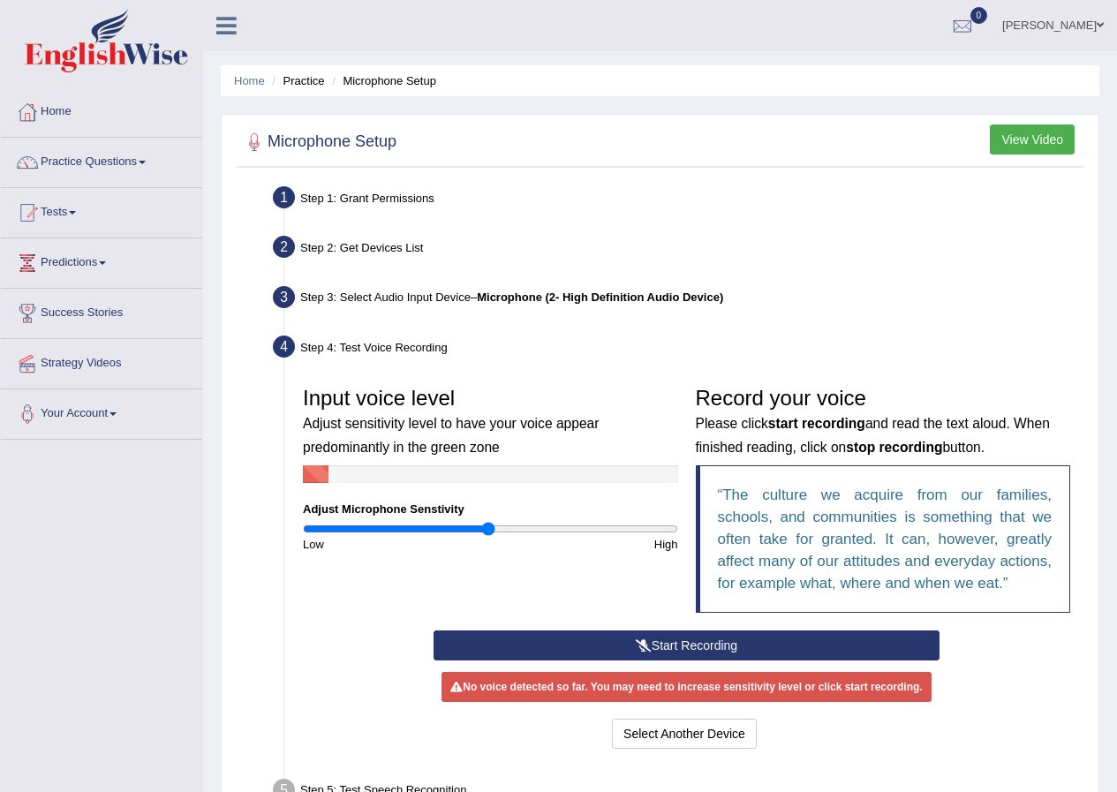
click at [903, 611] on blockquote "The culture we acquire from our families, schools, and communities is something…" at bounding box center [883, 538] width 375 height 147
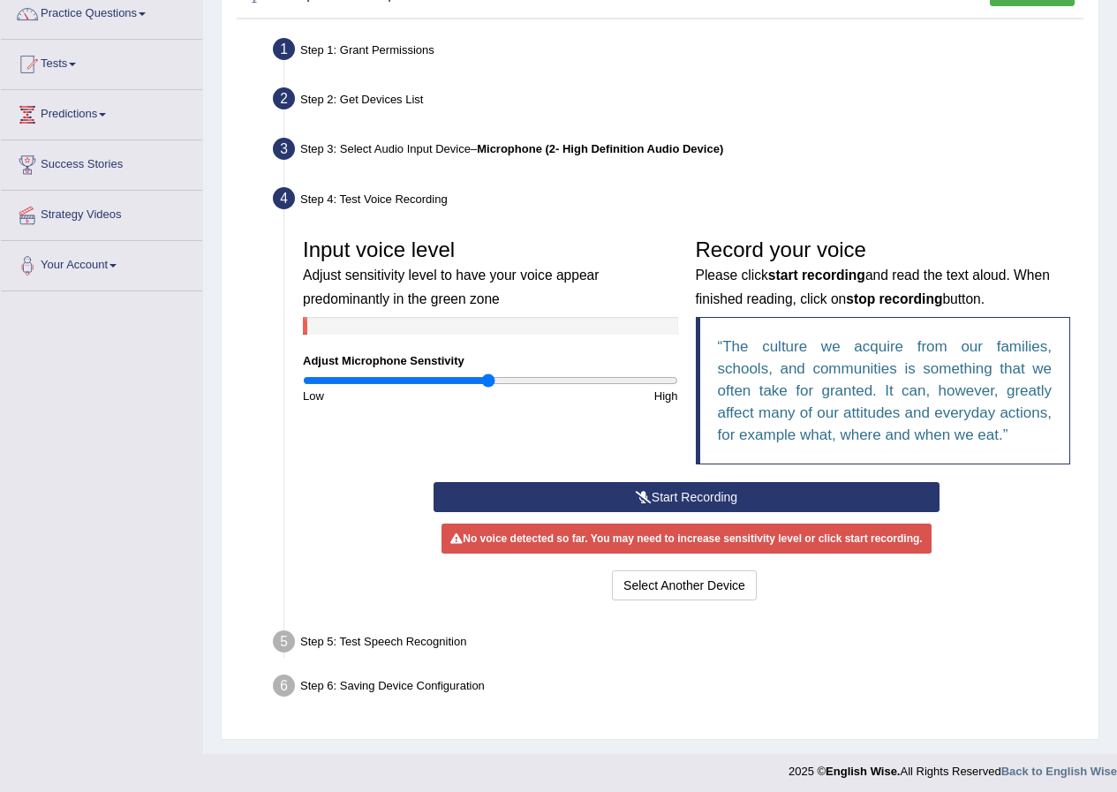
scroll to position [155, 0]
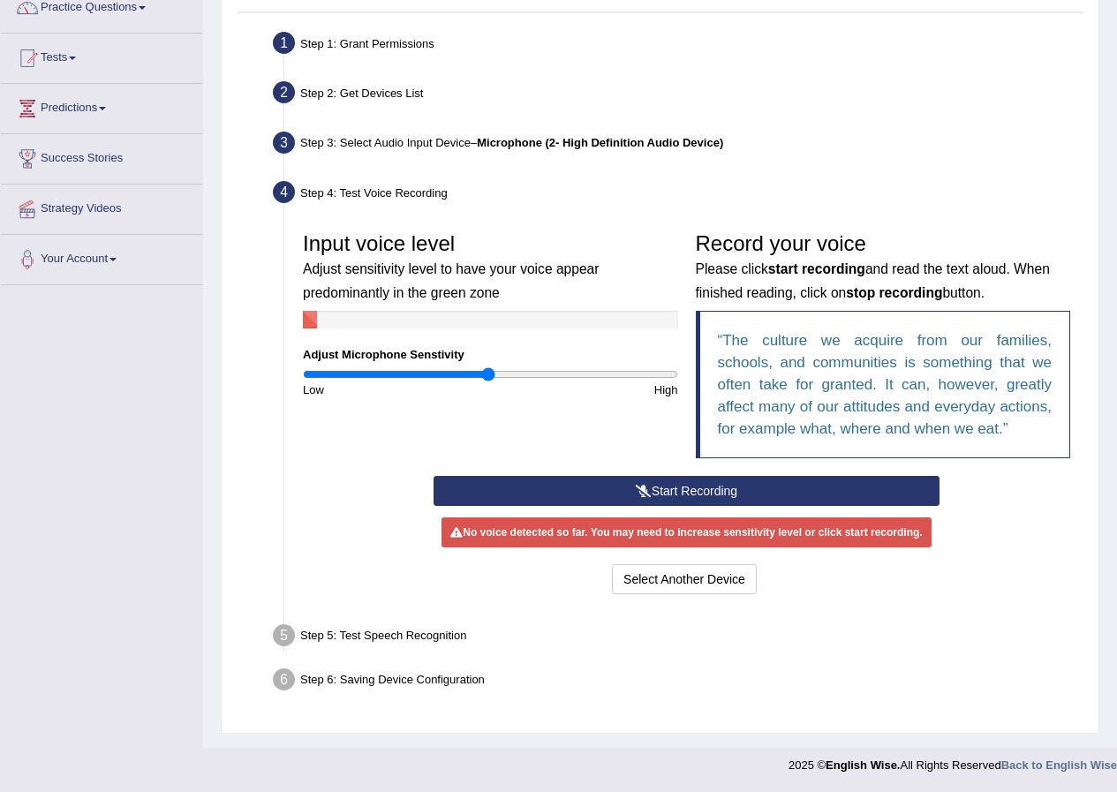
click at [707, 488] on button "Start Recording" at bounding box center [687, 491] width 506 height 30
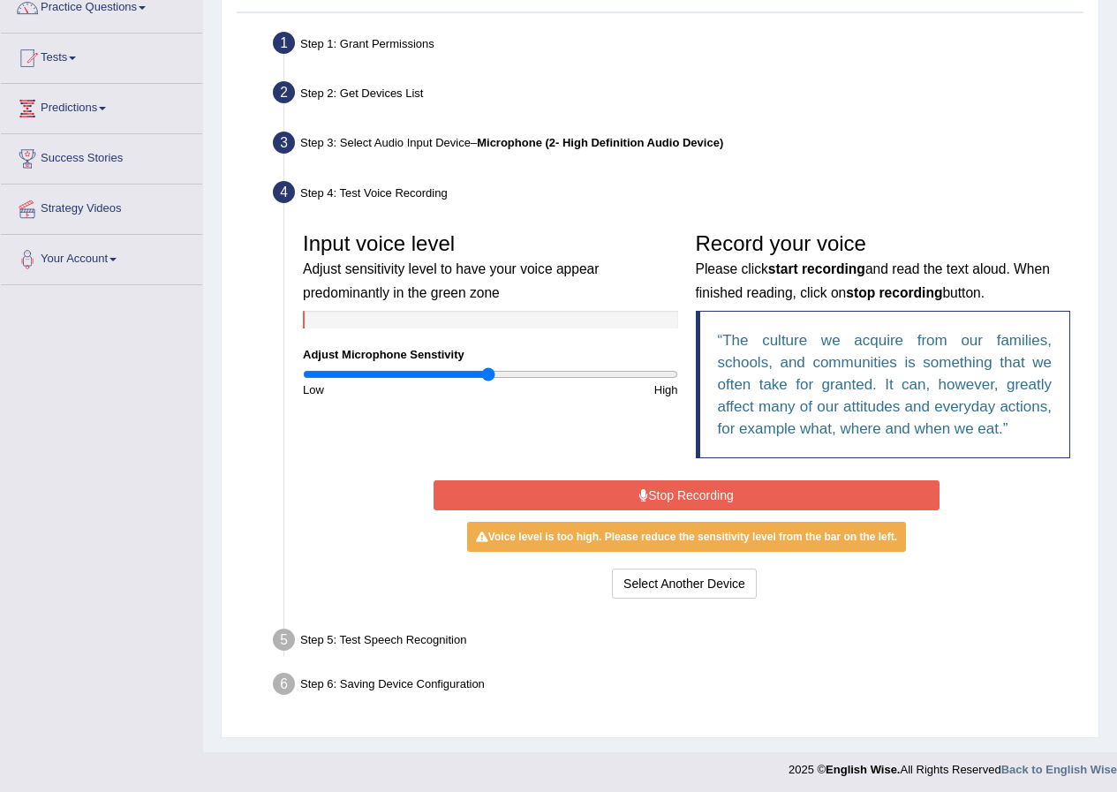
click at [707, 488] on button "Stop Recording" at bounding box center [687, 495] width 506 height 30
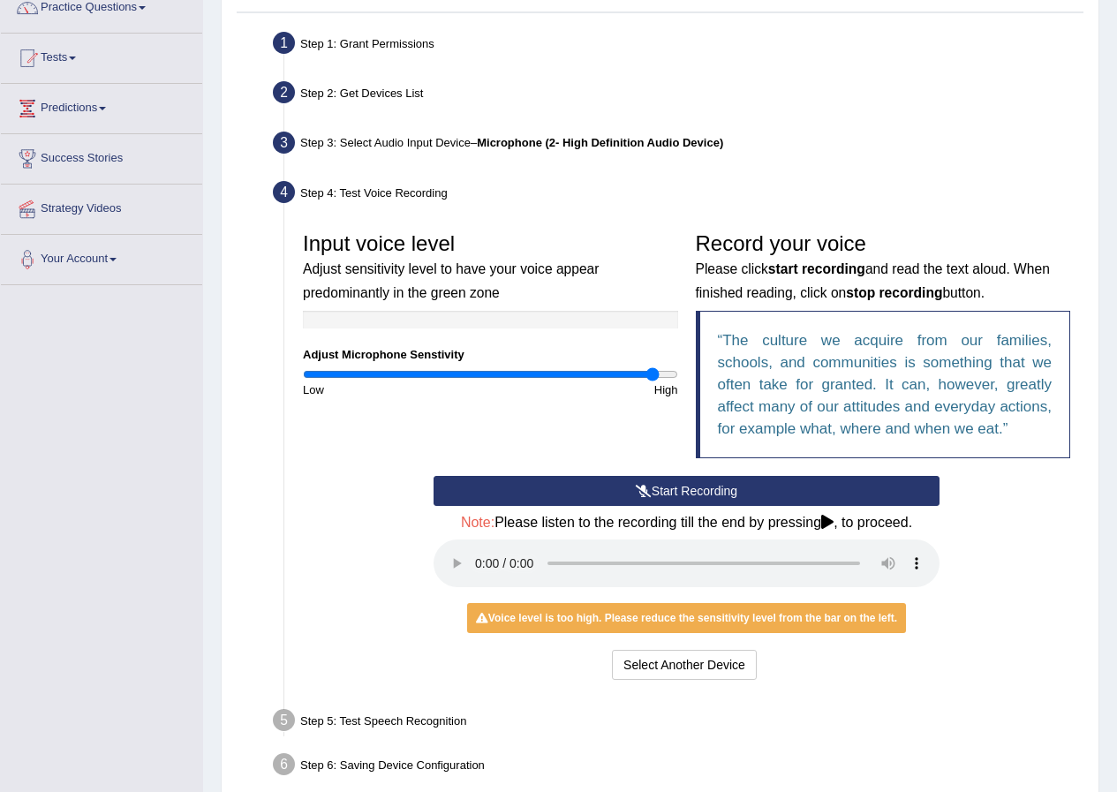
click at [652, 374] on input "range" at bounding box center [490, 374] width 375 height 14
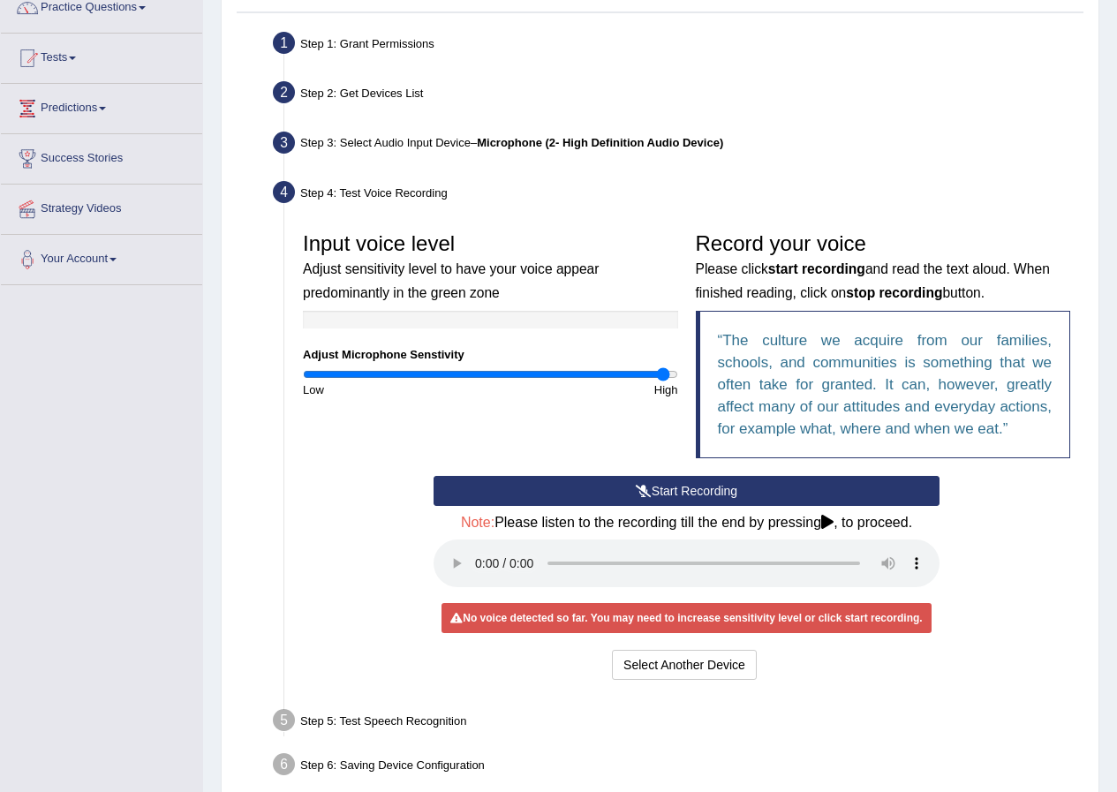
click at [663, 374] on input "range" at bounding box center [490, 374] width 375 height 14
click at [760, 486] on button "Start Recording" at bounding box center [687, 491] width 506 height 30
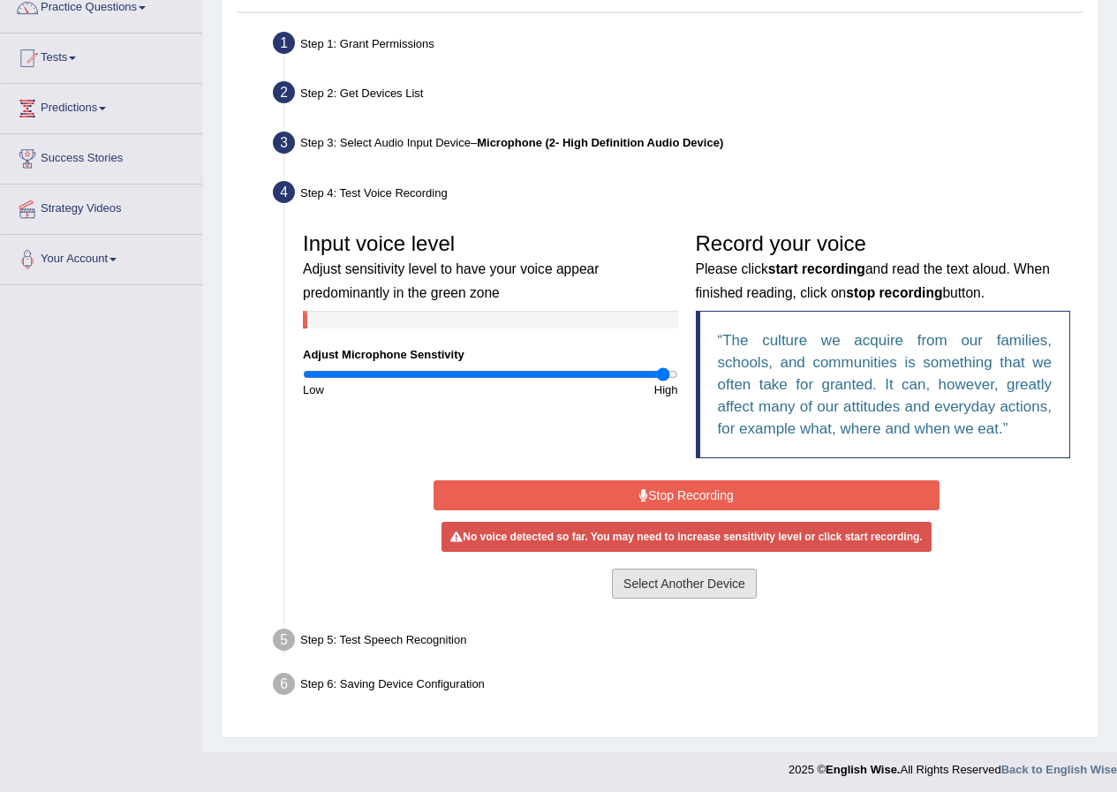
click at [694, 589] on button "Select Another Device" at bounding box center [684, 584] width 145 height 30
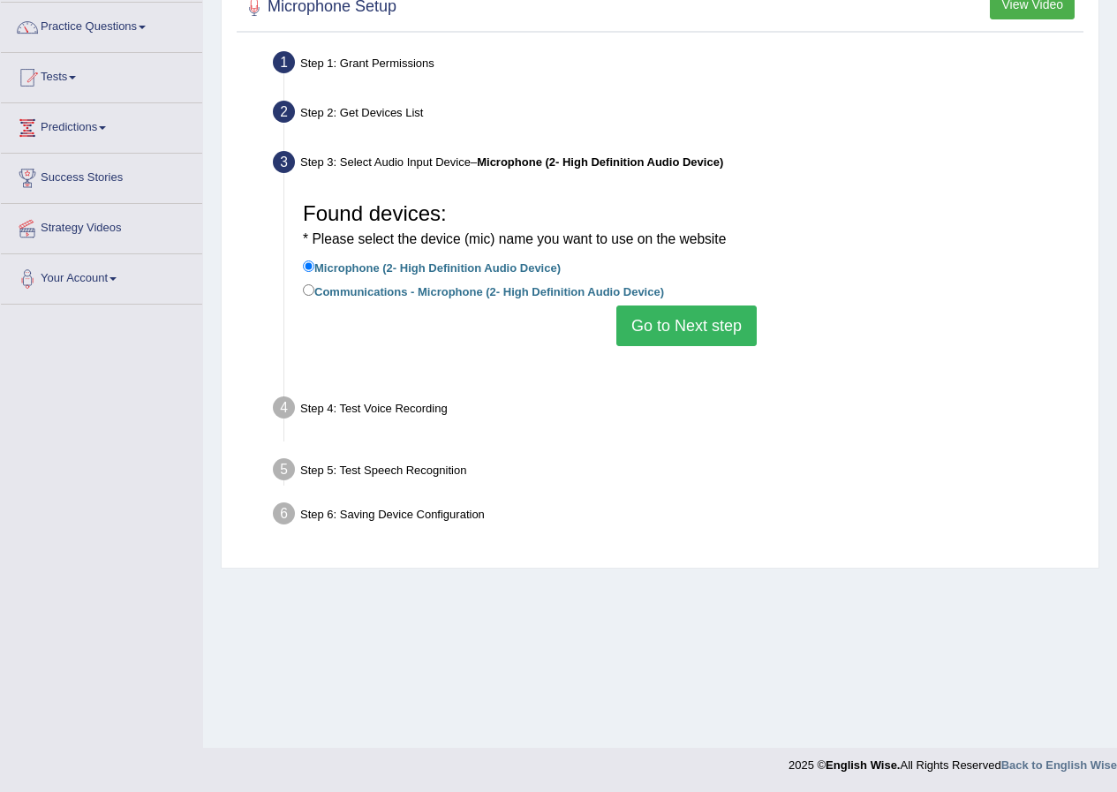
scroll to position [135, 0]
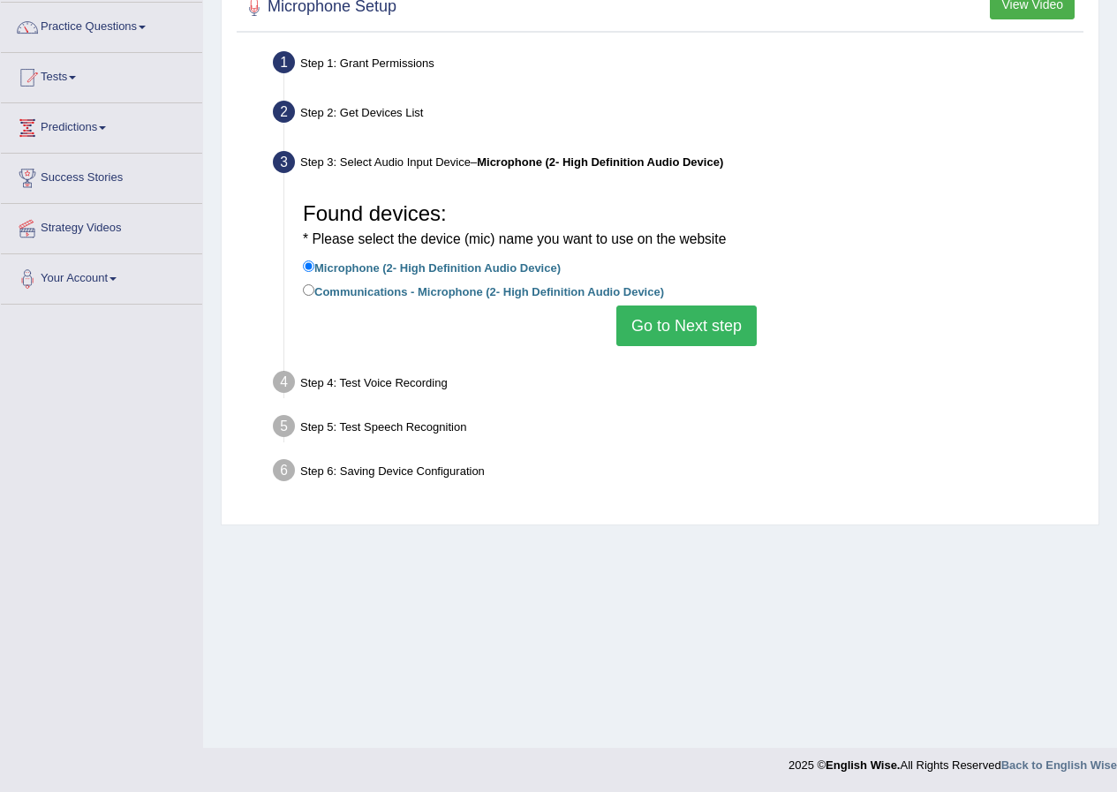
click at [654, 328] on button "Go to Next step" at bounding box center [686, 326] width 140 height 41
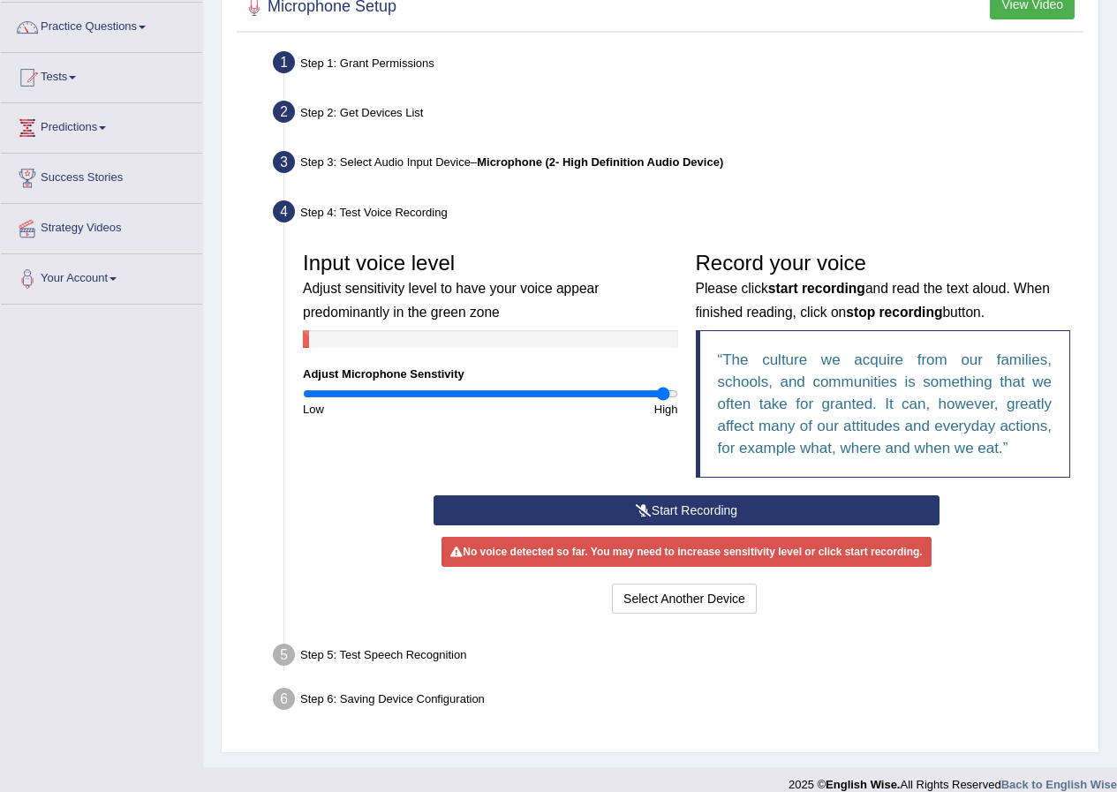
click at [683, 505] on button "Start Recording" at bounding box center [687, 510] width 506 height 30
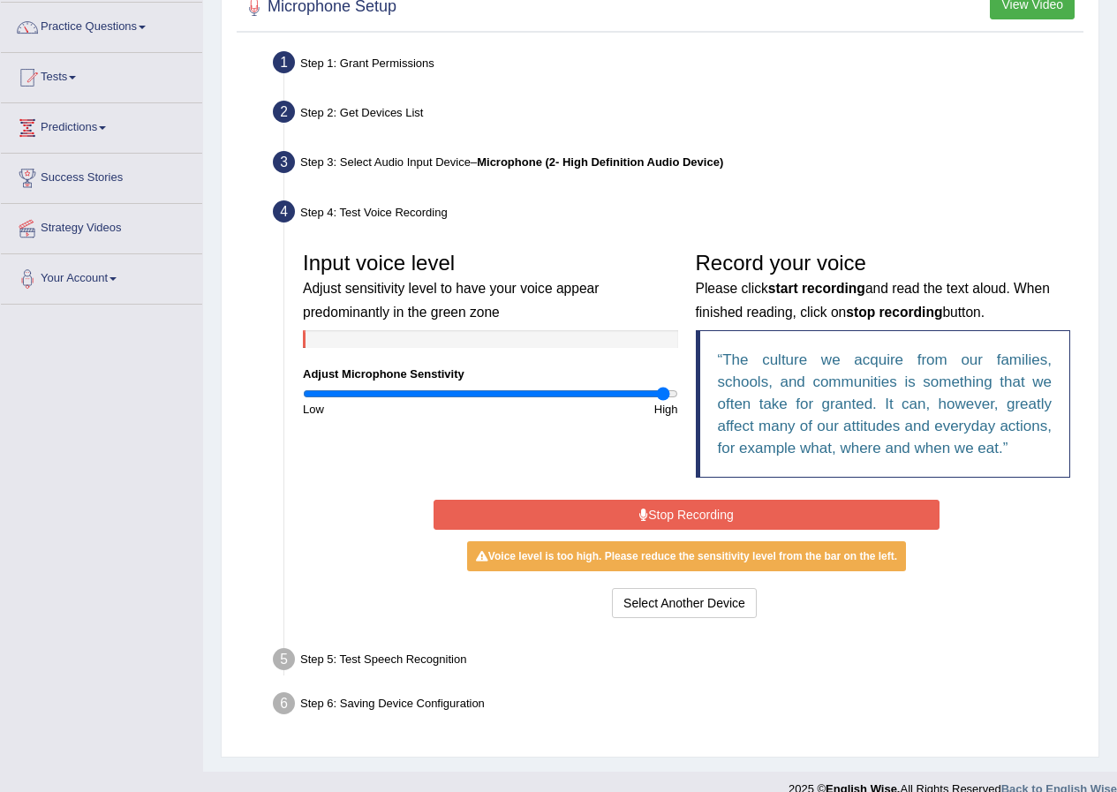
click at [684, 510] on button "Stop Recording" at bounding box center [687, 515] width 506 height 30
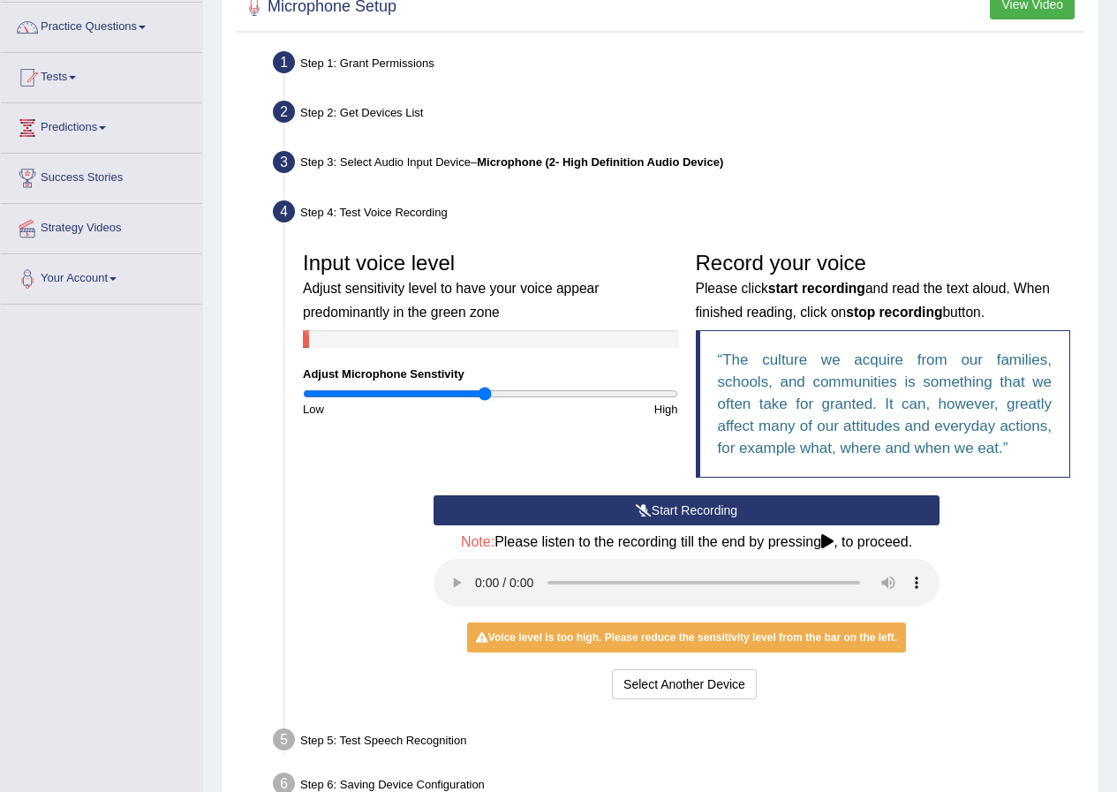
click at [487, 398] on input "range" at bounding box center [490, 394] width 375 height 14
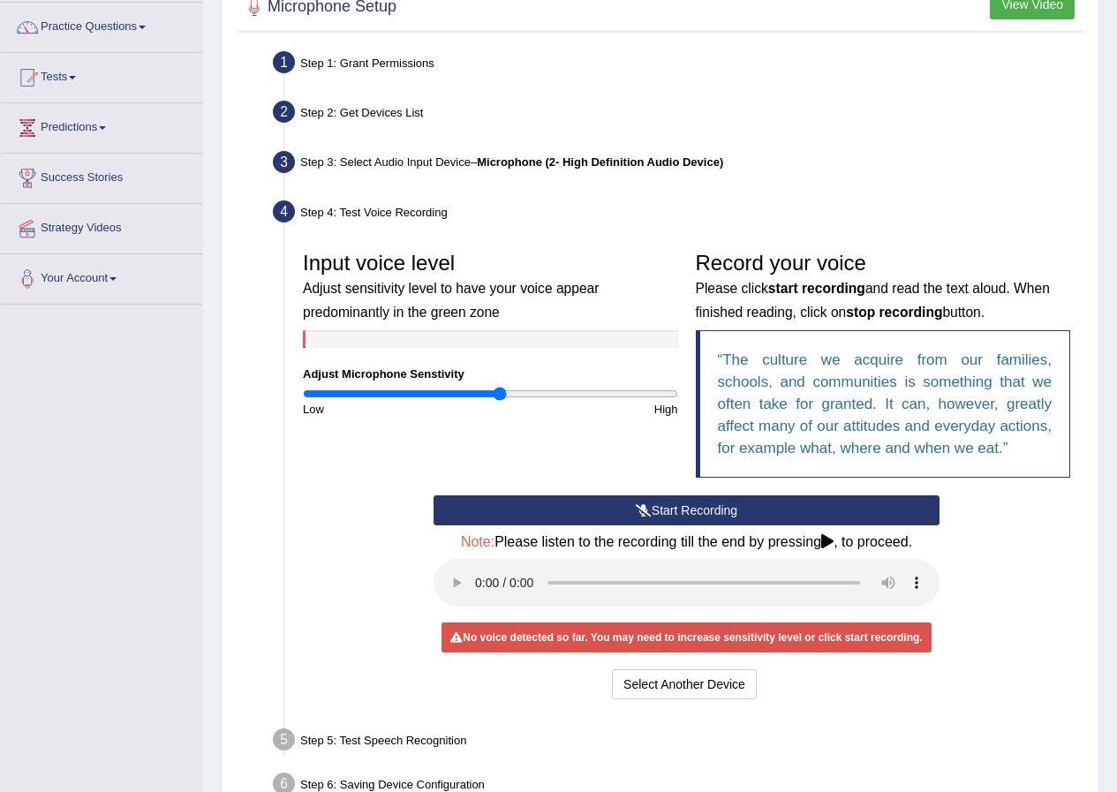
click at [500, 397] on input "range" at bounding box center [490, 394] width 375 height 14
click at [510, 397] on input "range" at bounding box center [490, 394] width 375 height 14
click at [527, 397] on input "range" at bounding box center [490, 394] width 375 height 14
click at [656, 506] on button "Start Recording" at bounding box center [687, 510] width 506 height 30
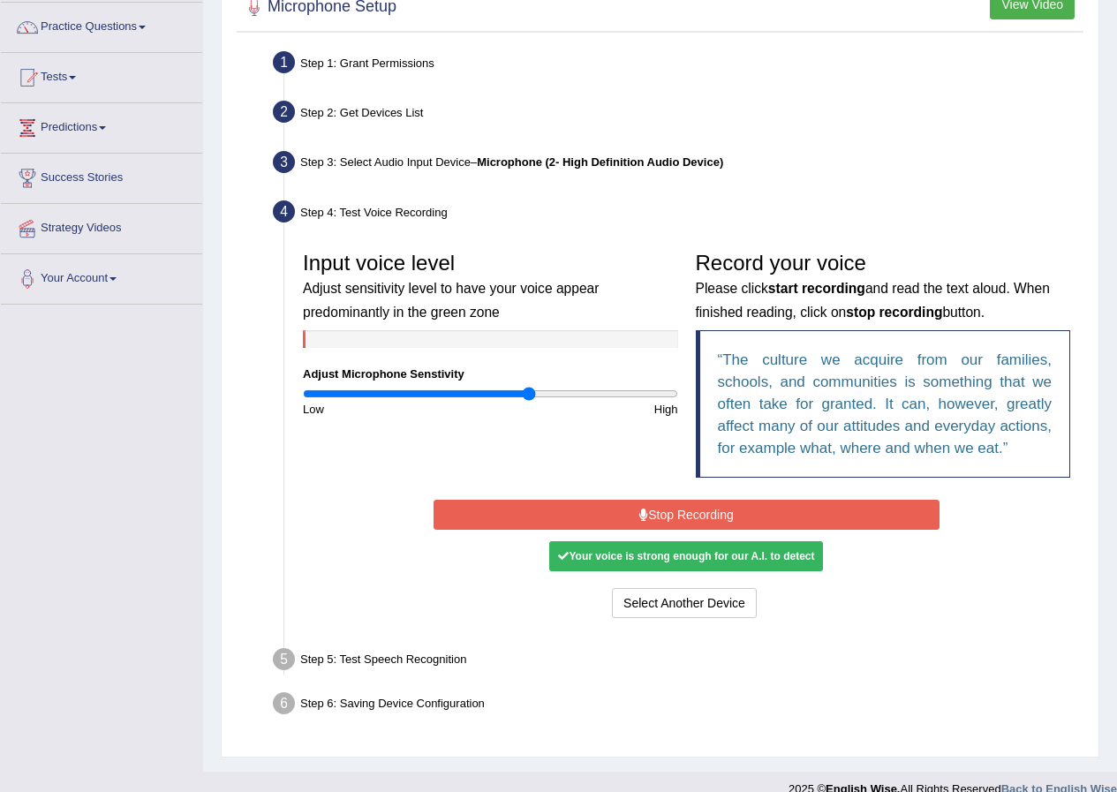
click at [660, 516] on button "Stop Recording" at bounding box center [687, 515] width 506 height 30
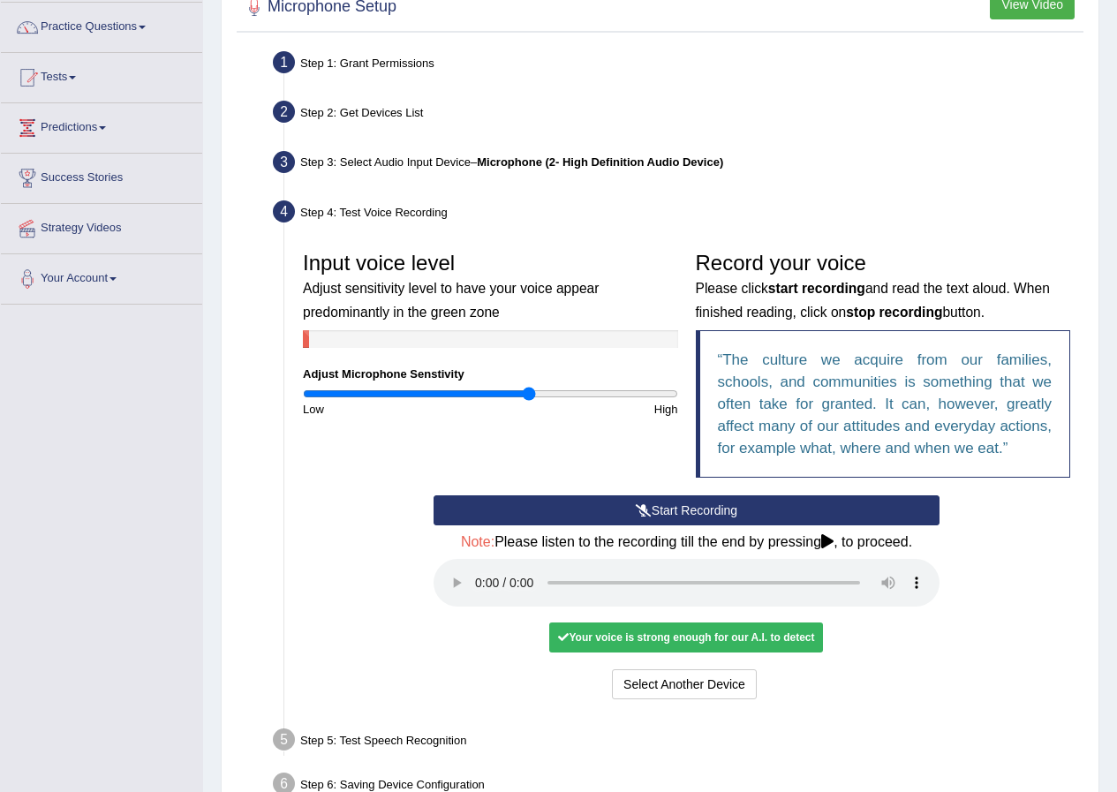
click at [669, 510] on button "Start Recording" at bounding box center [687, 510] width 506 height 30
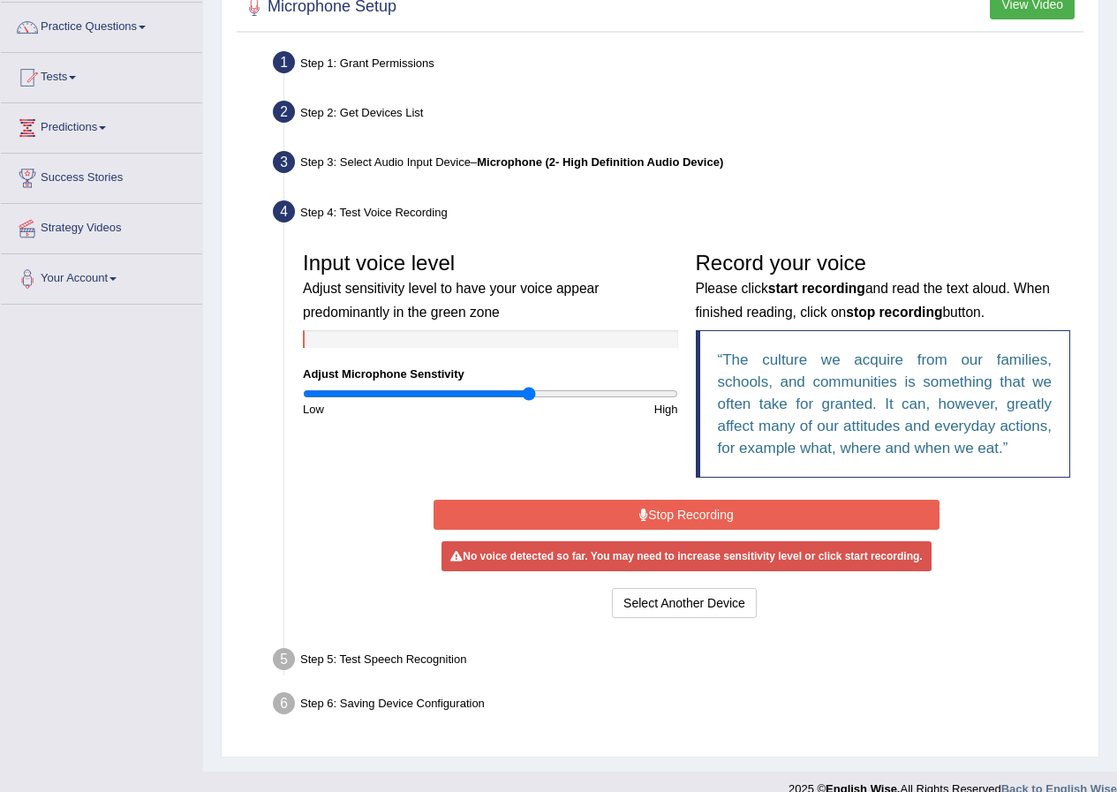
click at [669, 510] on button "Stop Recording" at bounding box center [687, 515] width 506 height 30
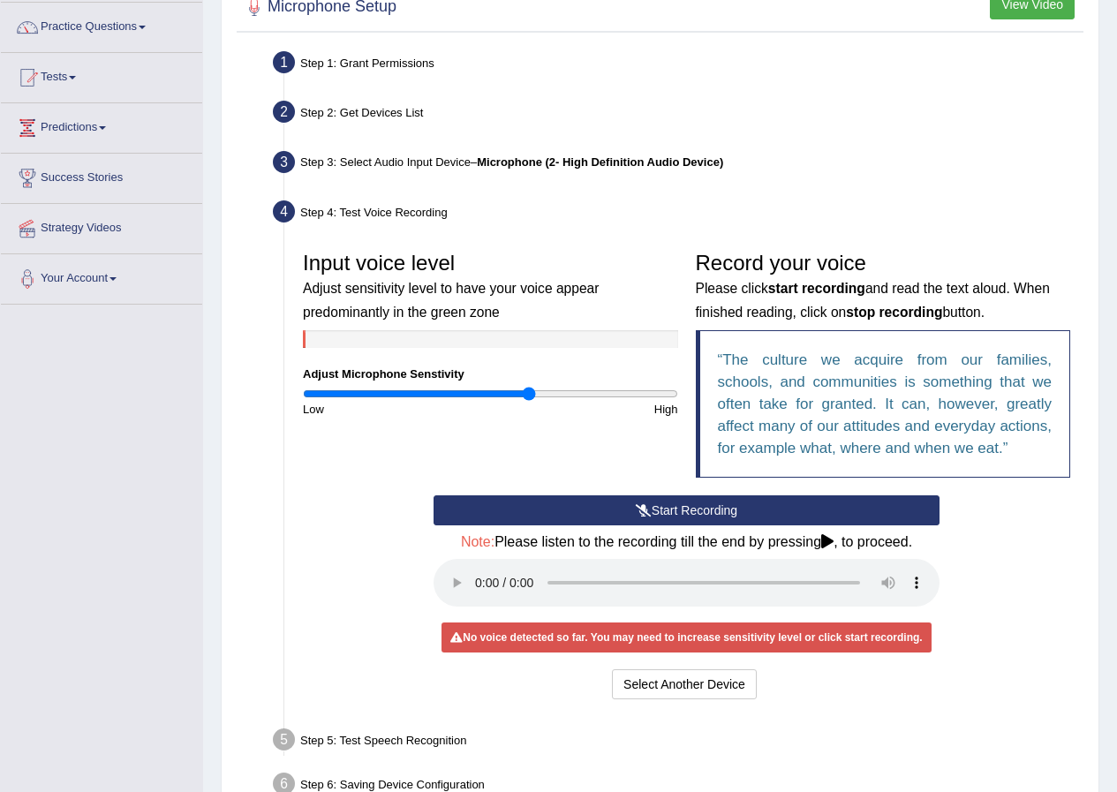
click at [669, 510] on button "Start Recording" at bounding box center [687, 510] width 506 height 30
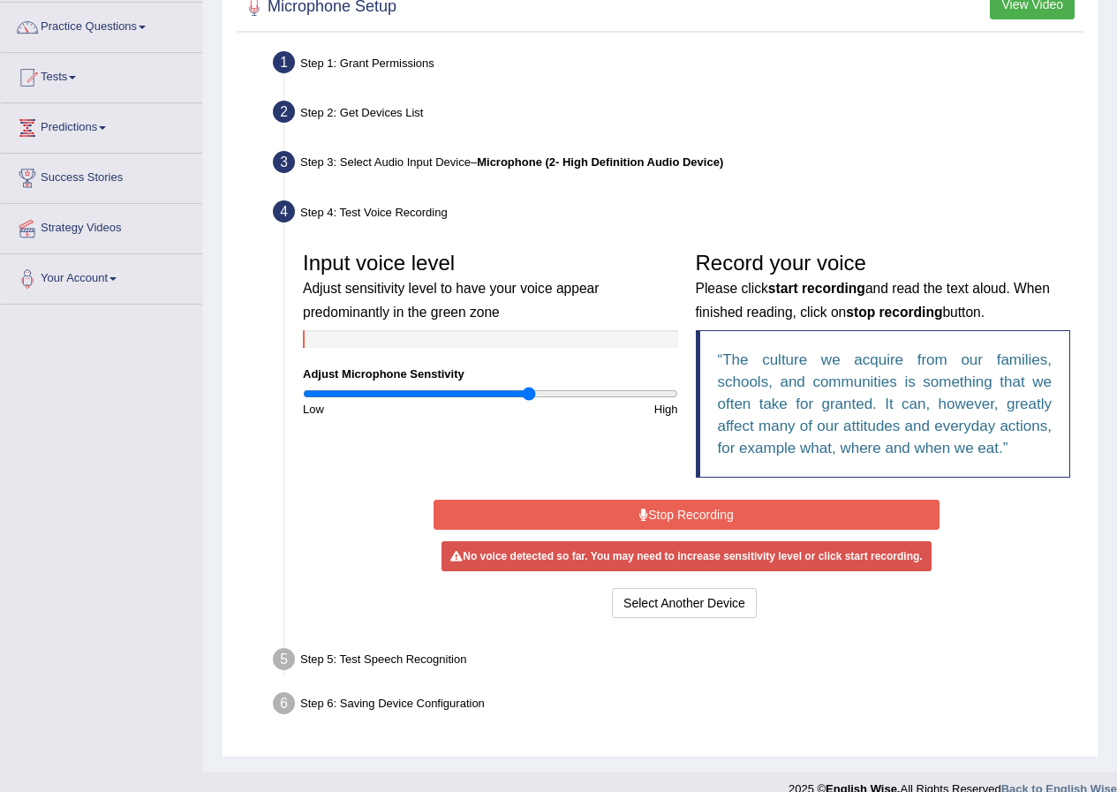
click at [669, 510] on button "Stop Recording" at bounding box center [687, 515] width 506 height 30
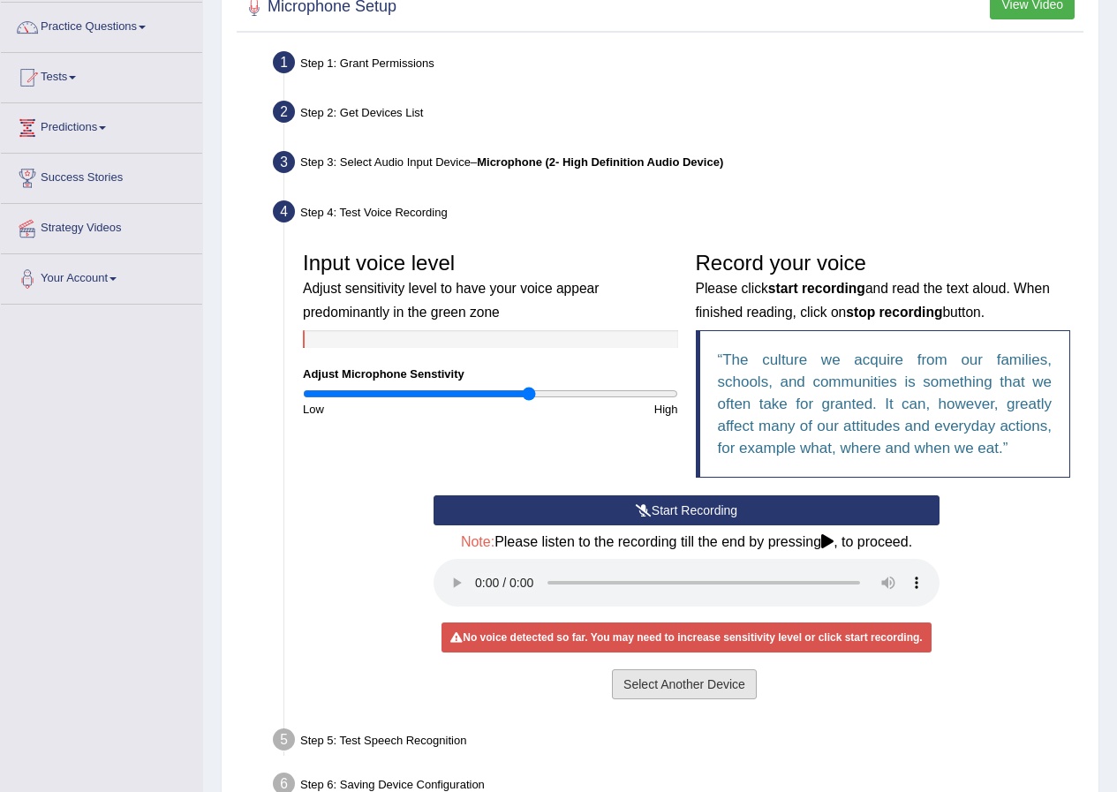
click at [701, 685] on button "Select Another Device" at bounding box center [684, 684] width 145 height 30
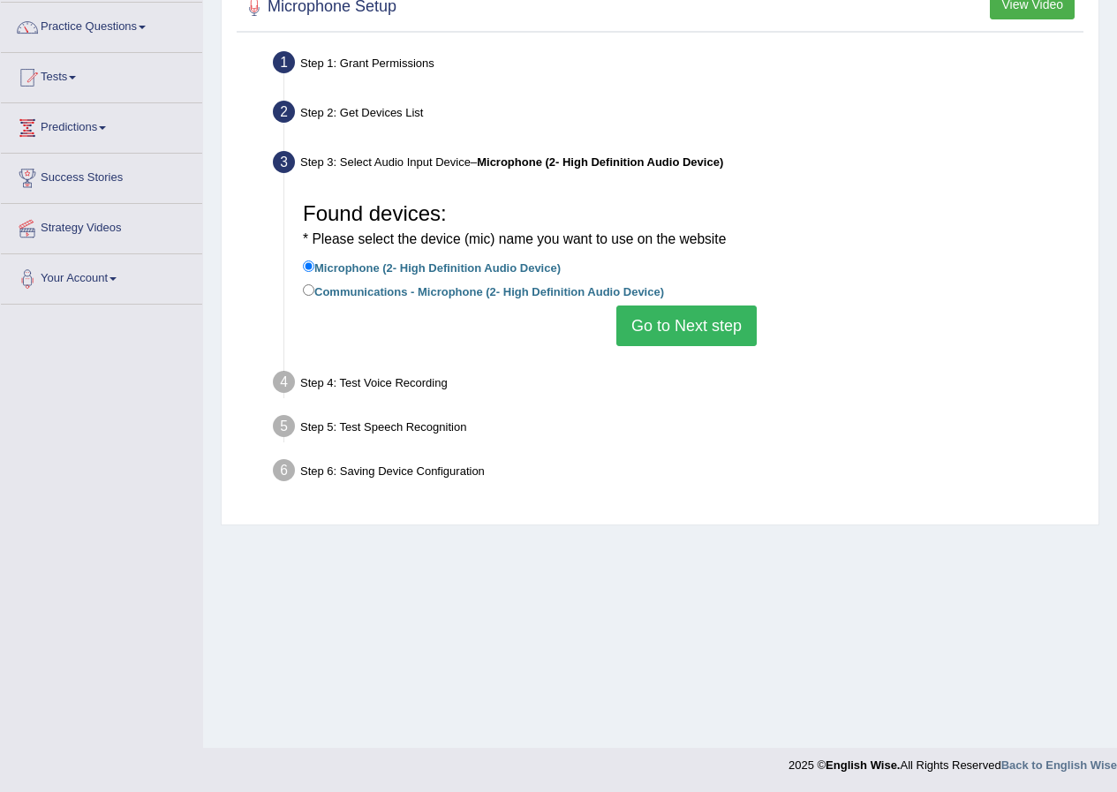
click at [690, 320] on button "Go to Next step" at bounding box center [686, 326] width 140 height 41
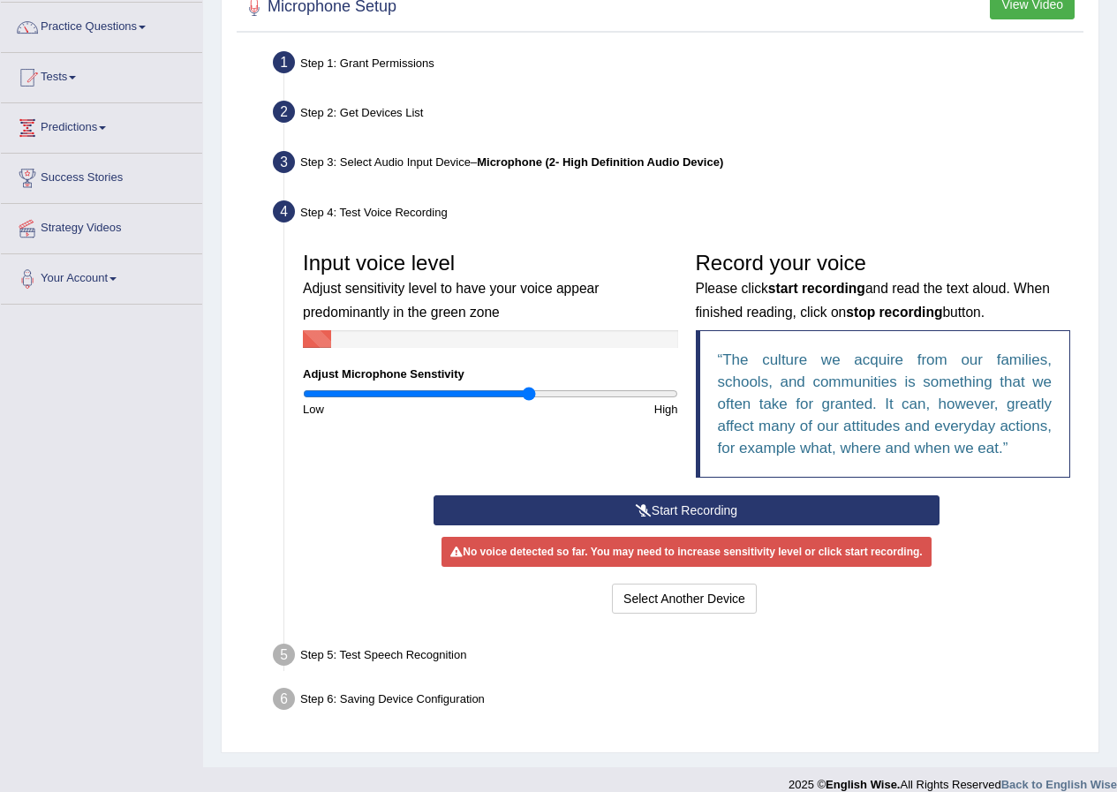
click at [663, 503] on button "Start Recording" at bounding box center [687, 510] width 506 height 30
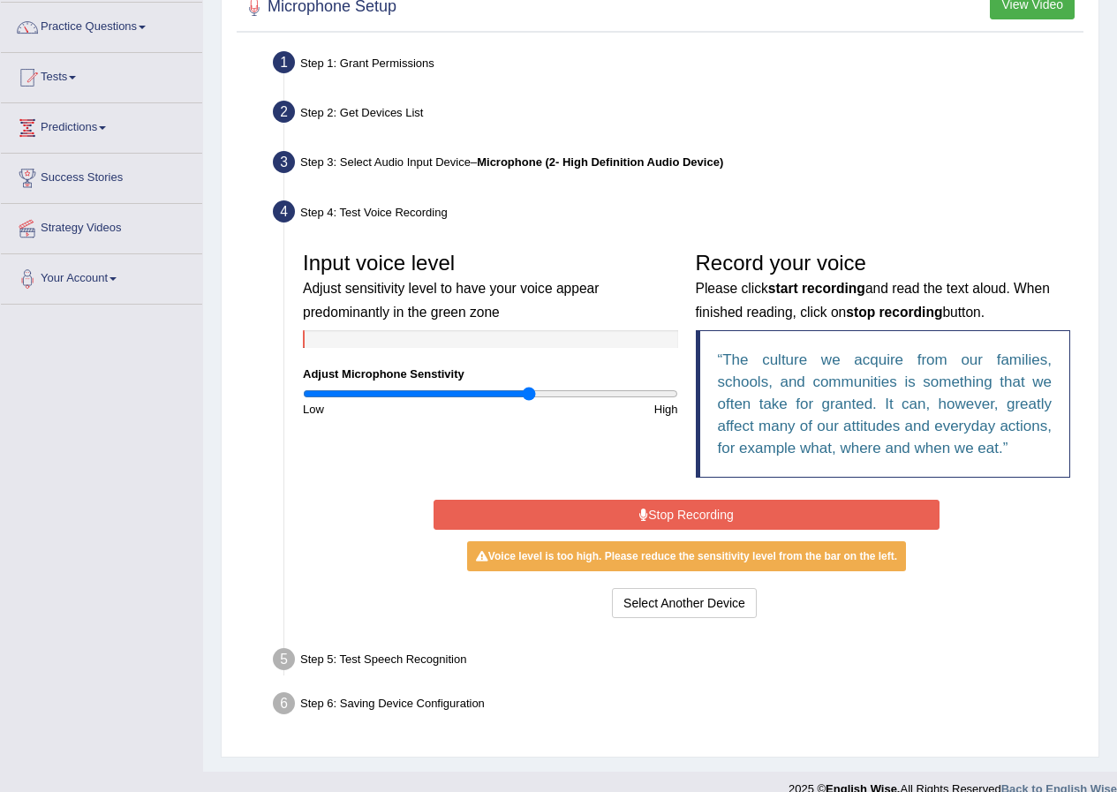
click at [663, 503] on button "Stop Recording" at bounding box center [687, 515] width 506 height 30
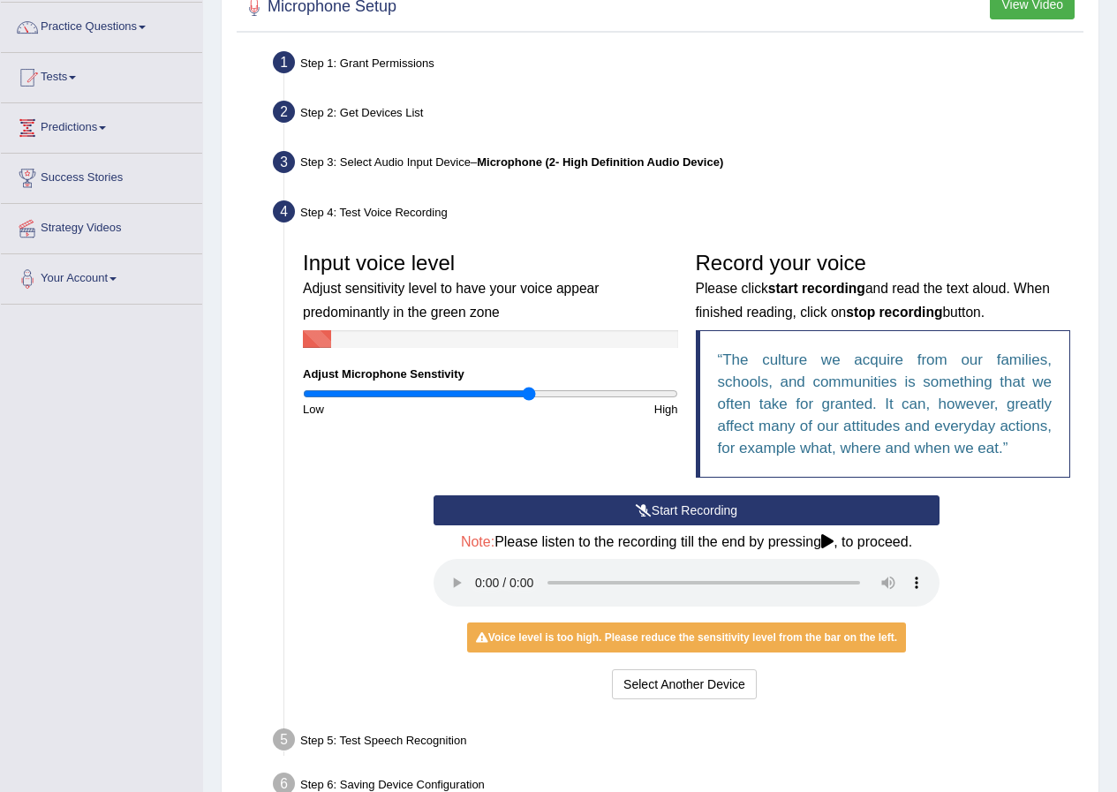
scroll to position [223, 0]
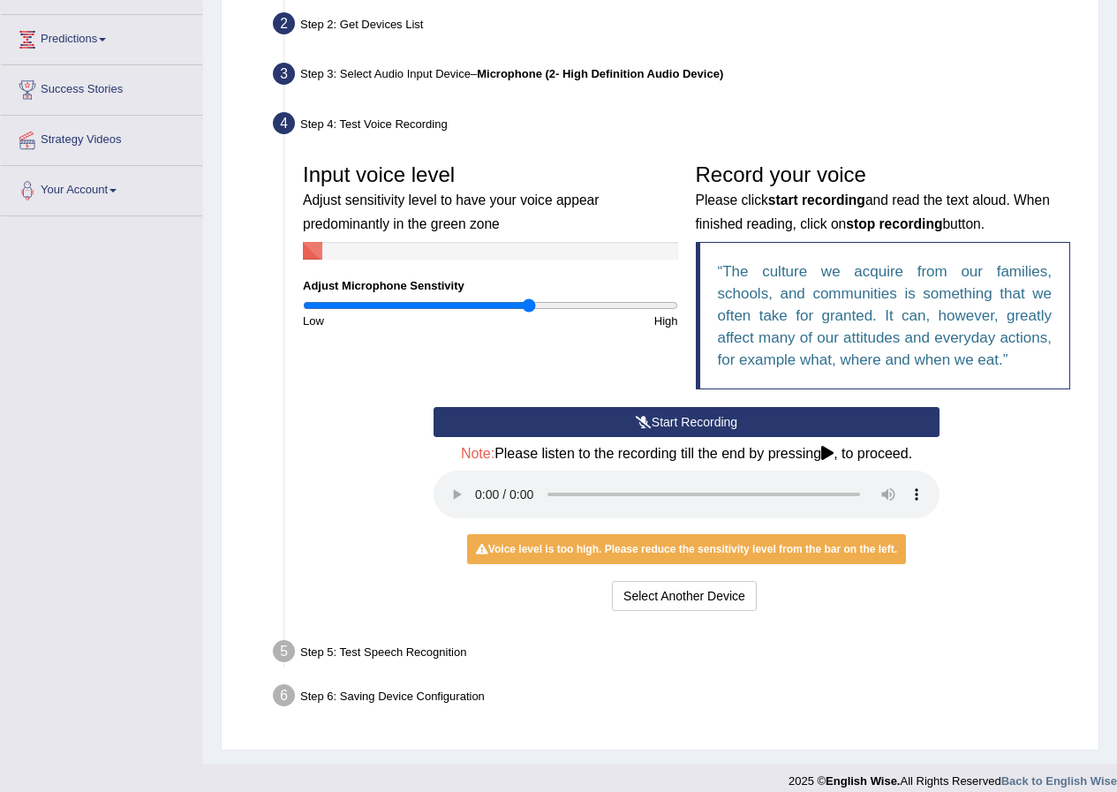
click at [434, 646] on div "Step 5: Test Speech Recognition" at bounding box center [678, 654] width 826 height 39
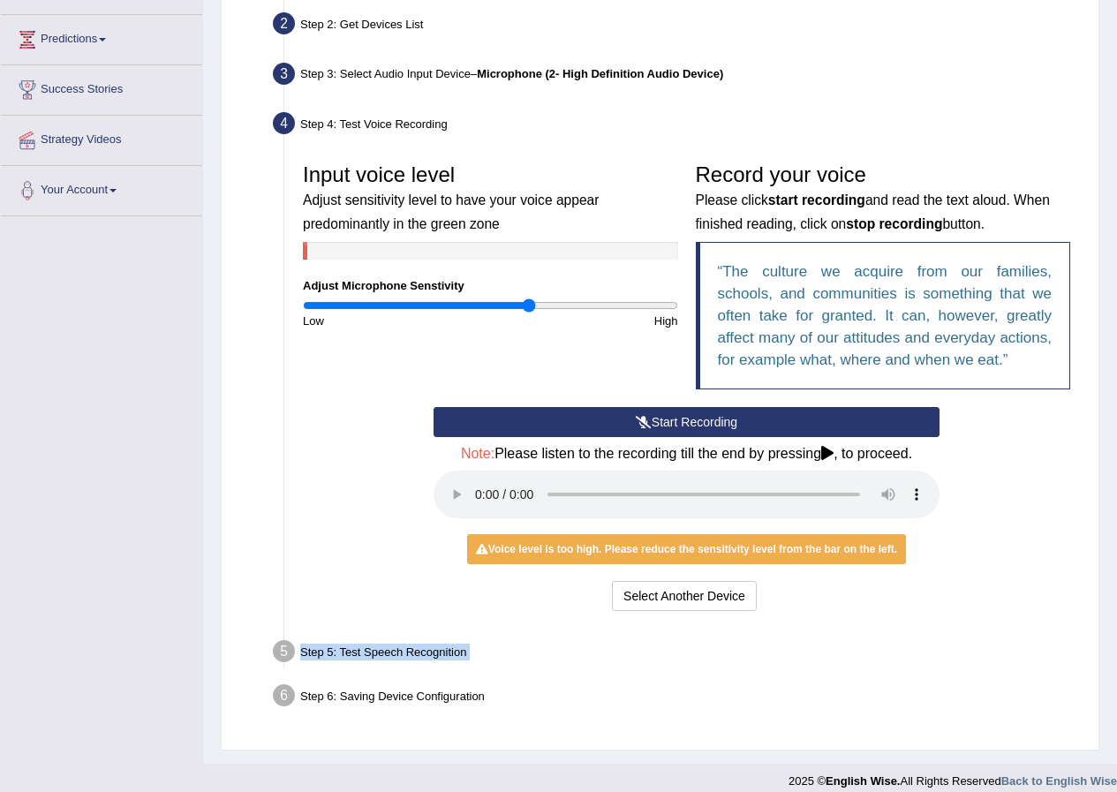
click at [569, 631] on ul "Step 1: Grant Permissions To access your microphone(s), we need permission to a…" at bounding box center [660, 338] width 838 height 760
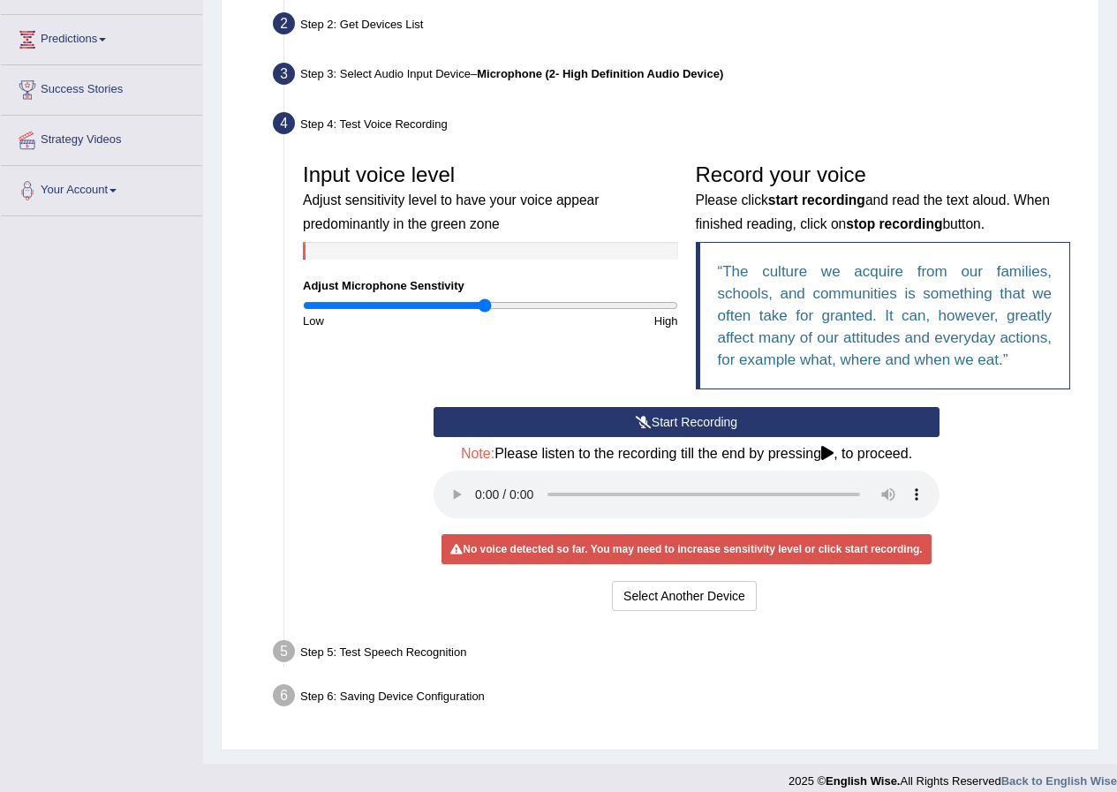
drag, startPoint x: 522, startPoint y: 308, endPoint x: 484, endPoint y: 306, distance: 38.0
click at [484, 306] on input "range" at bounding box center [490, 306] width 375 height 14
type input "1.04"
click at [495, 307] on input "range" at bounding box center [490, 306] width 375 height 14
click at [668, 593] on button "Select Another Device" at bounding box center [684, 596] width 145 height 30
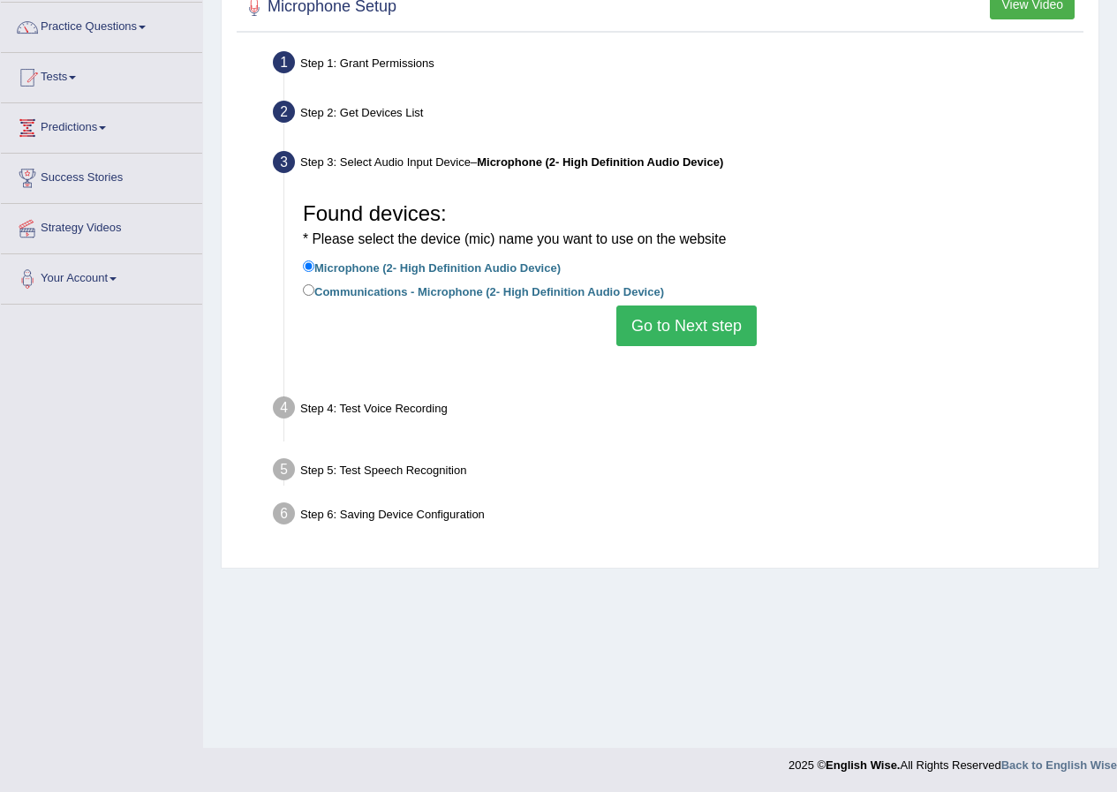
scroll to position [135, 0]
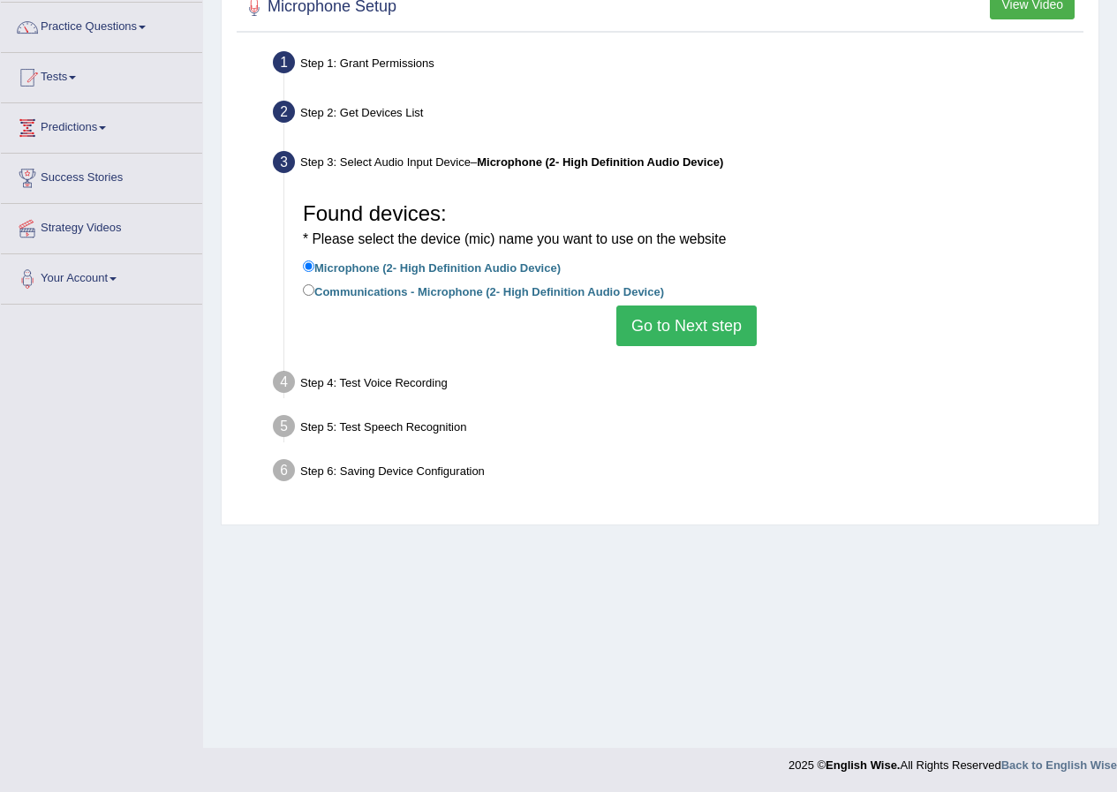
click at [674, 320] on button "Go to Next step" at bounding box center [686, 326] width 140 height 41
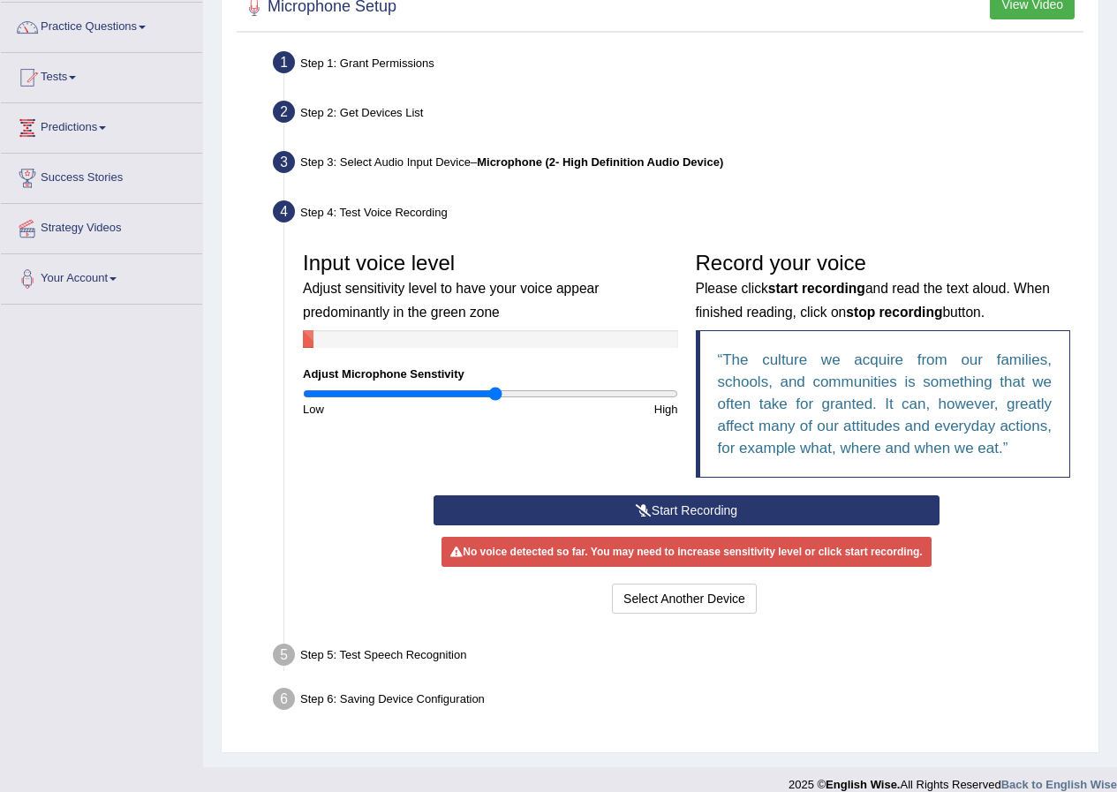
click at [665, 511] on button "Start Recording" at bounding box center [687, 510] width 506 height 30
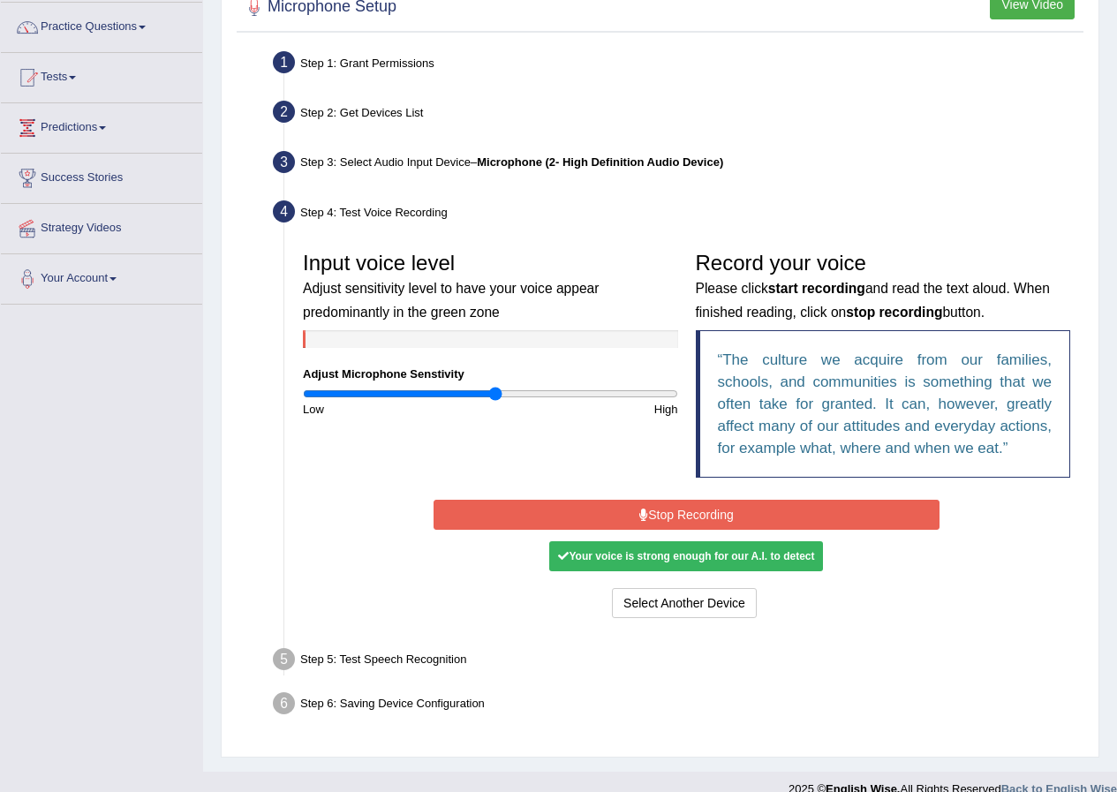
click at [665, 511] on button "Stop Recording" at bounding box center [687, 515] width 506 height 30
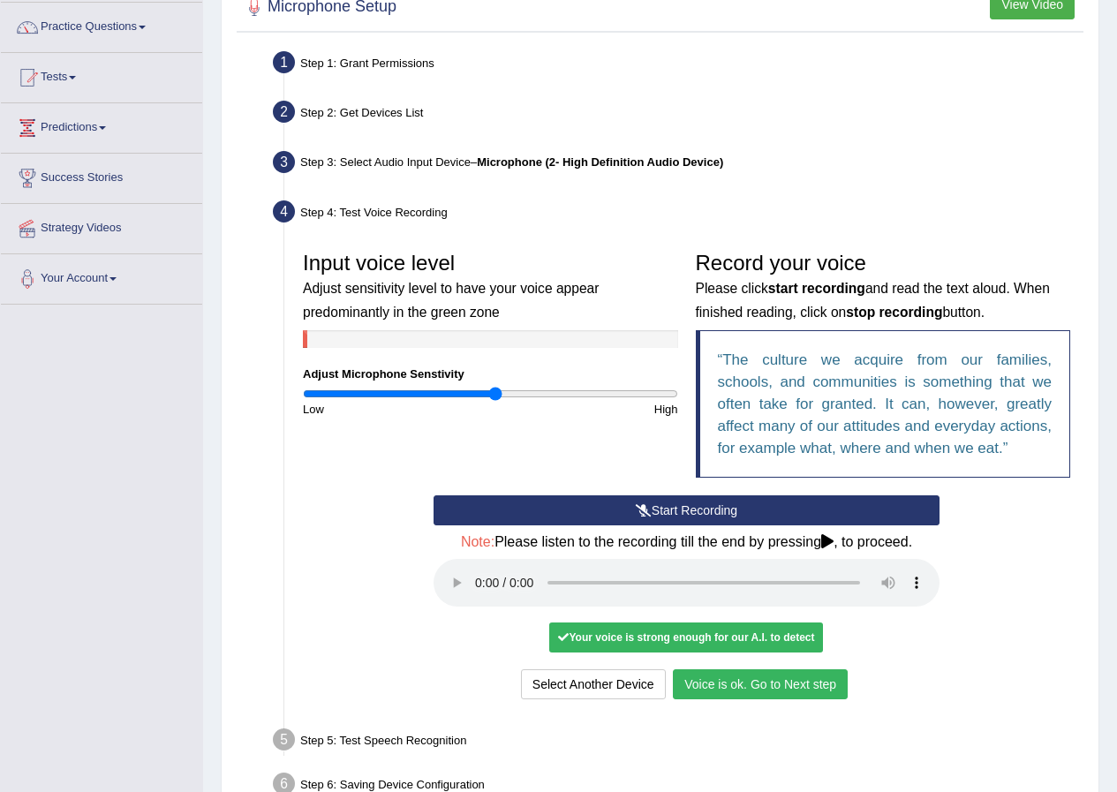
click at [711, 687] on button "Voice is ok. Go to Next step" at bounding box center [760, 684] width 175 height 30
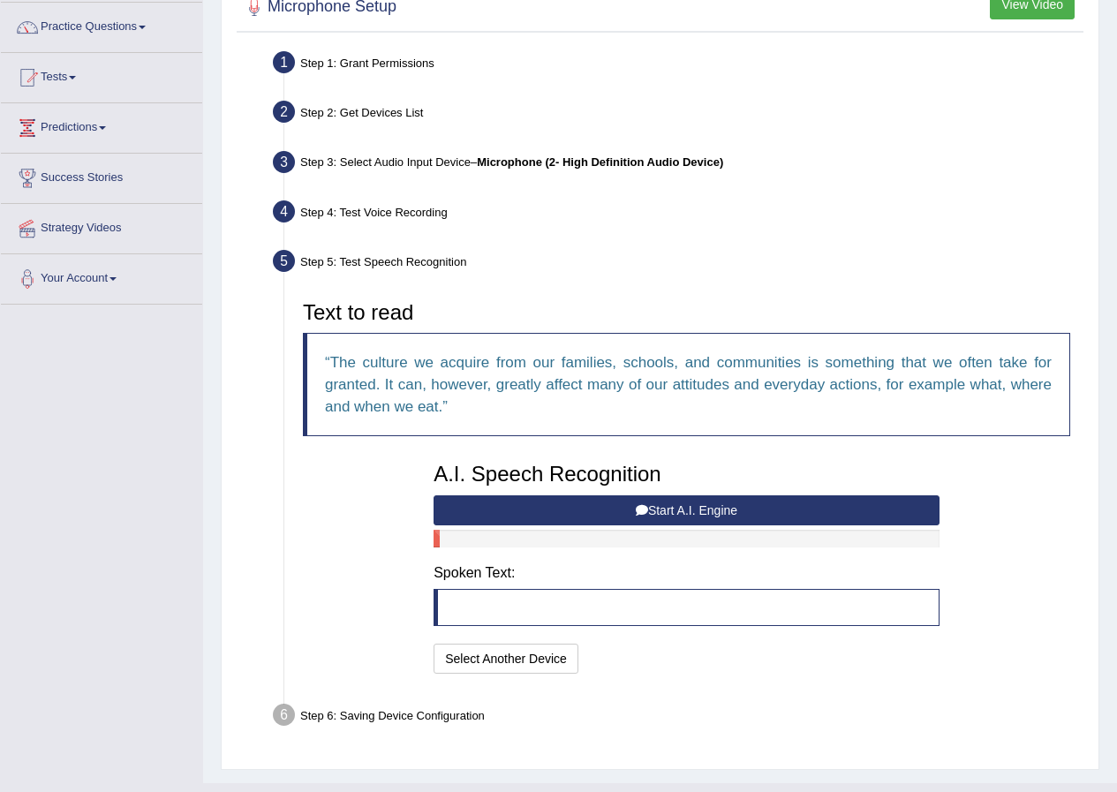
click at [614, 510] on button "Start A.I. Engine" at bounding box center [687, 510] width 506 height 30
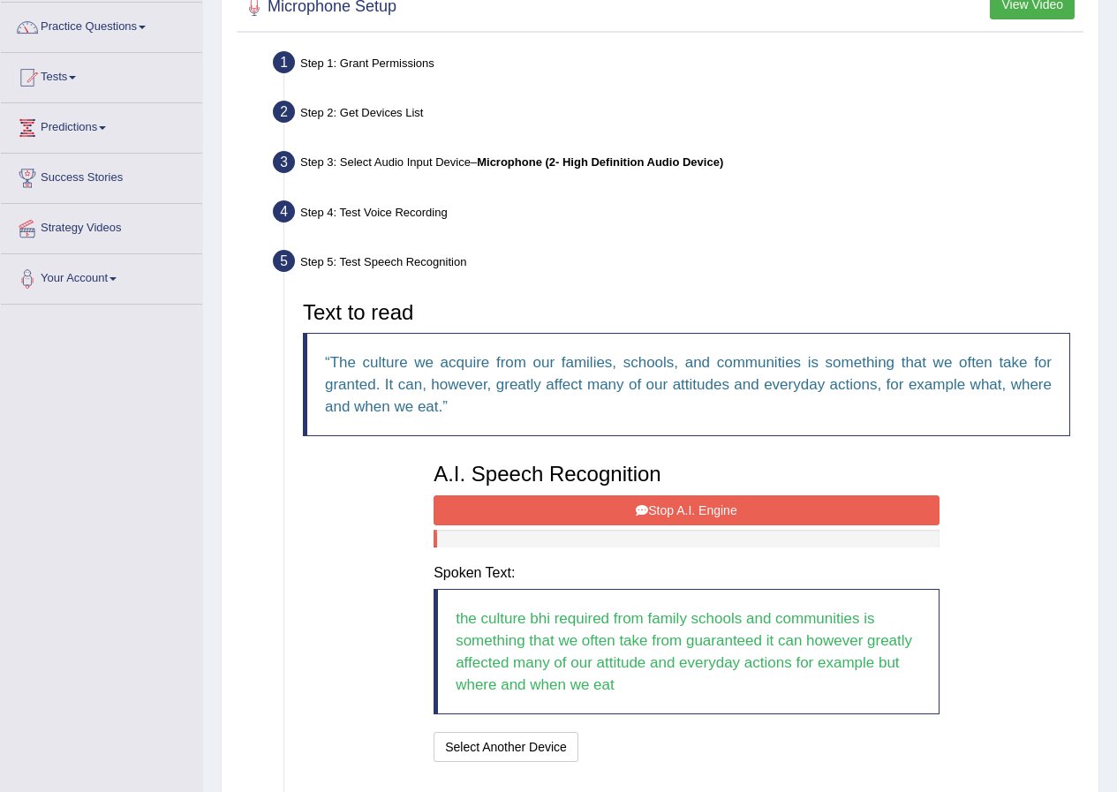
click at [614, 510] on button "Stop A.I. Engine" at bounding box center [687, 510] width 506 height 30
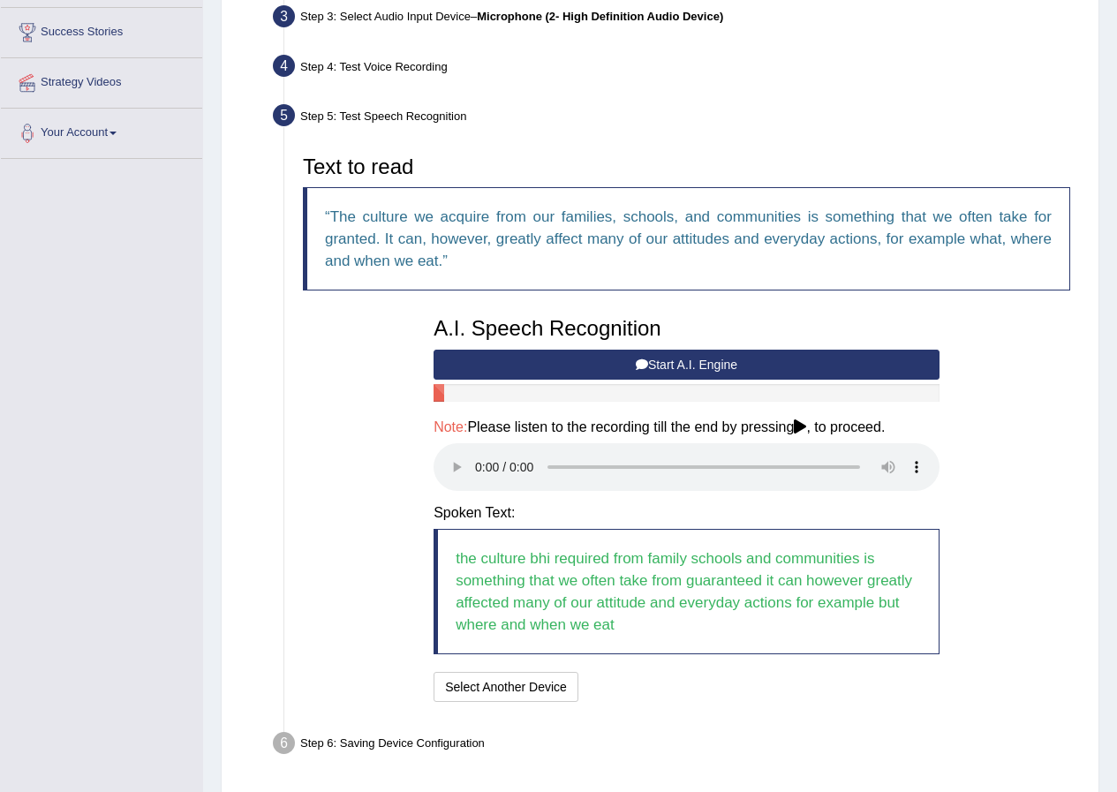
scroll to position [312, 0]
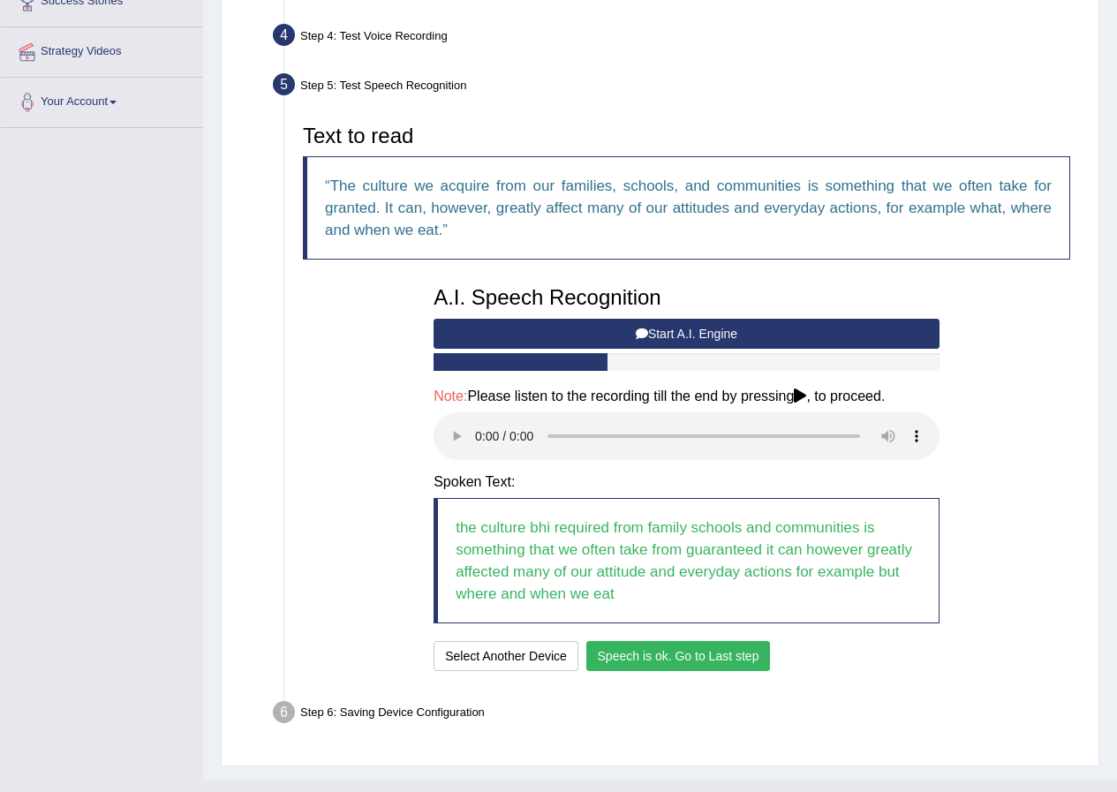
click at [641, 657] on button "Speech is ok. Go to Last step" at bounding box center [678, 656] width 185 height 30
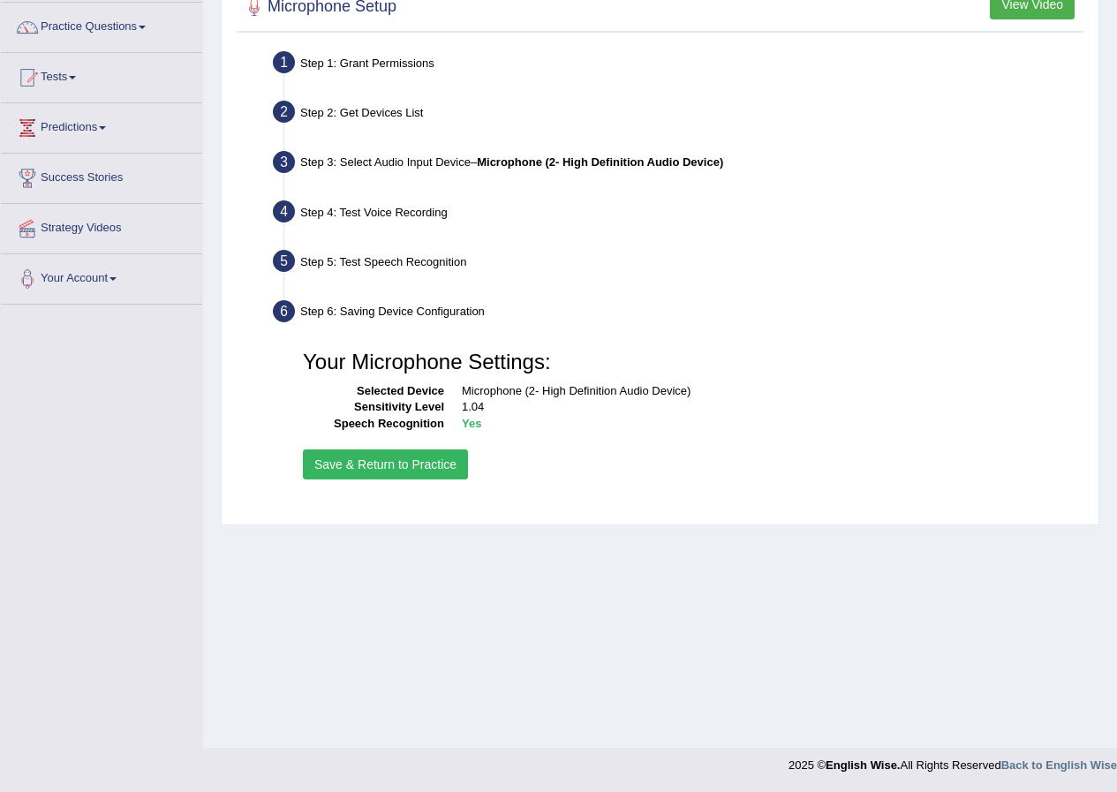
click at [401, 465] on button "Save & Return to Practice" at bounding box center [385, 465] width 165 height 30
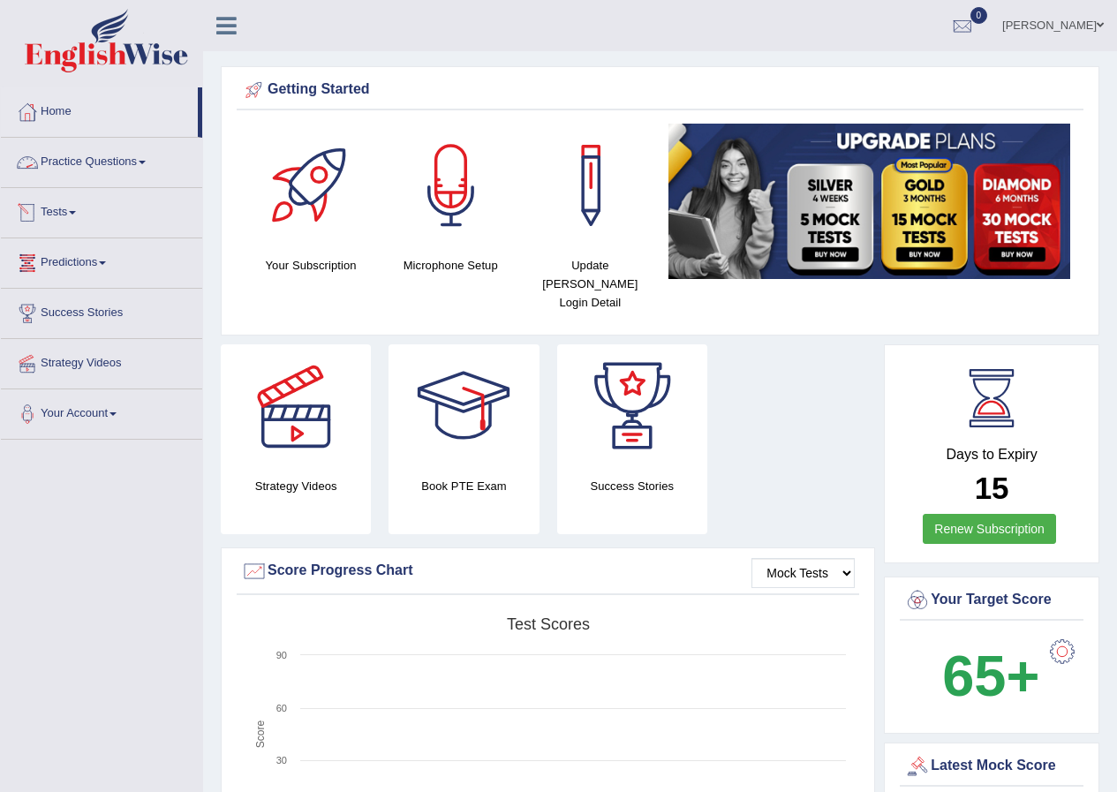
click at [79, 216] on link "Tests" at bounding box center [101, 210] width 201 height 44
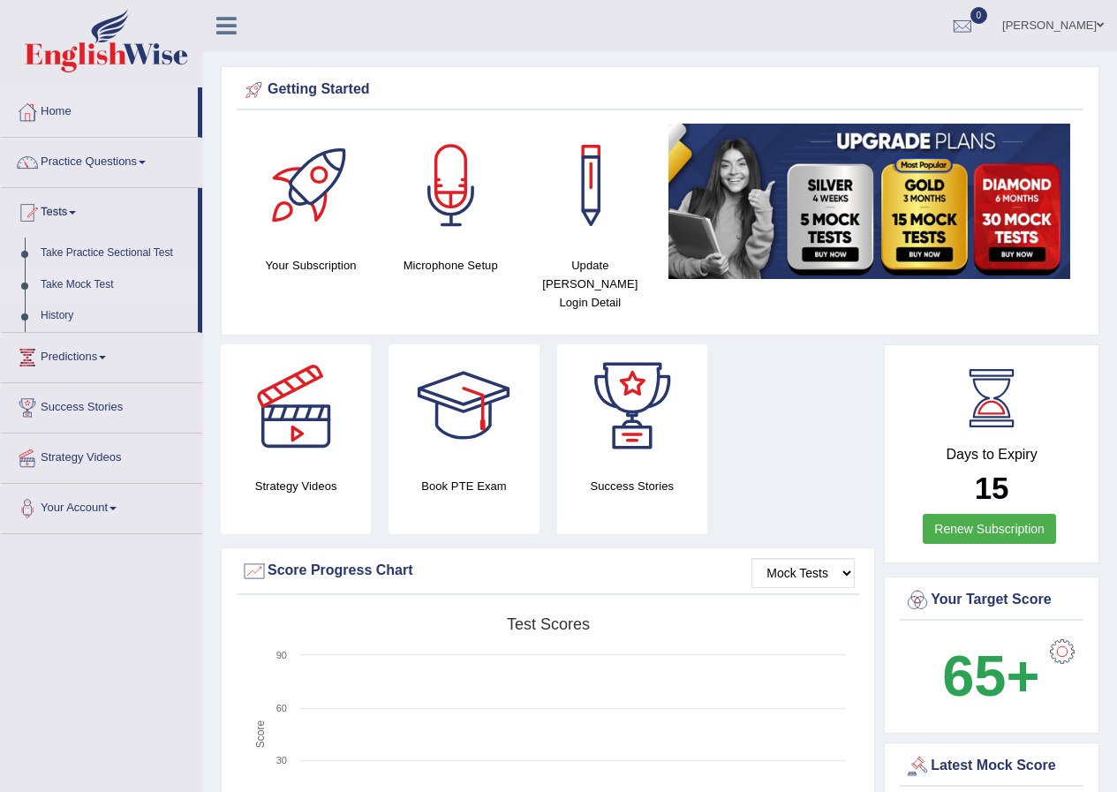
click at [100, 276] on link "Take Mock Test" at bounding box center [115, 285] width 165 height 32
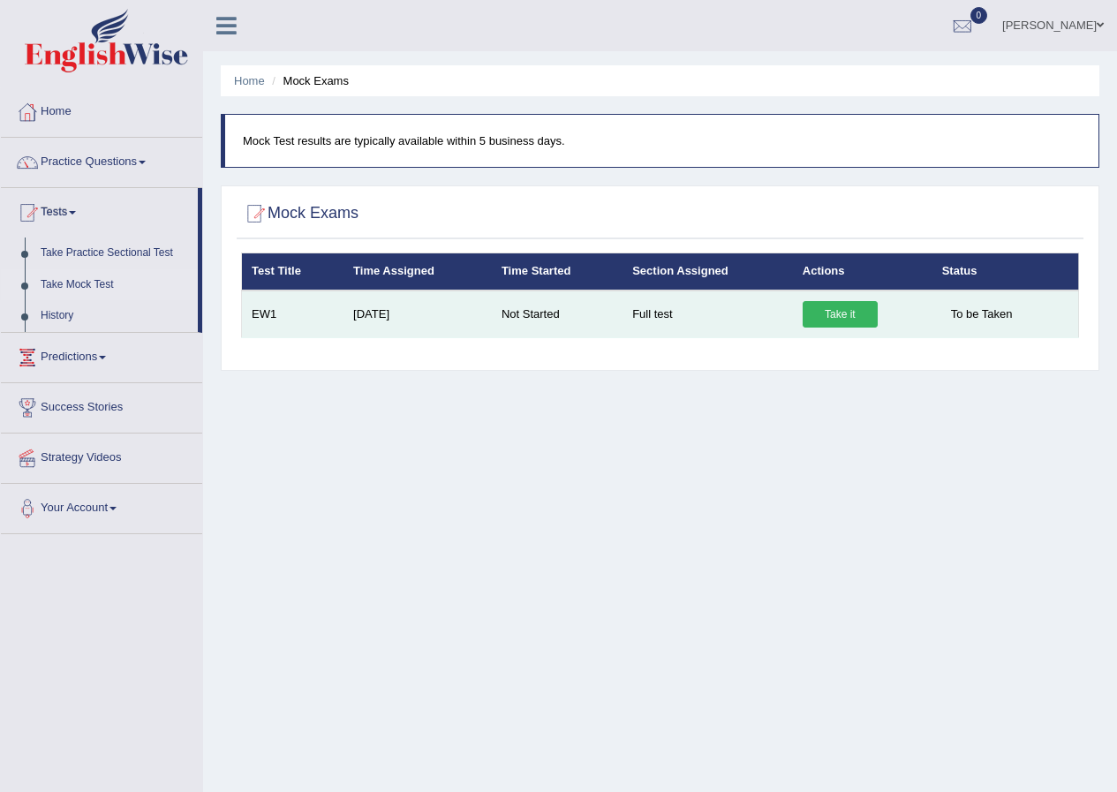
click at [835, 305] on link "Take it" at bounding box center [840, 314] width 75 height 26
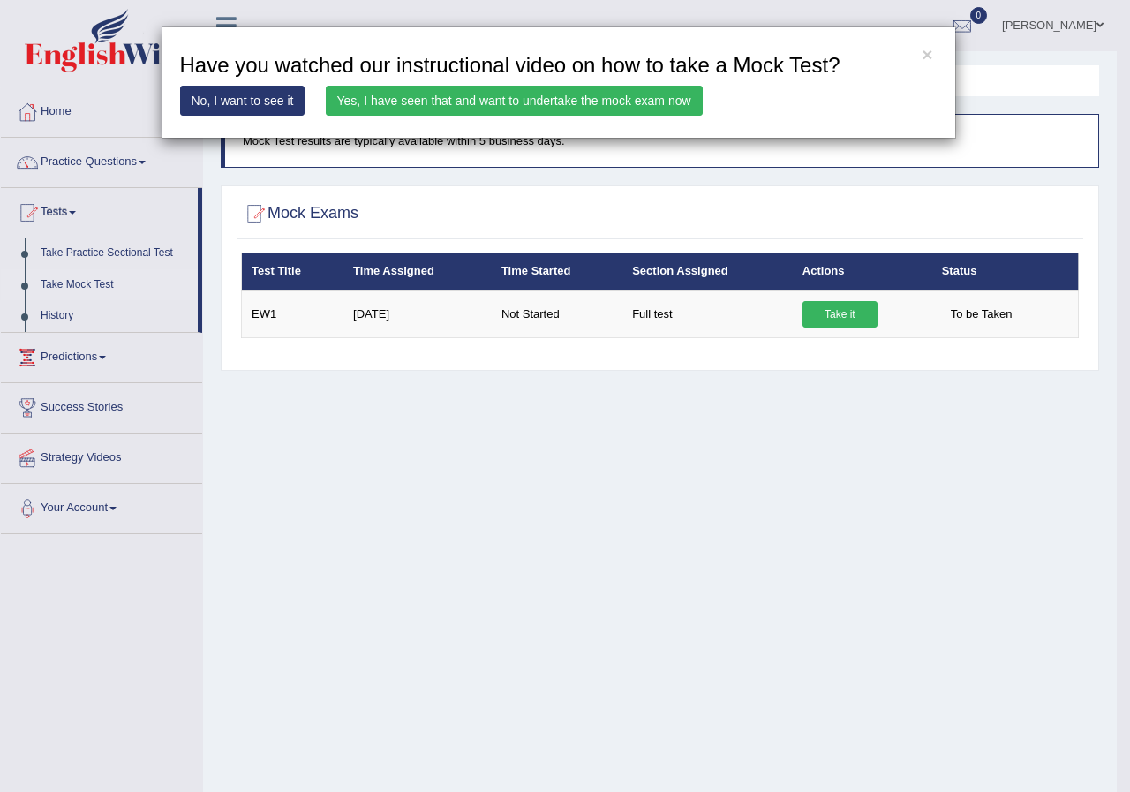
click at [636, 93] on link "Yes, I have seen that and want to undertake the mock exam now" at bounding box center [514, 101] width 377 height 30
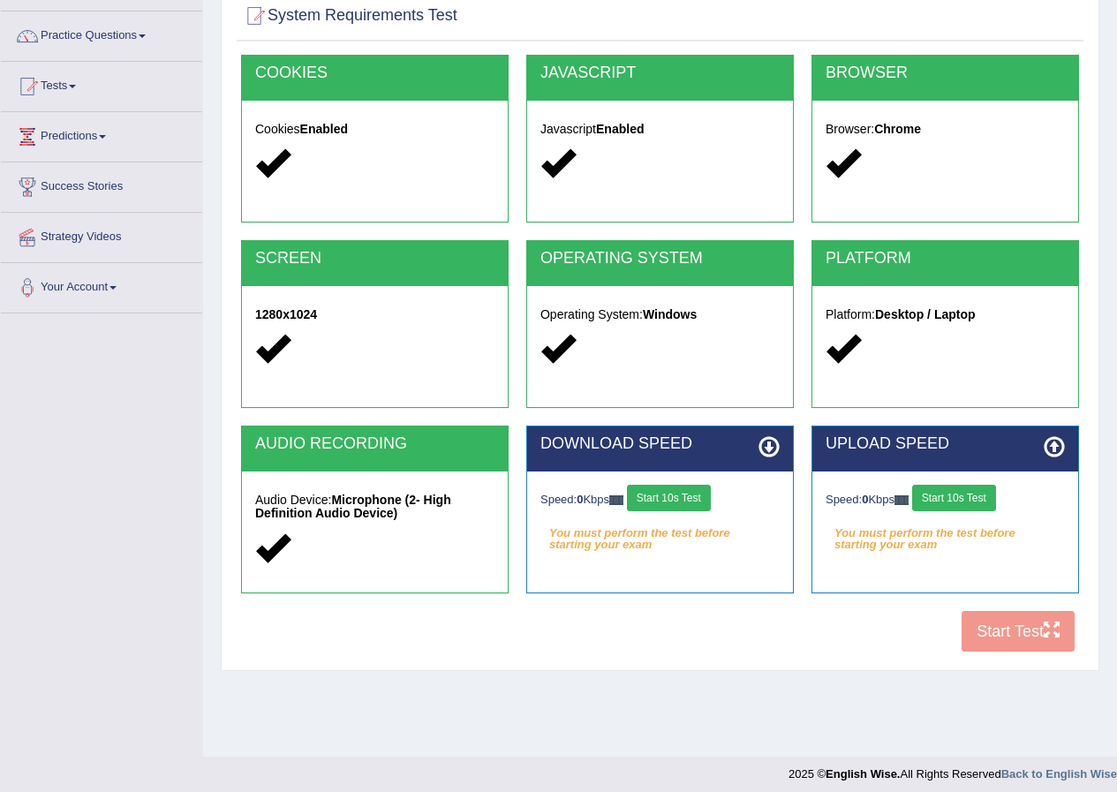
scroll to position [135, 0]
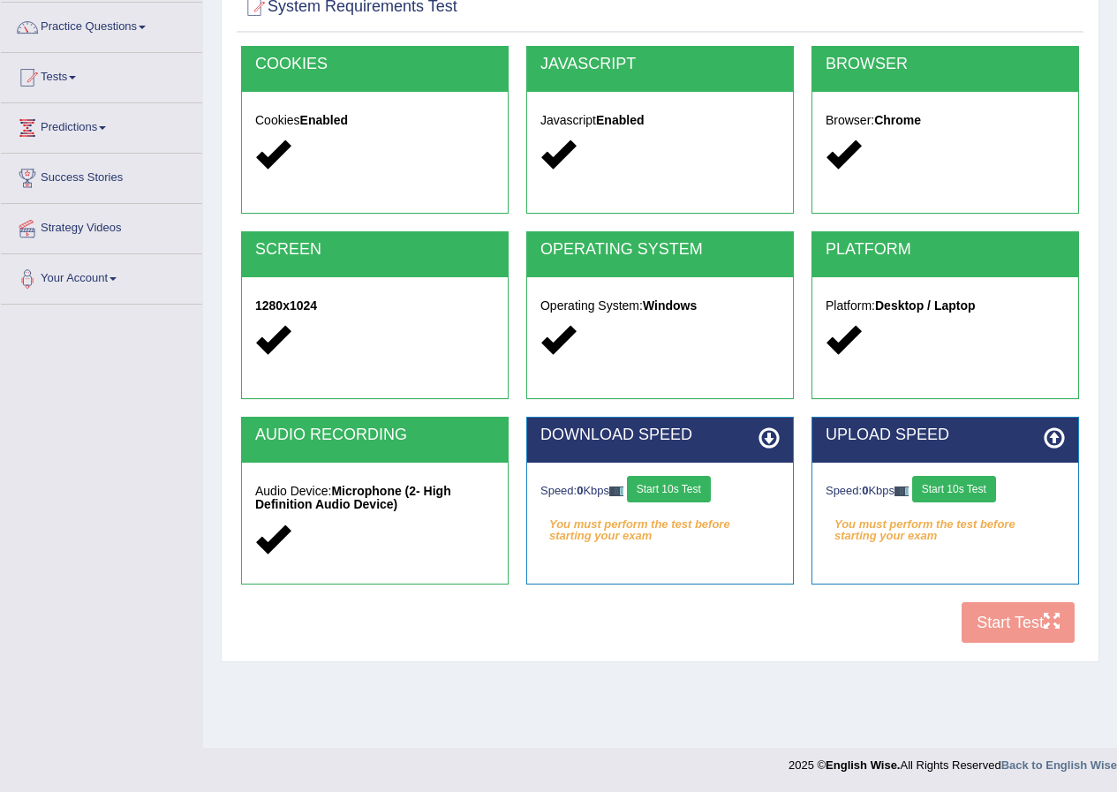
click at [653, 487] on button "Start 10s Test" at bounding box center [669, 489] width 84 height 26
click at [975, 484] on button "Start 10s Test" at bounding box center [954, 489] width 84 height 26
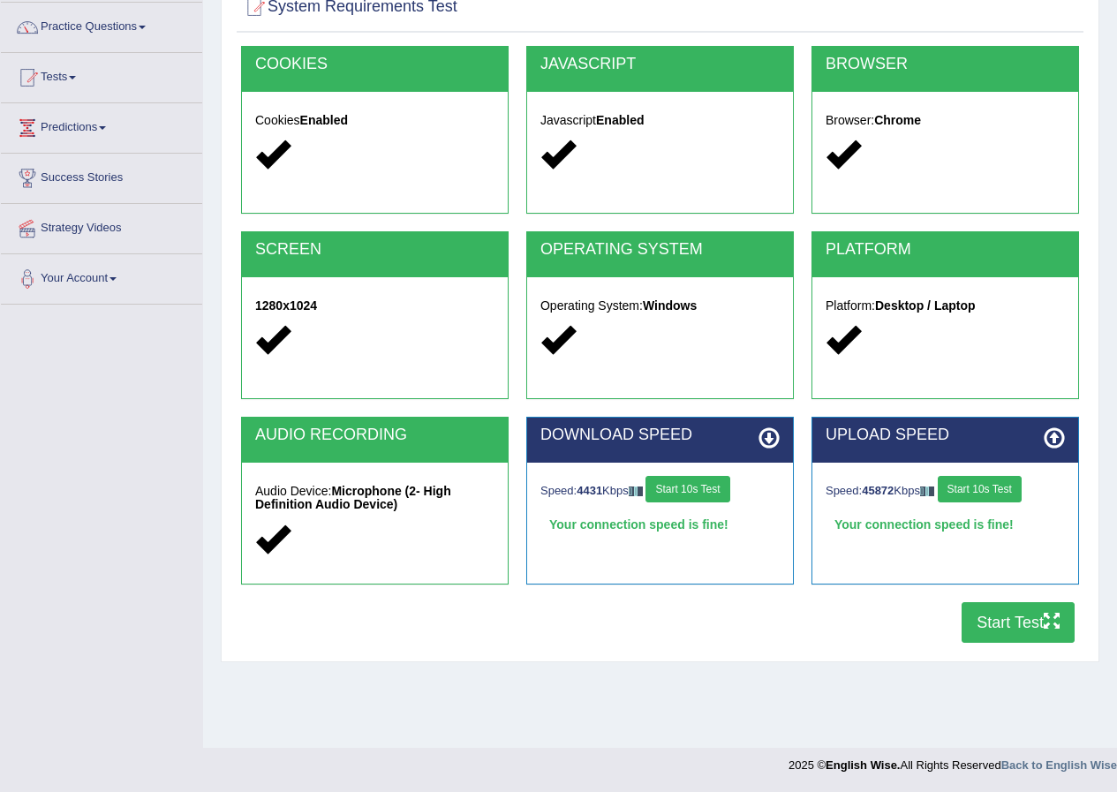
click at [1009, 616] on button "Start Test" at bounding box center [1018, 622] width 113 height 41
